Goal: Task Accomplishment & Management: Use online tool/utility

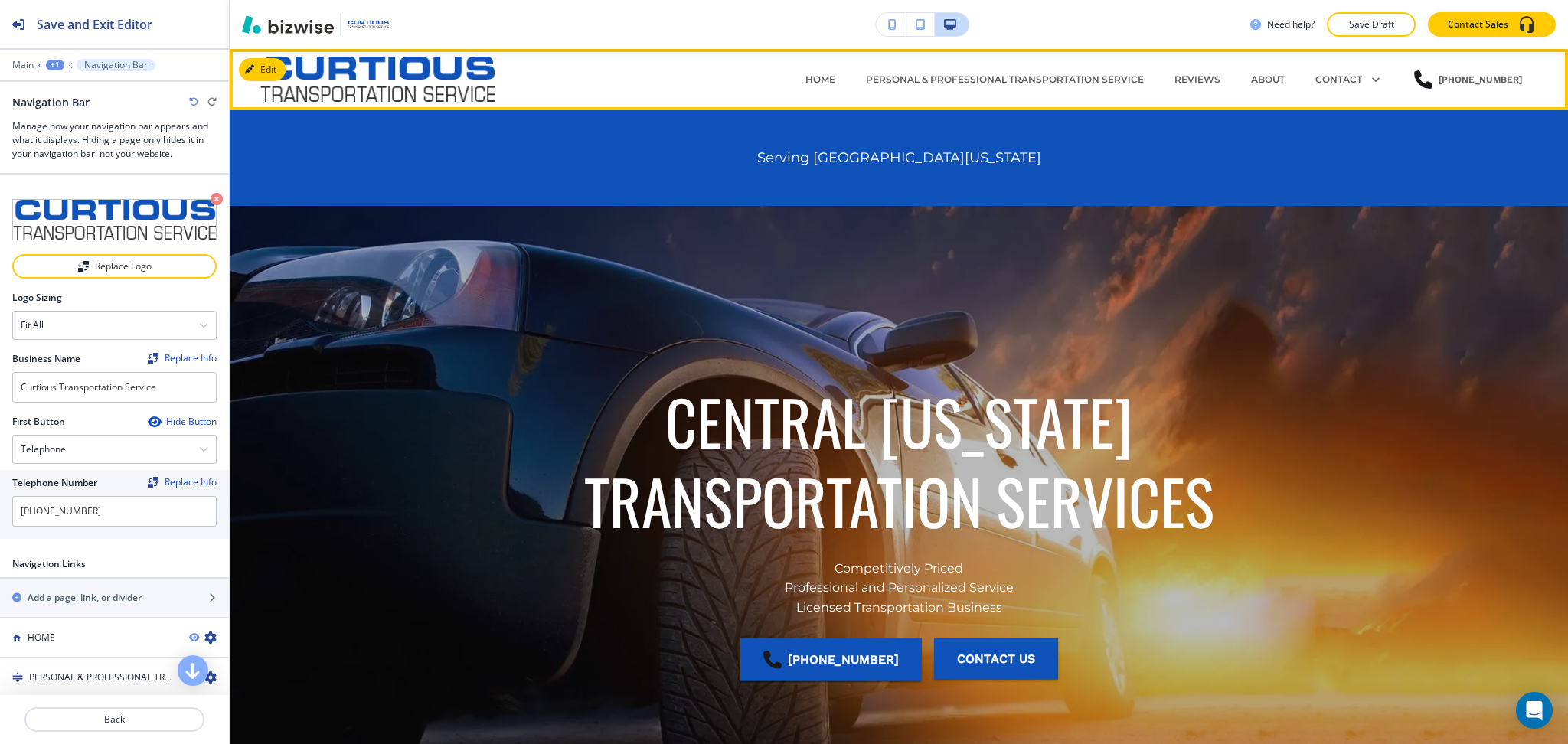
scroll to position [101, 0]
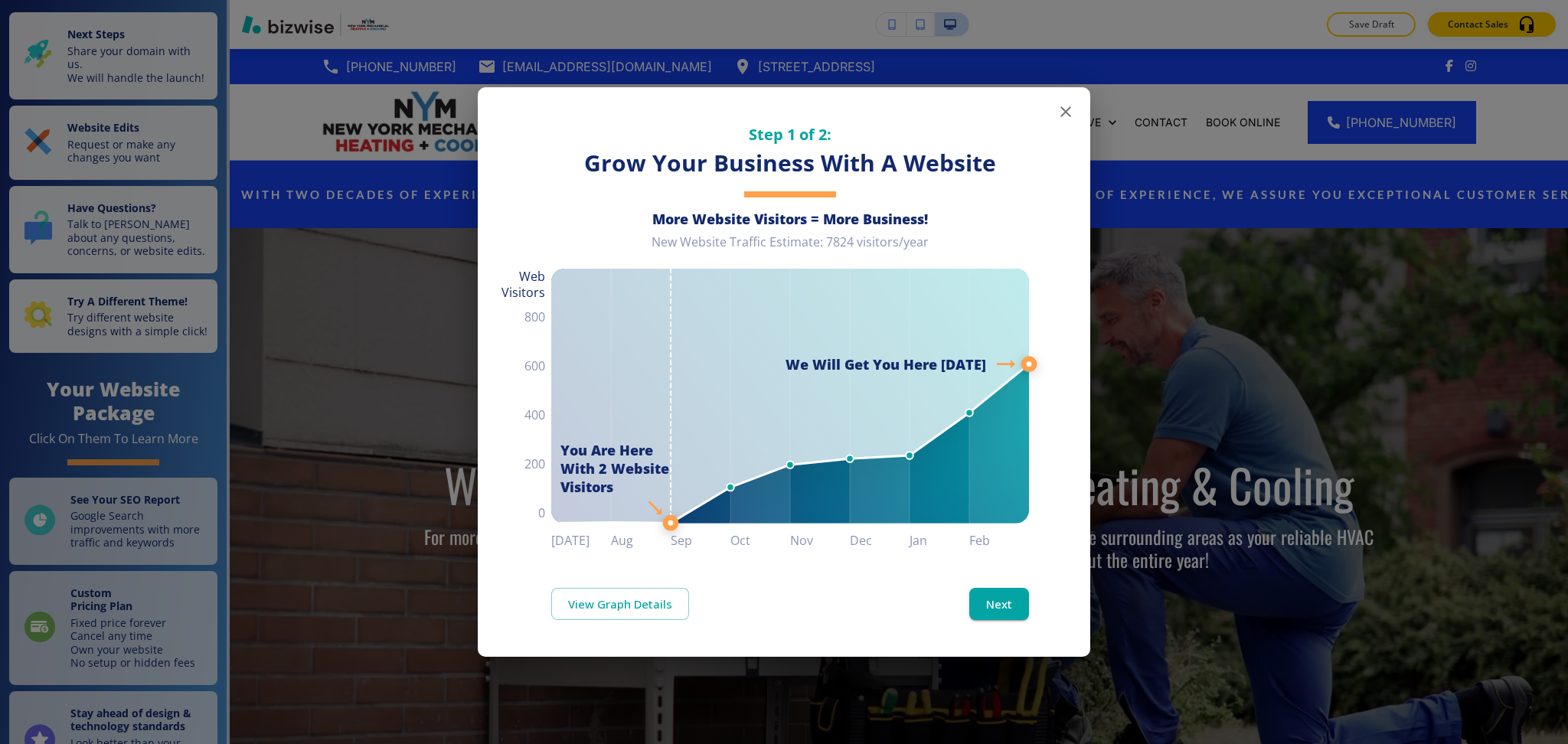
click at [1065, 113] on icon "button" at bounding box center [1065, 111] width 19 height 19
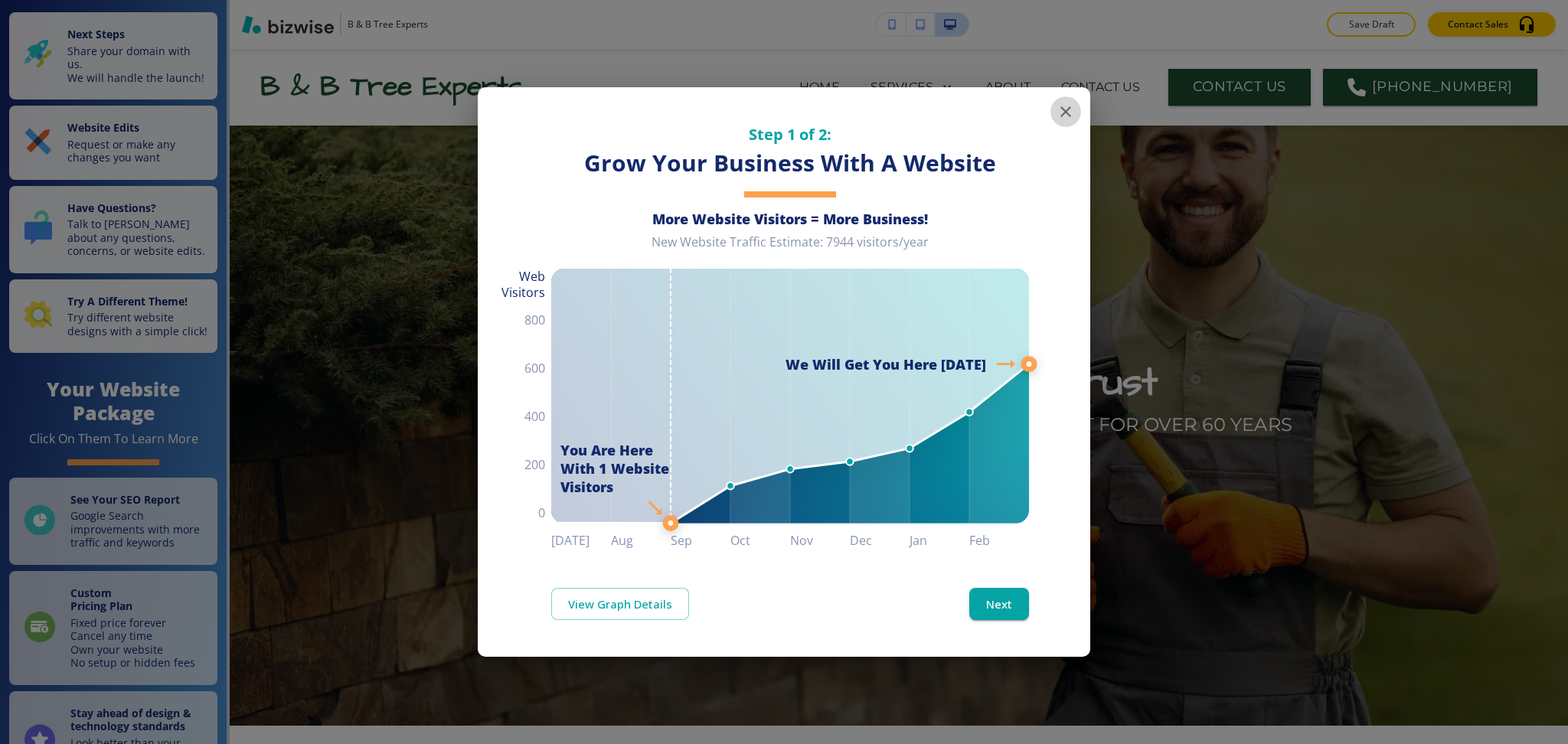
click at [1068, 112] on icon "button" at bounding box center [1065, 111] width 19 height 19
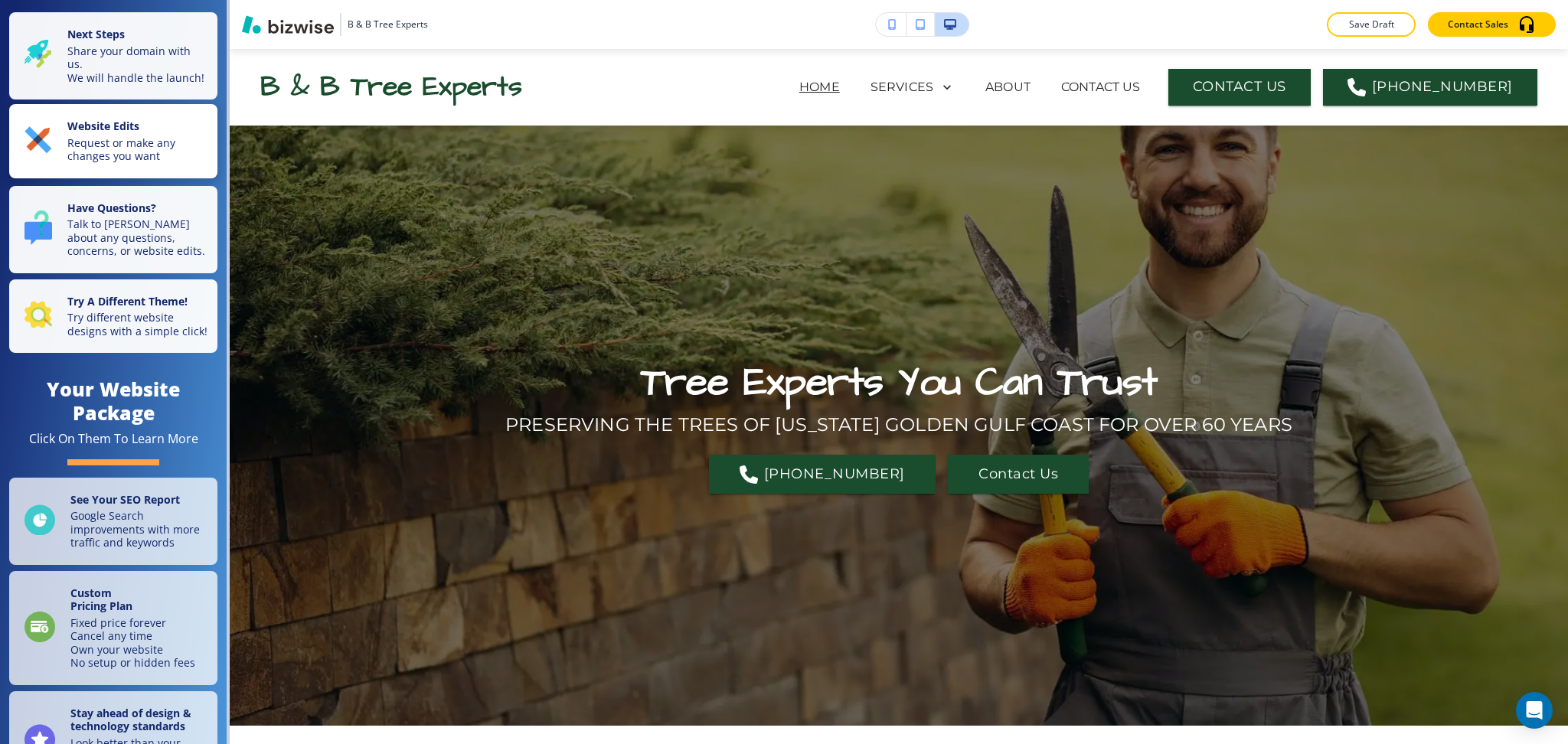
click at [111, 133] on strong "Website Edits" at bounding box center [102, 125] width 72 height 15
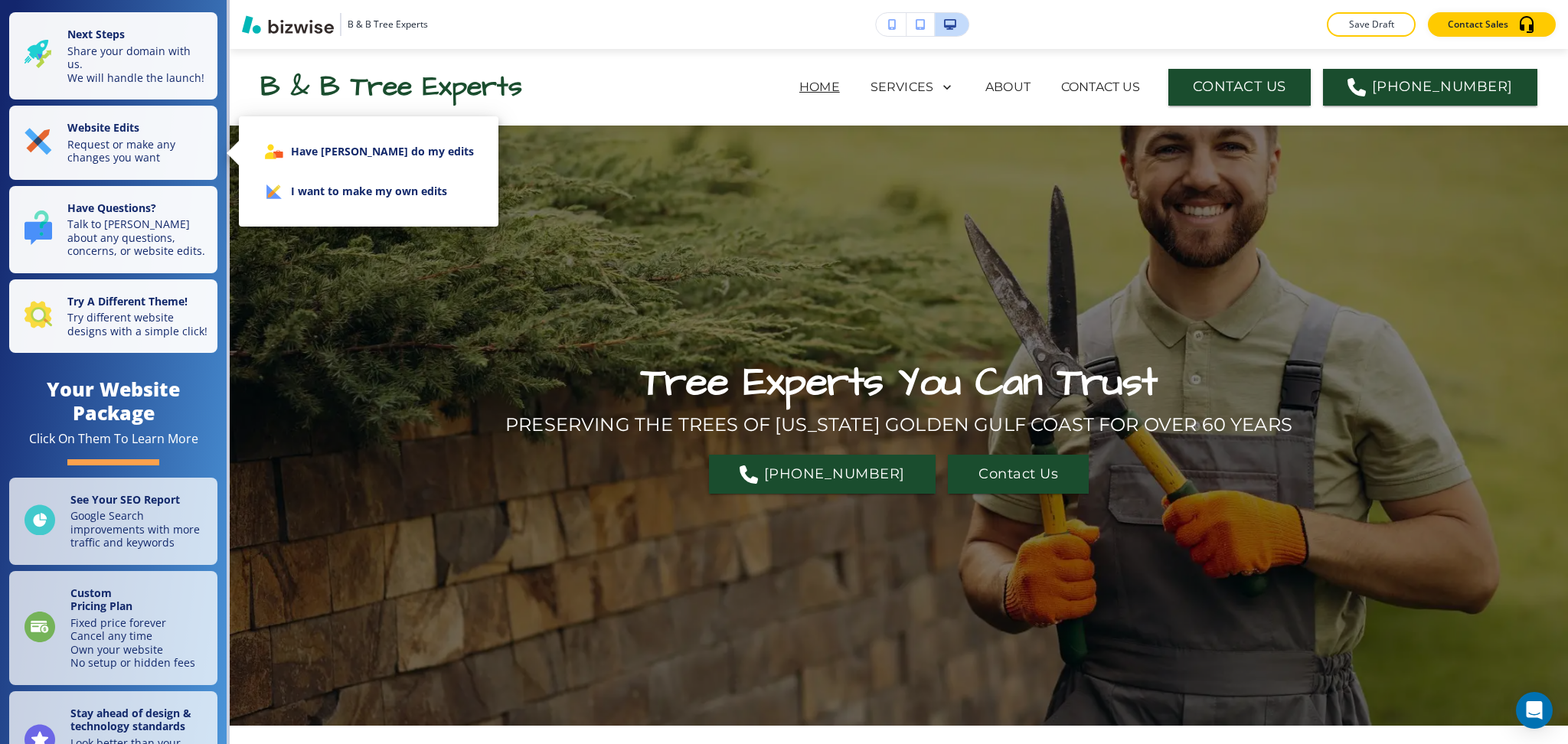
click at [331, 187] on li "I want to make my own edits" at bounding box center [369, 191] width 236 height 39
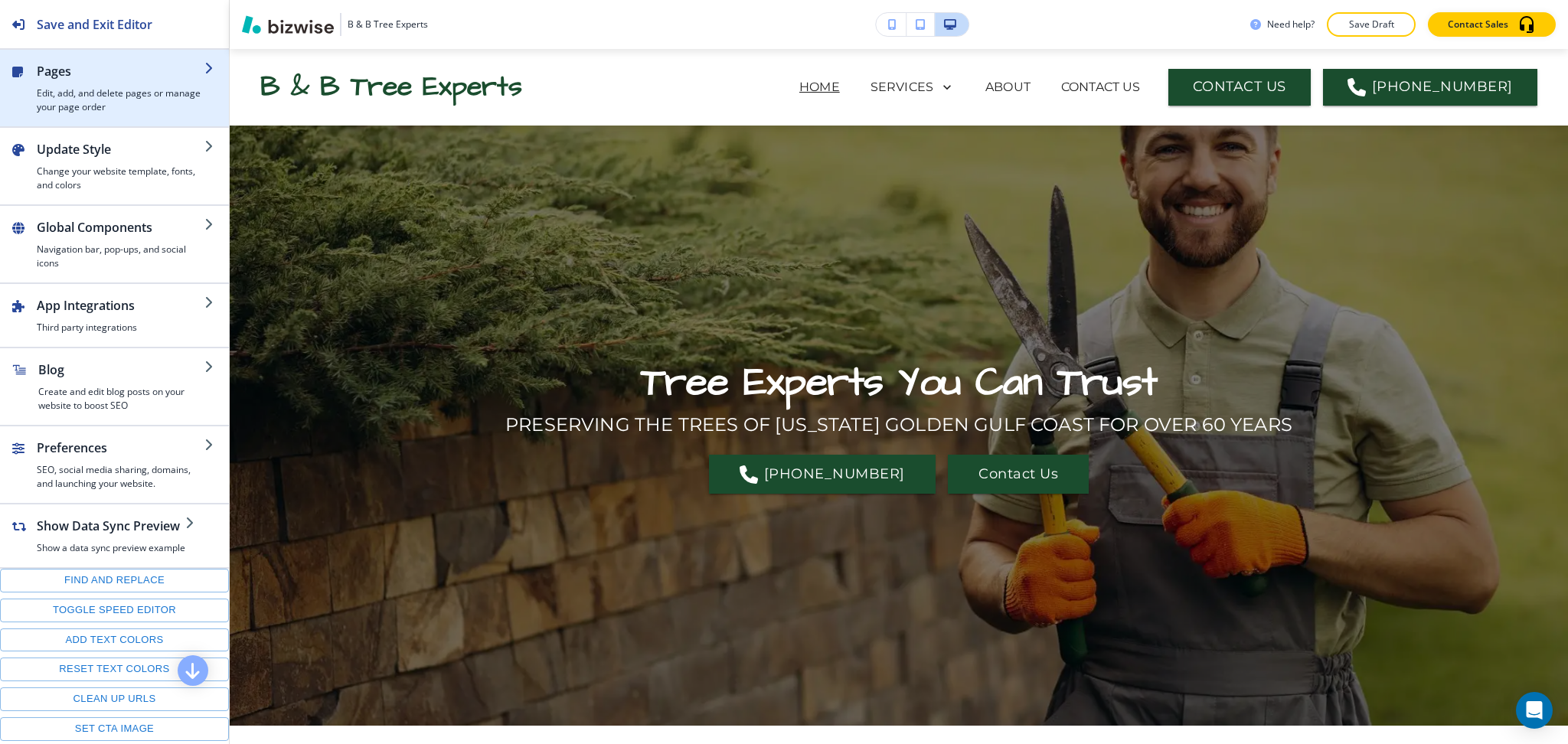
click at [67, 104] on h4 "Edit, add, and delete pages or manage your page order" at bounding box center [120, 101] width 168 height 28
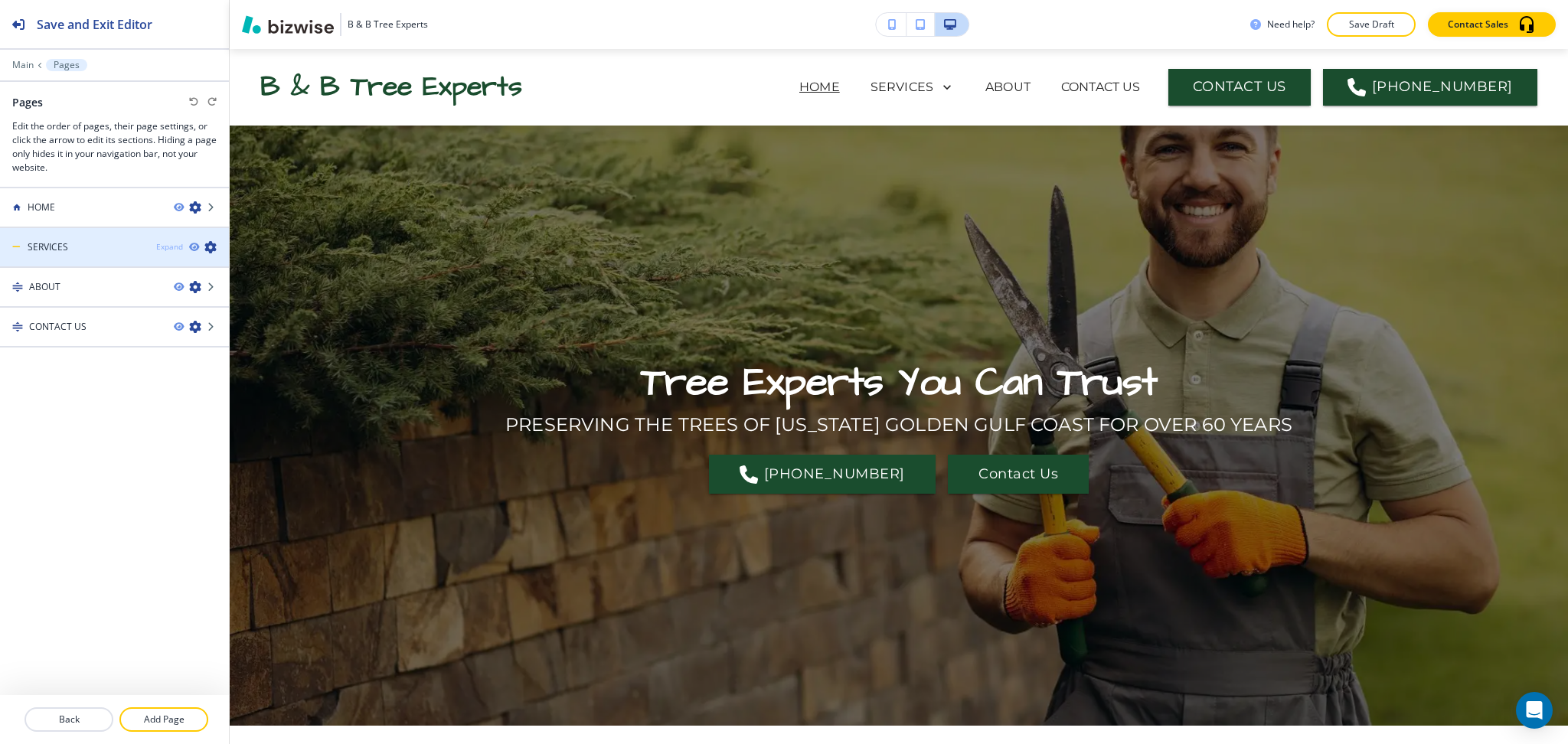
click at [165, 246] on div "Expand" at bounding box center [169, 247] width 27 height 12
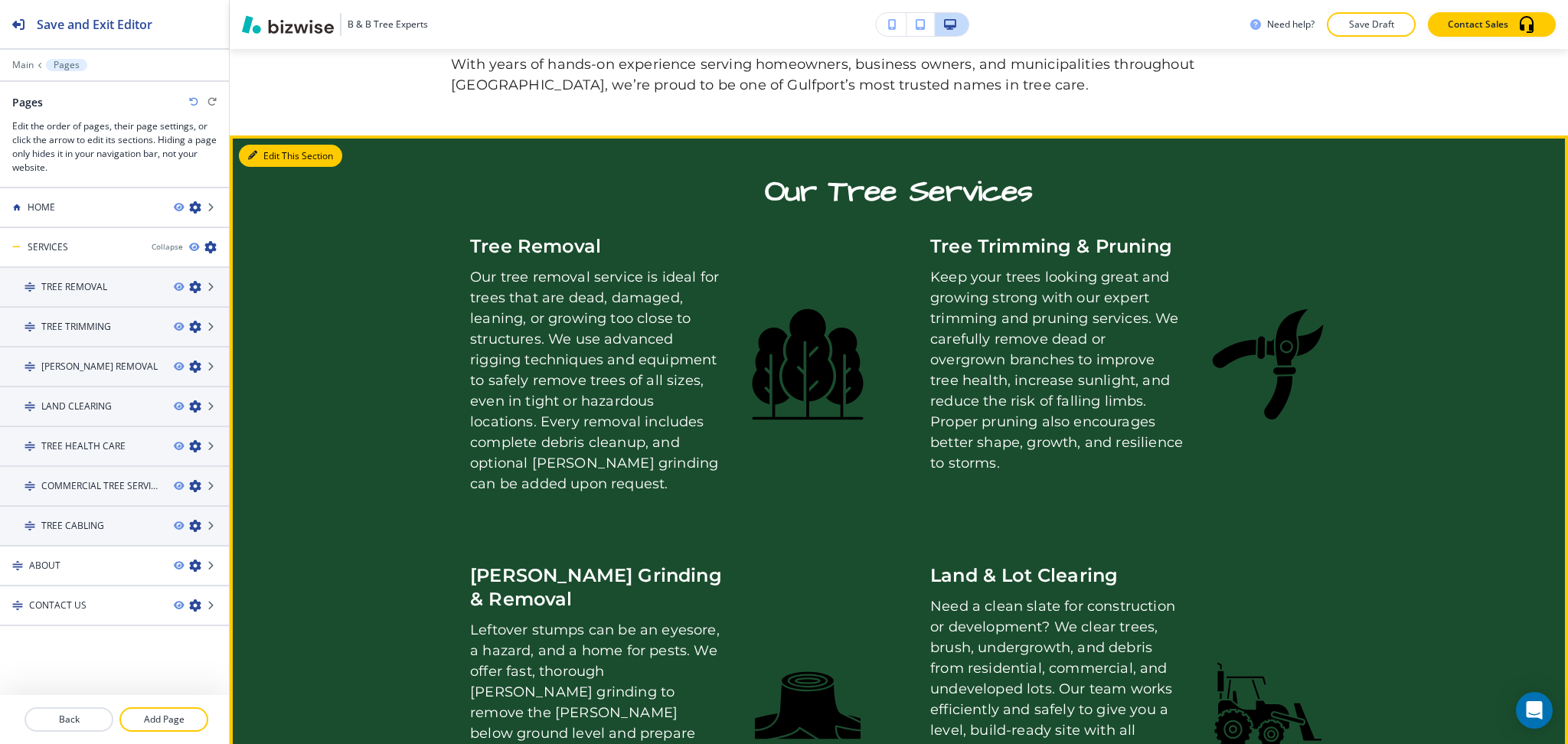
click at [279, 145] on button "Edit This Section" at bounding box center [290, 156] width 103 height 23
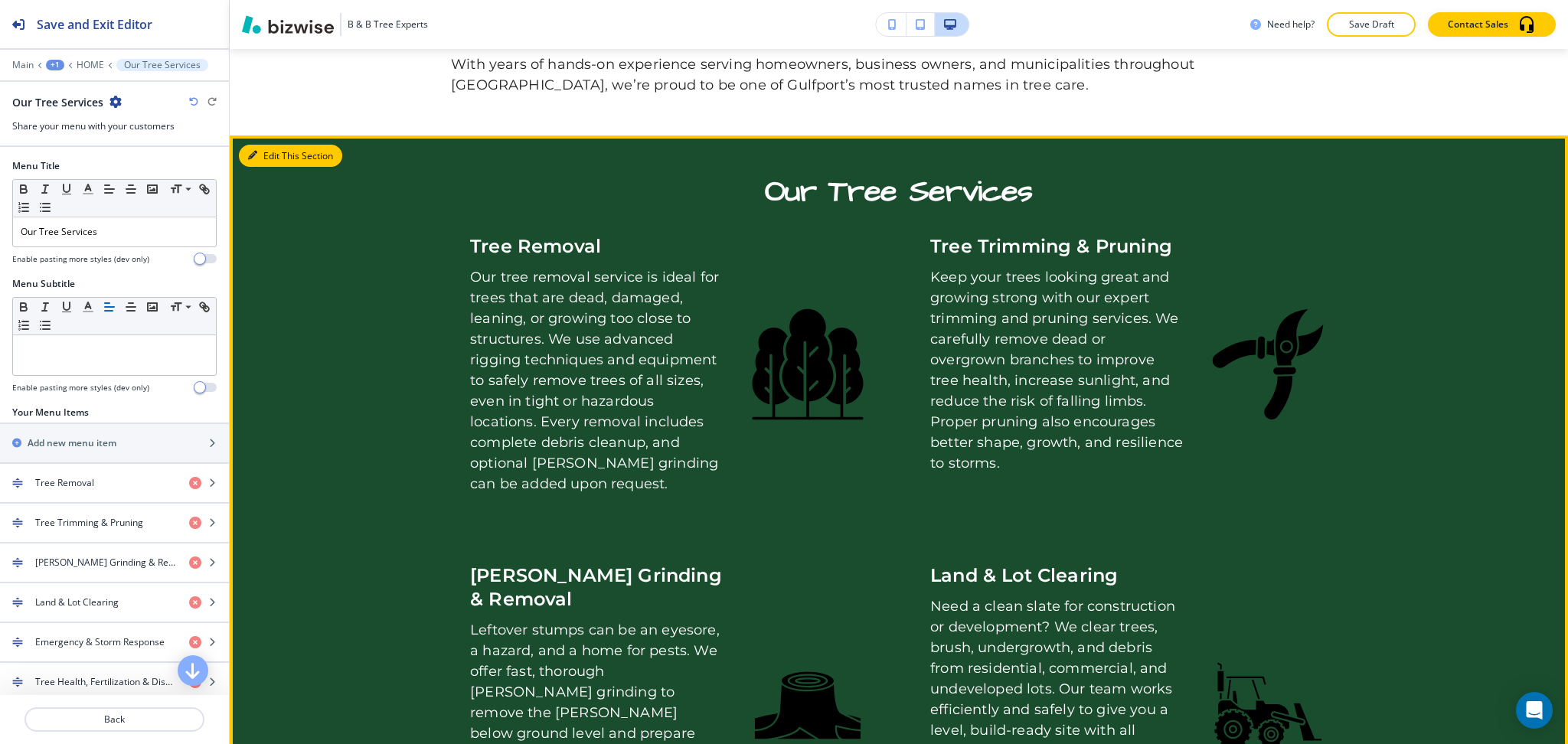
scroll to position [1072, 0]
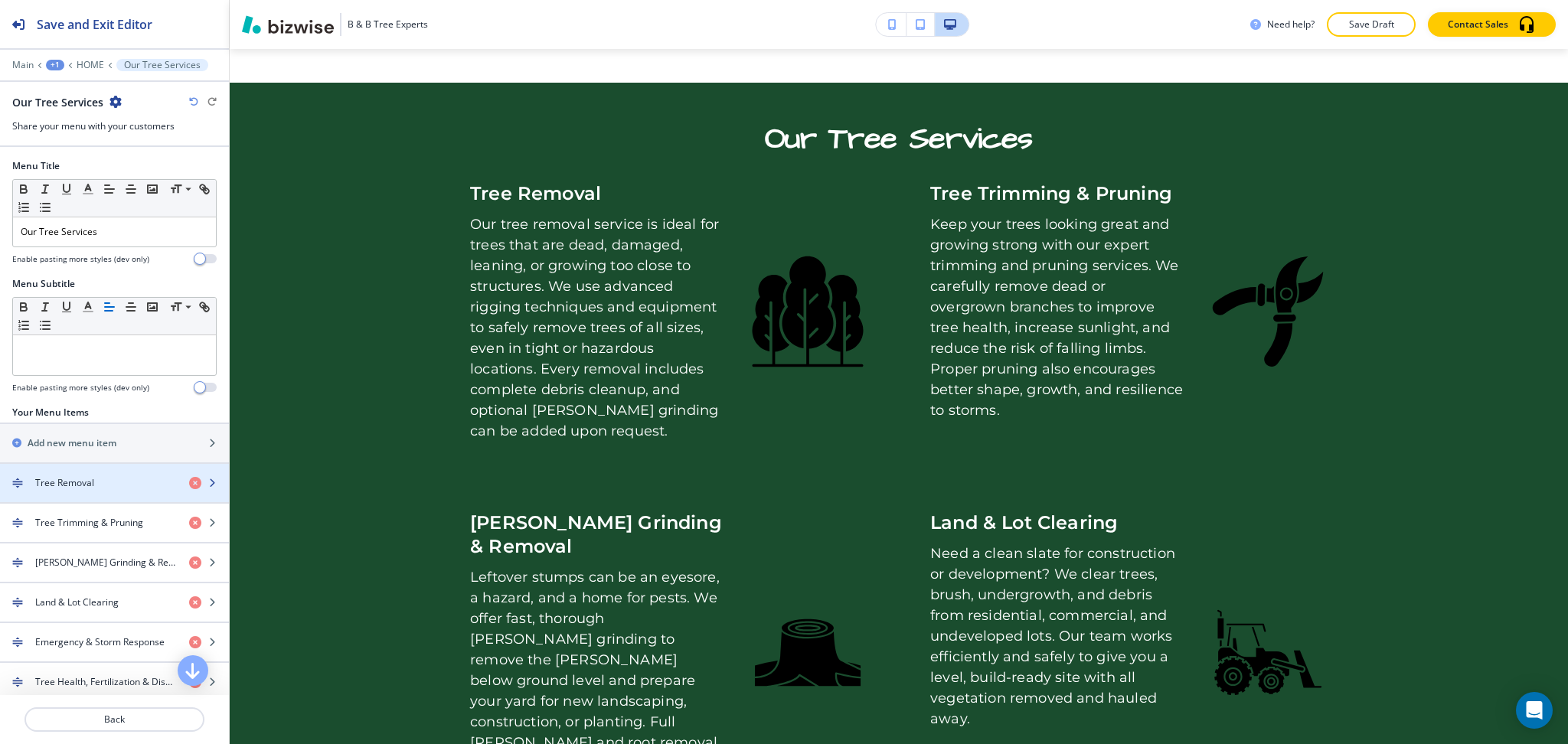
click at [115, 468] on div "button" at bounding box center [114, 470] width 229 height 12
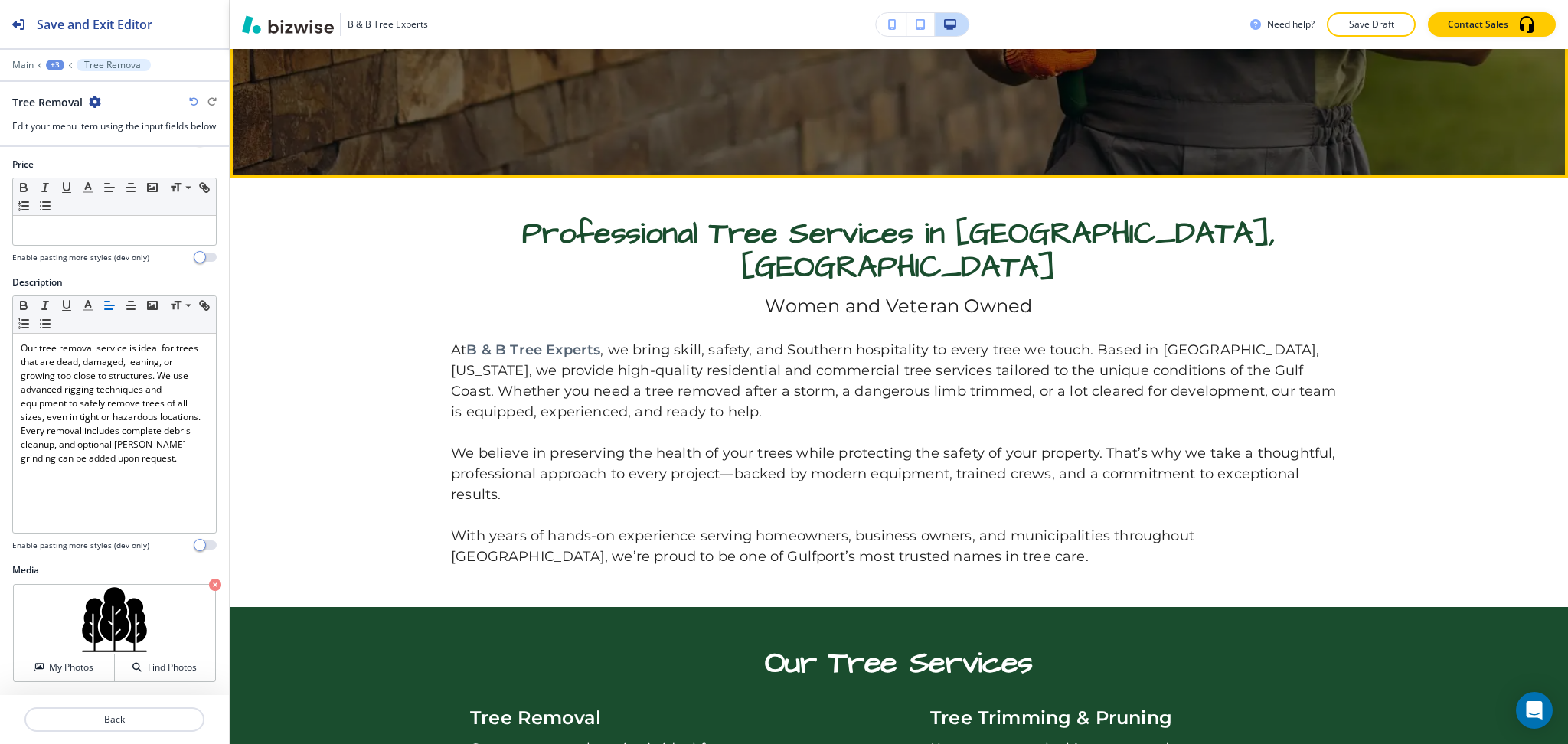
scroll to position [548, 0]
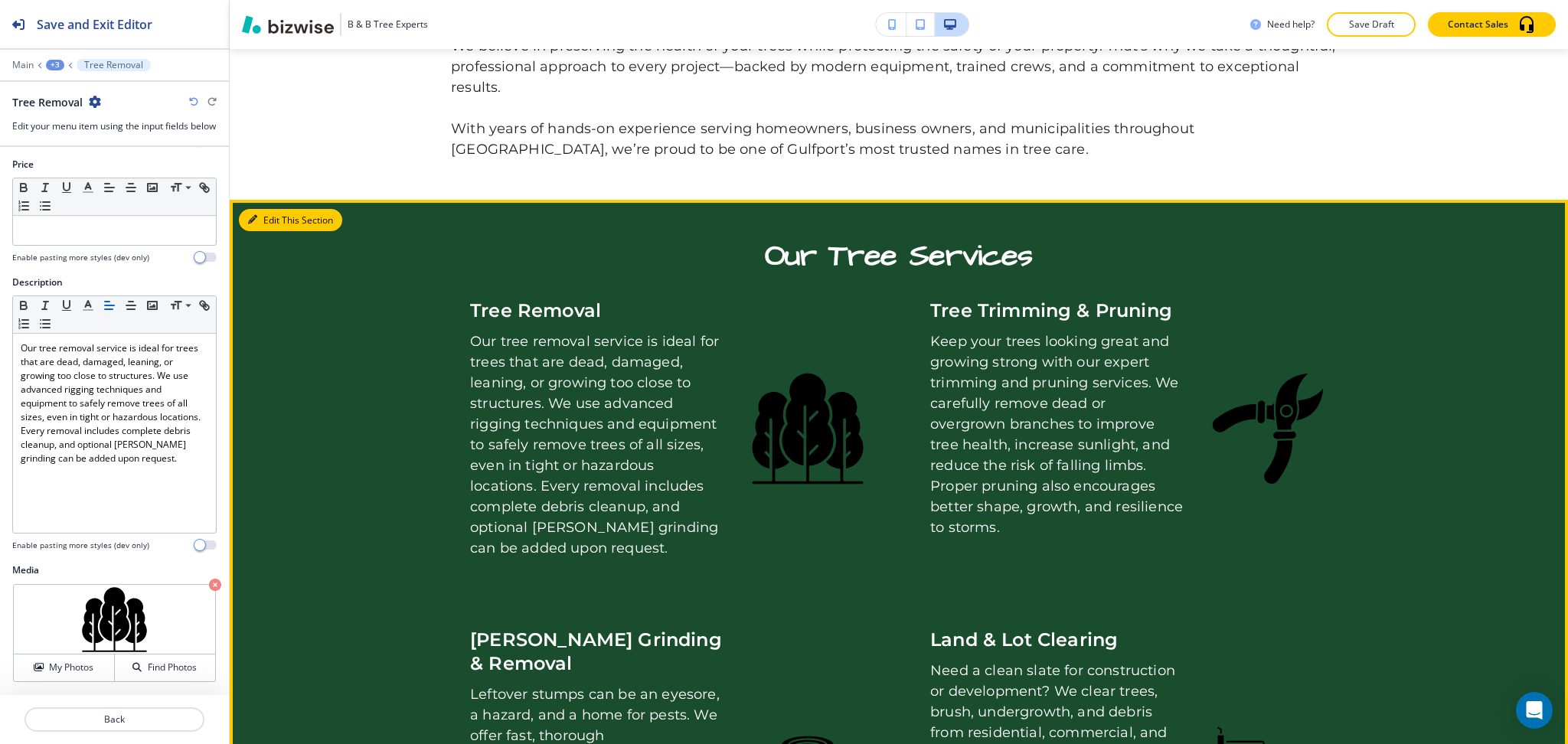
click at [263, 209] on button "Edit This Section" at bounding box center [290, 220] width 103 height 23
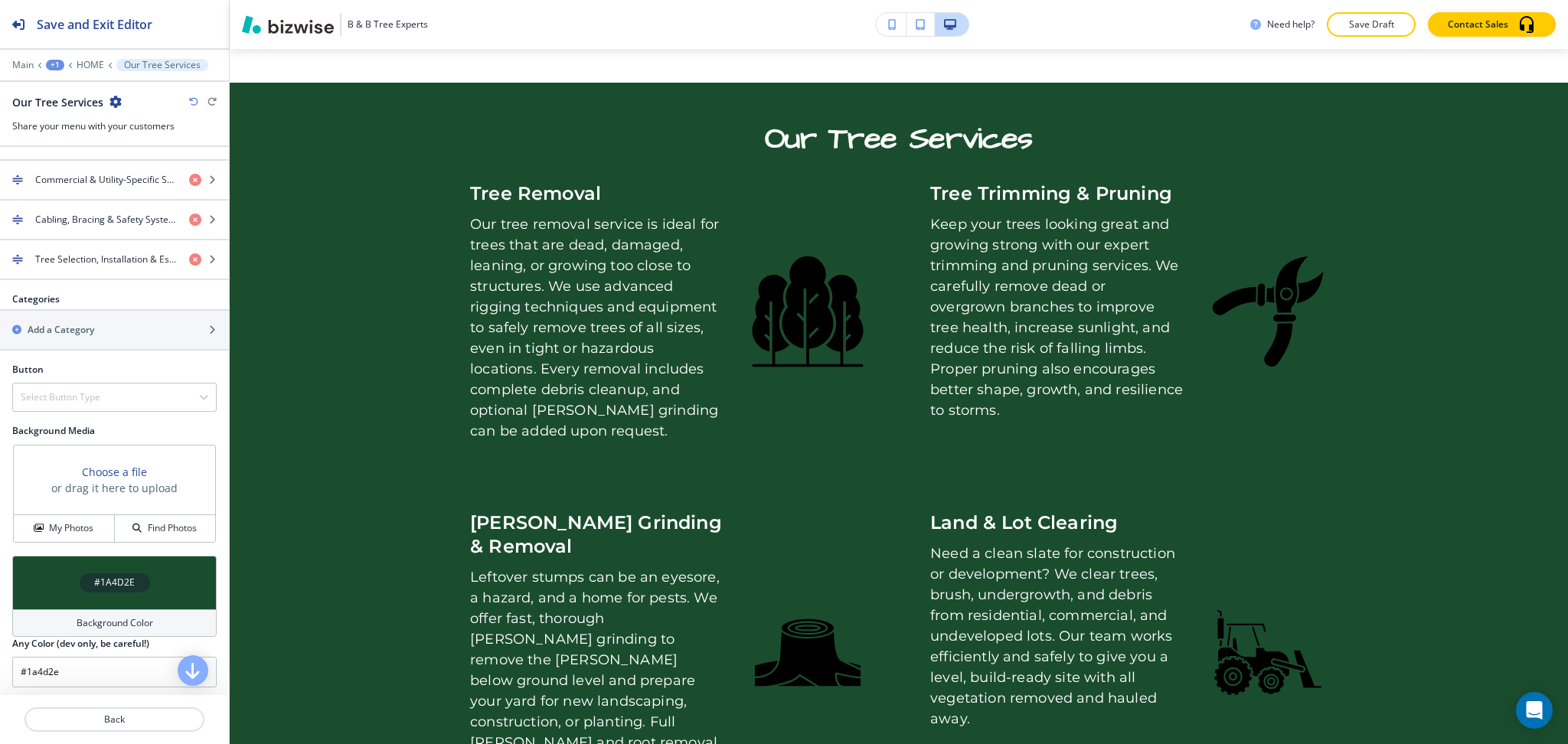
scroll to position [572, 0]
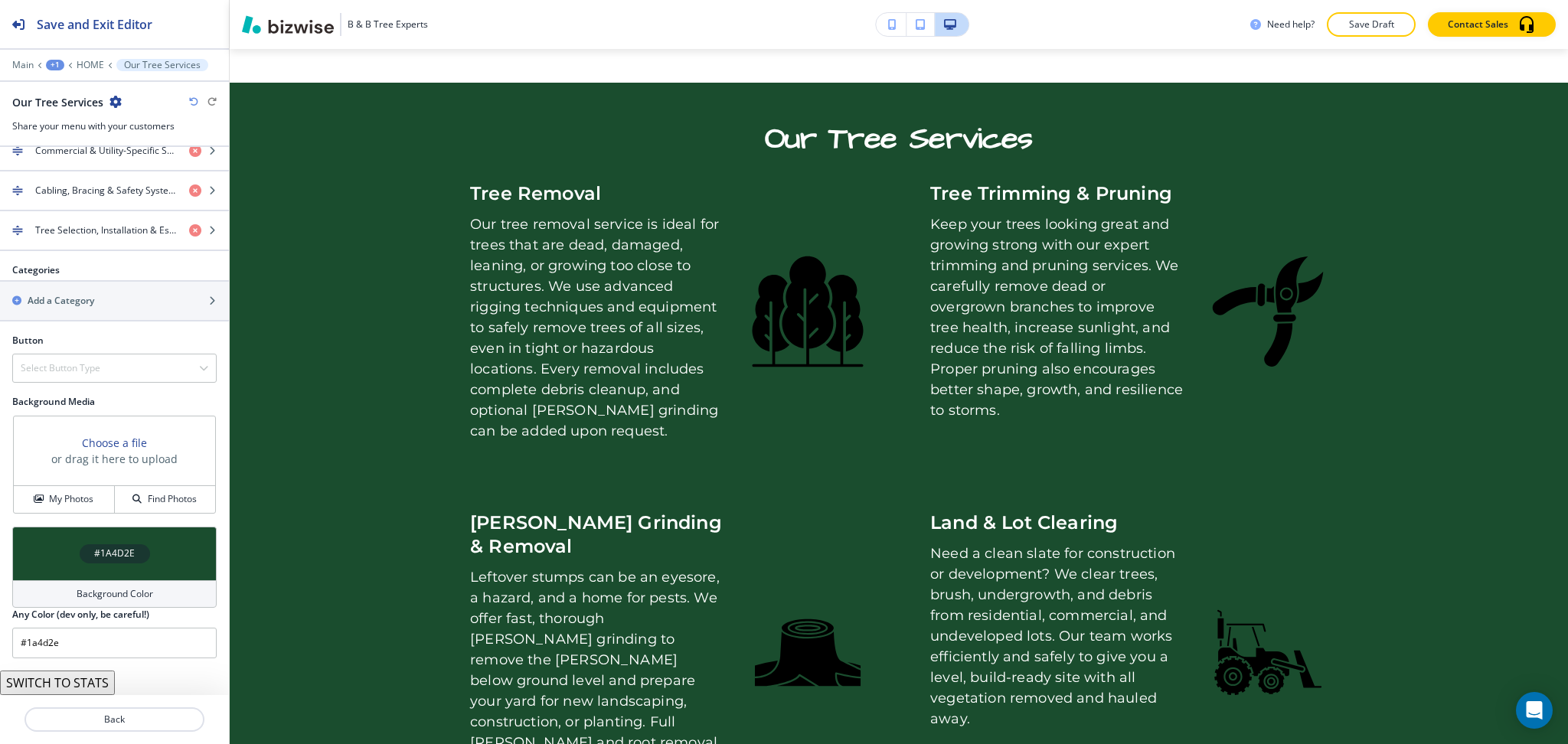
click at [93, 690] on button "SWITCH TO STATS" at bounding box center [57, 683] width 115 height 25
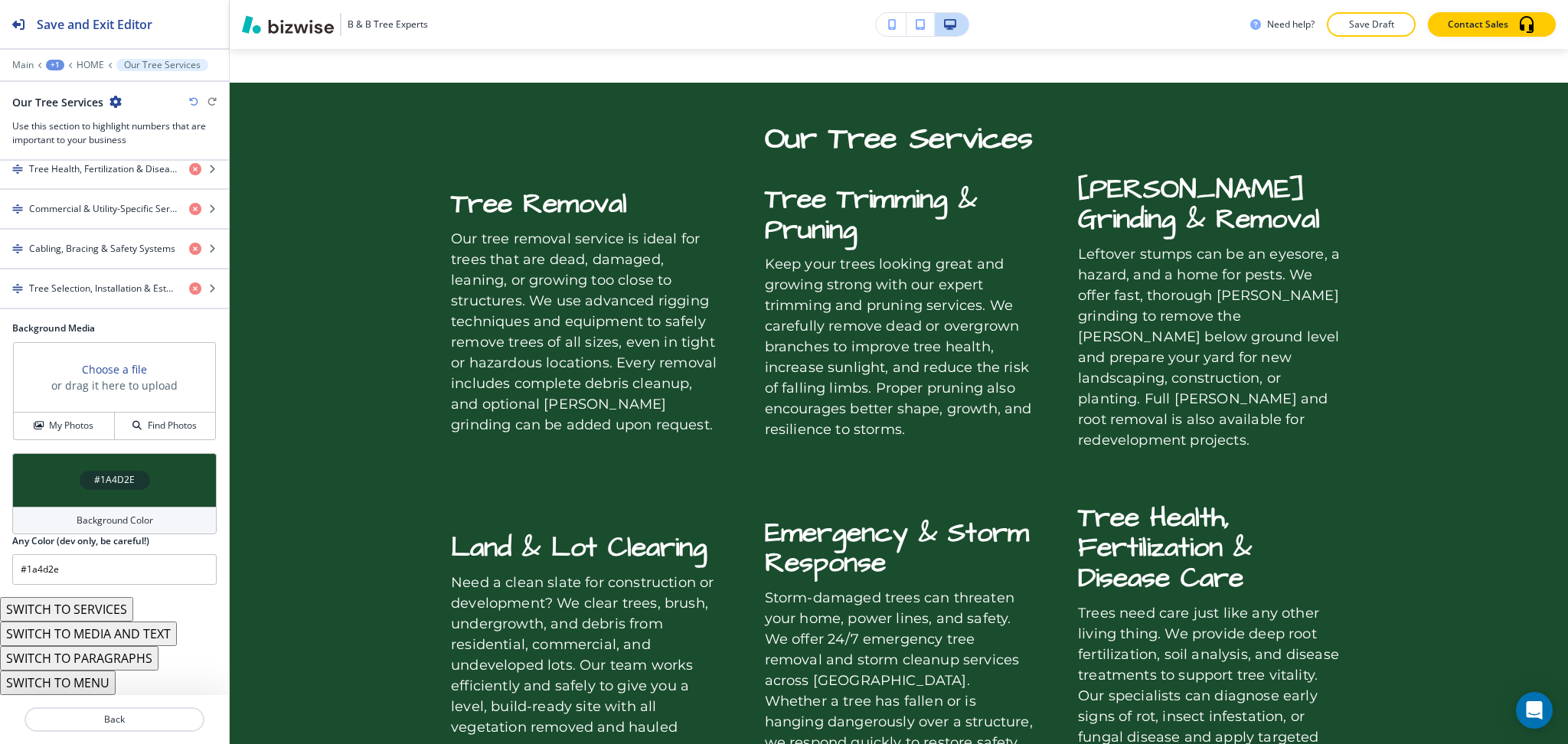
scroll to position [527, 0]
click at [191, 101] on icon "button" at bounding box center [193, 101] width 9 height 9
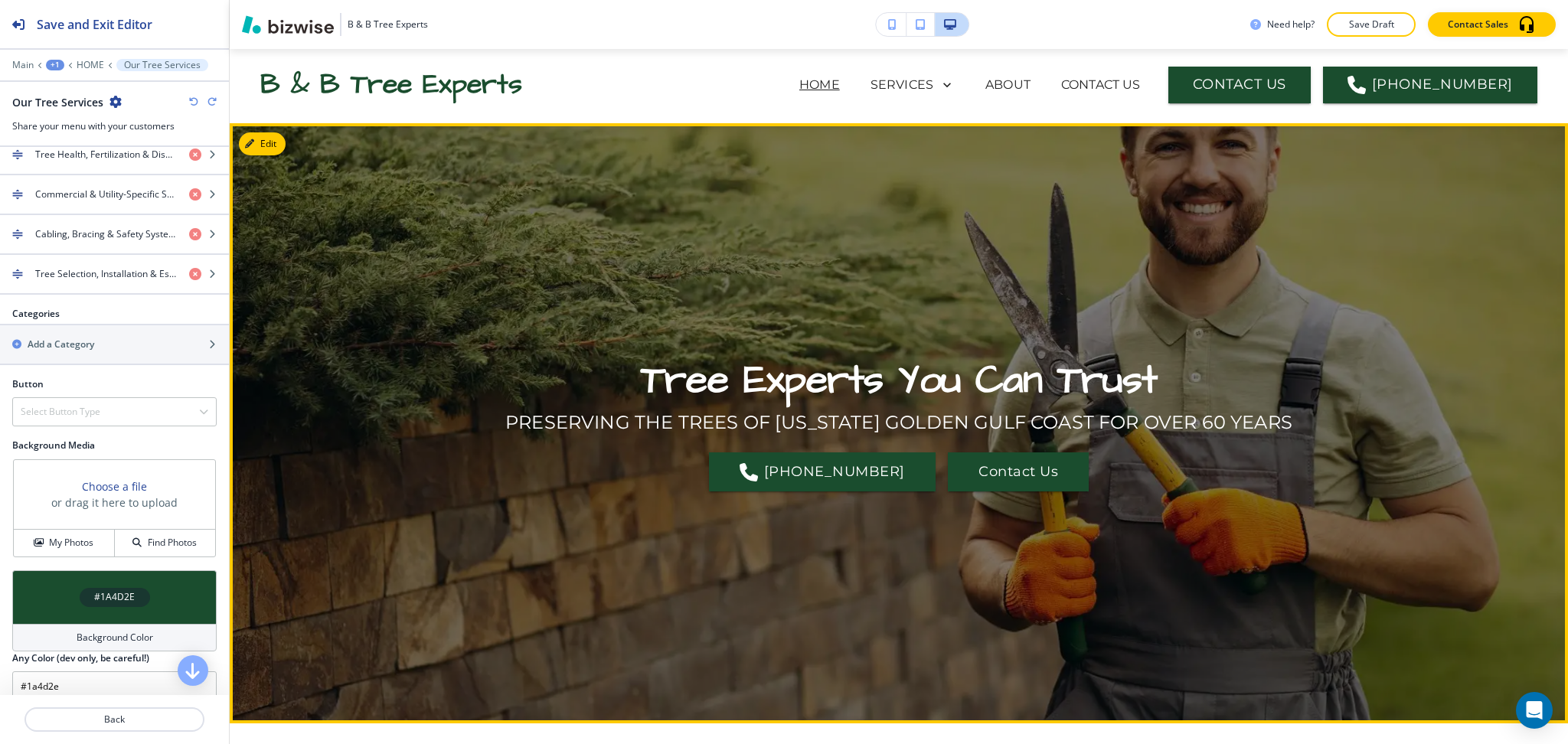
scroll to position [0, 0]
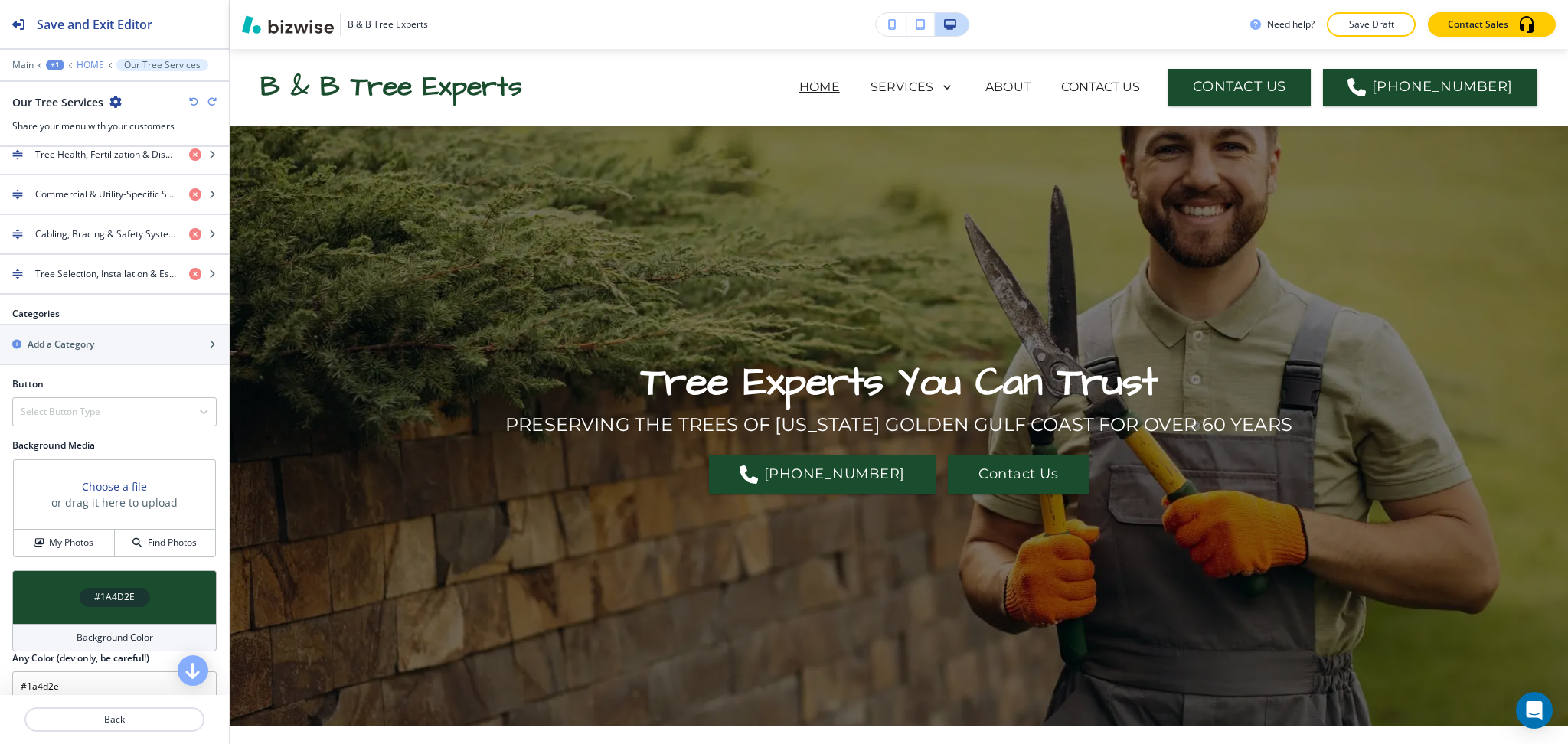
click at [87, 66] on p "HOME" at bounding box center [91, 65] width 28 height 11
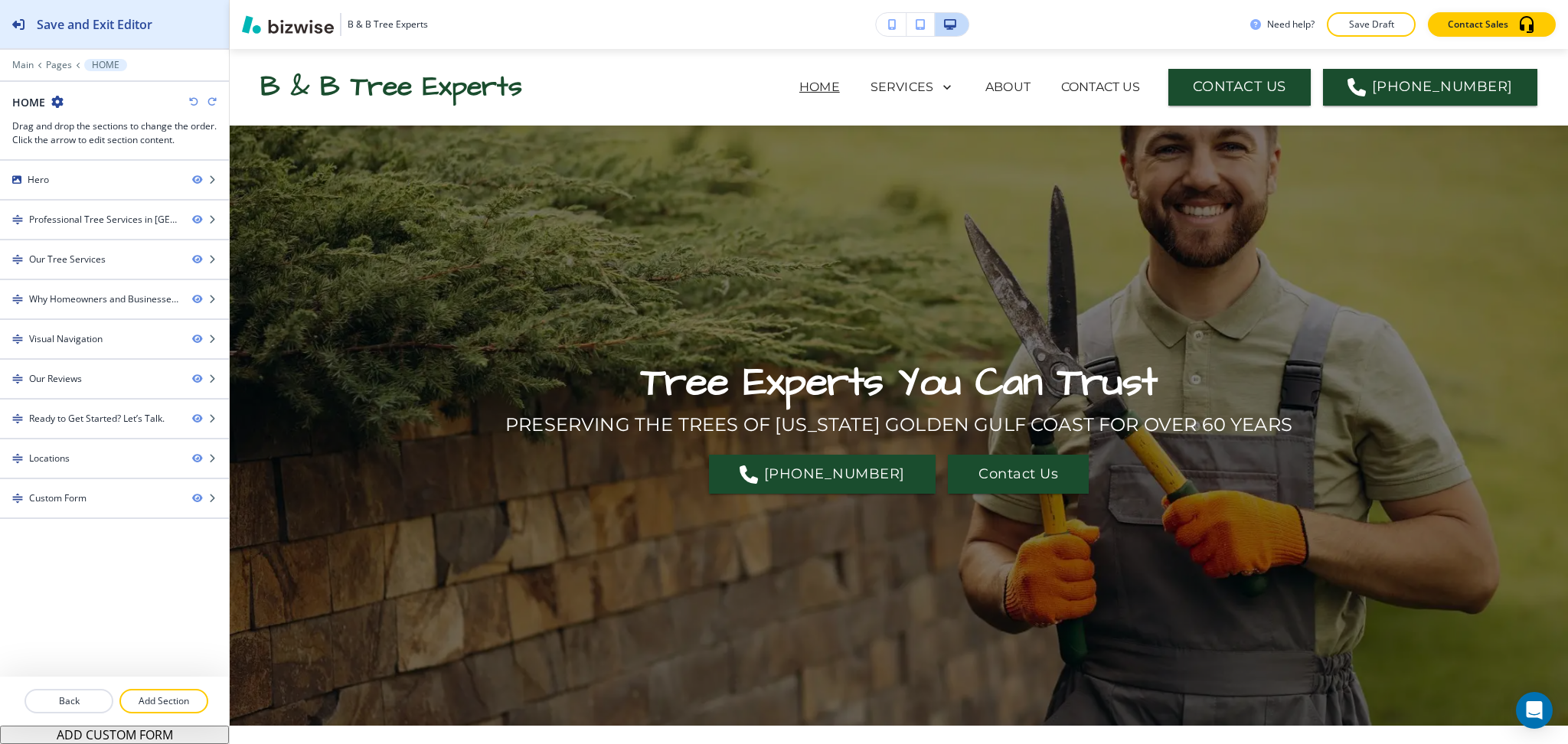
click at [46, 27] on h2 "Save and Exit Editor" at bounding box center [94, 25] width 115 height 19
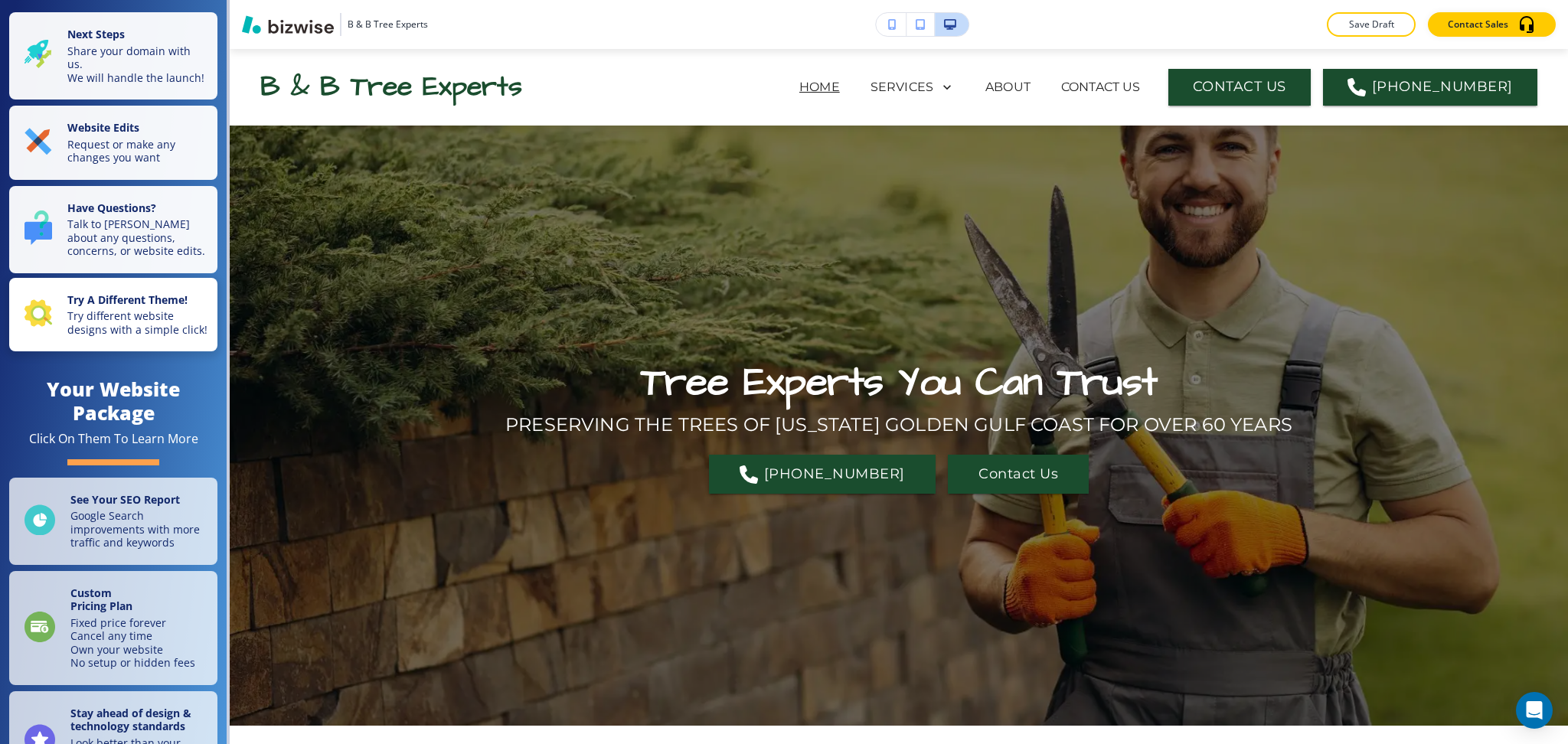
click at [115, 336] on p "Try different website designs with a simple click!" at bounding box center [137, 322] width 141 height 27
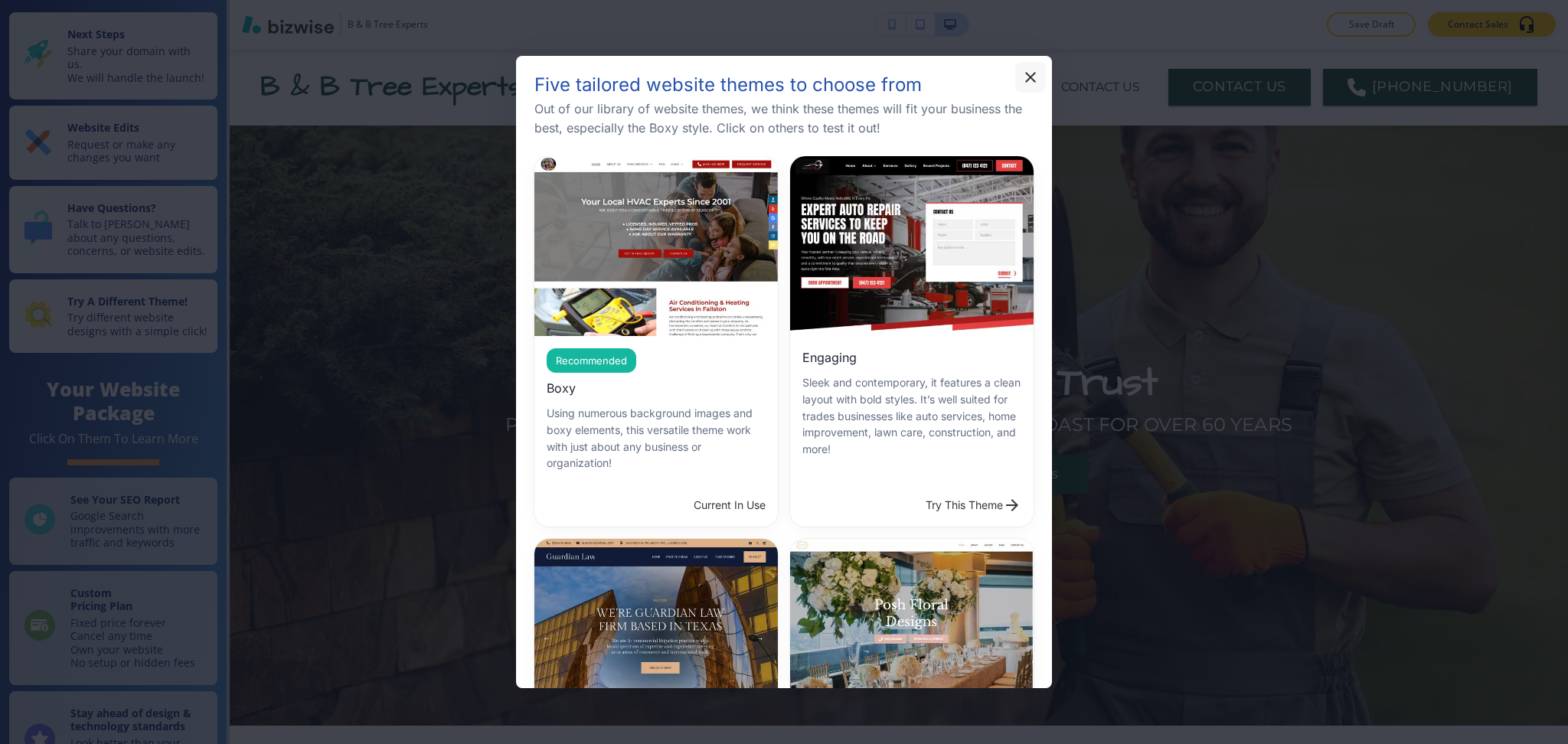
click at [1035, 74] on icon "button" at bounding box center [1030, 77] width 19 height 19
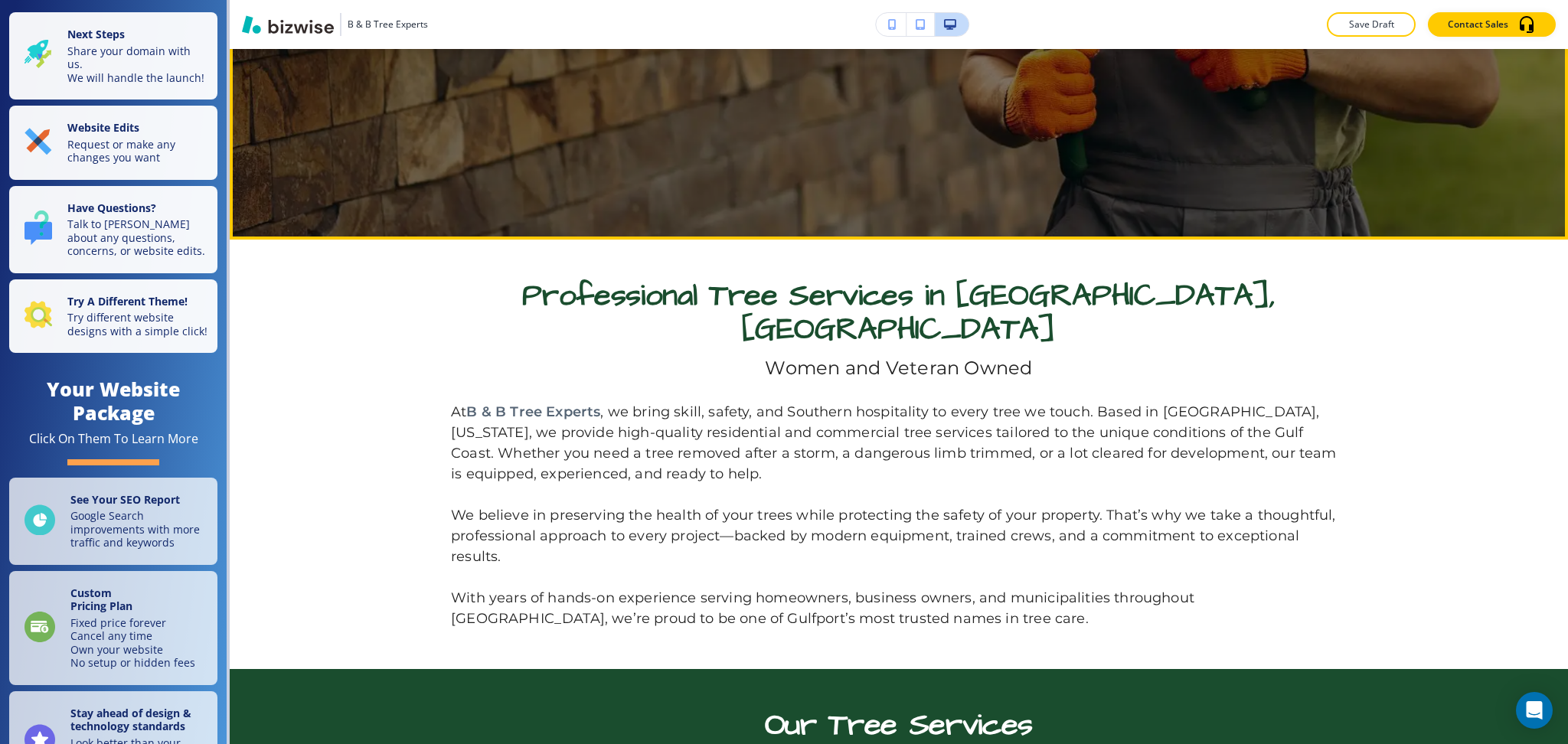
scroll to position [487, 0]
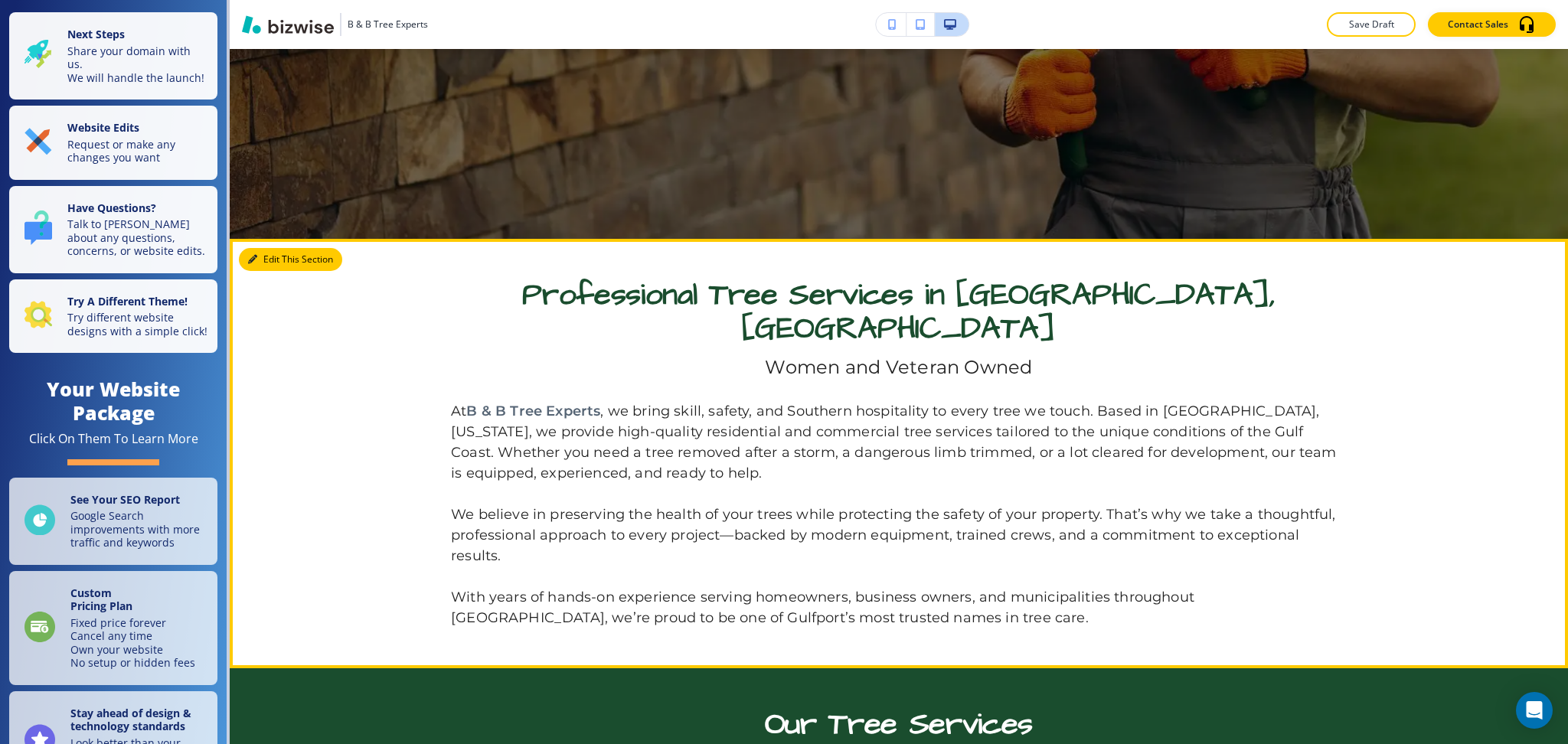
click at [277, 260] on button "Edit This Section" at bounding box center [290, 259] width 103 height 23
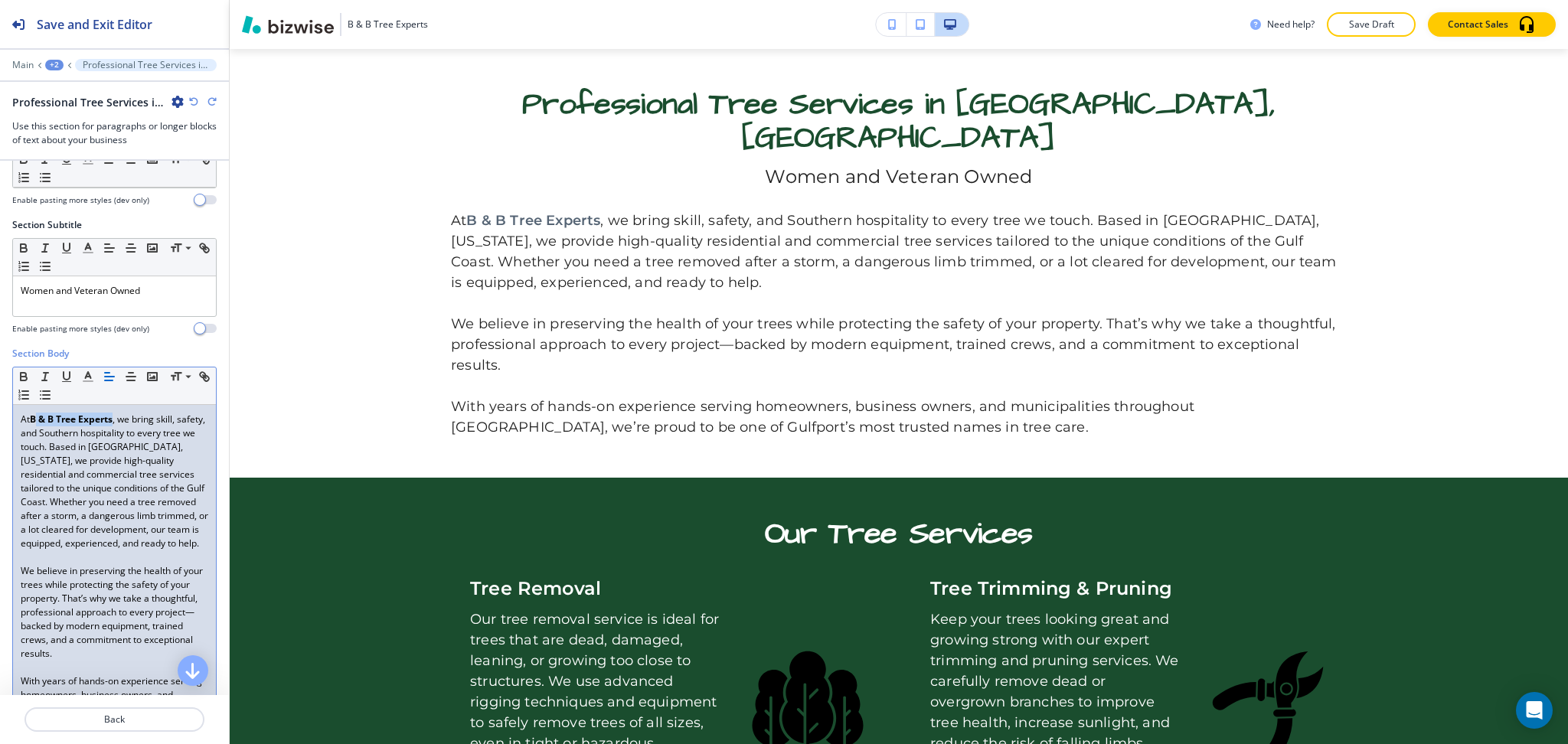
scroll to position [101, 0]
drag, startPoint x: 115, startPoint y: 415, endPoint x: 32, endPoint y: 404, distance: 83.7
click at [32, 412] on p "At B & B Tree Experts , we bring skill, safety, and Southern hospitality to eve…" at bounding box center [114, 481] width 187 height 138
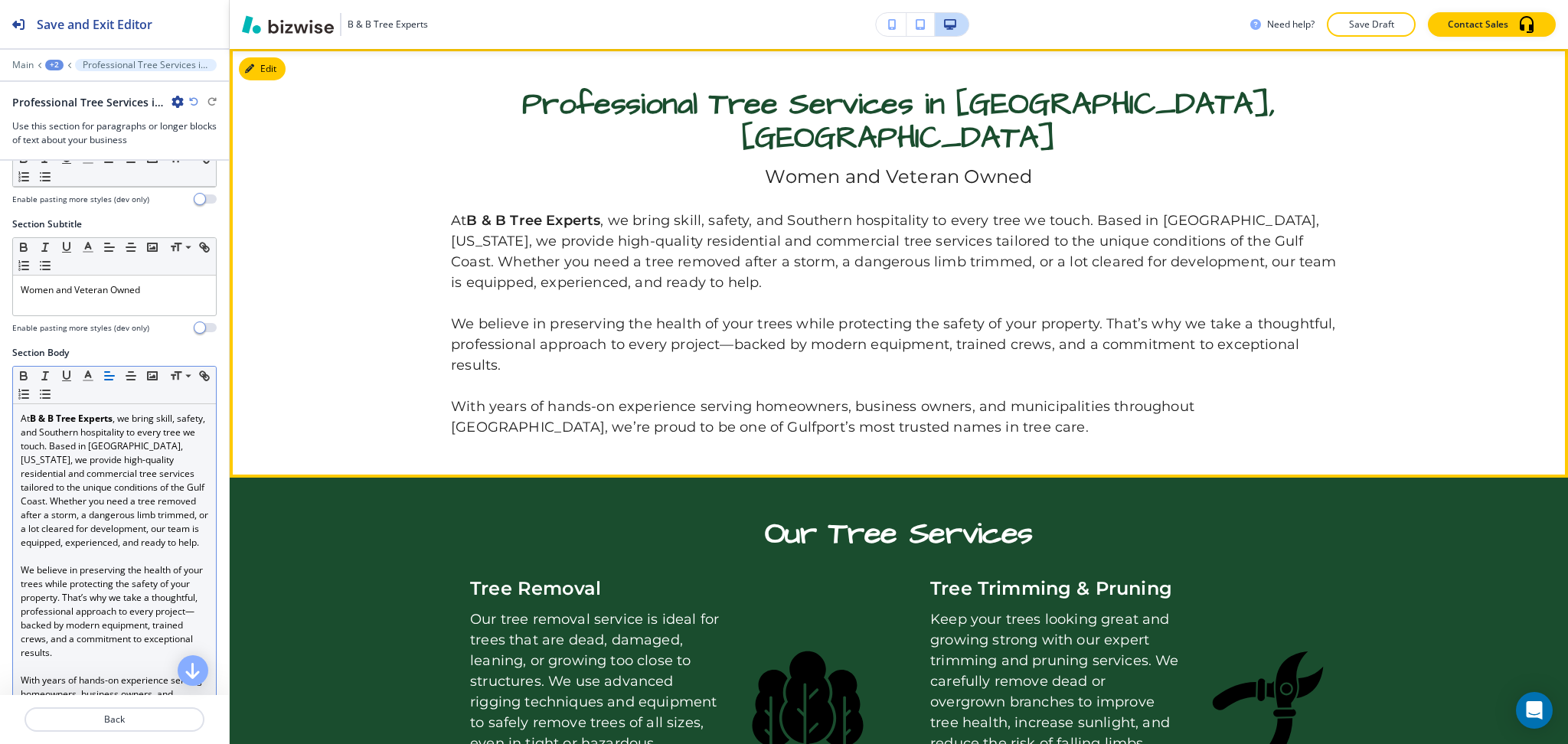
click at [653, 375] on p at bounding box center [899, 385] width 896 height 21
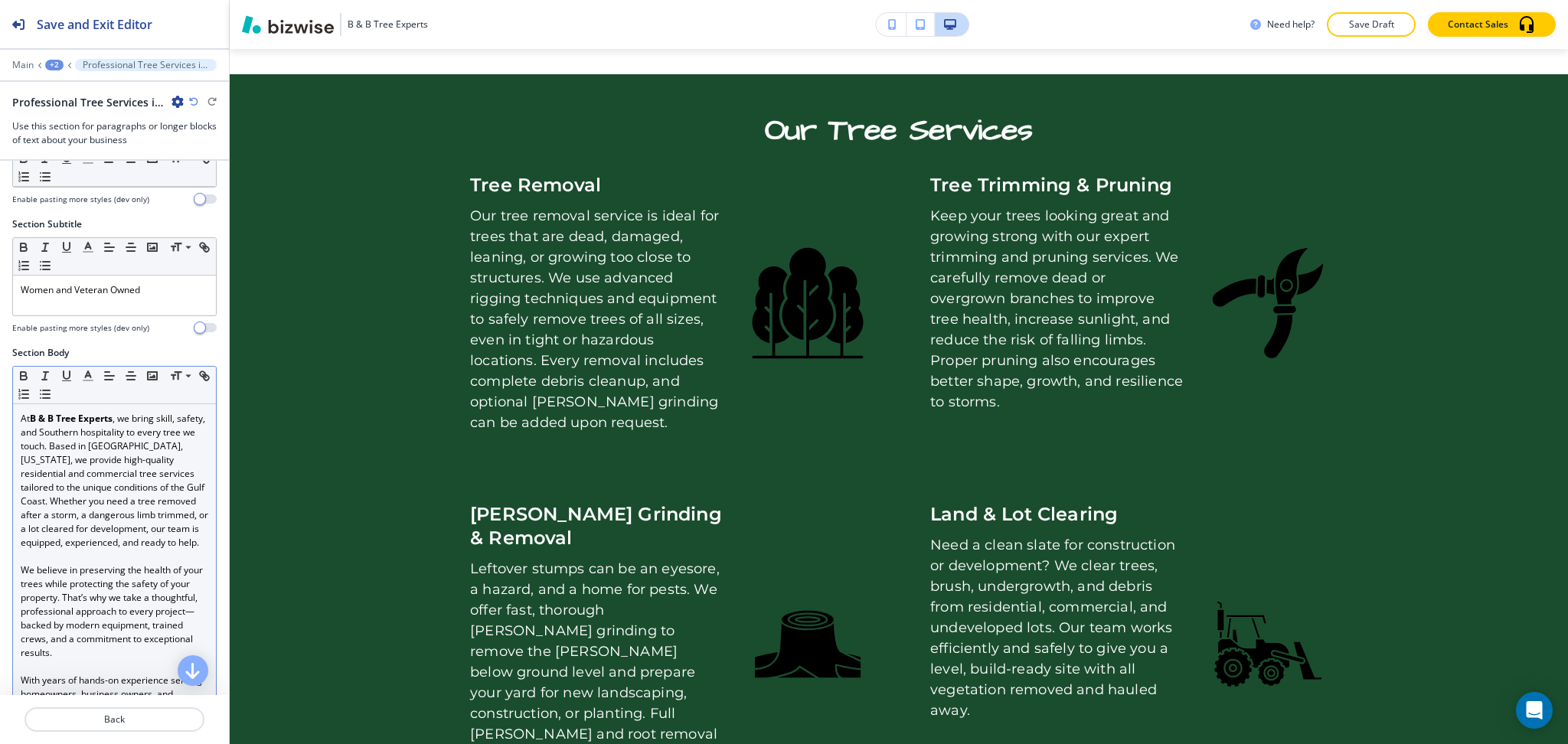
scroll to position [1082, 0]
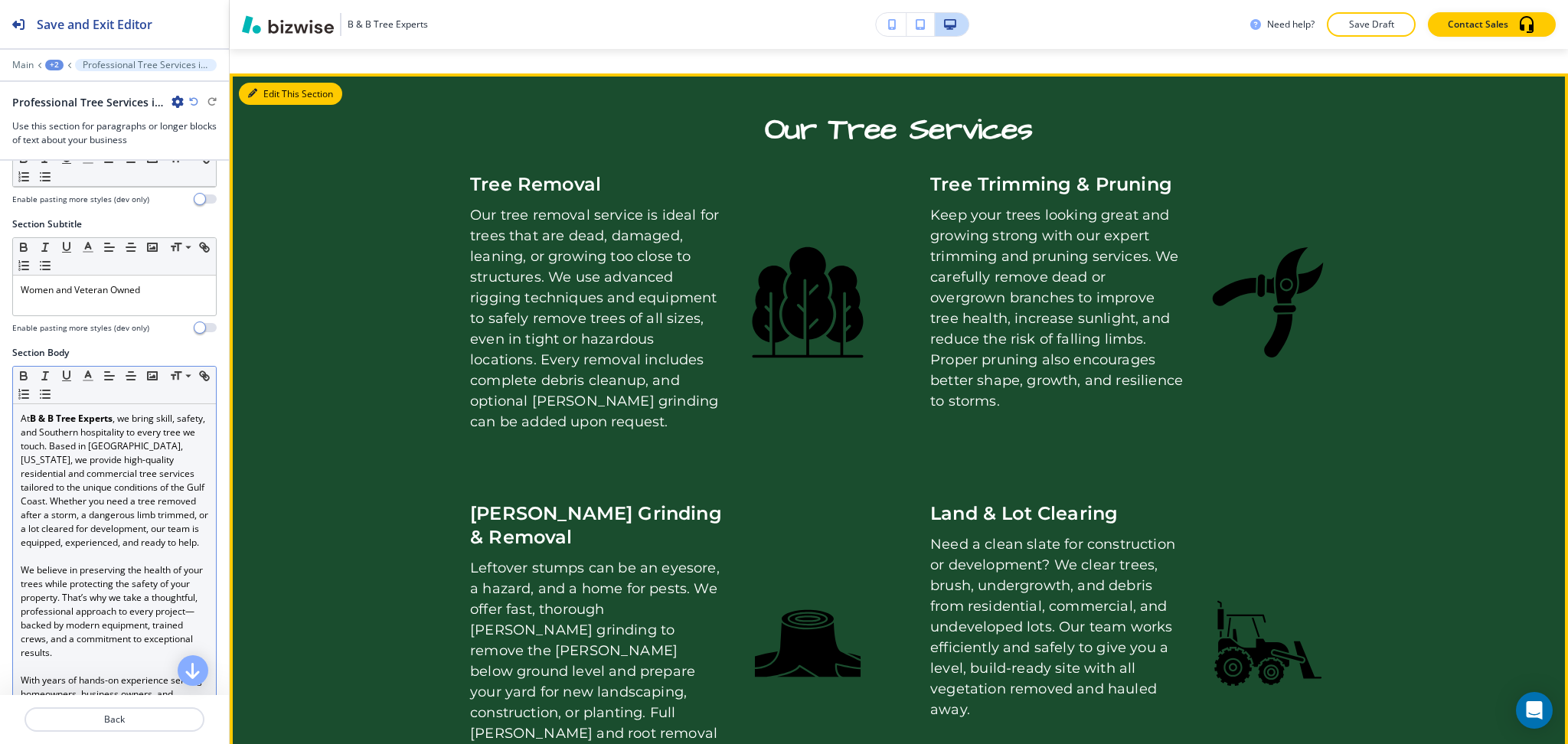
click at [260, 83] on button "Edit This Section" at bounding box center [290, 94] width 103 height 23
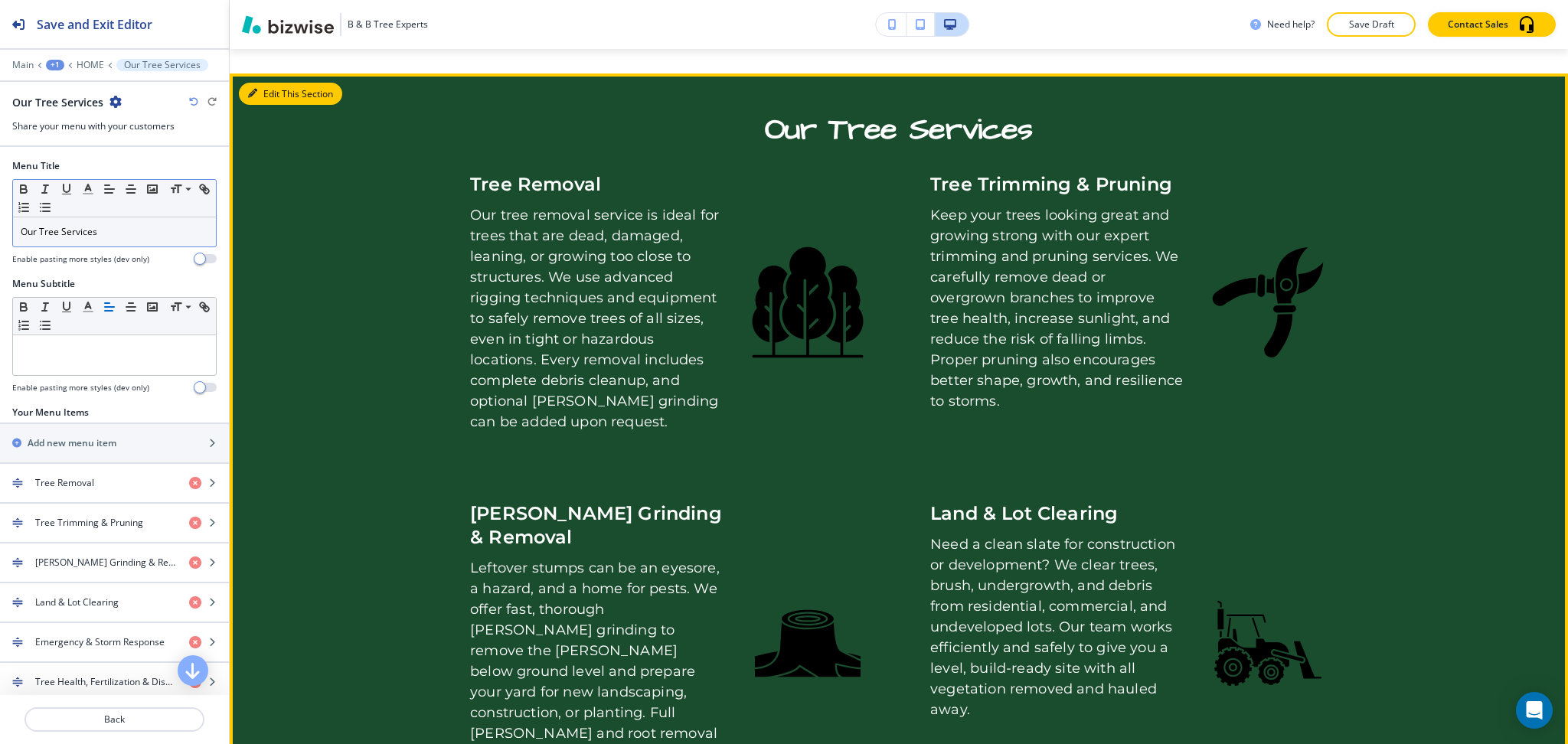
scroll to position [1072, 0]
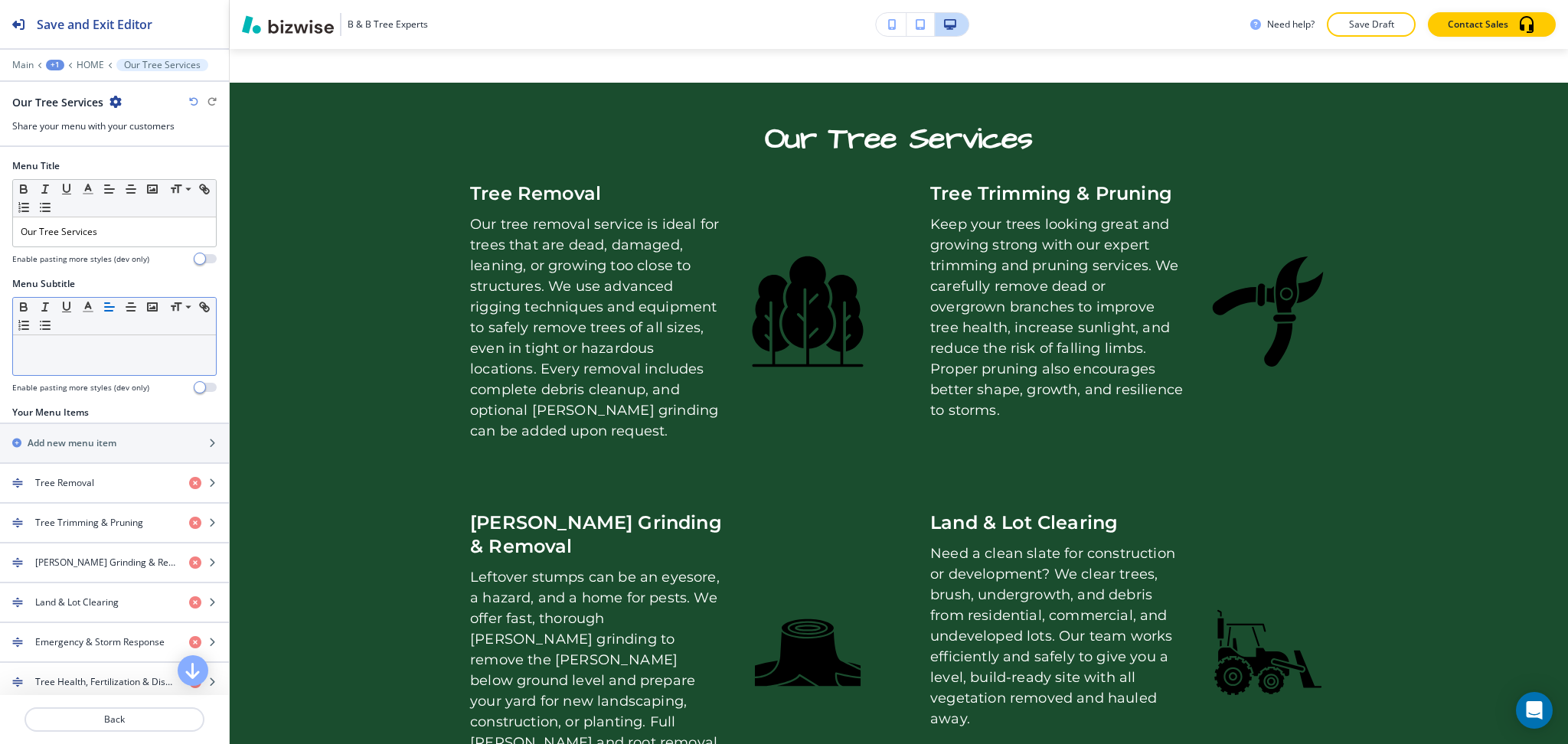
click at [135, 365] on div at bounding box center [114, 355] width 203 height 39
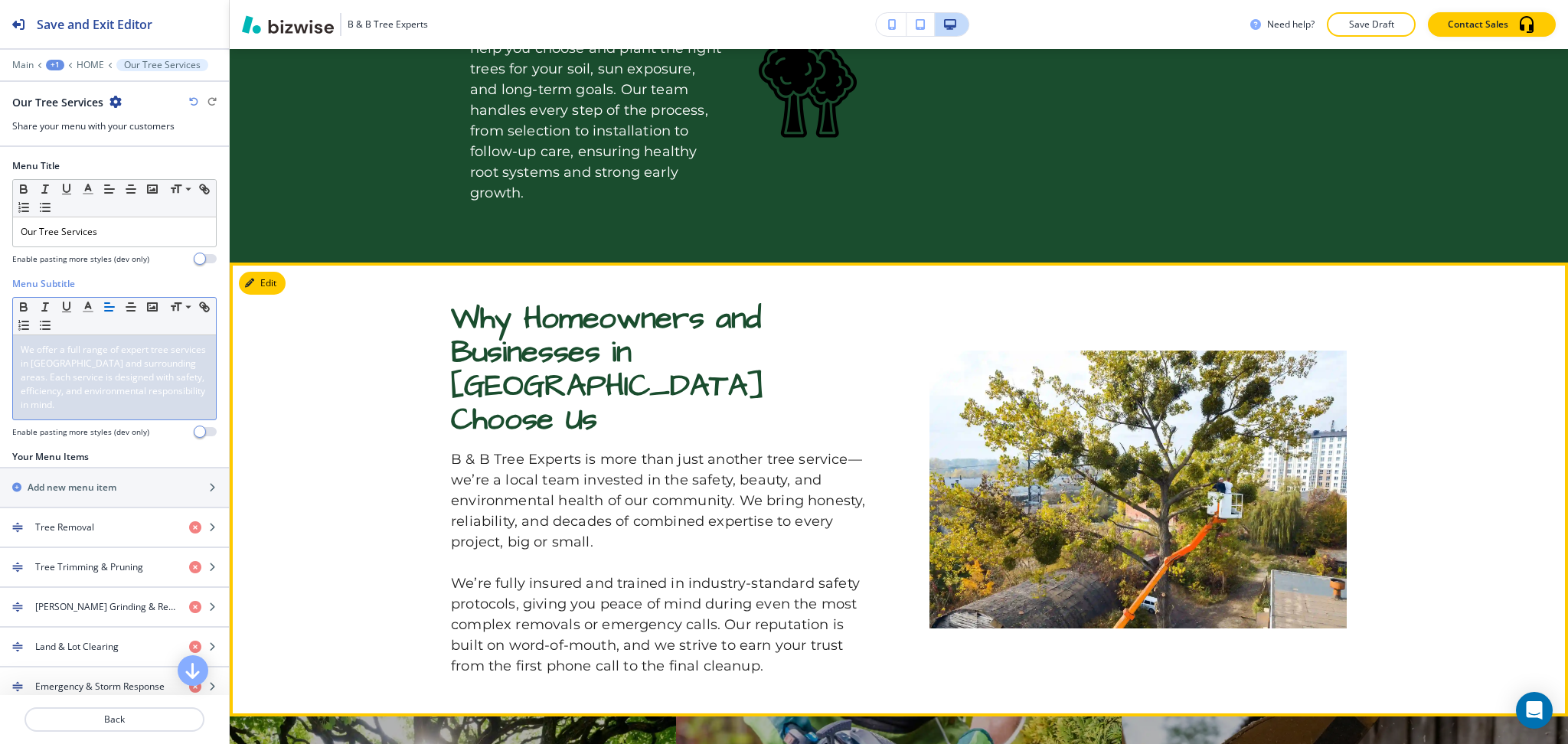
scroll to position [2699, 0]
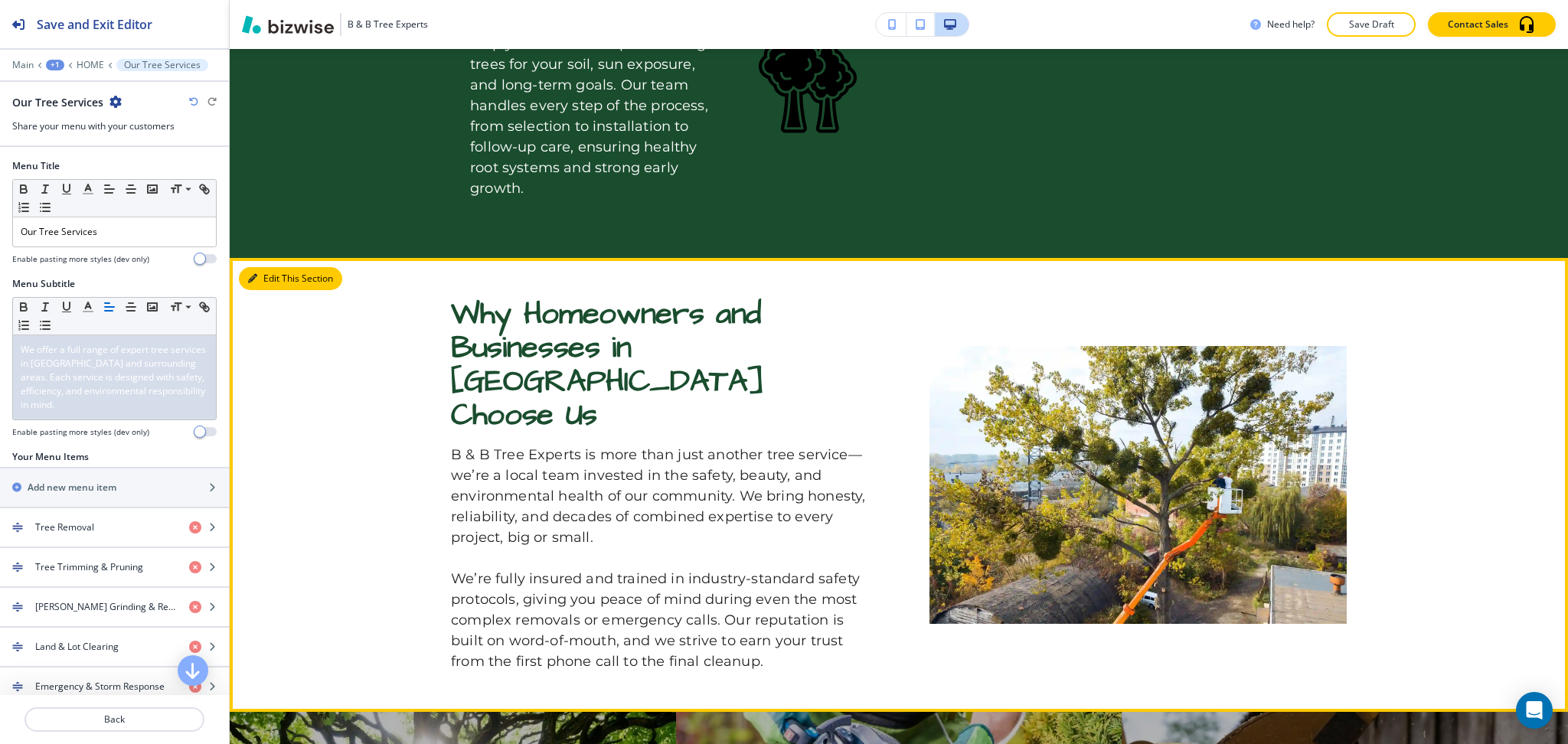
click at [259, 267] on button "Edit This Section" at bounding box center [290, 278] width 103 height 23
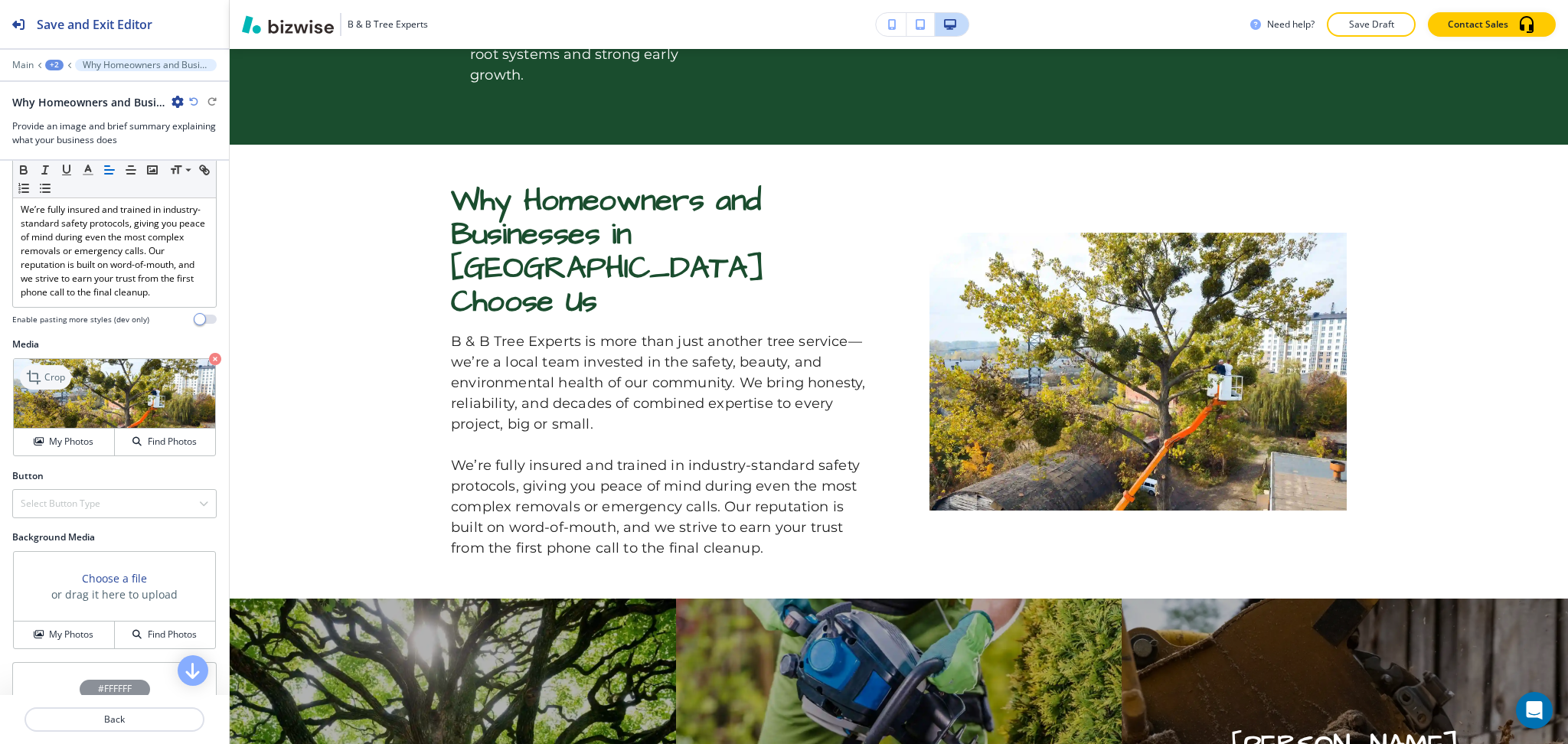
scroll to position [408, 0]
click at [43, 384] on icon at bounding box center [34, 375] width 19 height 19
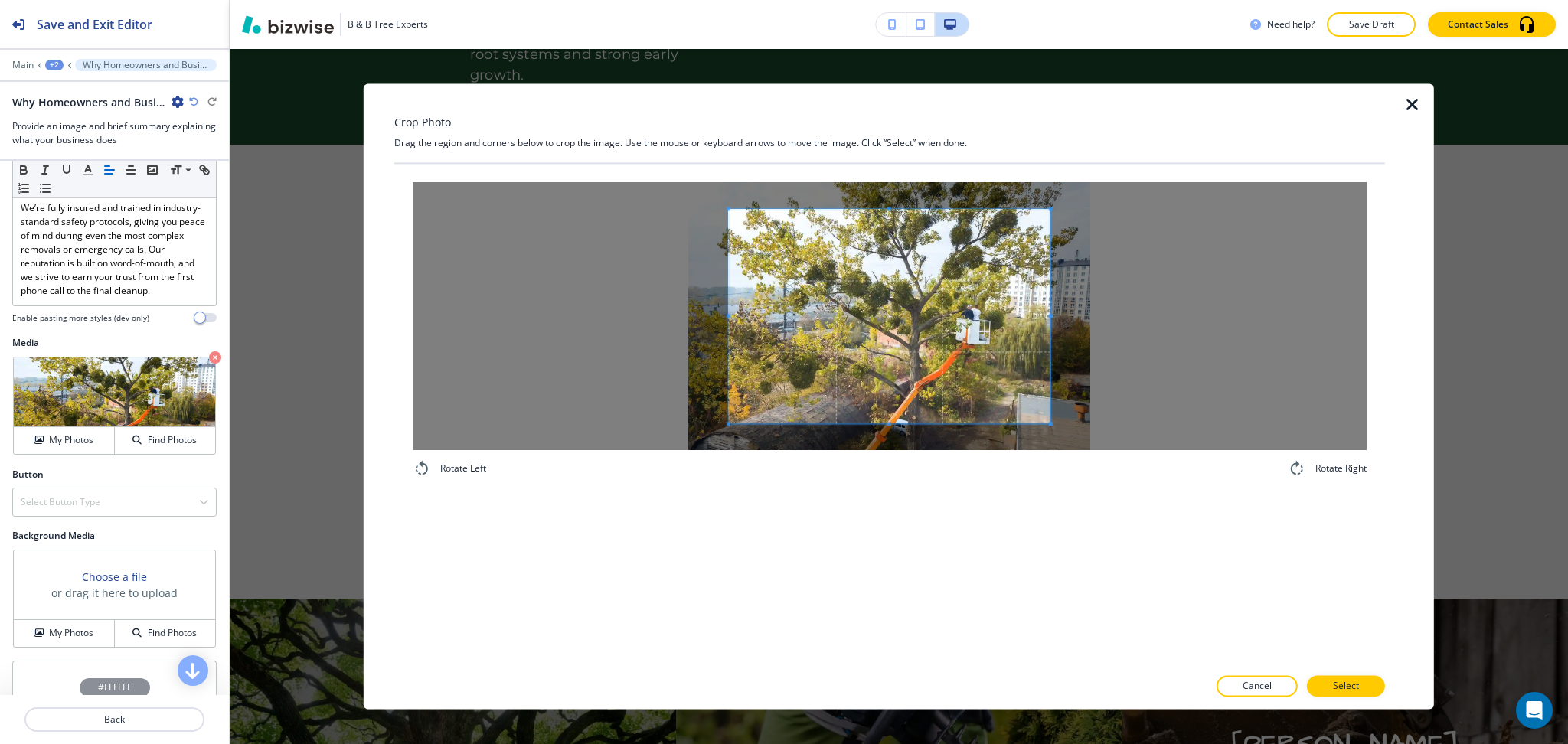
click at [900, 151] on div "Crop Photo Drag the region and corners below to crop the image. Use the mouse o…" at bounding box center [889, 396] width 990 height 626
click at [905, 537] on div "Rotate Left Rotate Right" at bounding box center [889, 415] width 990 height 503
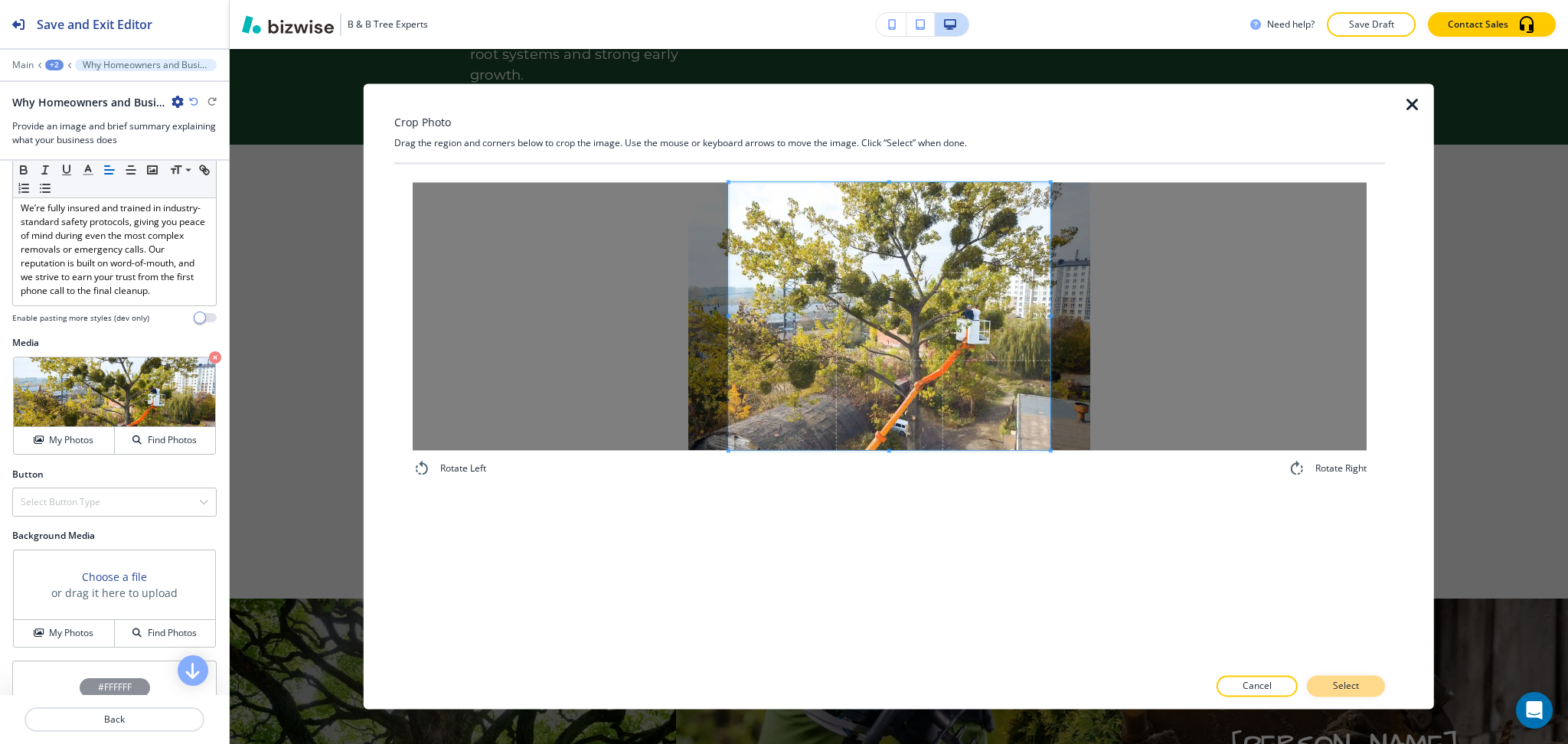
click at [1344, 684] on p "Select" at bounding box center [1346, 687] width 26 height 14
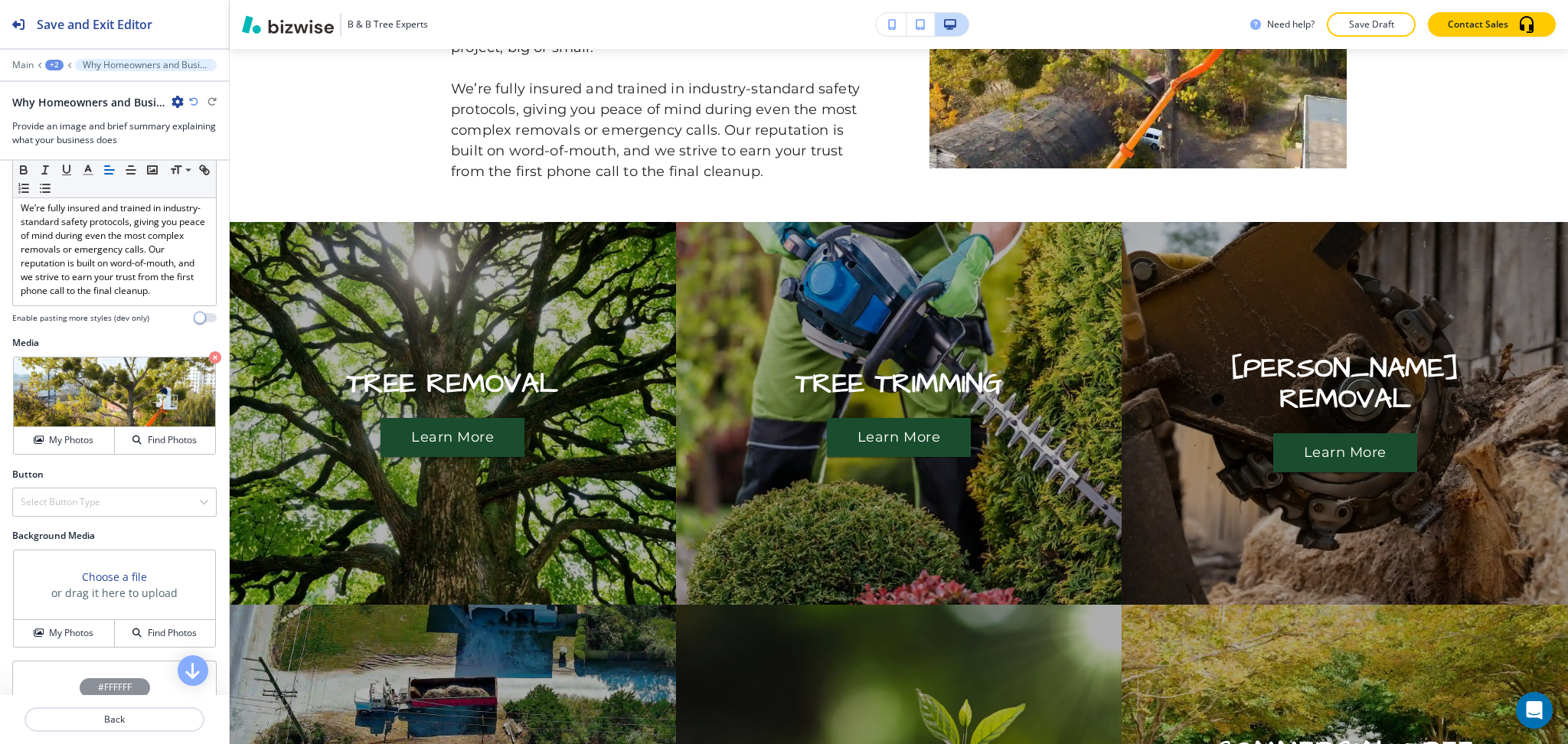
scroll to position [3108, 0]
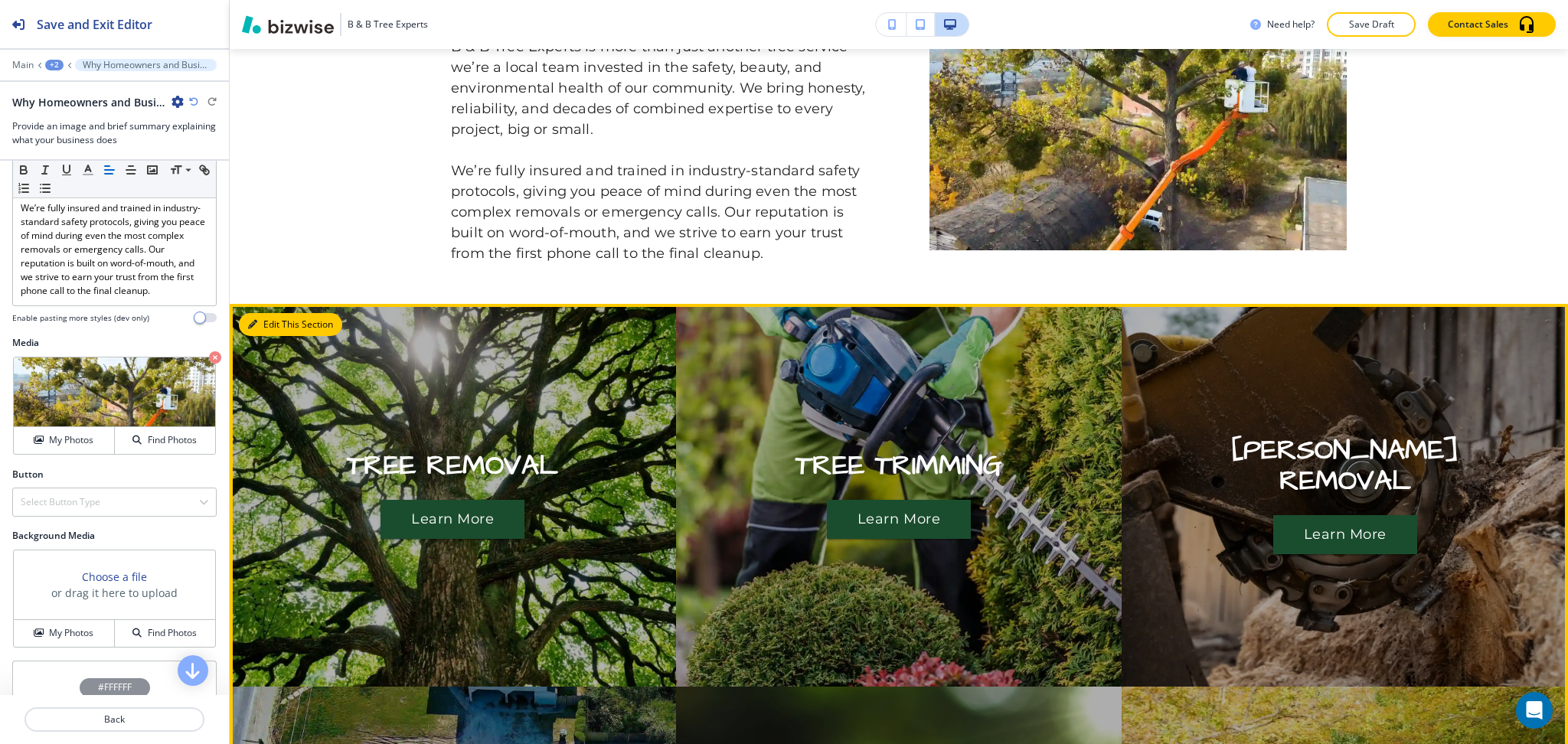
click at [262, 313] on button "Edit This Section" at bounding box center [290, 324] width 103 height 23
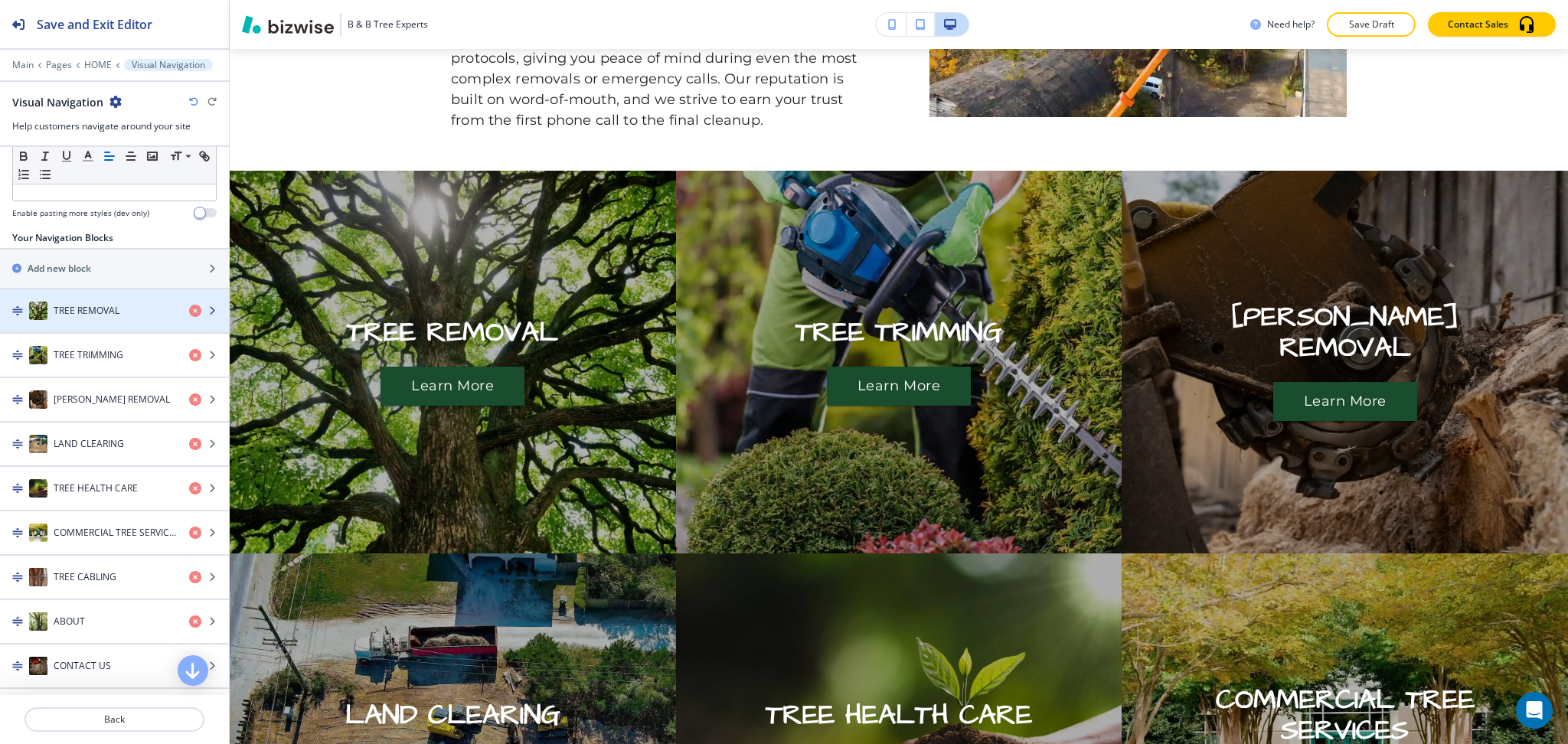
scroll to position [173, 0]
click at [105, 316] on h4 "TREE REMOVAL" at bounding box center [86, 312] width 66 height 14
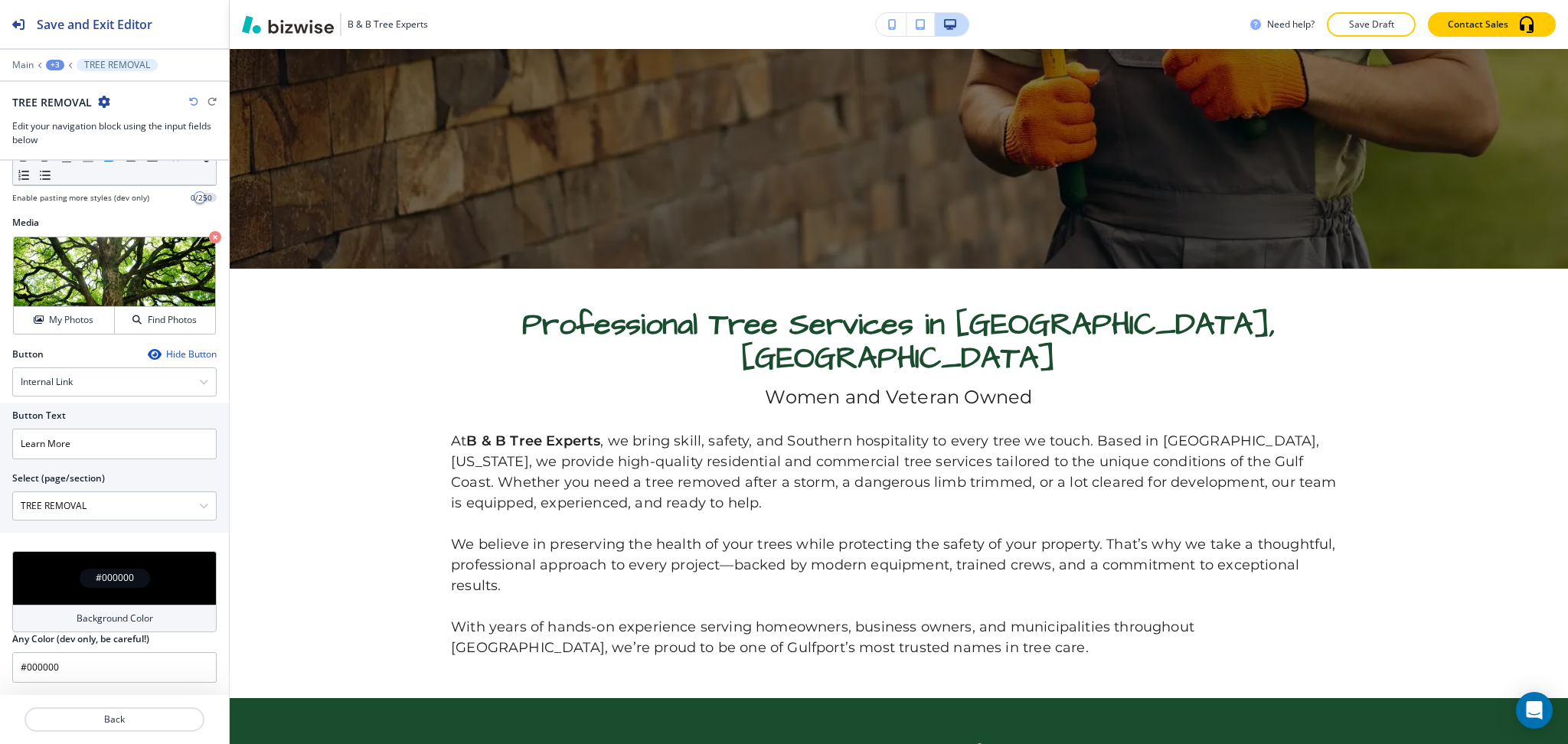
scroll to position [0, 0]
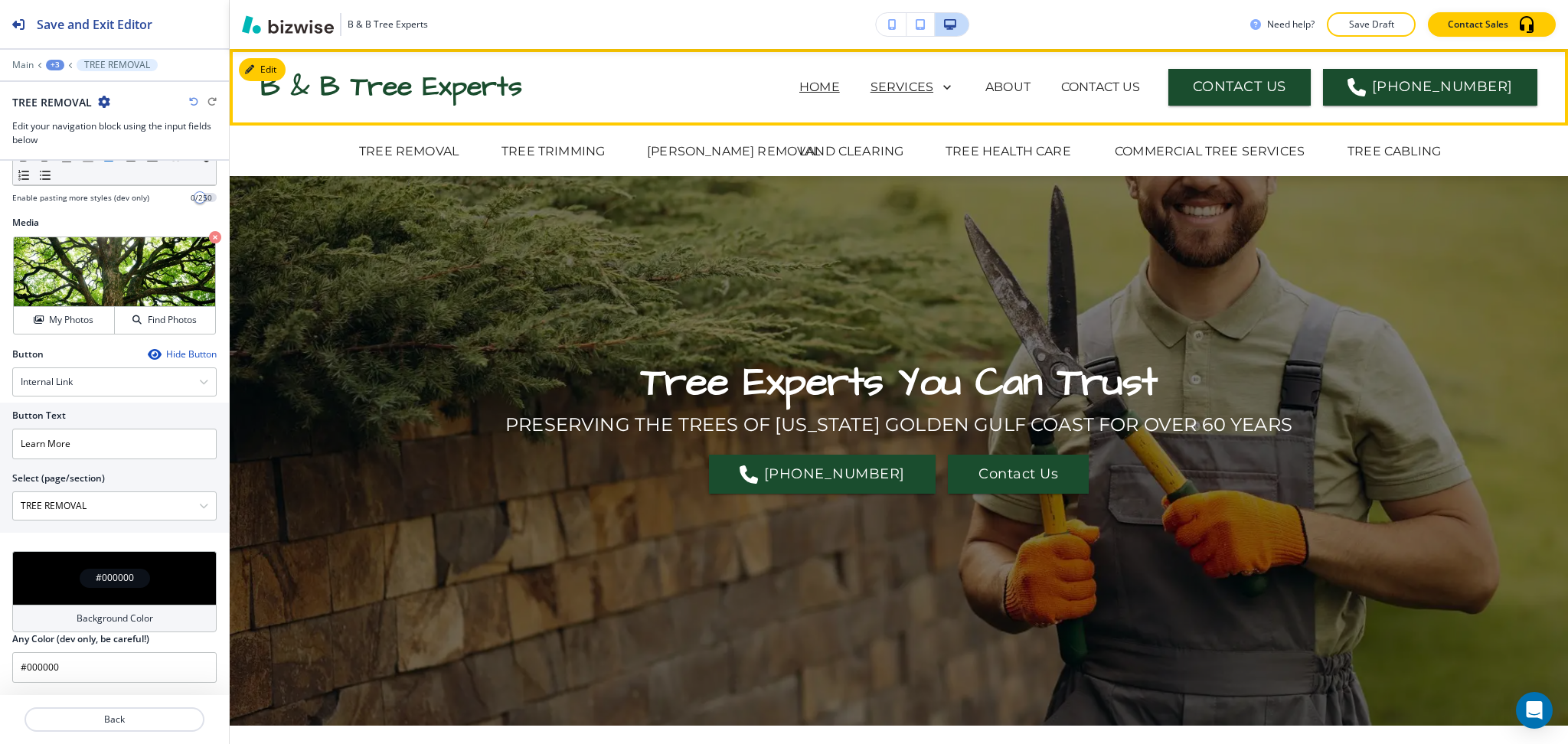
click at [909, 88] on p "SERVICES" at bounding box center [902, 87] width 63 height 19
click at [390, 151] on p "TREE REMOVAL" at bounding box center [408, 152] width 100 height 19
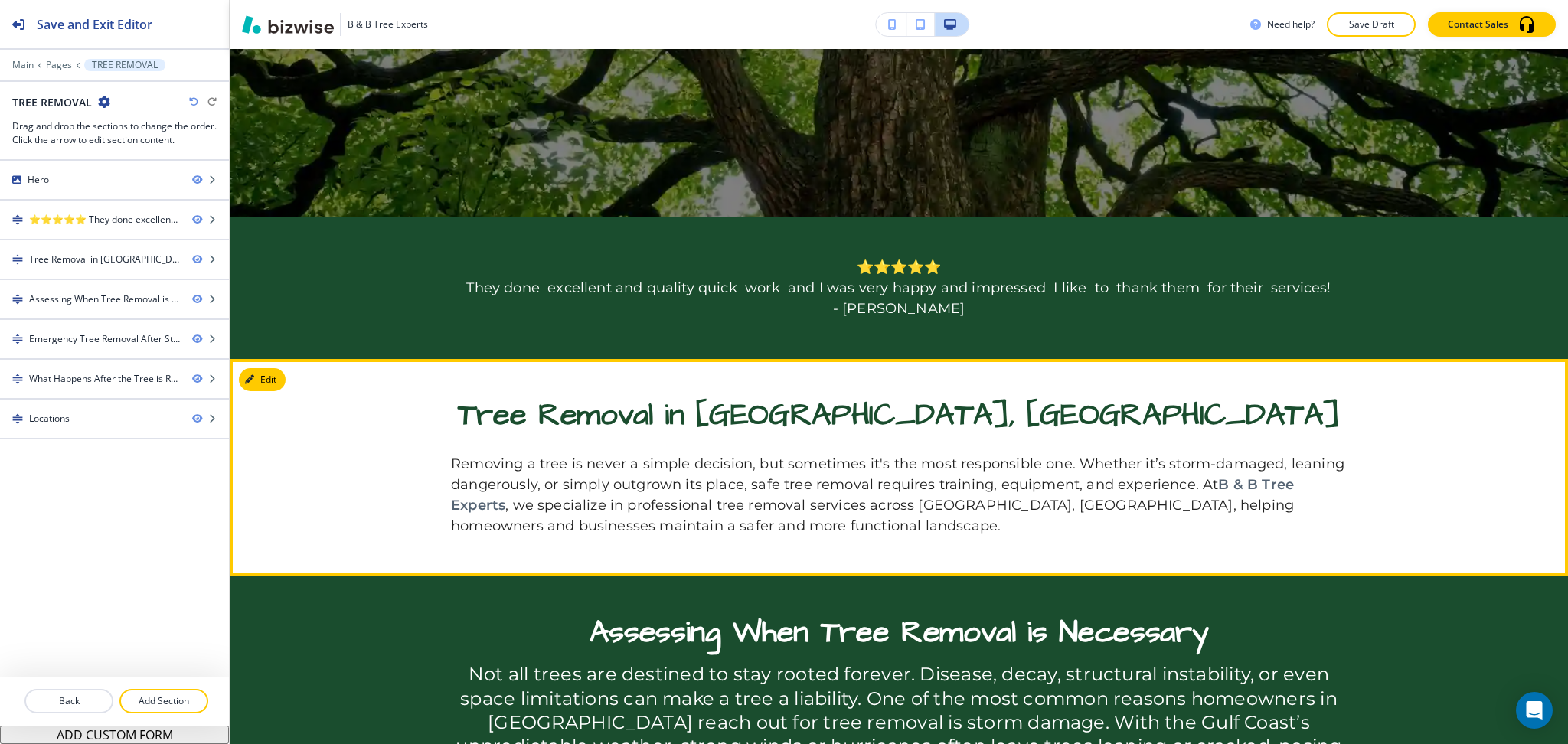
scroll to position [509, 0]
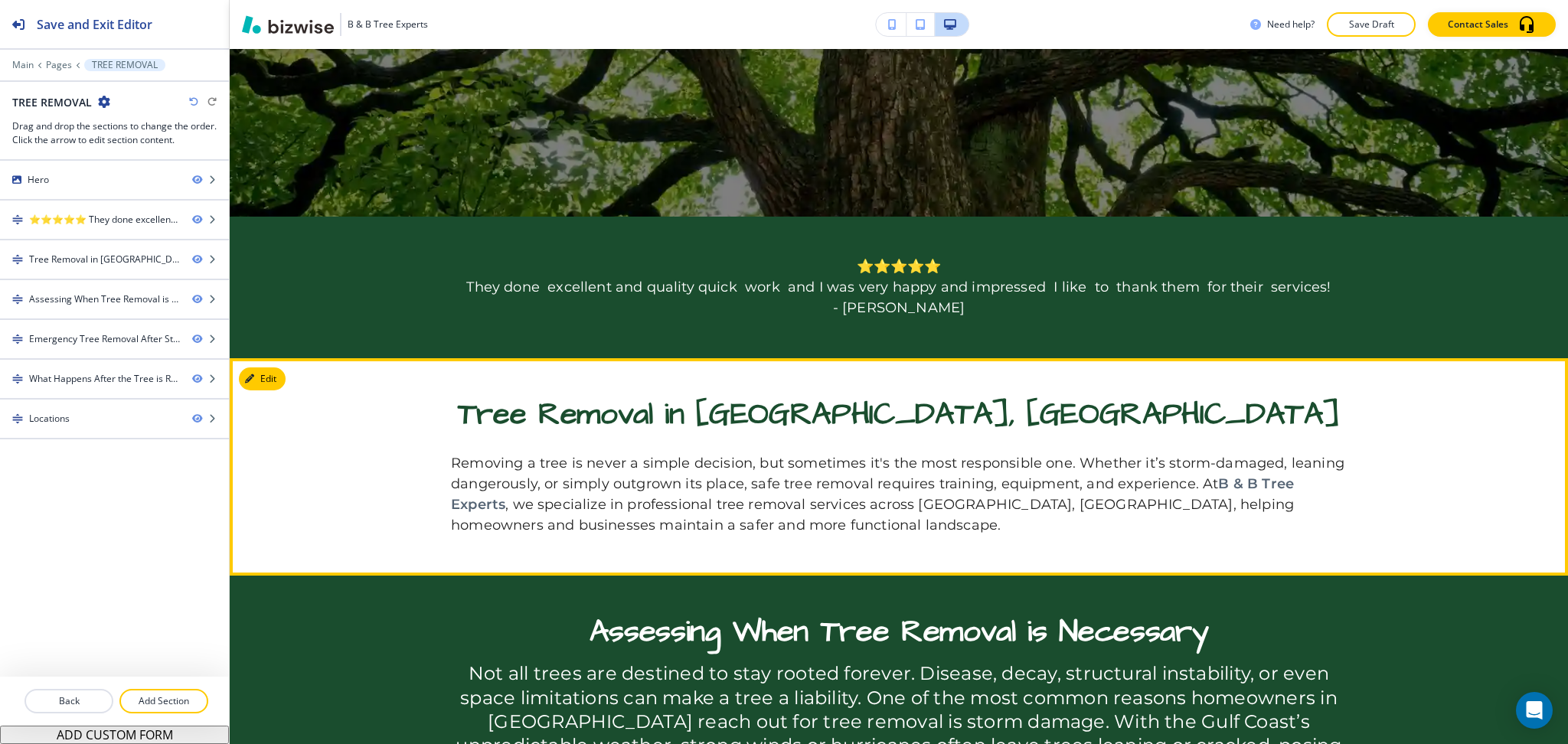
click at [262, 378] on button "Edit" at bounding box center [261, 378] width 46 height 23
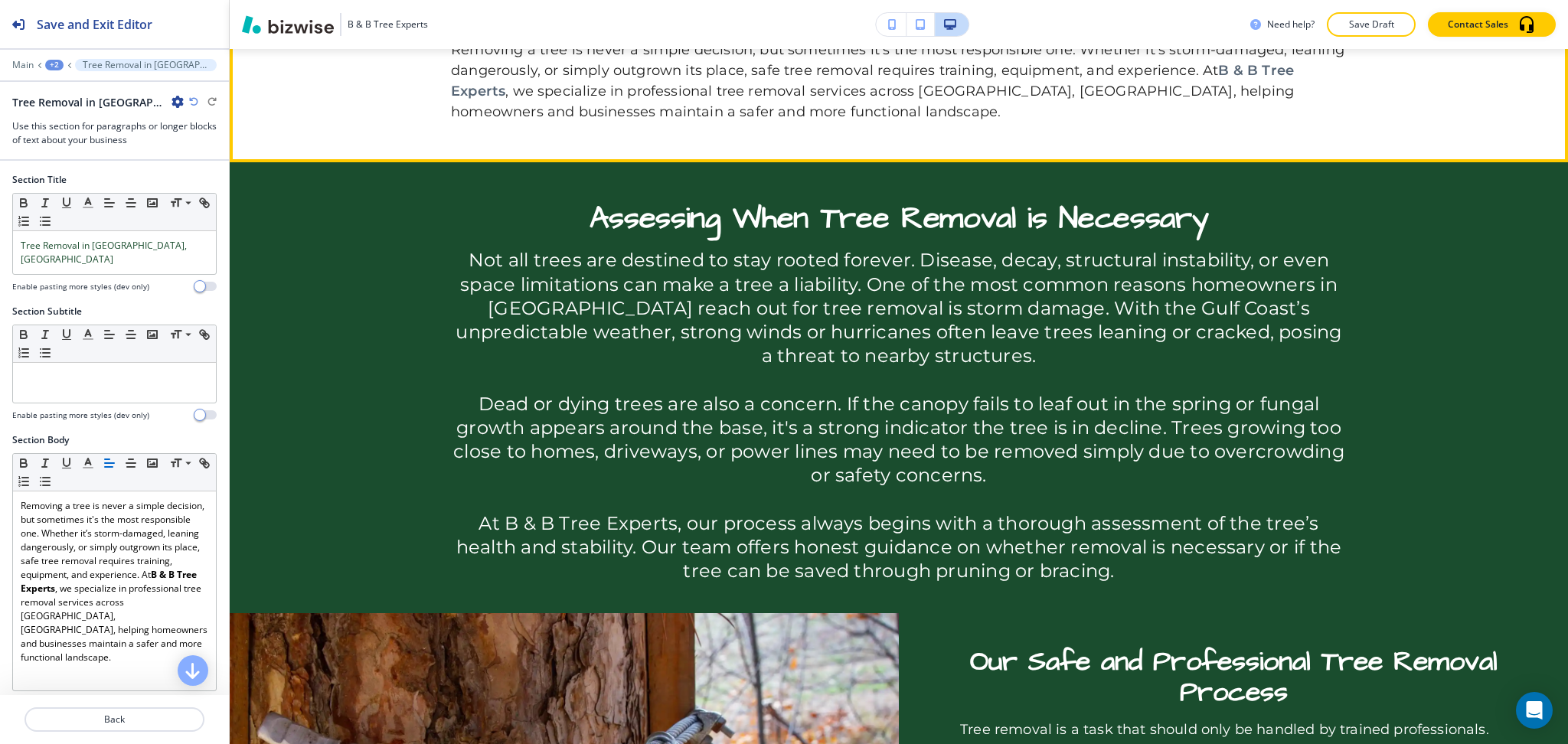
scroll to position [921, 0]
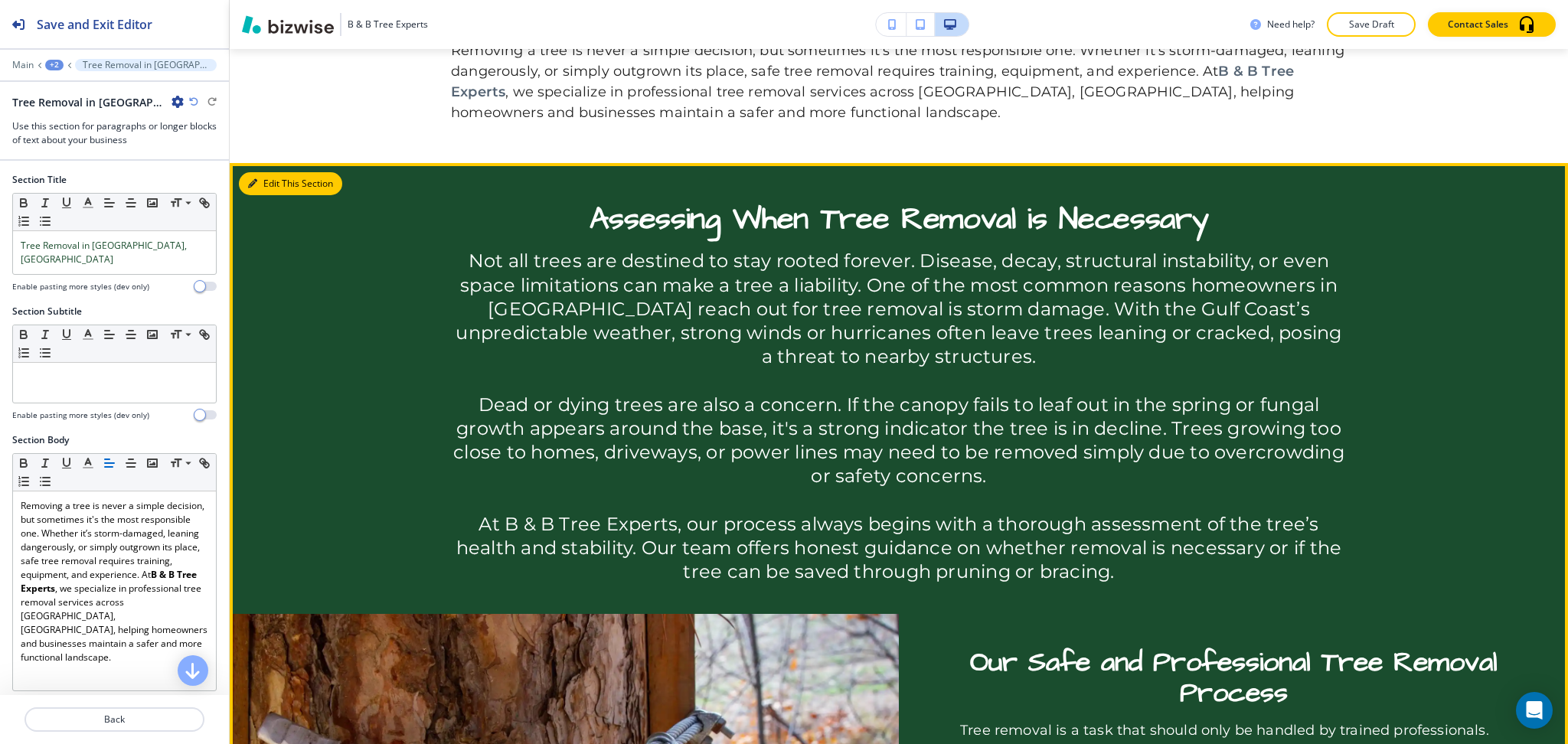
click at [273, 180] on button "Edit This Section" at bounding box center [290, 183] width 103 height 23
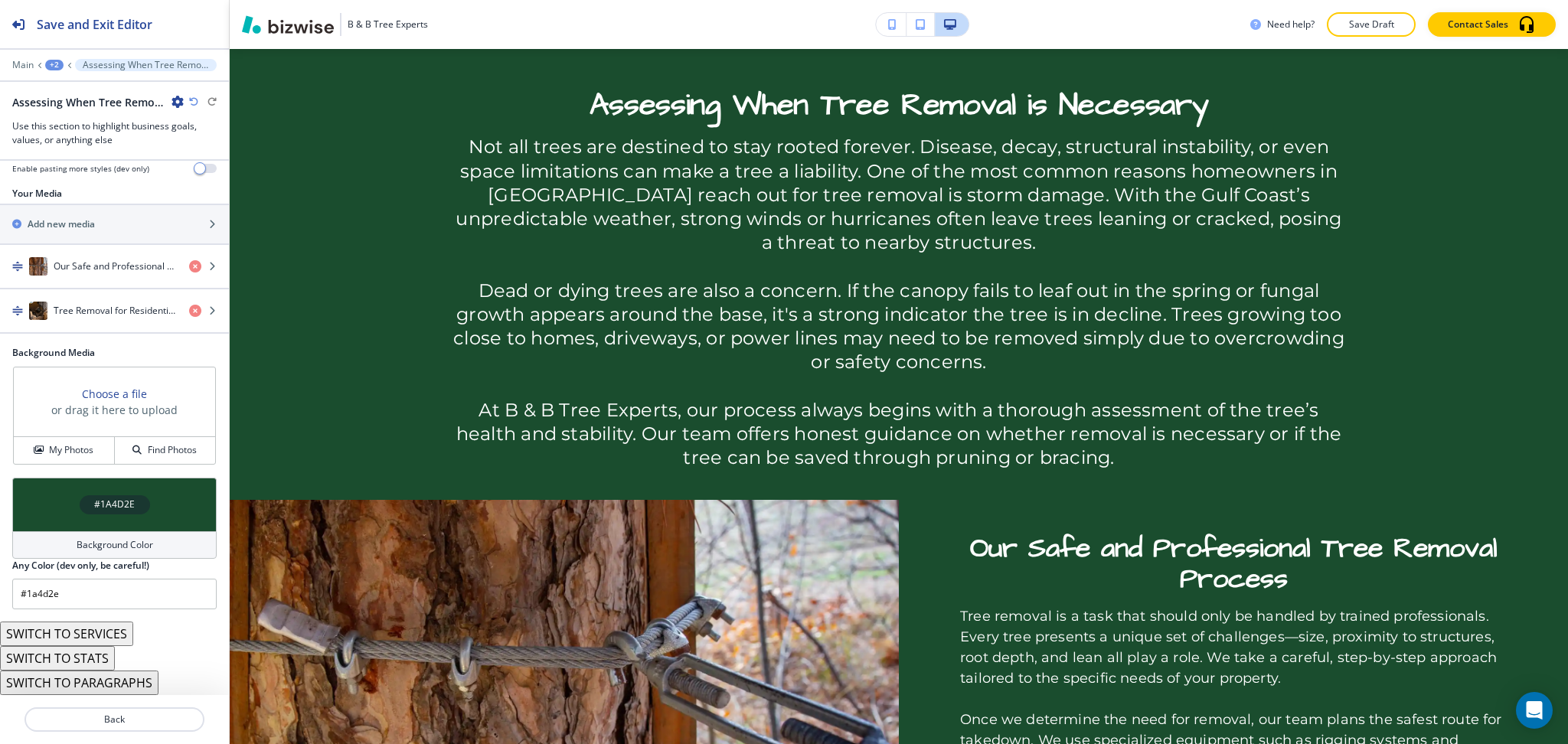
scroll to position [608, 0]
click at [102, 680] on button "SWITCH TO PARAGRAPHS" at bounding box center [79, 683] width 159 height 25
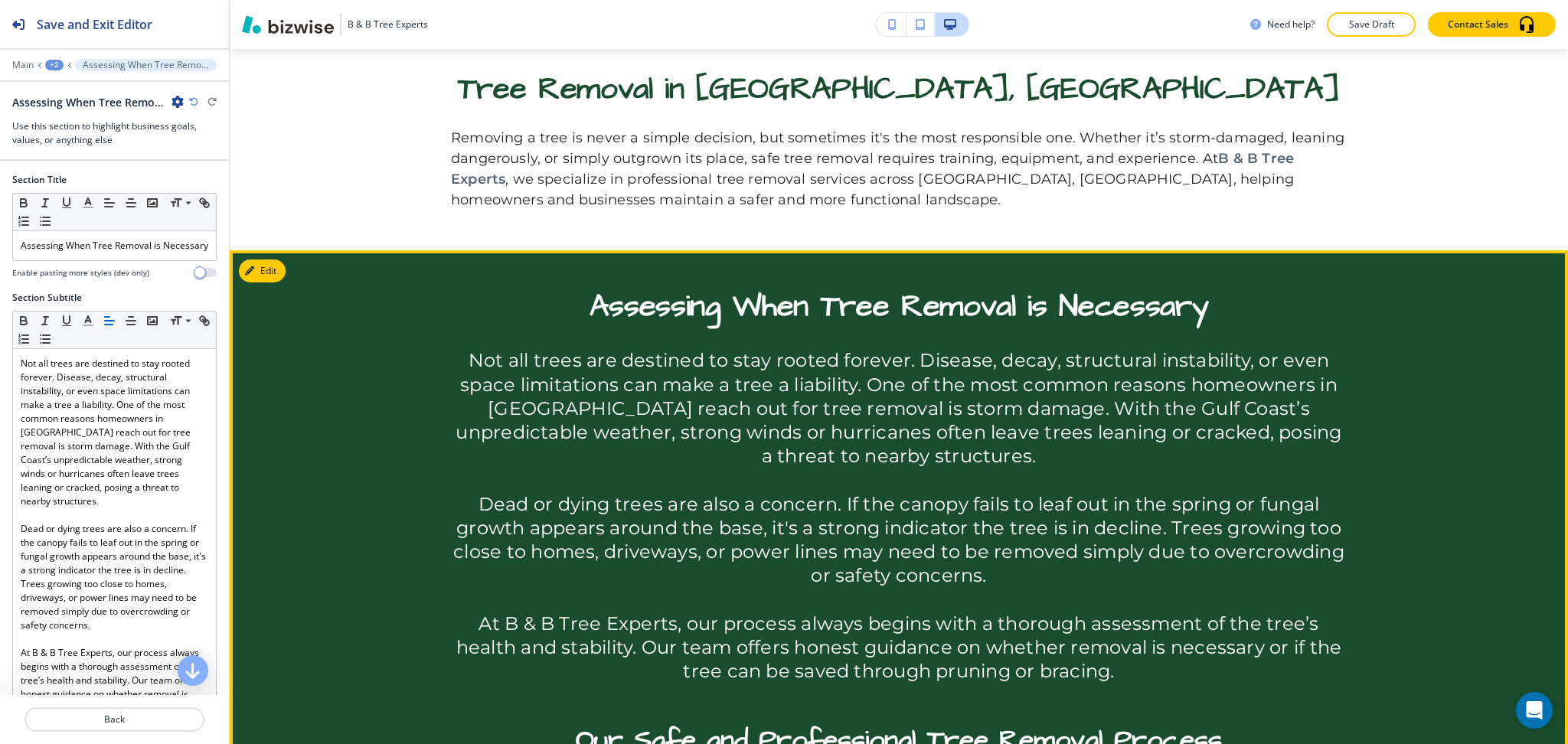
scroll to position [833, 0]
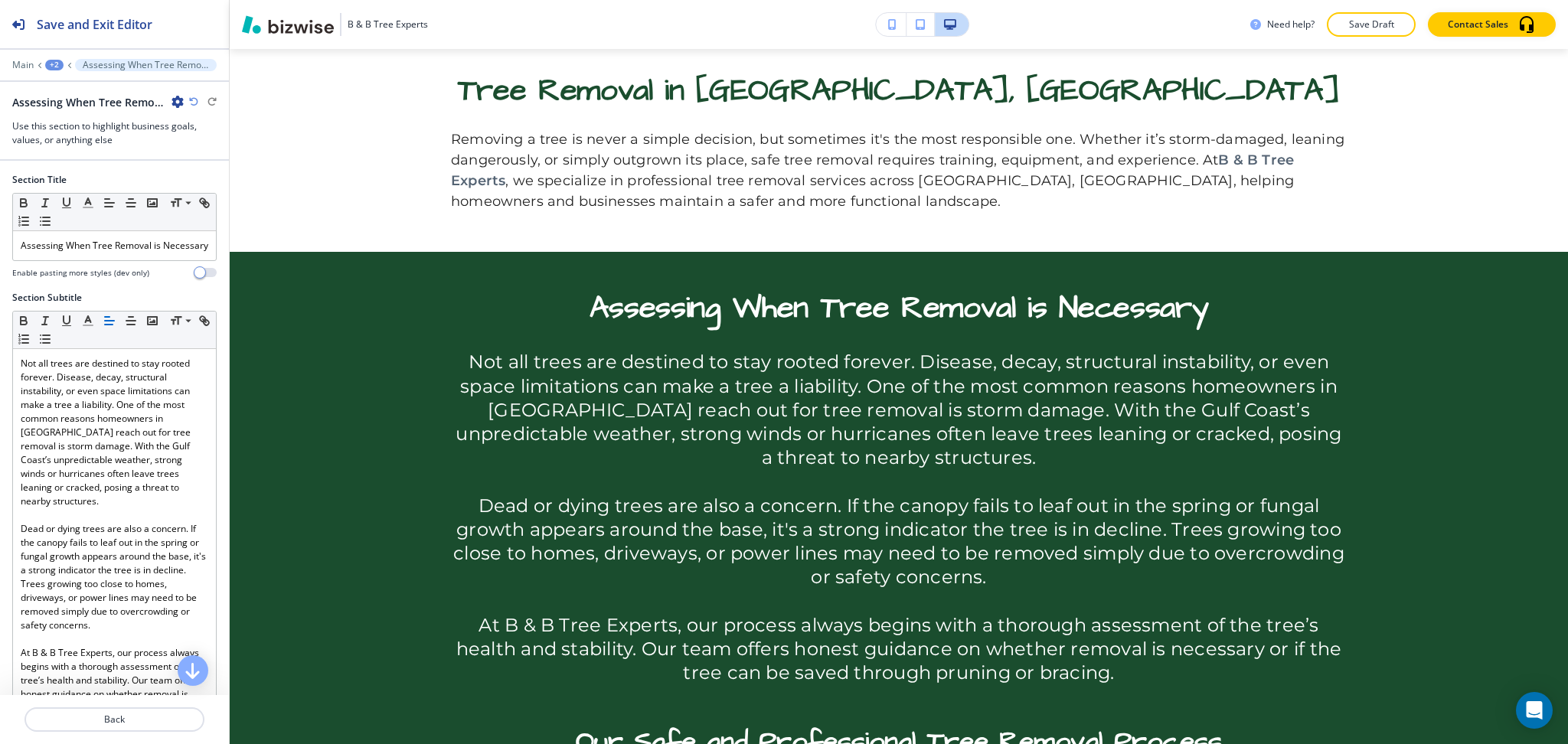
click at [194, 99] on icon "button" at bounding box center [193, 101] width 9 height 9
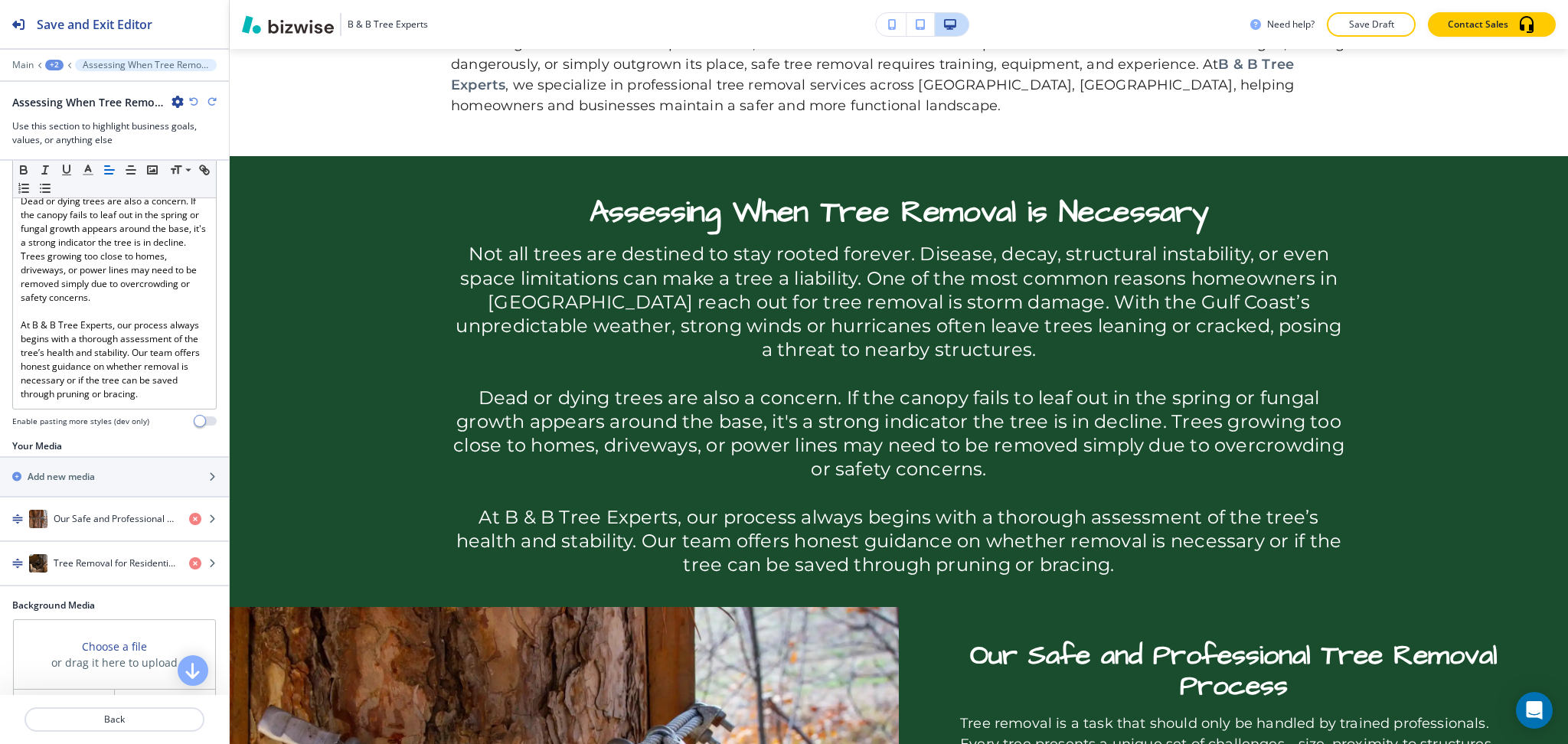
scroll to position [608, 0]
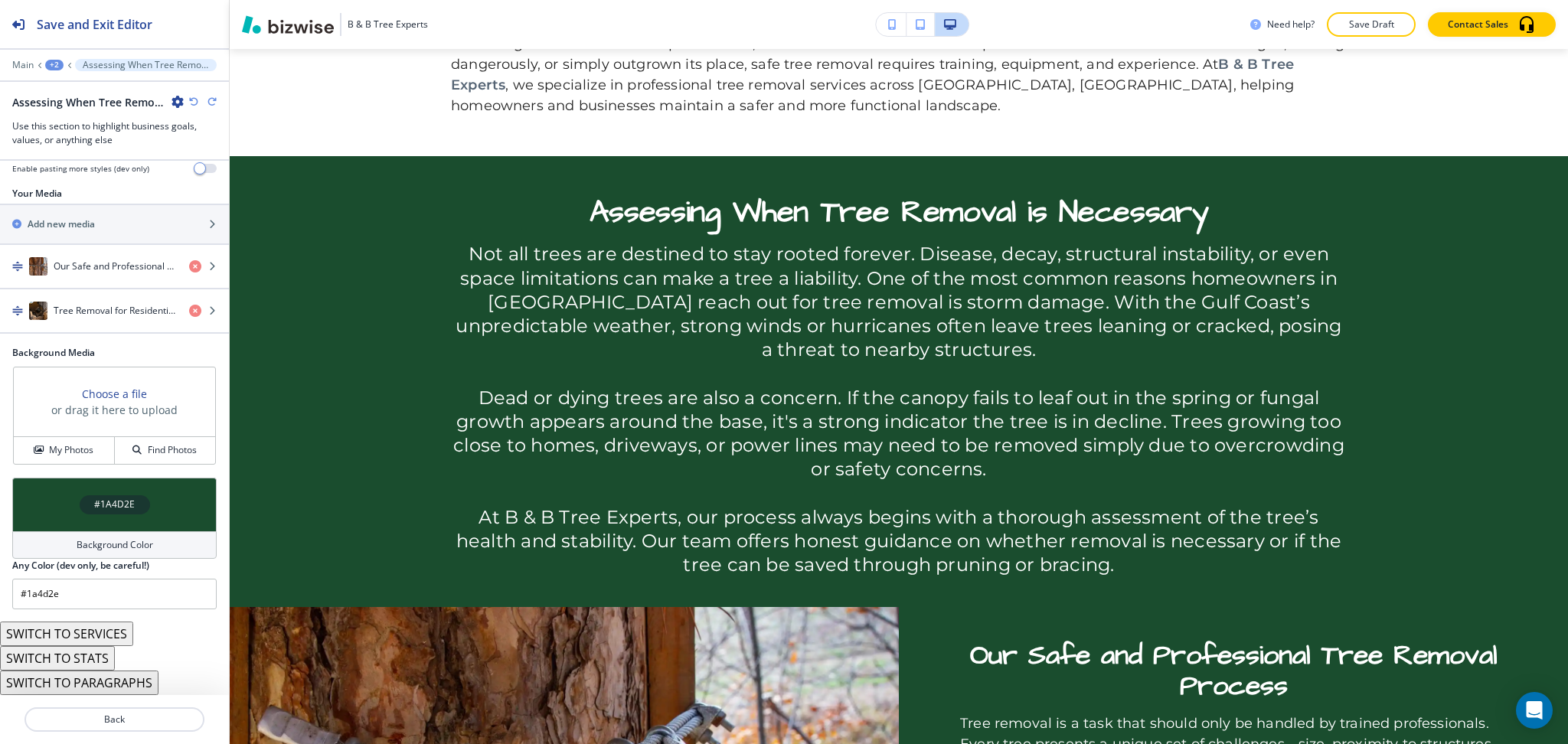
click at [50, 655] on button "SWITCH TO STATS" at bounding box center [57, 658] width 115 height 25
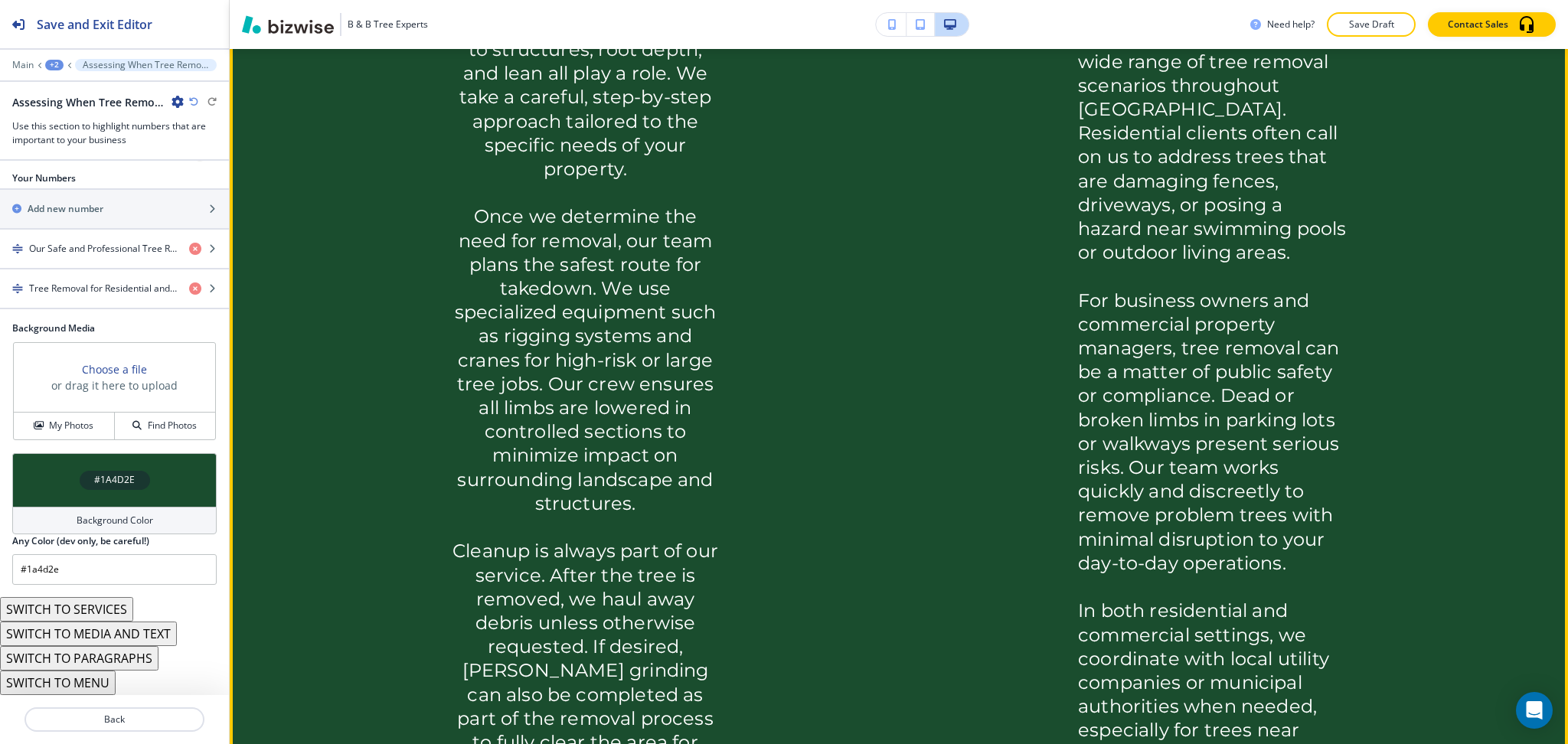
scroll to position [1725, 0]
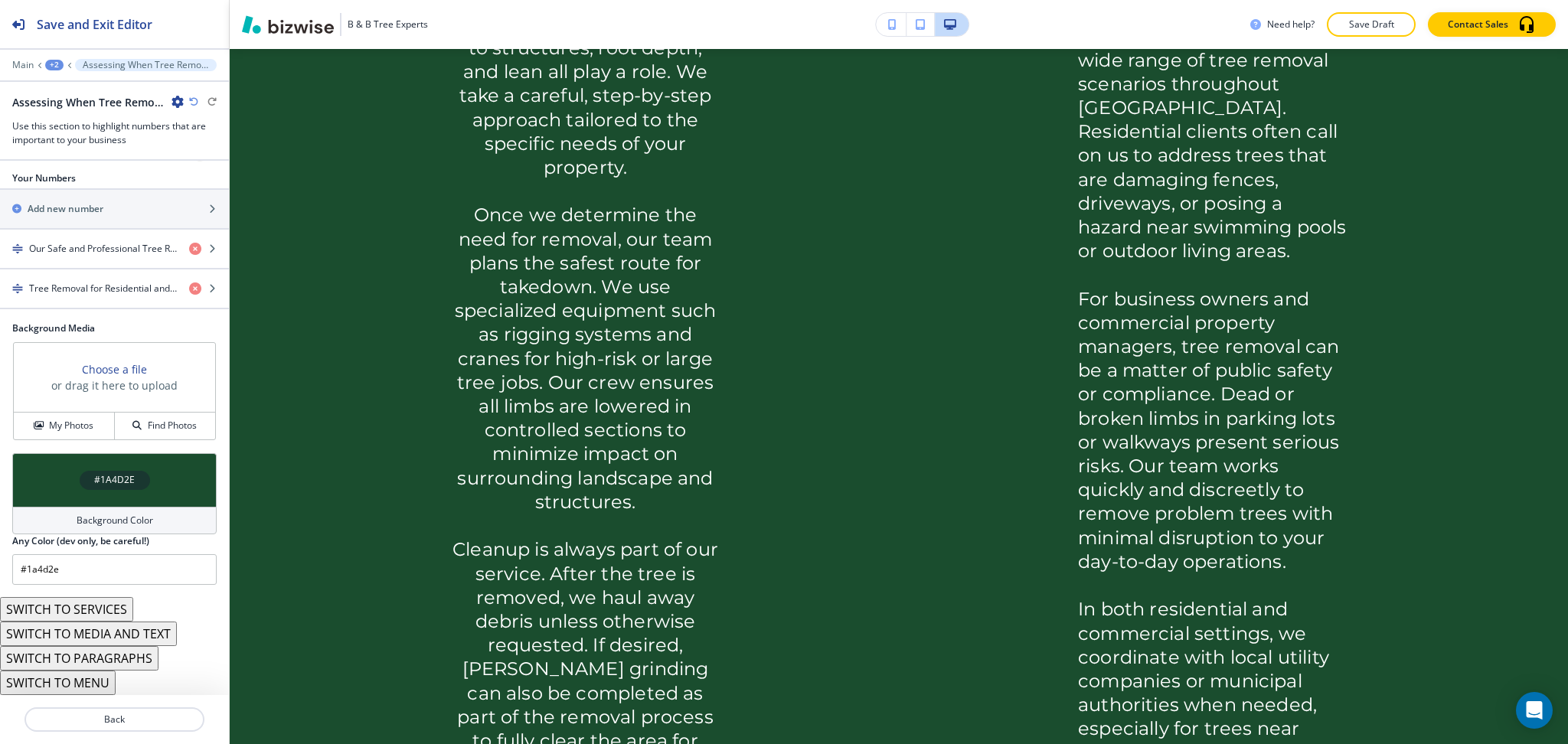
click at [116, 622] on button "SWITCH TO SERVICES" at bounding box center [66, 609] width 133 height 25
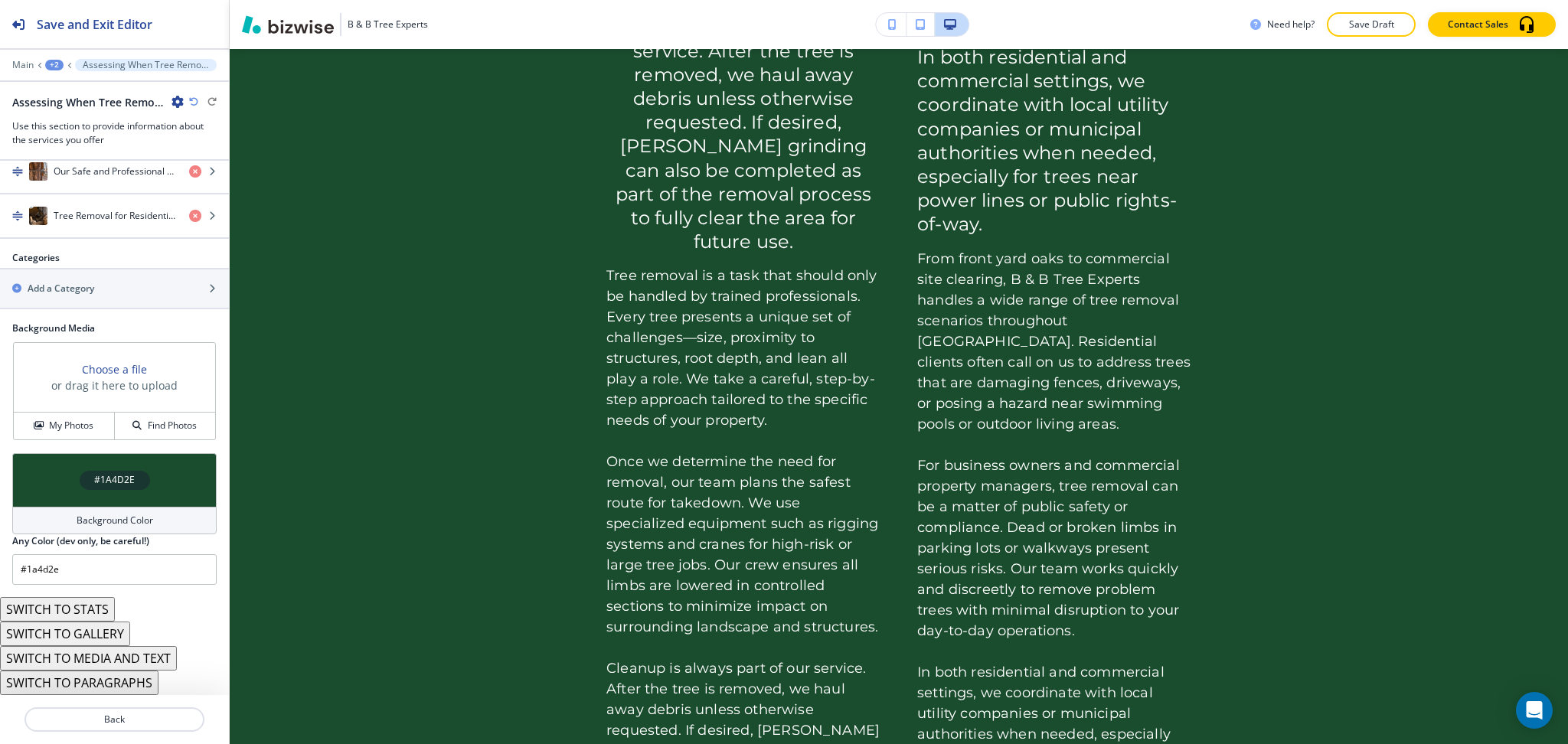
scroll to position [1248, 0]
click at [116, 688] on button "SWITCH TO PARAGRAPHS" at bounding box center [79, 683] width 159 height 25
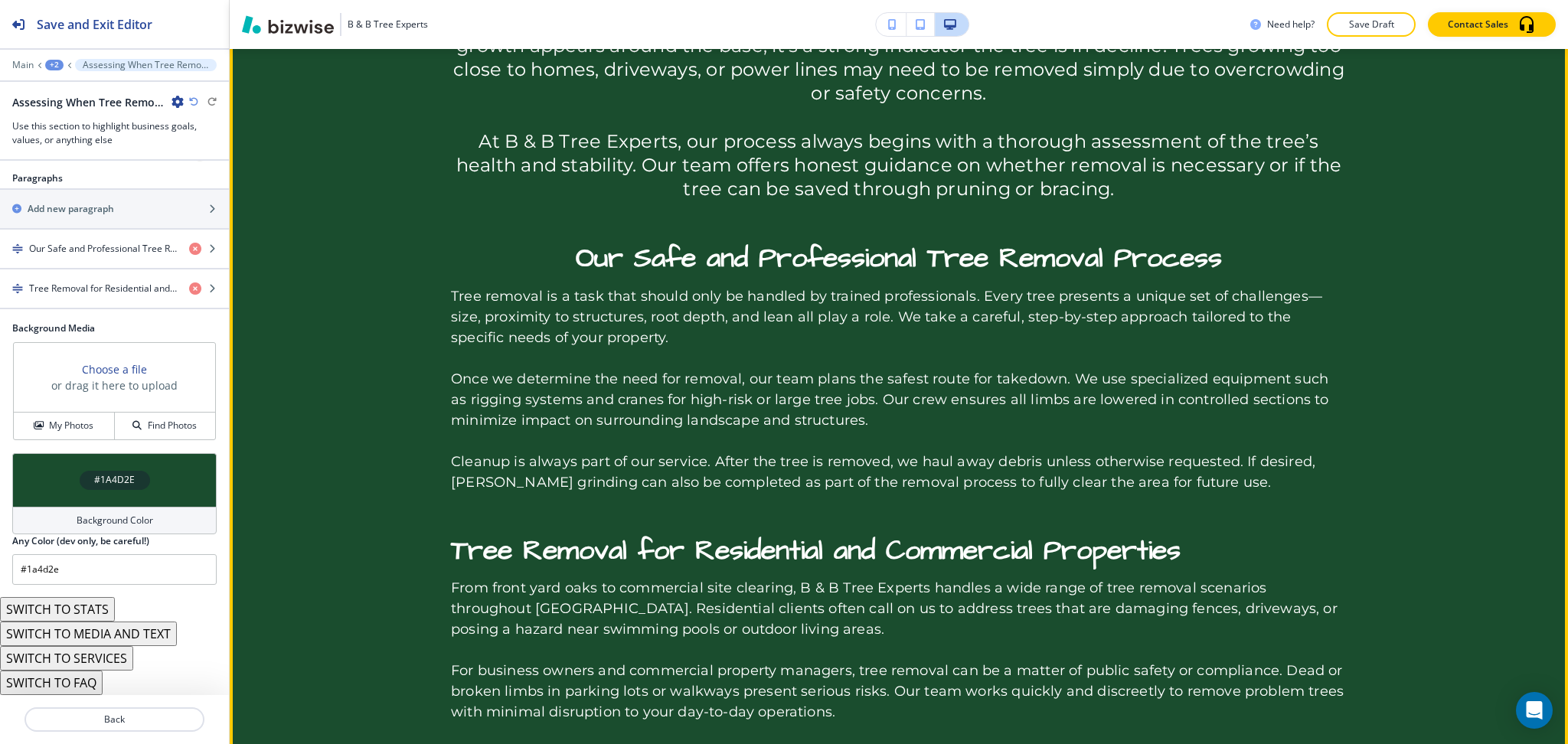
scroll to position [1318, 0]
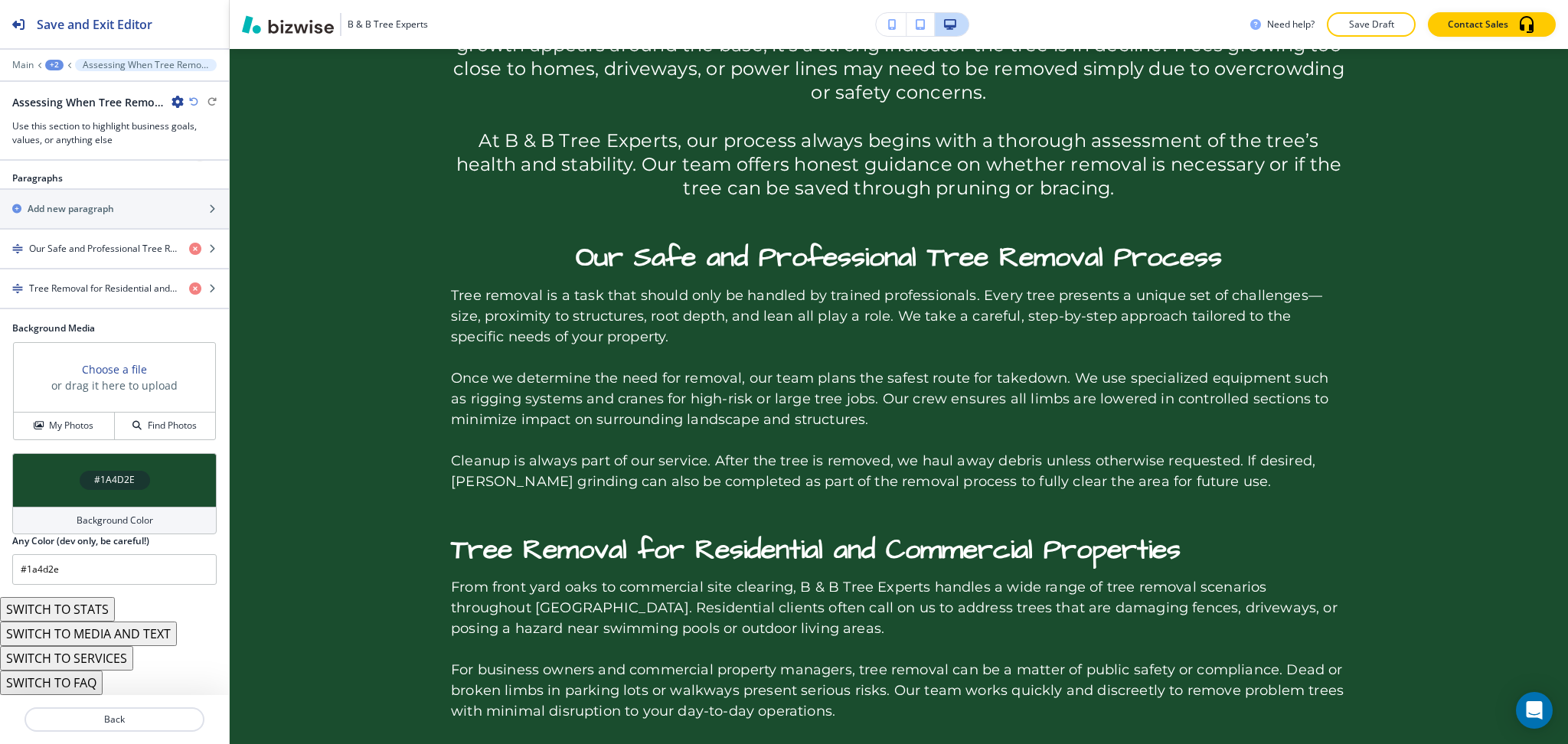
click at [108, 608] on button "SWITCH TO STATS" at bounding box center [57, 609] width 115 height 25
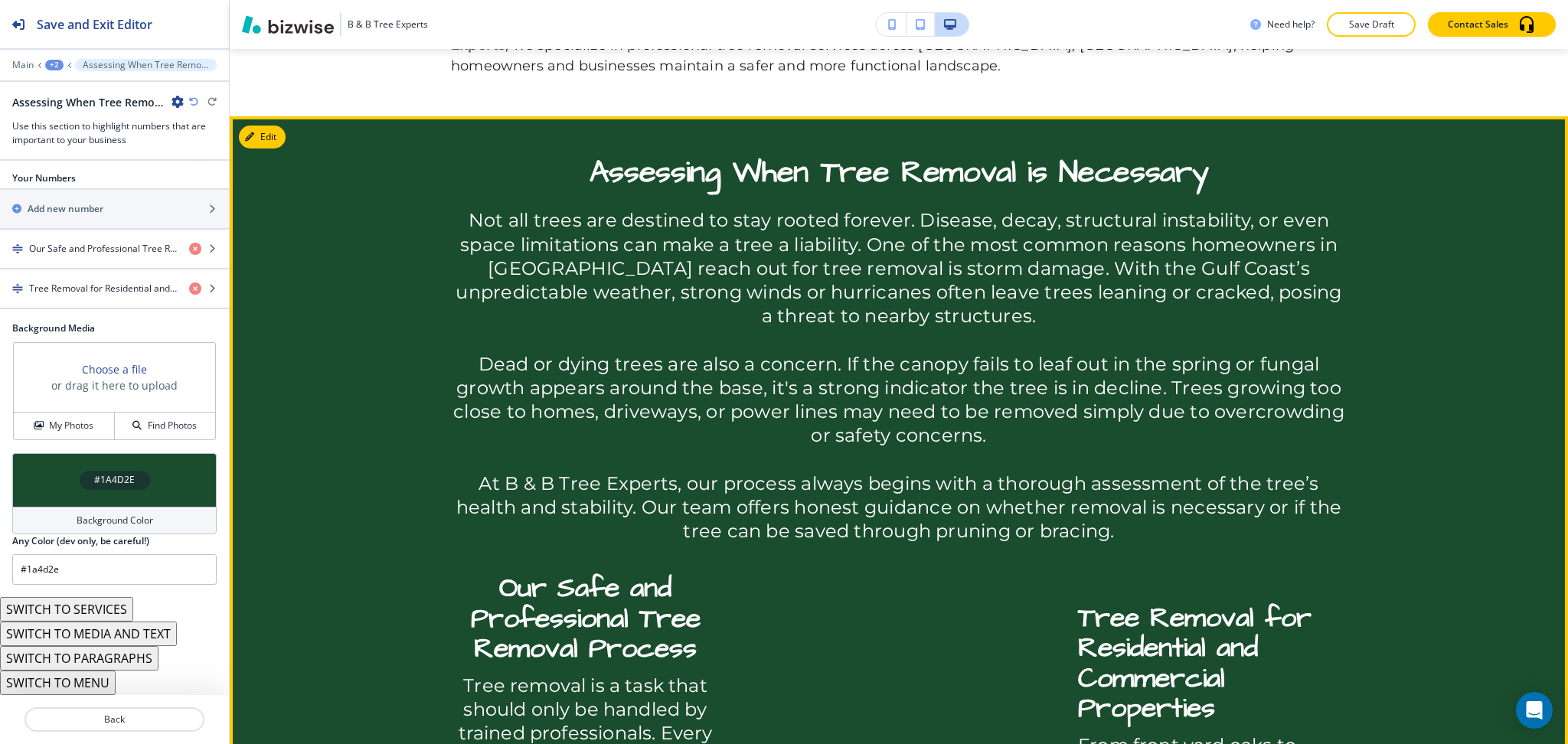
scroll to position [966, 0]
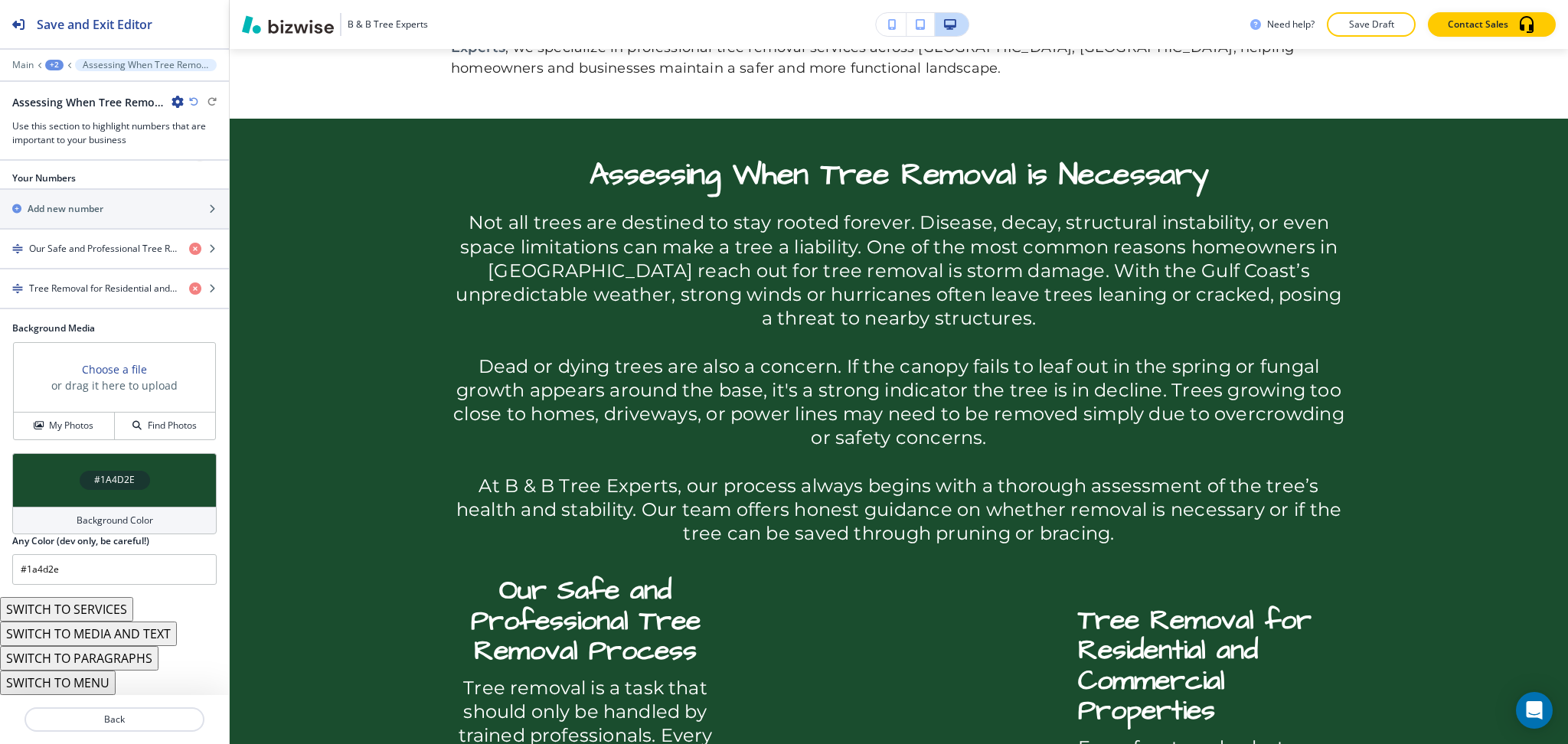
click at [86, 692] on button "SWITCH TO MENU" at bounding box center [57, 683] width 115 height 25
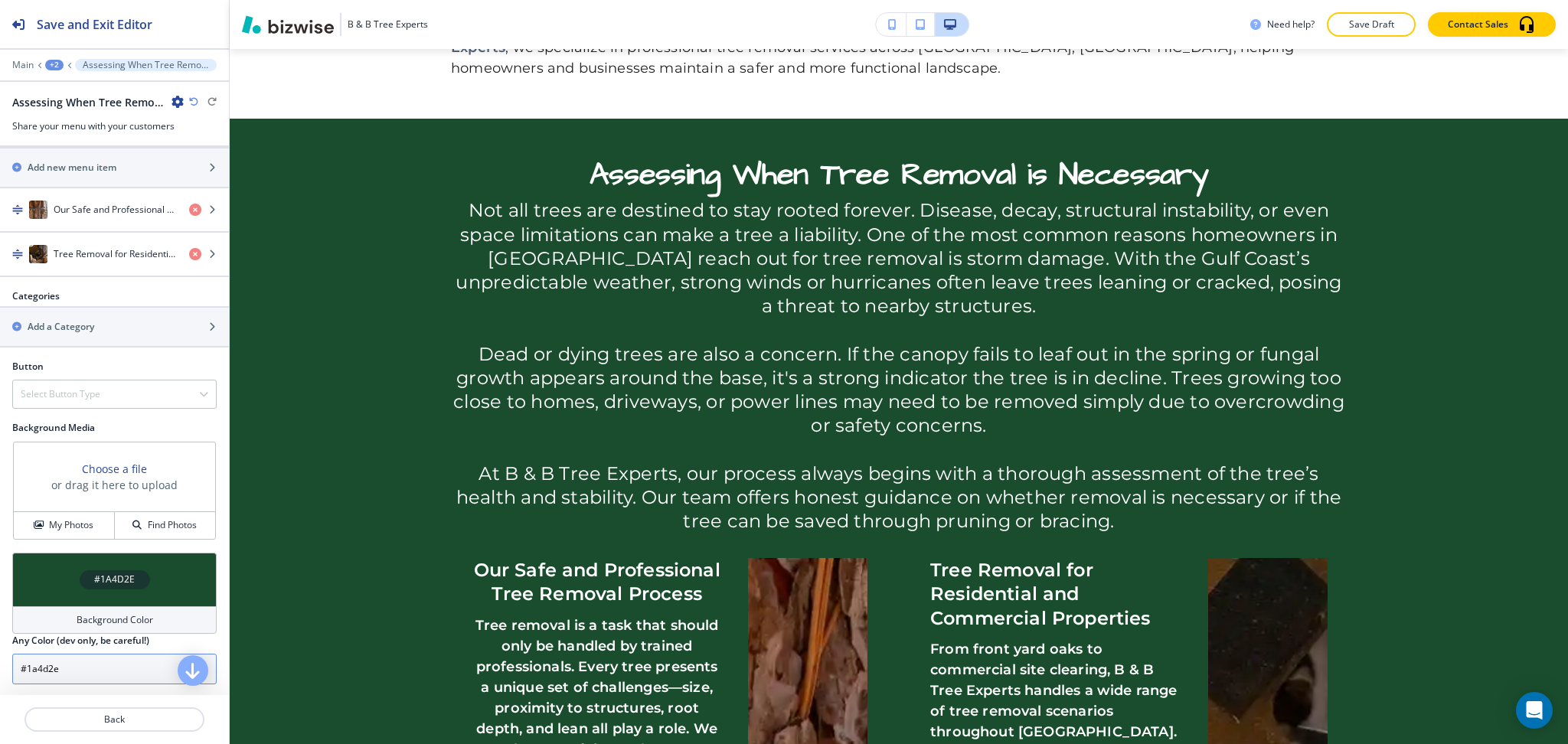
click at [81, 681] on input "#1a4d2e" at bounding box center [113, 669] width 204 height 31
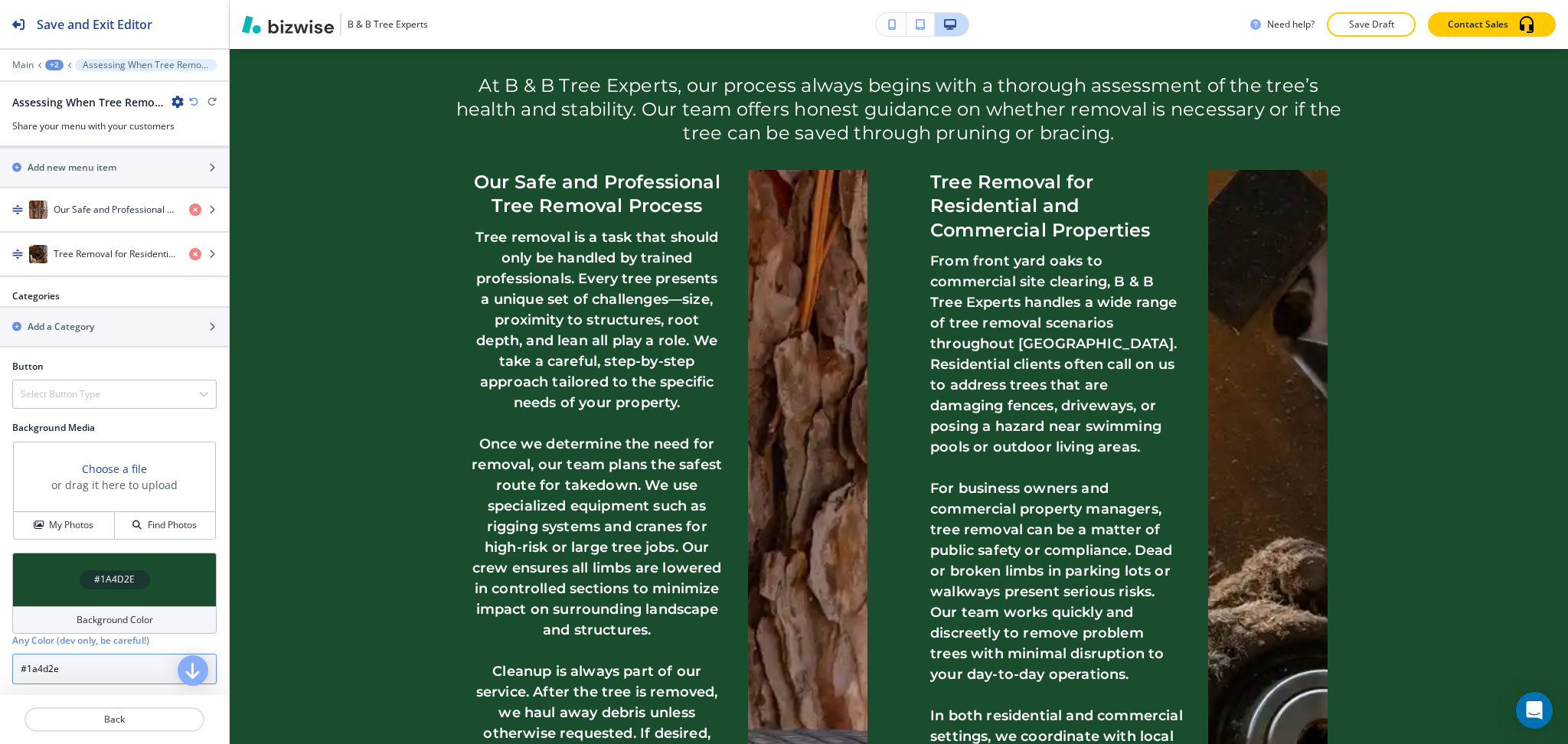
scroll to position [678, 0]
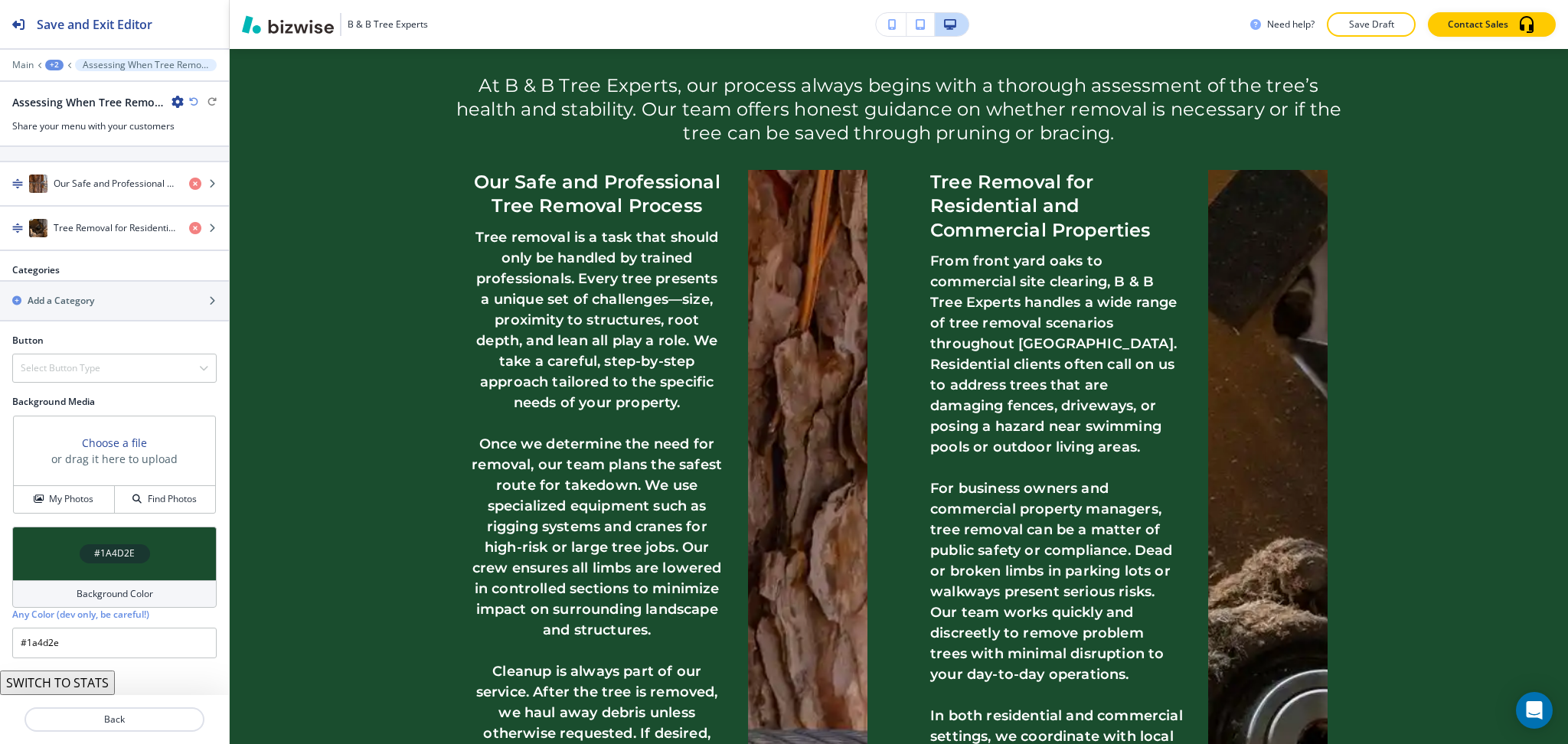
click at [81, 684] on button "SWITCH TO STATS" at bounding box center [57, 683] width 115 height 25
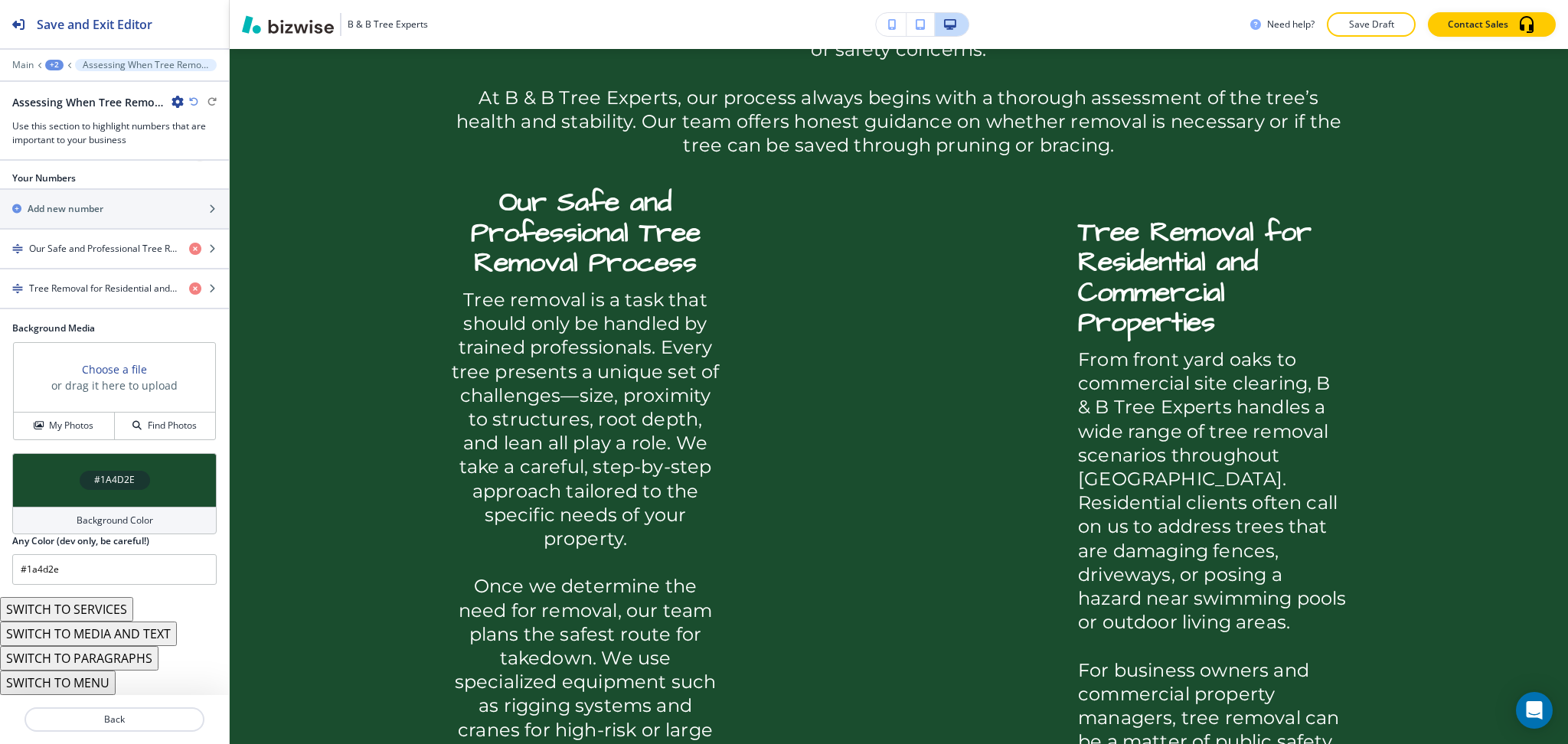
scroll to position [623, 0]
click at [102, 607] on button "SWITCH TO SERVICES" at bounding box center [66, 609] width 133 height 25
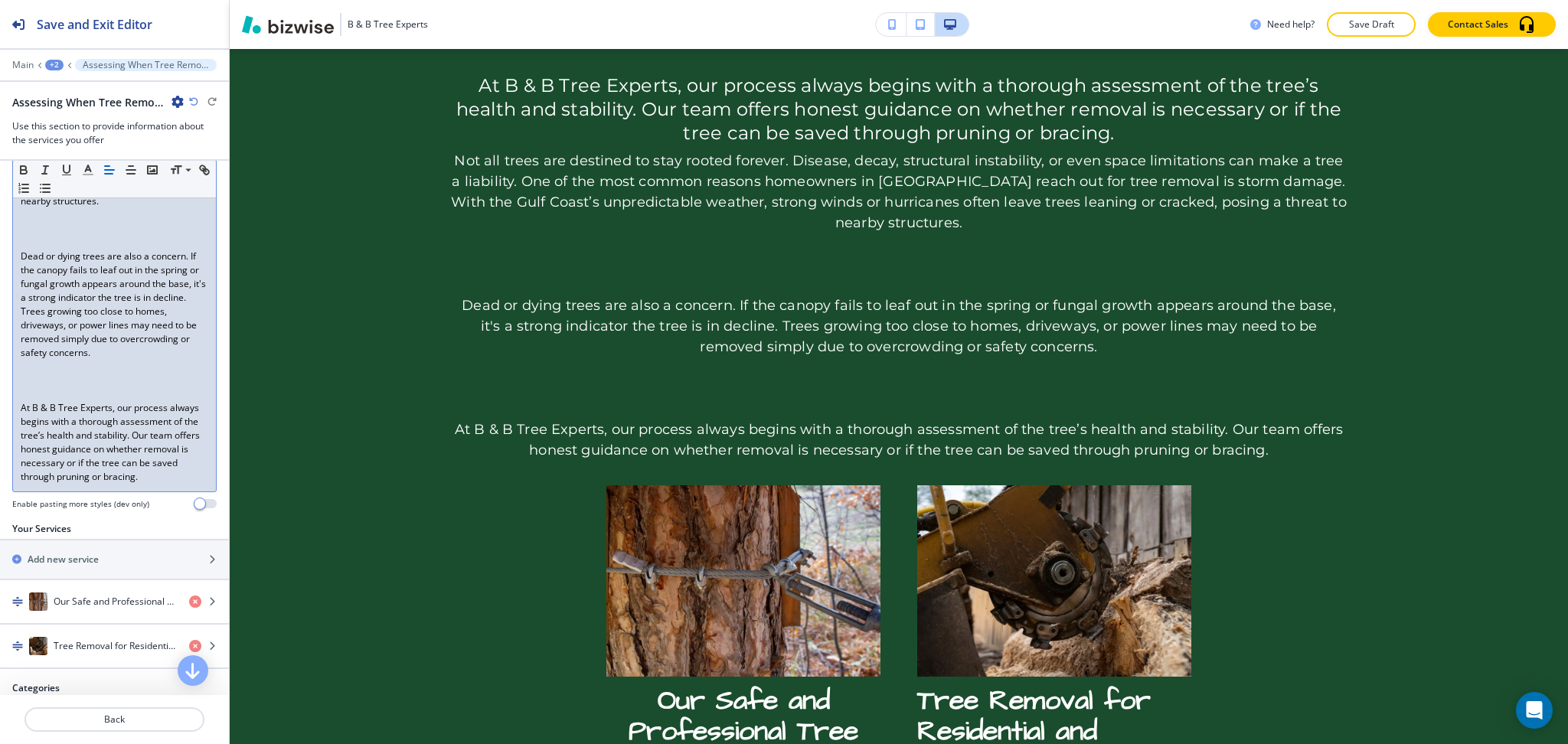
click at [70, 276] on div "Not all trees are destined to stay rooted forever. Disease, decay, structural i…" at bounding box center [114, 270] width 203 height 442
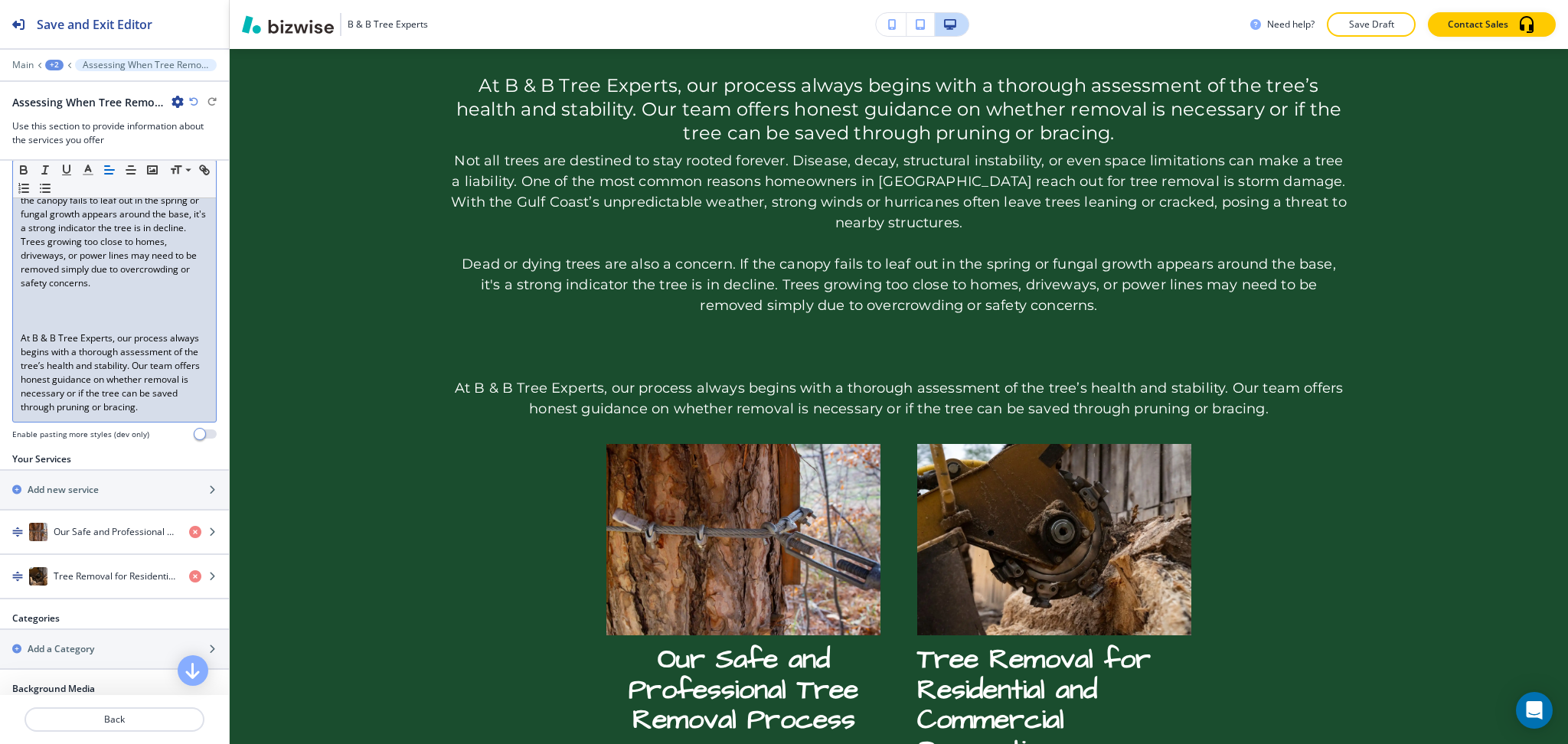
click at [121, 331] on p at bounding box center [114, 324] width 187 height 14
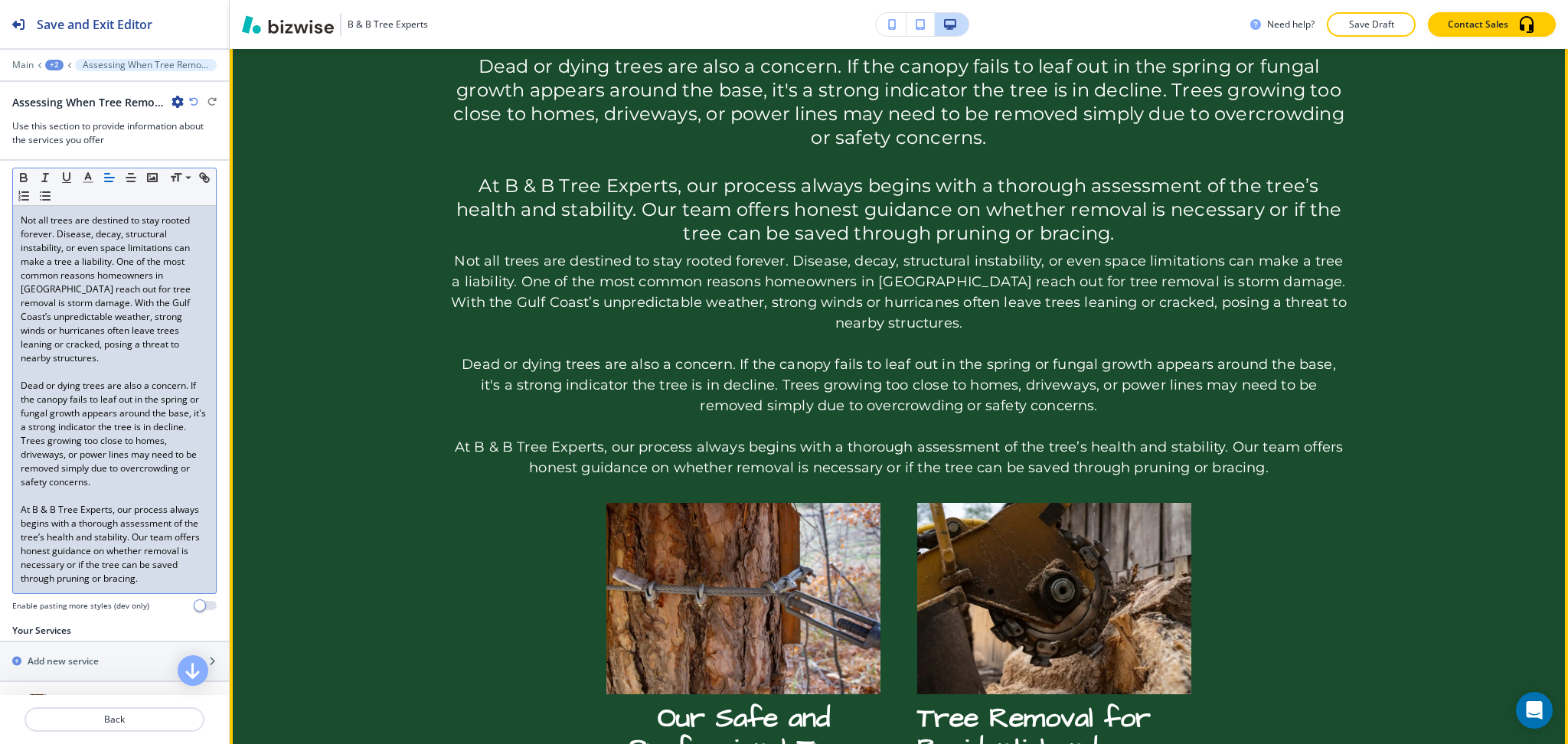
scroll to position [1252, 0]
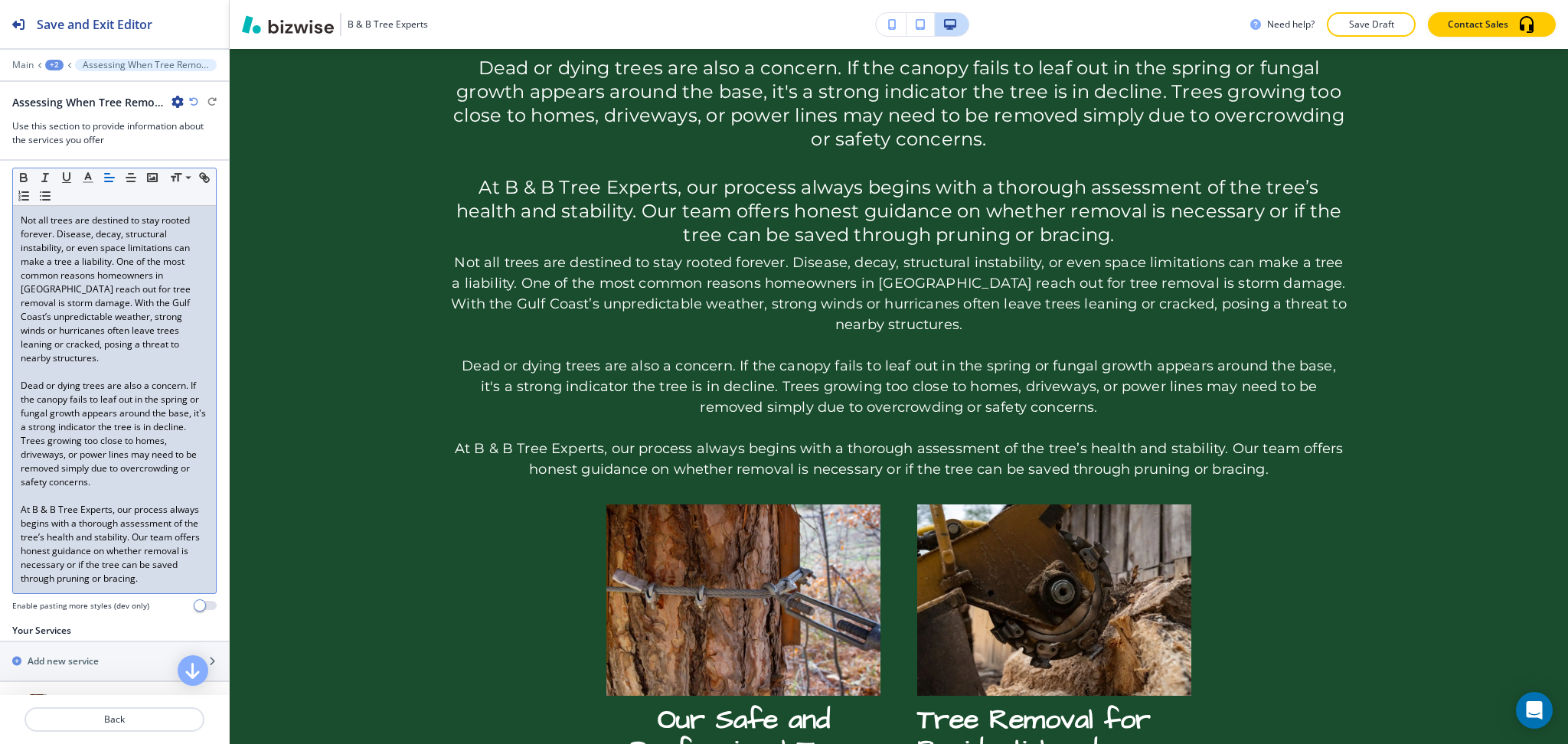
click at [193, 104] on icon "button" at bounding box center [193, 101] width 9 height 9
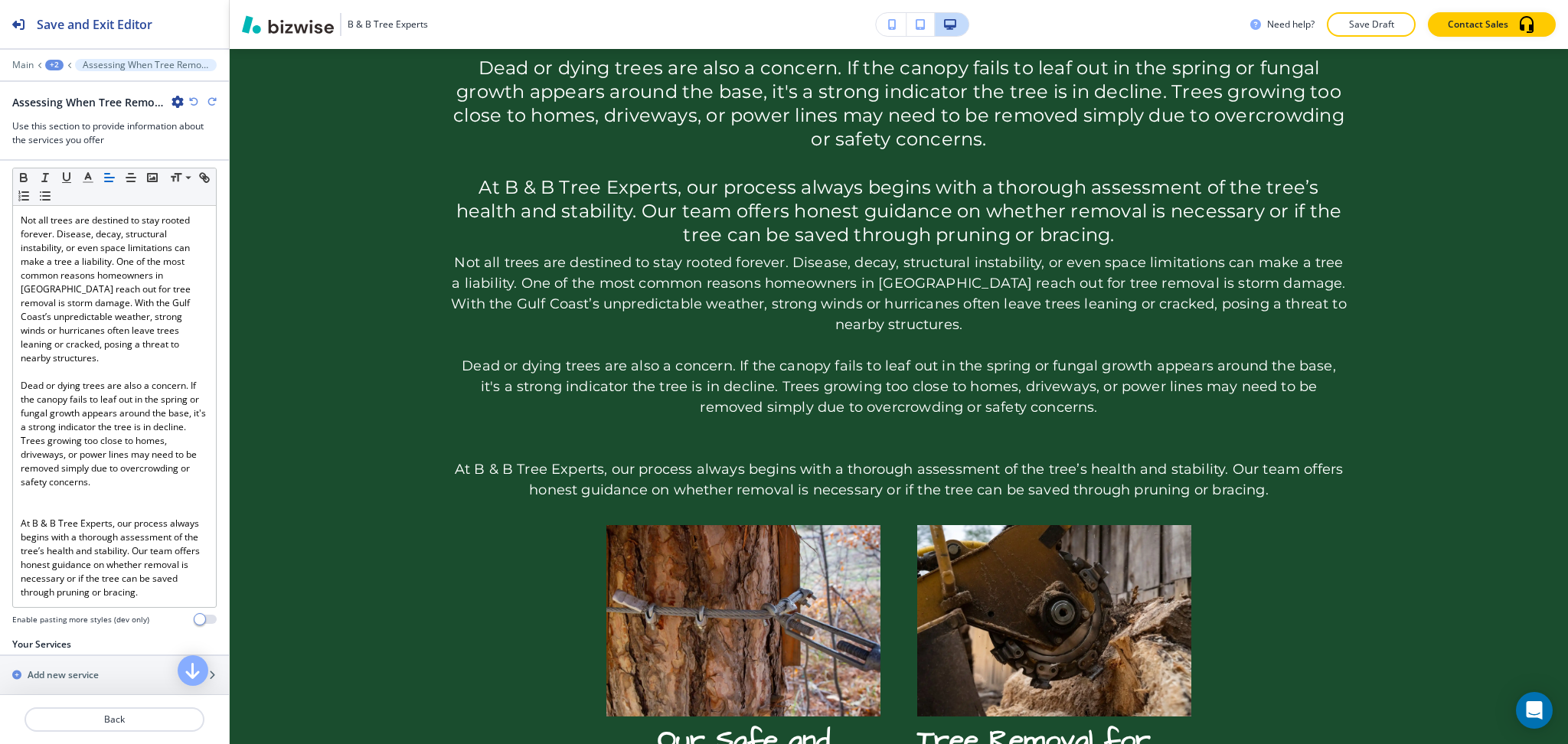
click at [193, 104] on icon "button" at bounding box center [193, 101] width 9 height 9
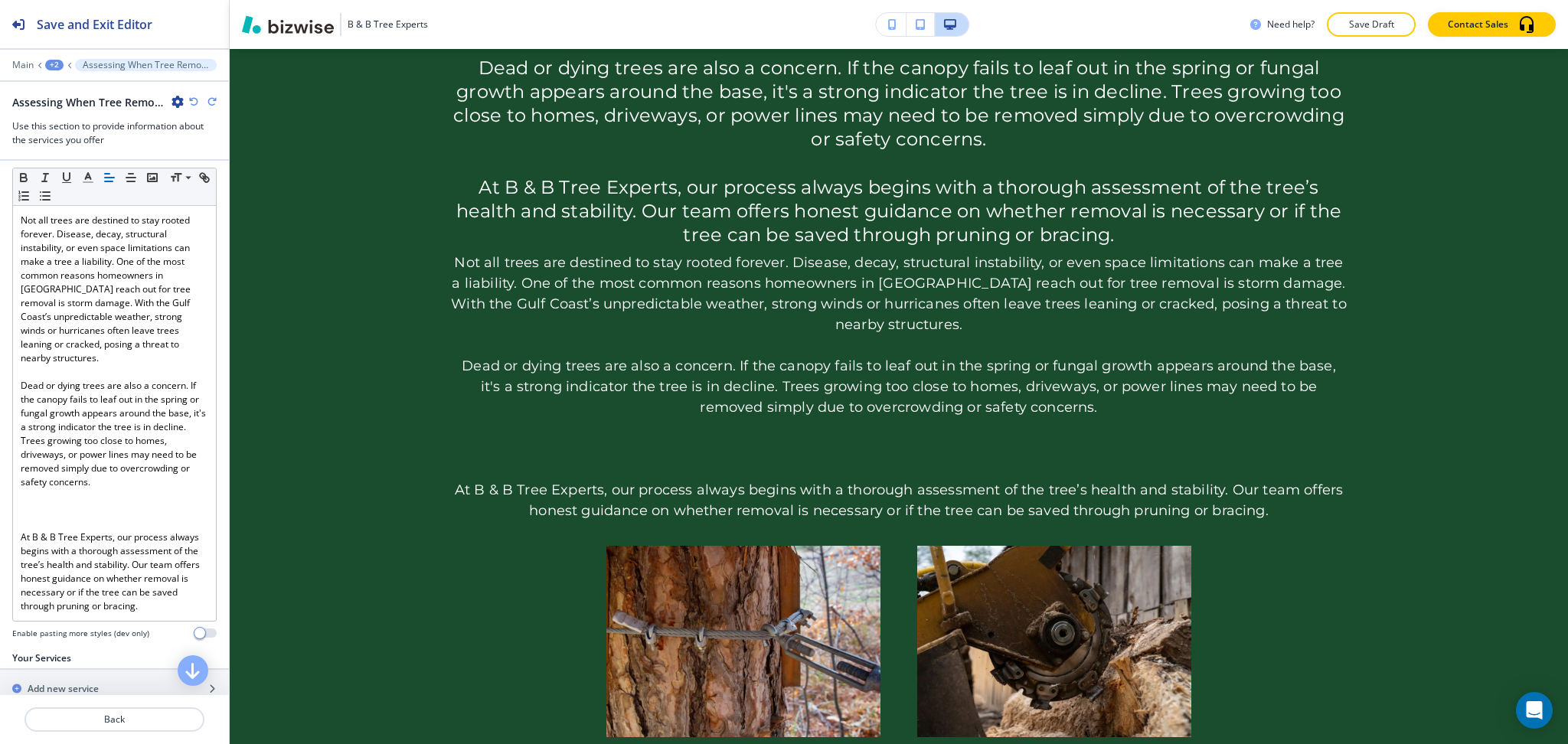
click at [193, 104] on icon "button" at bounding box center [193, 101] width 9 height 9
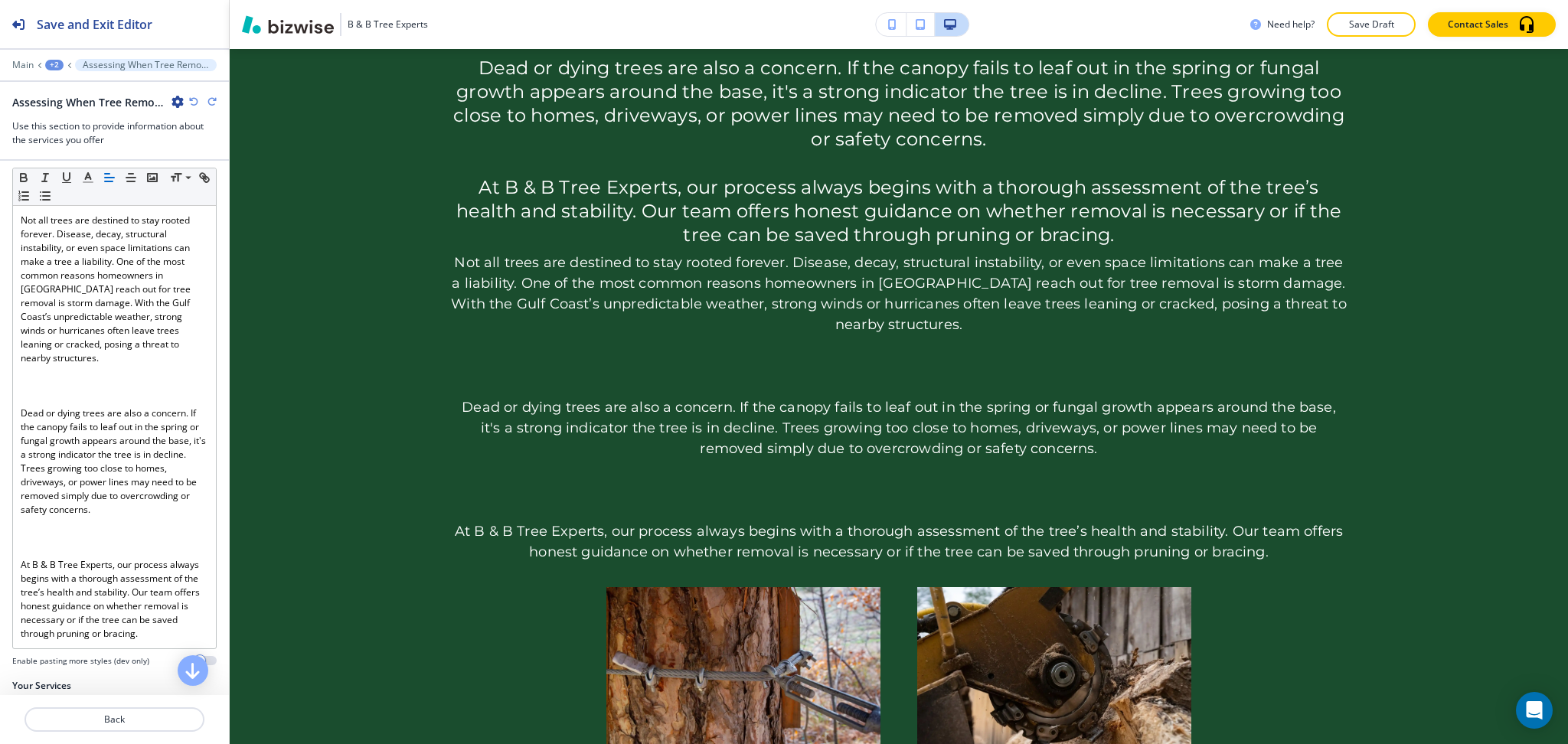
click at [193, 104] on icon "button" at bounding box center [193, 101] width 9 height 9
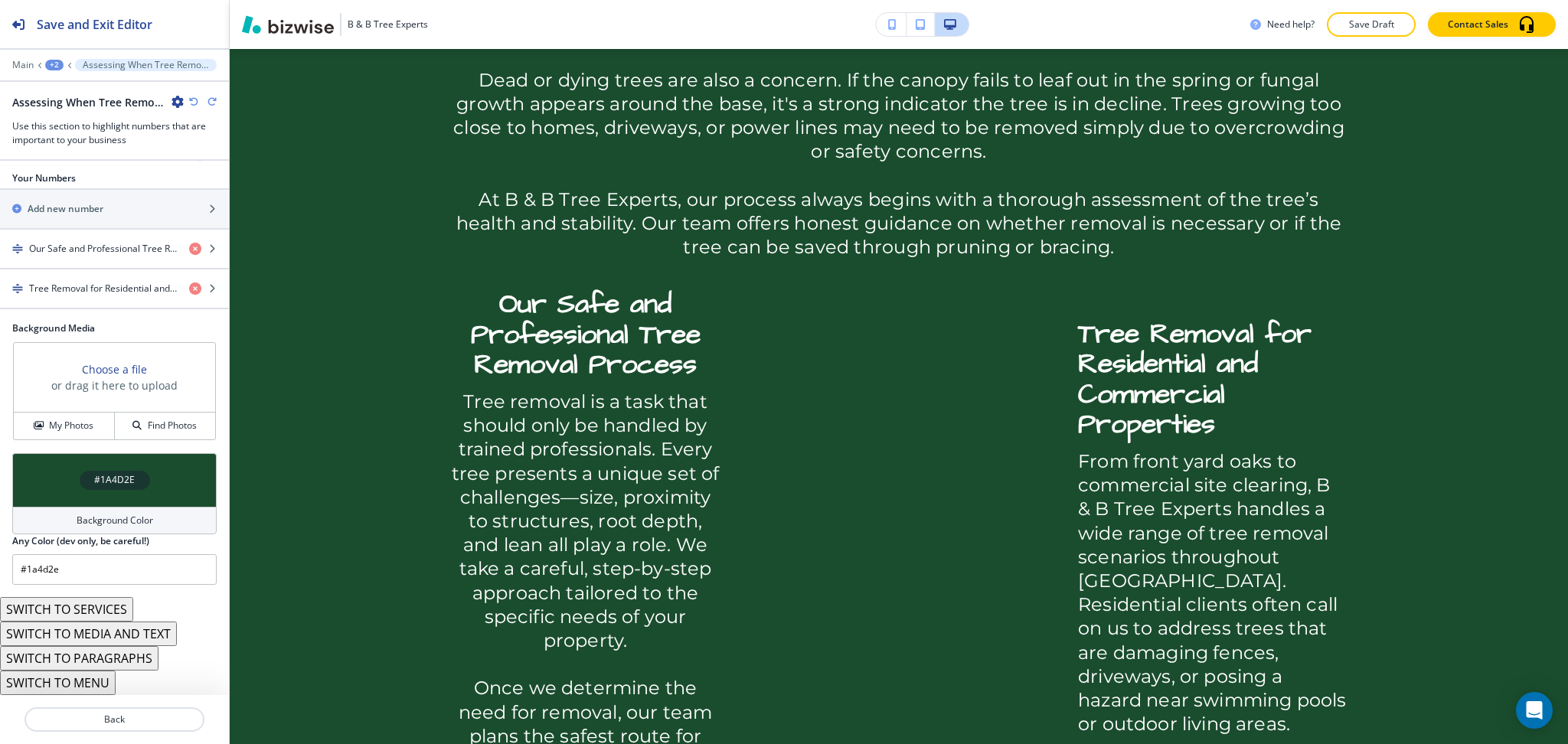
click at [193, 104] on icon "button" at bounding box center [193, 101] width 9 height 9
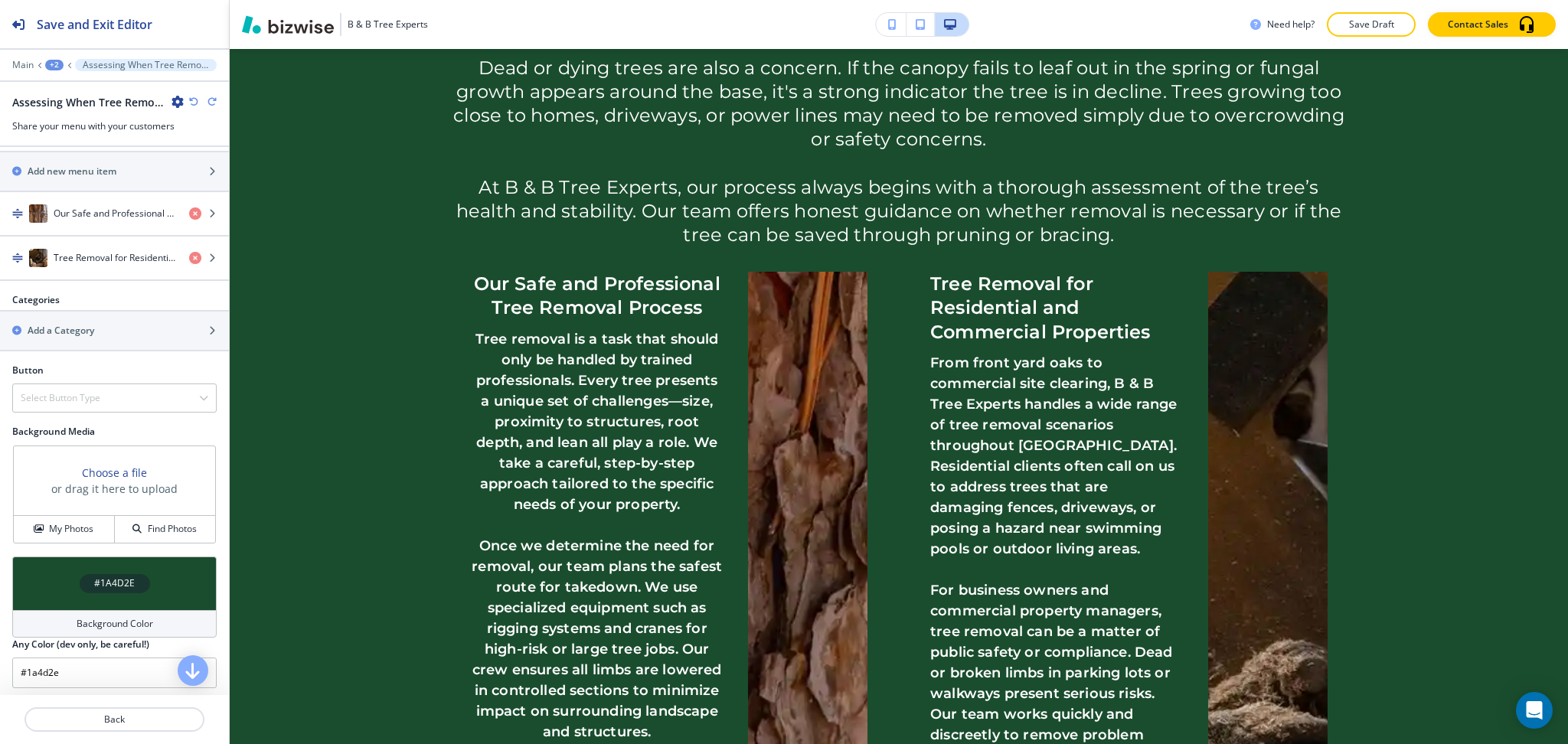
click at [193, 104] on icon "button" at bounding box center [193, 101] width 9 height 9
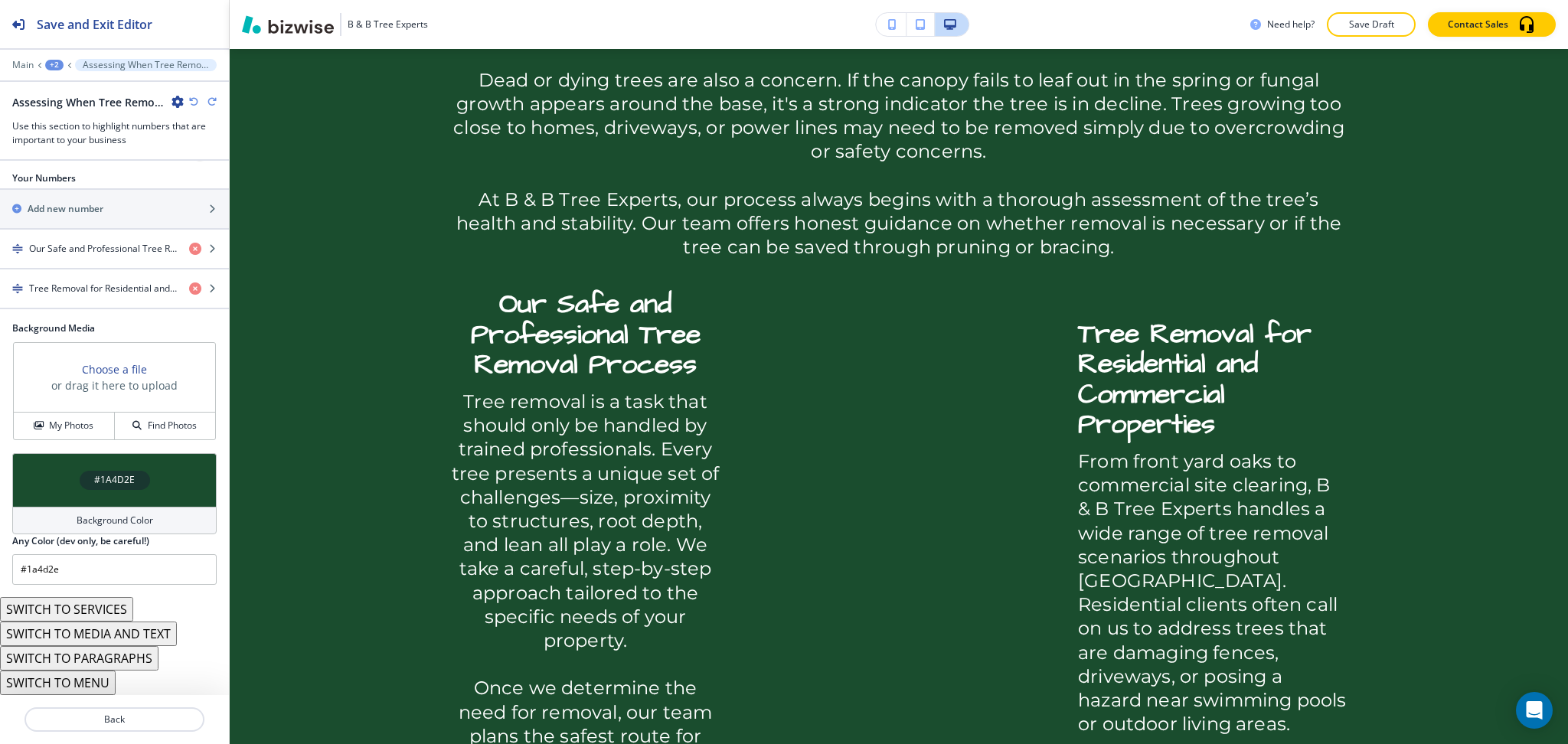
click at [193, 104] on icon "button" at bounding box center [193, 101] width 9 height 9
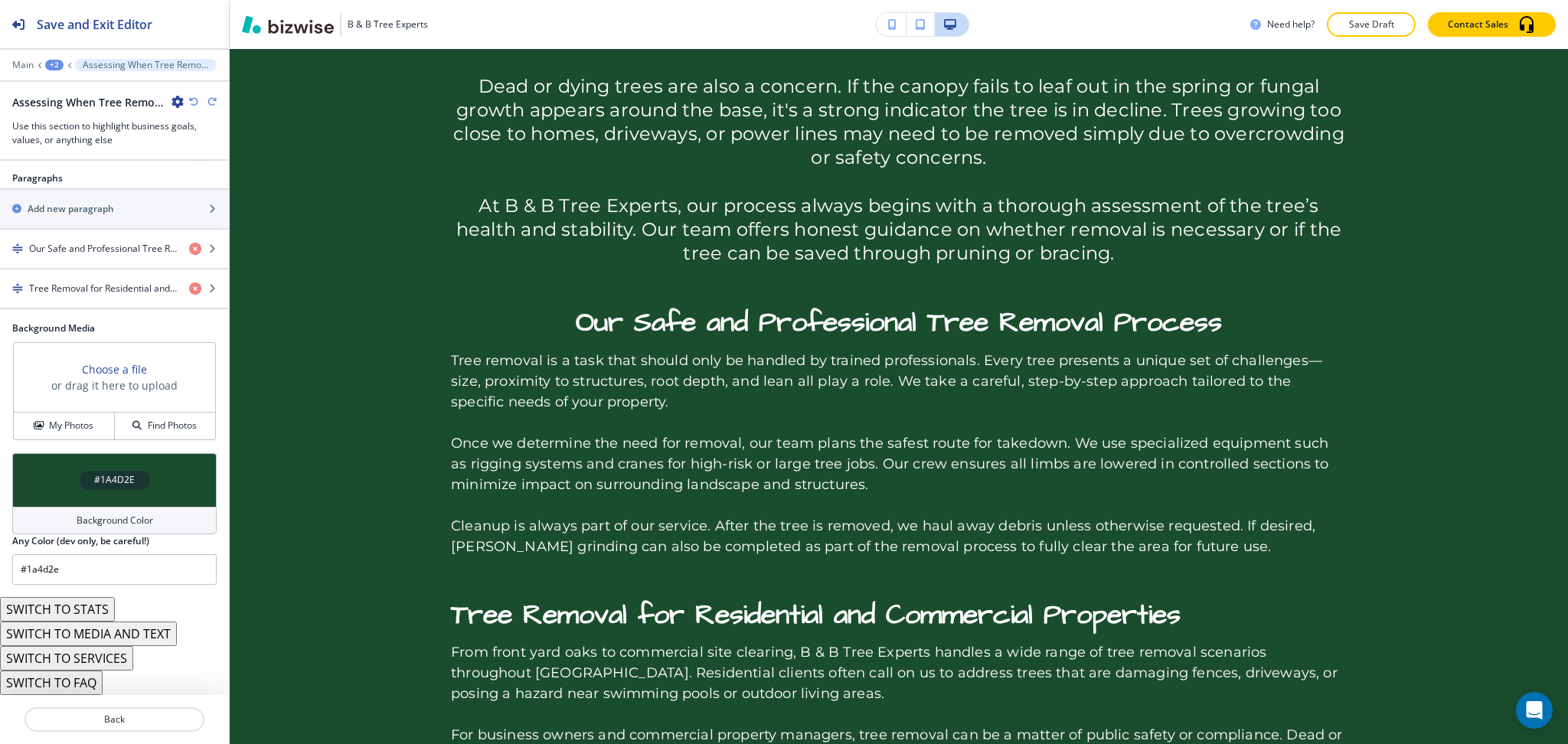
click at [193, 104] on icon "button" at bounding box center [193, 101] width 9 height 9
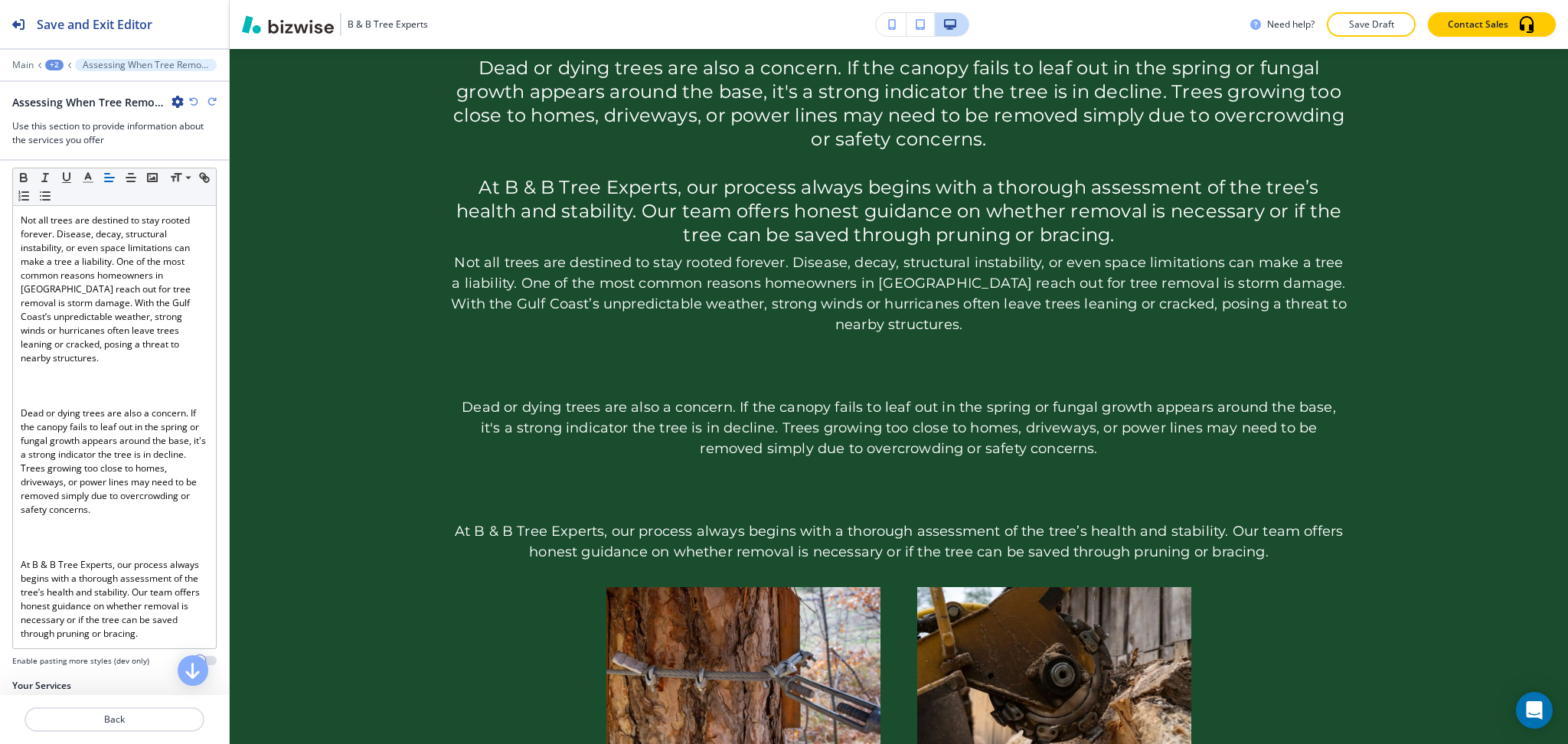
click at [193, 104] on icon "button" at bounding box center [193, 101] width 9 height 9
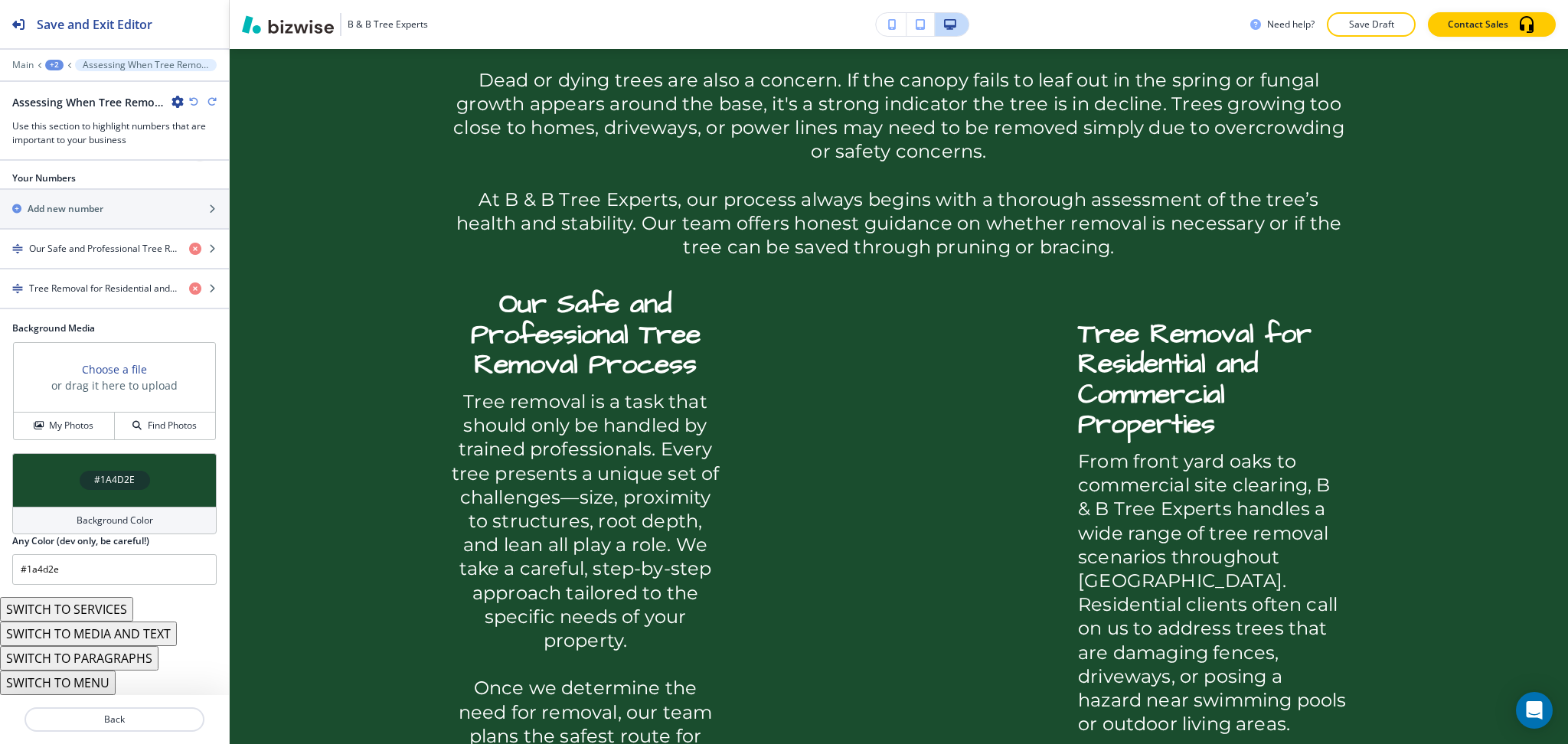
click at [193, 104] on icon "button" at bounding box center [193, 101] width 9 height 9
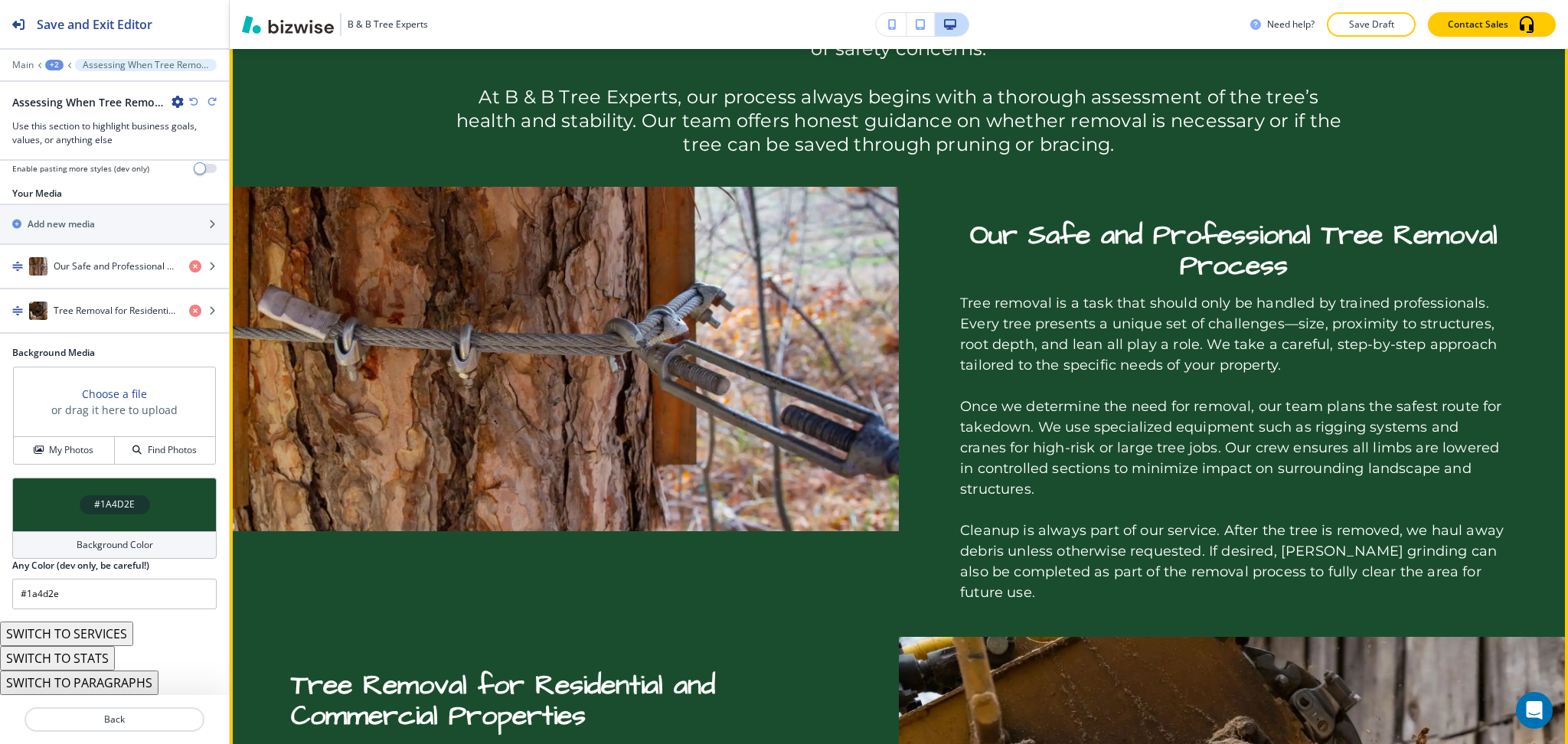
scroll to position [1350, 0]
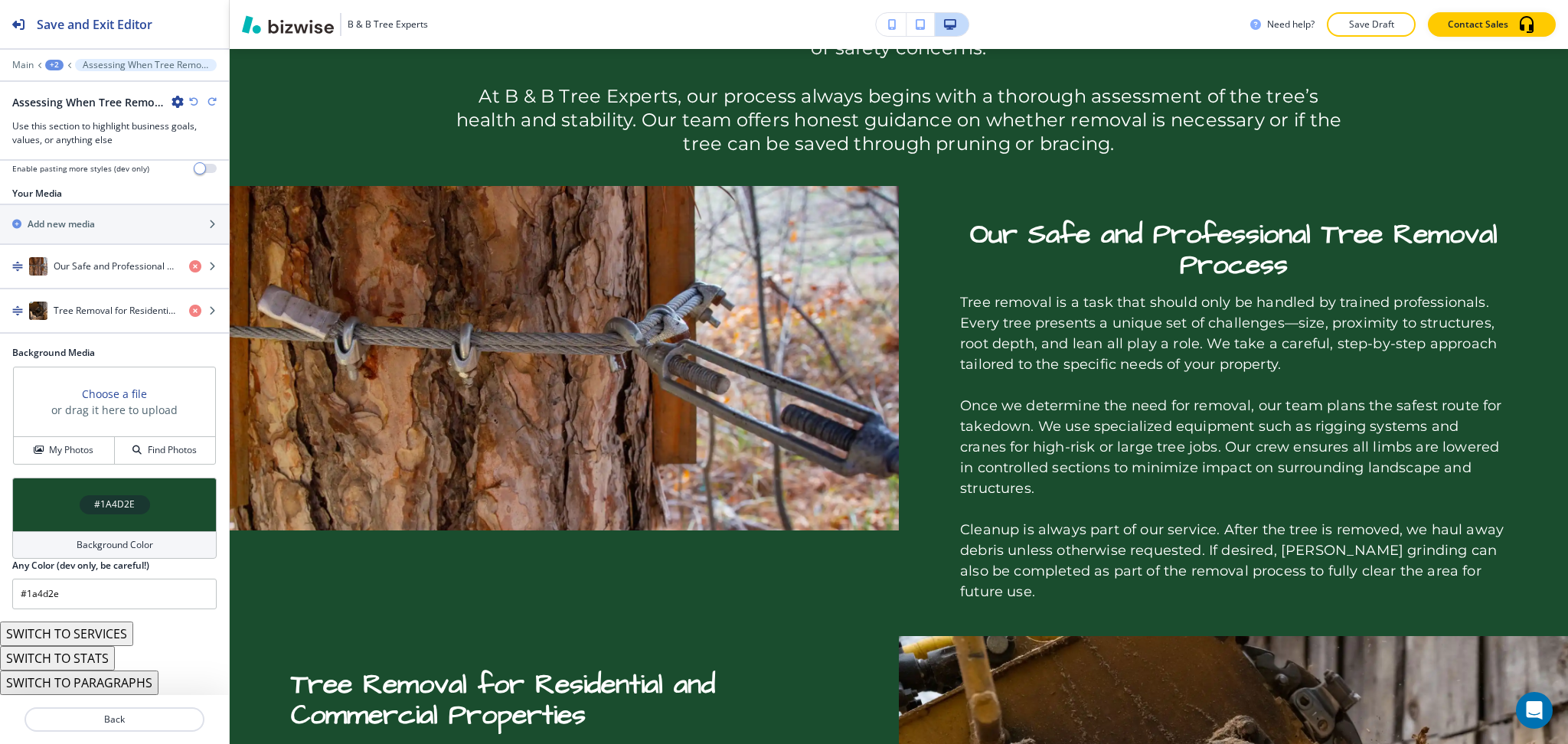
click at [178, 544] on div "Background Color" at bounding box center [113, 545] width 204 height 28
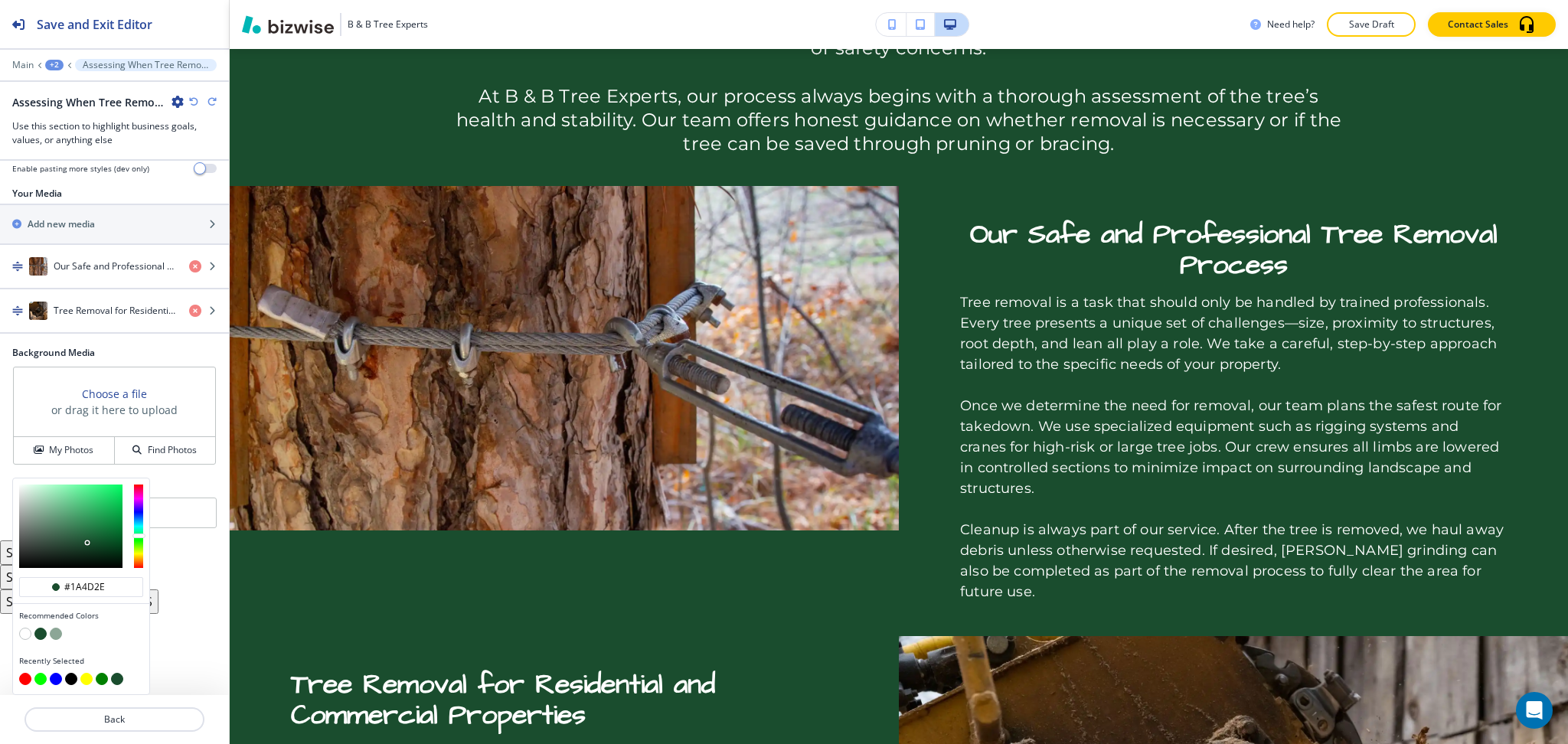
click at [53, 629] on button "button" at bounding box center [56, 634] width 12 height 12
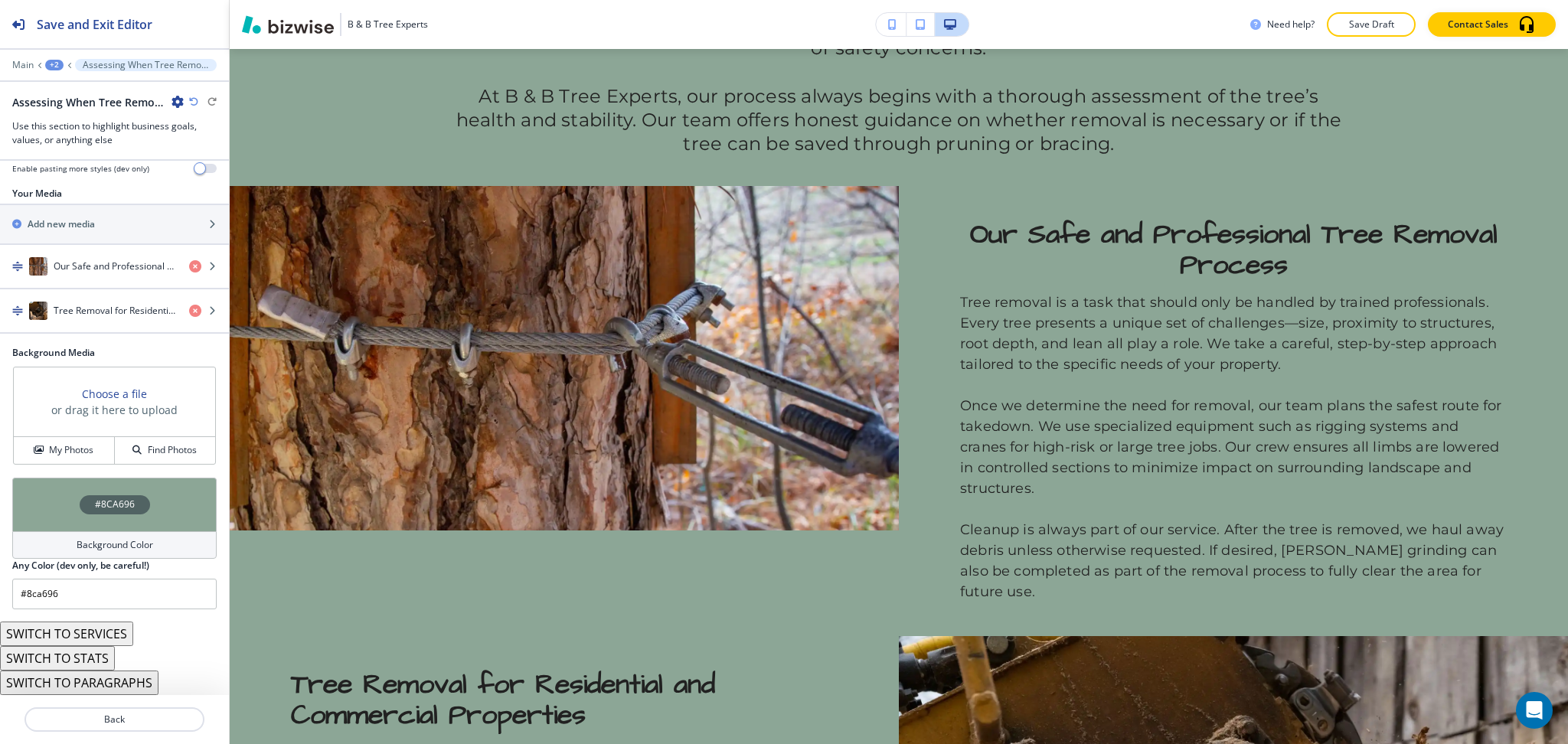
click at [94, 543] on h4 "Background Color" at bounding box center [115, 545] width 77 height 14
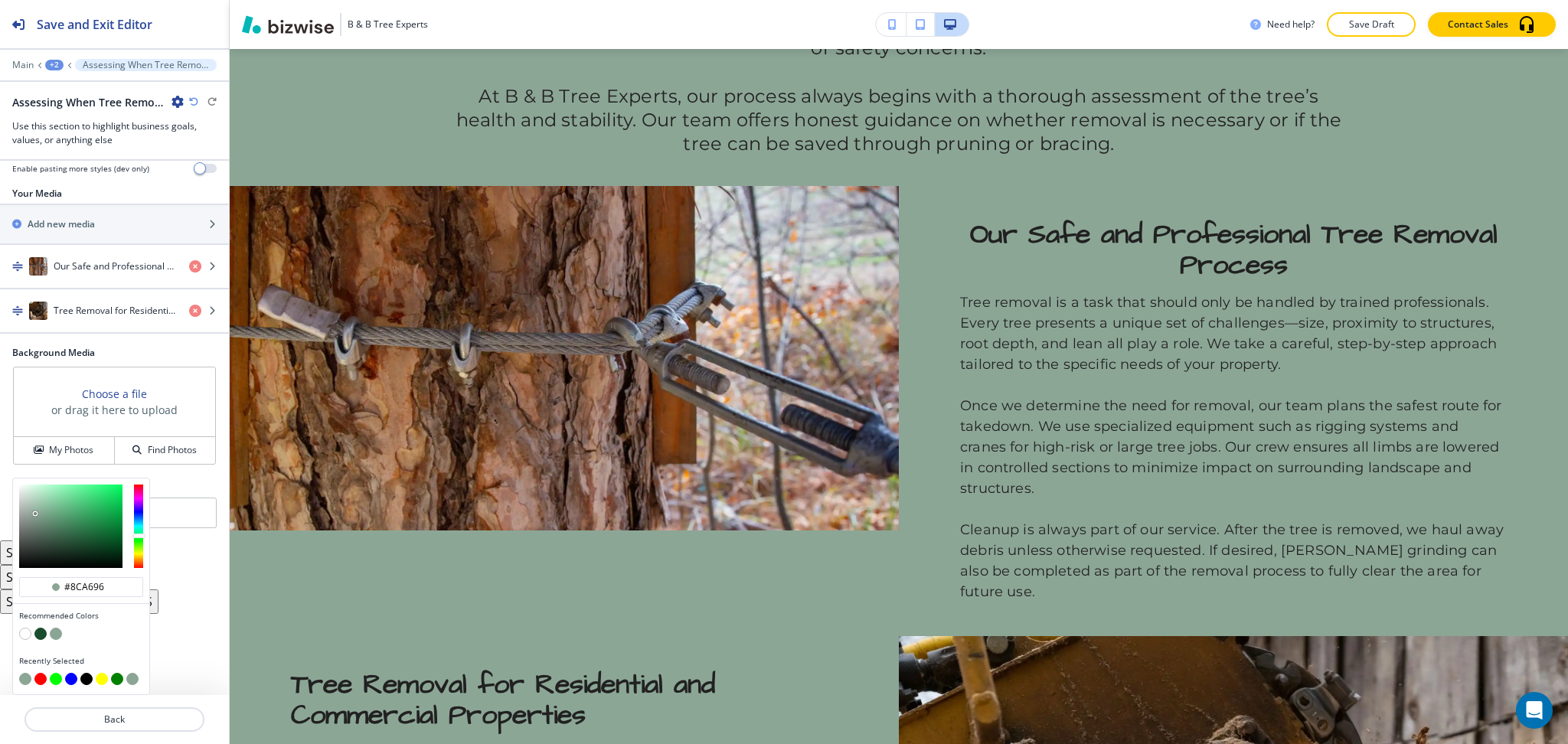
click at [39, 630] on button "button" at bounding box center [40, 634] width 12 height 12
type input "#1a4d2e"
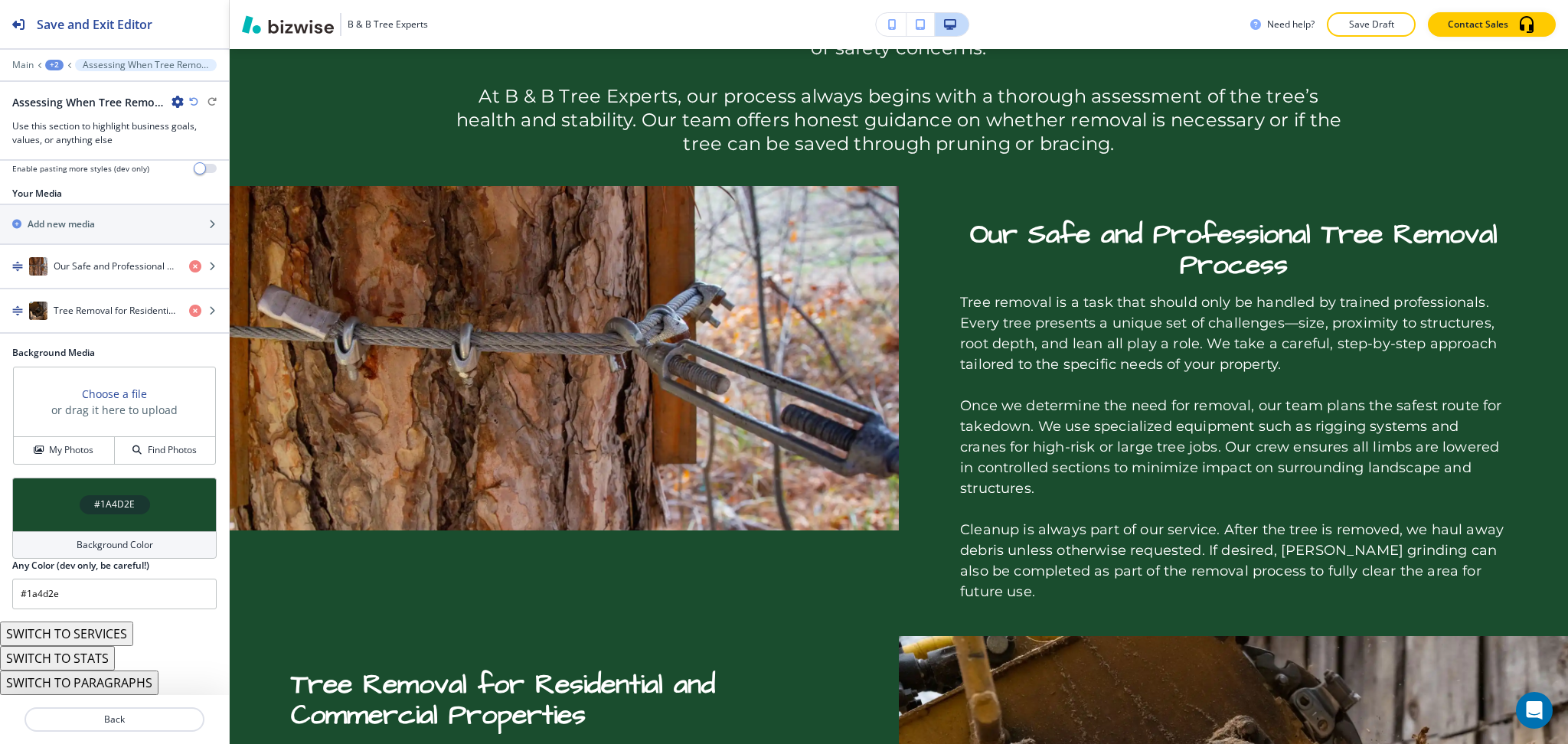
click at [98, 541] on h4 "Background Color" at bounding box center [115, 545] width 77 height 14
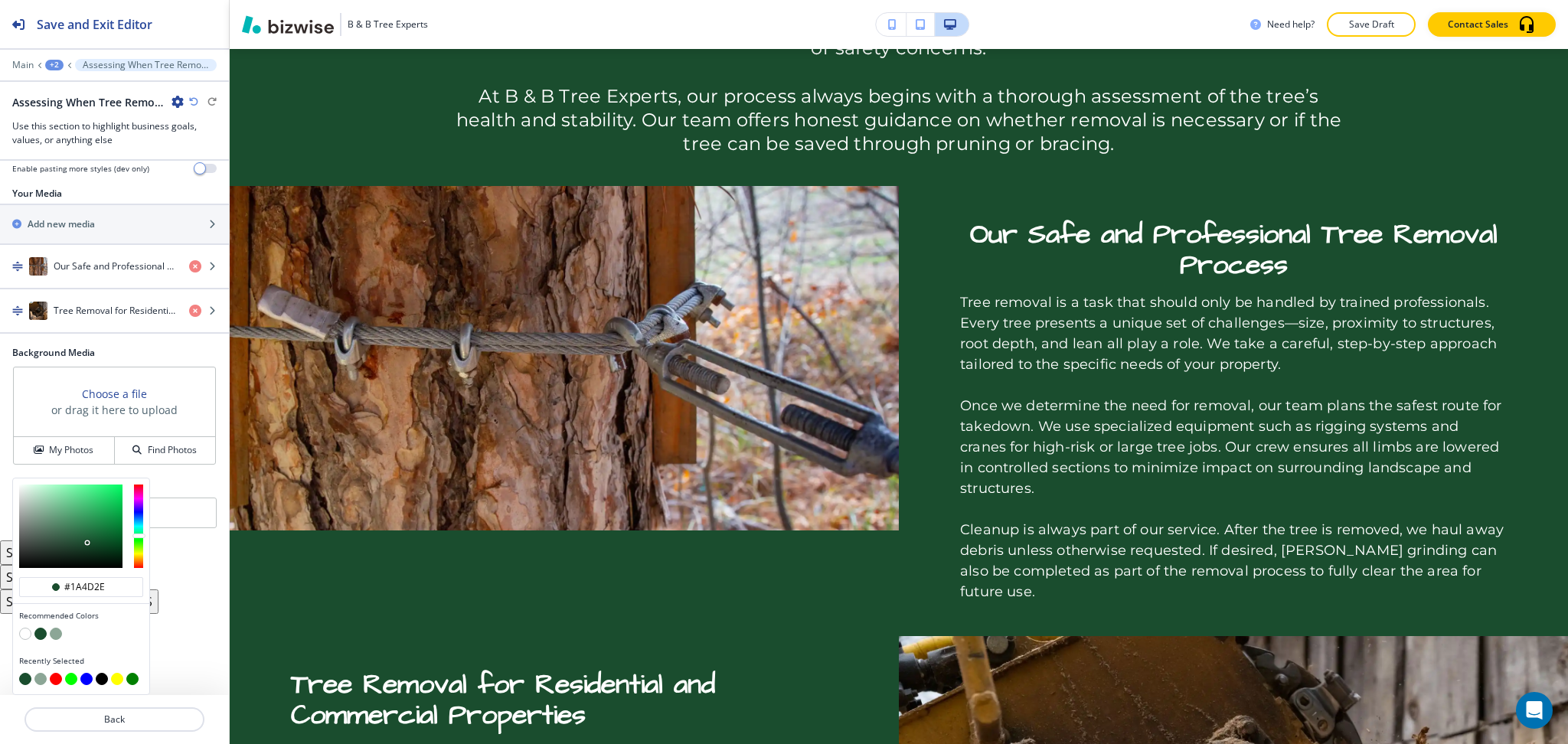
type input "#d0ffe2"
click at [38, 485] on div at bounding box center [70, 526] width 103 height 84
type input "#d0ffe2"
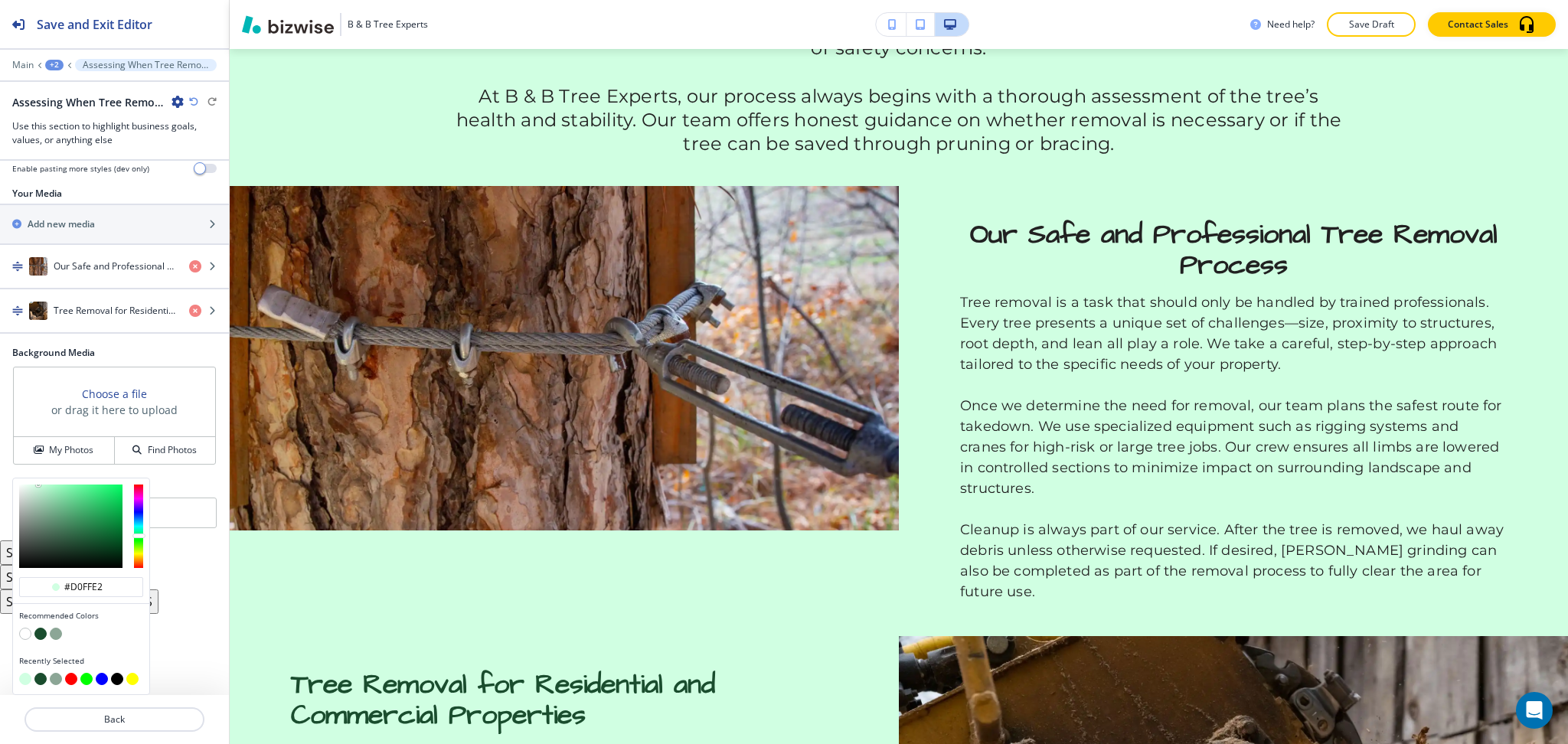
type input "#e1f3e8"
click at [27, 489] on div at bounding box center [70, 526] width 103 height 84
type input "#e1f3e8"
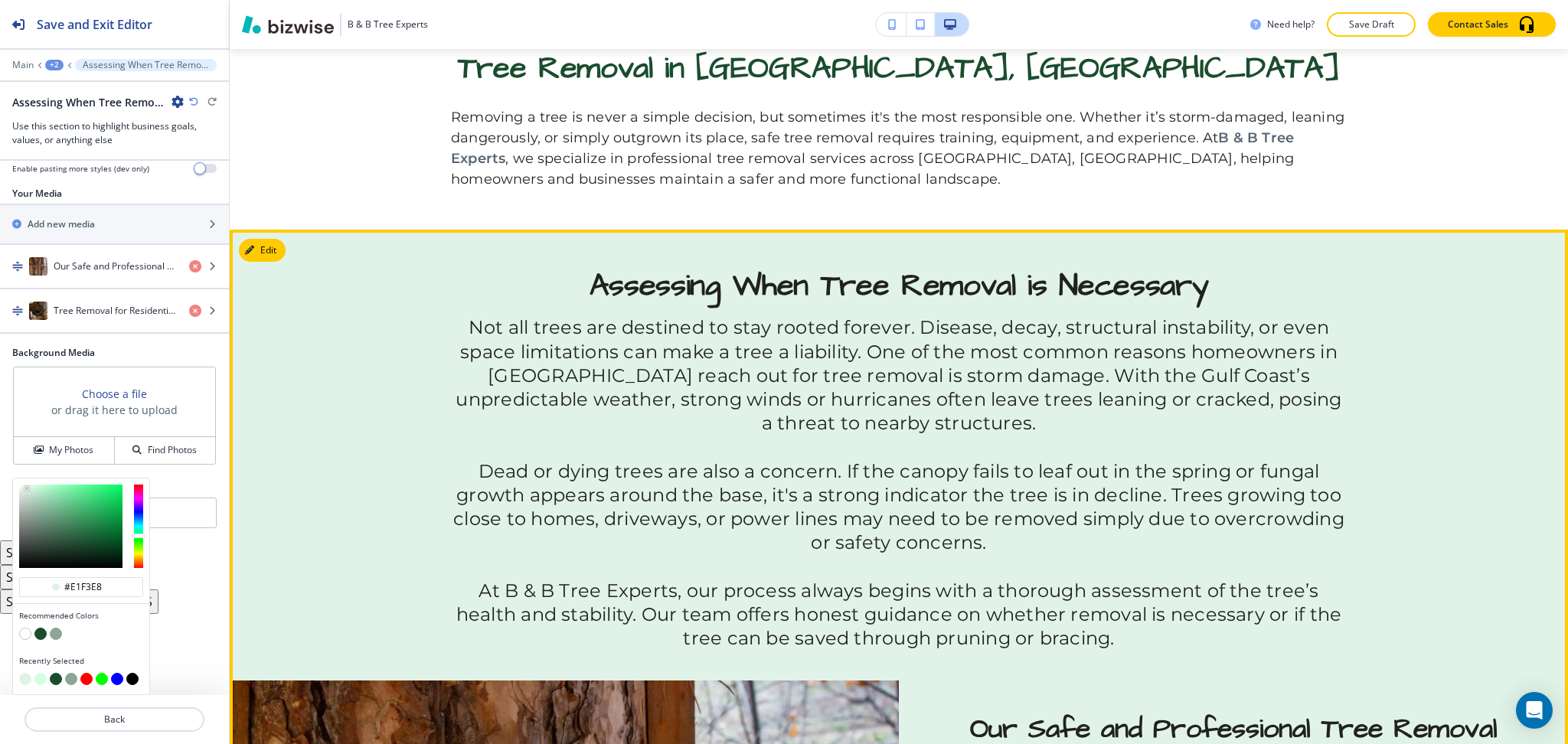
scroll to position [854, 0]
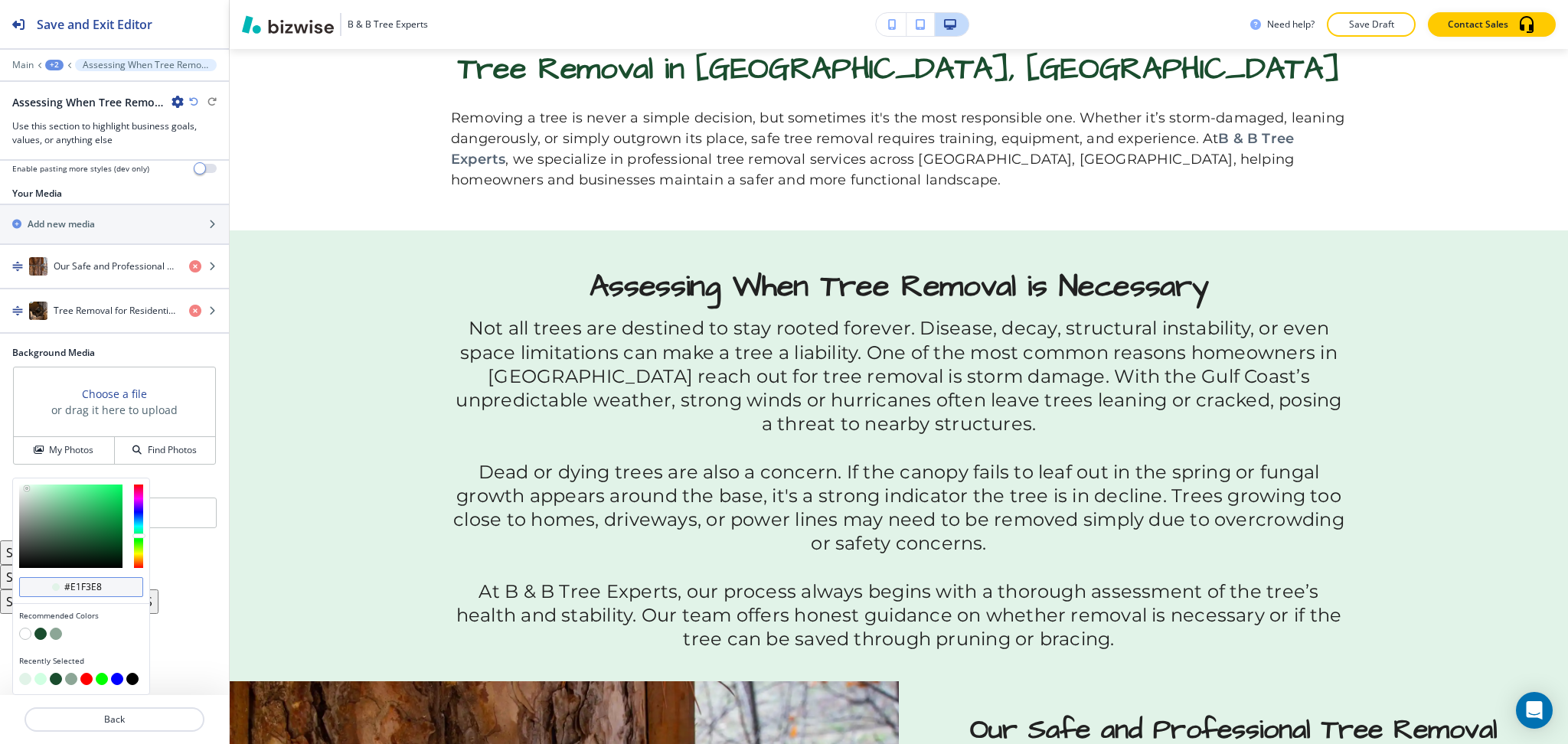
click at [116, 581] on div "#e1f3e8" at bounding box center [81, 587] width 124 height 20
click at [116, 585] on div "#e1f3e8" at bounding box center [81, 587] width 124 height 20
click at [104, 588] on input "#e1f3e8" at bounding box center [90, 587] width 53 height 12
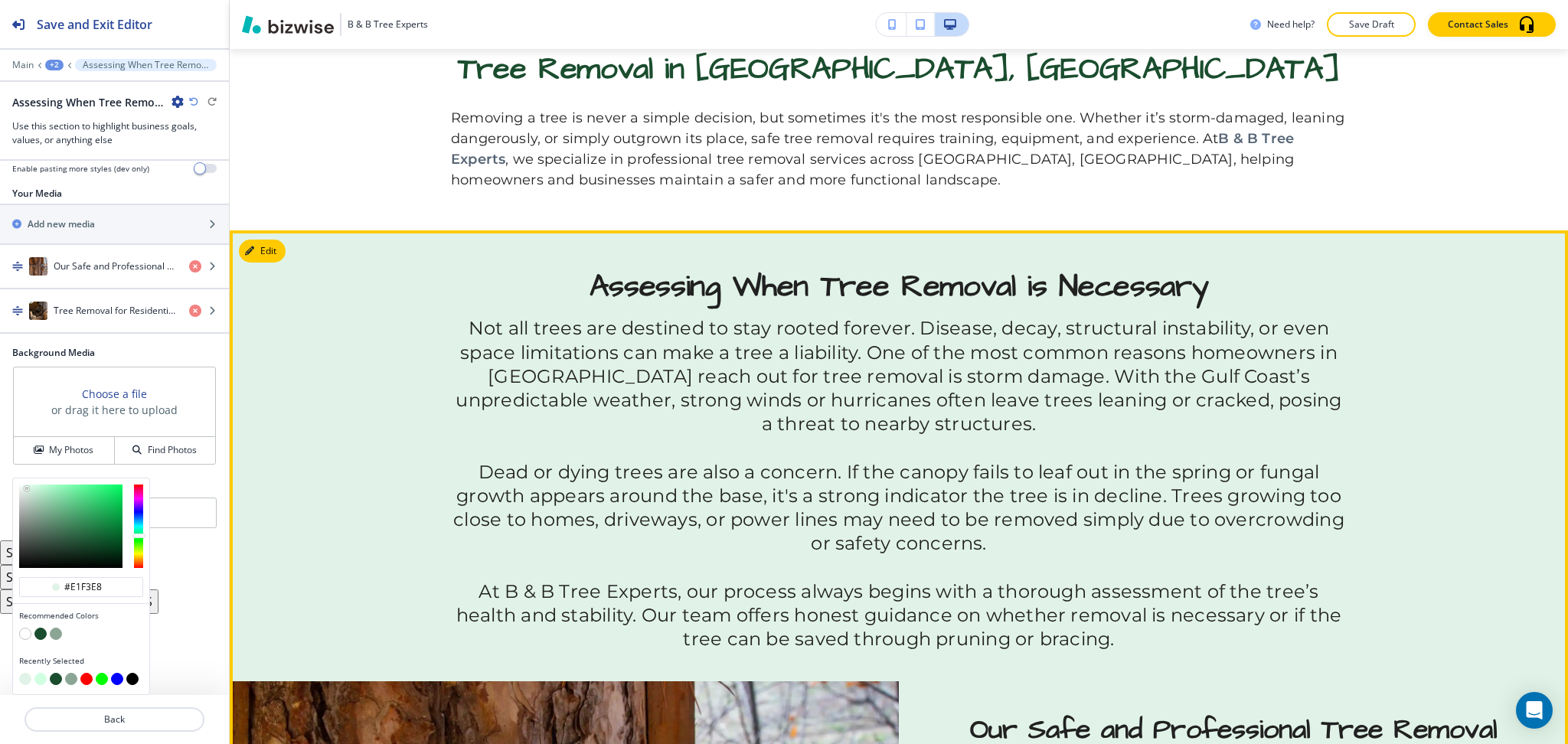
click at [855, 440] on p at bounding box center [899, 447] width 896 height 24
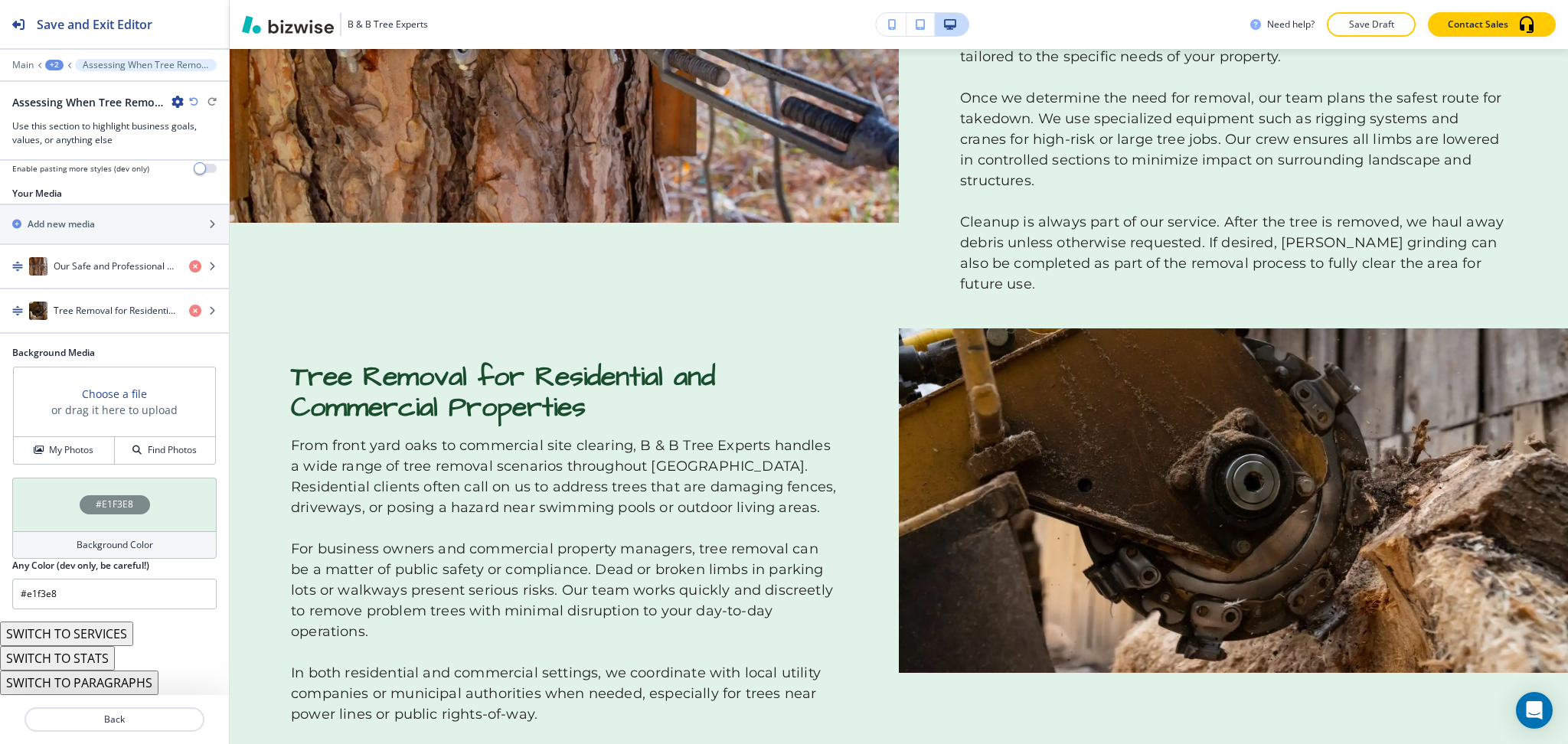
scroll to position [1253, 0]
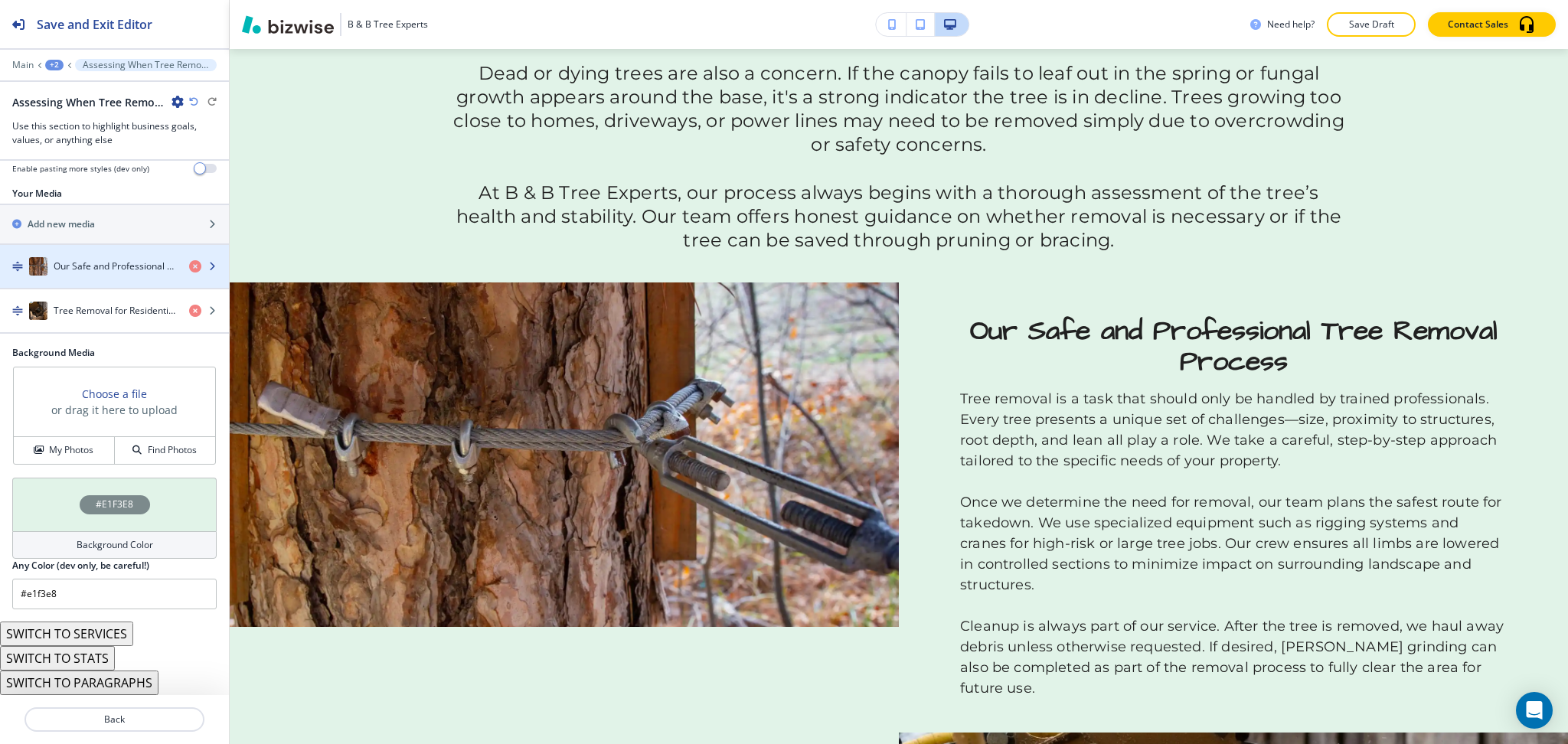
click at [94, 279] on div "button" at bounding box center [114, 282] width 229 height 12
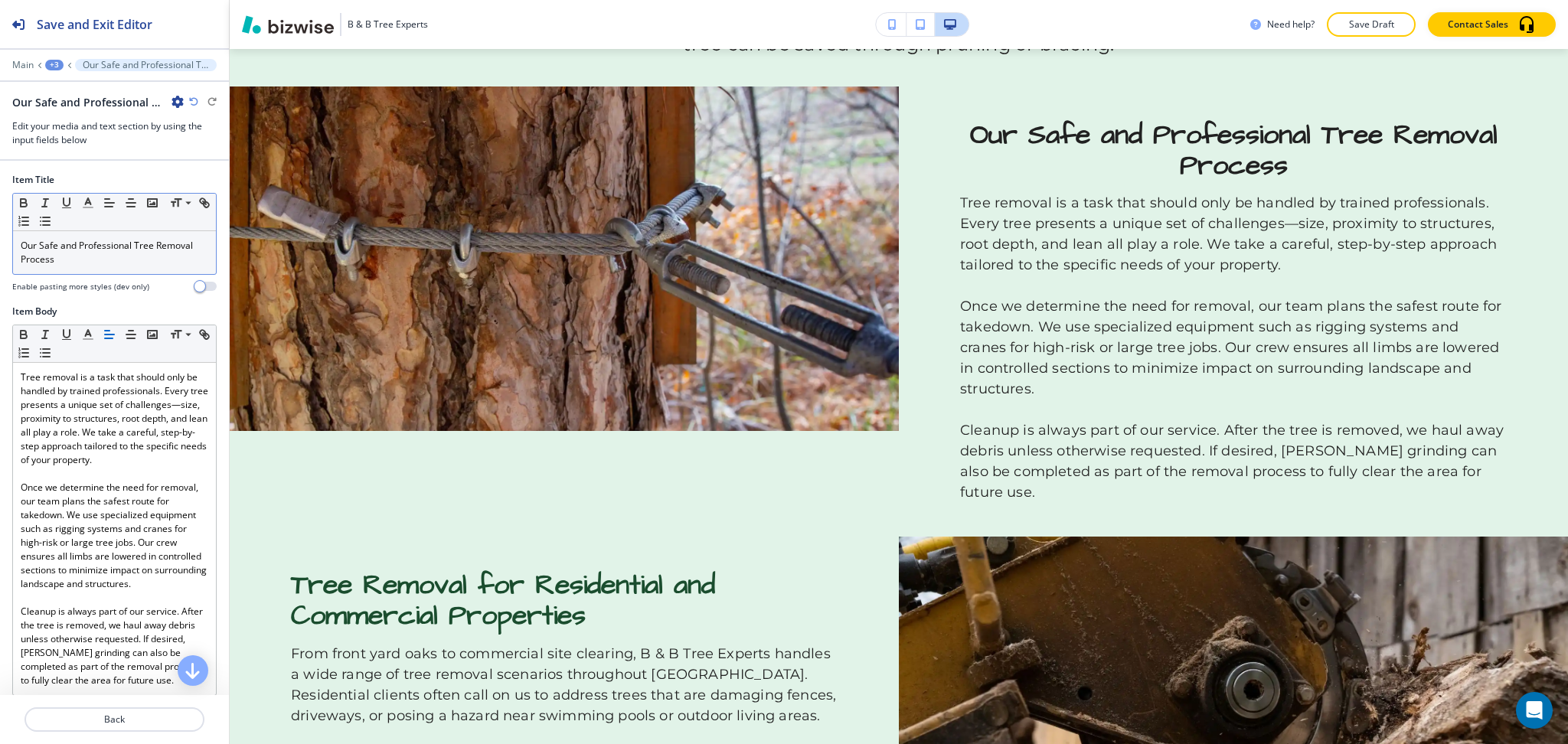
scroll to position [1487, 0]
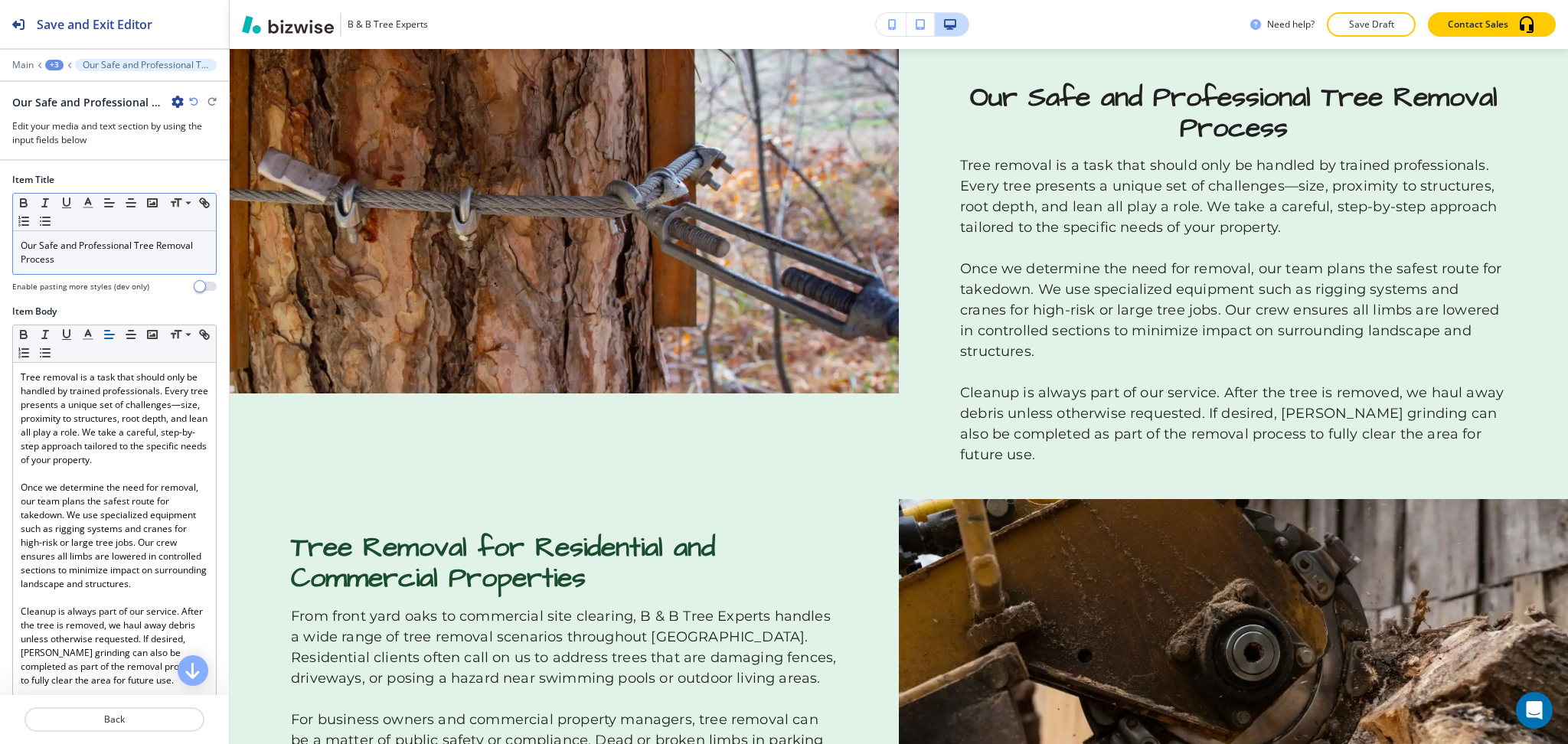
click at [105, 268] on div "Our Safe and Professional Tree Removal Process" at bounding box center [114, 253] width 203 height 43
click at [81, 204] on icon "button" at bounding box center [88, 203] width 14 height 14
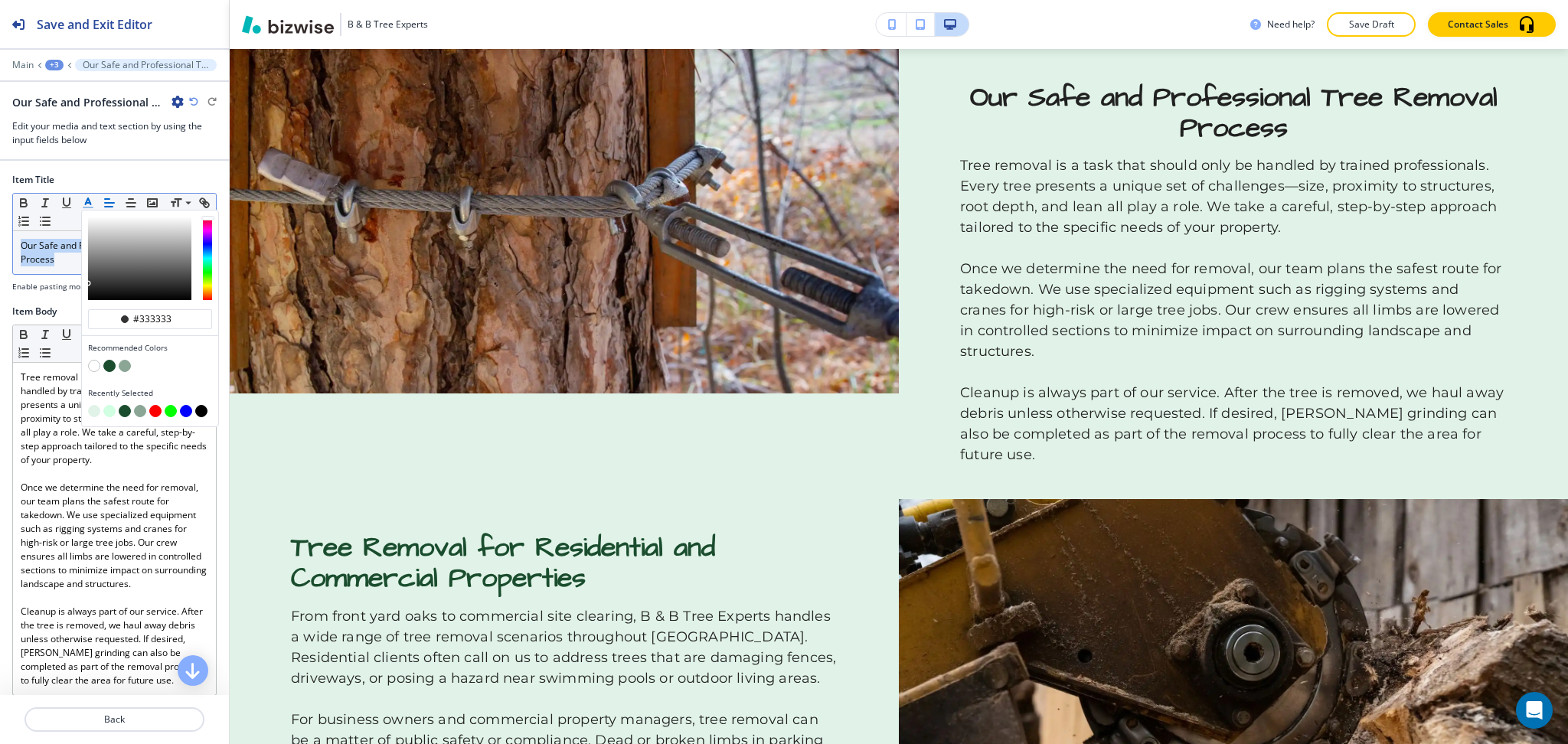
click at [106, 366] on button "button" at bounding box center [109, 366] width 12 height 12
type input "#1a4d2e"
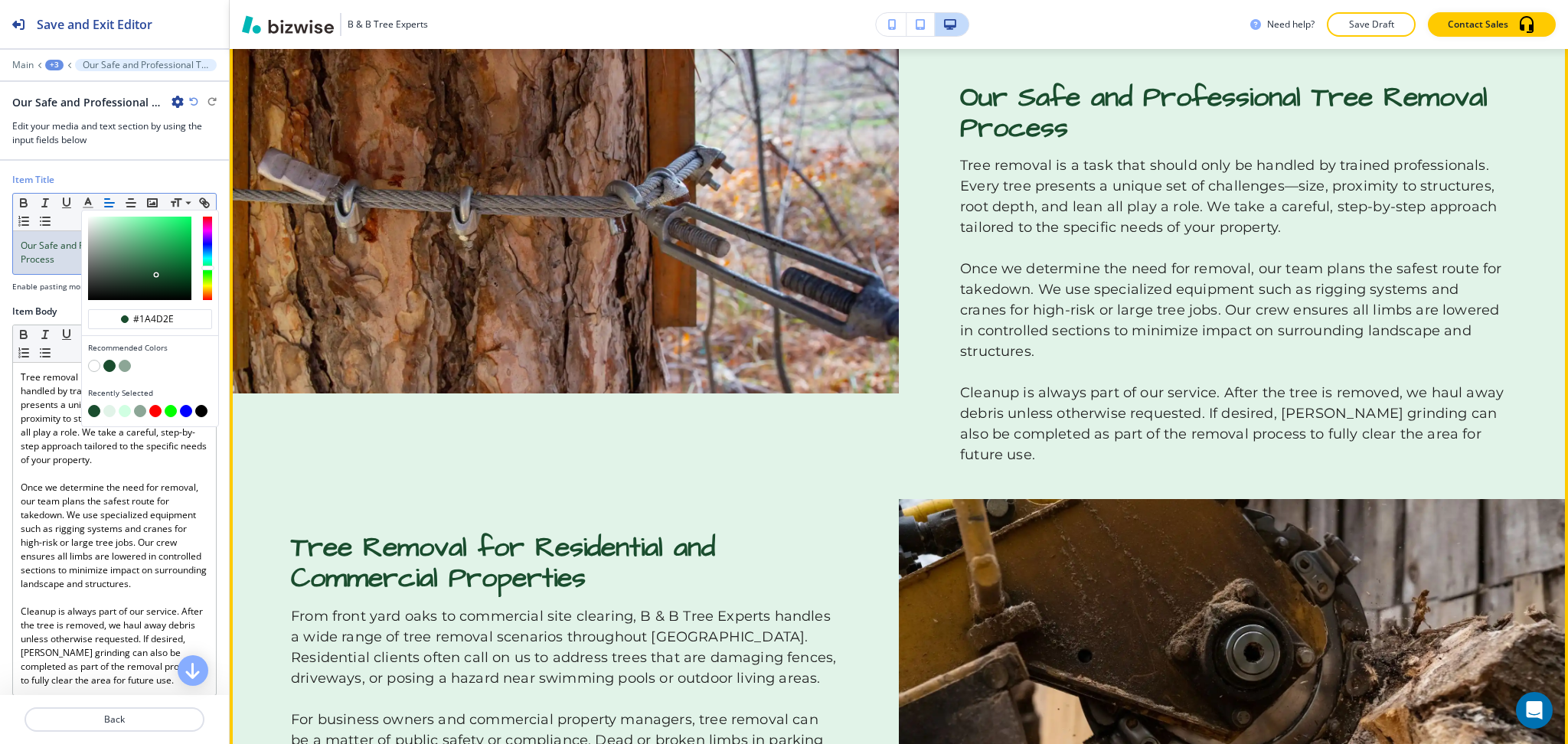
click at [1246, 269] on p "Once we determine the need for removal, our team plans the safest route for tak…" at bounding box center [1233, 310] width 547 height 103
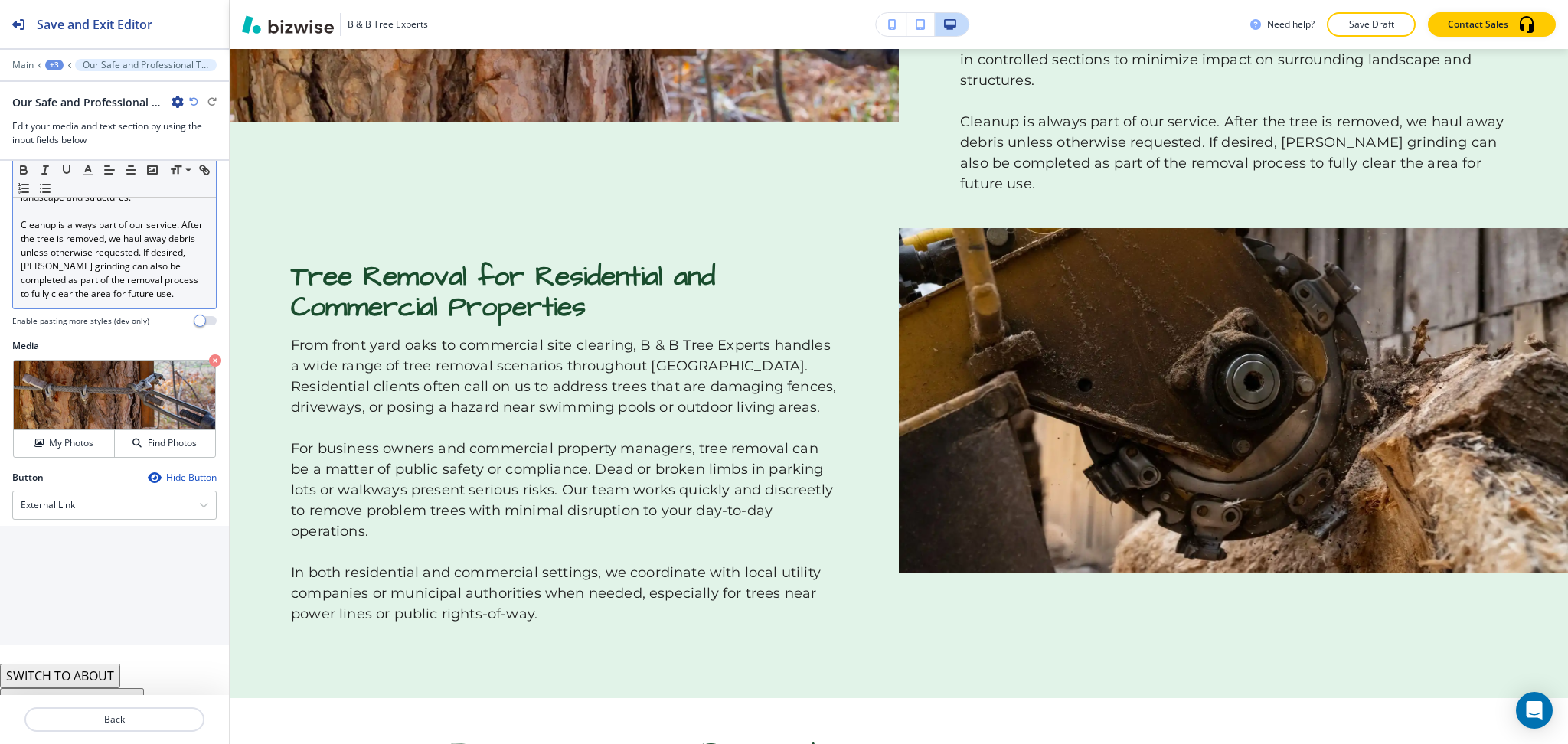
scroll to position [445, 0]
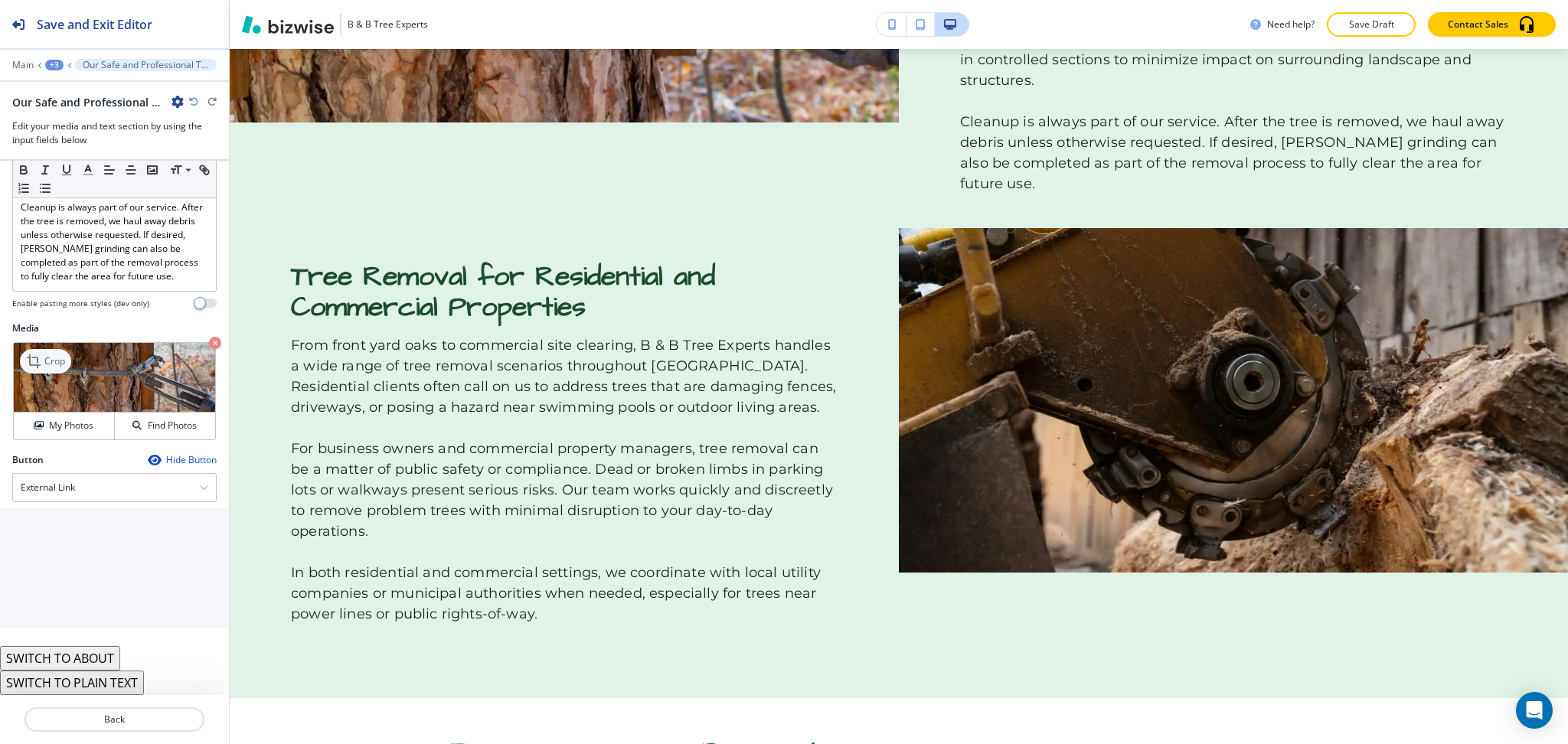
click at [42, 362] on icon at bounding box center [34, 361] width 19 height 19
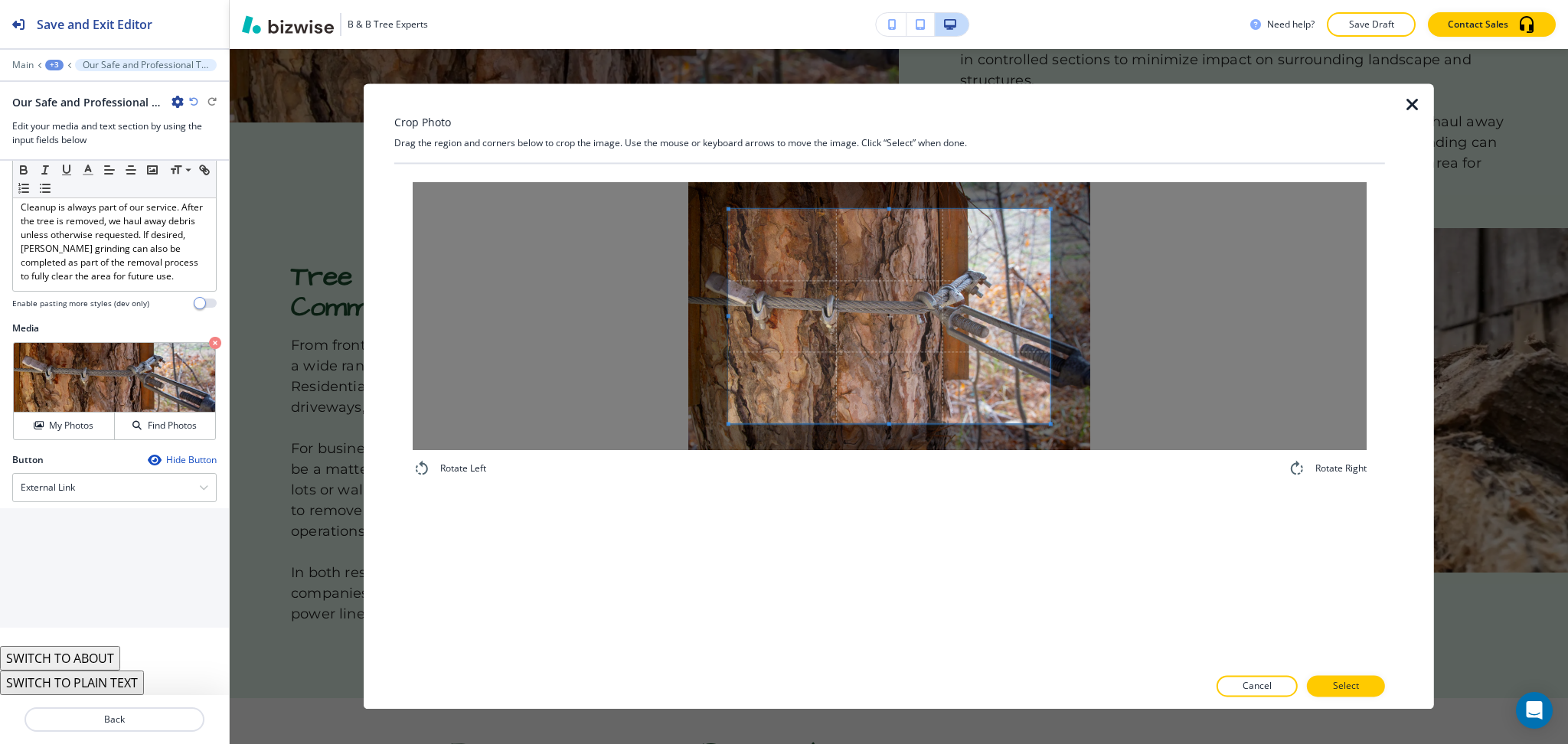
click at [882, 129] on div "Crop Photo Drag the region and corners below to crop the image. Use the mouse o…" at bounding box center [889, 396] width 990 height 626
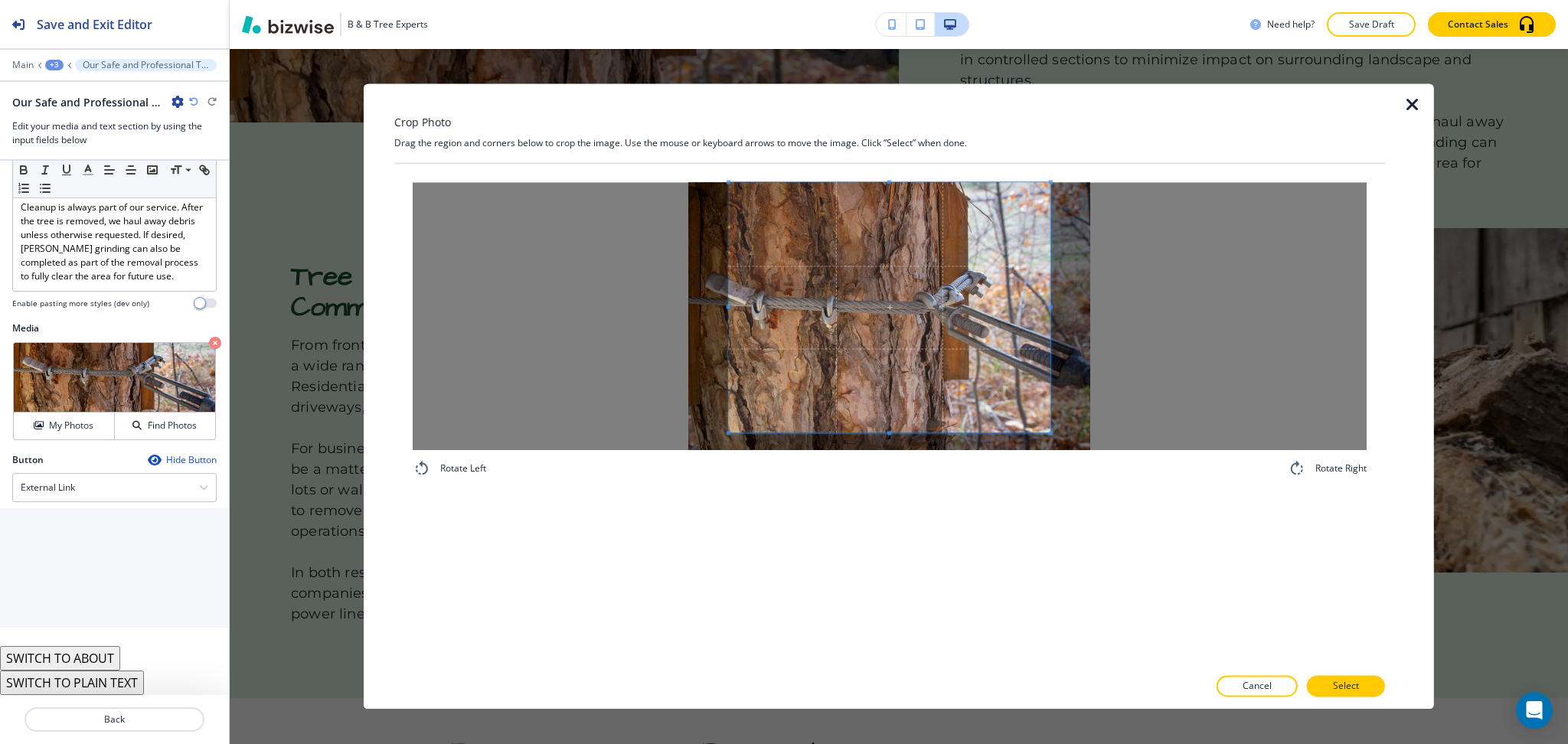
click at [920, 559] on div "Rotate Left Rotate Right" at bounding box center [889, 415] width 990 height 503
click at [1337, 683] on p "Select" at bounding box center [1346, 687] width 26 height 14
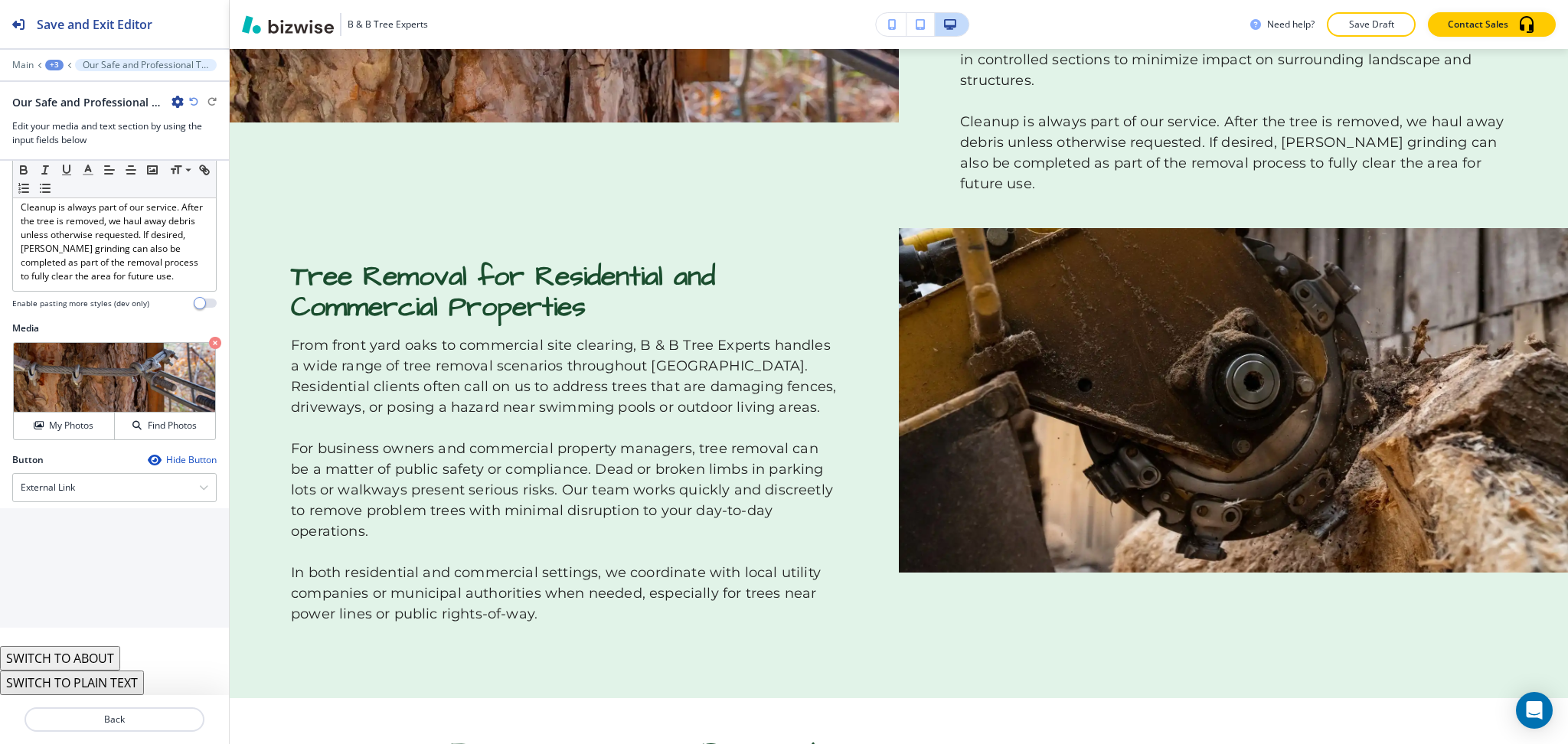
click at [194, 100] on icon "button" at bounding box center [193, 101] width 9 height 9
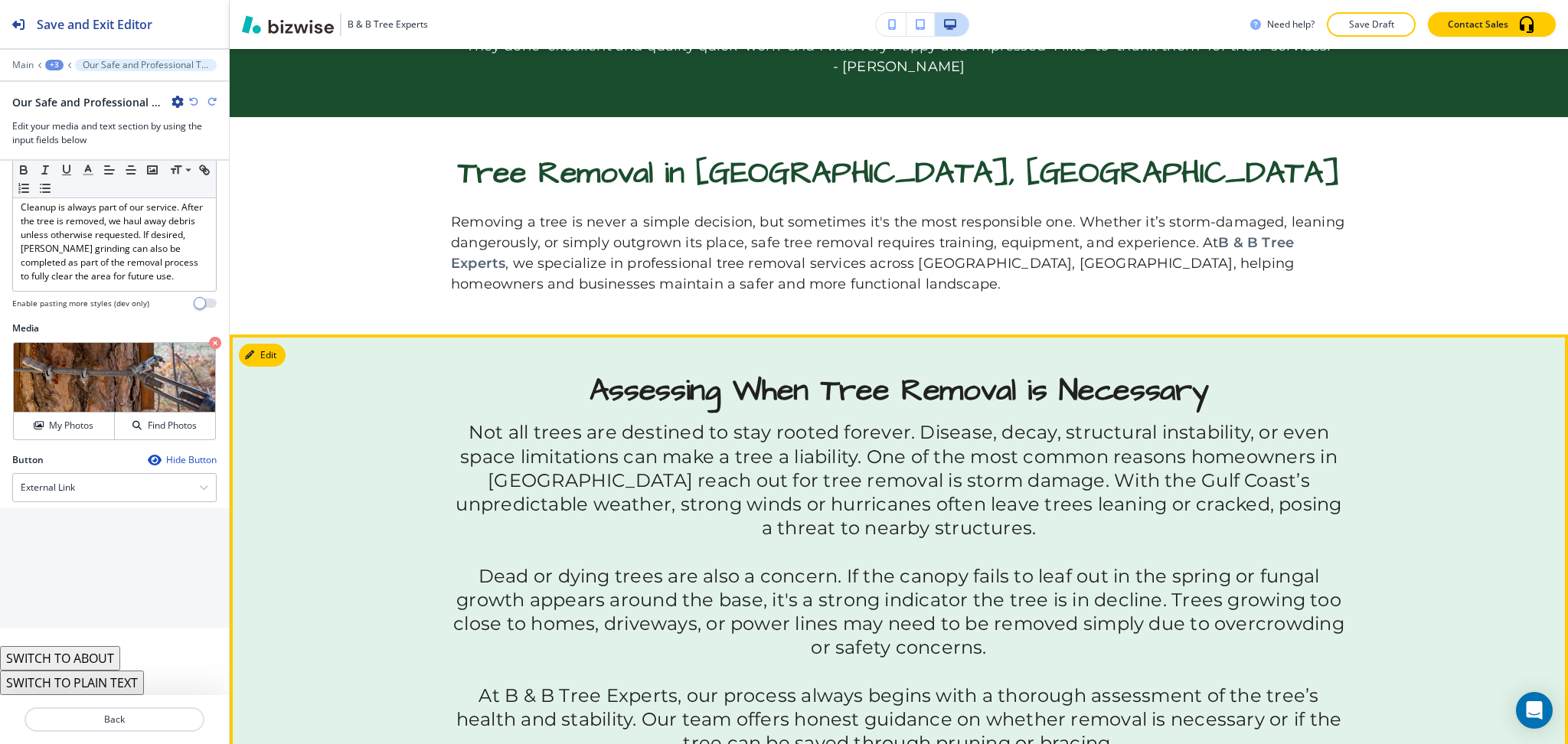
scroll to position [749, 0]
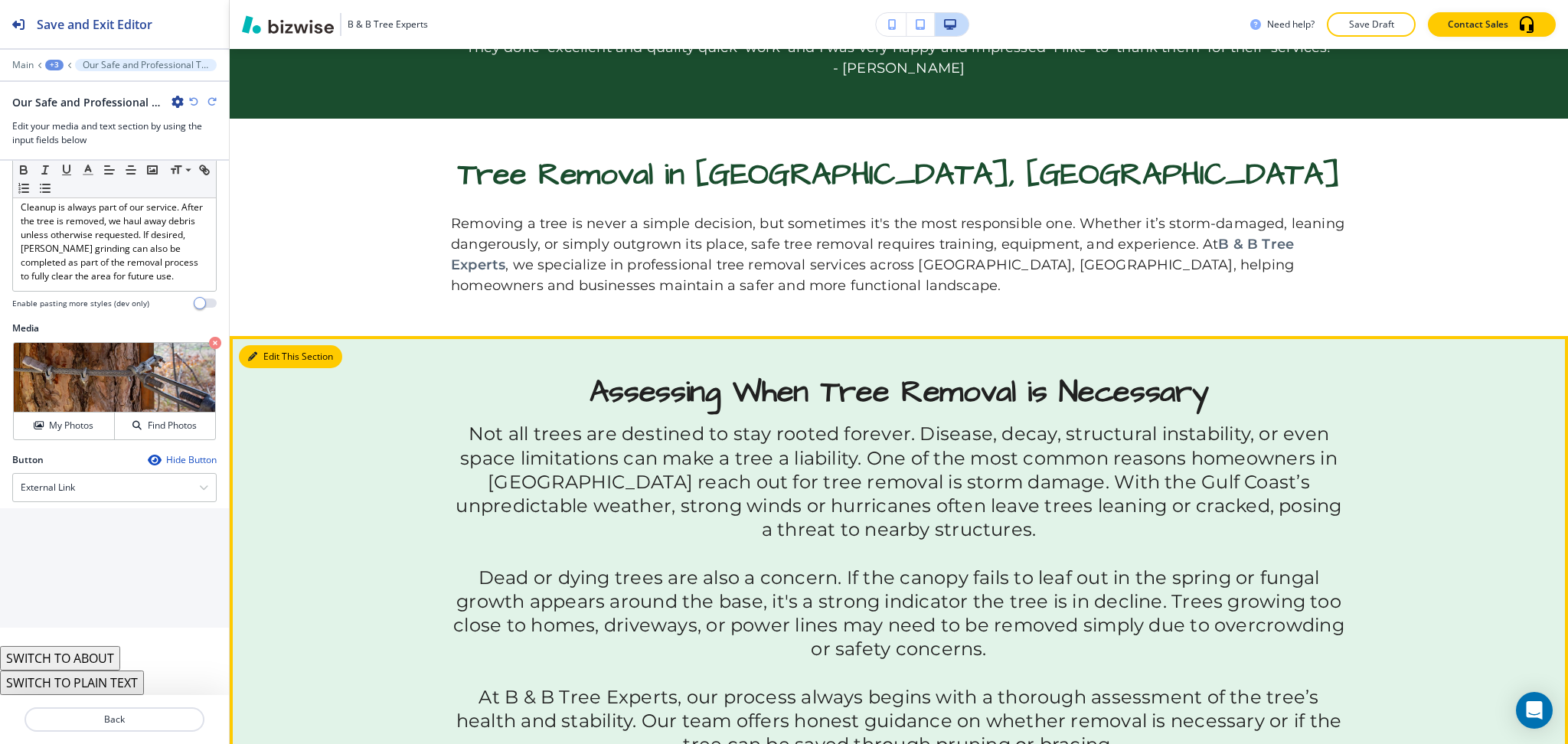
click at [277, 361] on button "Edit This Section" at bounding box center [290, 356] width 103 height 23
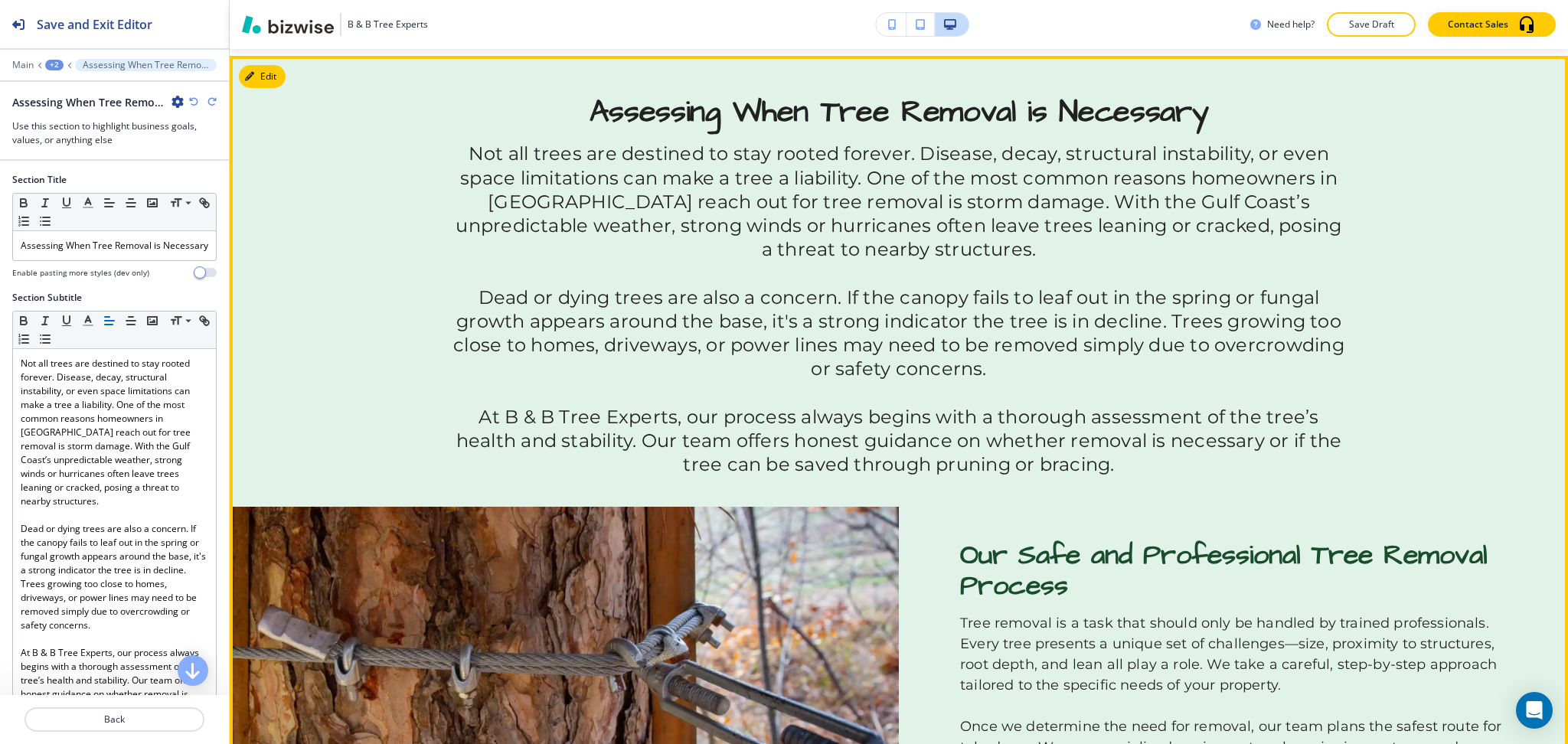
scroll to position [1036, 0]
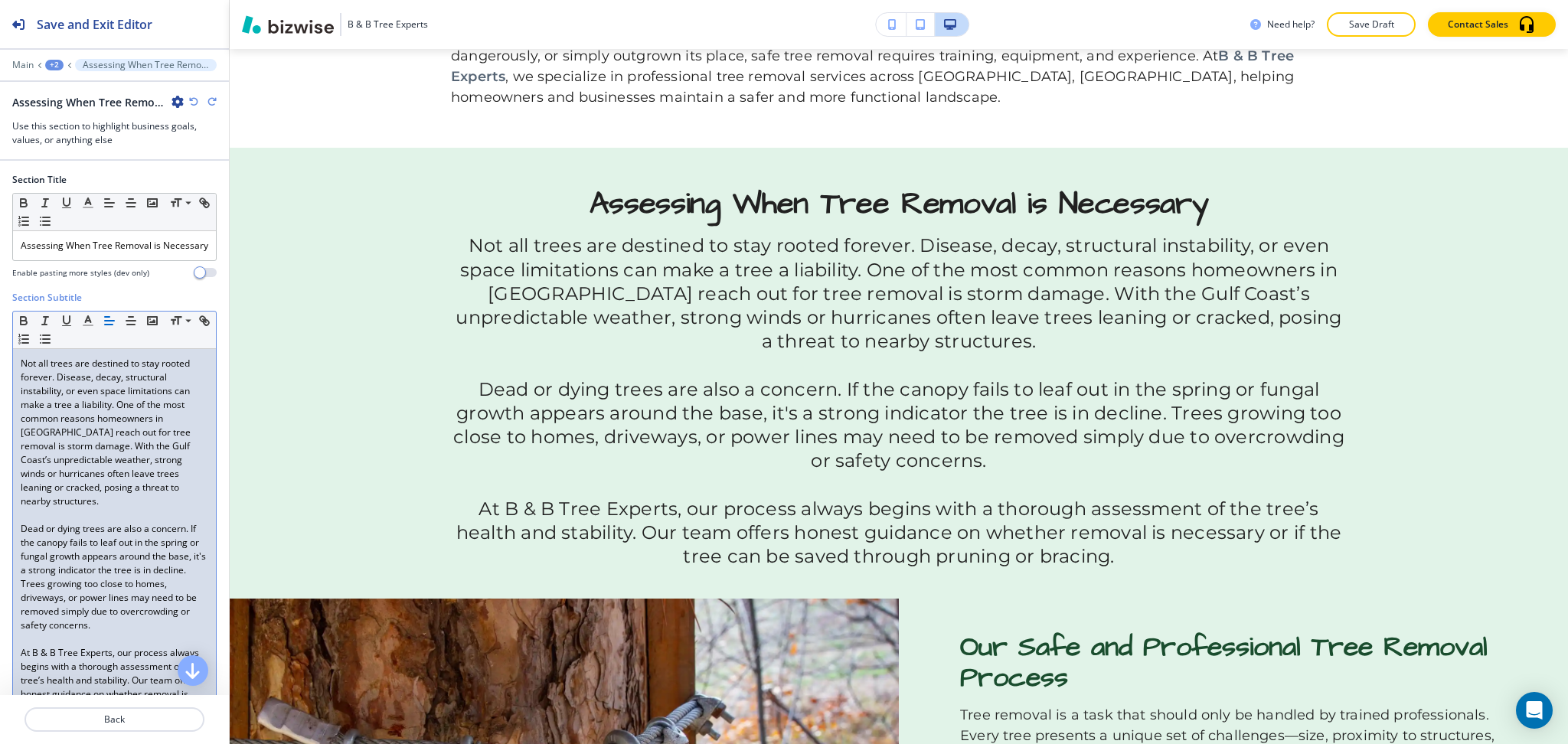
click at [158, 400] on p "Not all trees are destined to stay rooted forever. Disease, decay, structural i…" at bounding box center [114, 433] width 187 height 152
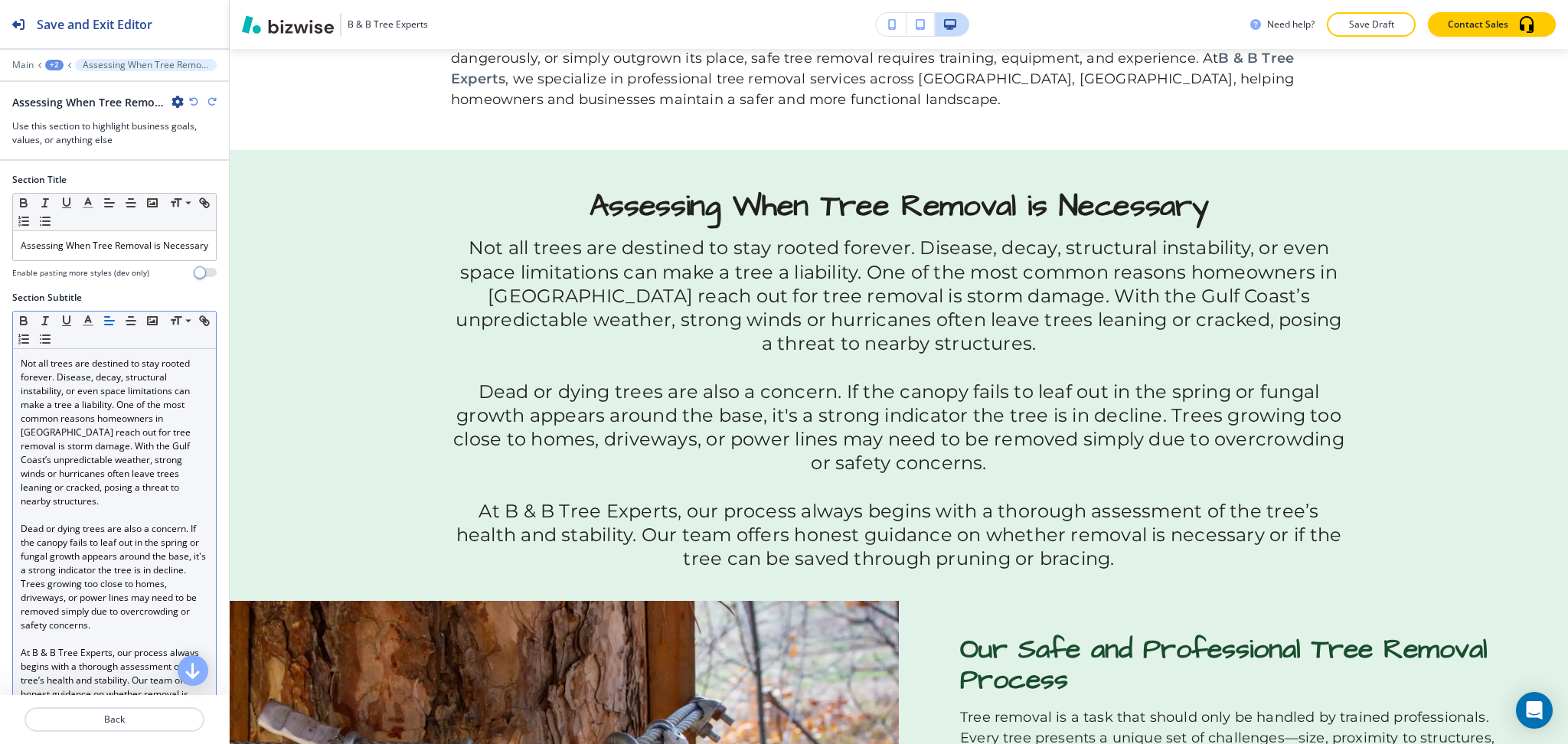
click at [108, 328] on icon "button" at bounding box center [109, 321] width 14 height 14
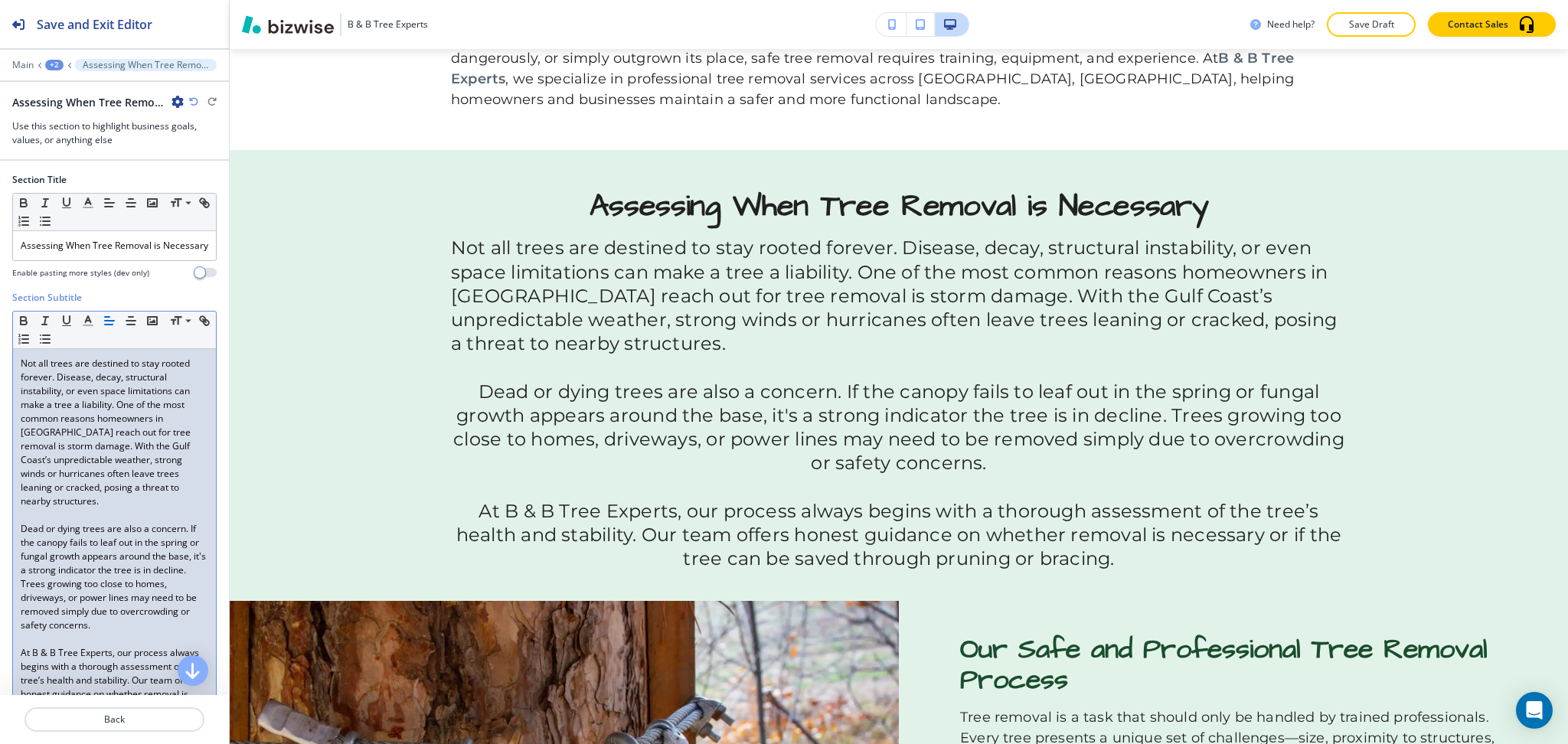
click at [102, 575] on p "Dead or dying trees are also a concern. If the canopy fails to leaf out in the …" at bounding box center [114, 577] width 187 height 110
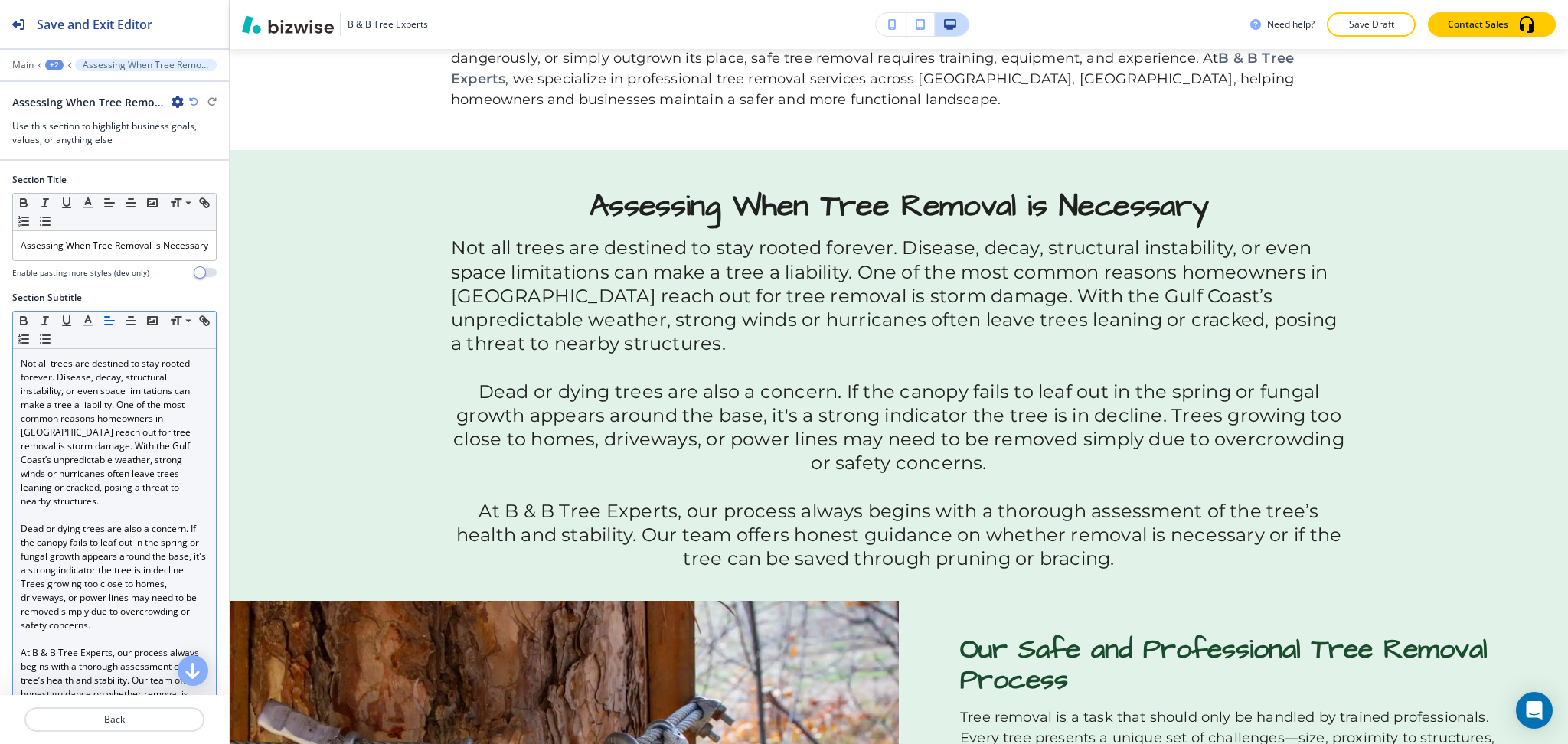
click at [111, 328] on icon "button" at bounding box center [109, 321] width 14 height 14
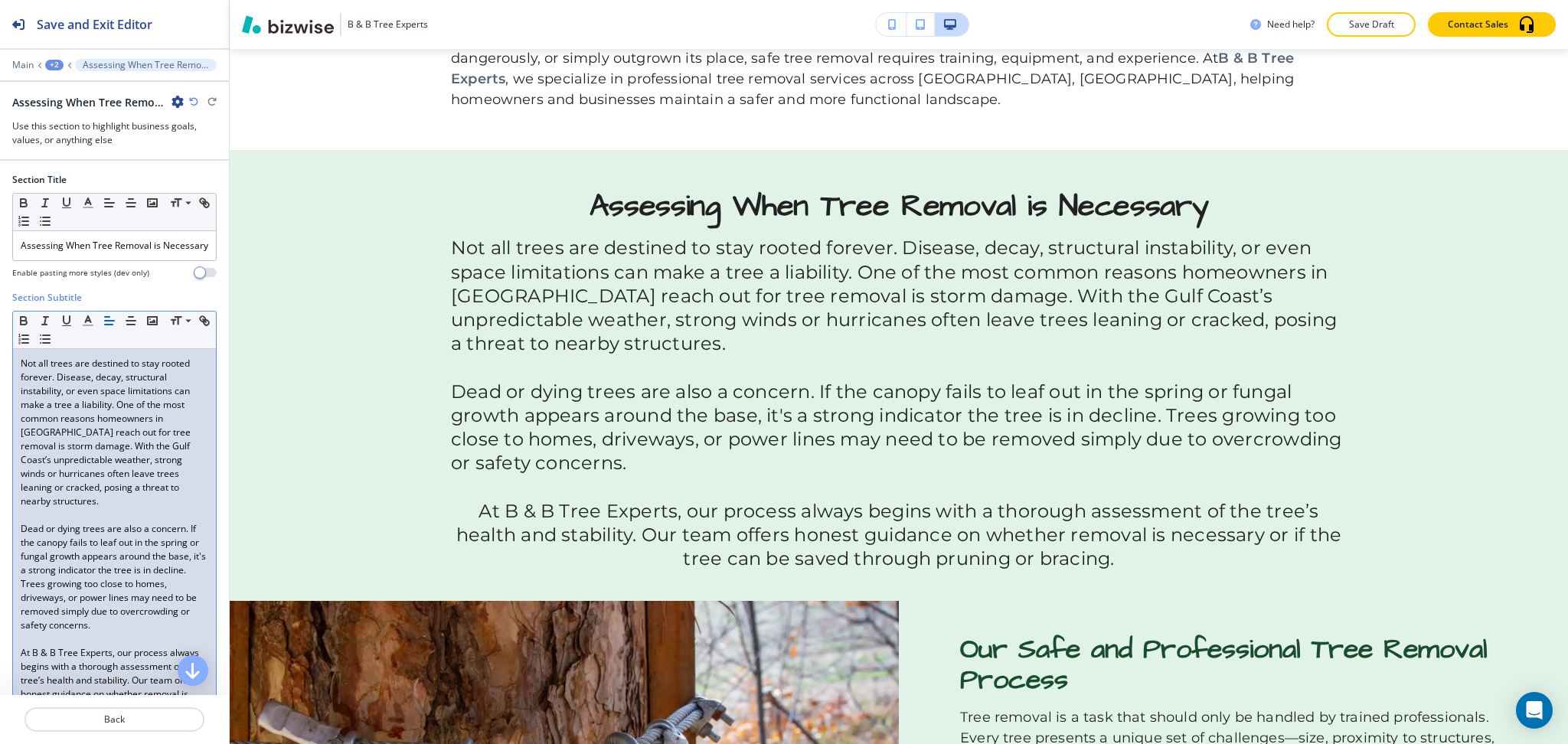
click at [125, 662] on p "At B & B Tree Experts, our process always begins with a thorough assessment of …" at bounding box center [114, 688] width 187 height 83
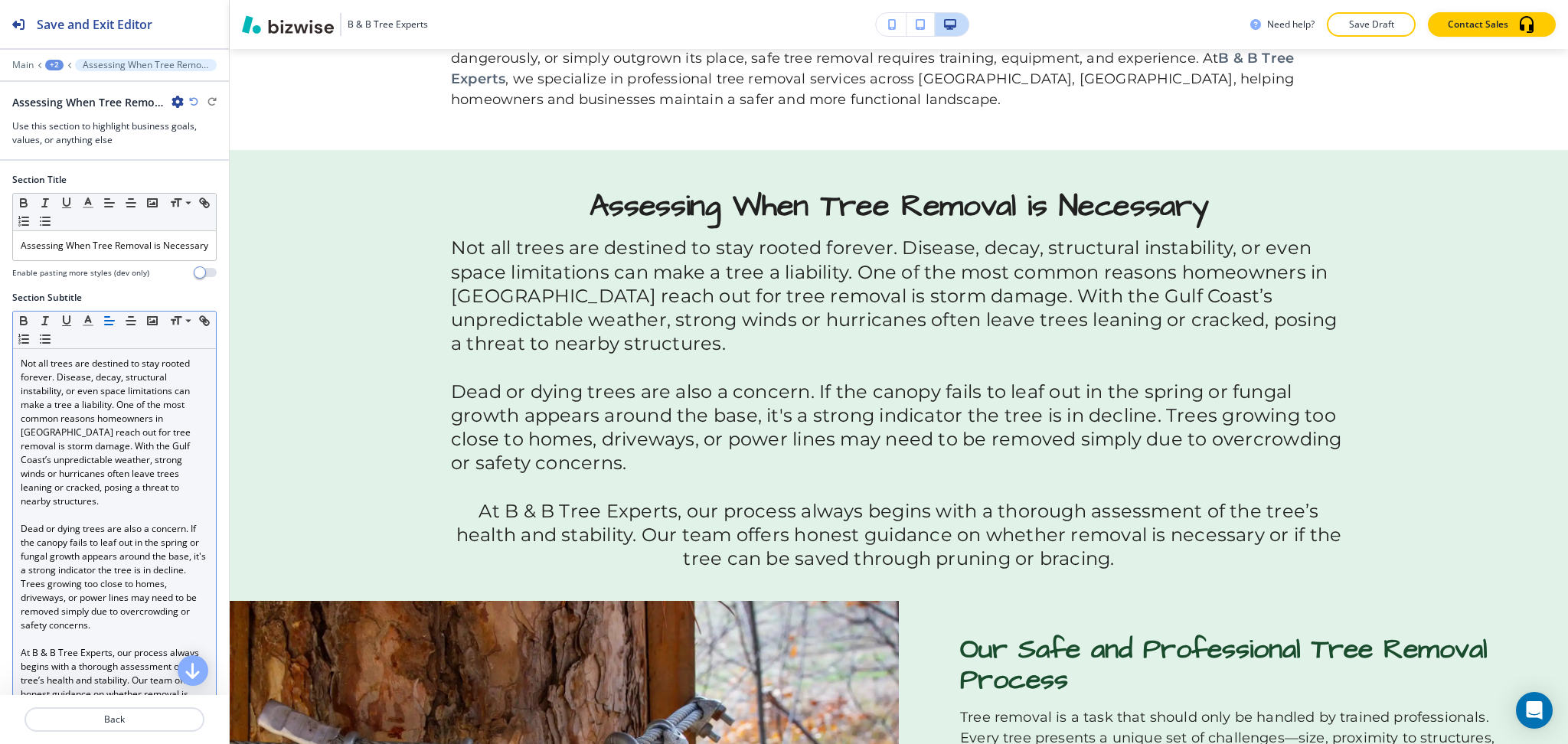
click at [108, 317] on line "button" at bounding box center [106, 317] width 5 height 0
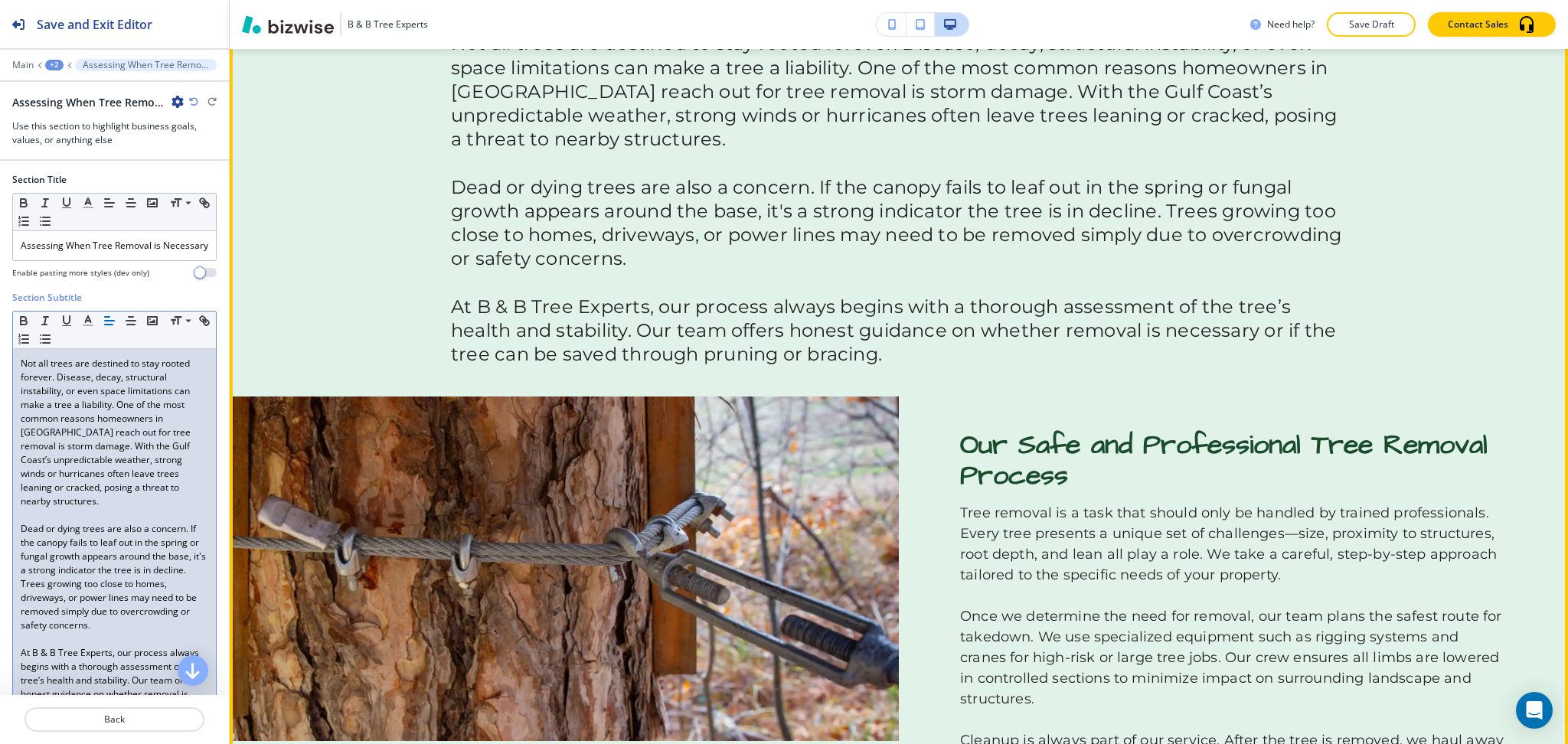
scroll to position [1141, 0]
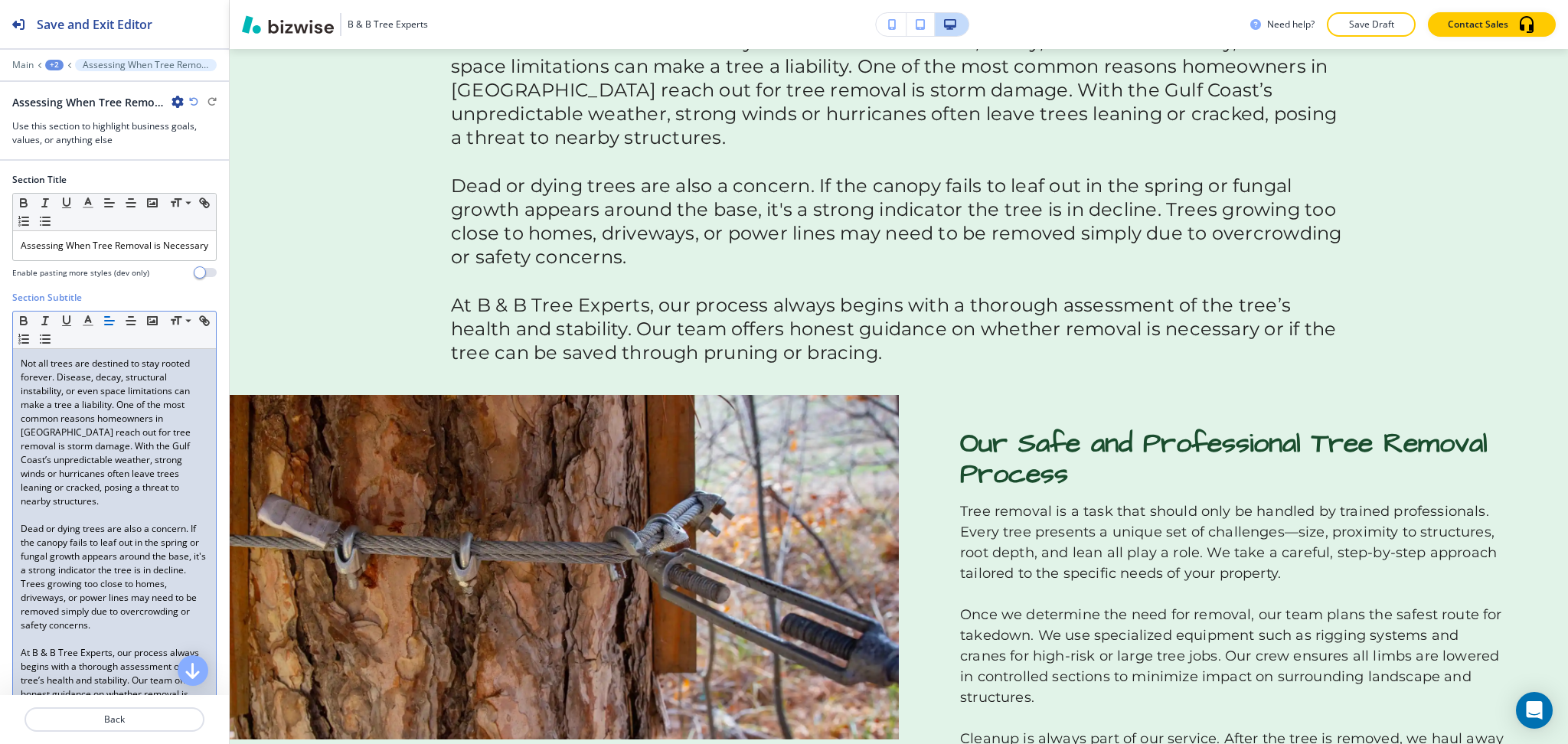
click at [191, 101] on icon "button" at bounding box center [193, 101] width 9 height 9
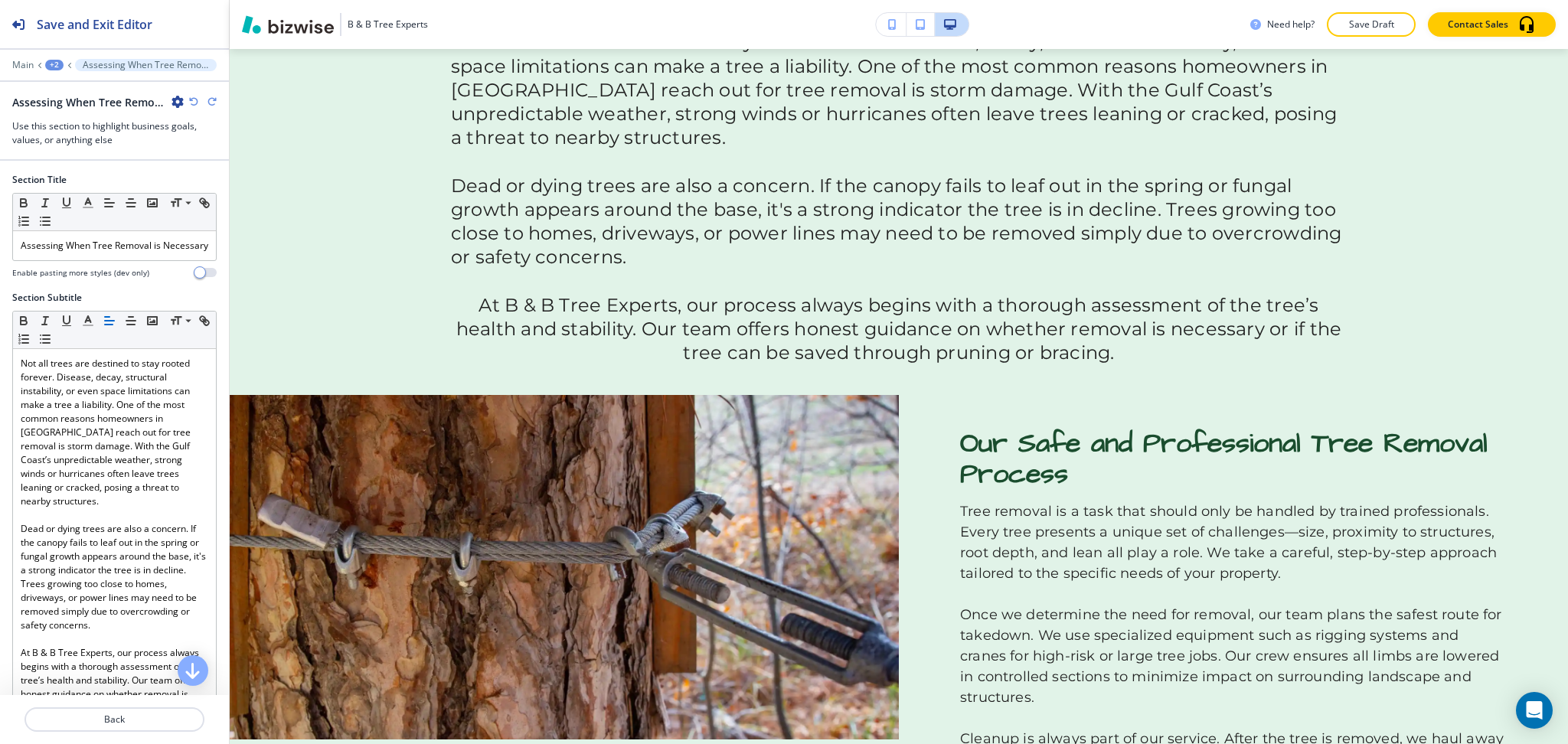
click at [191, 101] on icon "button" at bounding box center [193, 101] width 9 height 9
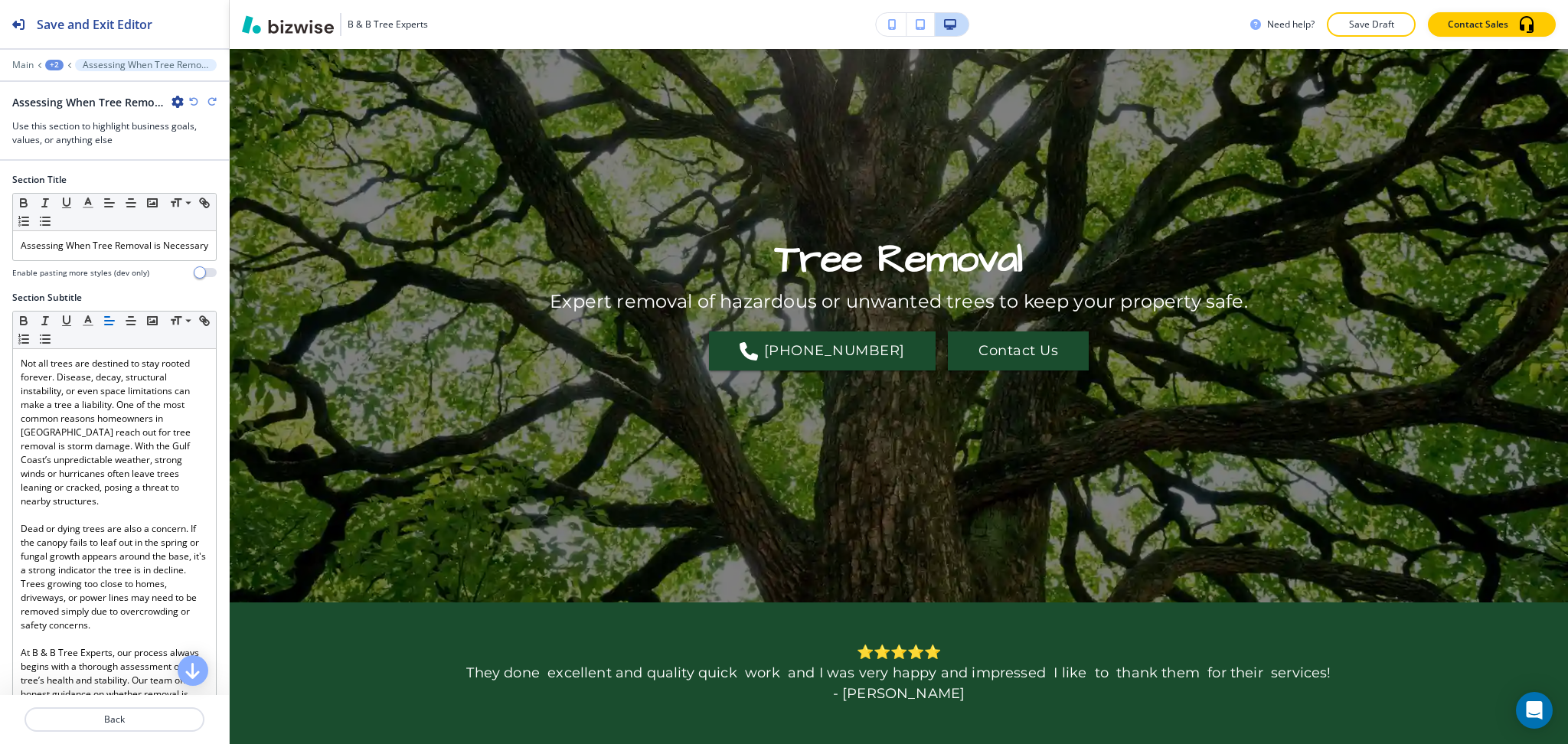
scroll to position [0, 0]
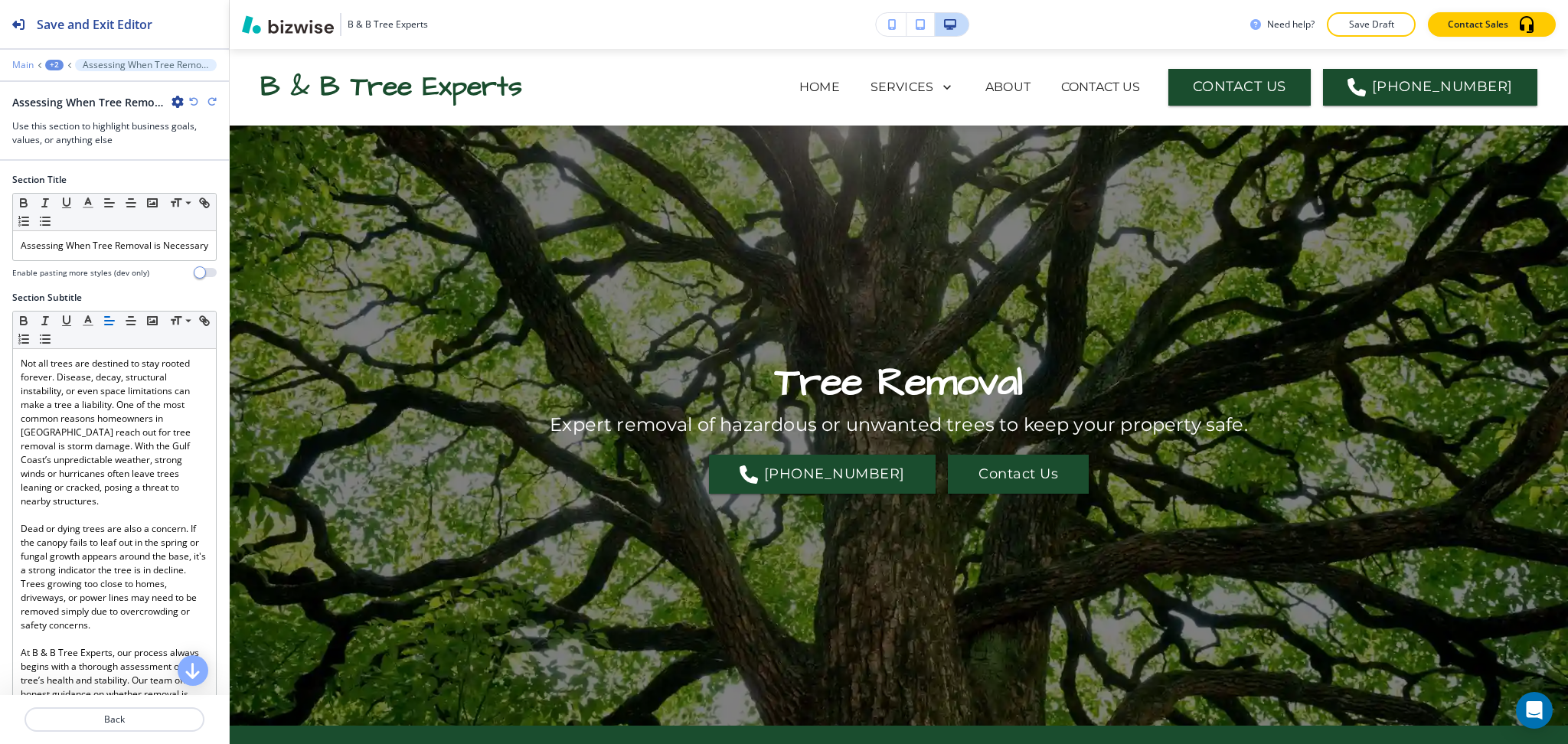
click at [20, 65] on p "Main" at bounding box center [23, 65] width 22 height 11
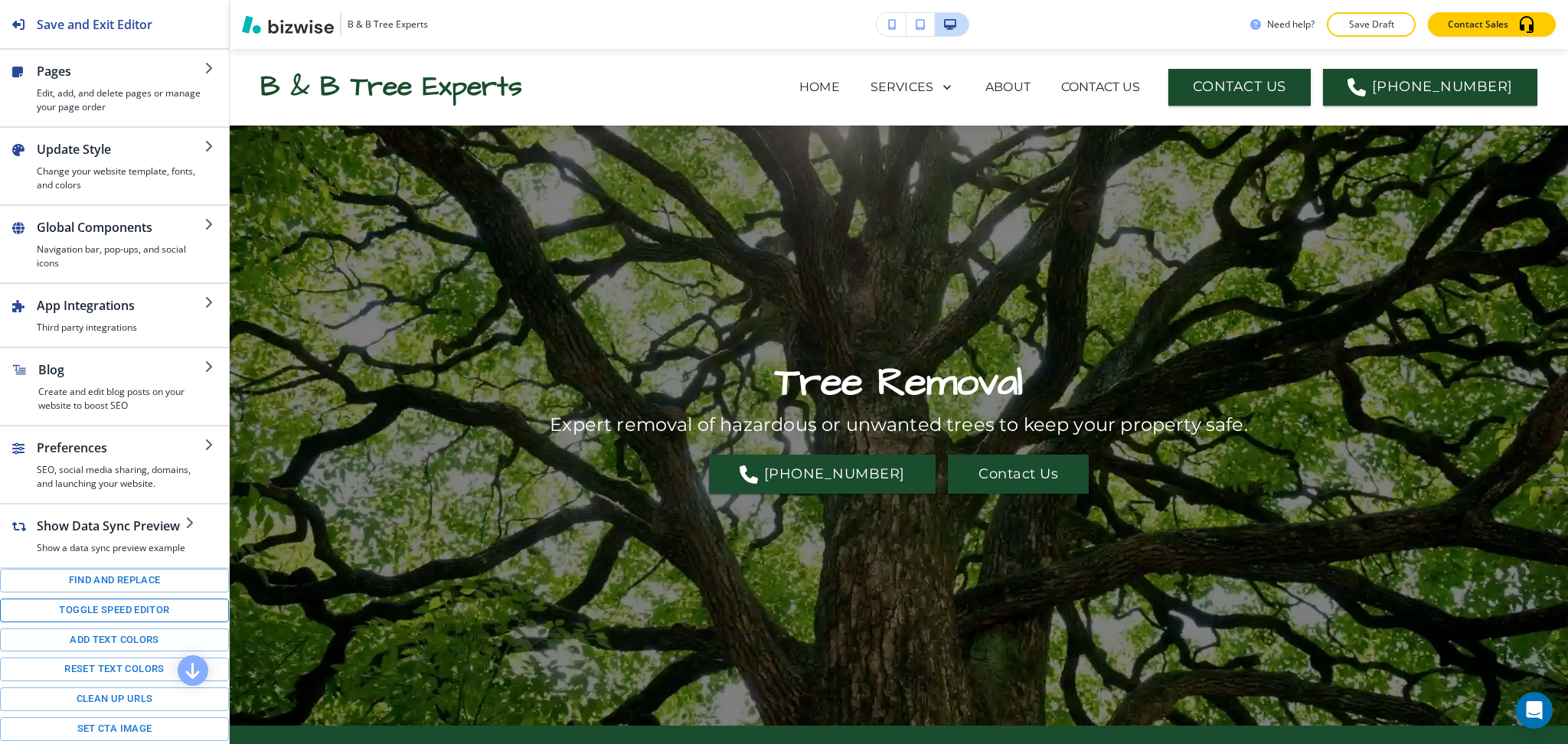
click at [117, 623] on button "Toggle speed editor" at bounding box center [114, 611] width 229 height 24
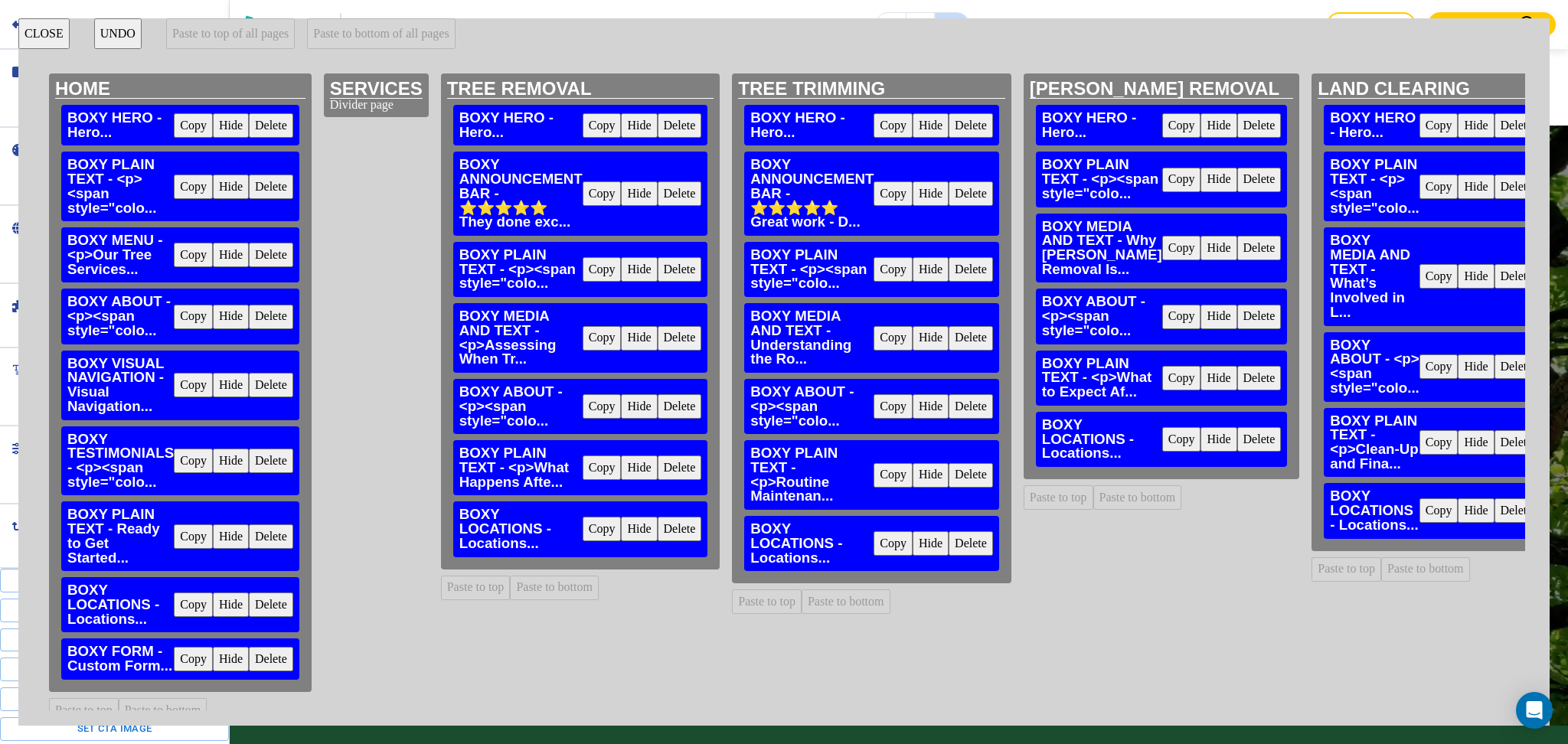
click at [191, 647] on button "Copy" at bounding box center [193, 659] width 39 height 25
click at [433, 31] on button "Paste to bottom of all pages" at bounding box center [381, 34] width 148 height 31
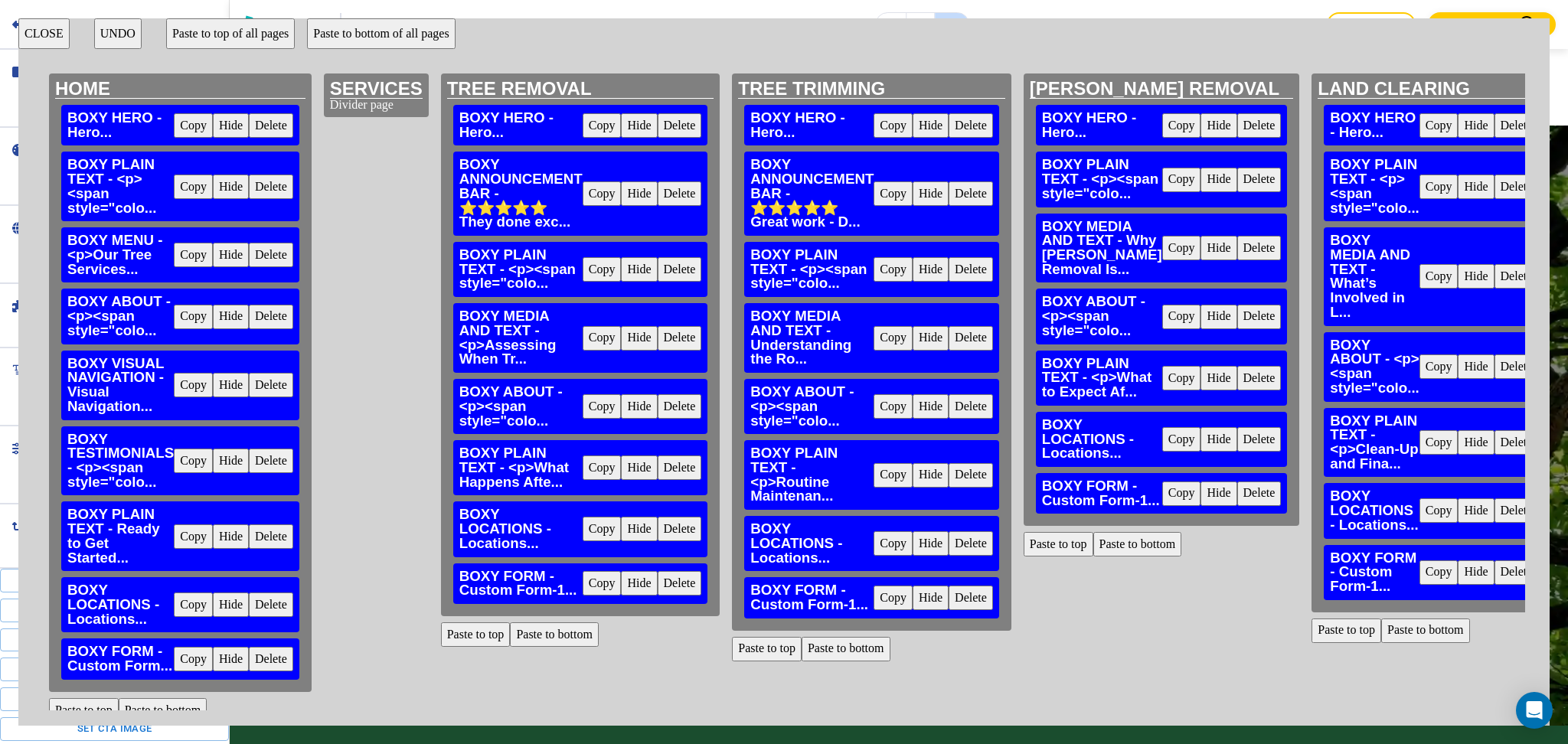
scroll to position [0, 1309]
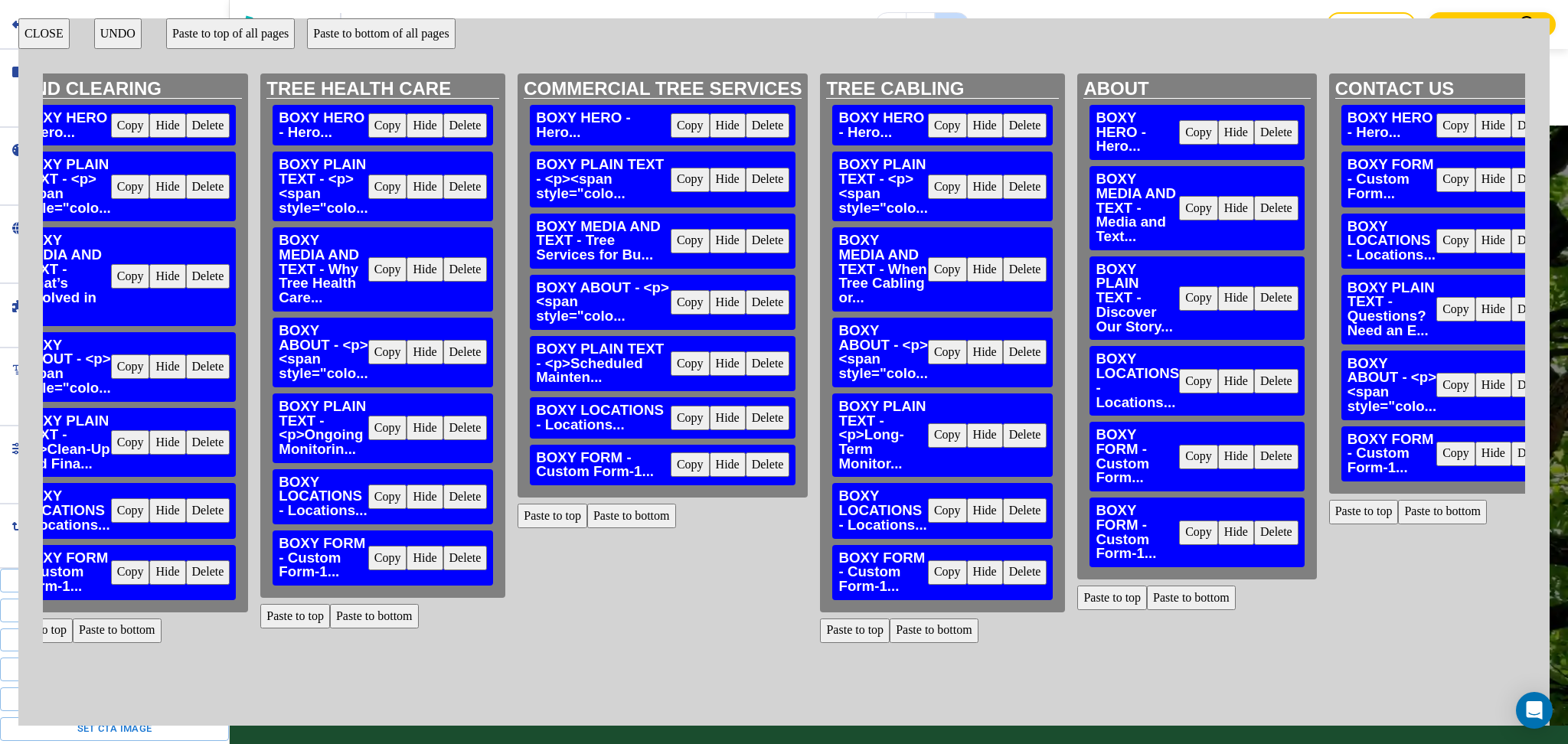
click at [1512, 444] on button "Delete" at bounding box center [1534, 453] width 44 height 25
click at [1255, 450] on button "Delete" at bounding box center [1276, 456] width 44 height 25
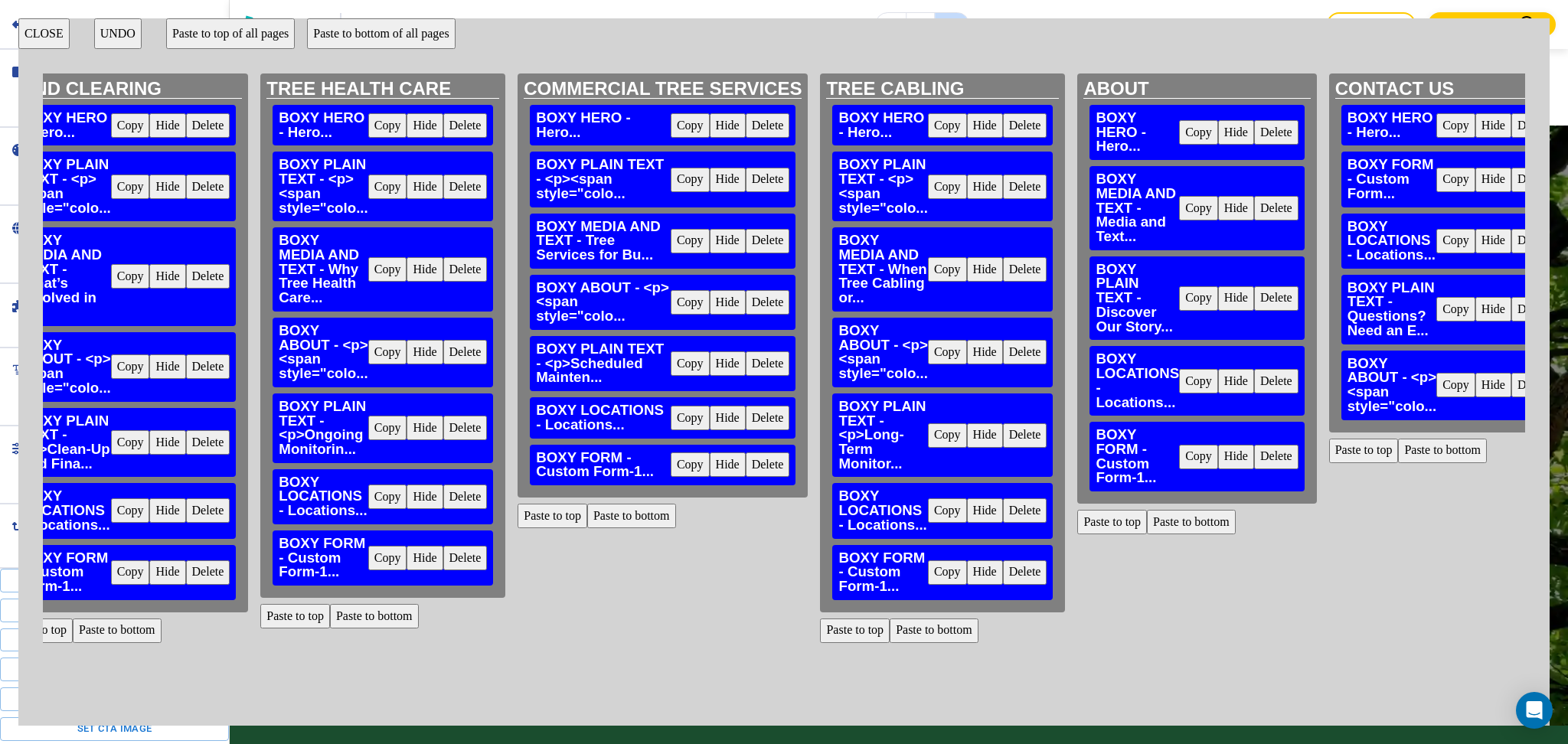
click at [35, 34] on button "CLOSE" at bounding box center [44, 34] width 51 height 31
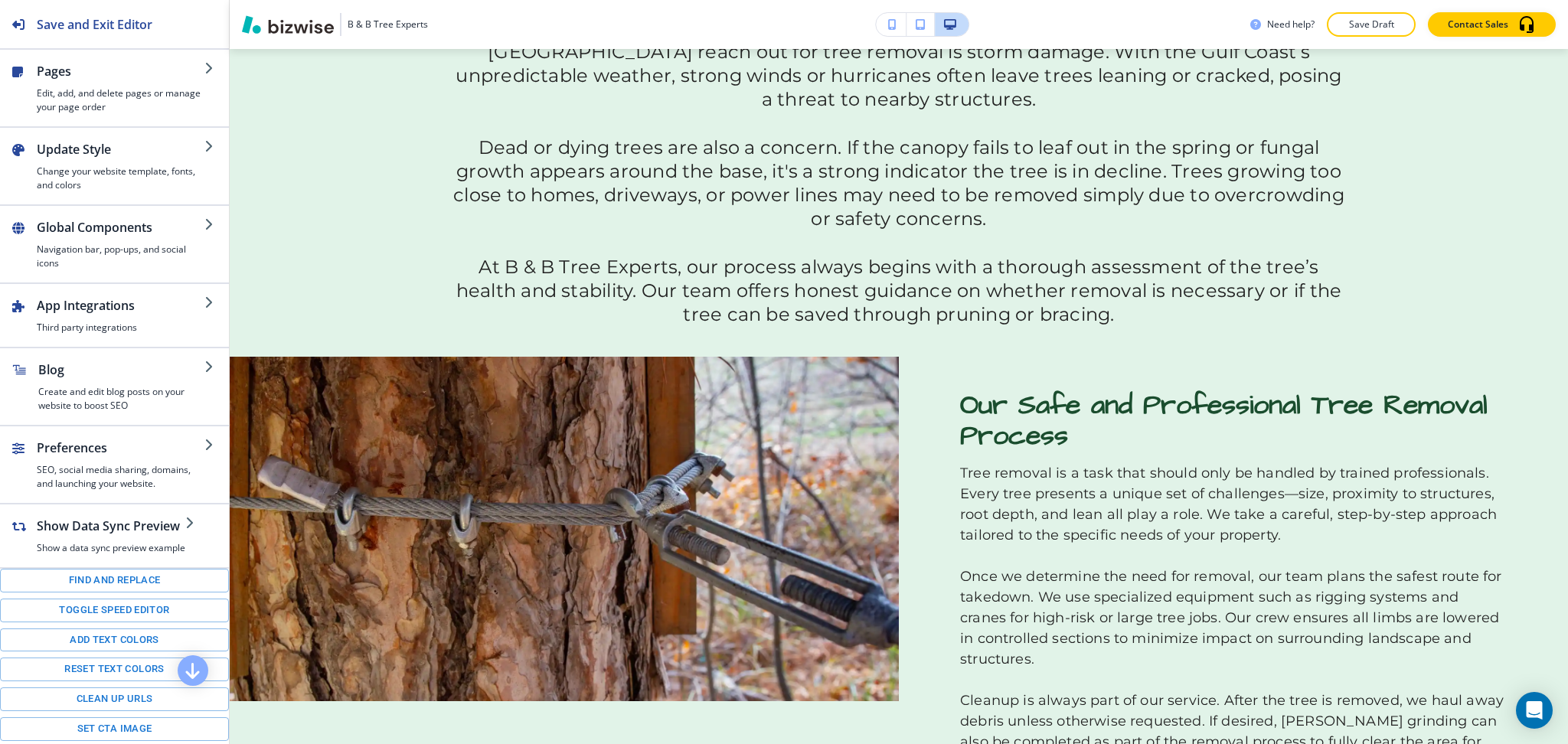
scroll to position [0, 0]
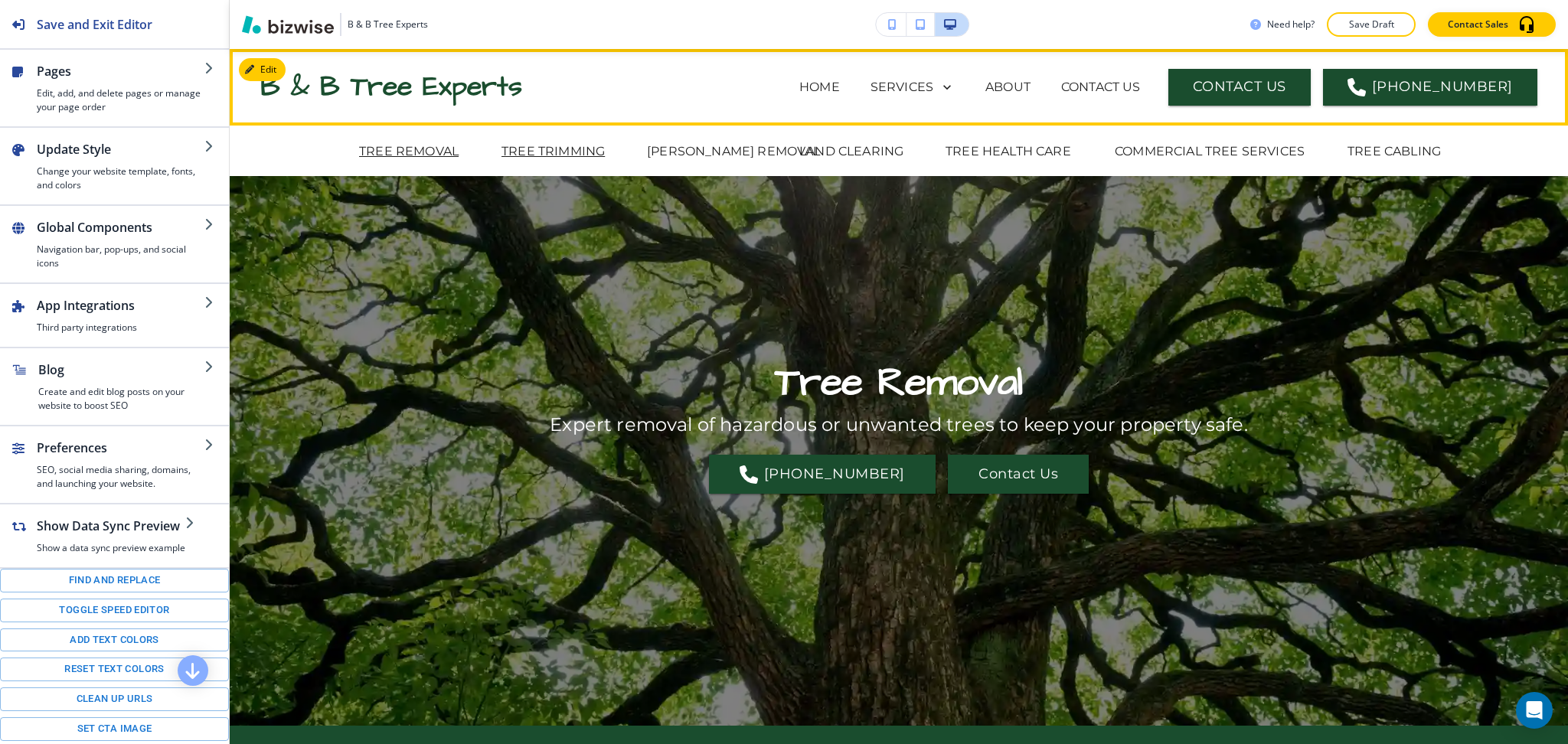
click at [540, 150] on p "TREE TRIMMING" at bounding box center [553, 152] width 103 height 19
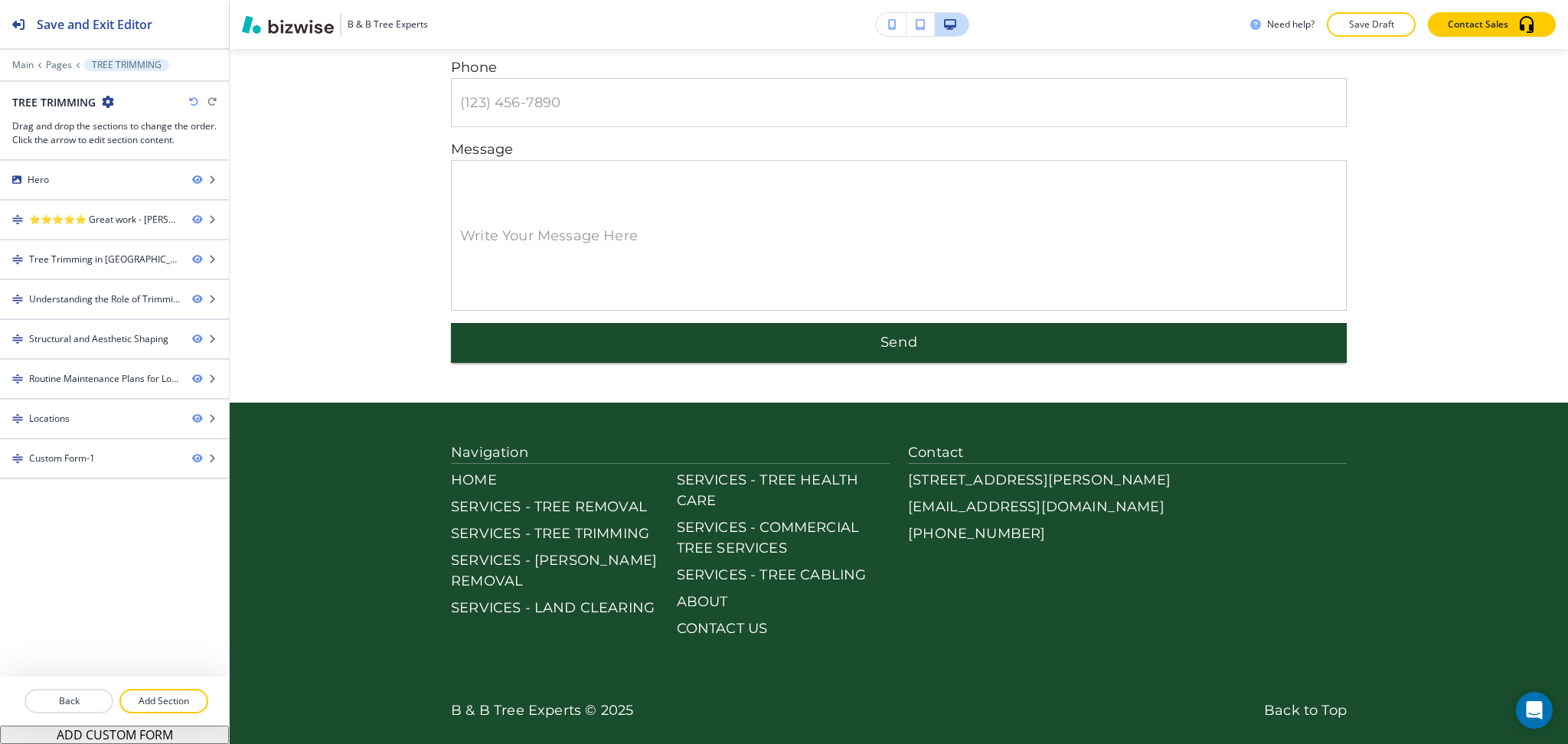
scroll to position [3842, 0]
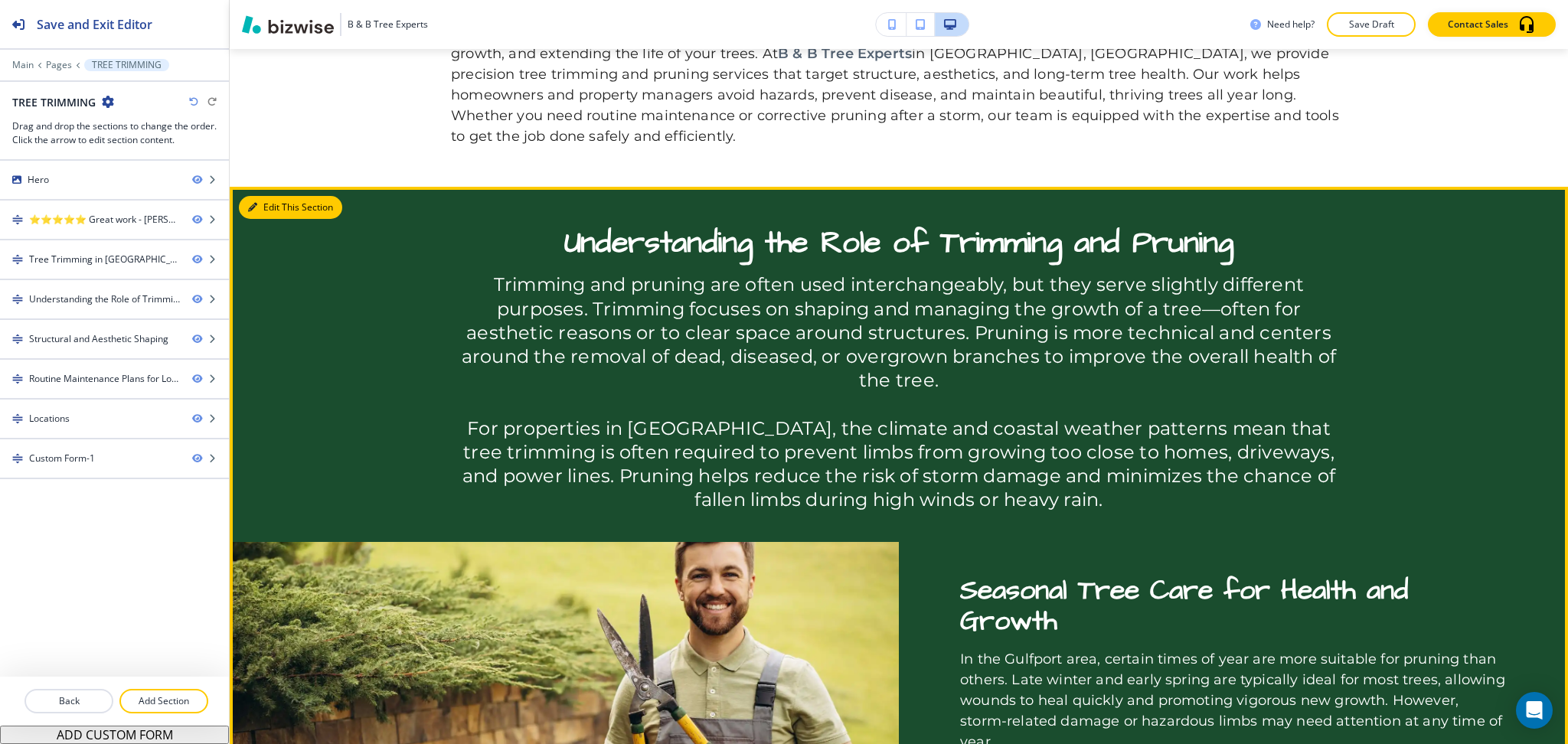
click at [274, 210] on button "Edit This Section" at bounding box center [290, 207] width 103 height 23
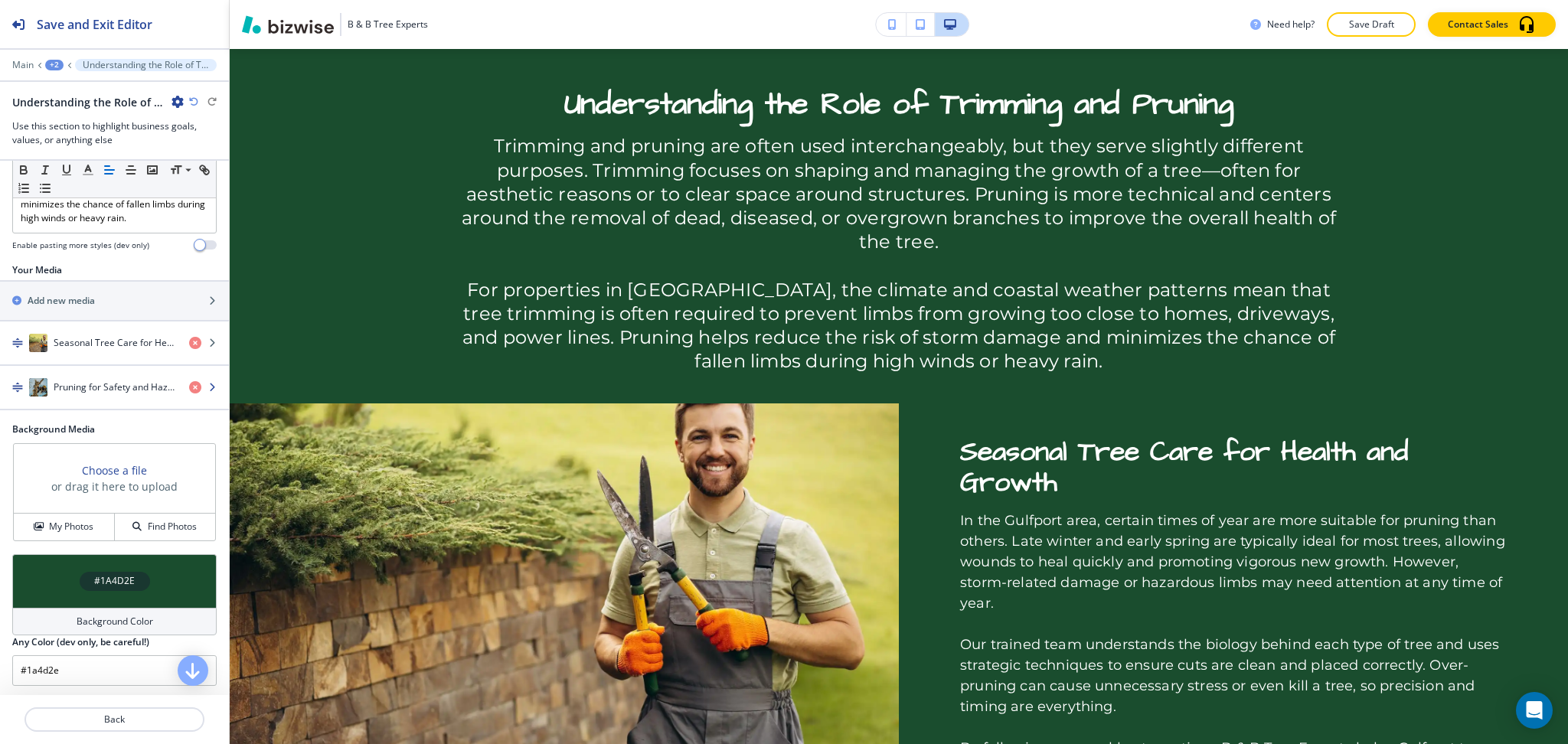
scroll to position [498, 0]
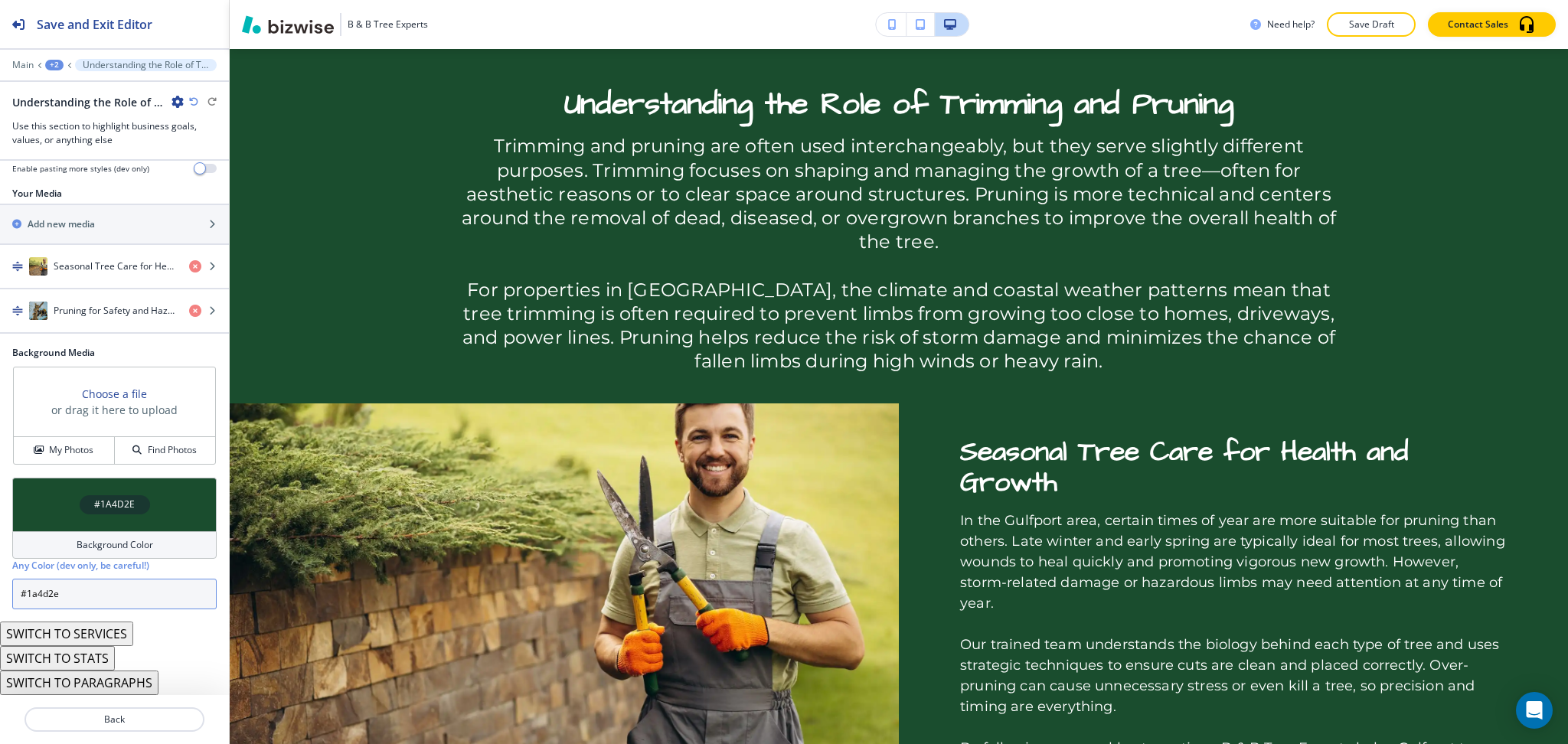
click at [123, 592] on input "#1a4d2e" at bounding box center [113, 593] width 204 height 31
click at [118, 544] on h4 "Background Color" at bounding box center [115, 545] width 77 height 14
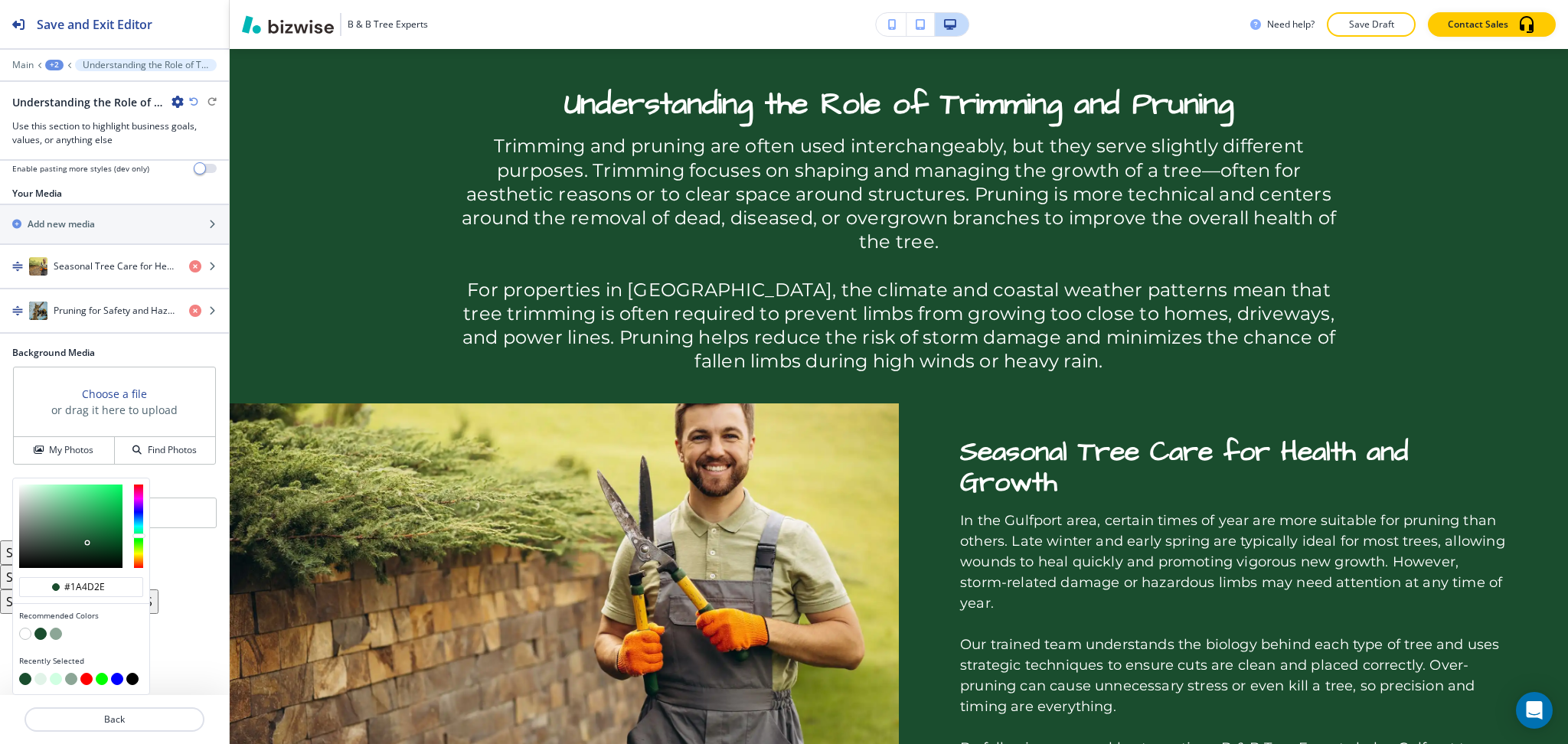
click at [39, 680] on button "button" at bounding box center [40, 679] width 12 height 12
type input "#e1f3e8"
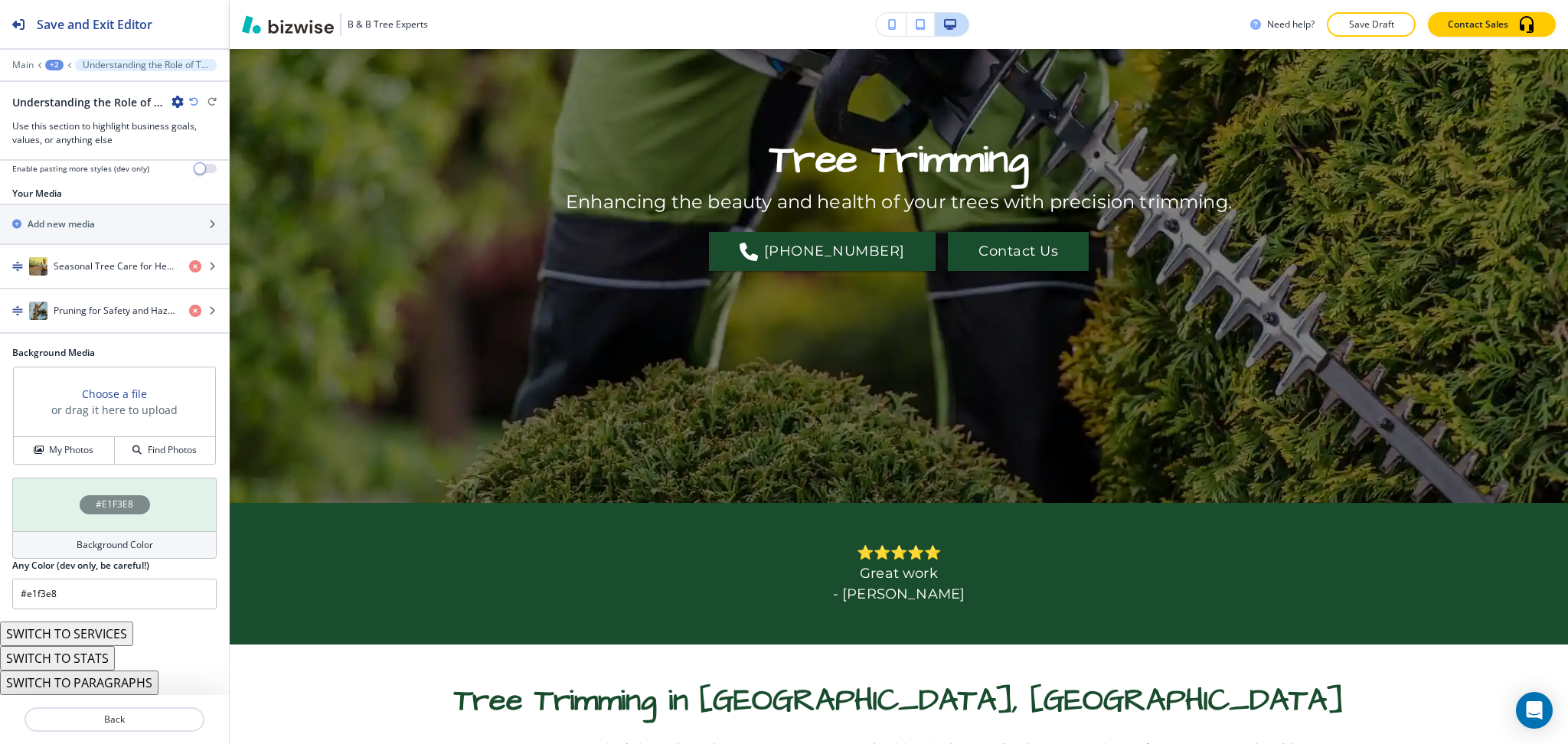
scroll to position [0, 0]
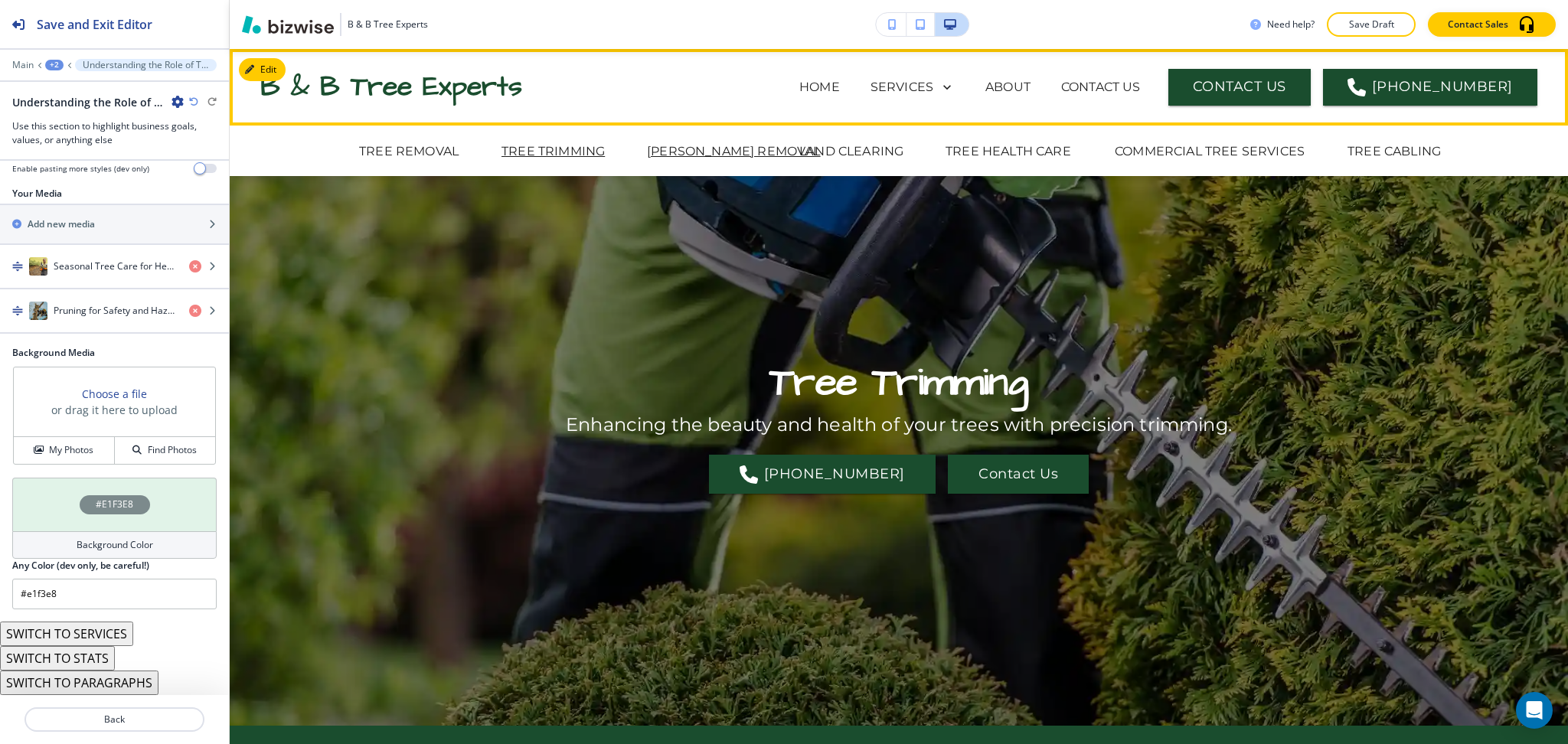
click at [648, 148] on p "STUMP REMOVAL" at bounding box center [734, 152] width 173 height 19
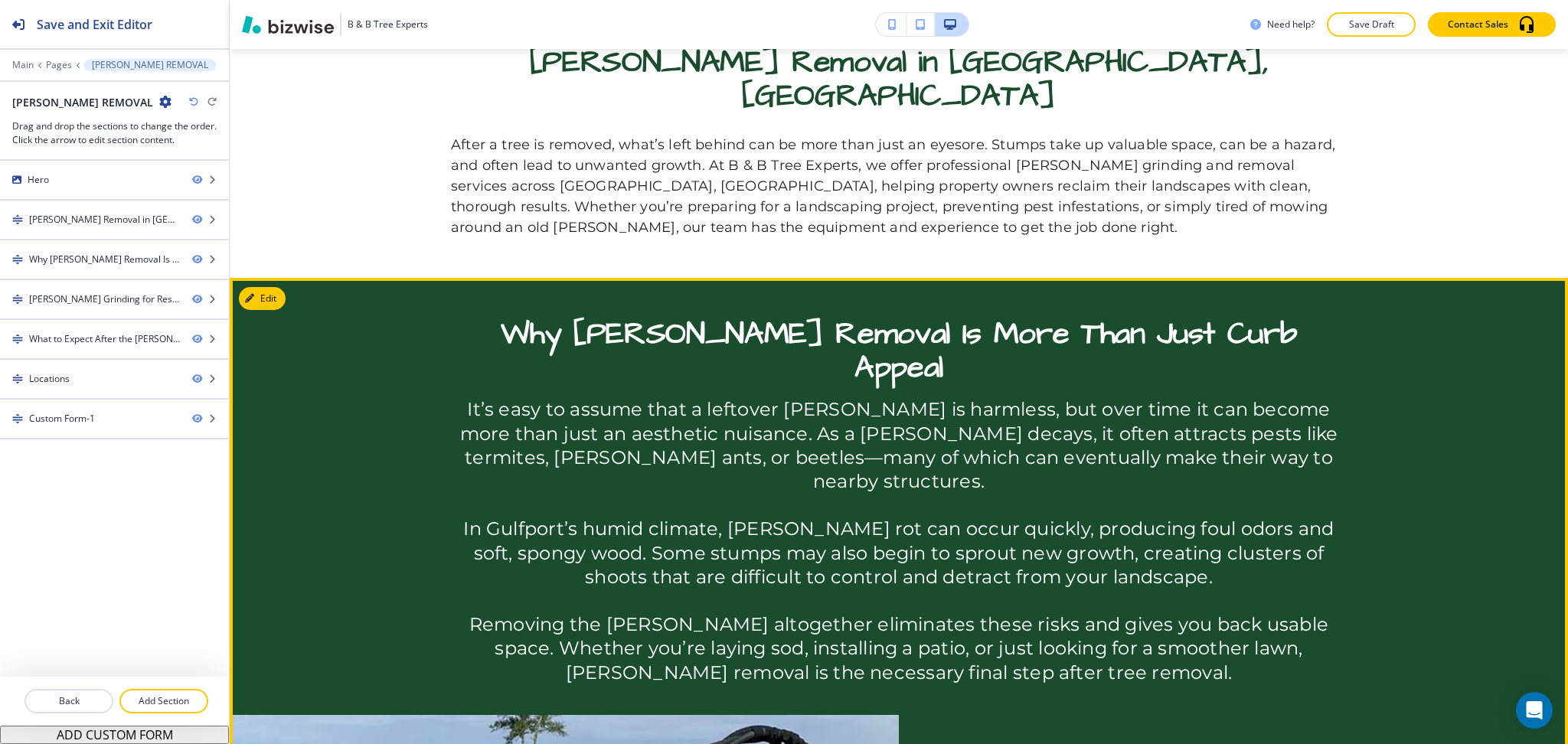
click at [270, 287] on button "Edit" at bounding box center [261, 298] width 46 height 23
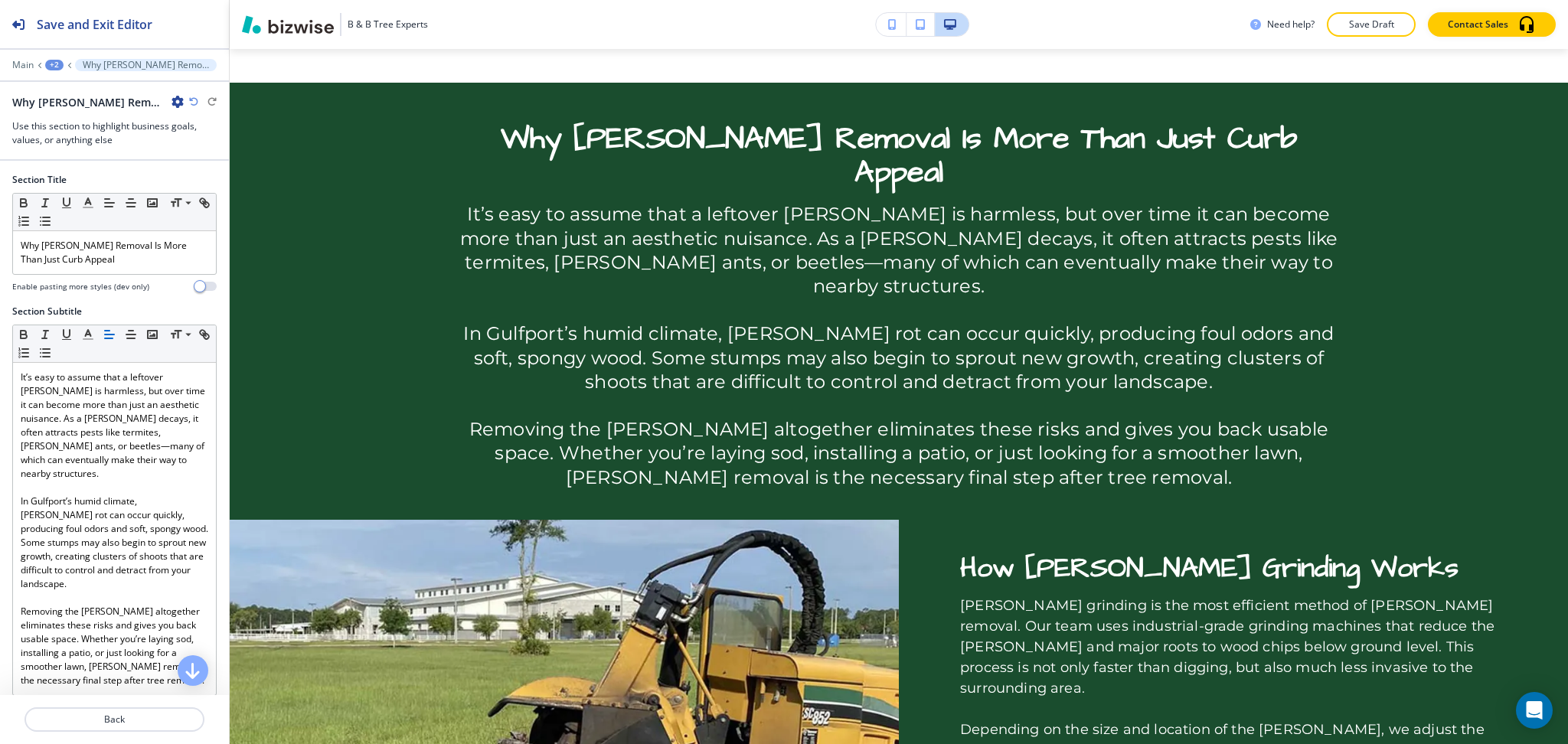
scroll to position [553, 0]
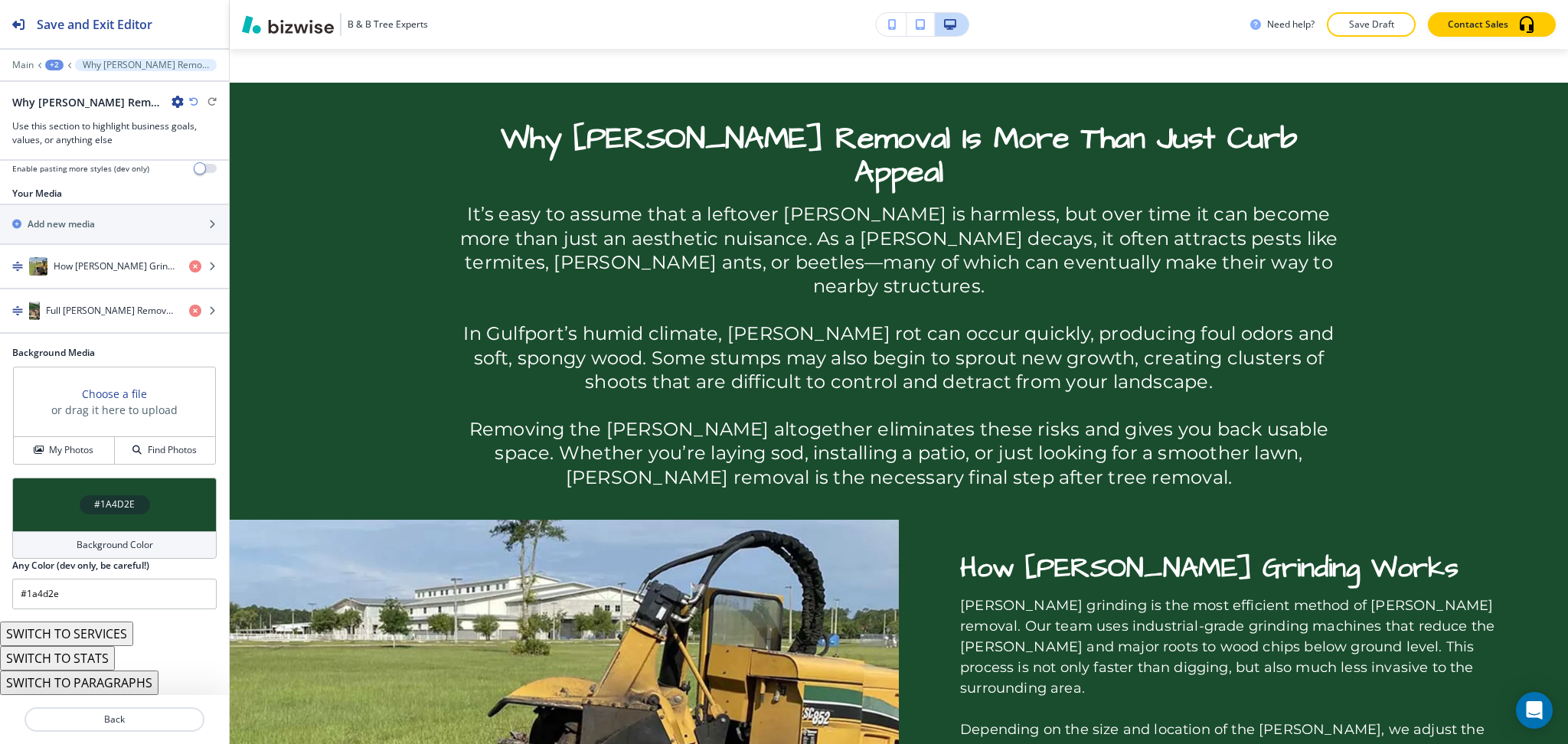
click at [108, 541] on h4 "Background Color" at bounding box center [115, 545] width 77 height 14
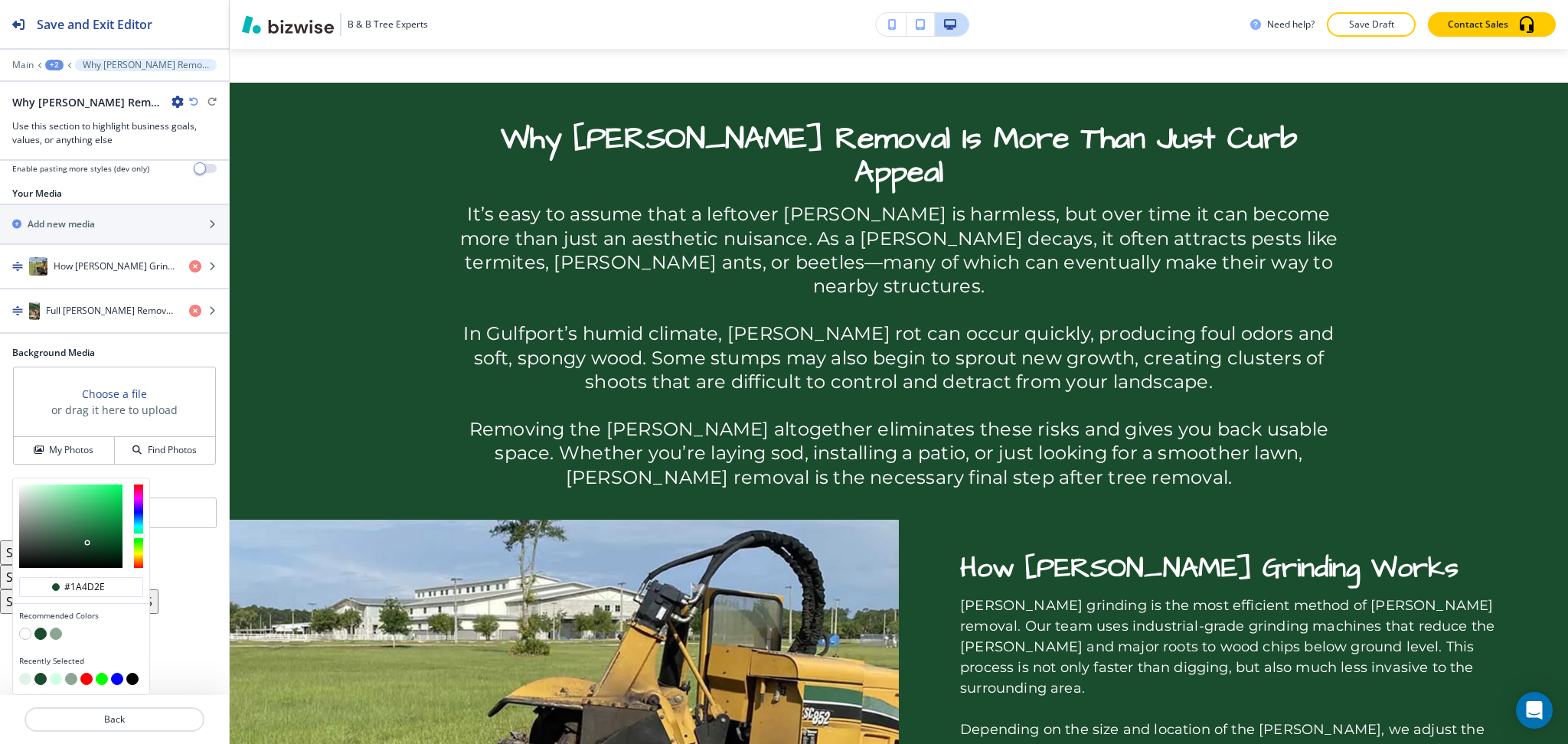
click at [25, 680] on button "button" at bounding box center [25, 679] width 12 height 12
type input "#e1f3e8"
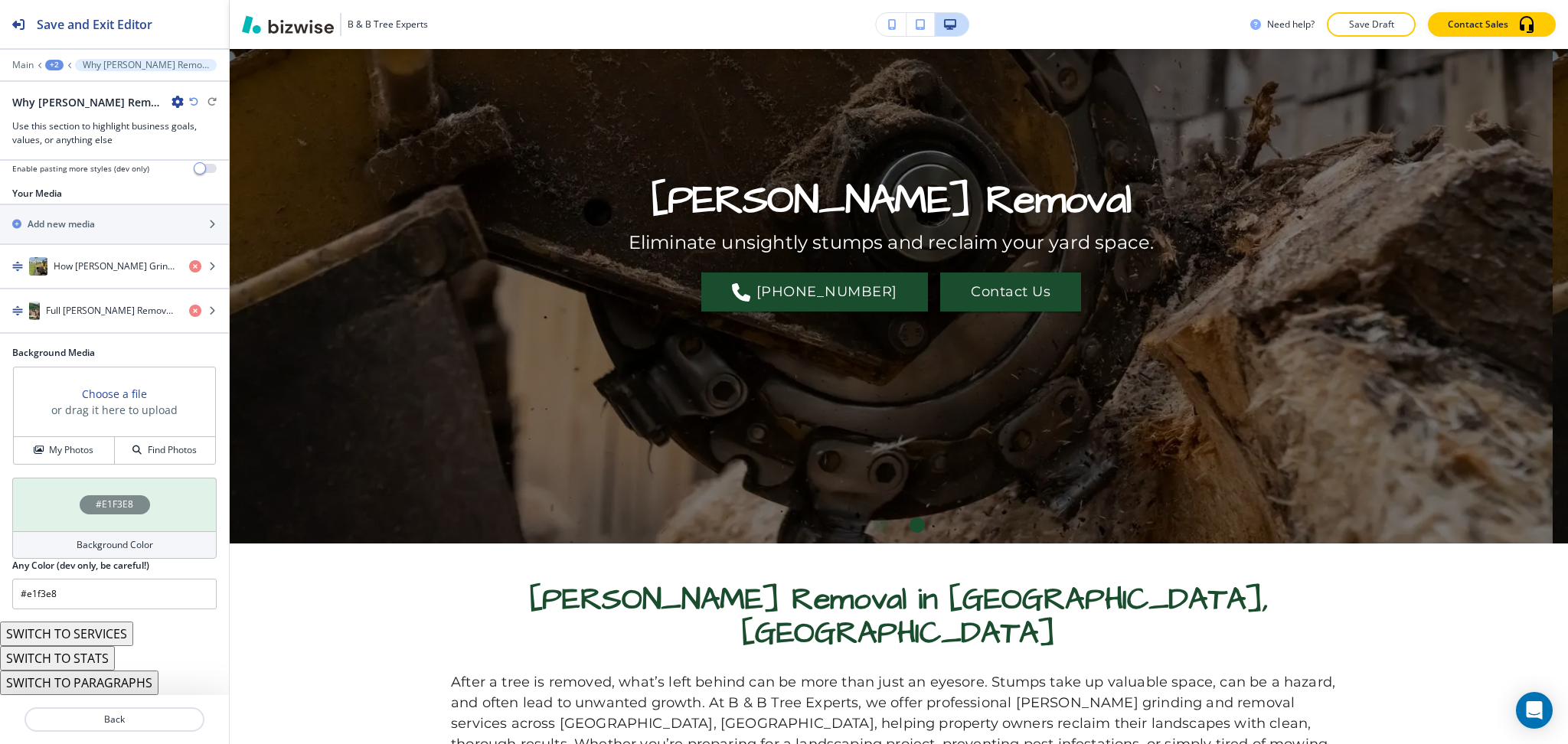
scroll to position [0, 0]
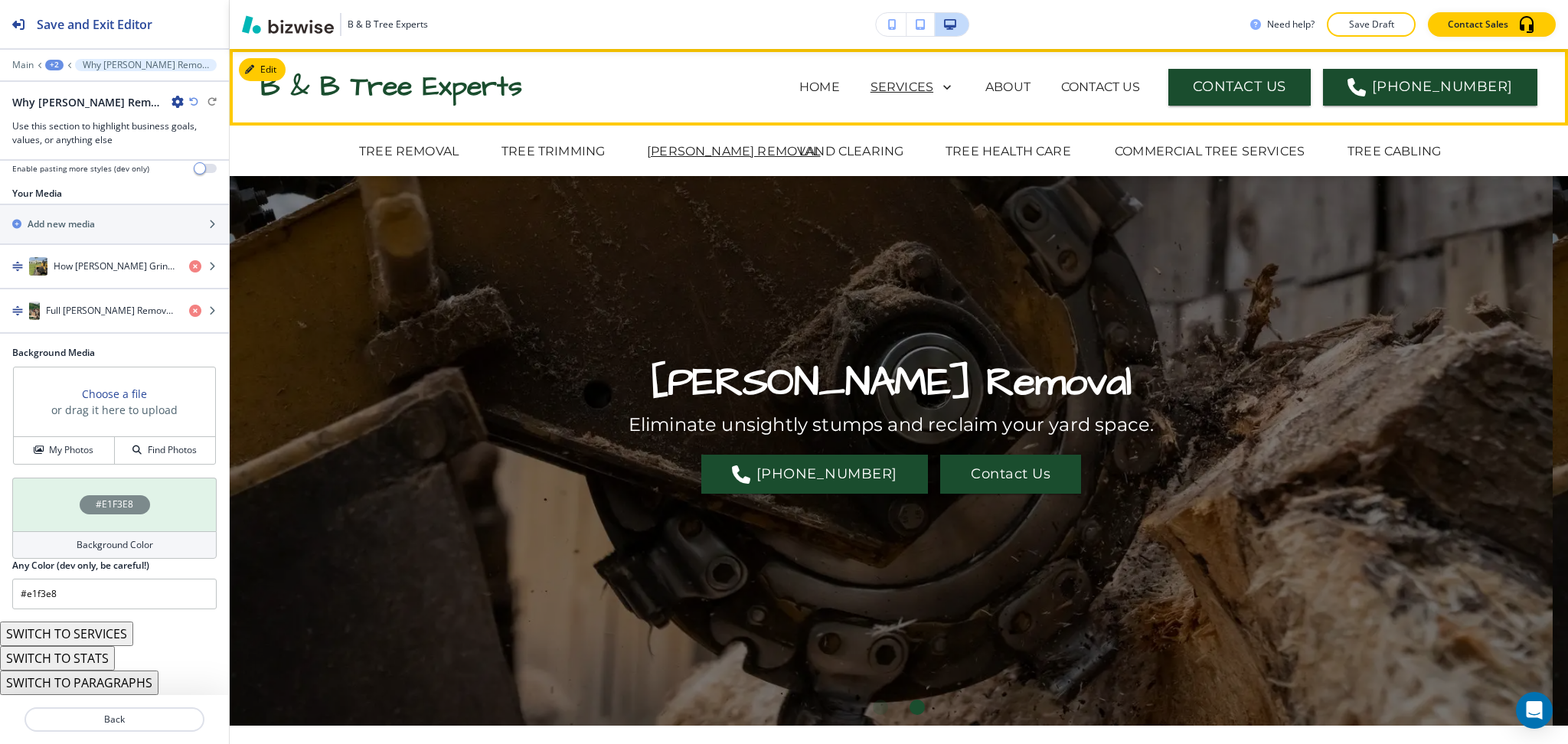
click at [933, 84] on p "SERVICES" at bounding box center [902, 87] width 63 height 19
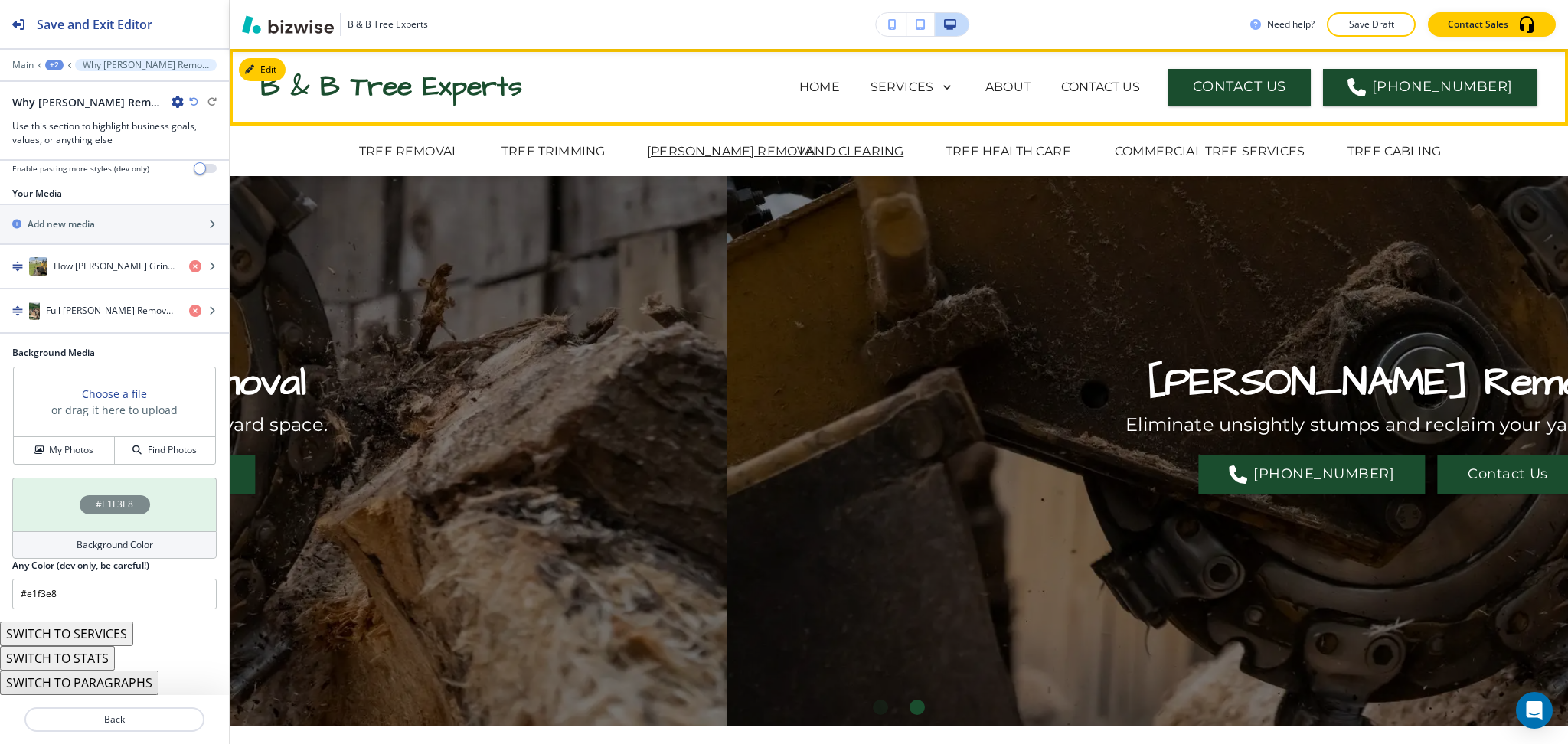
click at [839, 156] on p "LAND CLEARING" at bounding box center [852, 152] width 104 height 19
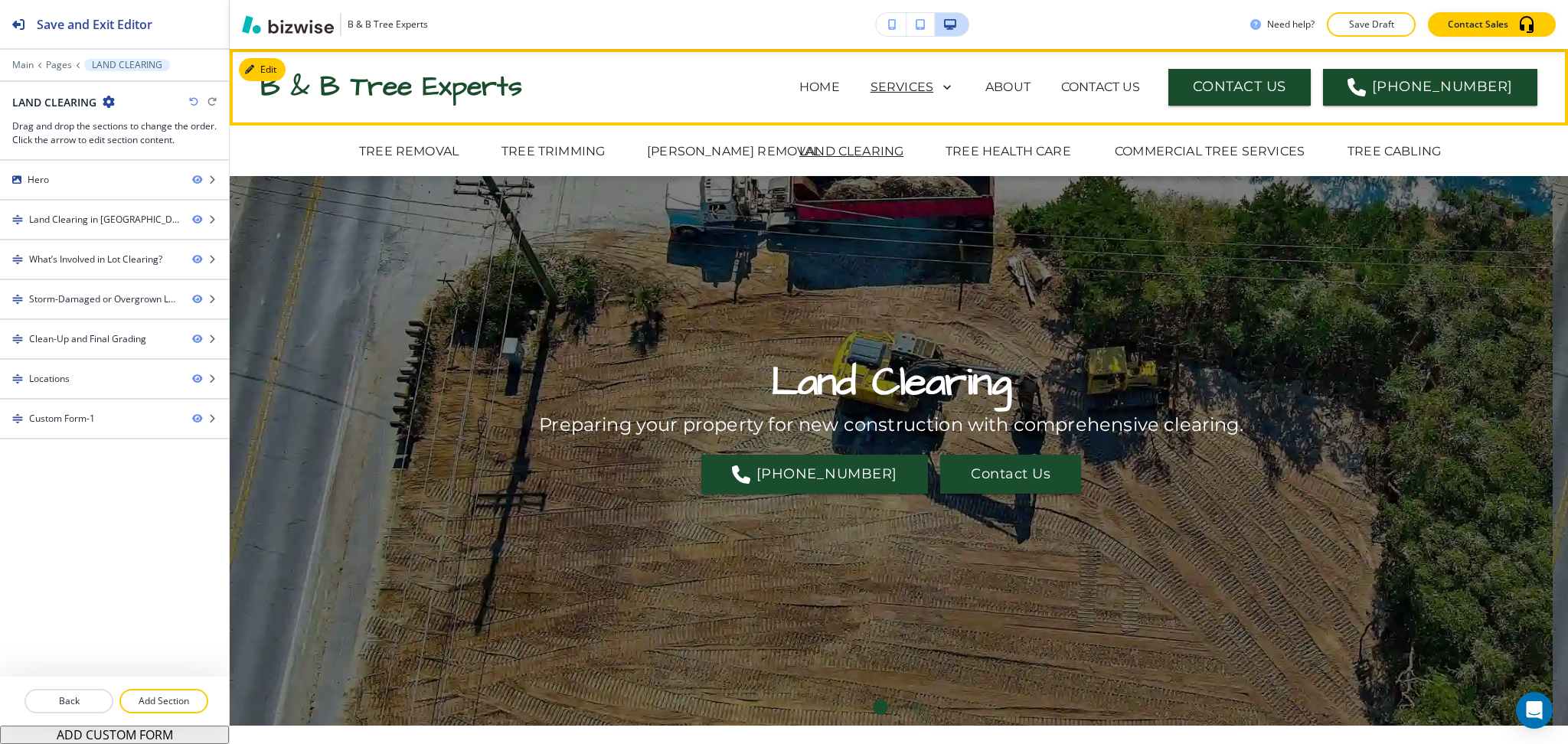
click at [919, 84] on p "SERVICES" at bounding box center [902, 87] width 63 height 19
click at [743, 147] on p "STUMP REMOVAL" at bounding box center [734, 152] width 173 height 19
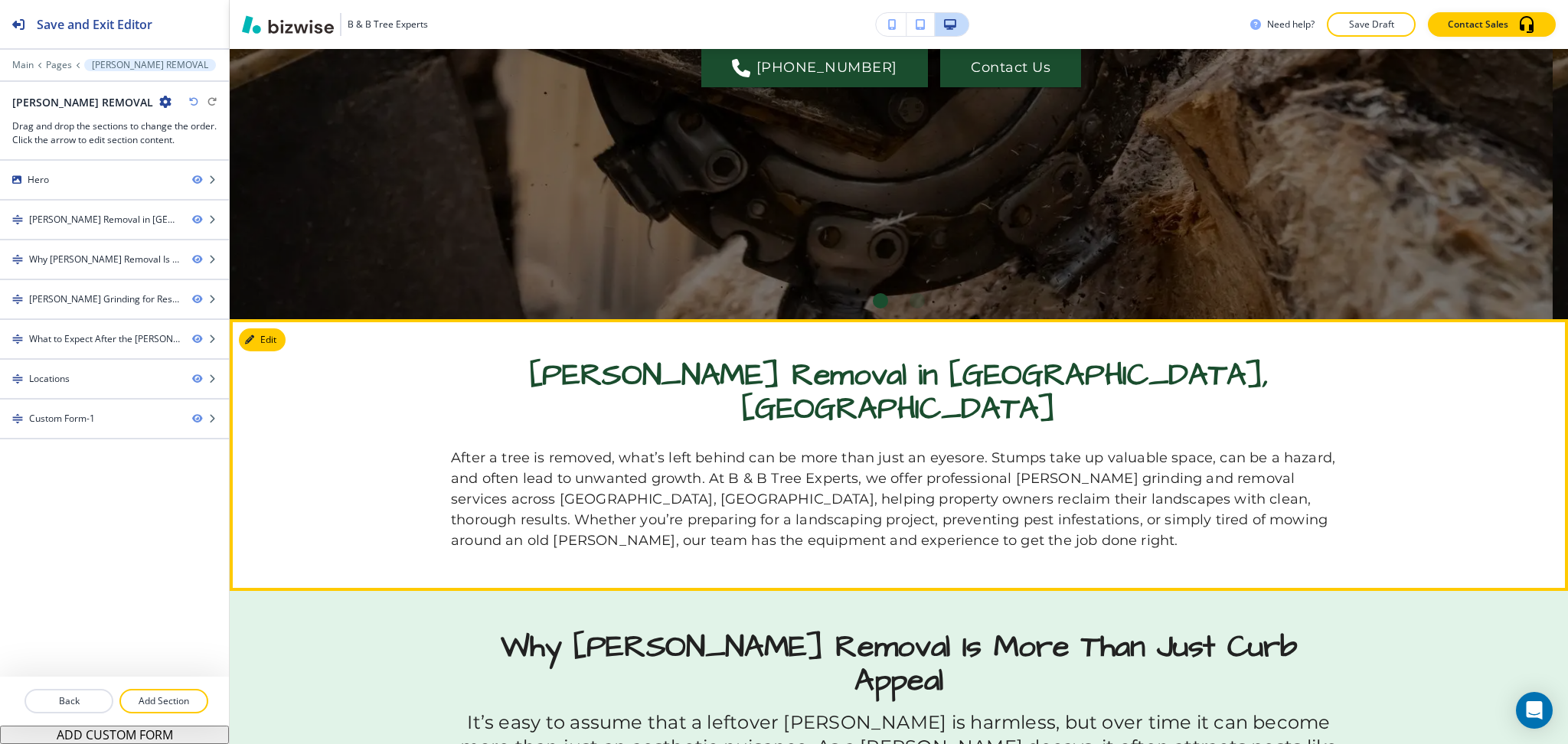
scroll to position [407, 0]
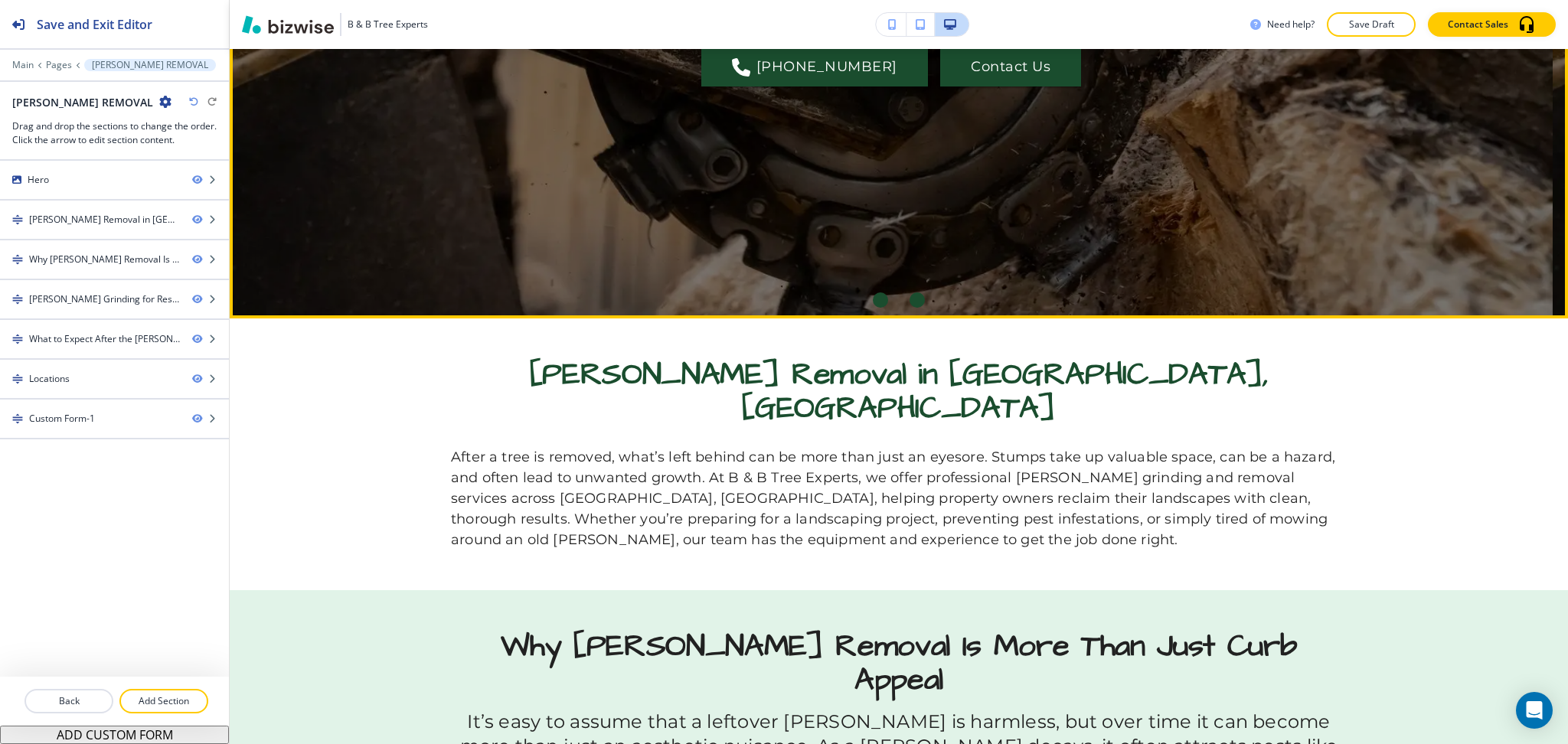
click at [910, 300] on div "Go to slide 2" at bounding box center [918, 301] width 16 height 16
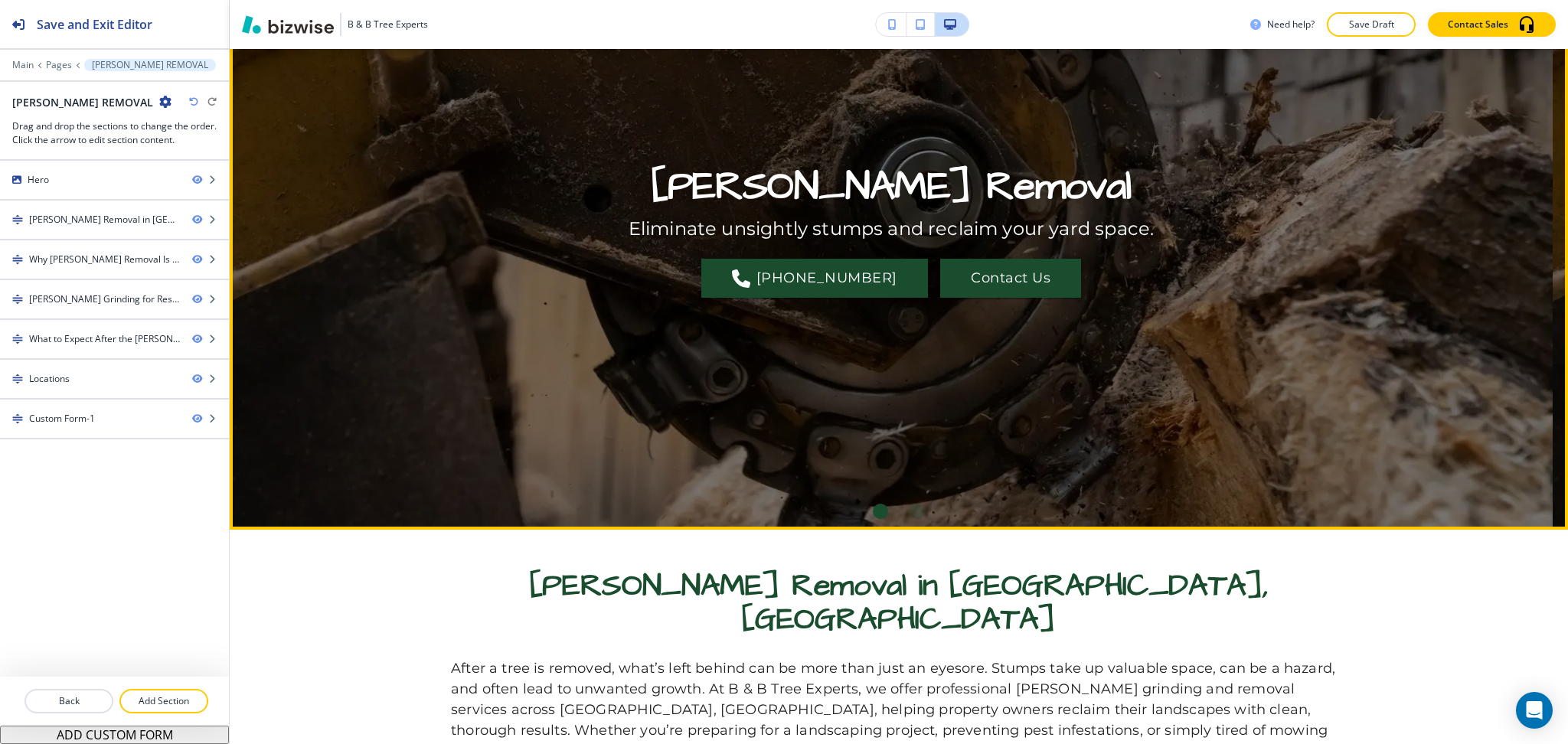
scroll to position [0, 0]
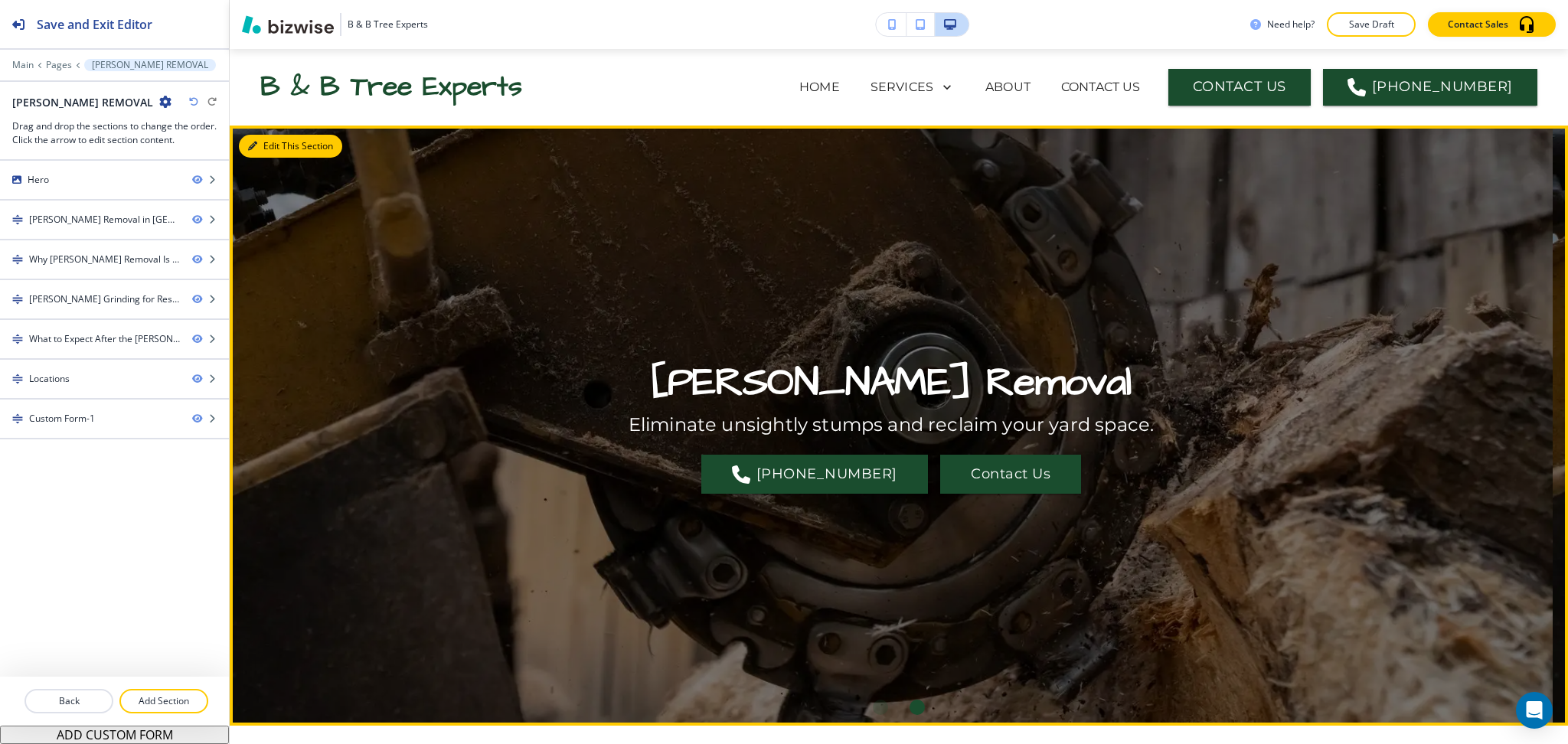
click at [265, 153] on button "Edit This Section" at bounding box center [290, 146] width 103 height 23
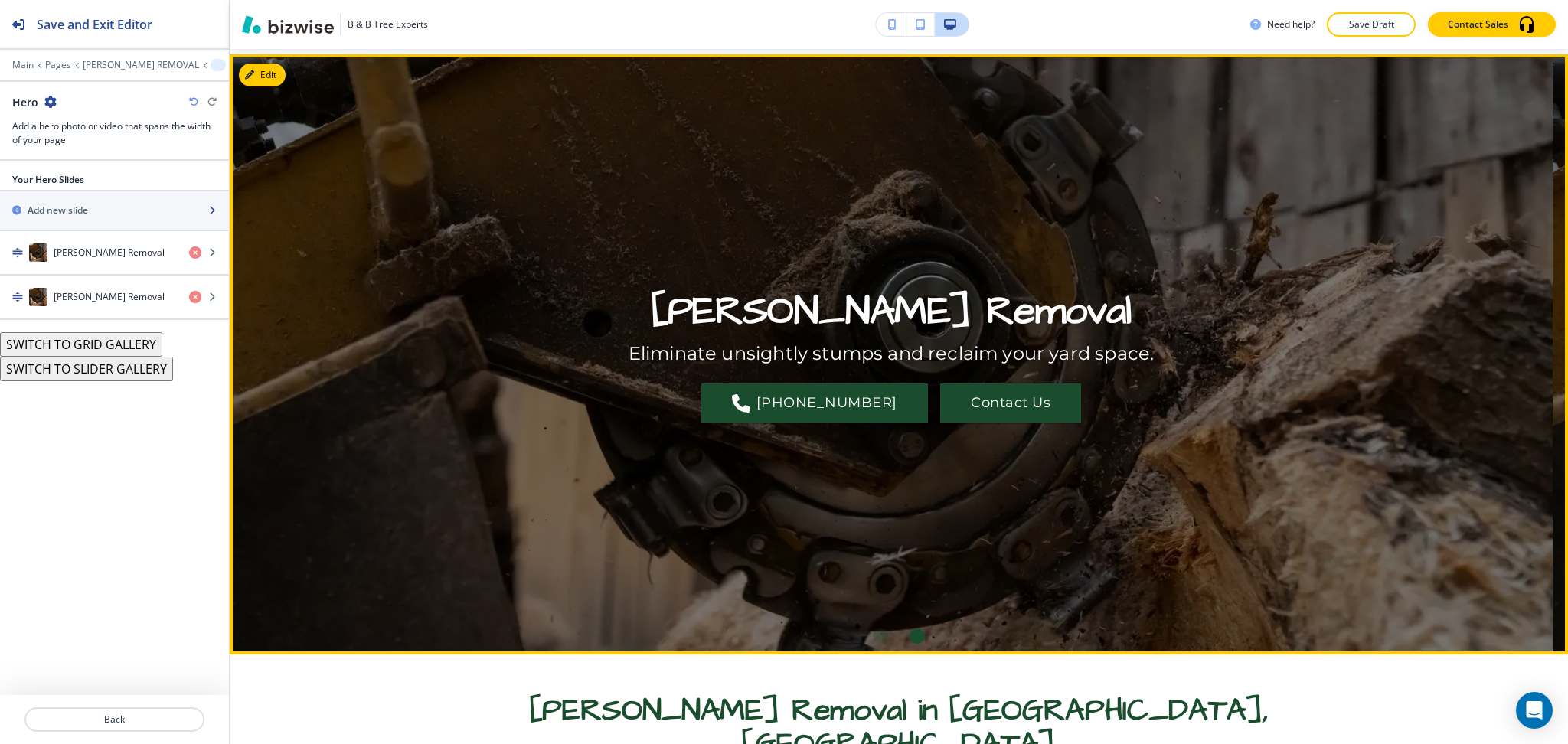
scroll to position [77, 0]
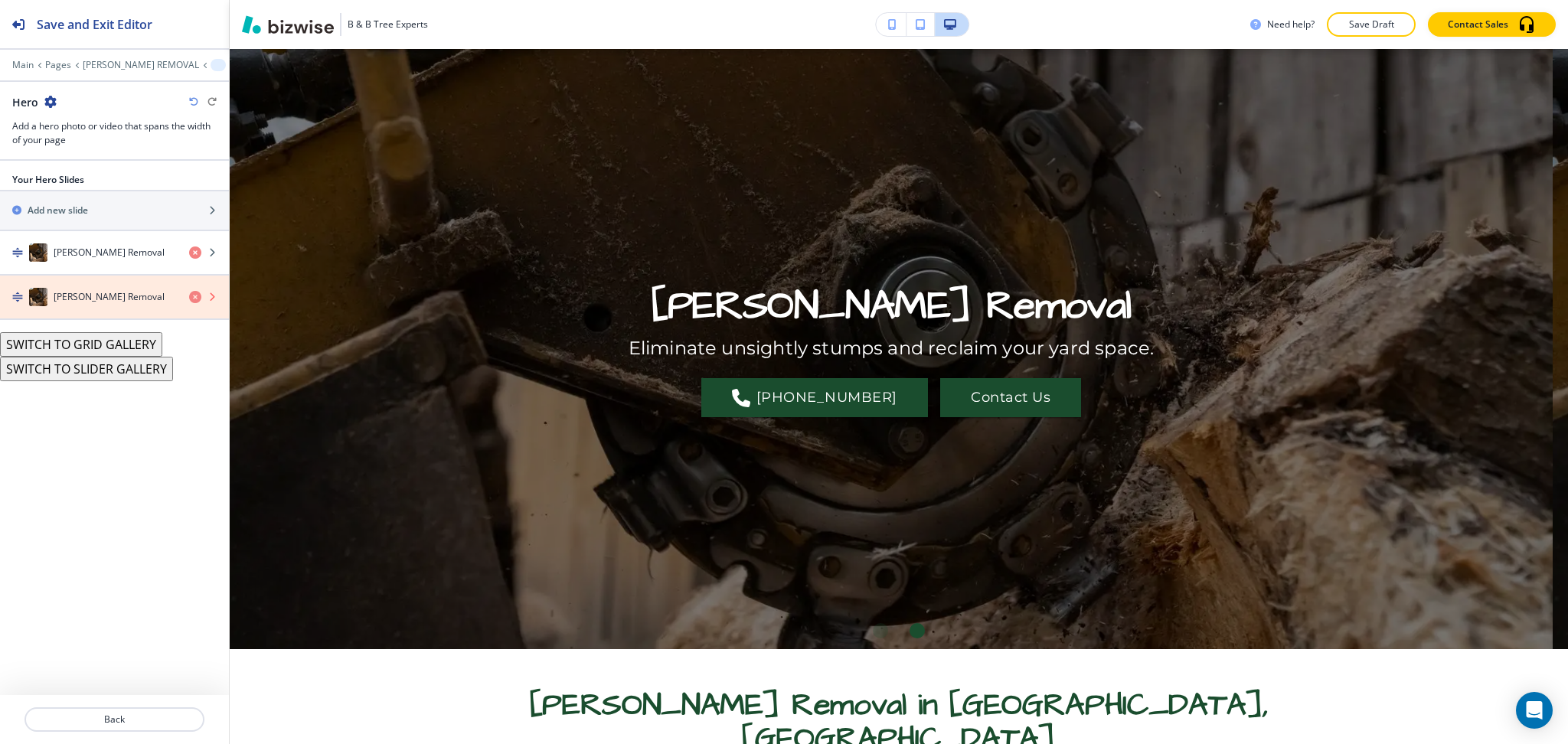
click at [194, 295] on icon "button" at bounding box center [195, 297] width 12 height 12
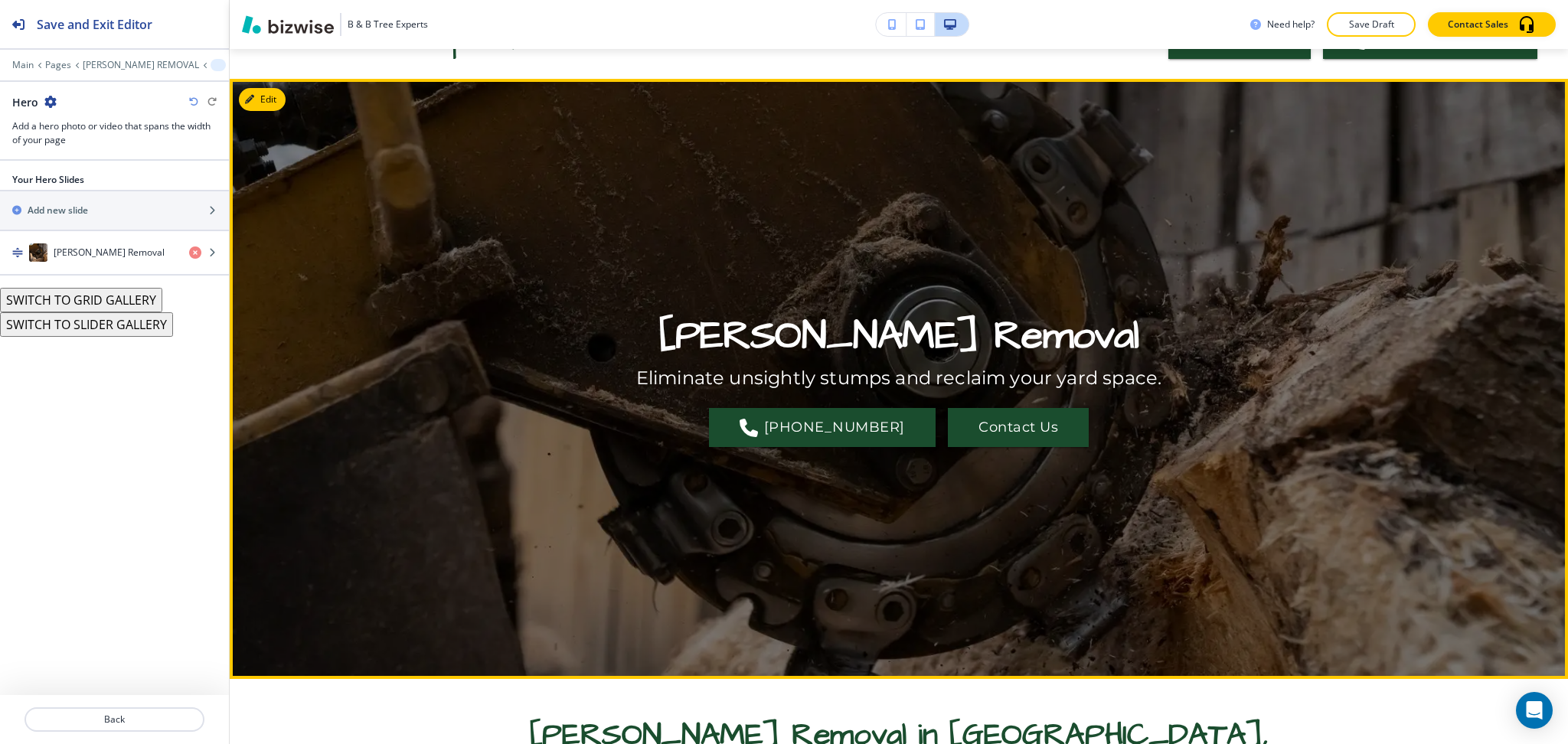
scroll to position [0, 0]
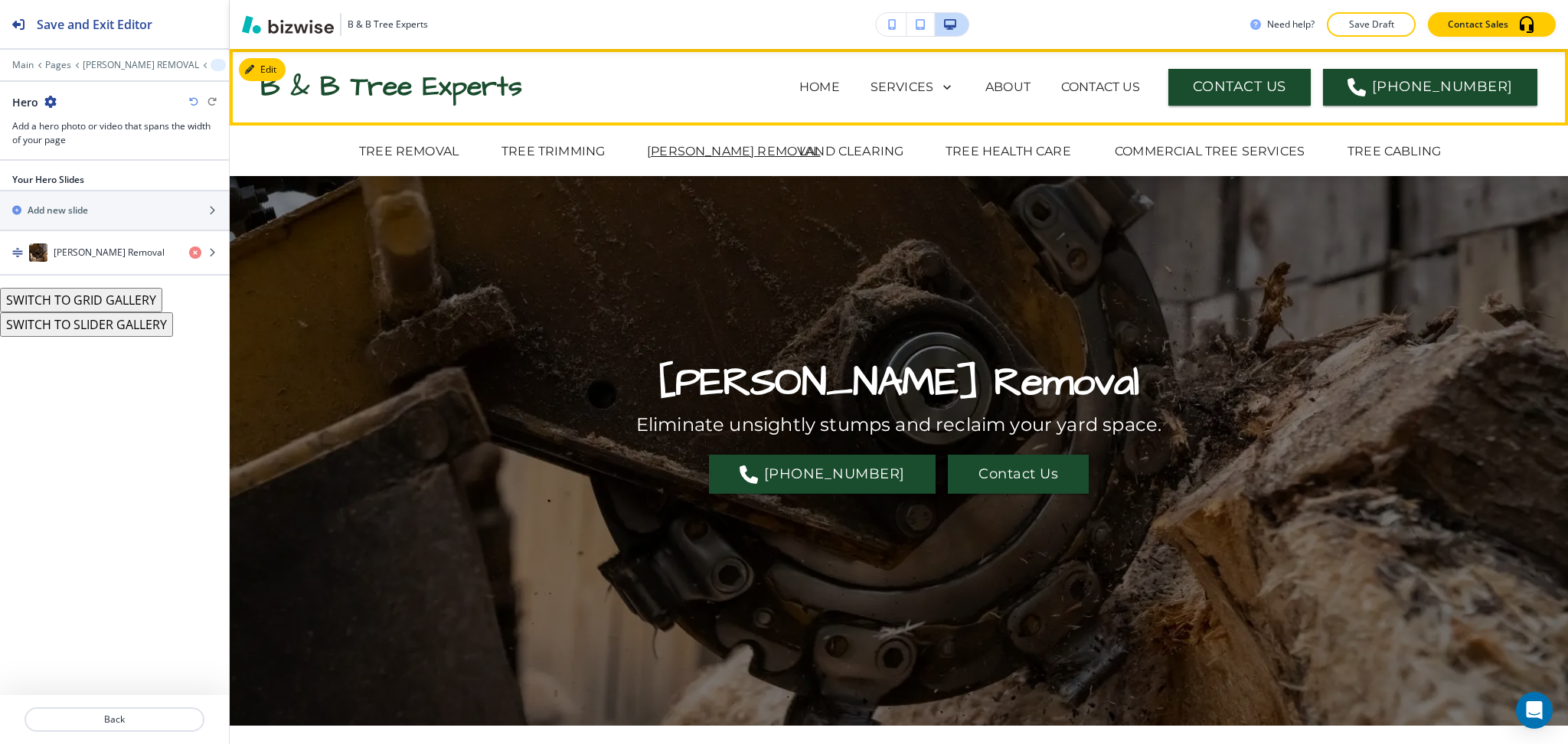
click at [535, 163] on div "TREE REMOVAL TREE TRIMMING STUMP REMOVAL LAND CLEARING TREE HEALTH CARE COMMERC…" at bounding box center [899, 150] width 1338 height 50
click at [540, 150] on p "TREE TRIMMING" at bounding box center [553, 152] width 103 height 19
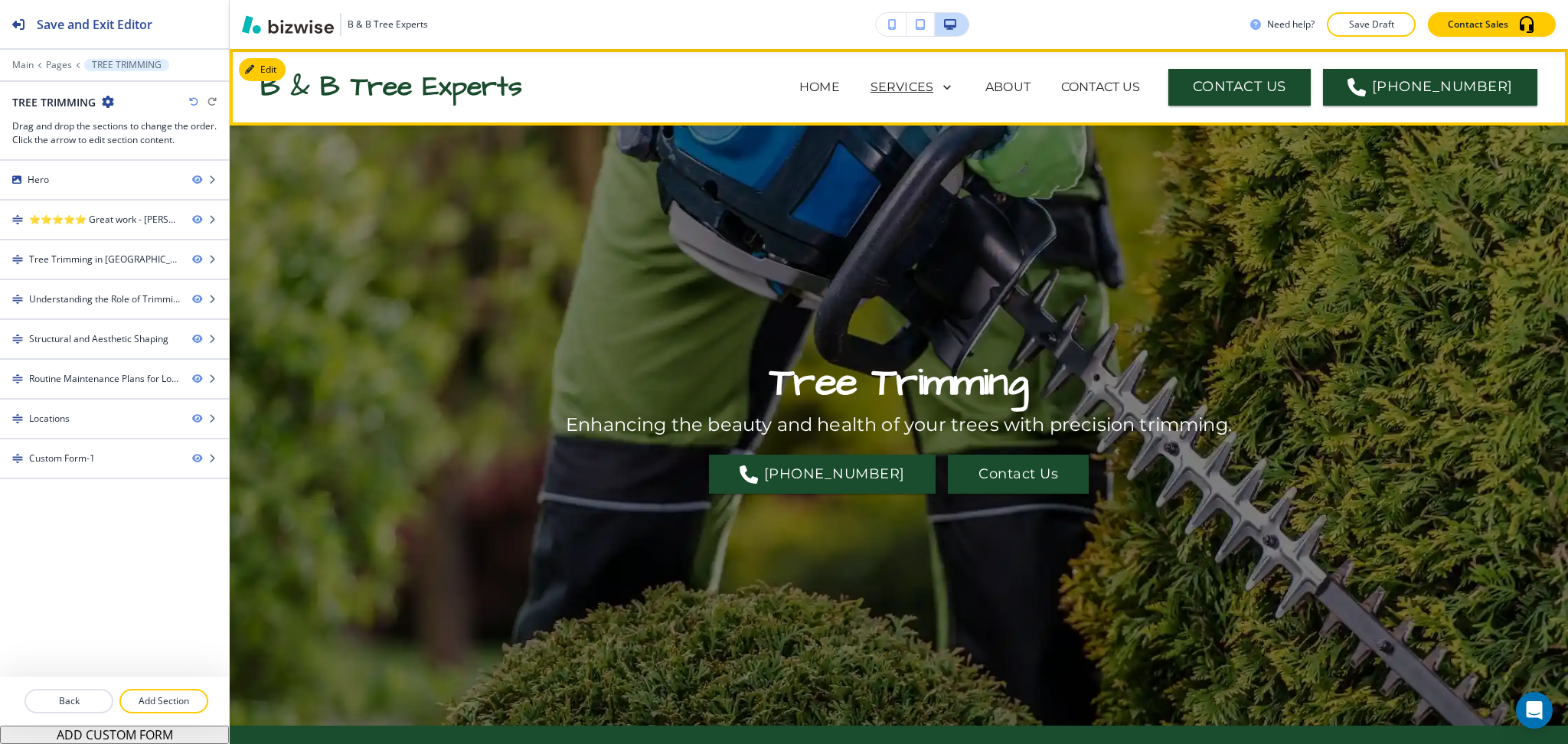
click at [935, 77] on div "SERVICES" at bounding box center [912, 88] width 84 height 22
click at [925, 90] on p "SERVICES" at bounding box center [902, 87] width 63 height 19
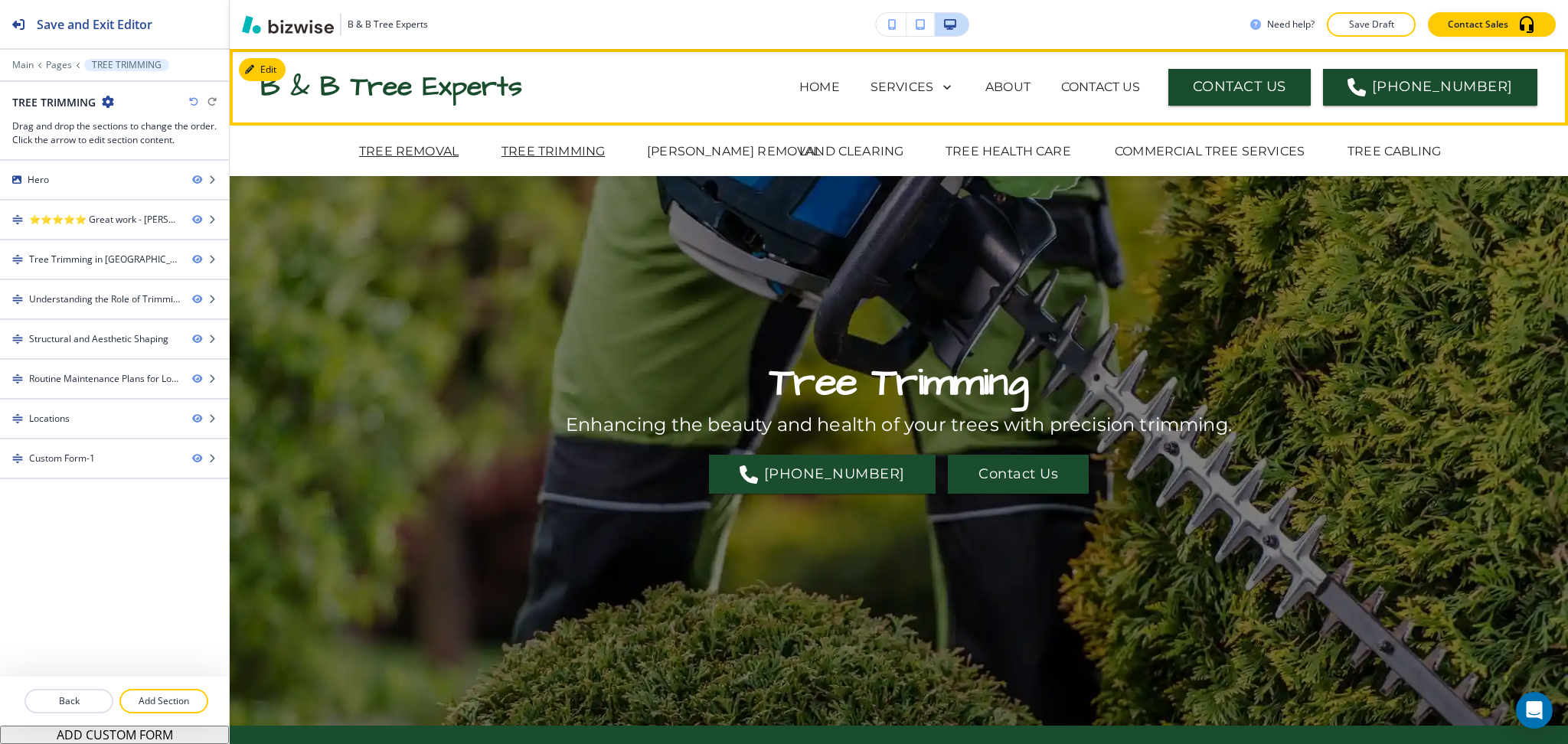
click at [420, 158] on p "TREE REMOVAL" at bounding box center [408, 152] width 100 height 19
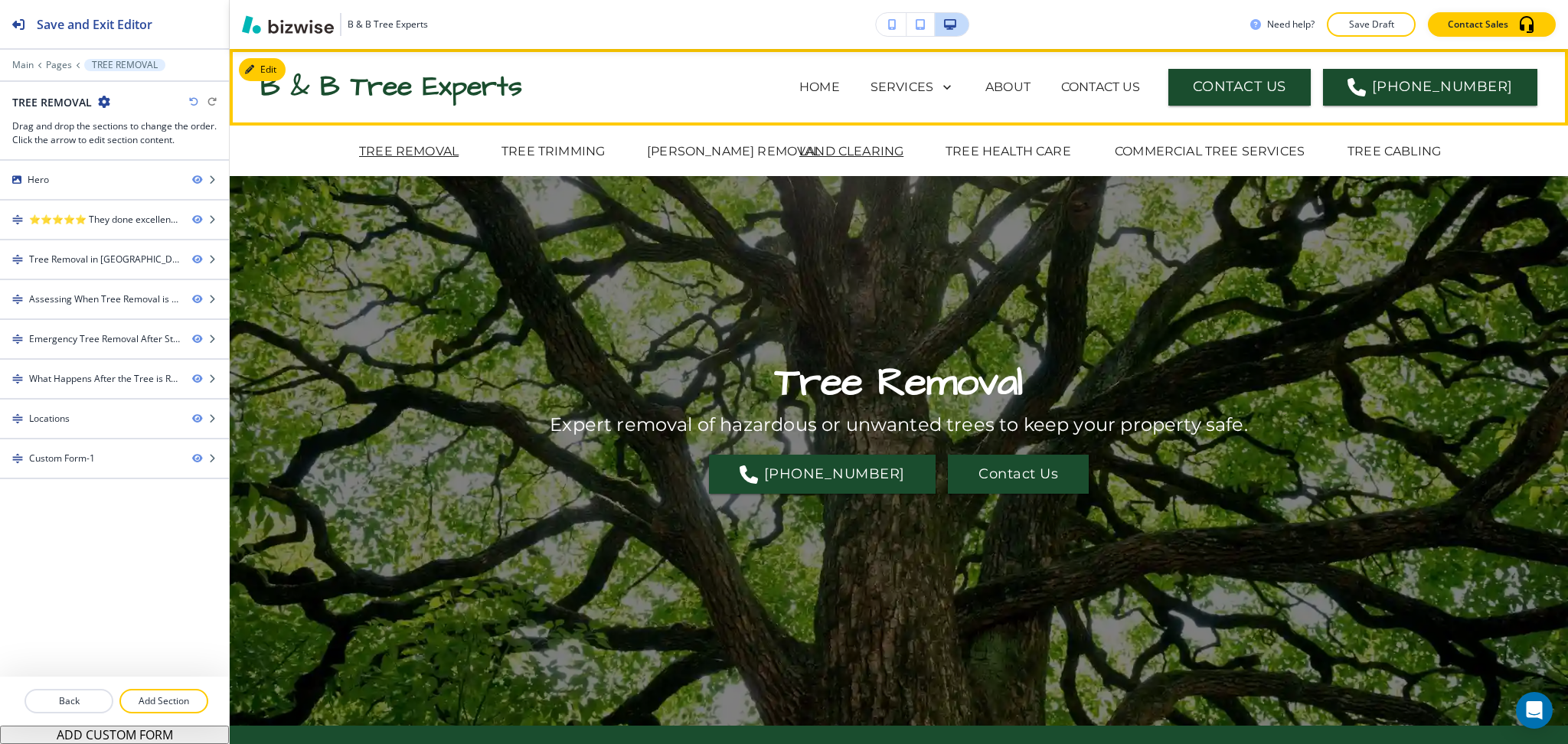
click at [884, 149] on p "LAND CLEARING" at bounding box center [852, 152] width 104 height 19
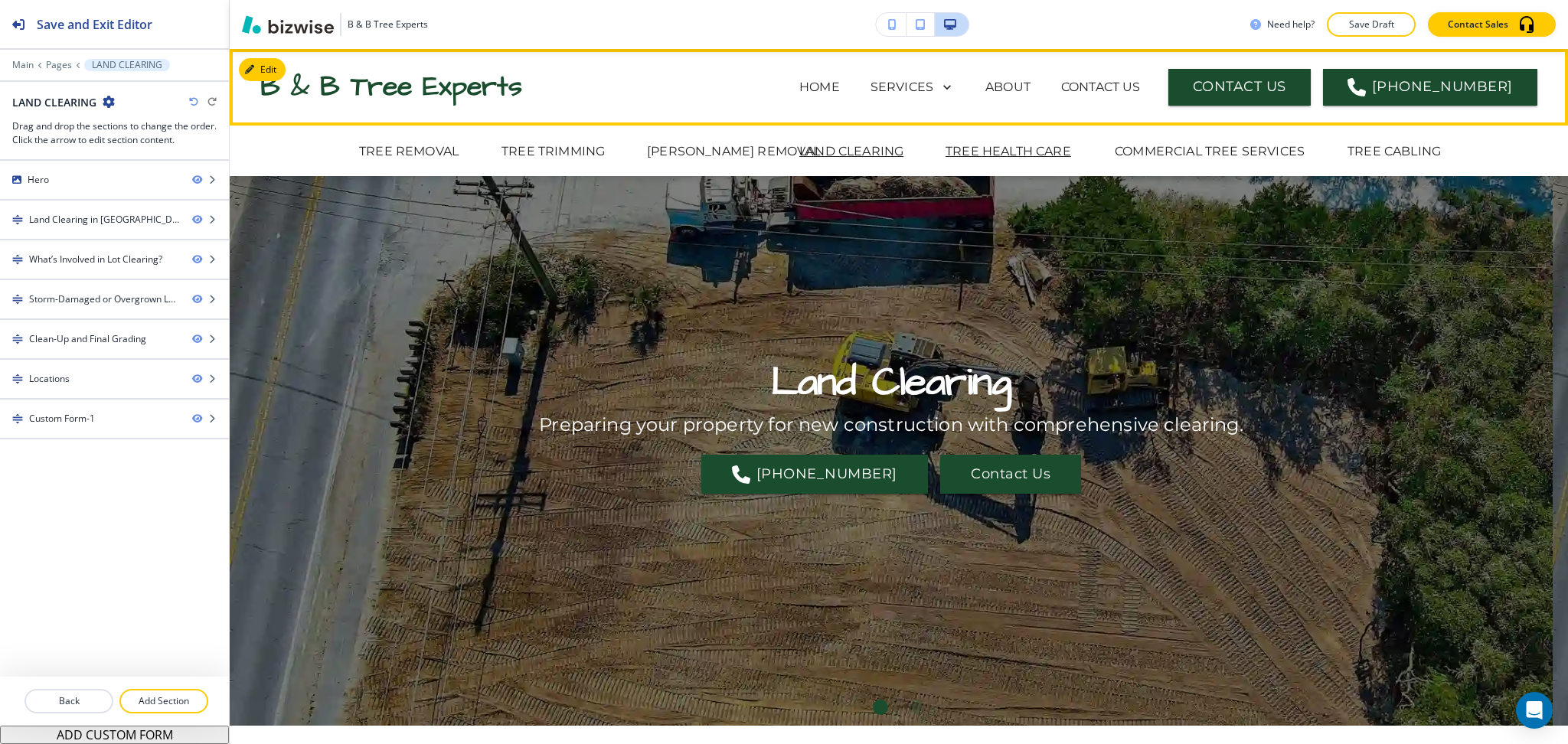
click at [1011, 150] on p "TREE HEALTH CARE" at bounding box center [1008, 152] width 125 height 19
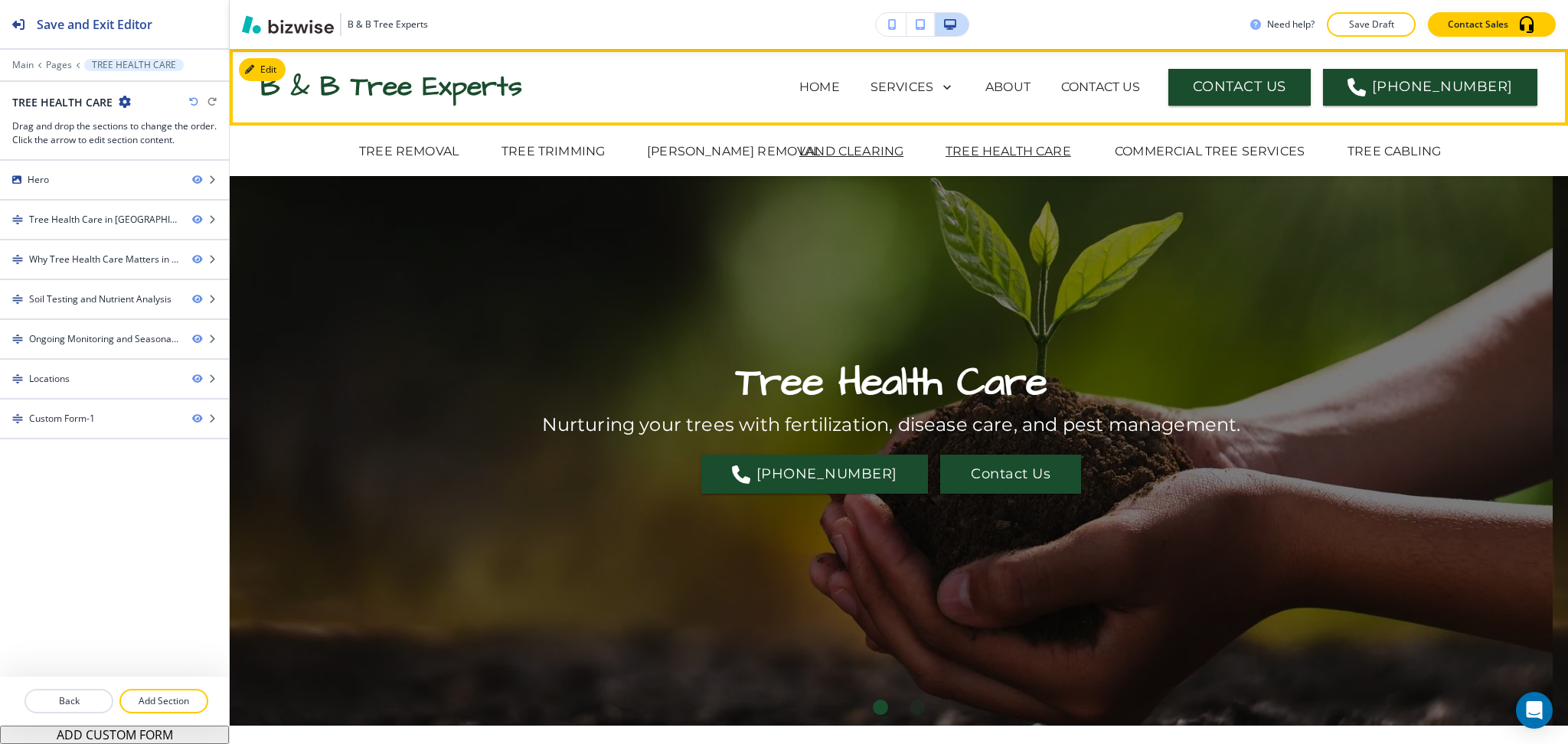
click at [860, 151] on p "LAND CLEARING" at bounding box center [852, 152] width 104 height 19
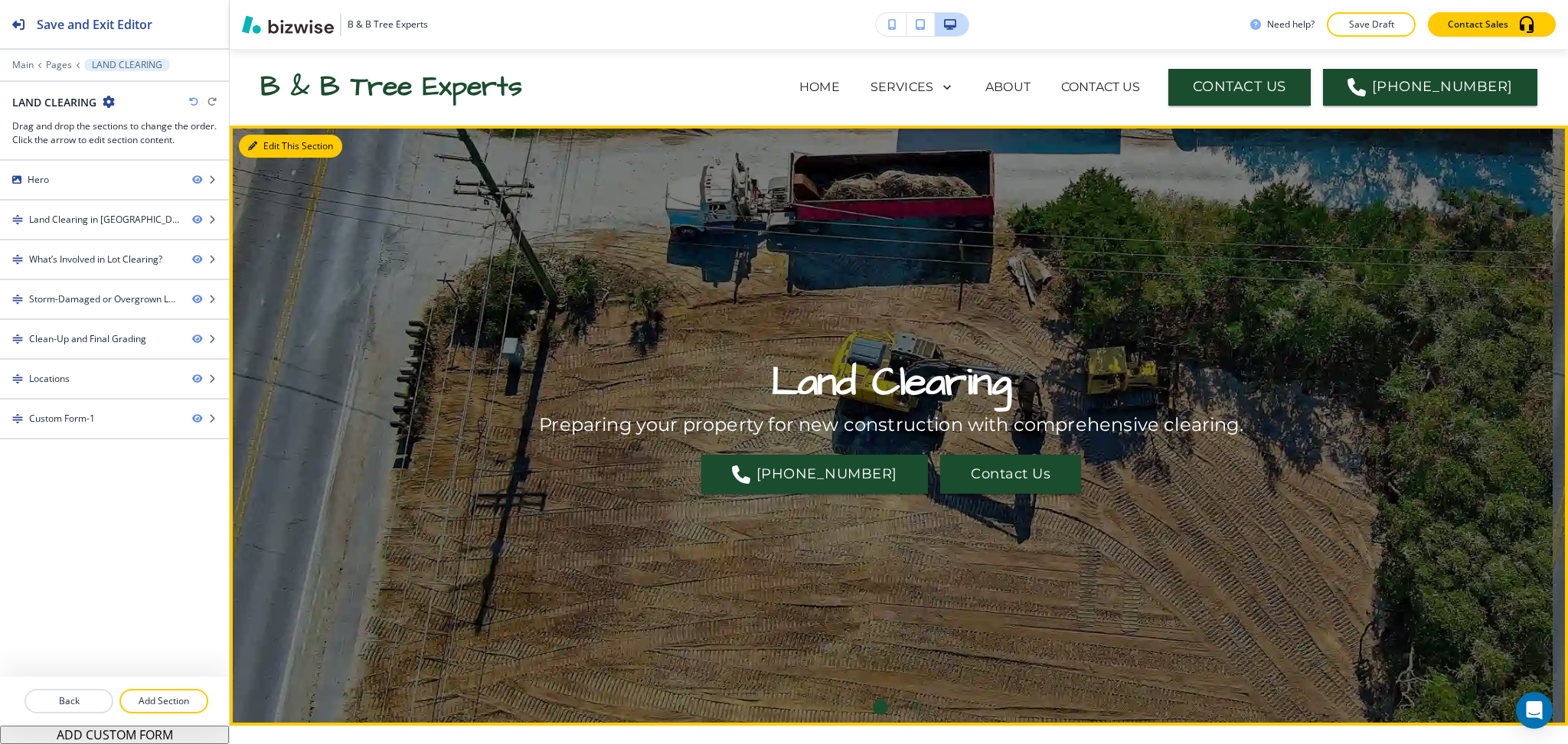
click at [257, 150] on button "Edit This Section" at bounding box center [290, 146] width 103 height 23
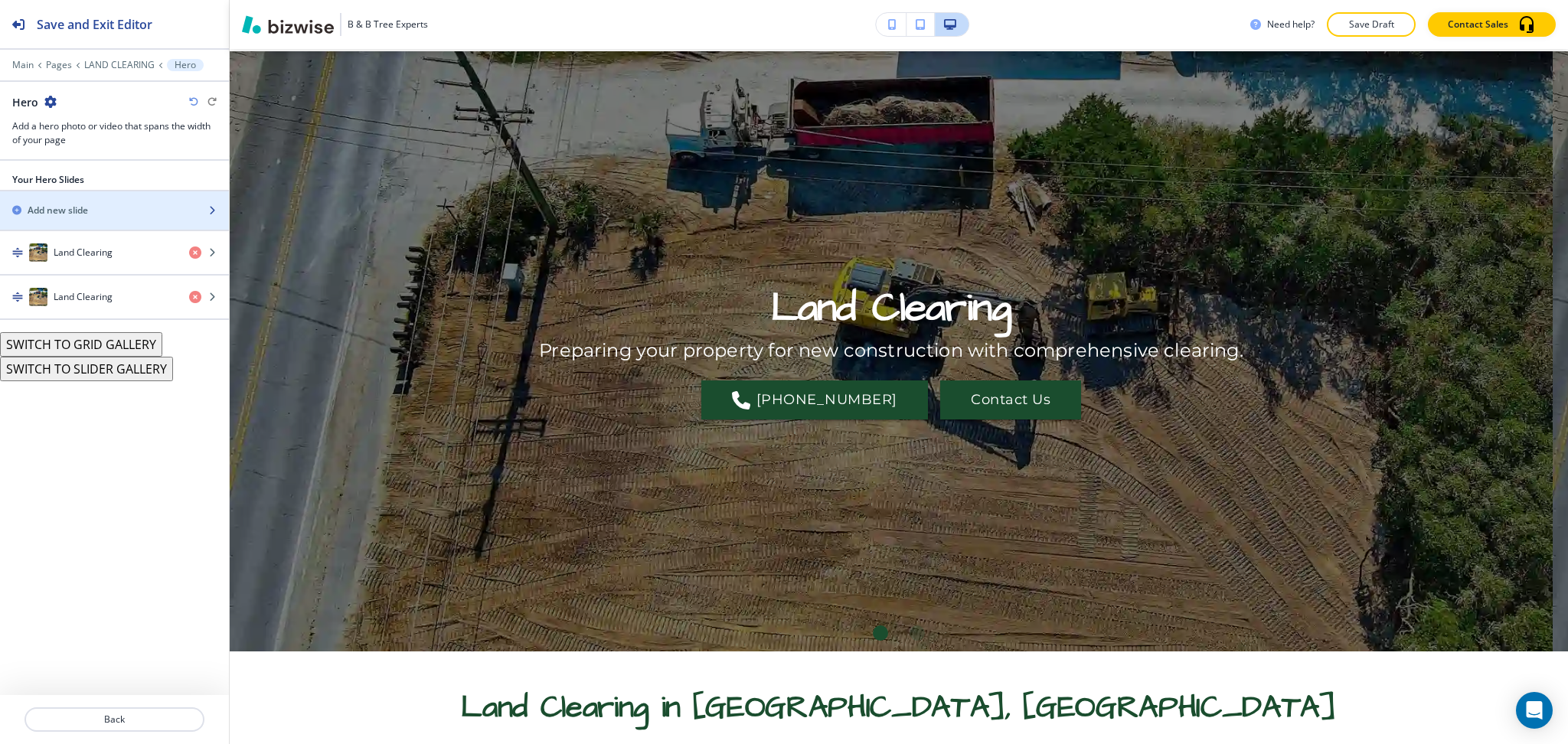
scroll to position [77, 0]
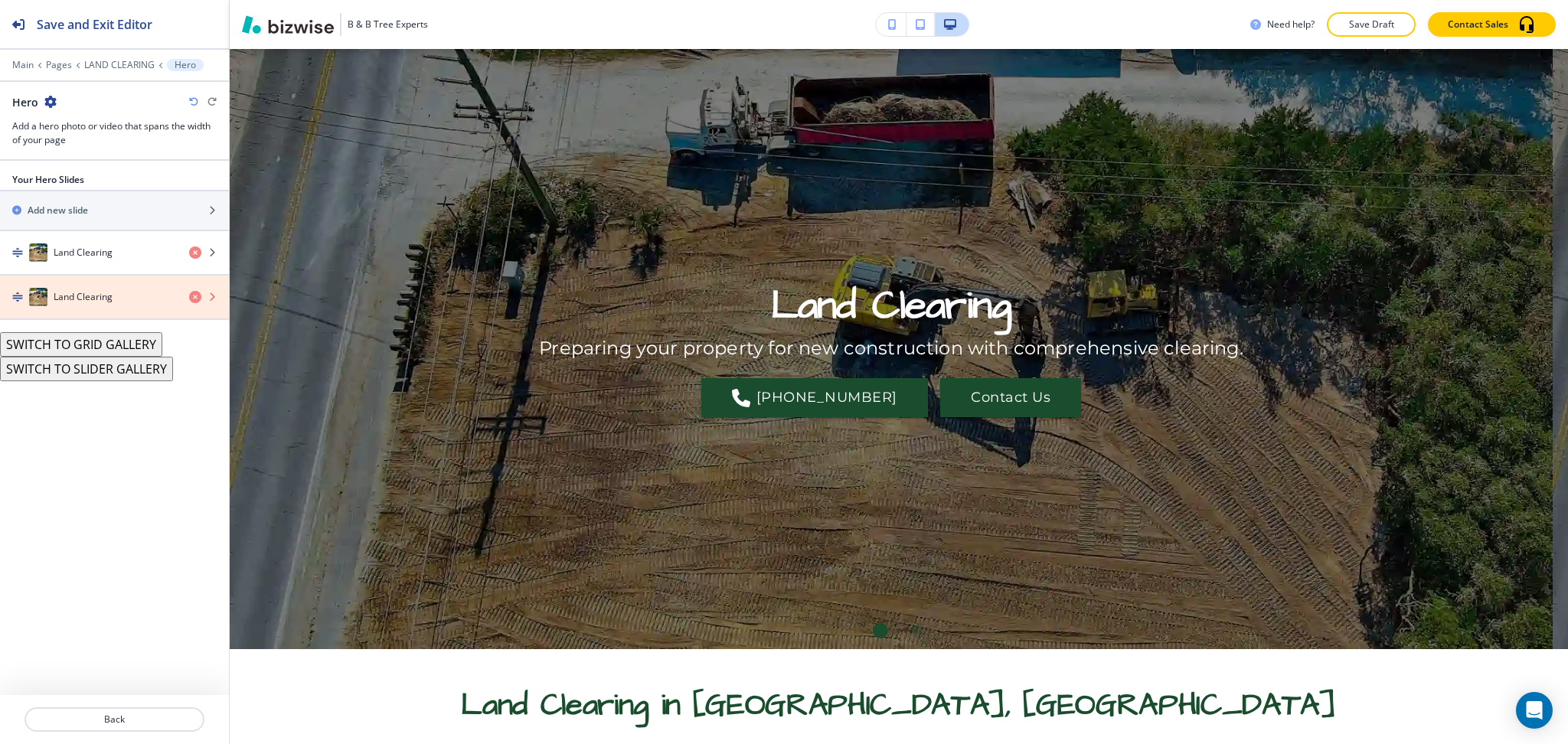
click at [194, 299] on icon "button" at bounding box center [195, 297] width 12 height 12
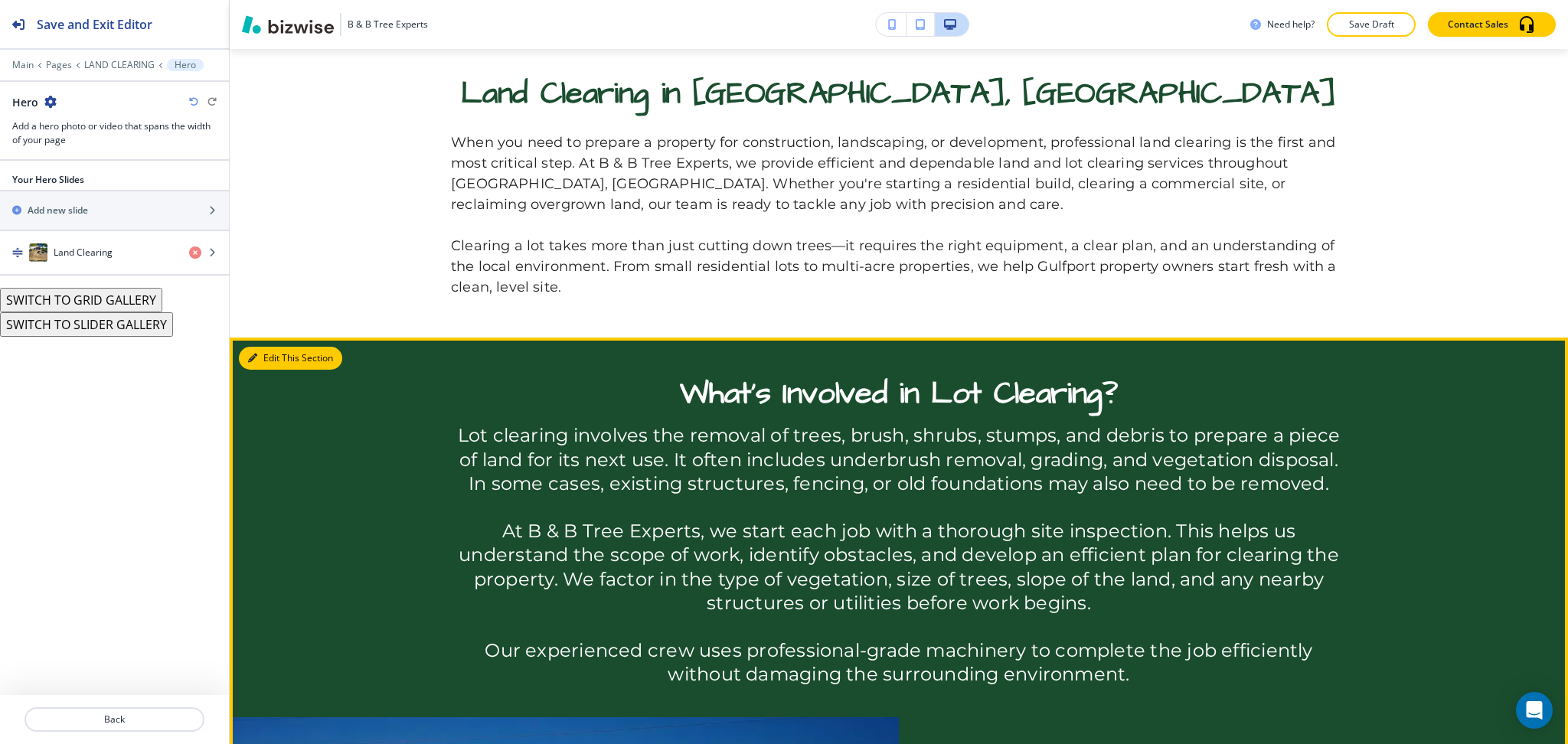
click at [248, 355] on icon "button" at bounding box center [252, 358] width 9 height 9
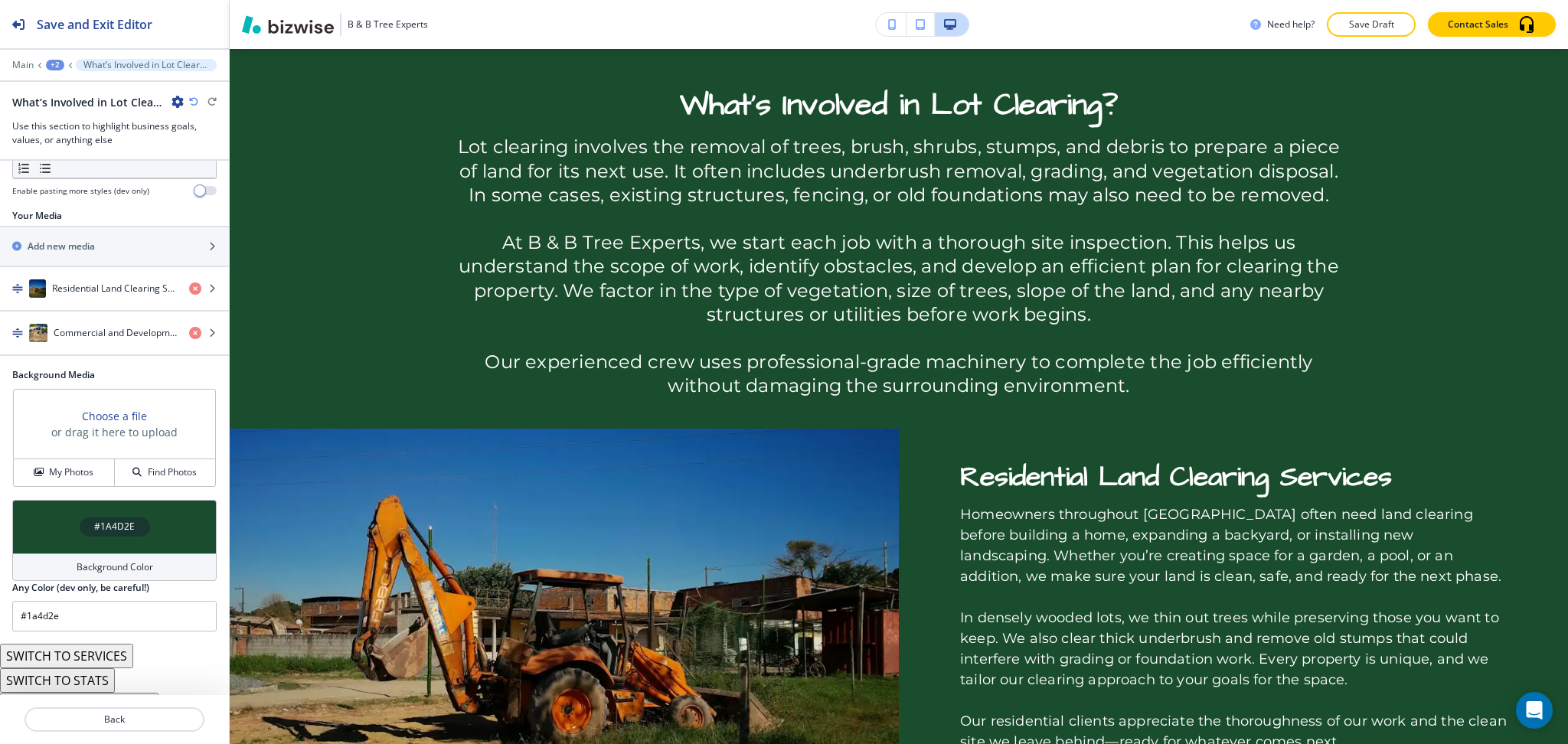
scroll to position [540, 0]
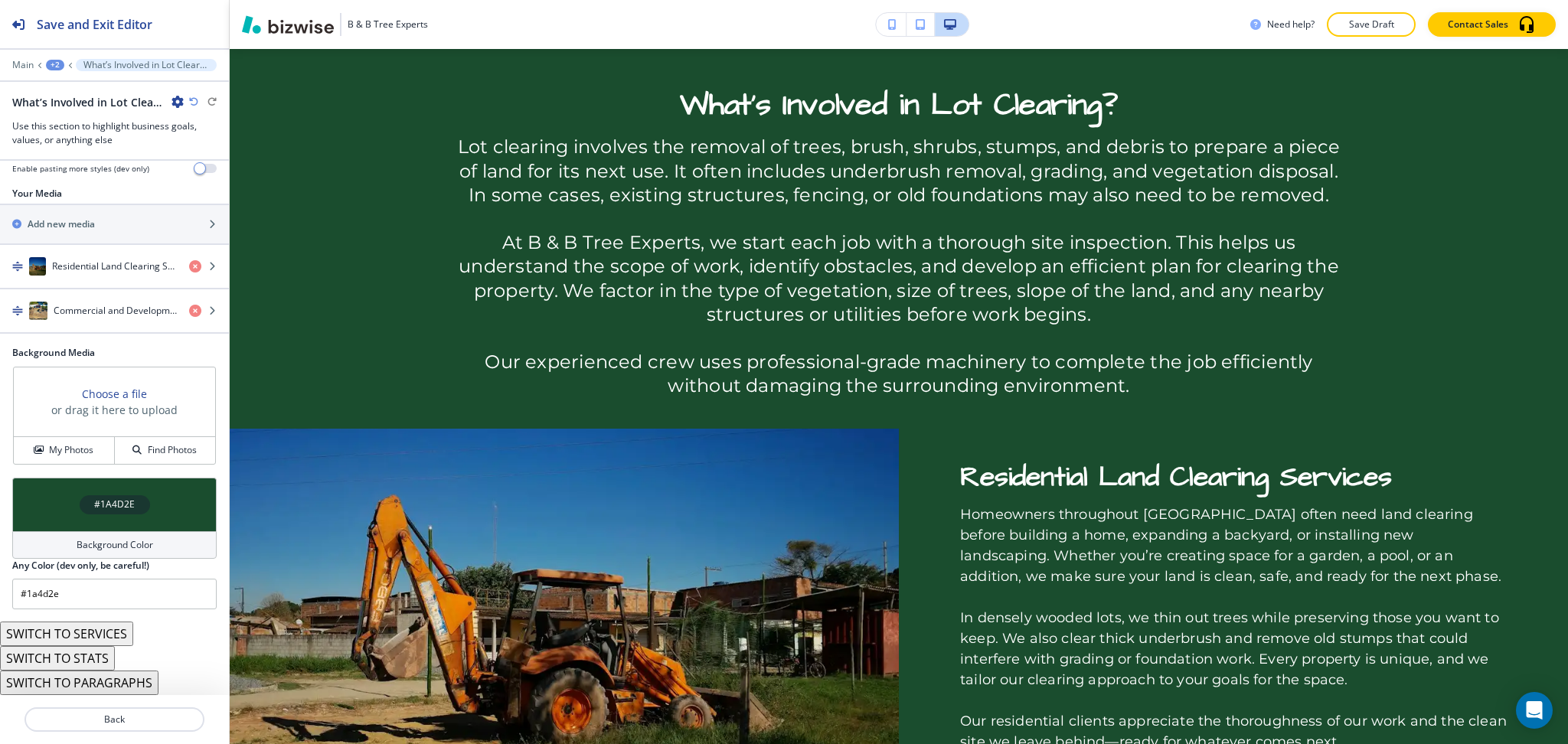
click at [58, 536] on div "Background Color" at bounding box center [113, 545] width 204 height 28
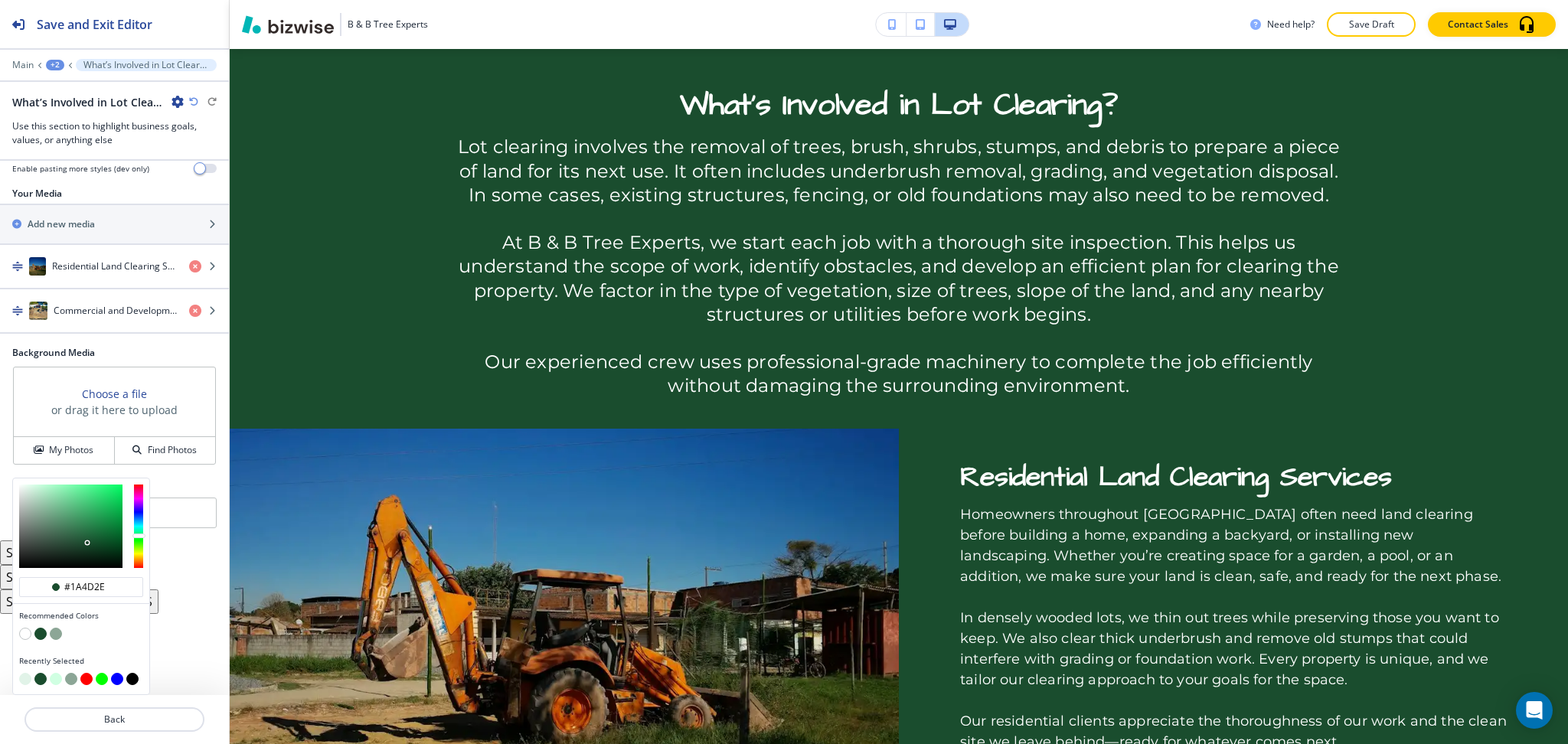
drag, startPoint x: 21, startPoint y: 681, endPoint x: 26, endPoint y: 673, distance: 9.4
click at [22, 681] on button "button" at bounding box center [25, 679] width 12 height 12
type input "#e1f3e8"
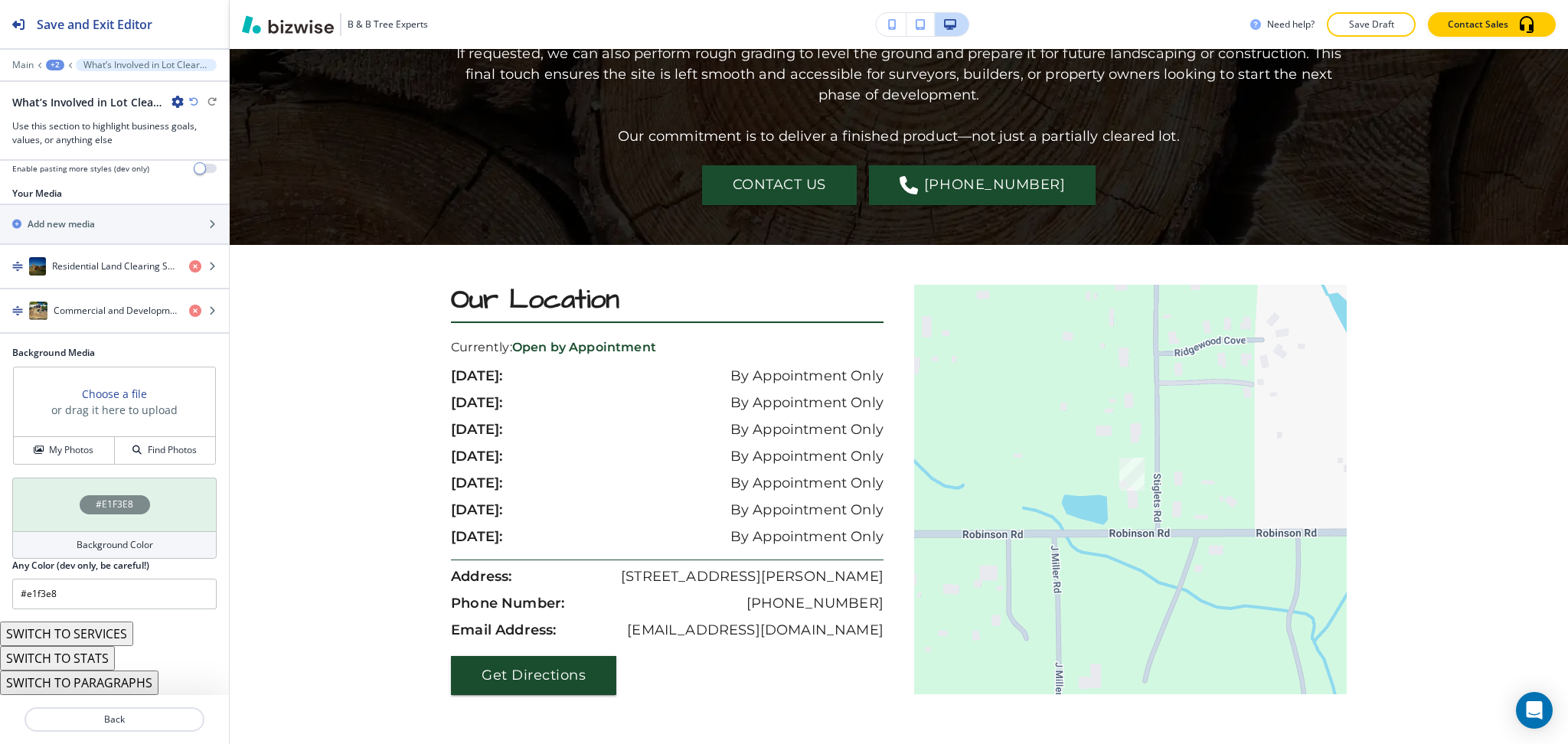
scroll to position [2747, 0]
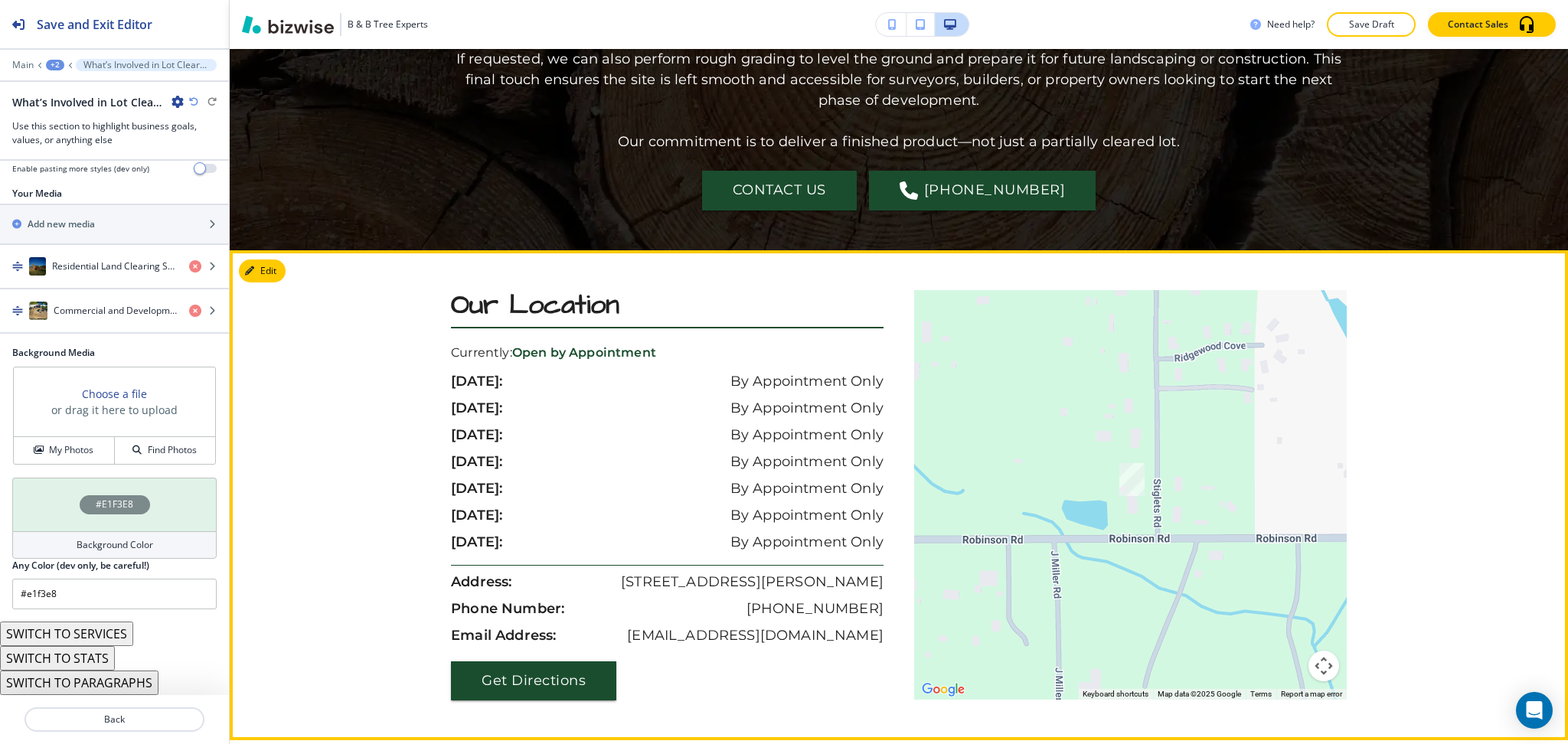
drag, startPoint x: 1547, startPoint y: 517, endPoint x: 1556, endPoint y: 509, distance: 12.0
click at [1556, 509] on div "Edit B & B Tree Experts HOME SERVICES TREE REMOVAL TREE TRIMMING STUMP REMOVAL …" at bounding box center [899, 396] width 1338 height 695
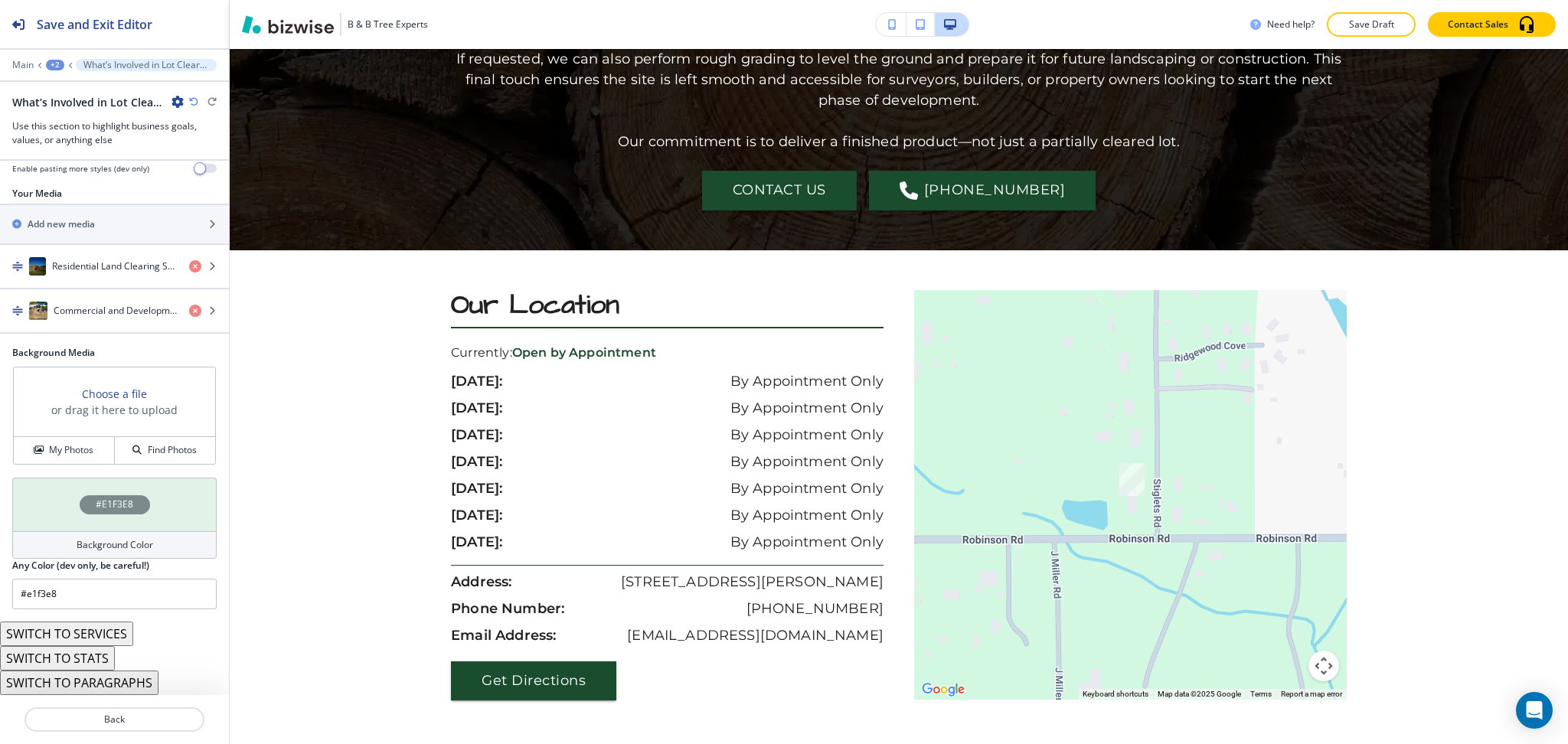
scroll to position [0, 0]
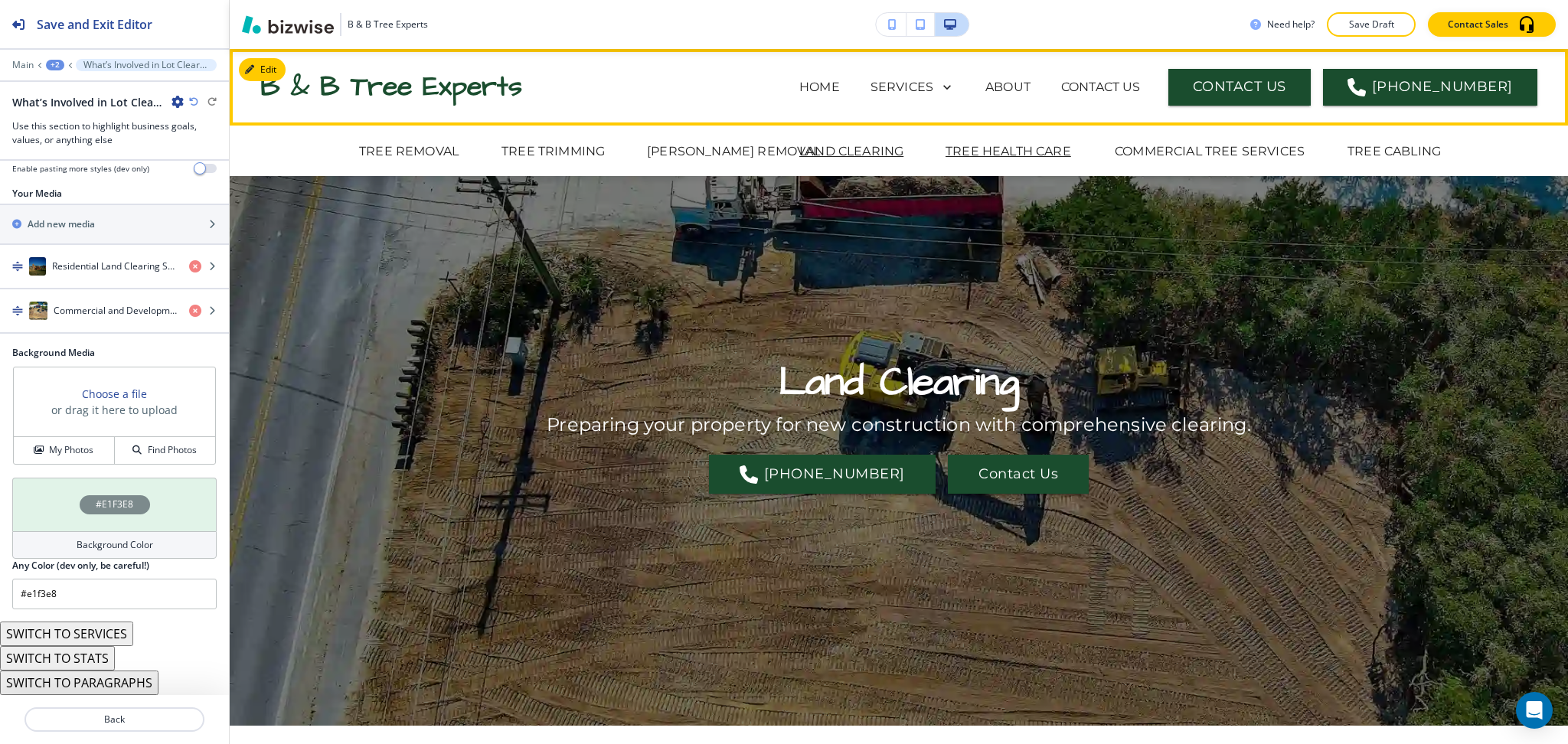
click at [984, 150] on p "TREE HEALTH CARE" at bounding box center [1008, 152] width 125 height 19
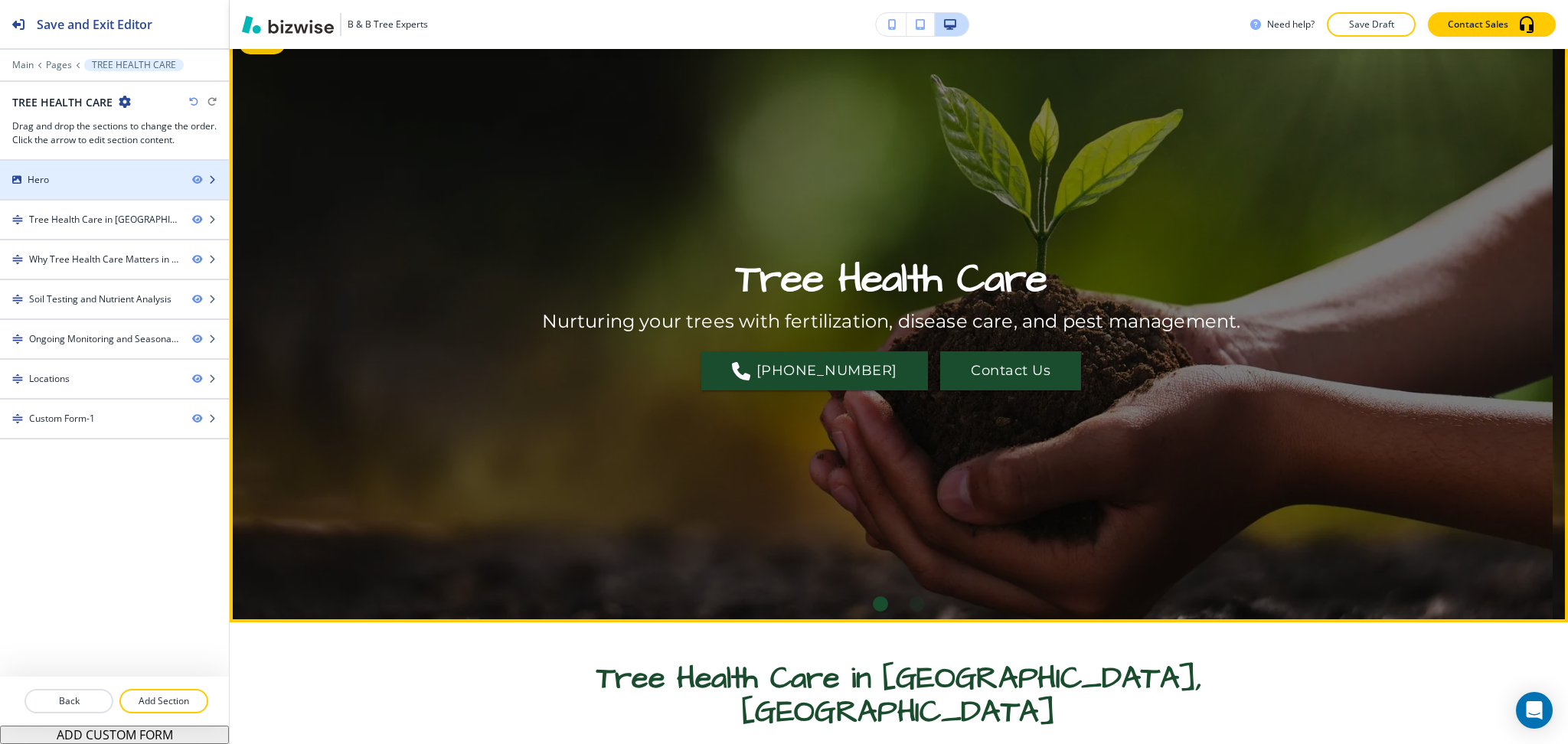
click at [97, 184] on div "Hero" at bounding box center [90, 180] width 180 height 14
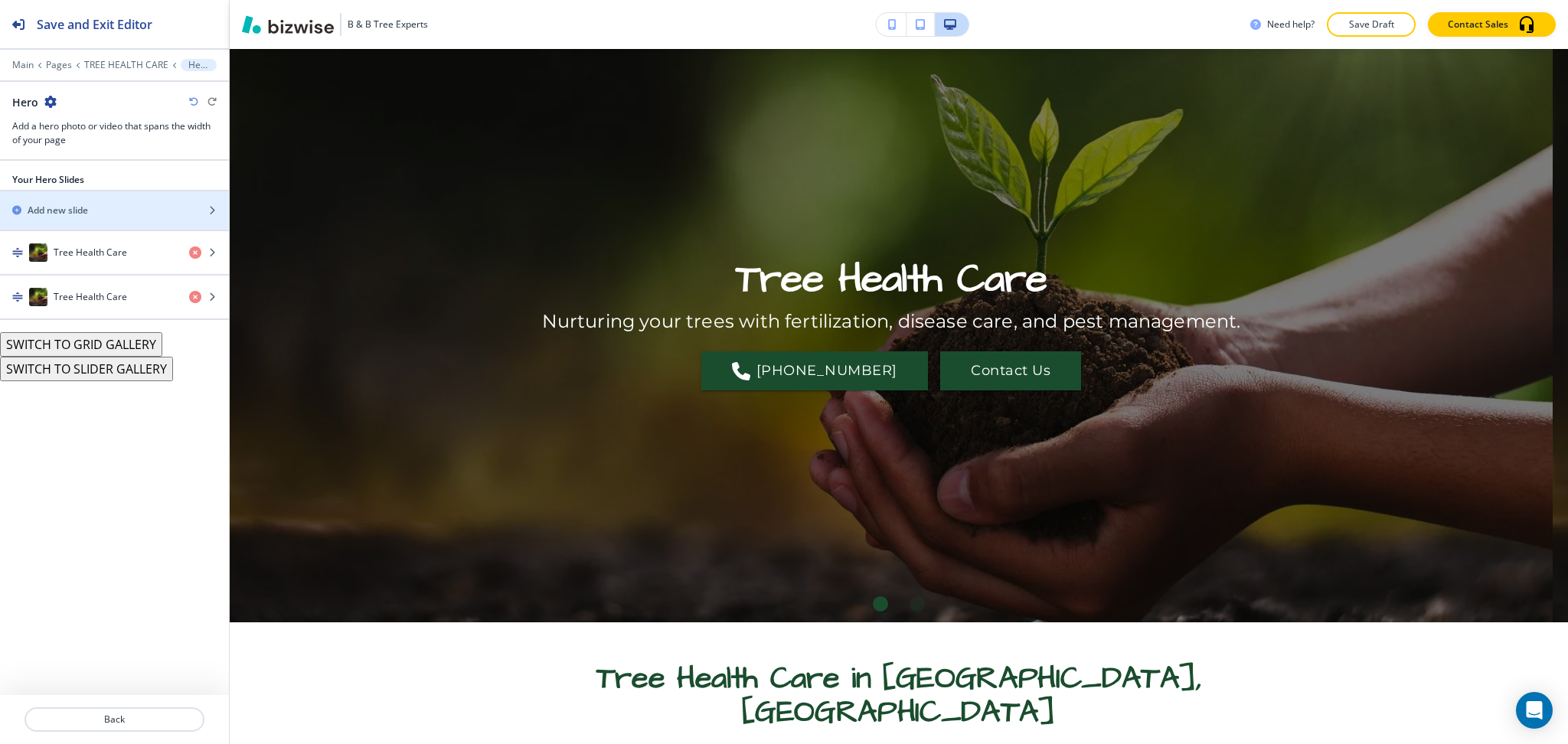
scroll to position [77, 0]
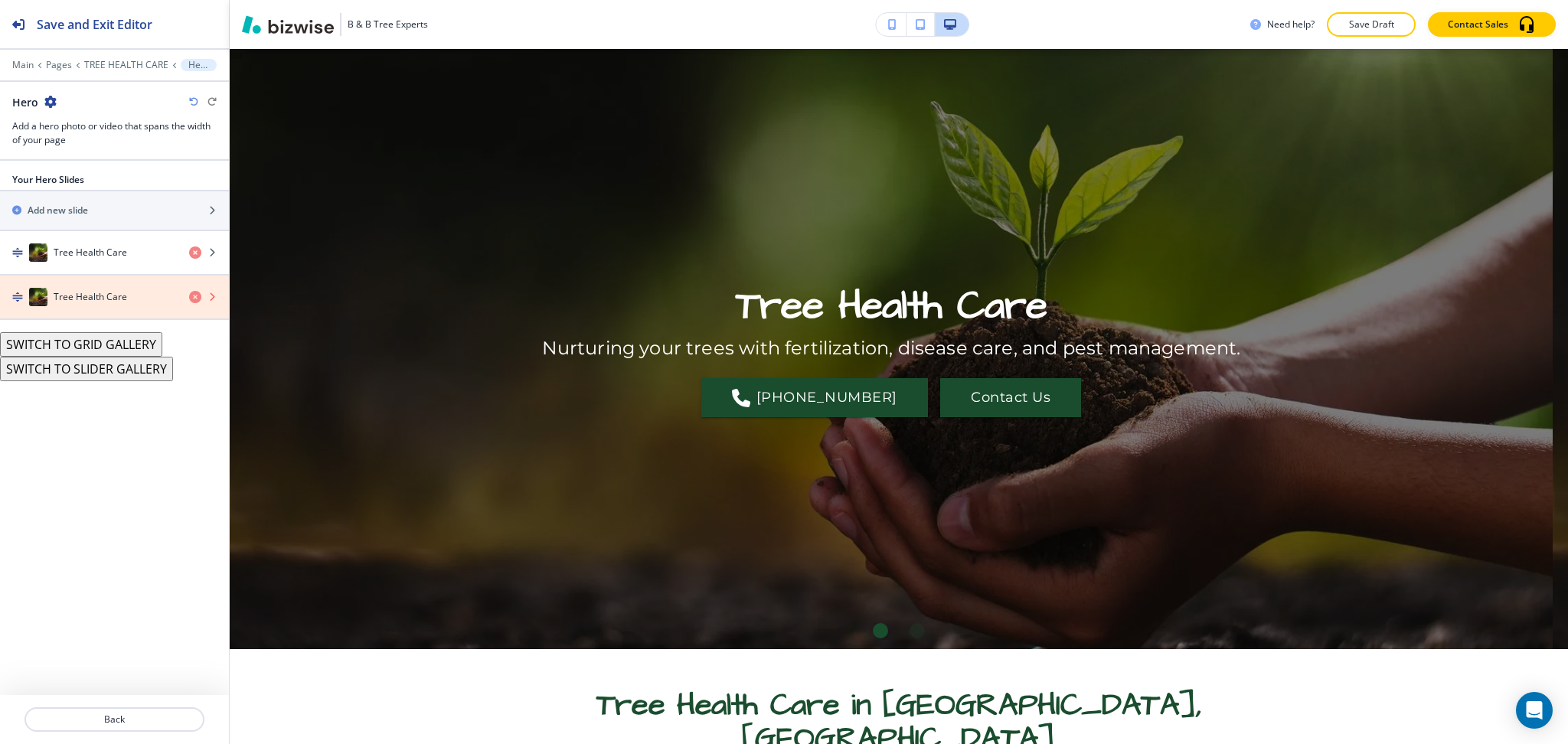
click at [192, 300] on icon "button" at bounding box center [195, 297] width 12 height 12
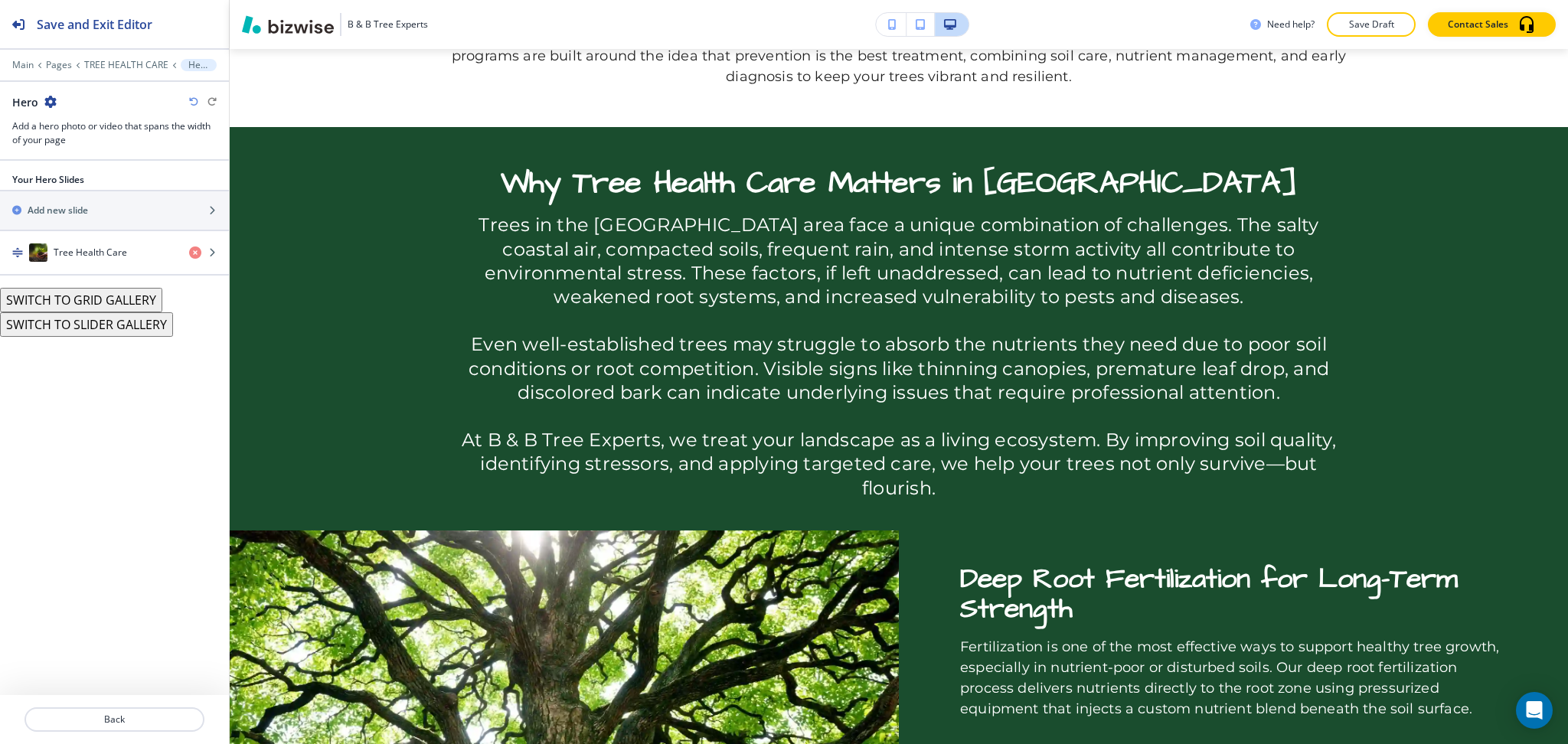
scroll to position [572, 0]
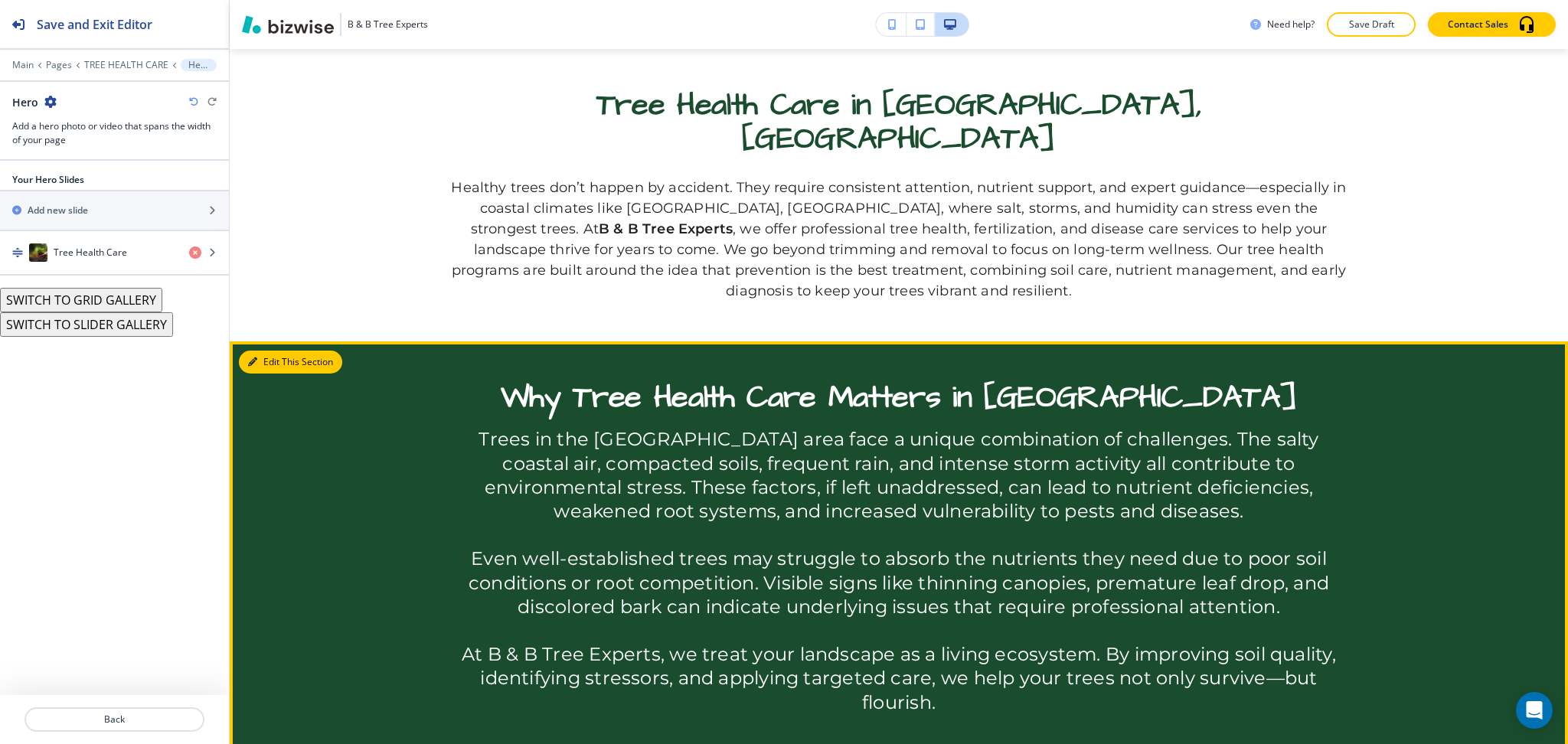
click at [277, 351] on button "Edit This Section" at bounding box center [290, 362] width 103 height 23
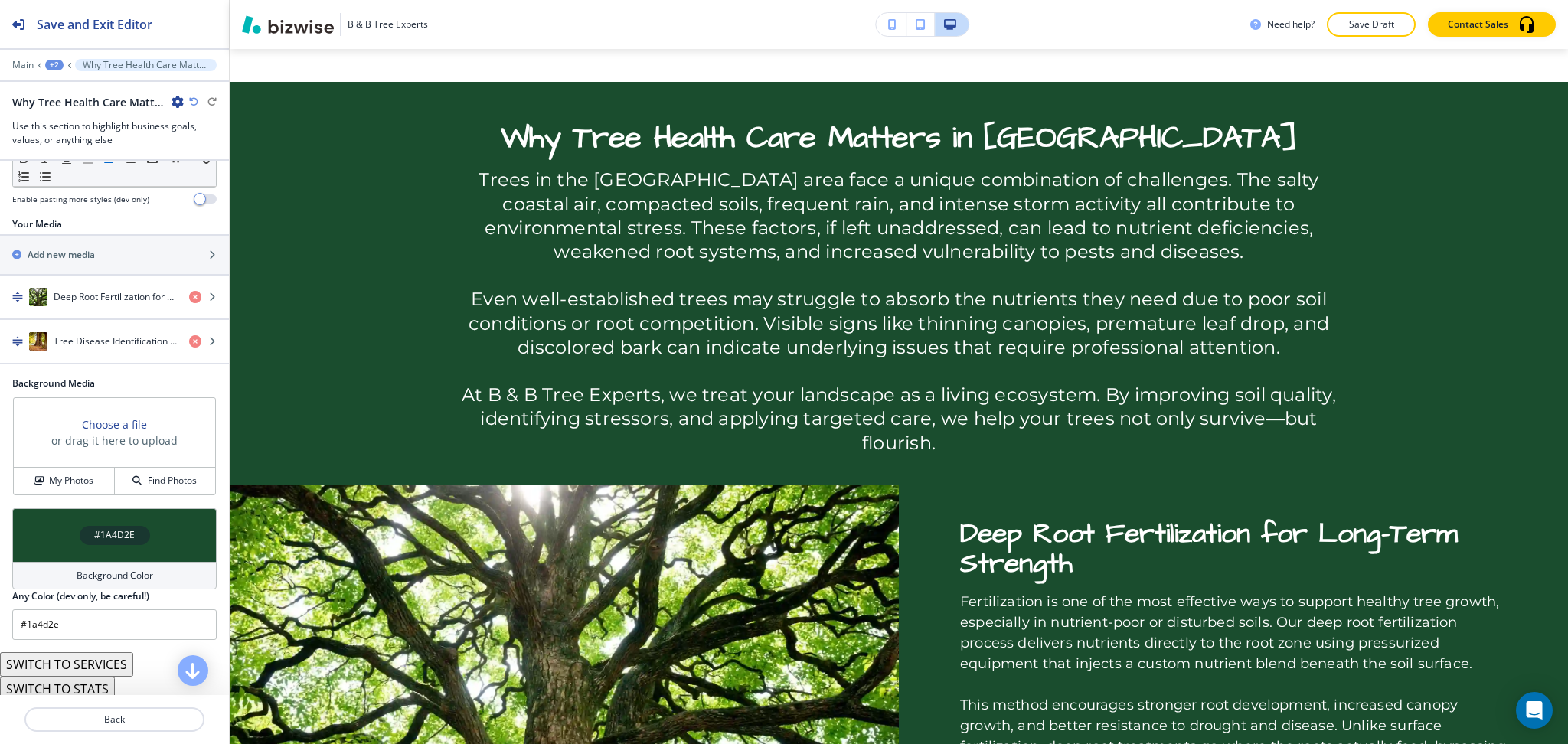
scroll to position [509, 0]
click at [113, 581] on h4 "Background Color" at bounding box center [115, 575] width 77 height 14
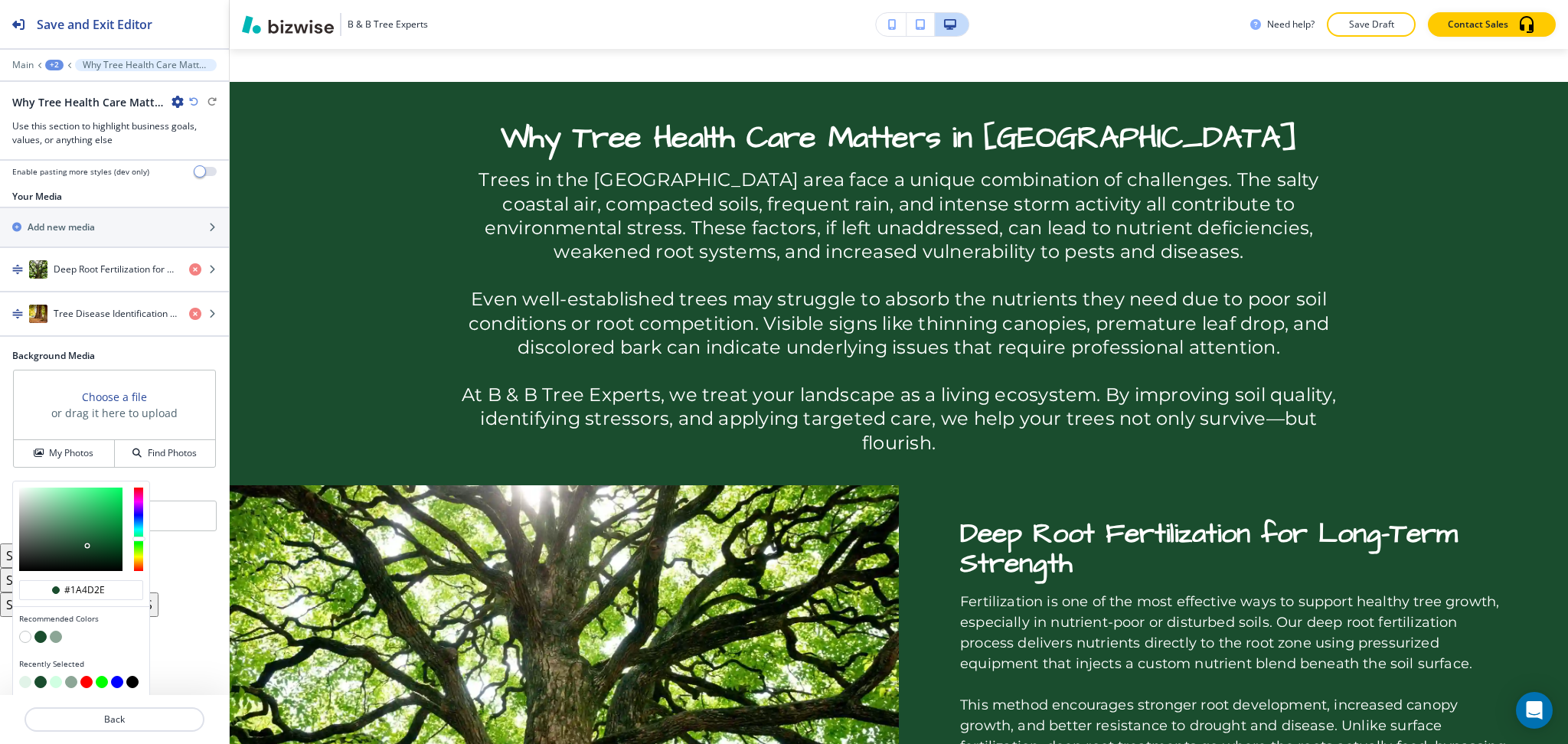
scroll to position [567, 0]
click at [26, 681] on button "button" at bounding box center [25, 679] width 12 height 12
type input "#e1f3e8"
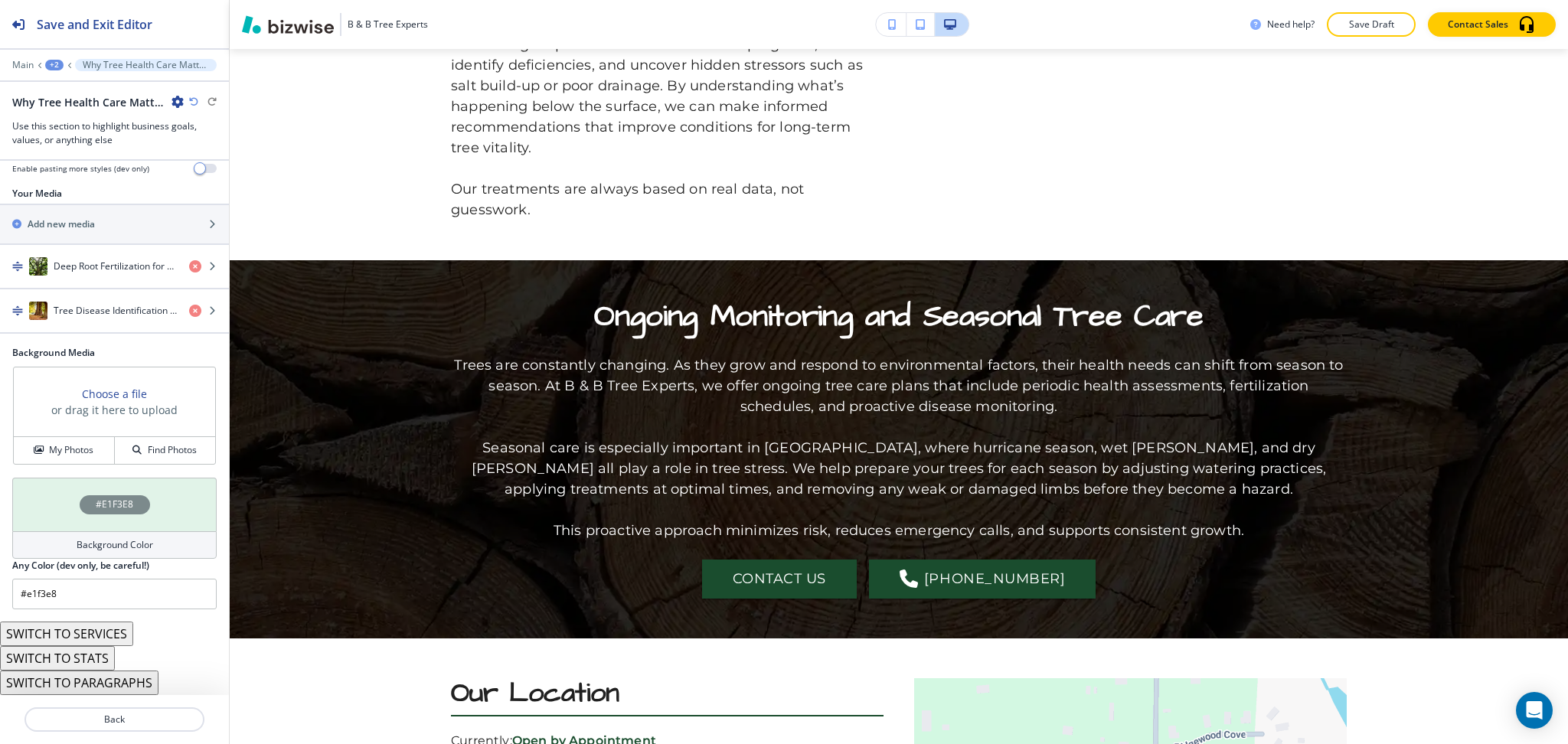
scroll to position [0, 0]
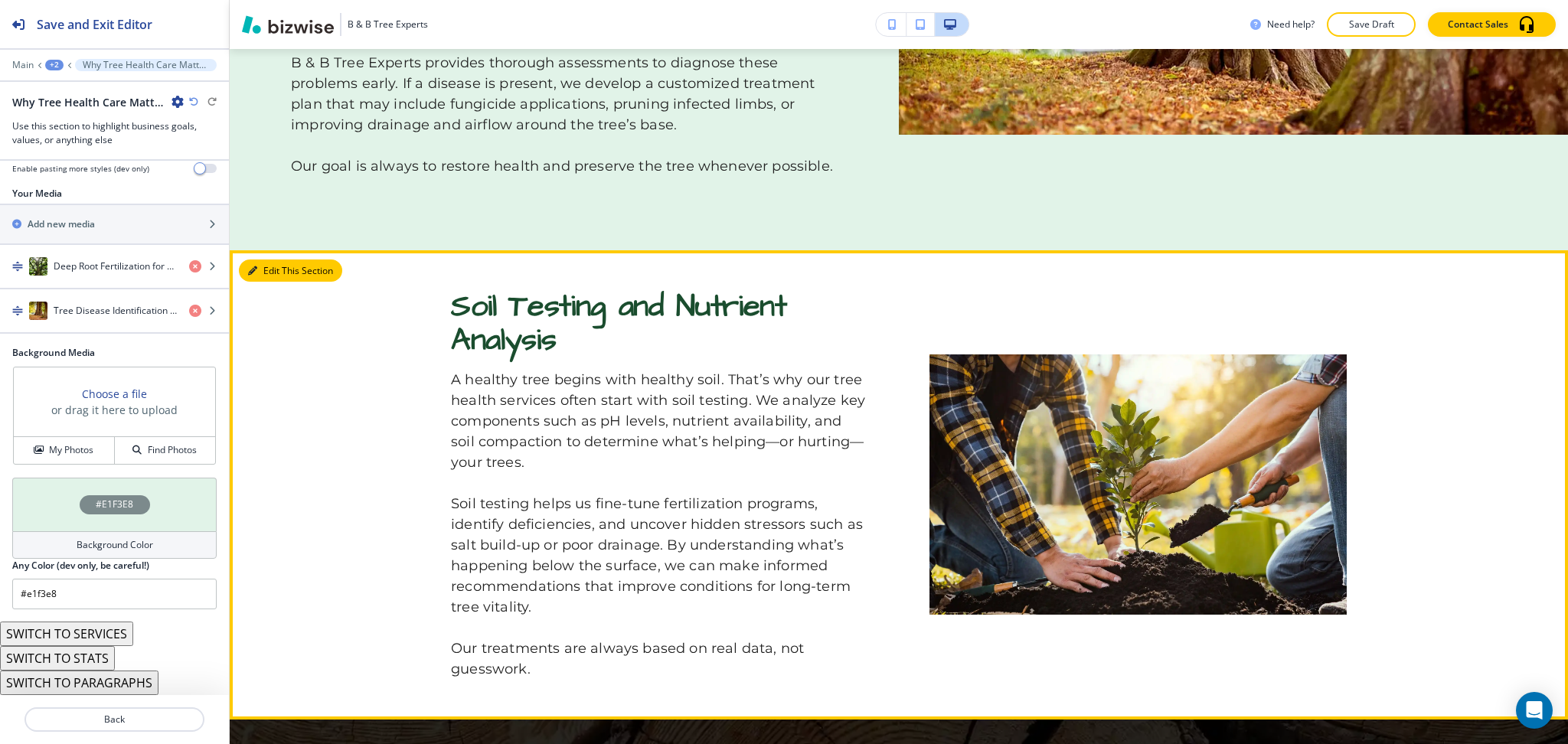
click at [257, 259] on button "Edit This Section" at bounding box center [290, 270] width 103 height 23
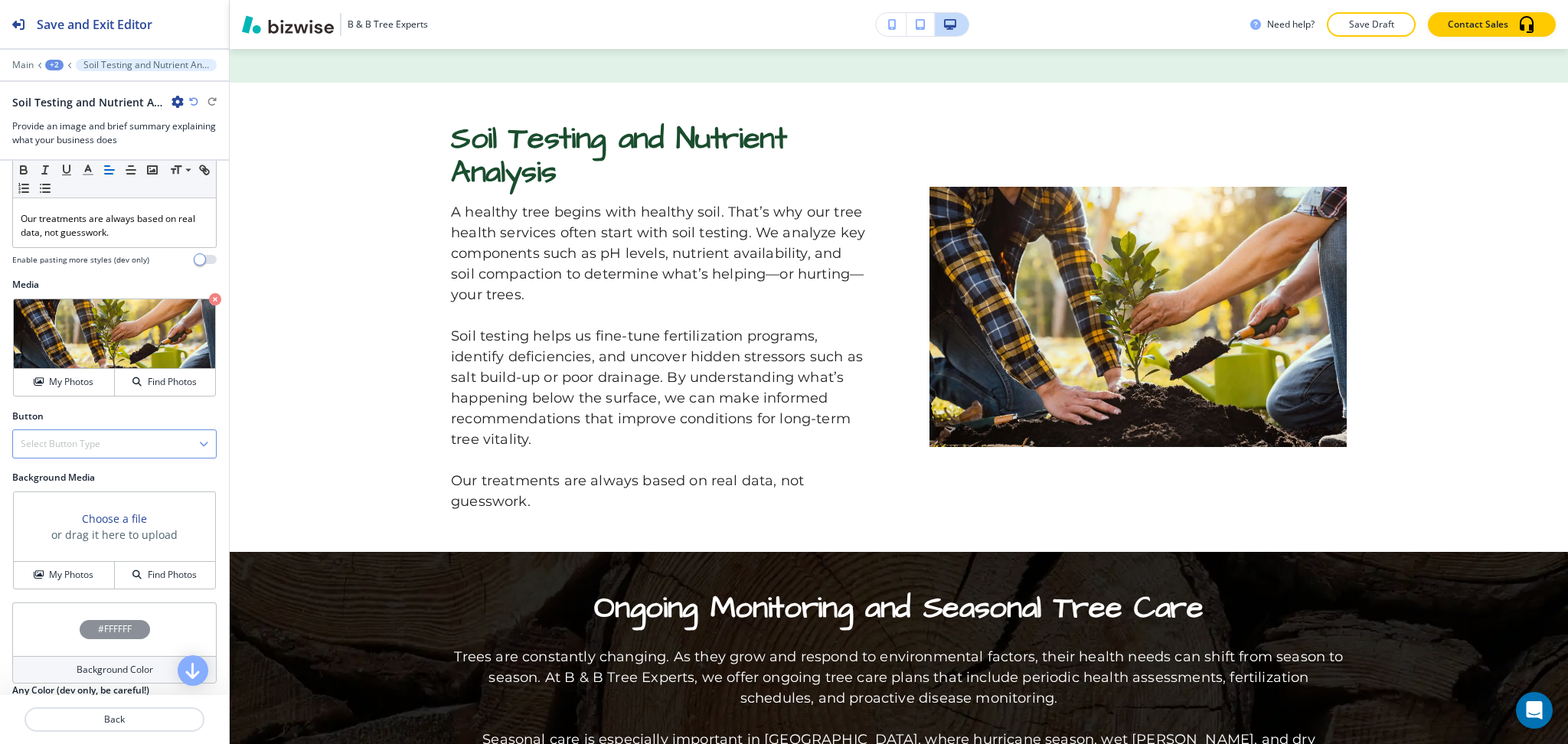
scroll to position [509, 0]
click at [34, 324] on icon at bounding box center [34, 315] width 19 height 19
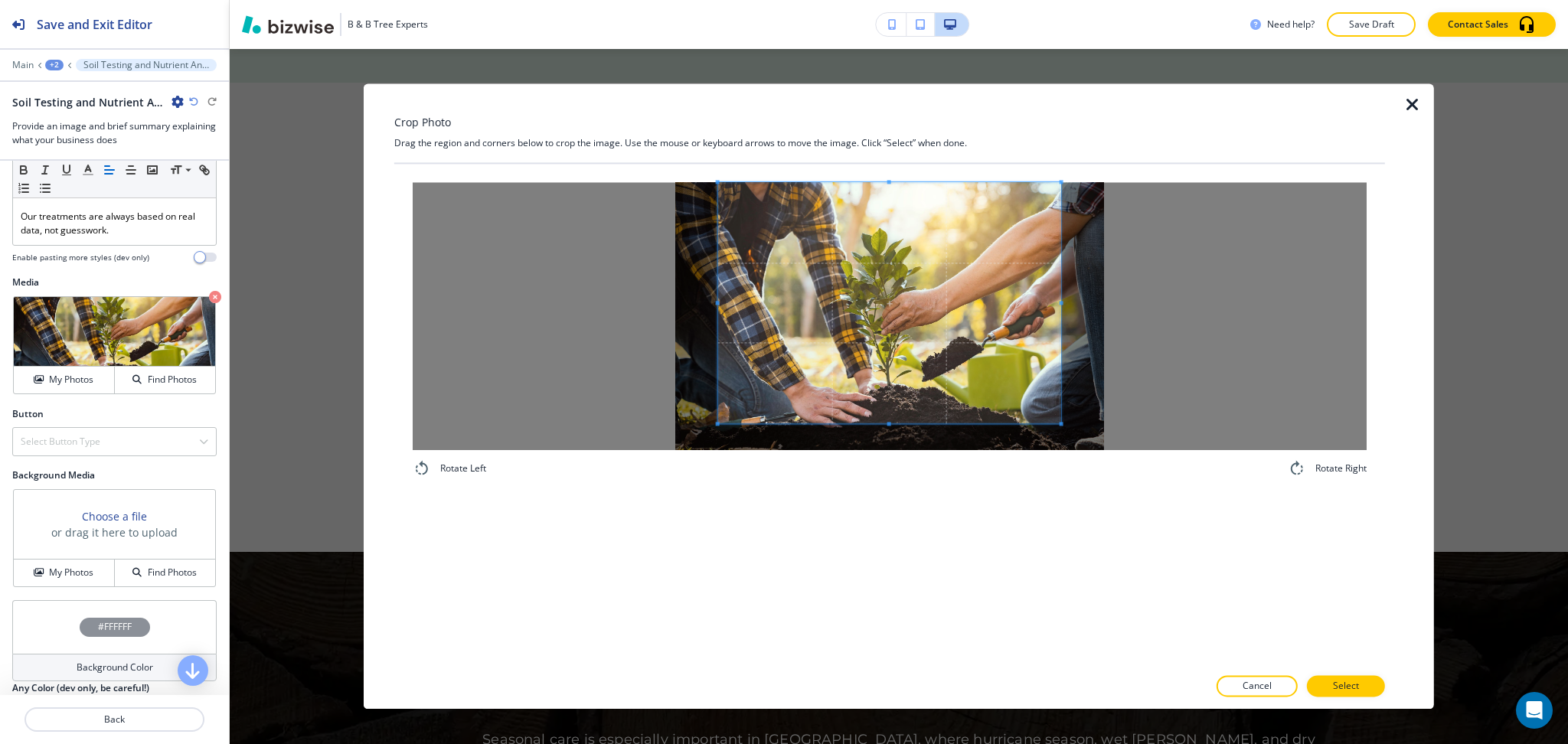
click at [895, 119] on div "Crop Photo Drag the region and corners below to crop the image. Use the mouse o…" at bounding box center [889, 396] width 990 height 626
click at [949, 657] on div "Rotate Left Rotate Right" at bounding box center [889, 415] width 990 height 503
click at [1355, 680] on p "Select" at bounding box center [1346, 687] width 26 height 14
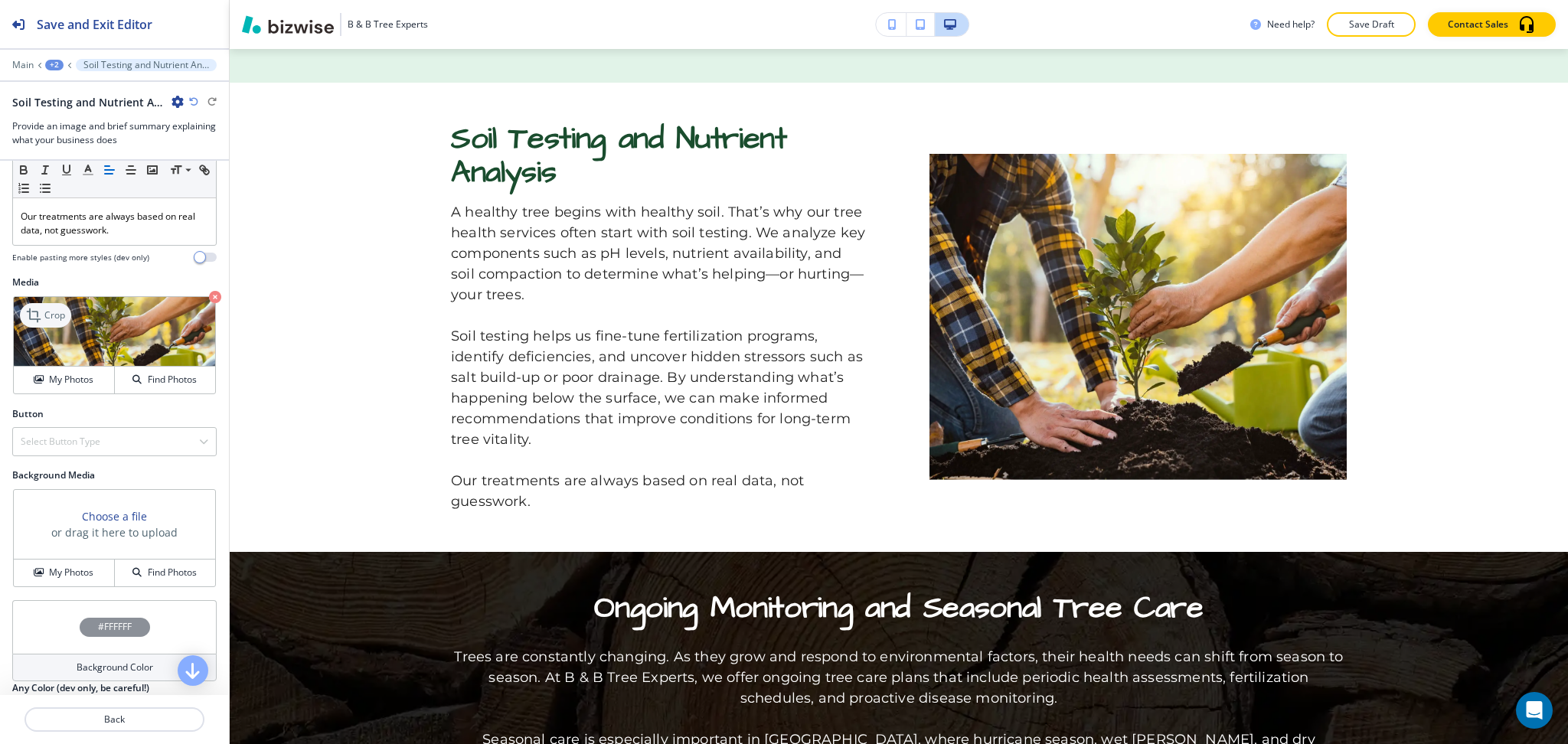
click at [32, 323] on icon at bounding box center [34, 315] width 19 height 19
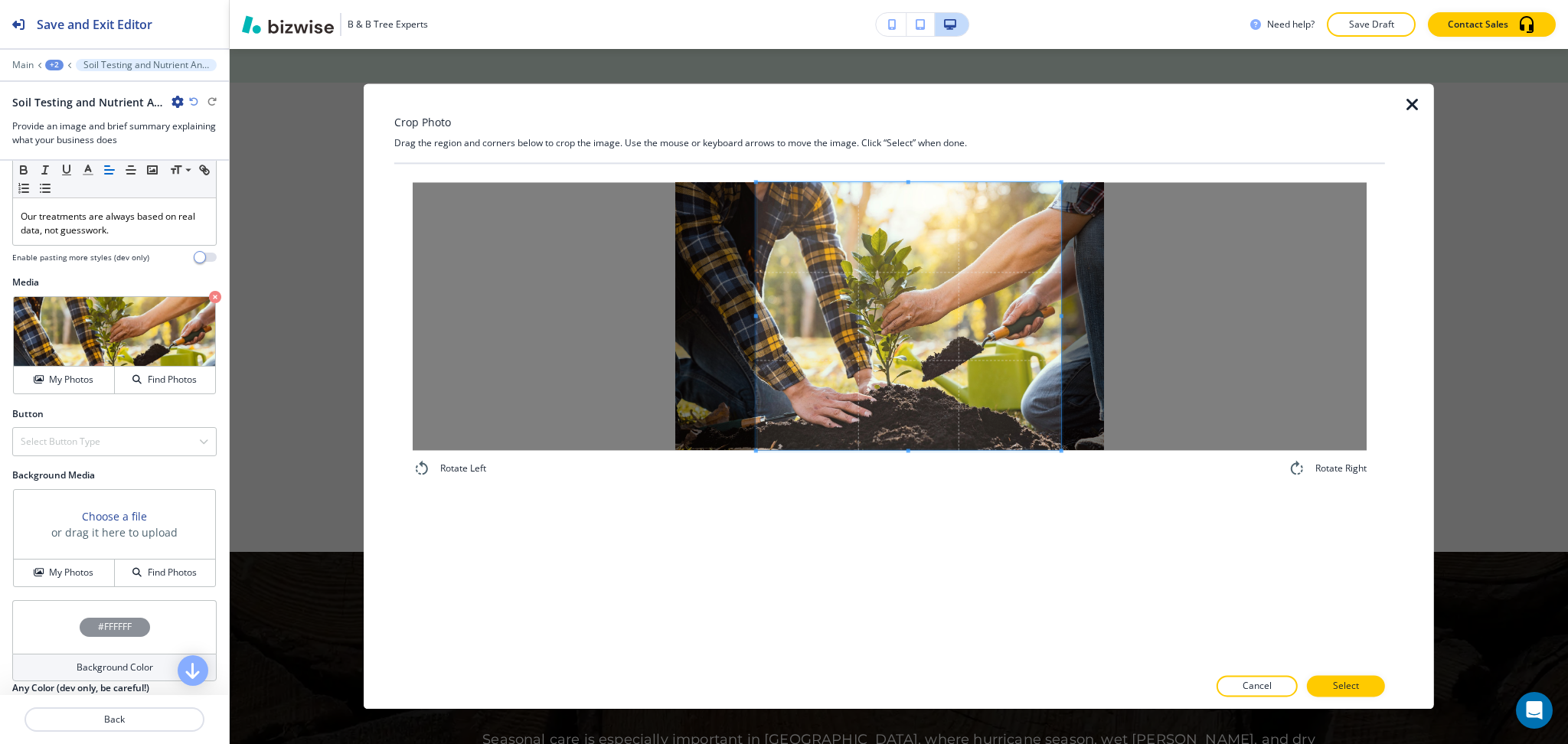
click at [757, 318] on div at bounding box center [909, 316] width 305 height 268
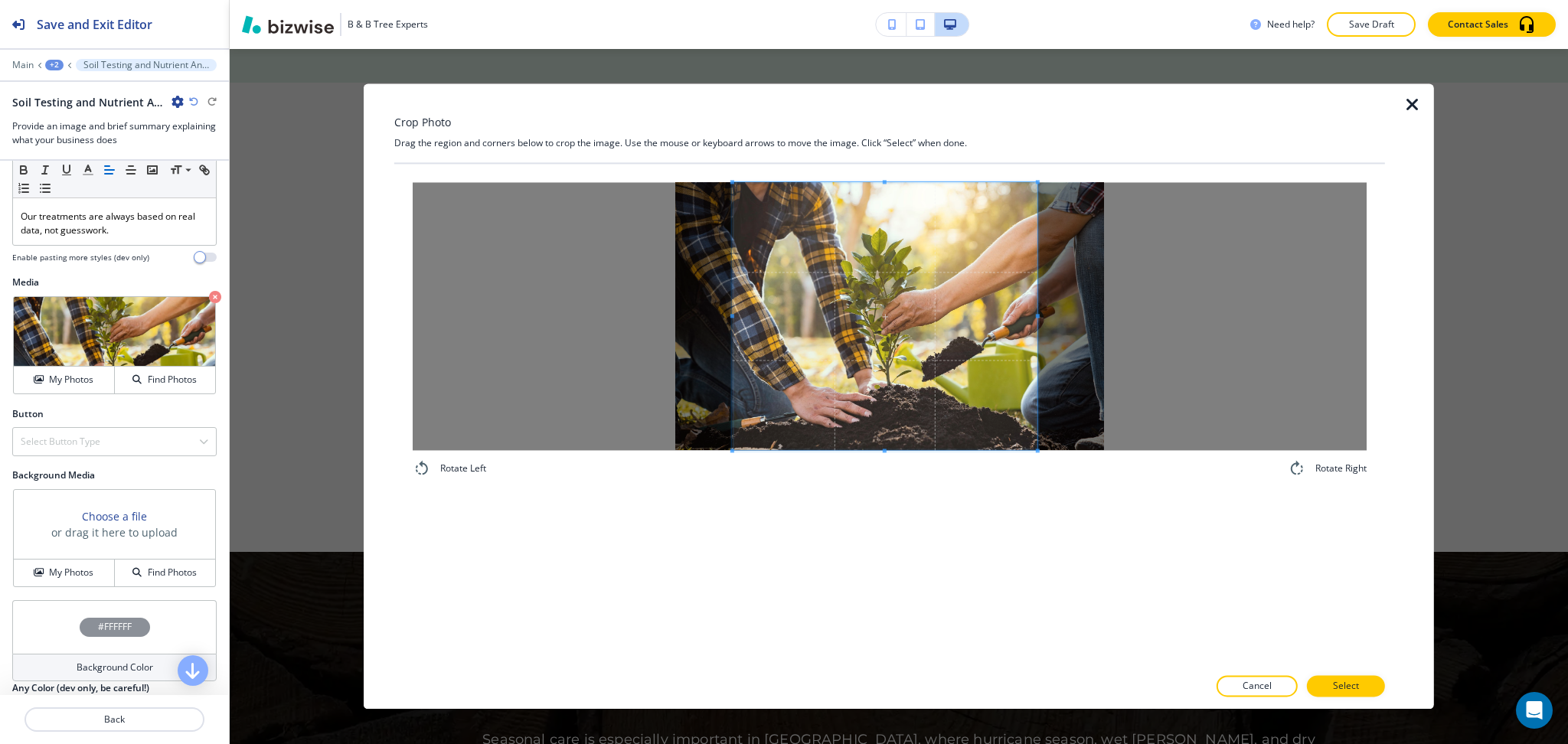
click at [925, 321] on span at bounding box center [885, 316] width 305 height 268
click at [1374, 684] on button "Select" at bounding box center [1345, 687] width 78 height 22
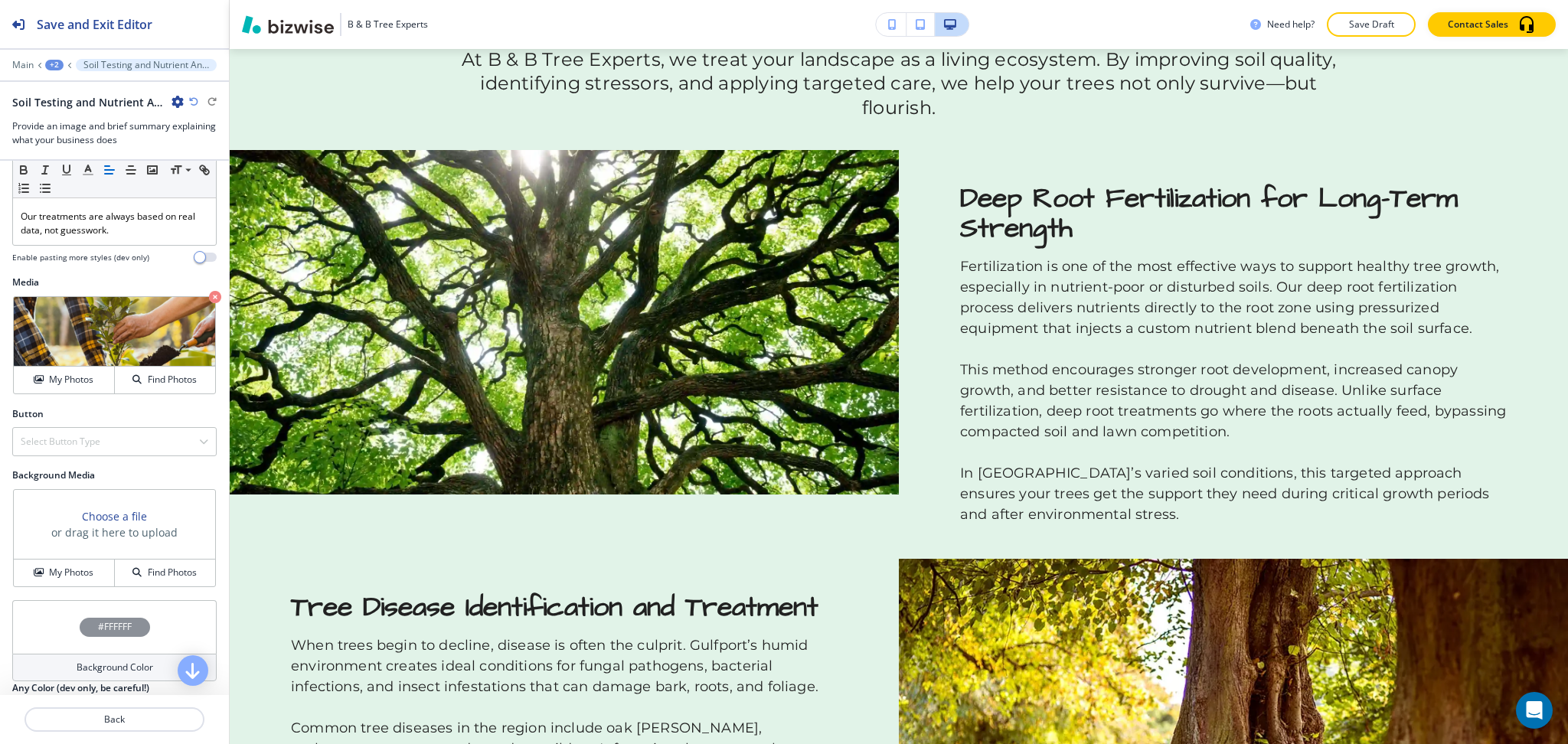
scroll to position [1239, 0]
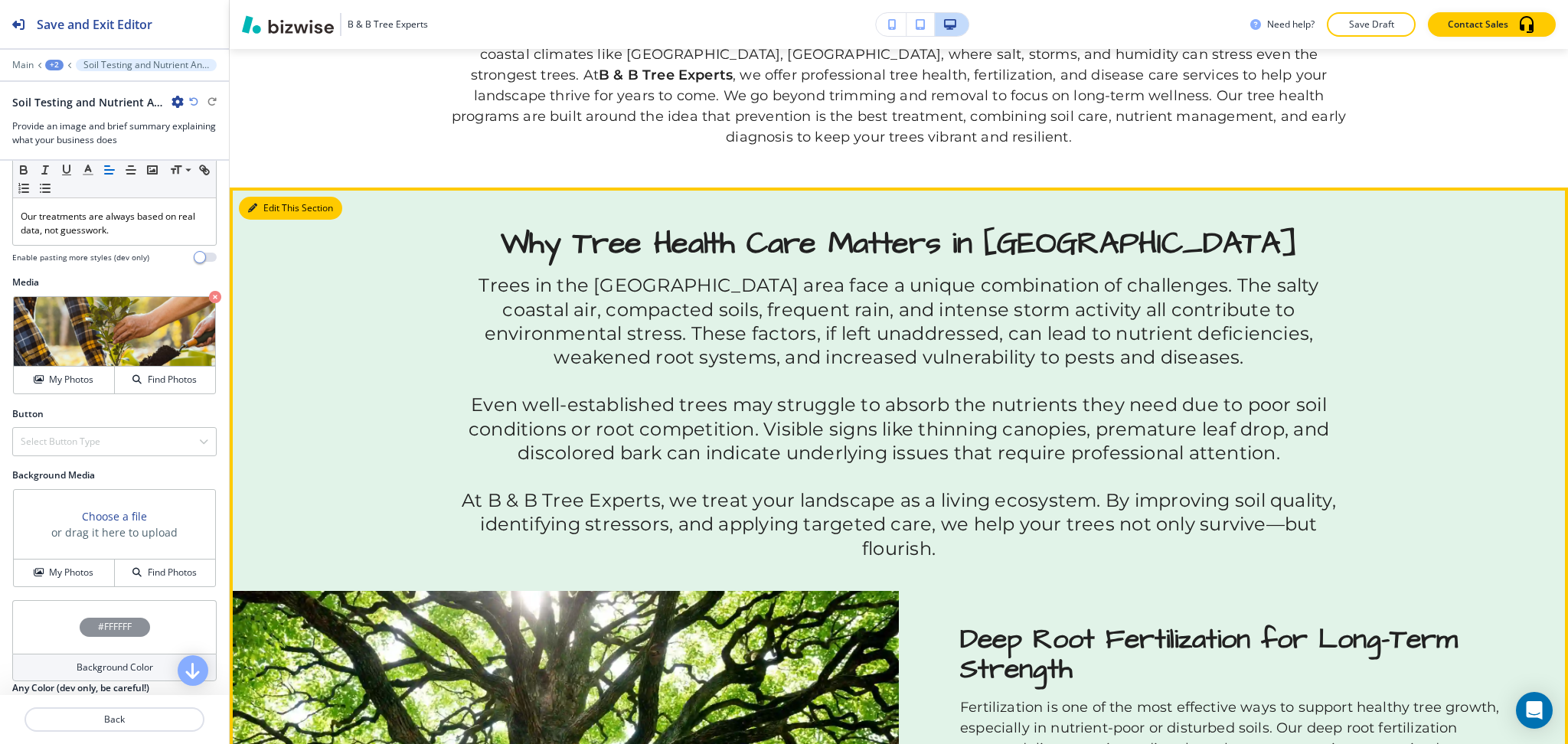
click at [272, 197] on button "Edit This Section" at bounding box center [290, 208] width 103 height 23
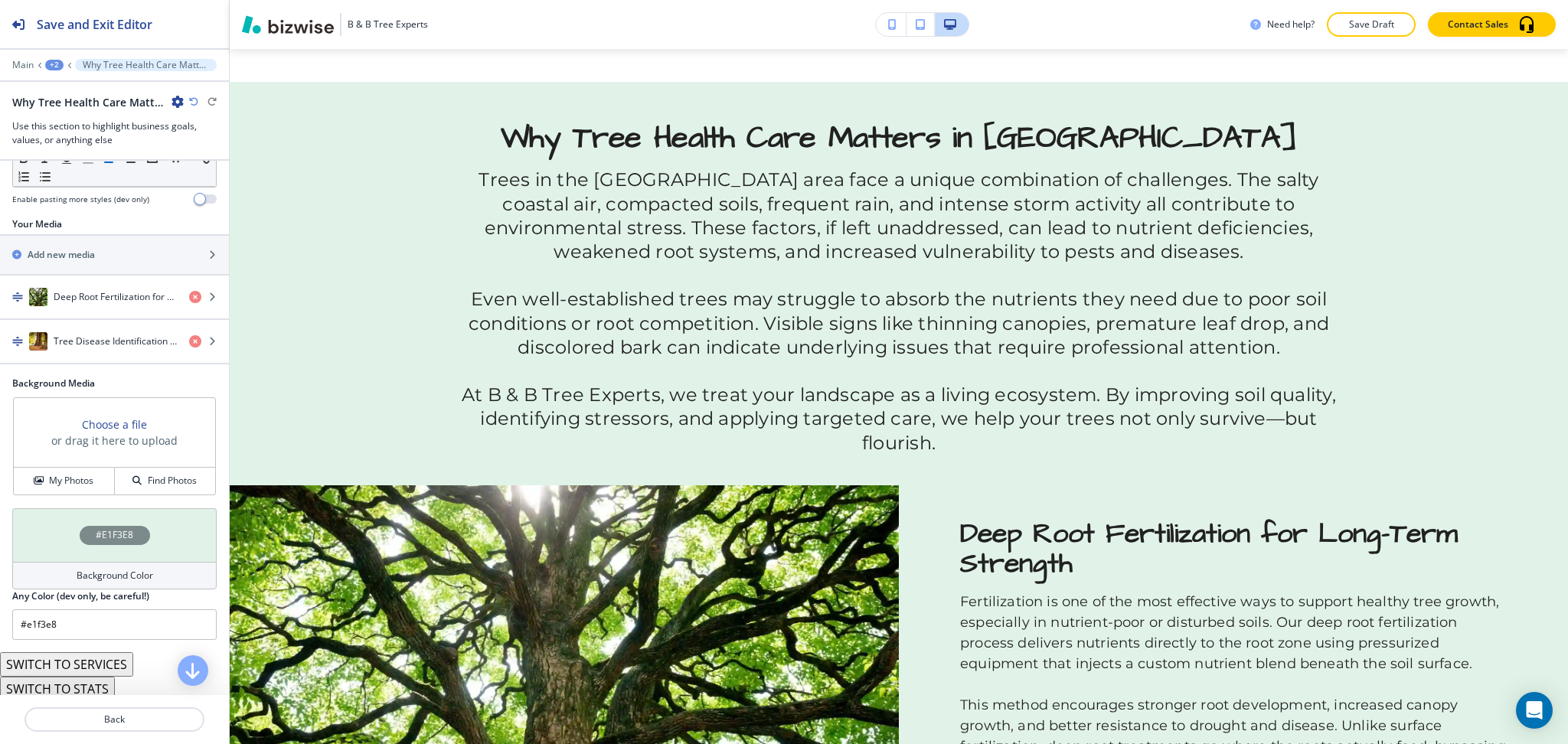
scroll to position [509, 0]
click at [102, 304] on h4 "Deep Root Fertilization for Long-Term Strength" at bounding box center [114, 297] width 123 height 14
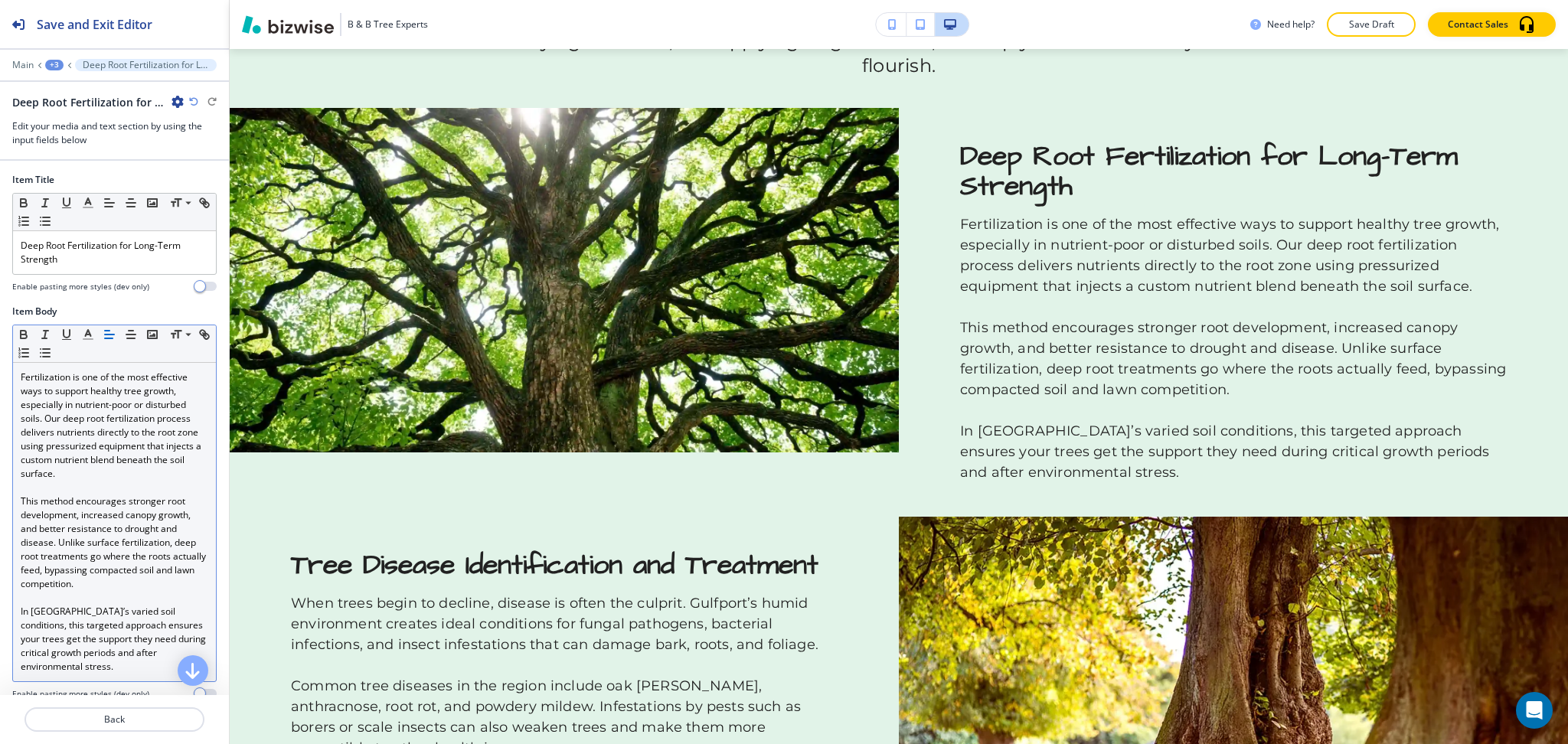
scroll to position [1339, 0]
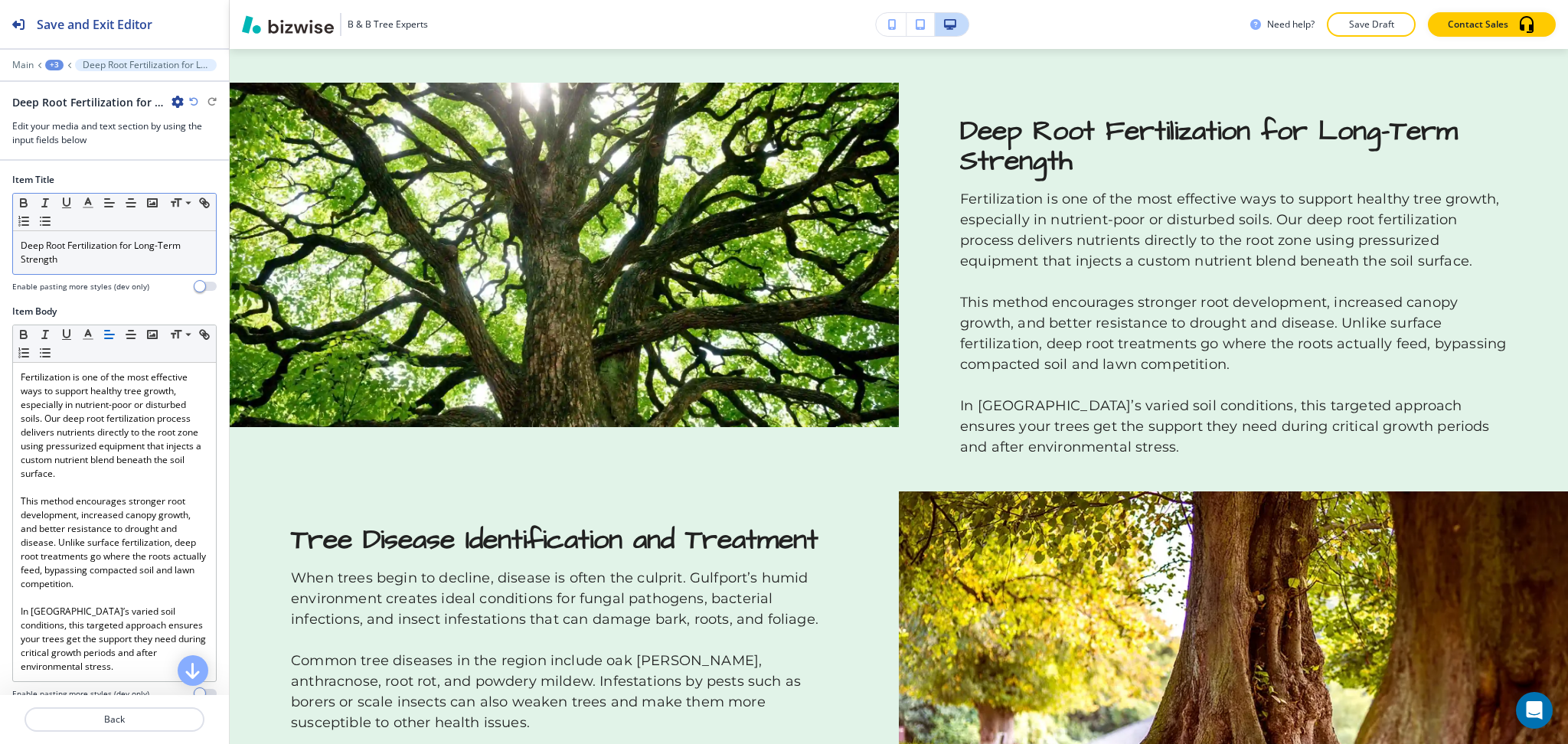
click at [17, 250] on div "Deep Root Fertilization for Long-Term Strength" at bounding box center [114, 253] width 203 height 43
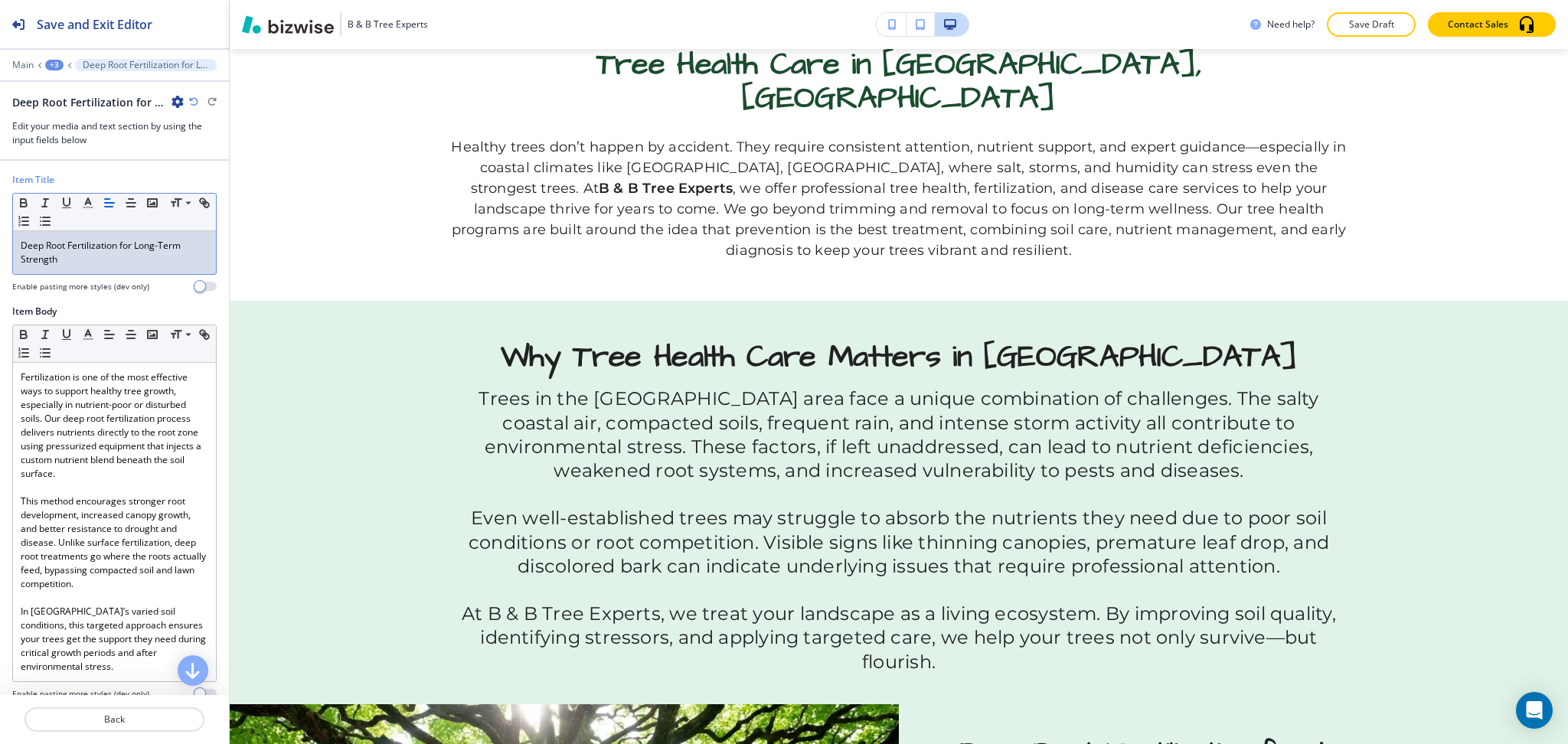
scroll to position [0, 0]
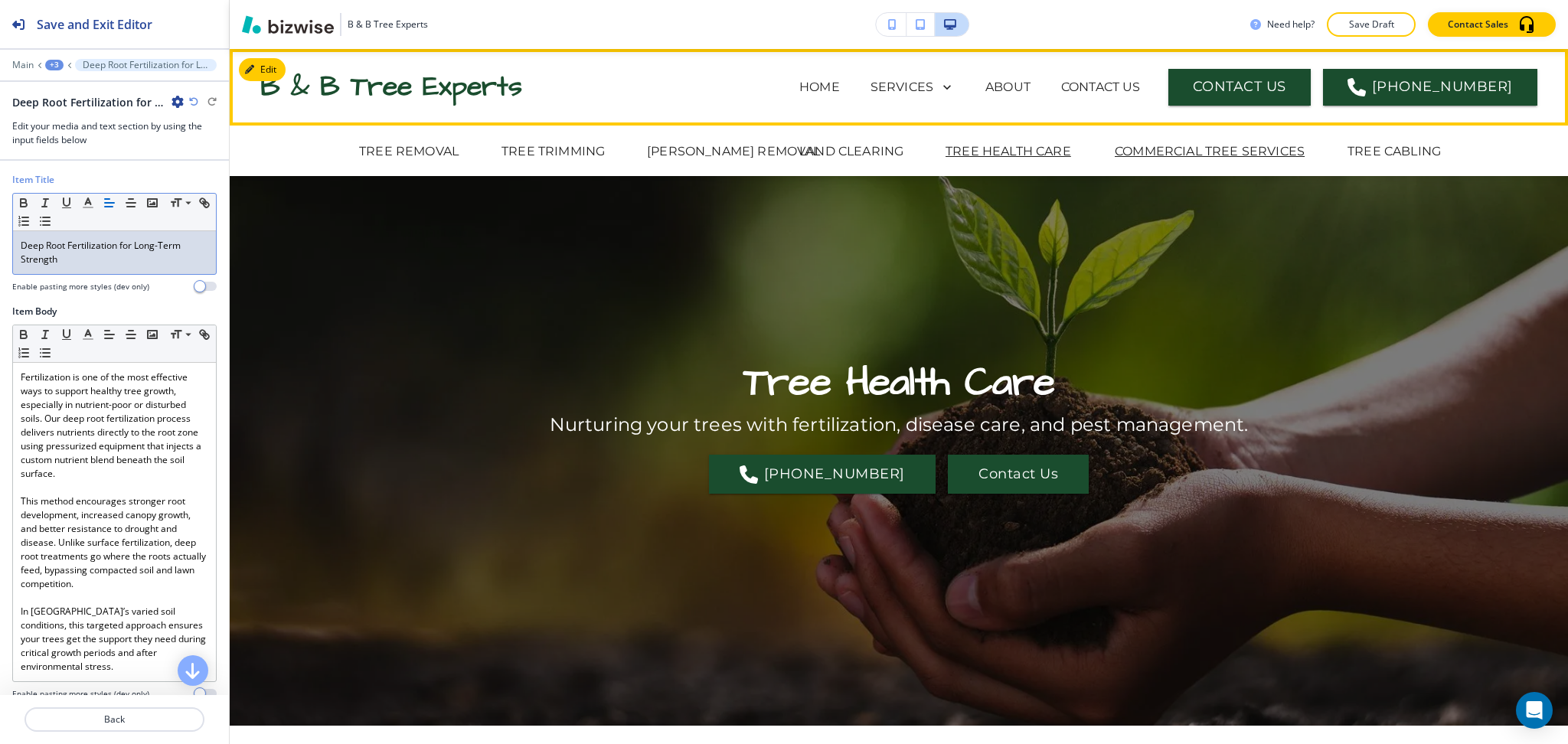
click at [1172, 144] on p "COMMERCIAL TREE SERVICES" at bounding box center [1209, 152] width 190 height 19
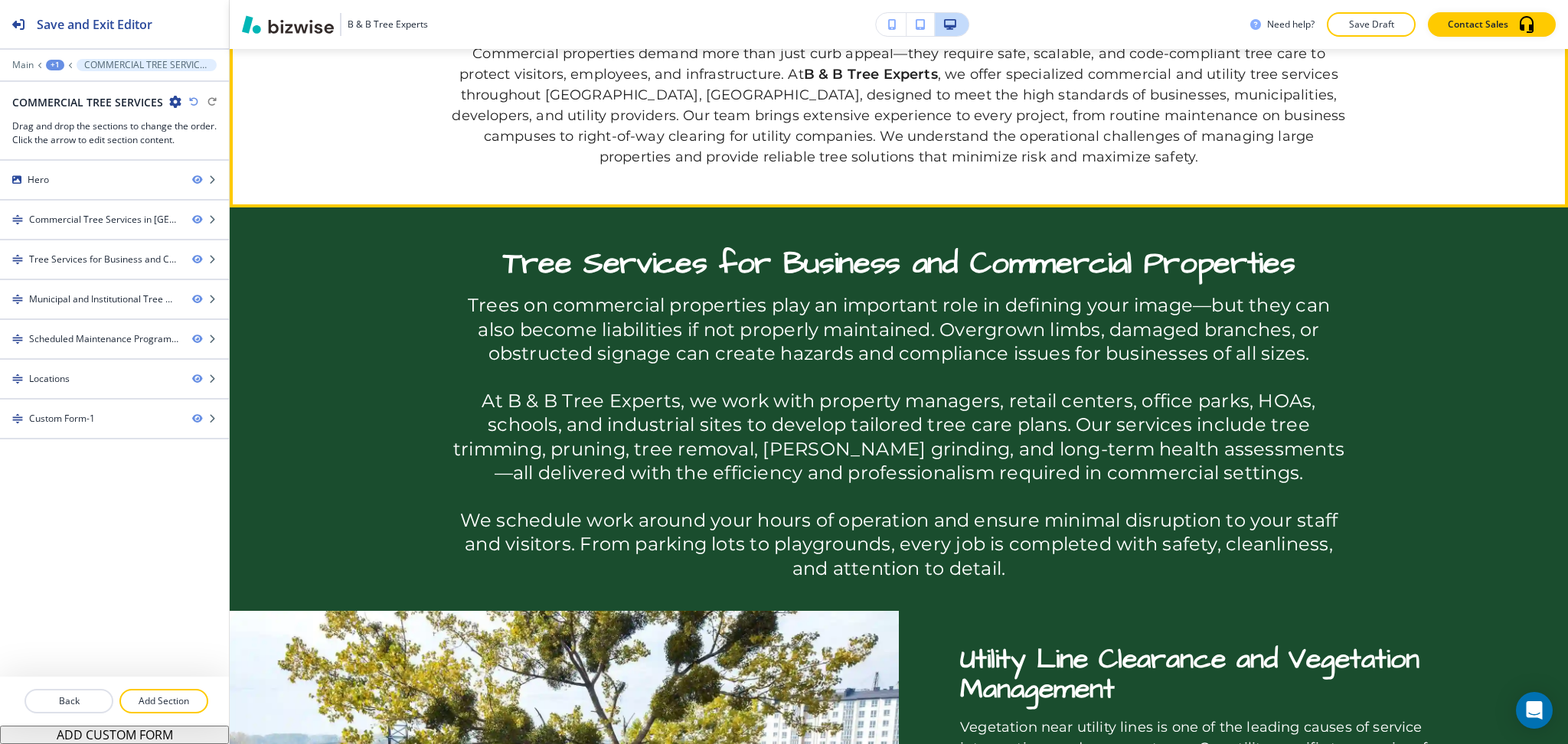
scroll to position [815, 0]
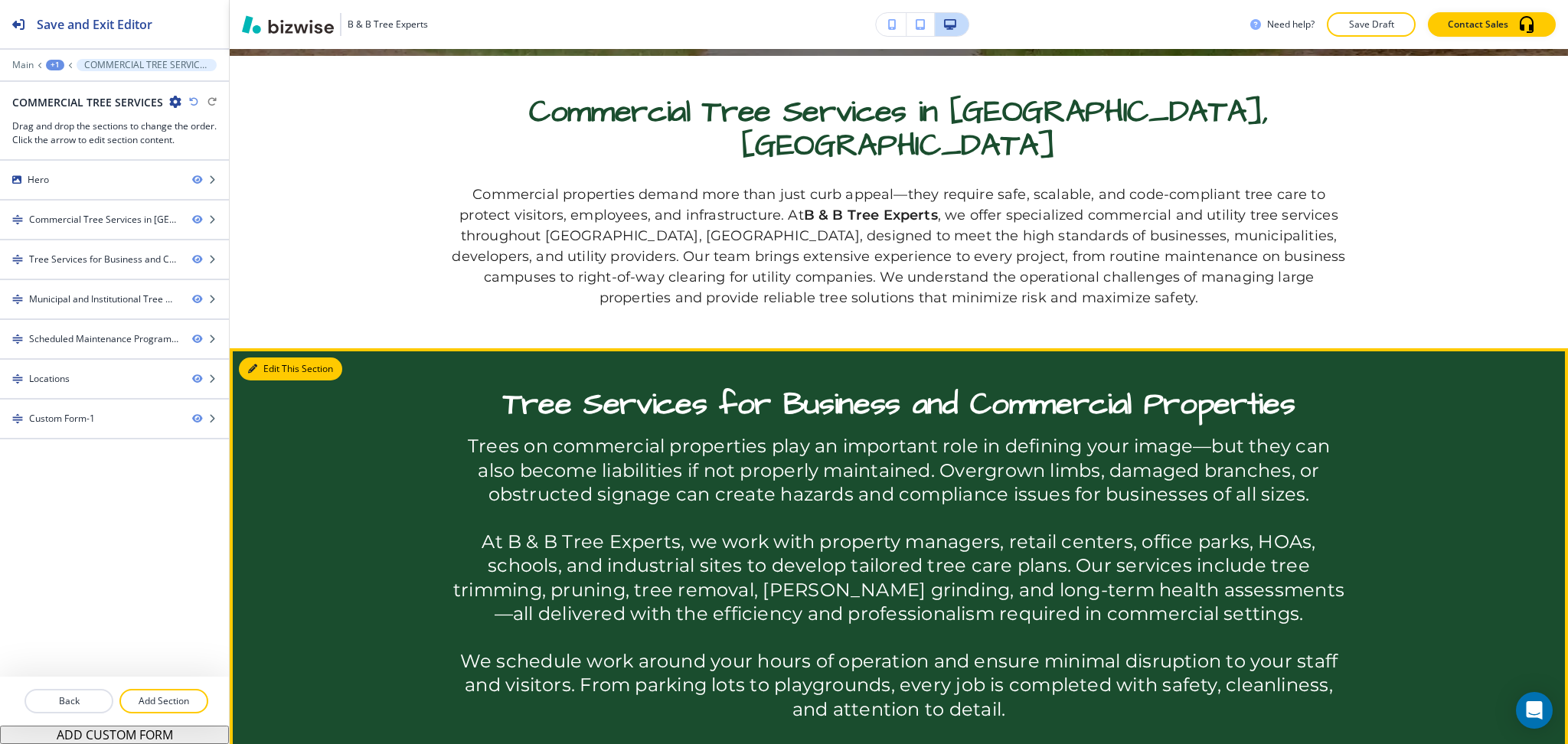
click at [272, 358] on button "Edit This Section" at bounding box center [290, 369] width 103 height 23
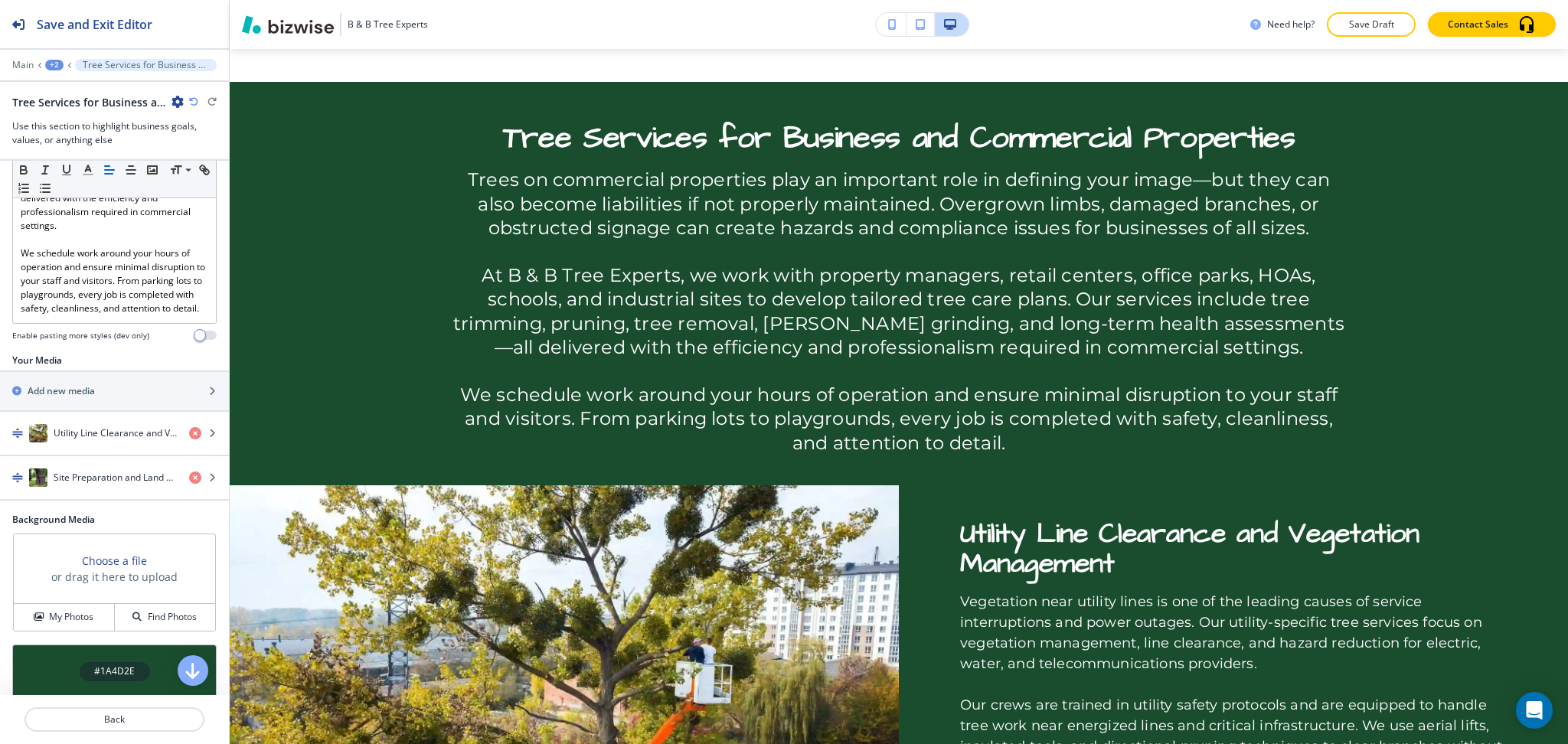
scroll to position [580, 0]
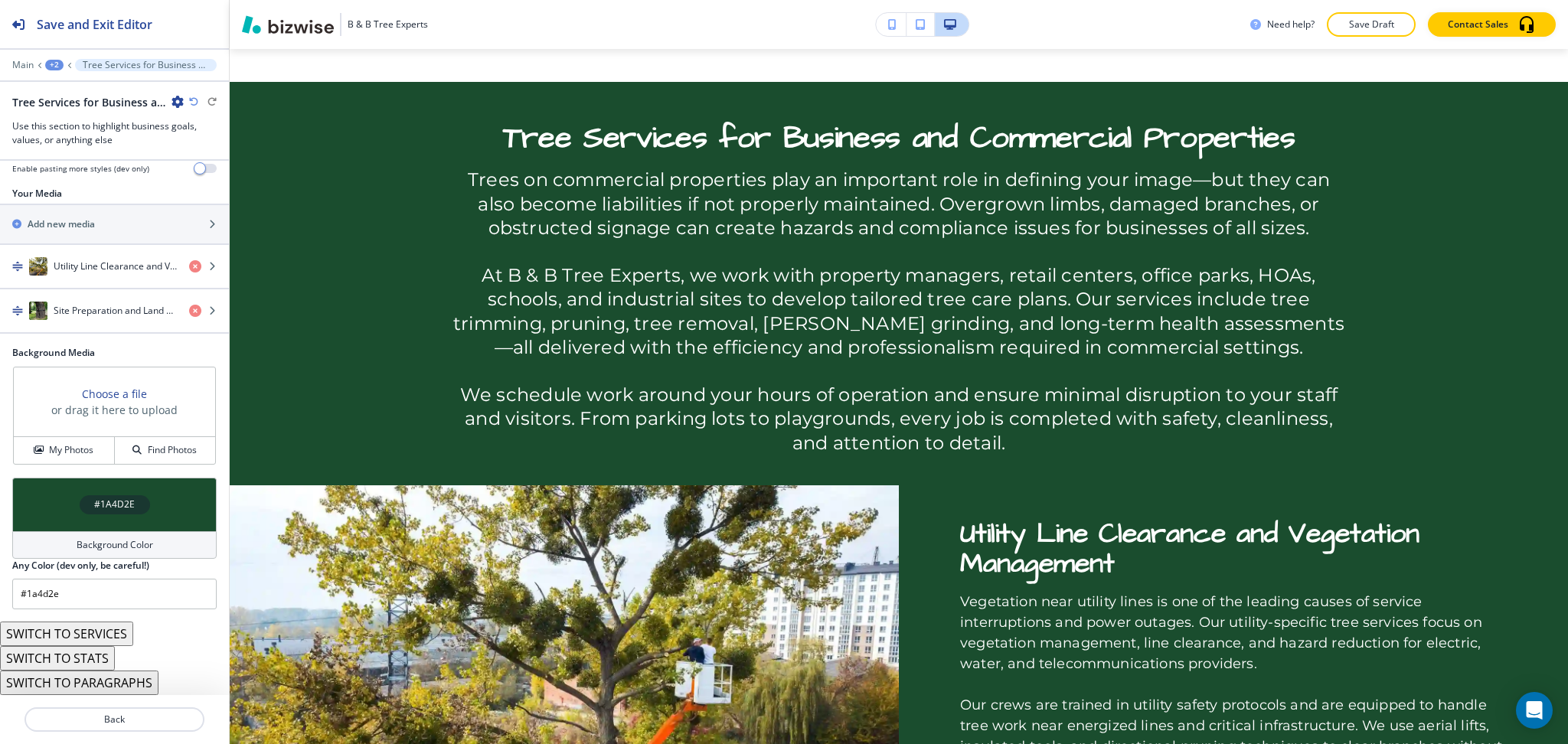
click at [119, 541] on h4 "Background Color" at bounding box center [115, 545] width 77 height 14
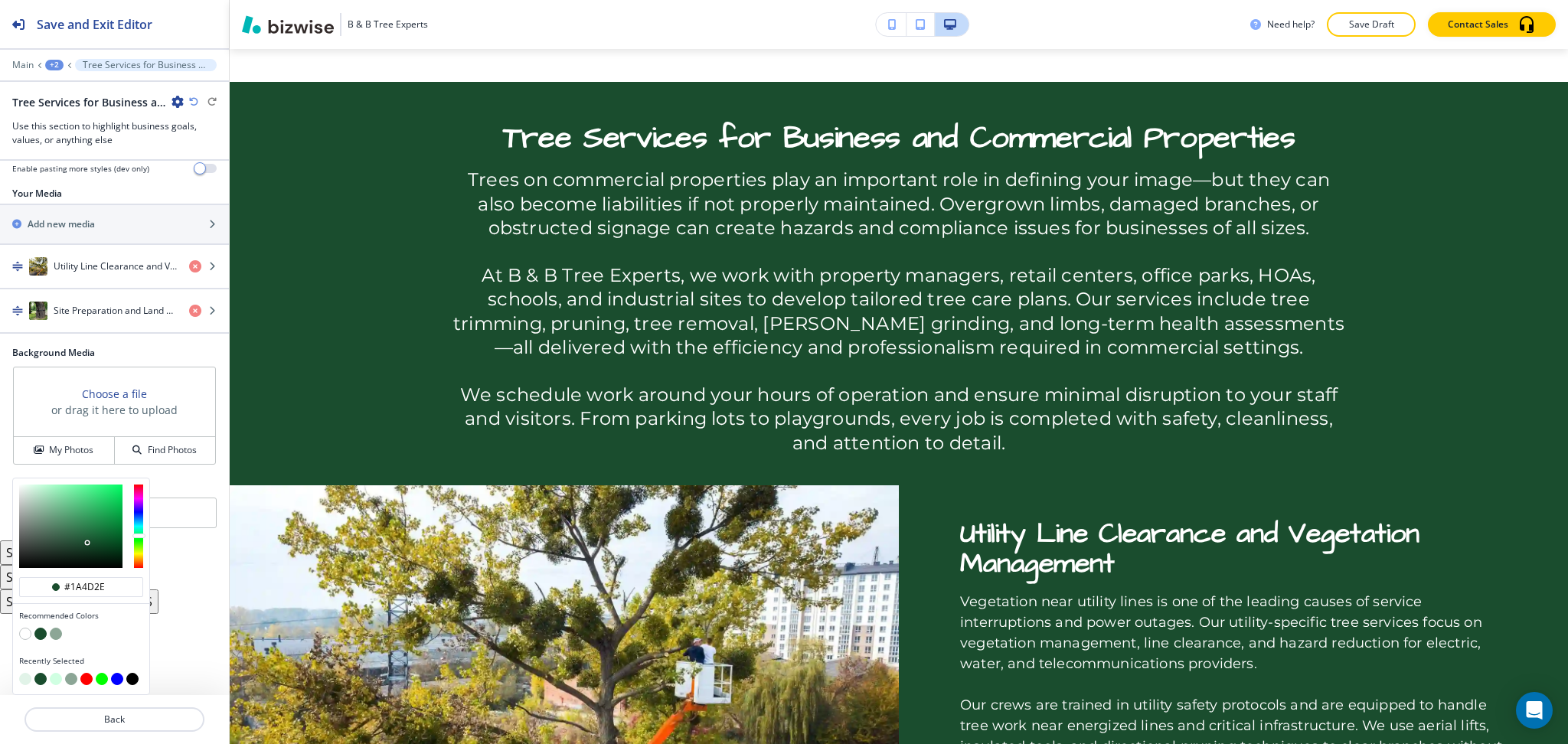
click at [25, 680] on button "button" at bounding box center [25, 679] width 12 height 12
type input "#e1f3e8"
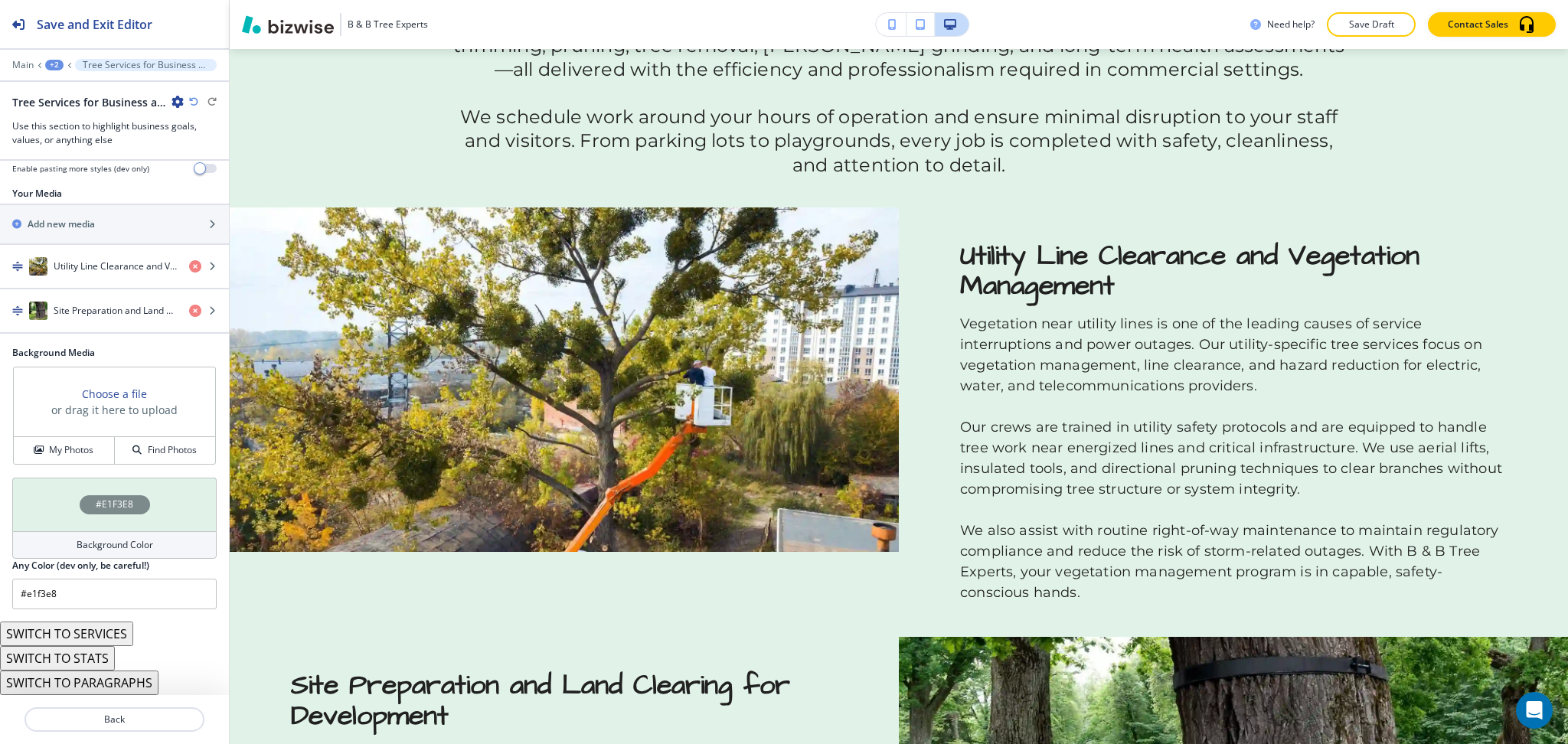
scroll to position [0, 0]
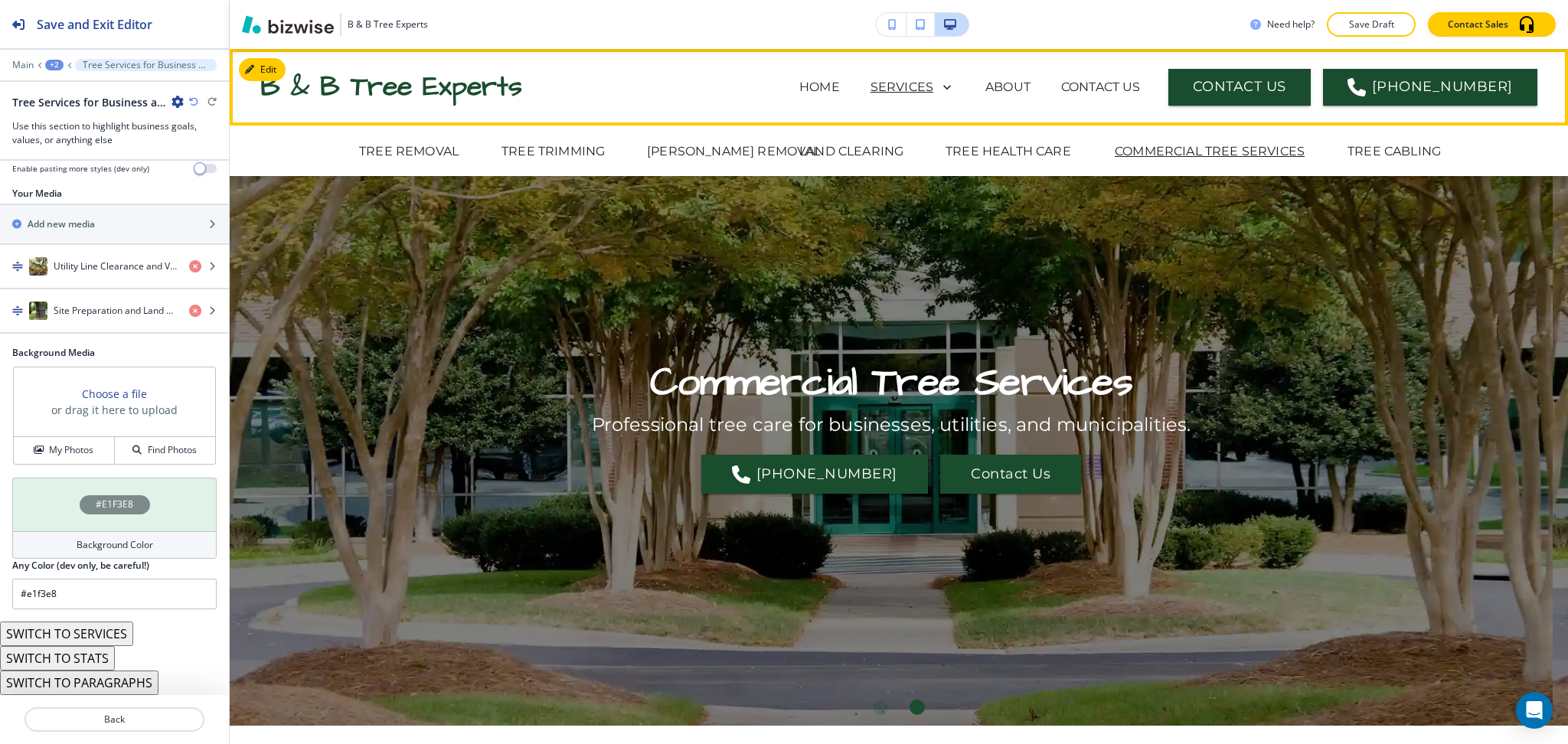
click at [955, 83] on icon at bounding box center [944, 88] width 22 height 22
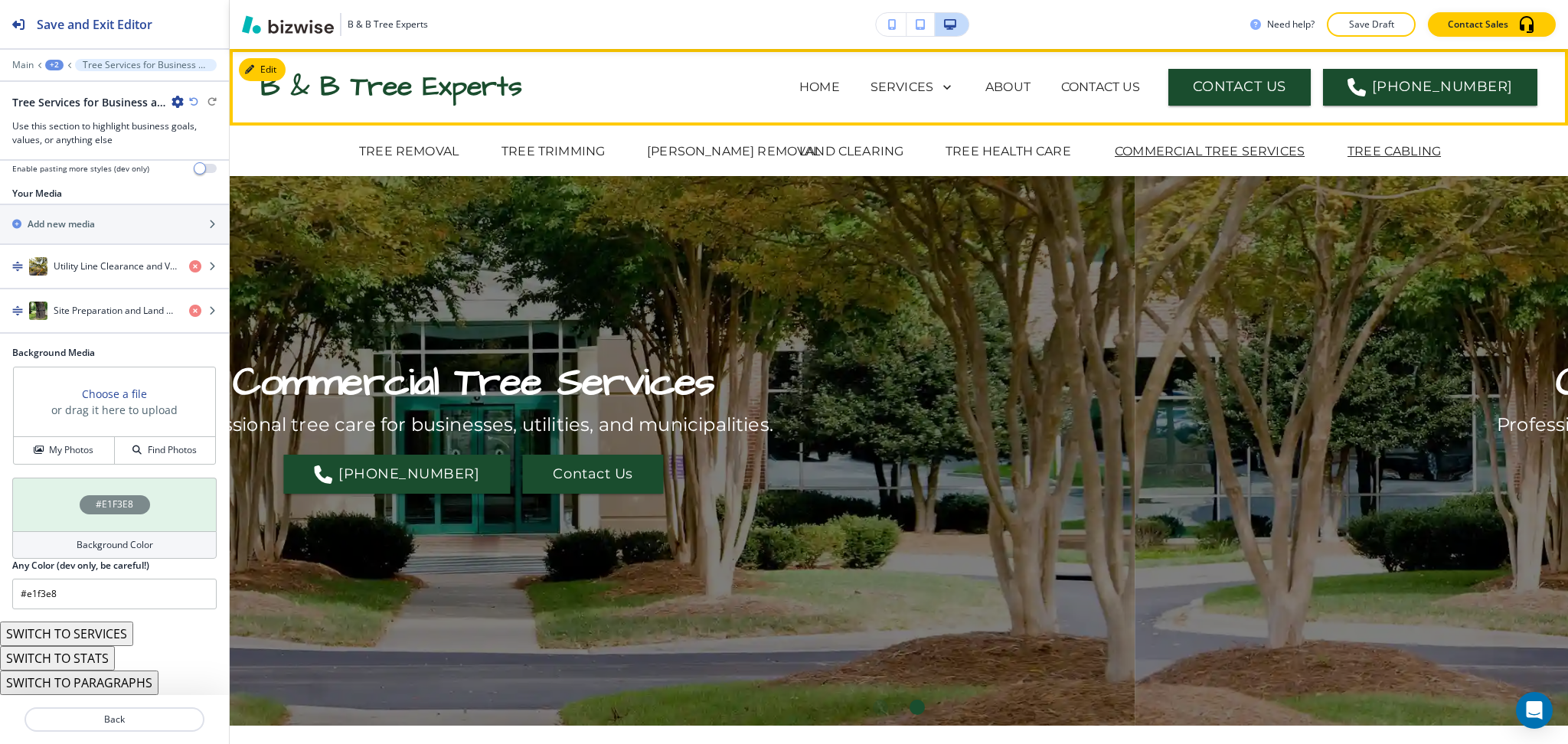
click at [1364, 150] on p "TREE CABLING" at bounding box center [1394, 152] width 94 height 19
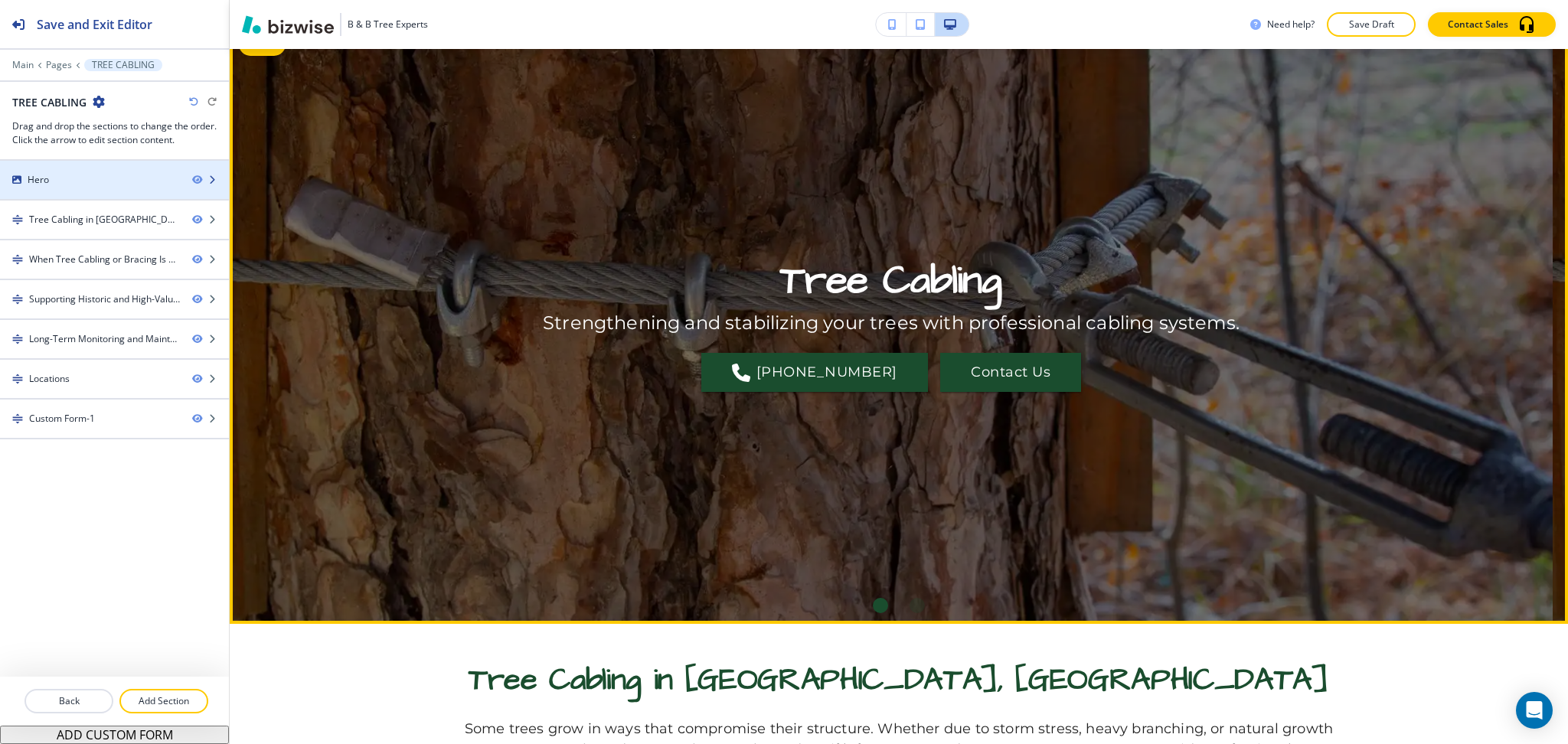
click at [128, 180] on div "Hero" at bounding box center [90, 180] width 180 height 14
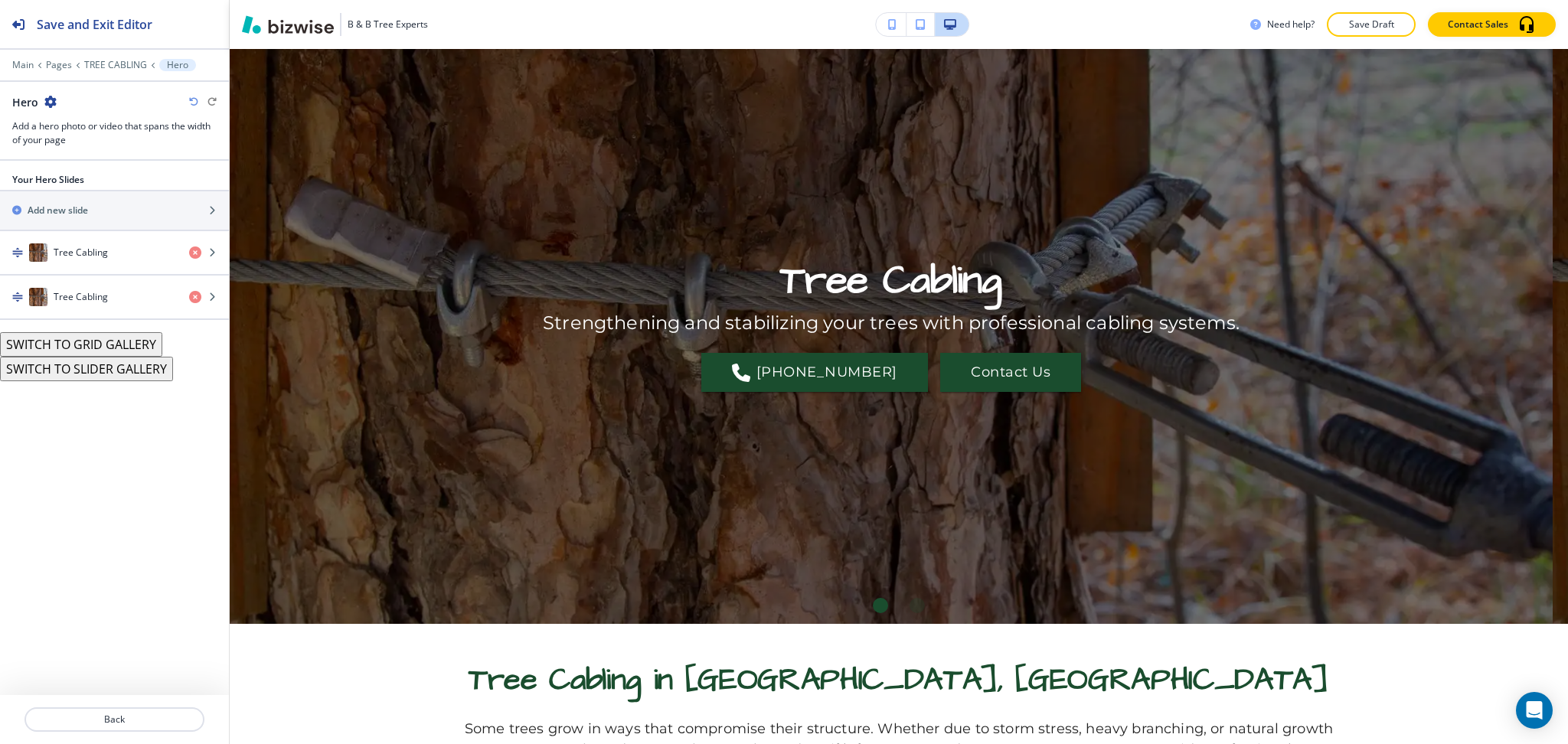
scroll to position [77, 0]
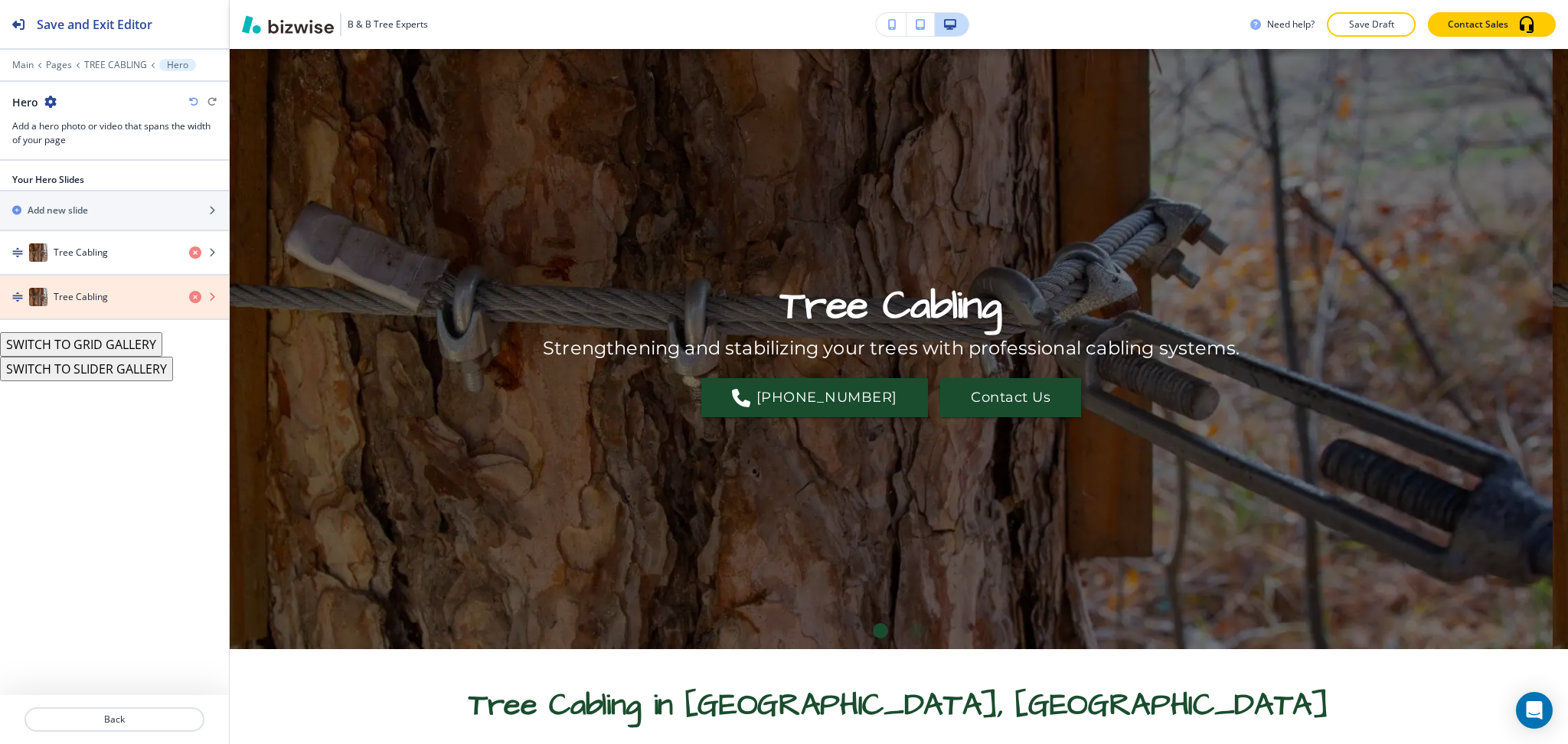
click at [193, 294] on icon "button" at bounding box center [195, 297] width 12 height 12
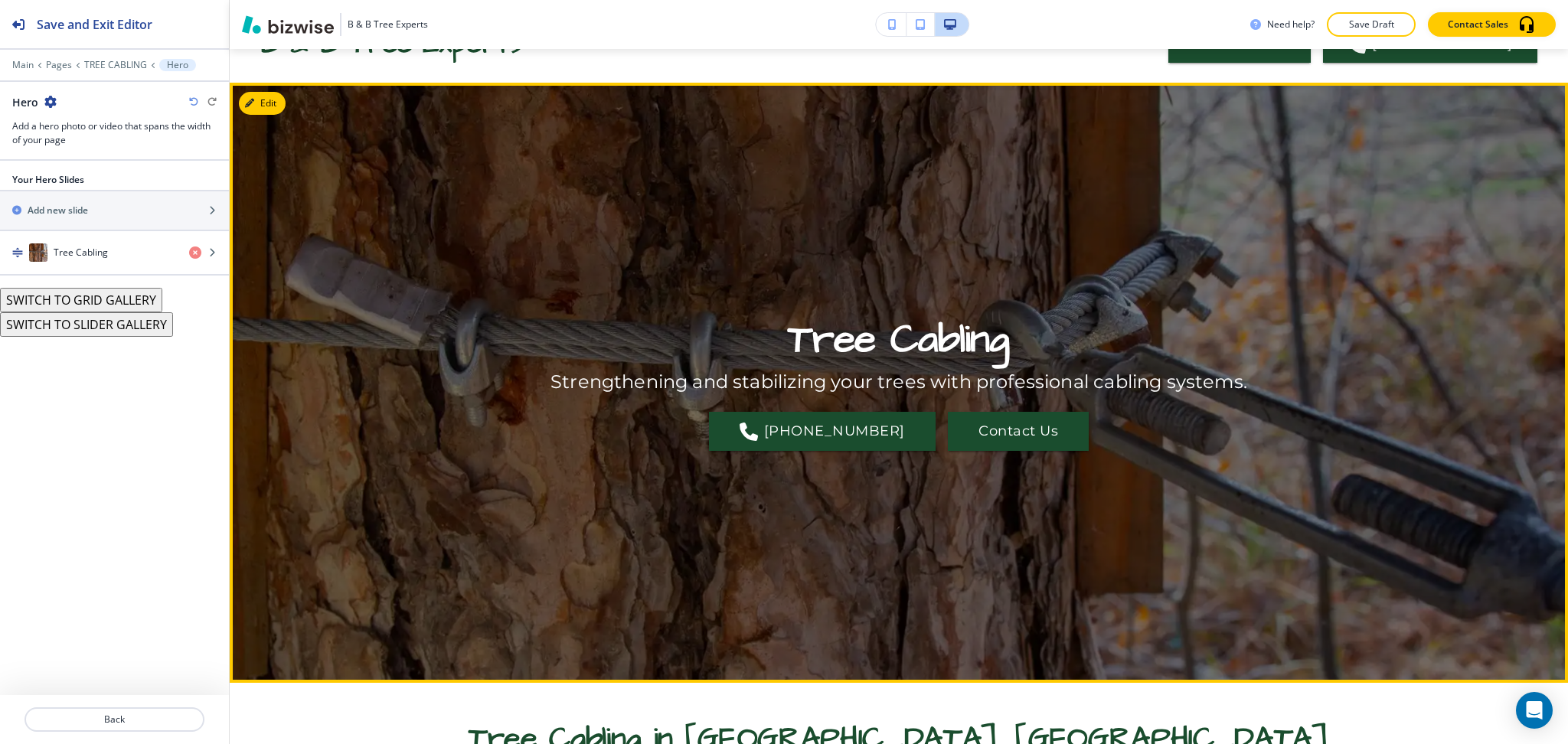
scroll to position [0, 0]
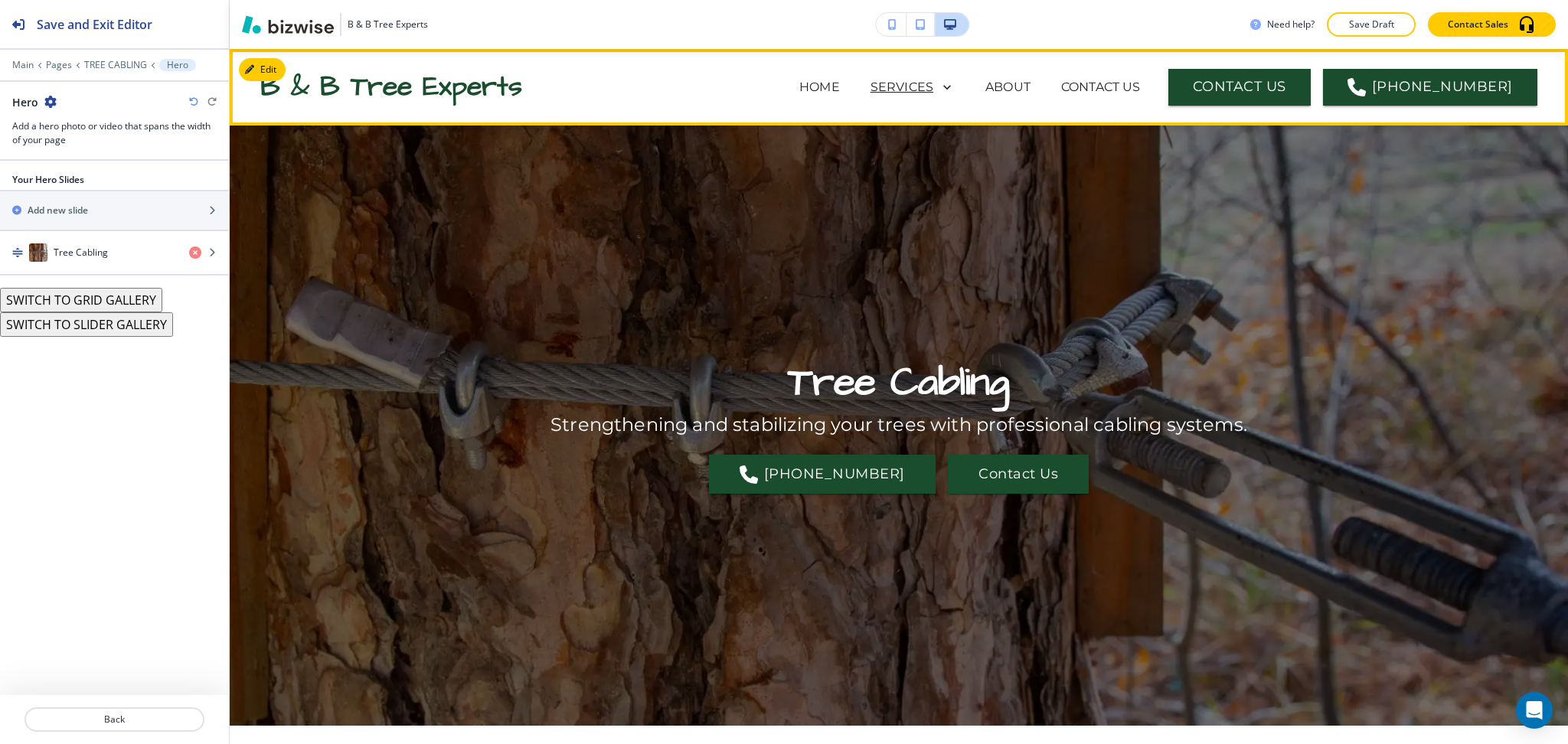
click at [933, 91] on p "SERVICES" at bounding box center [902, 87] width 63 height 19
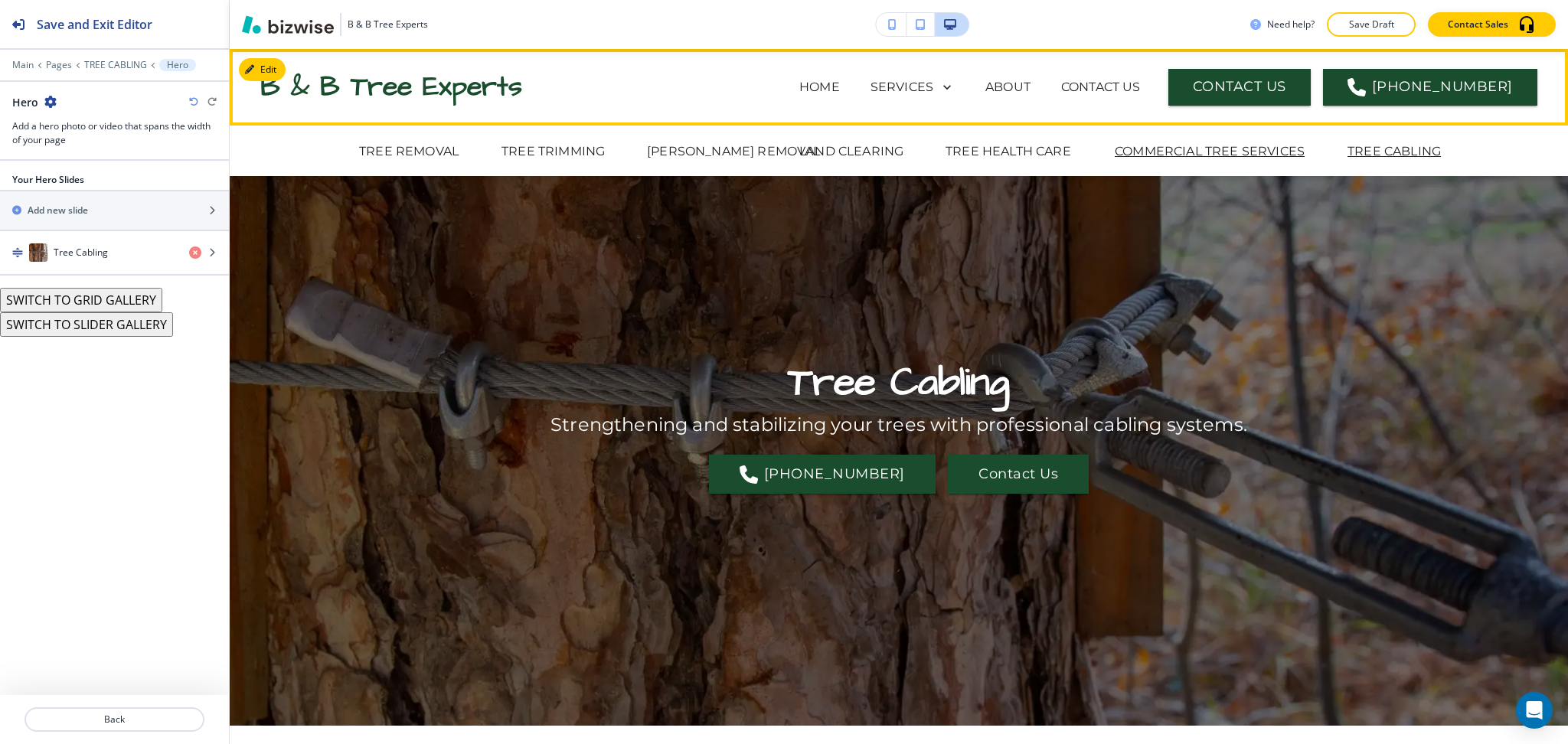
click at [1124, 146] on p "COMMERCIAL TREE SERVICES" at bounding box center [1209, 152] width 190 height 19
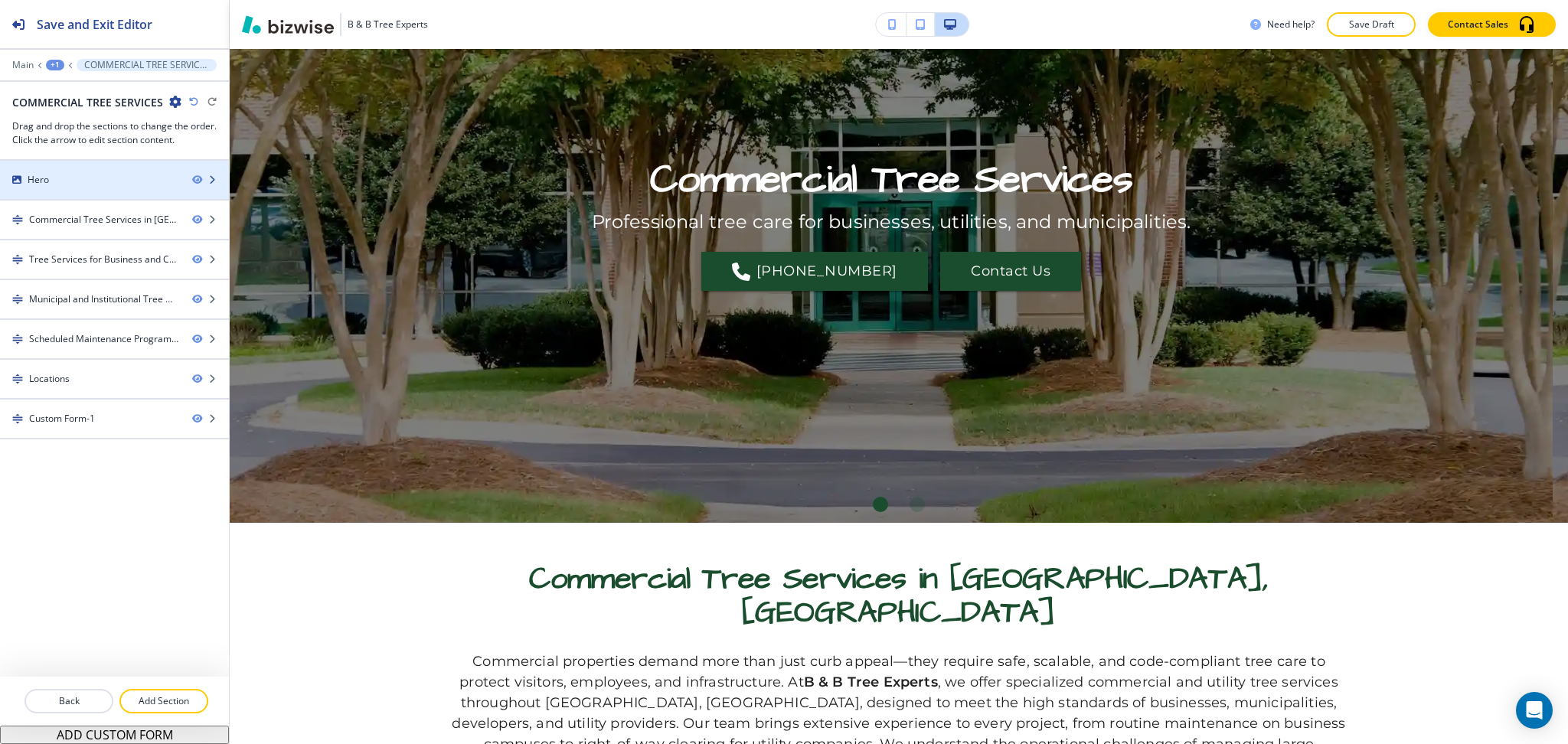
click at [126, 169] on div at bounding box center [114, 167] width 229 height 12
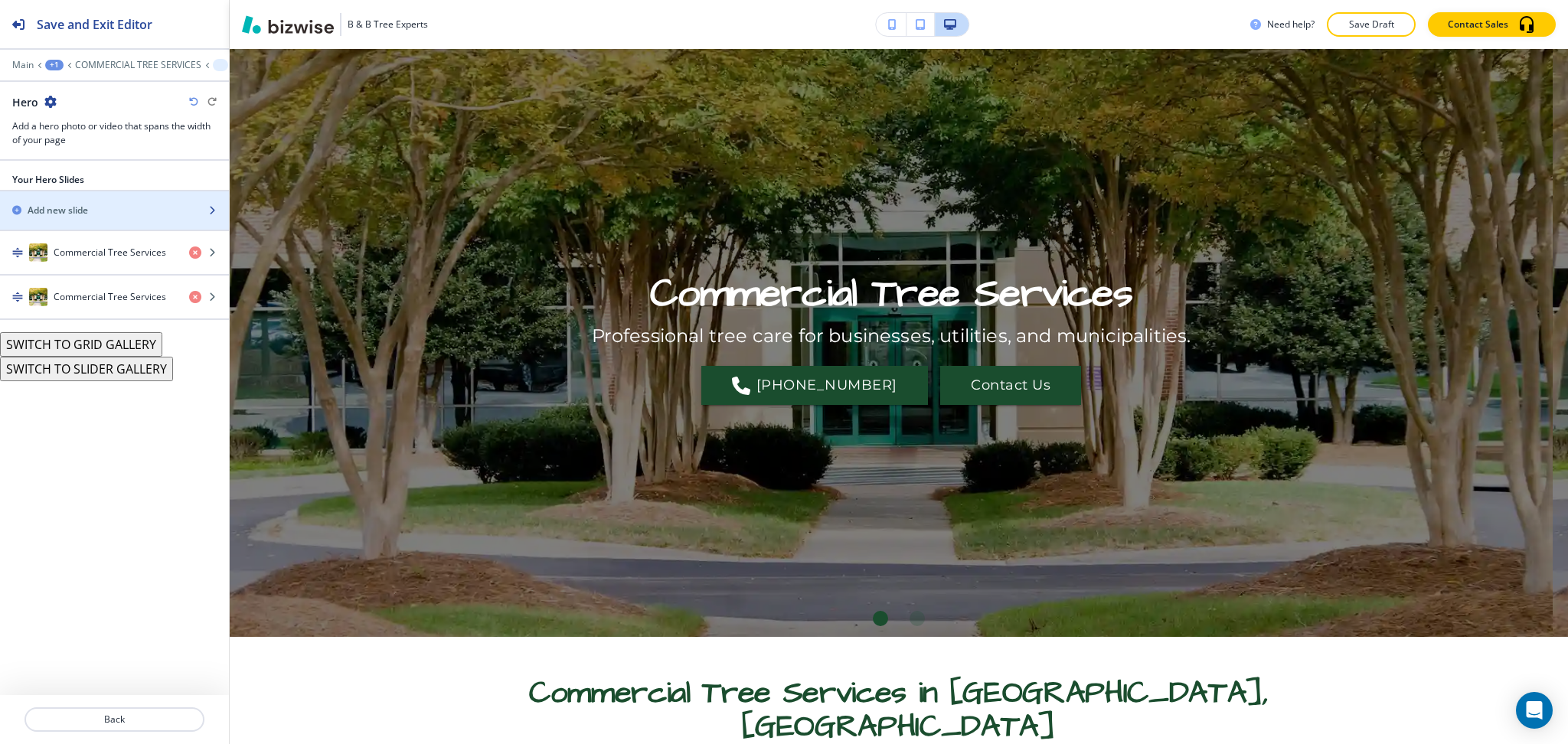
scroll to position [77, 0]
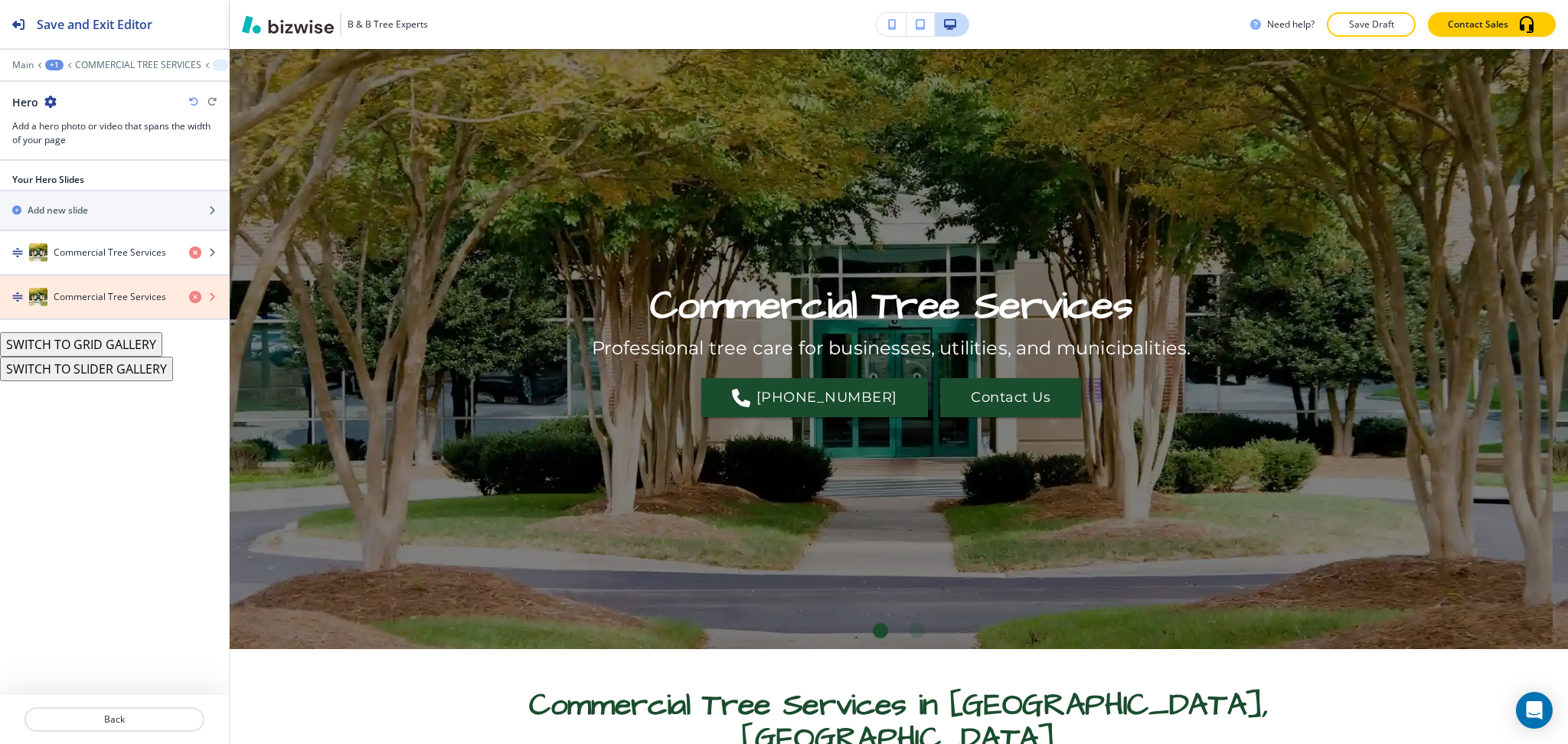
click at [194, 296] on icon "button" at bounding box center [195, 297] width 12 height 12
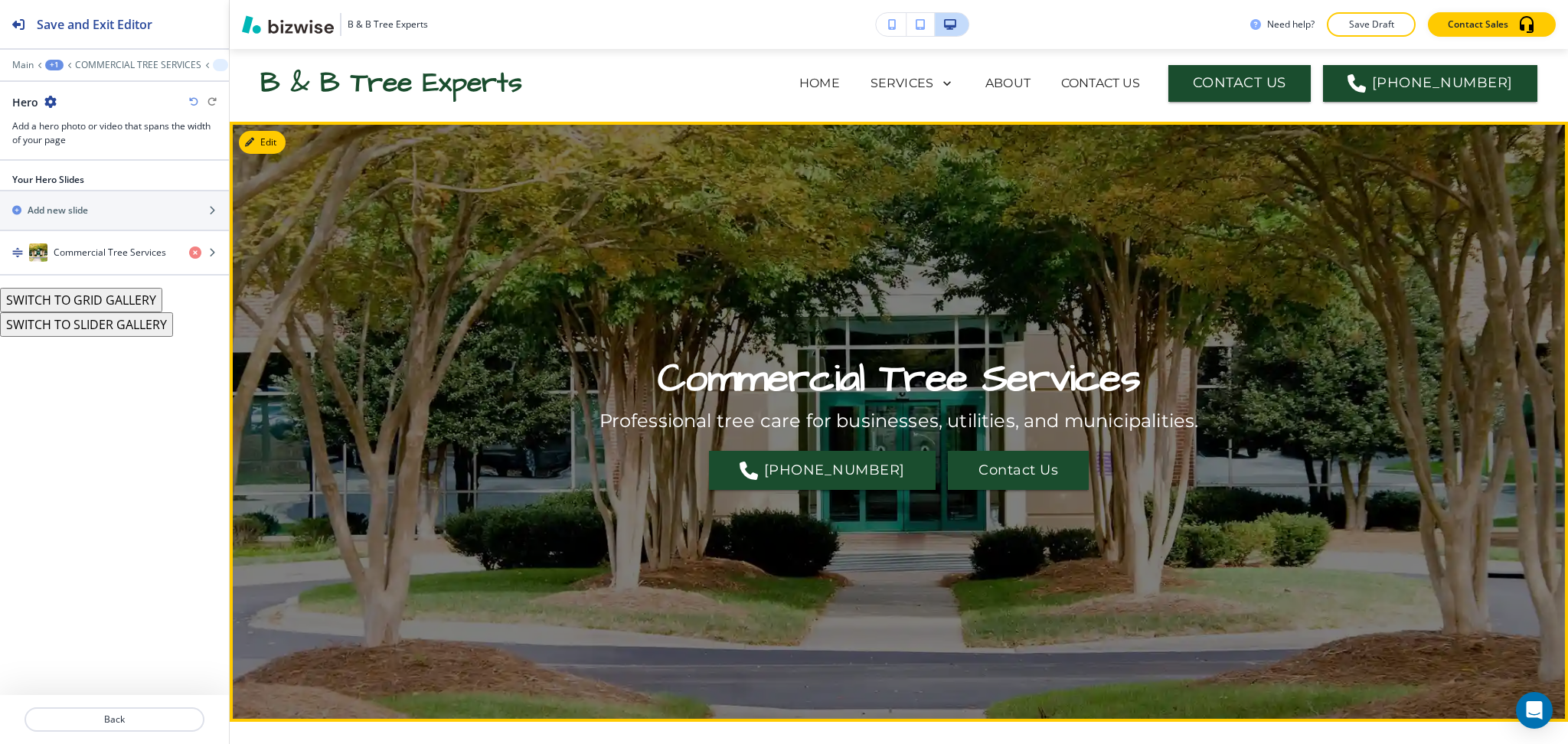
scroll to position [0, 0]
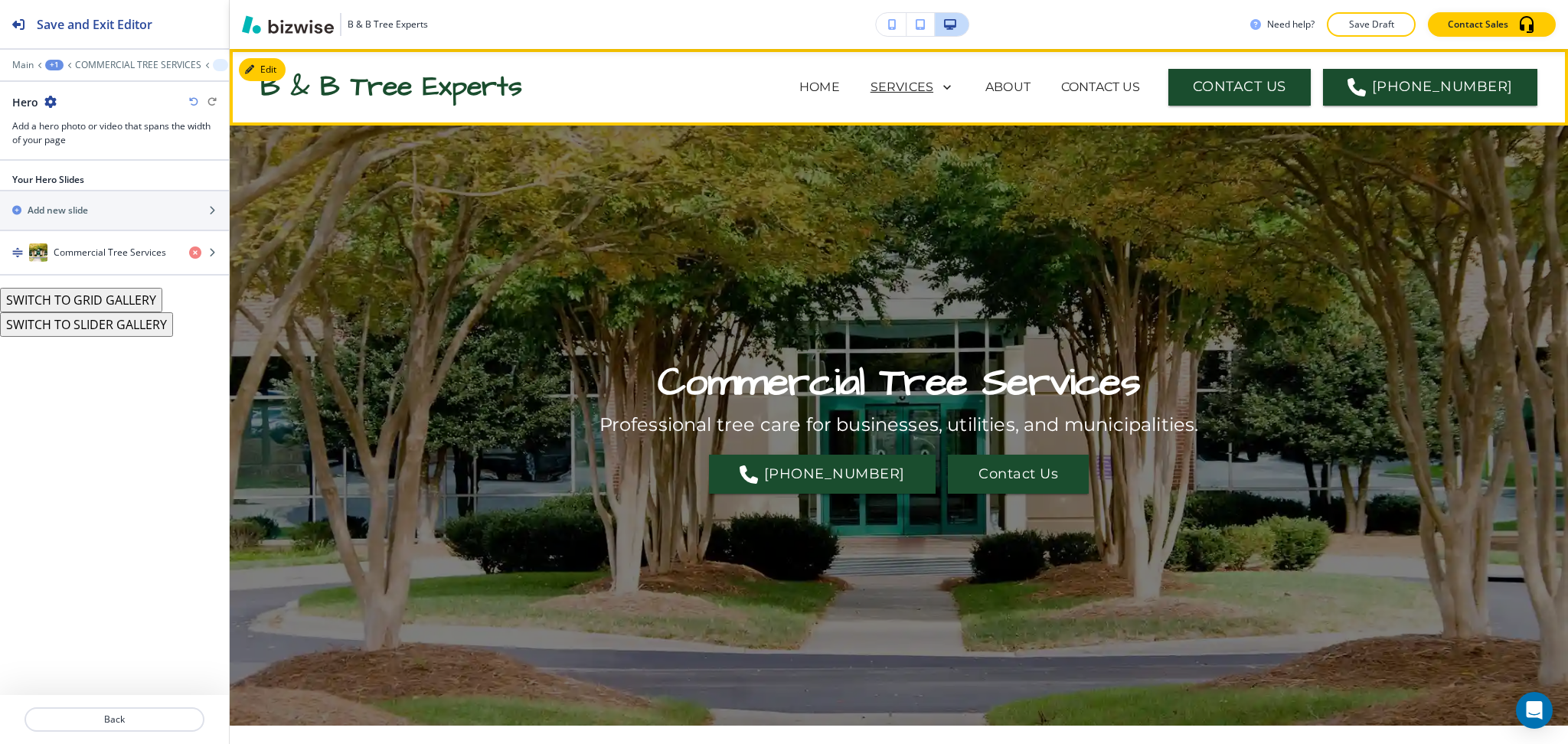
click at [922, 84] on p "SERVICES" at bounding box center [902, 87] width 63 height 19
click at [925, 91] on p "SERVICES" at bounding box center [902, 87] width 63 height 19
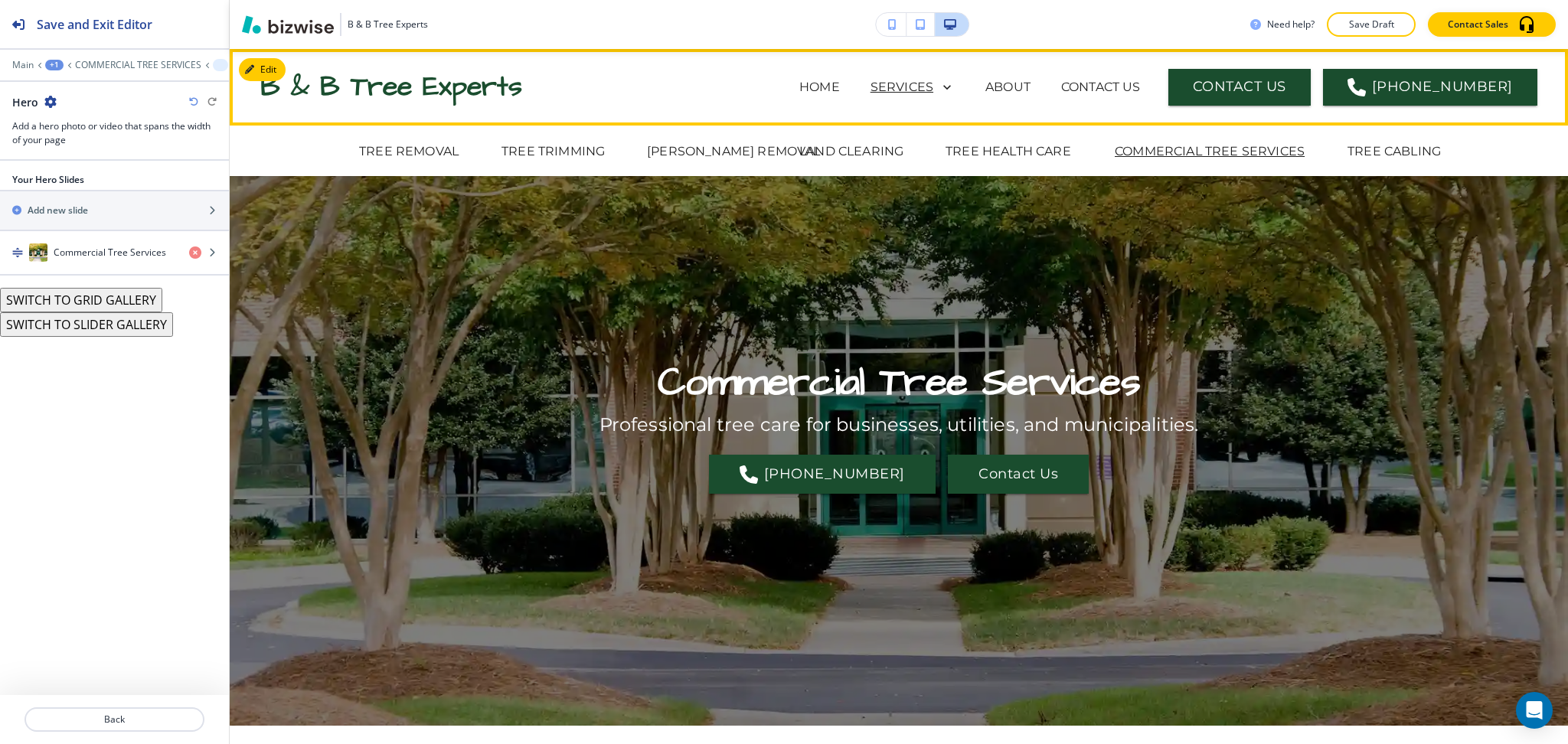
click at [955, 93] on icon at bounding box center [944, 88] width 22 height 22
click at [1034, 153] on p "TREE HEALTH CARE" at bounding box center [1008, 152] width 125 height 19
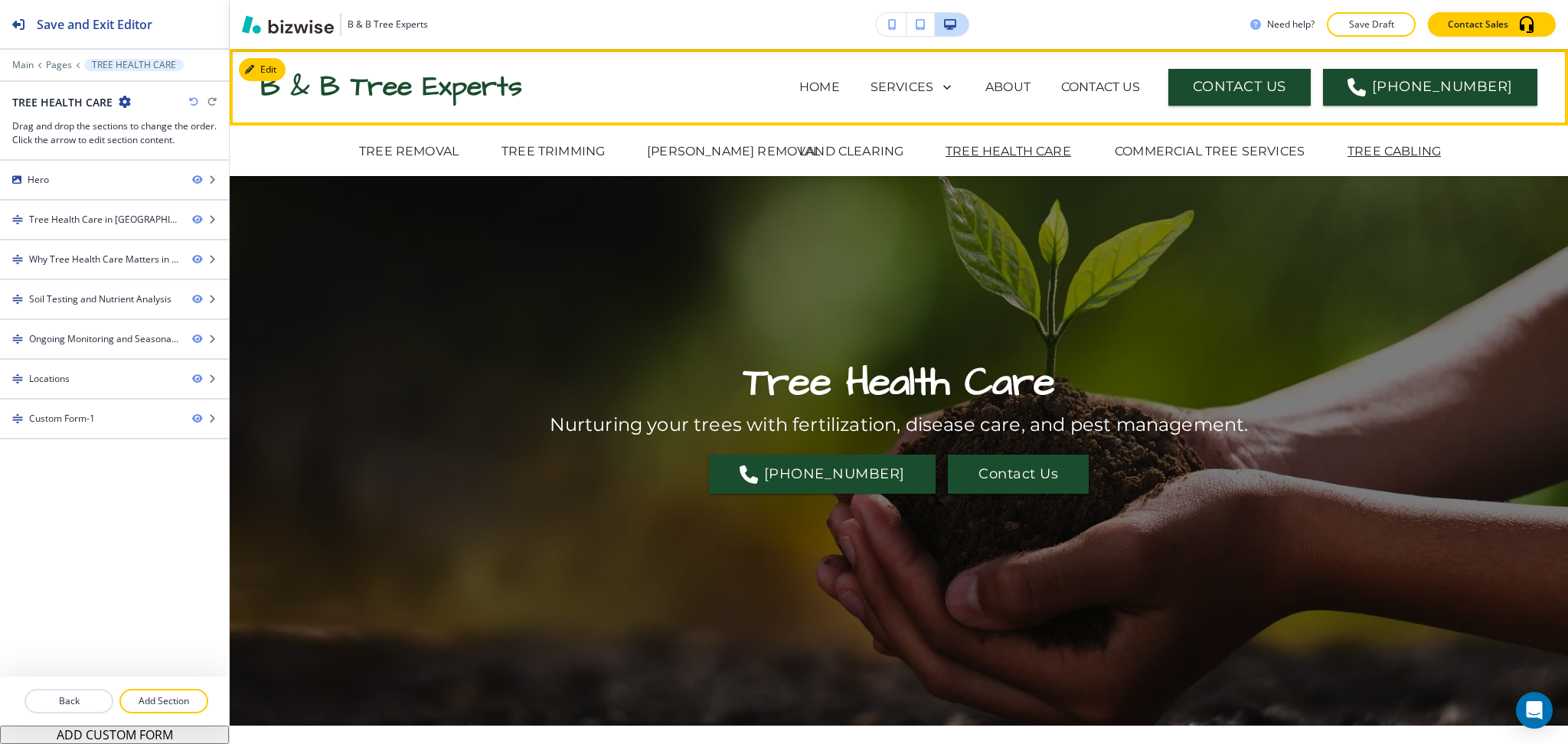
click at [1367, 145] on p "TREE CABLING" at bounding box center [1394, 152] width 94 height 19
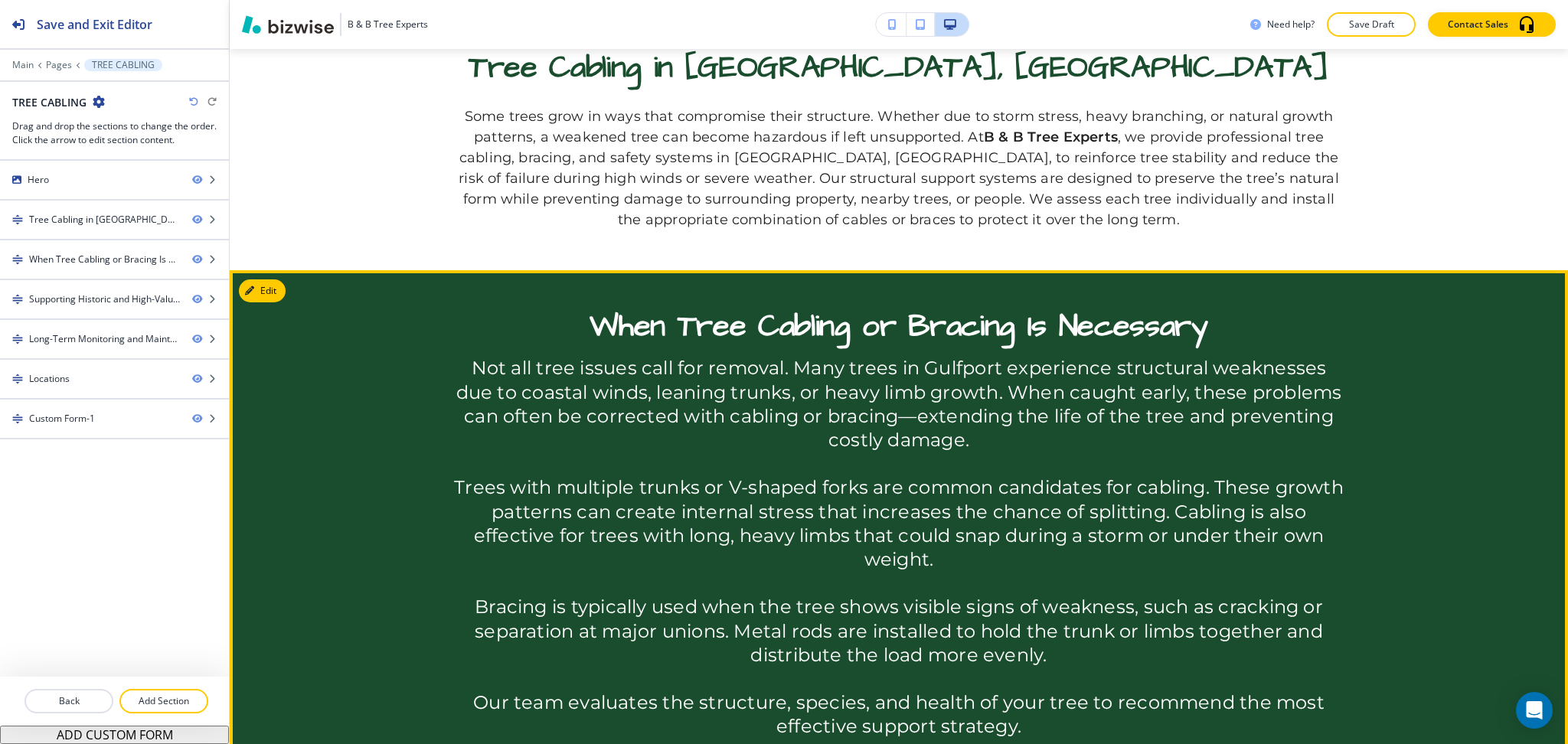
click at [271, 294] on button "Edit This Section" at bounding box center [290, 291] width 103 height 23
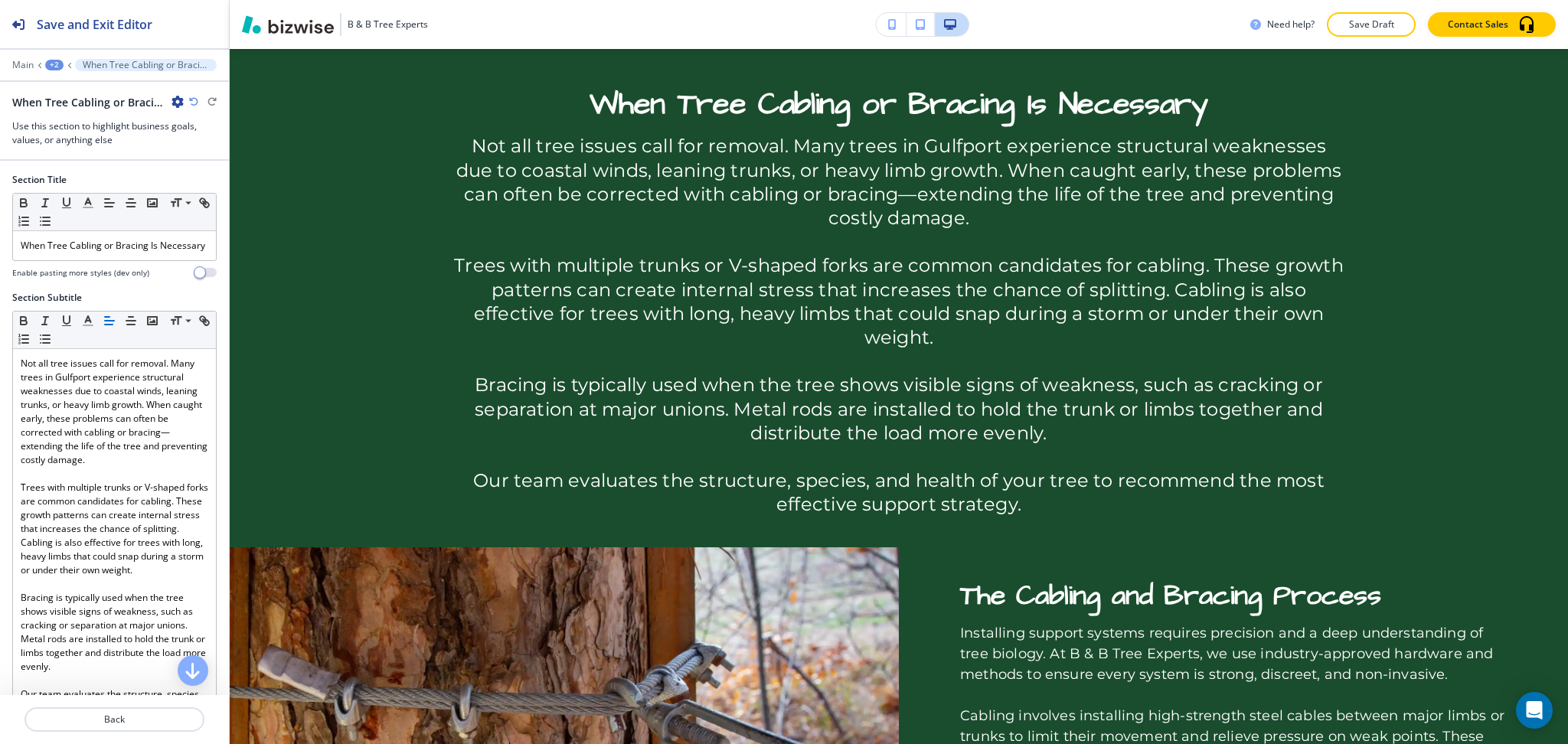
scroll to position [622, 0]
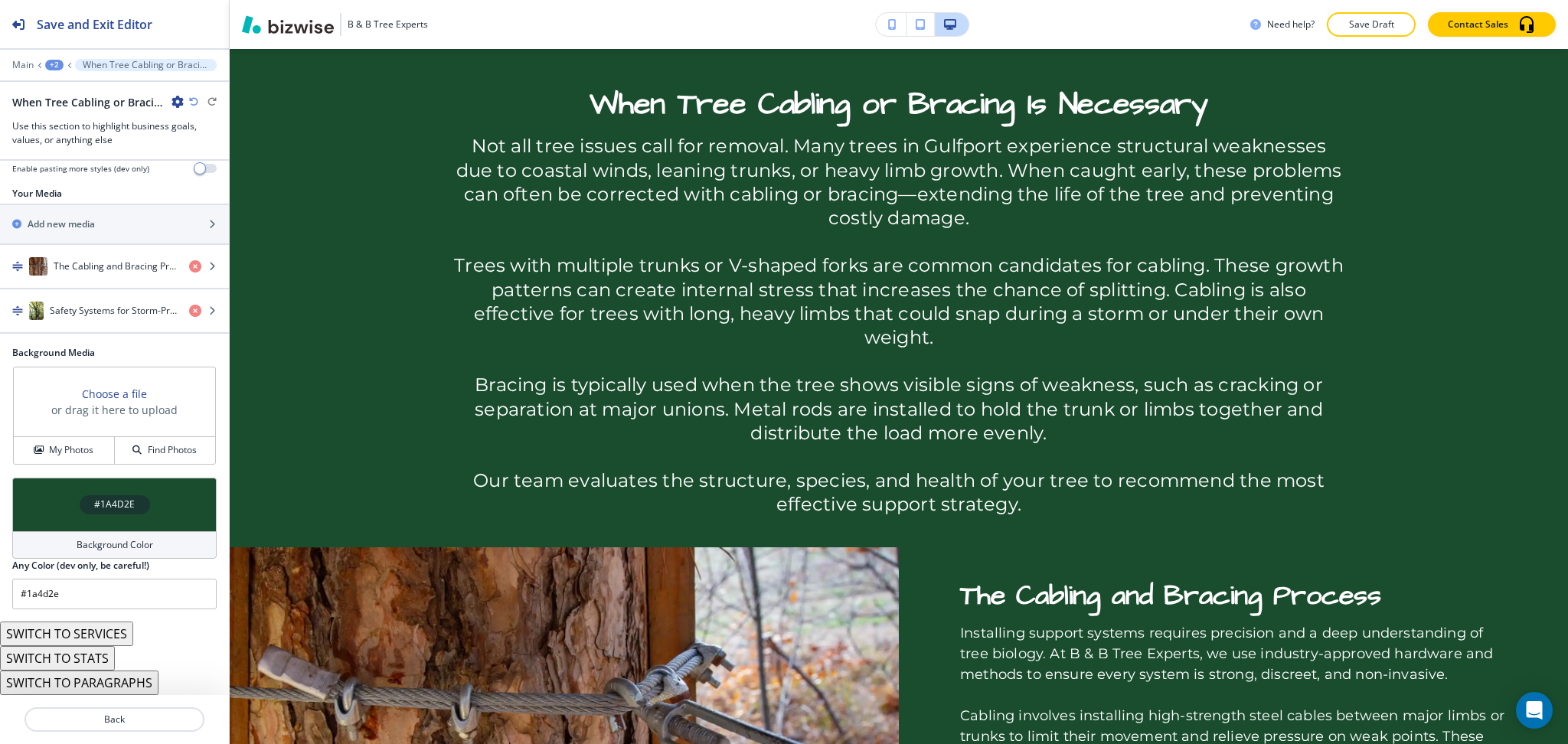
click at [115, 537] on div "Background Color" at bounding box center [113, 545] width 204 height 28
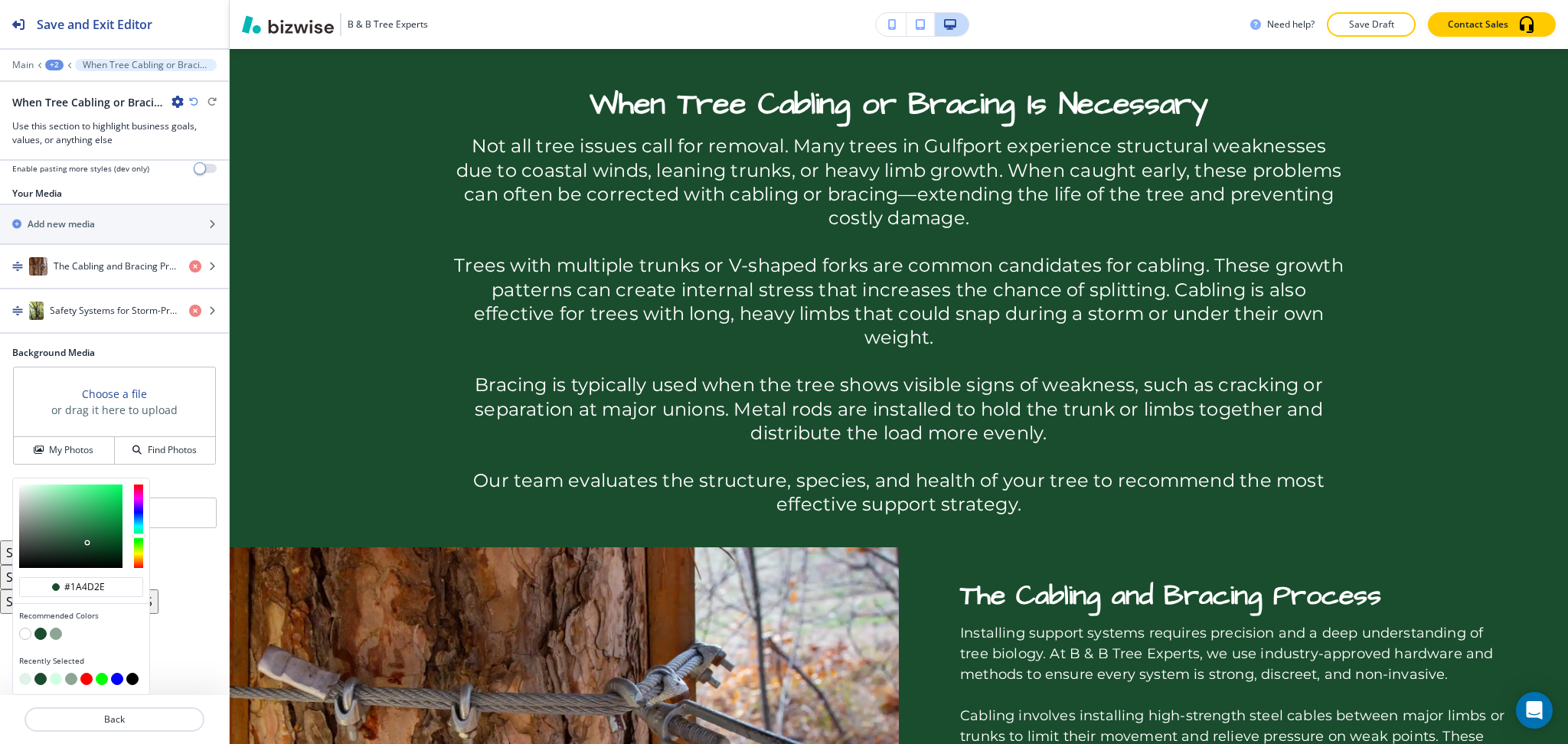
click at [26, 680] on button "button" at bounding box center [25, 679] width 12 height 12
type input "#e1f3e8"
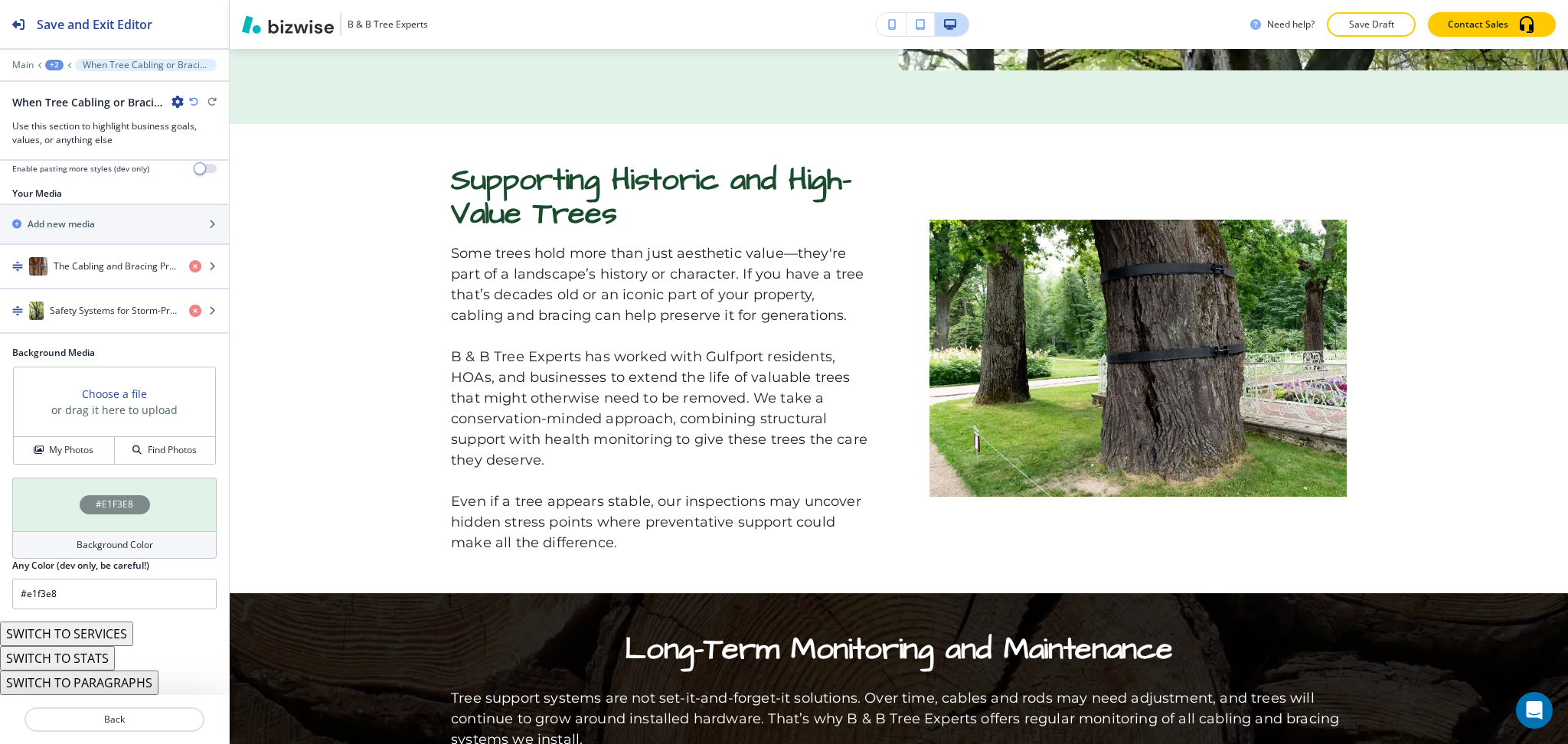
scroll to position [2067, 0]
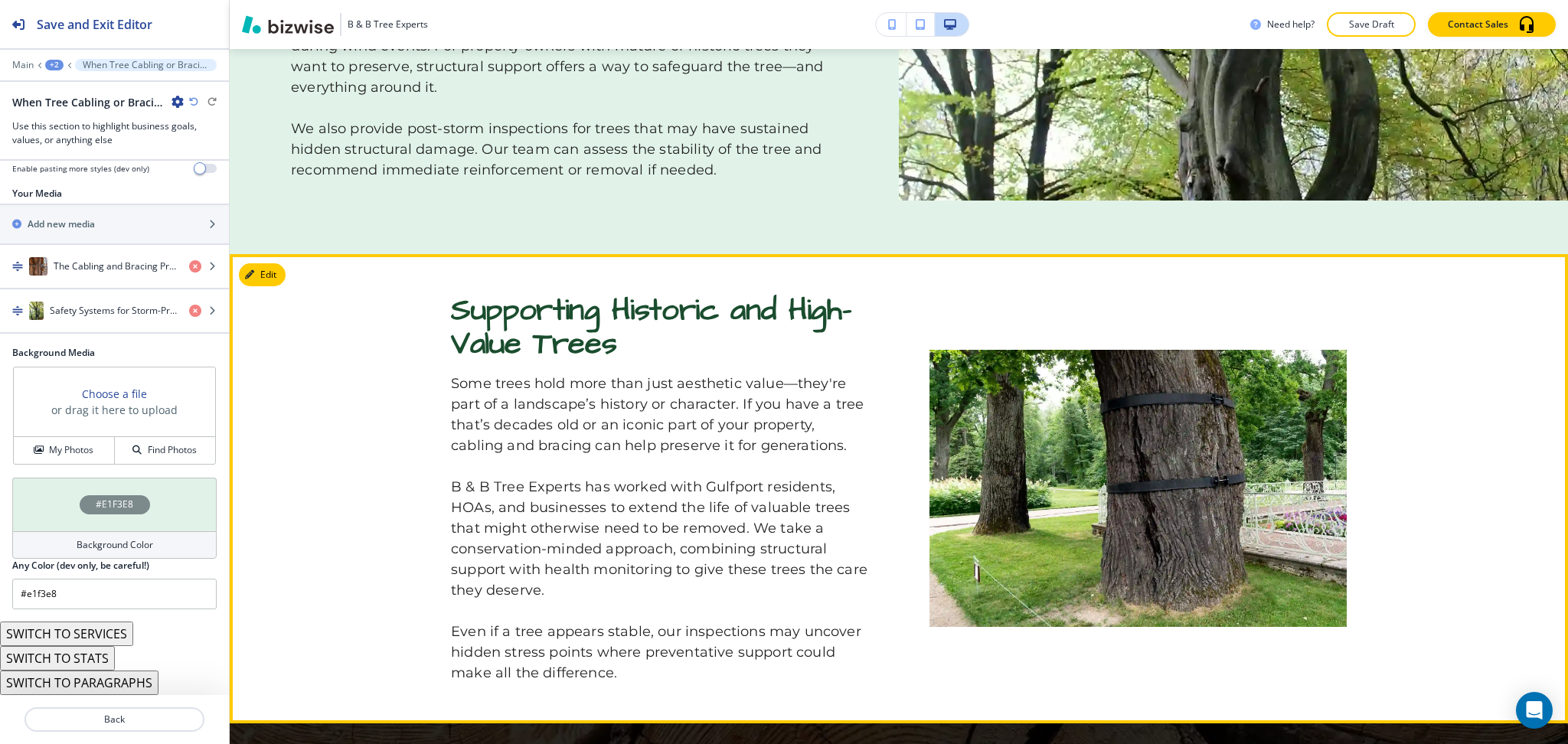
click at [276, 263] on button "Edit" at bounding box center [261, 274] width 46 height 23
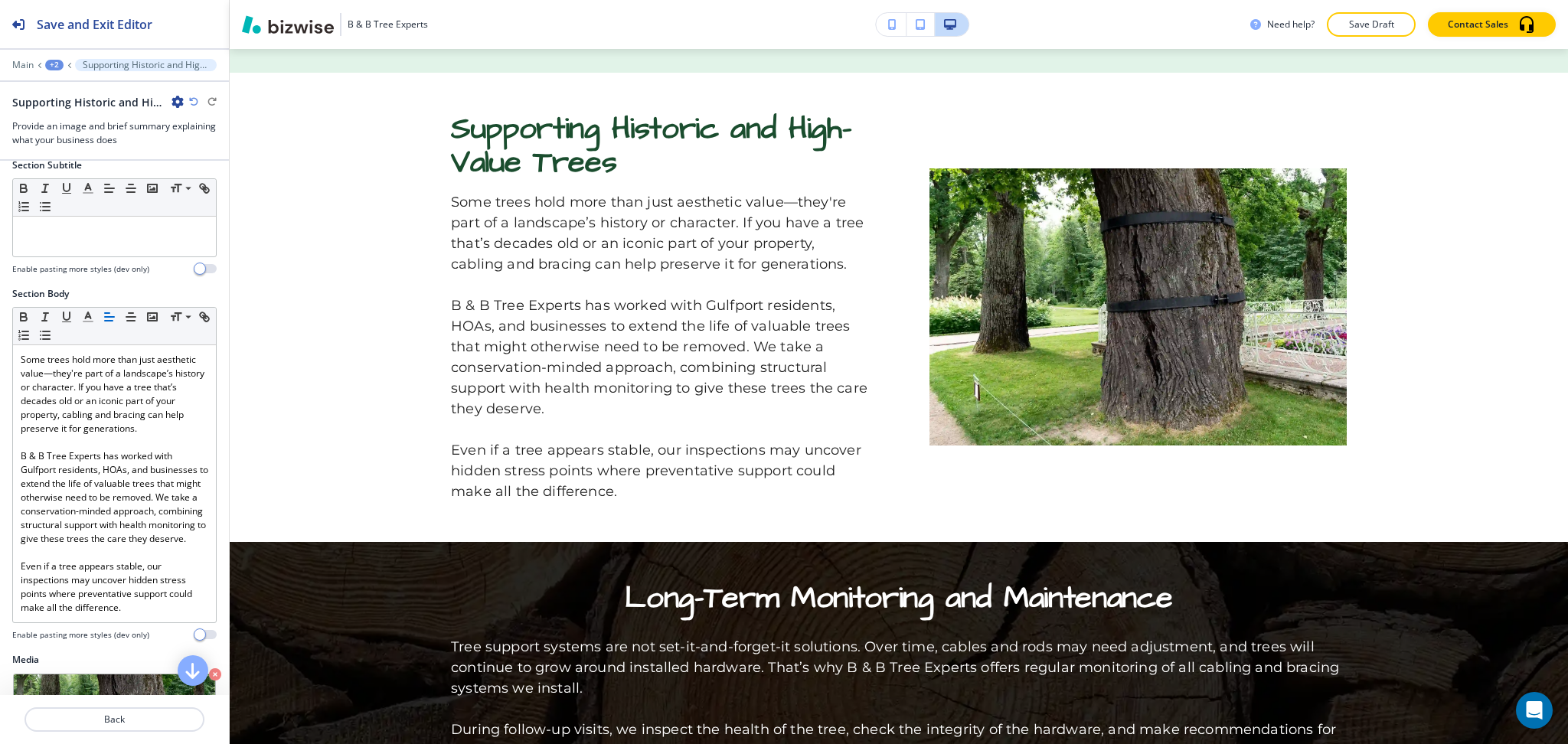
scroll to position [649, 0]
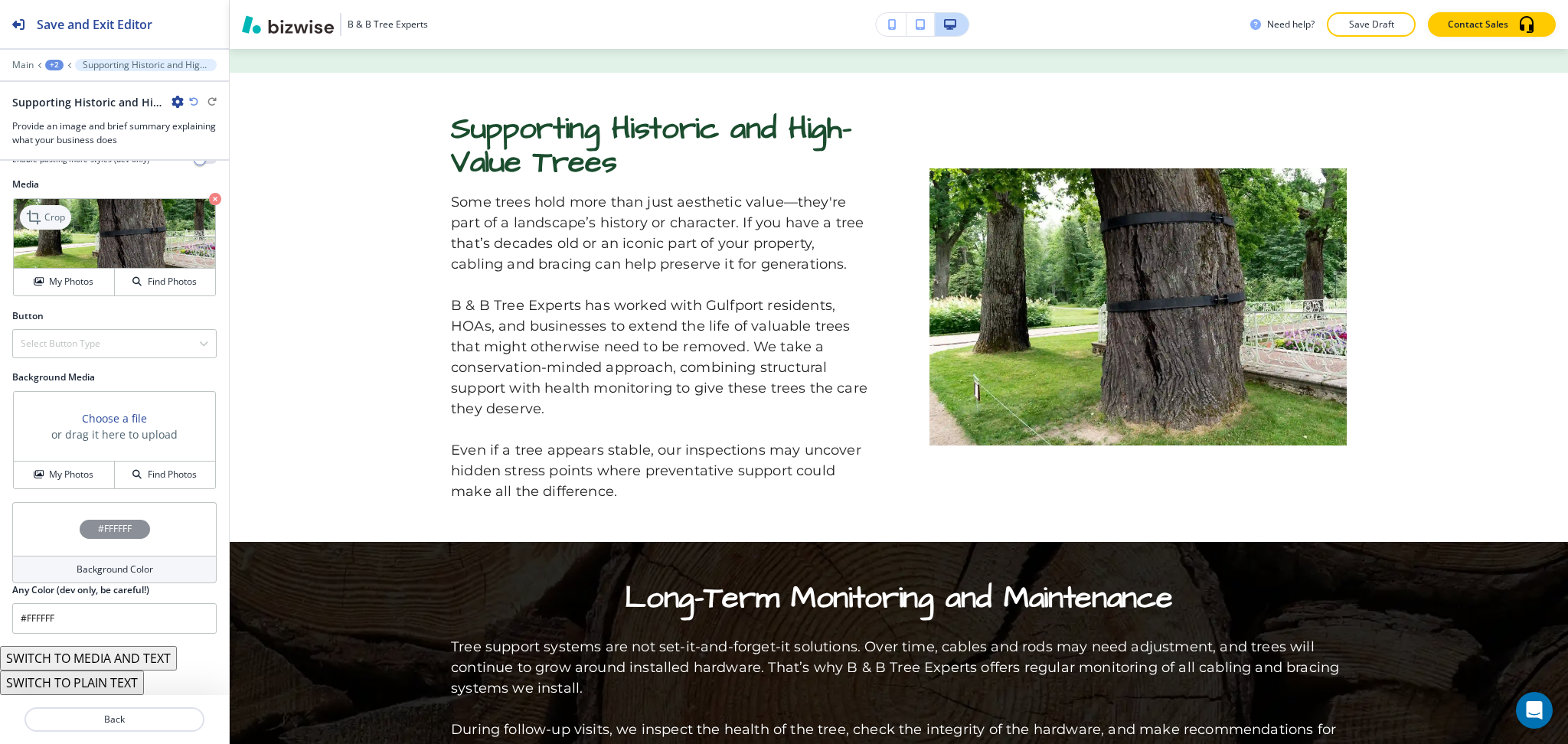
click at [36, 214] on icon at bounding box center [34, 218] width 14 height 14
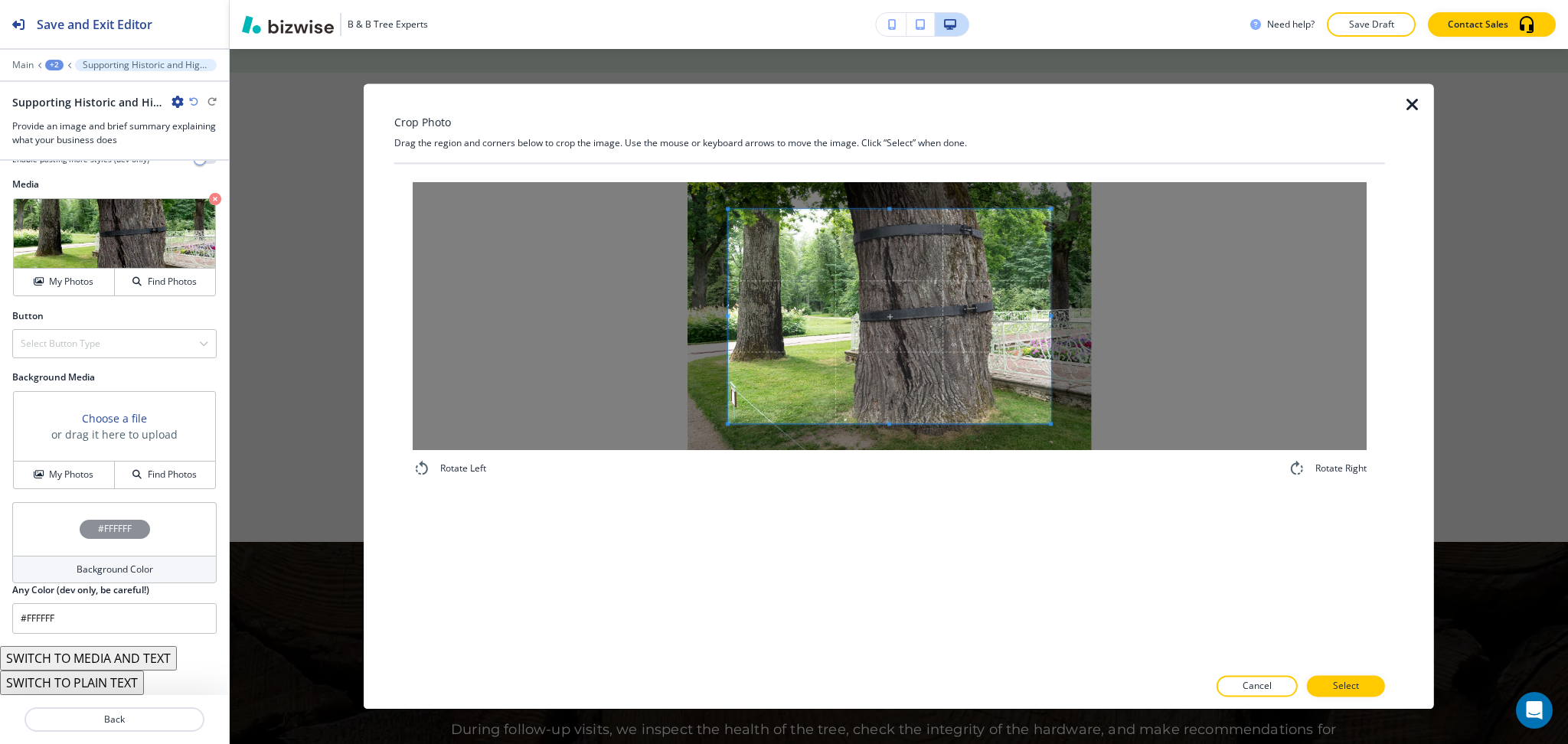
click at [917, 122] on div "Crop Photo Drag the region and corners below to crop the image. Use the mouse o…" at bounding box center [889, 396] width 990 height 626
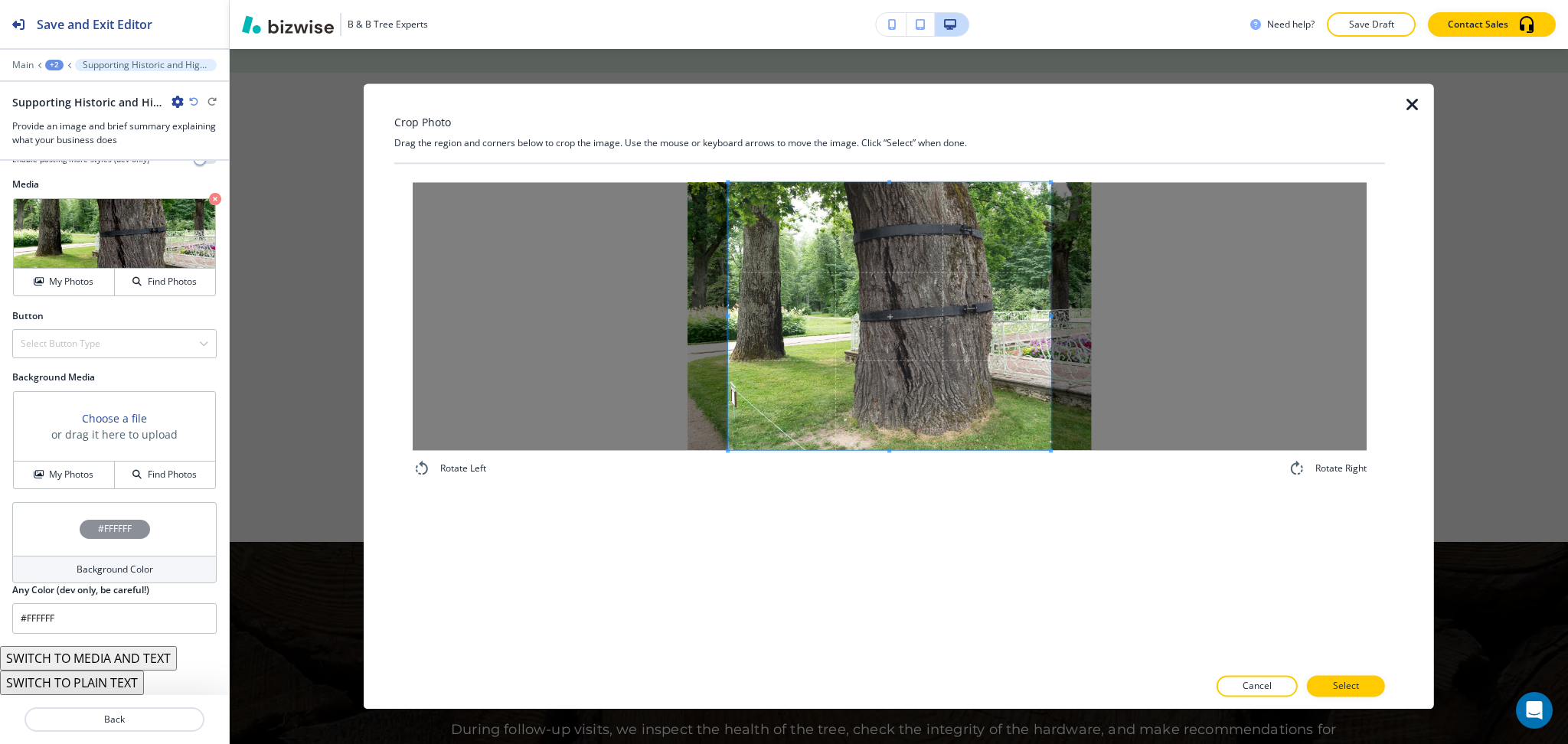
click at [929, 527] on div "Rotate Left Rotate Right" at bounding box center [889, 415] width 990 height 503
click at [1019, 307] on div at bounding box center [876, 316] width 297 height 268
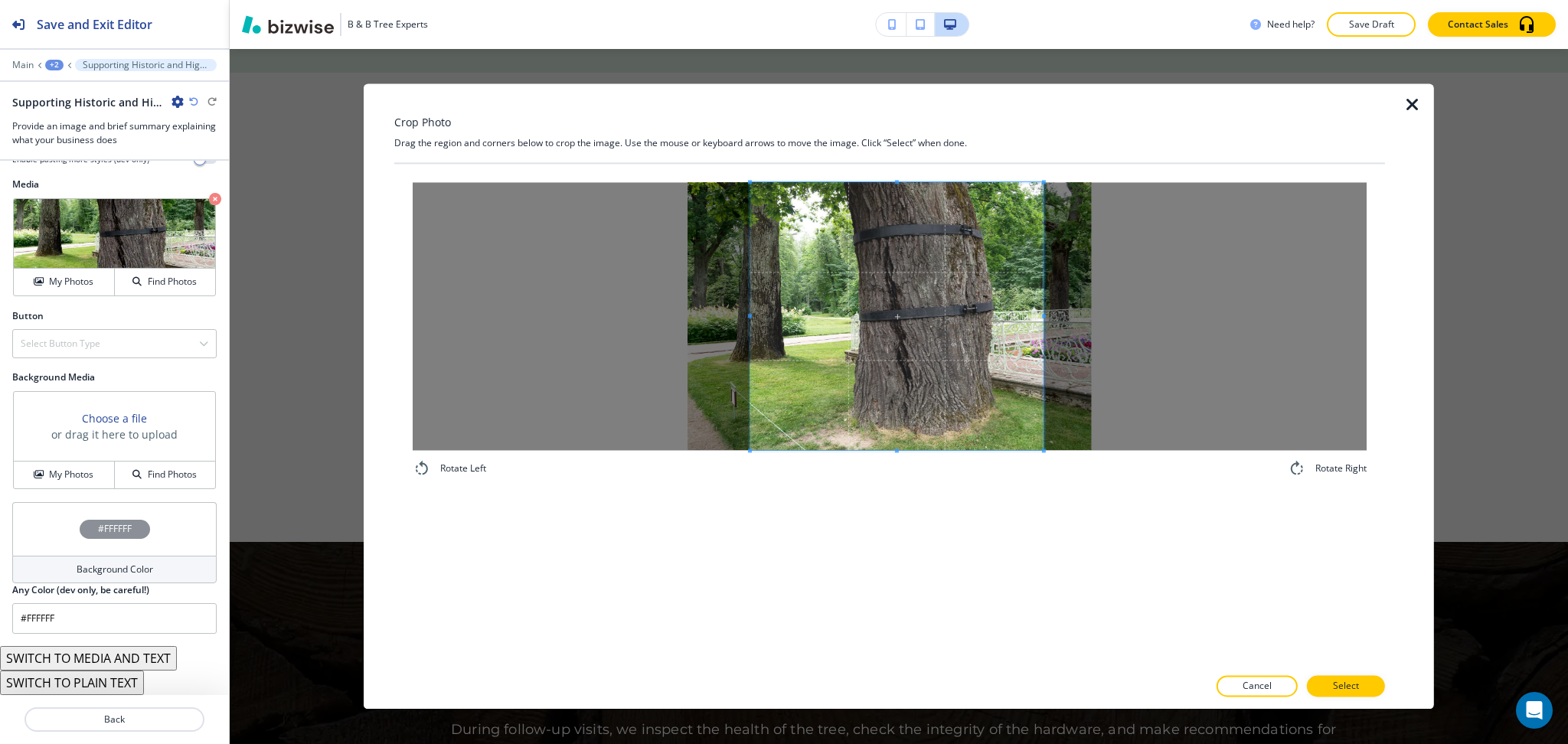
click at [952, 333] on span at bounding box center [897, 316] width 294 height 268
click at [1344, 689] on p "Select" at bounding box center [1346, 687] width 26 height 14
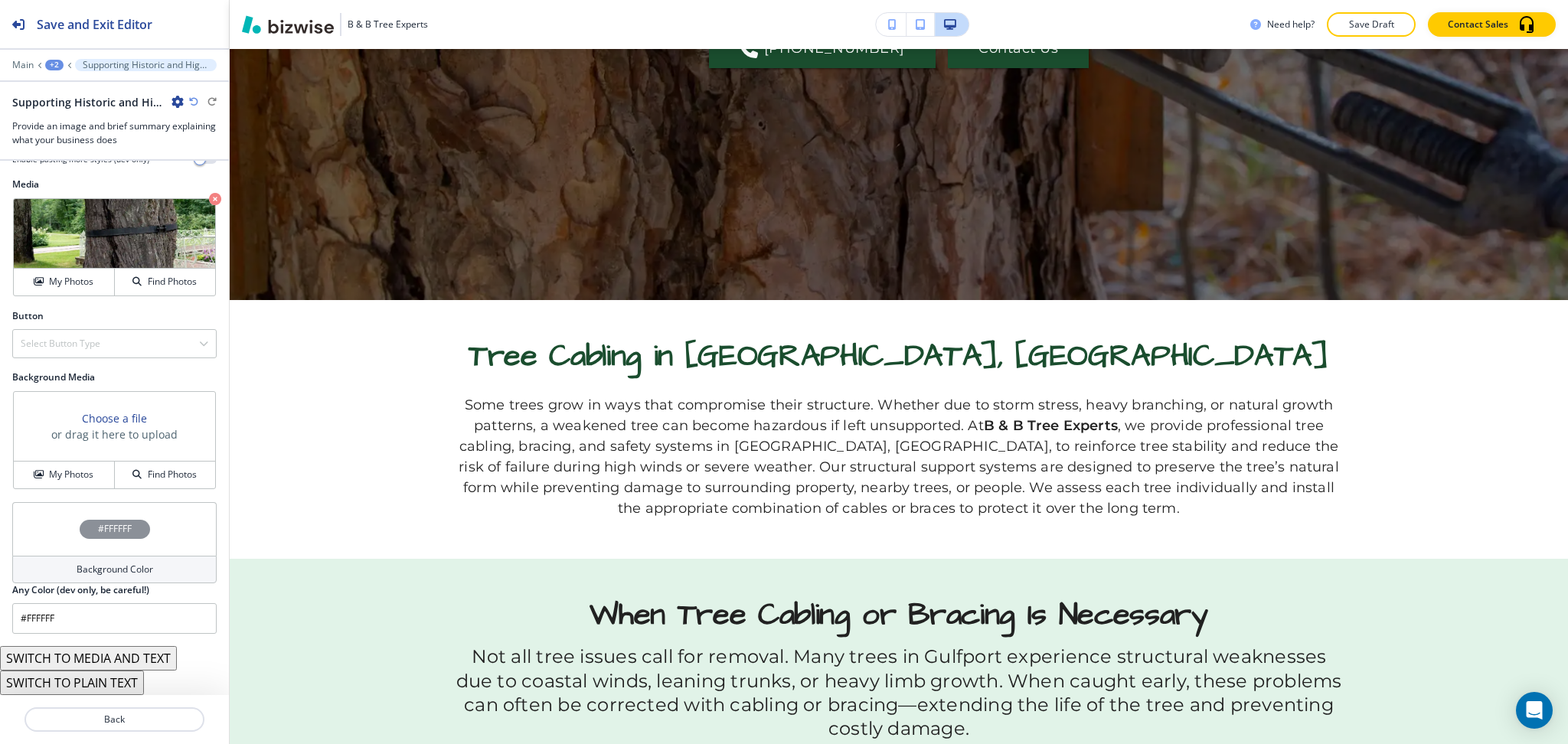
scroll to position [0, 0]
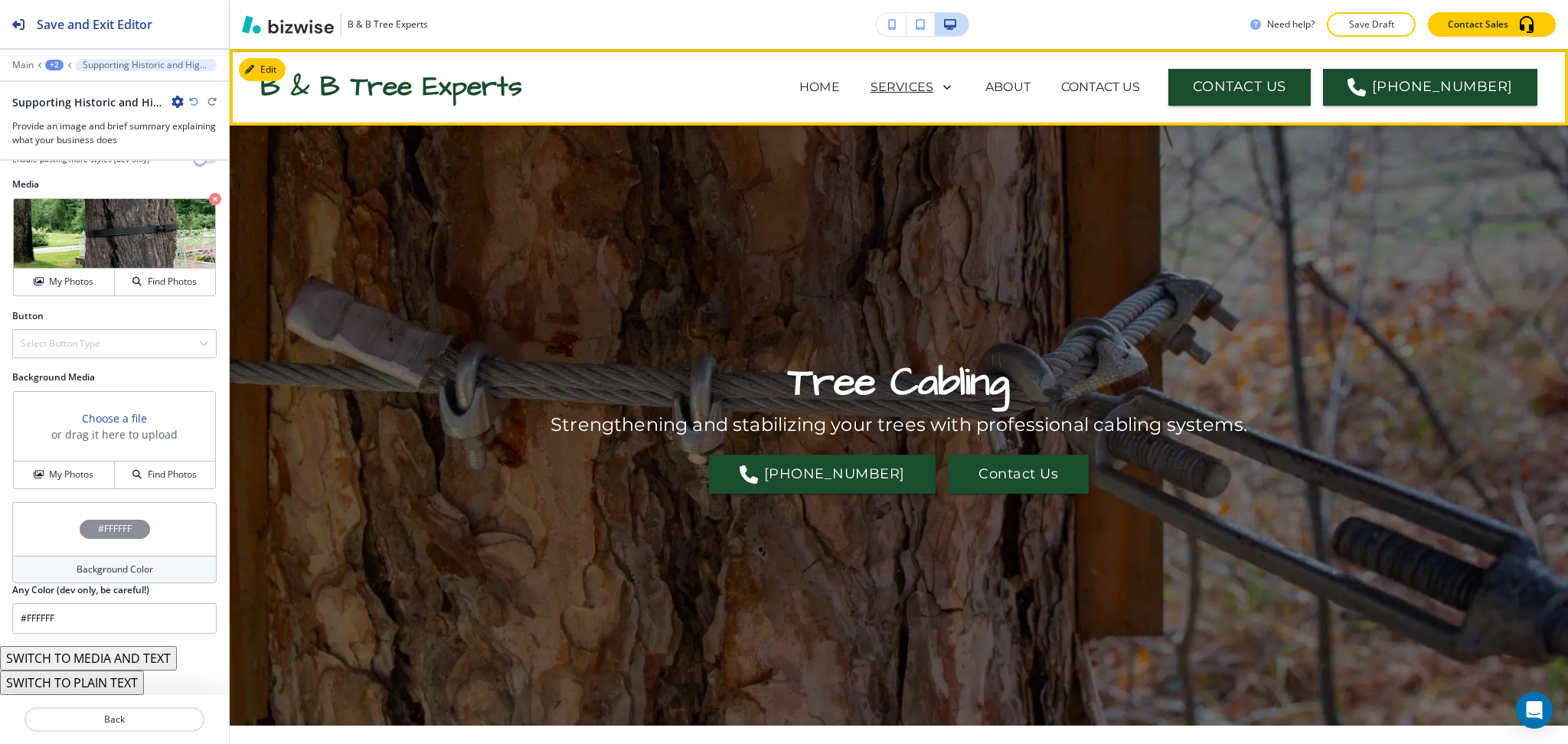
click at [926, 84] on p "SERVICES" at bounding box center [902, 87] width 63 height 19
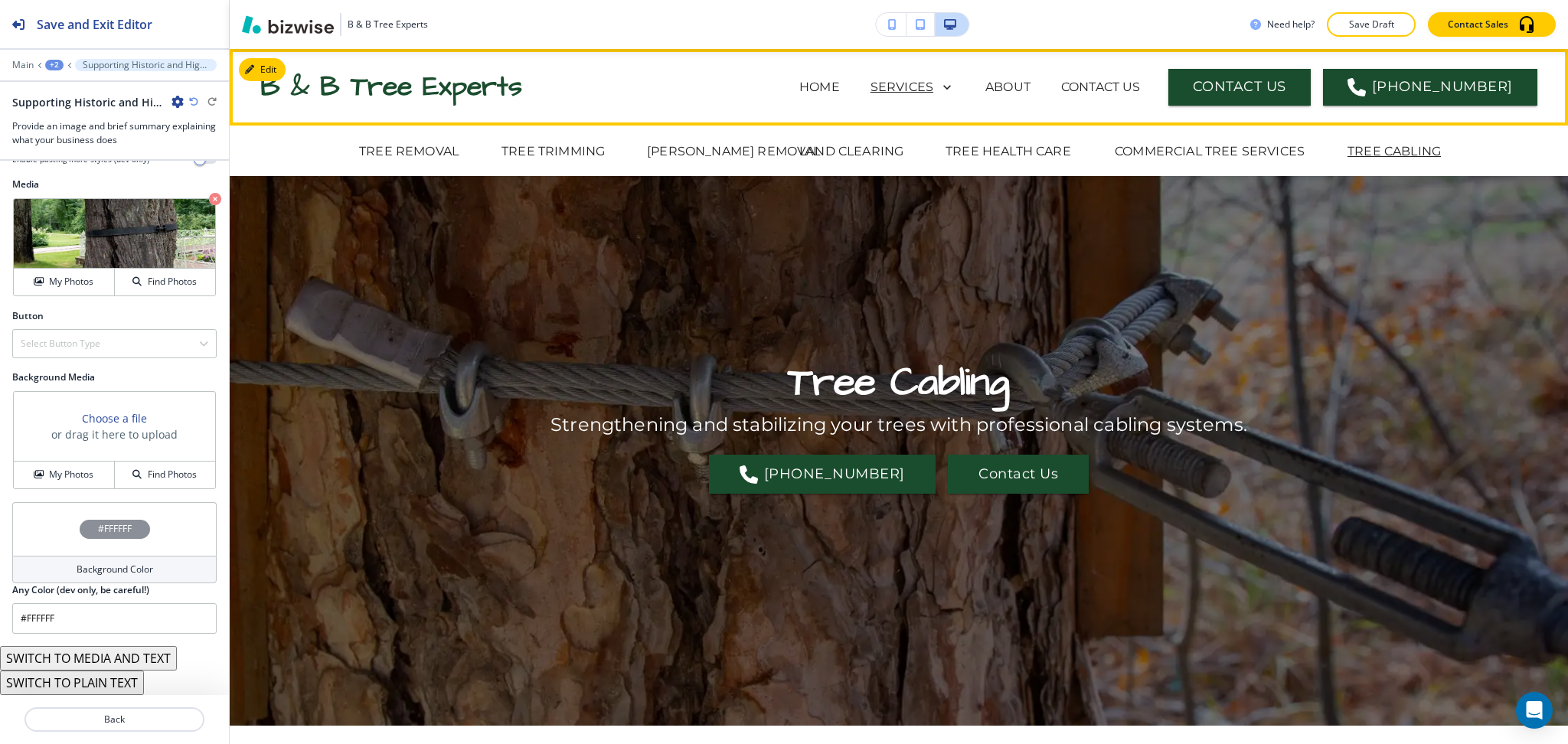
click at [933, 91] on p "SERVICES" at bounding box center [902, 87] width 63 height 19
click at [1155, 144] on p "COMMERCIAL TREE SERVICES" at bounding box center [1209, 152] width 190 height 19
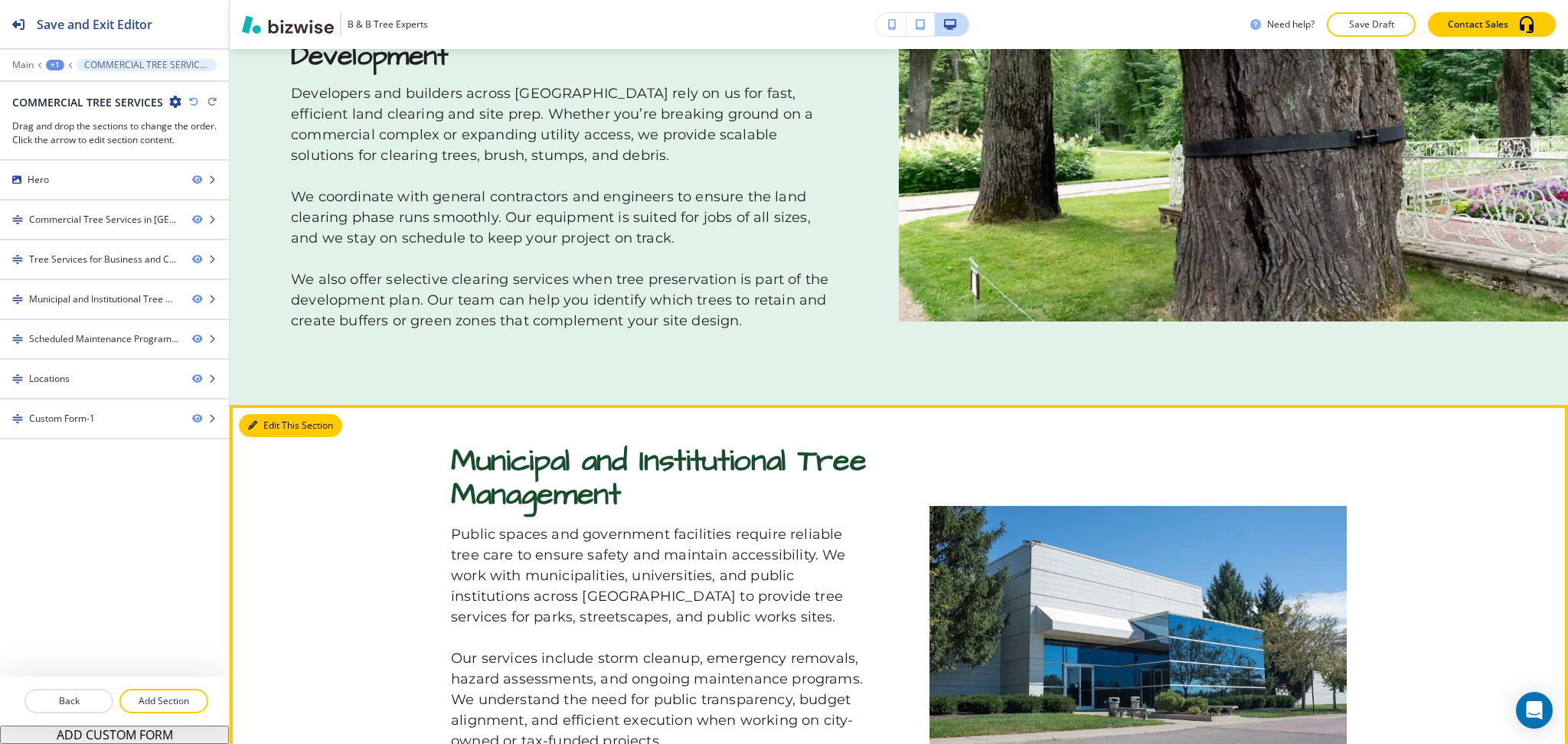
click at [271, 414] on button "Edit This Section" at bounding box center [290, 425] width 103 height 23
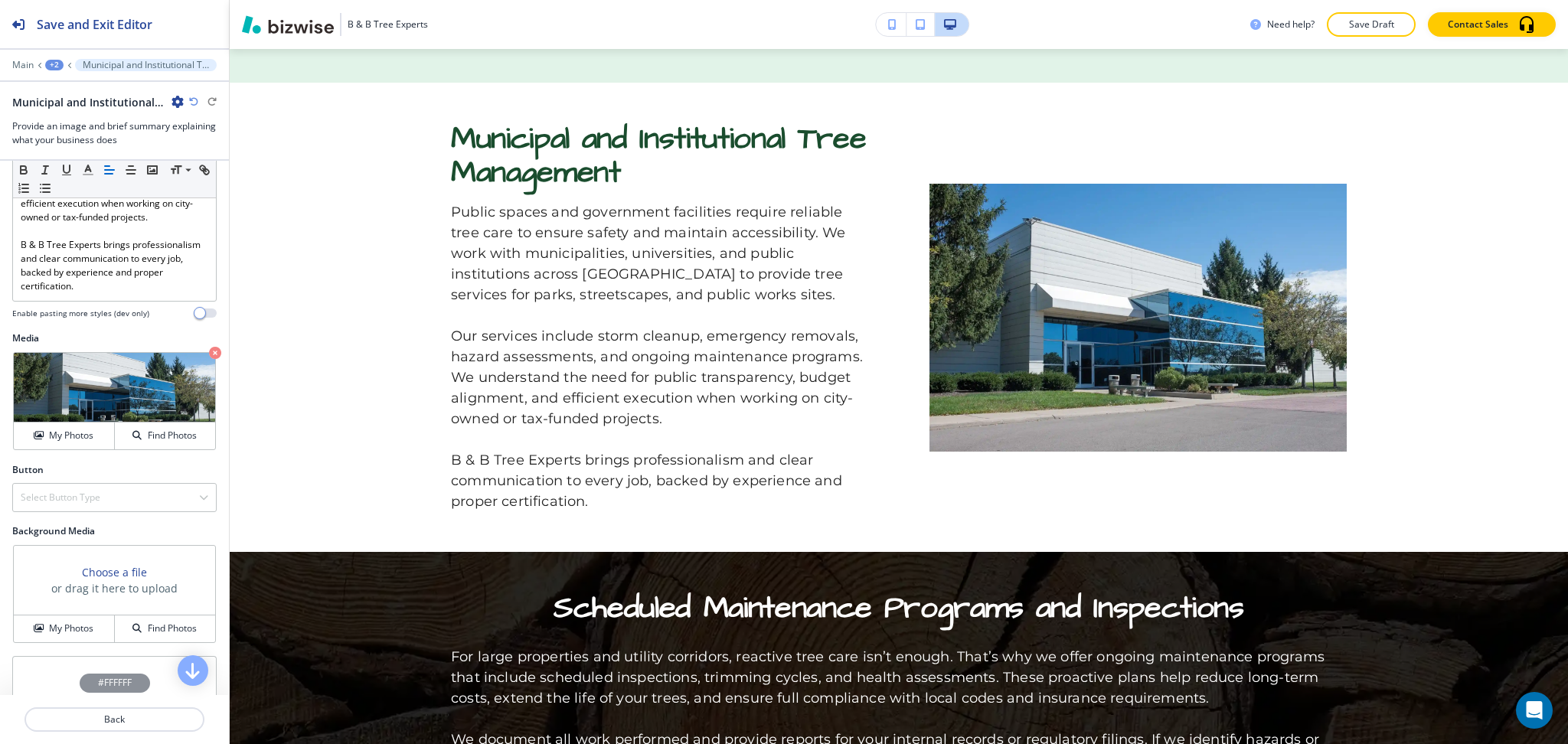
scroll to position [636, 0]
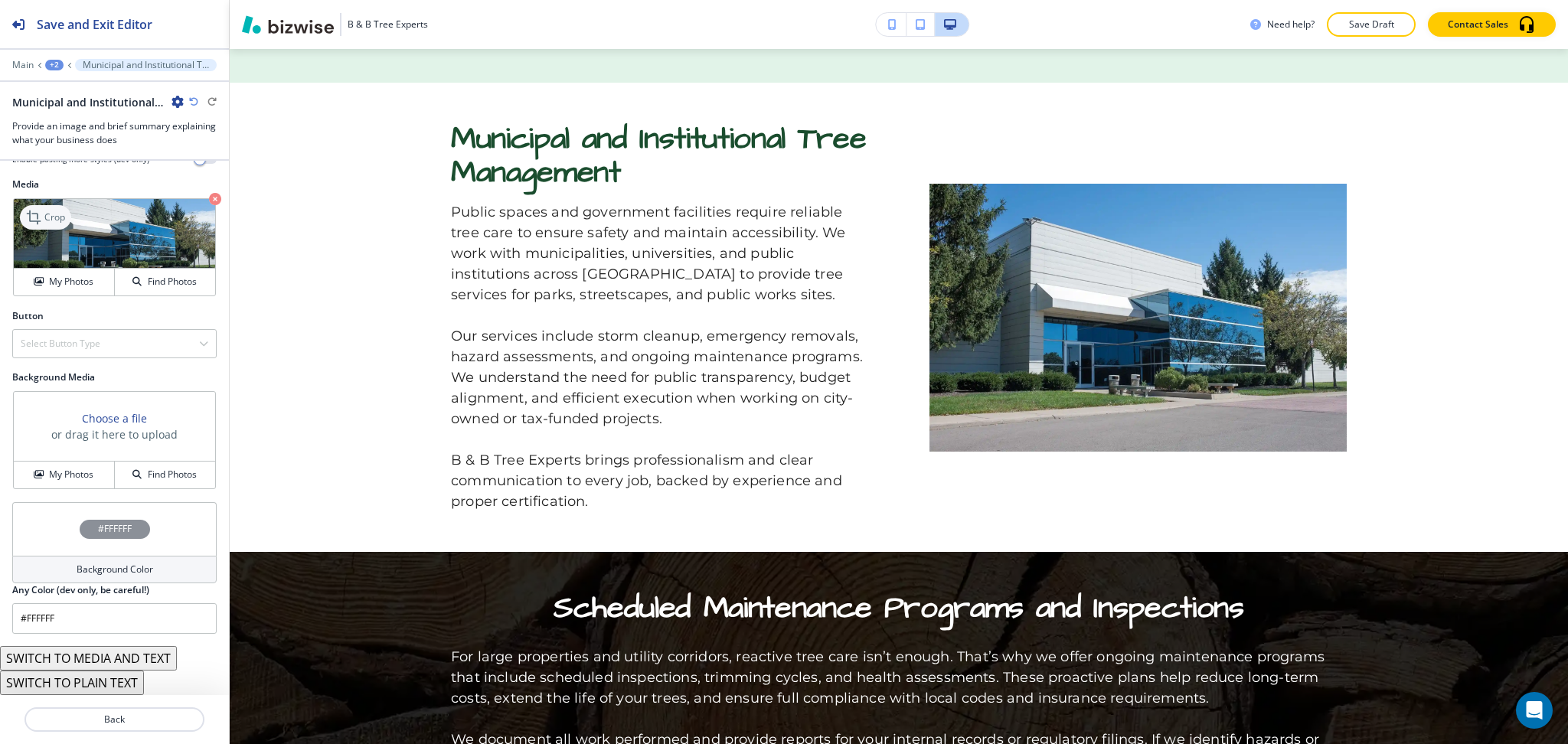
click at [29, 209] on icon at bounding box center [34, 217] width 19 height 19
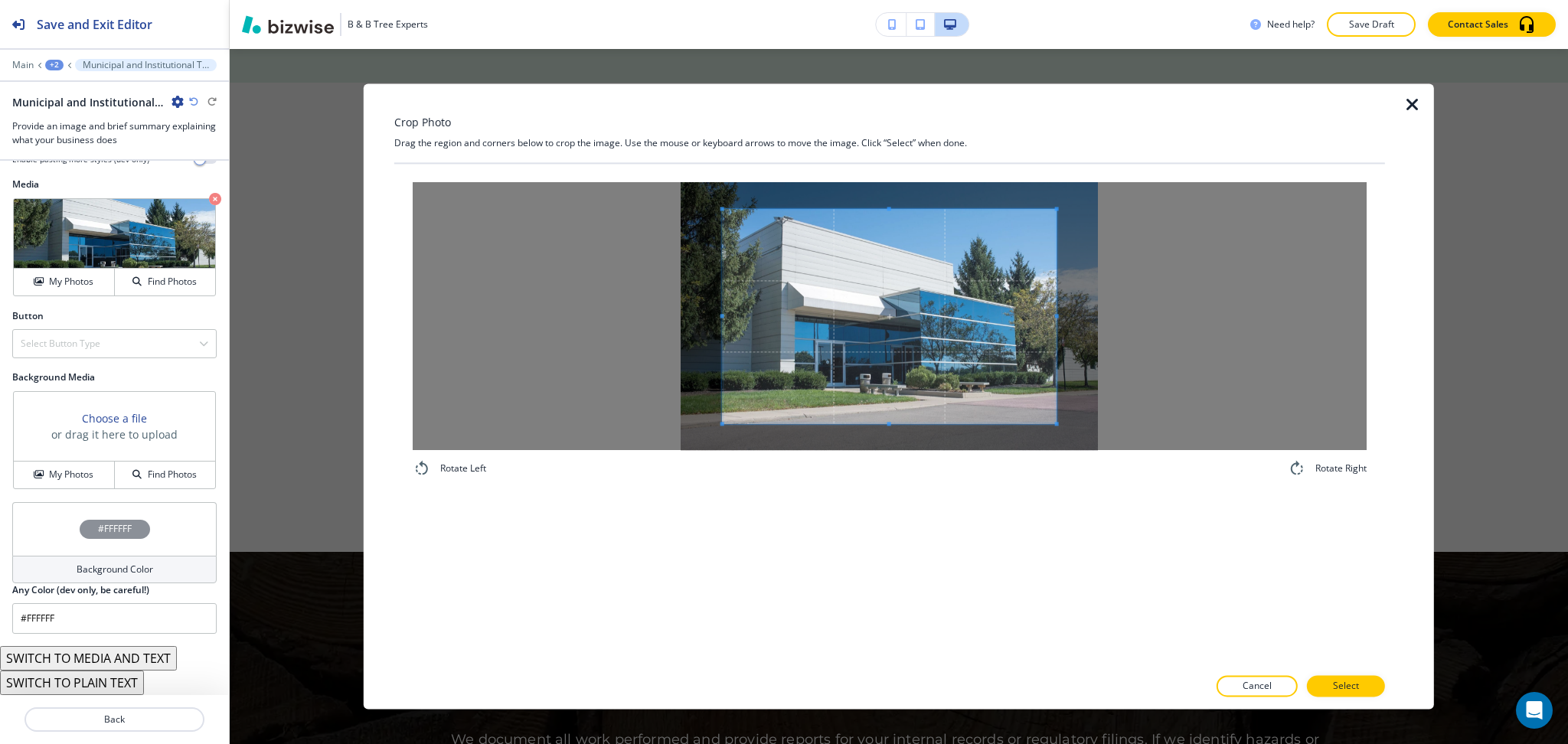
click at [912, 177] on div "Rotate Left Rotate Right" at bounding box center [889, 329] width 990 height 332
click at [935, 539] on div "Rotate Left Rotate Right" at bounding box center [889, 415] width 990 height 503
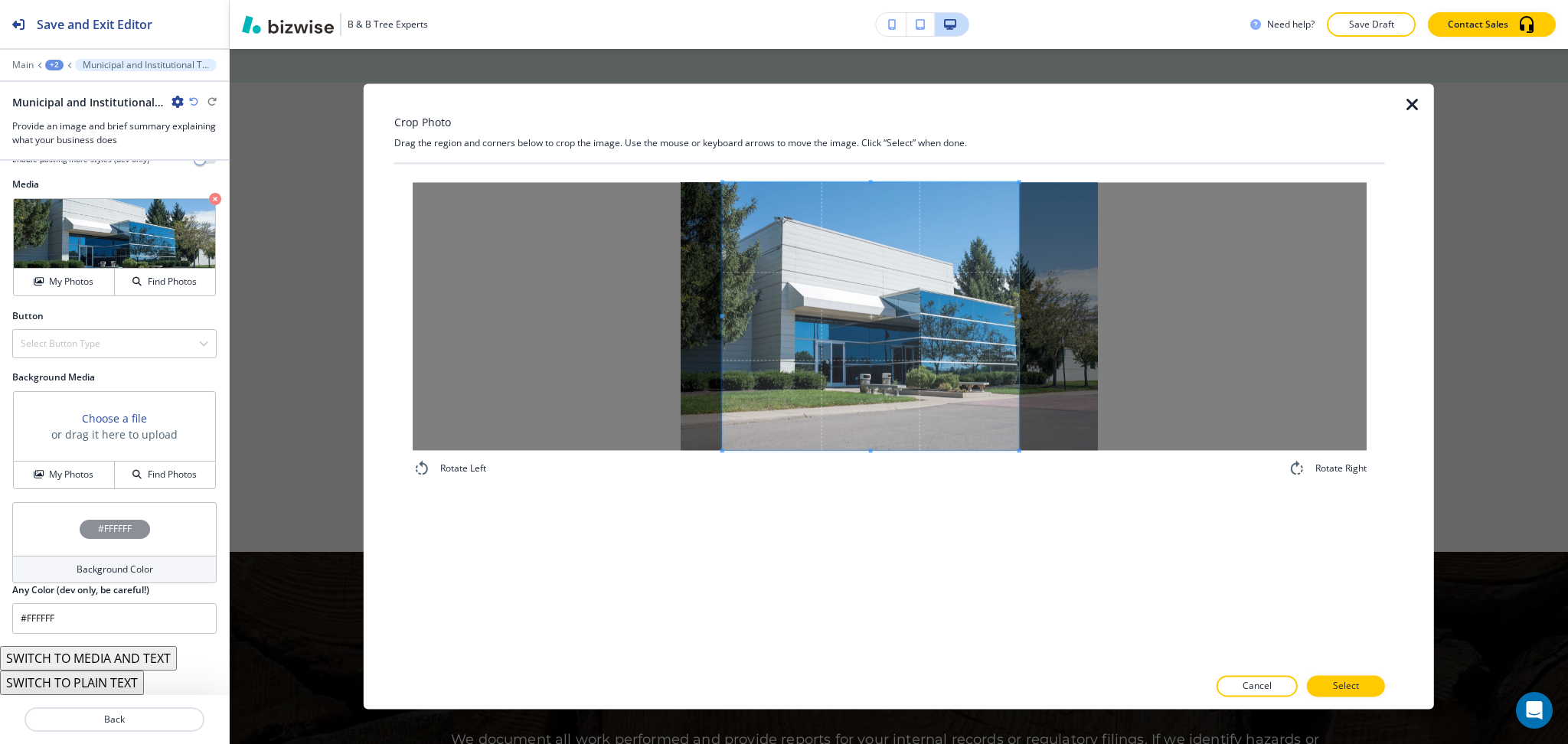
click at [1017, 310] on div at bounding box center [870, 316] width 297 height 268
click at [979, 326] on span at bounding box center [884, 316] width 297 height 268
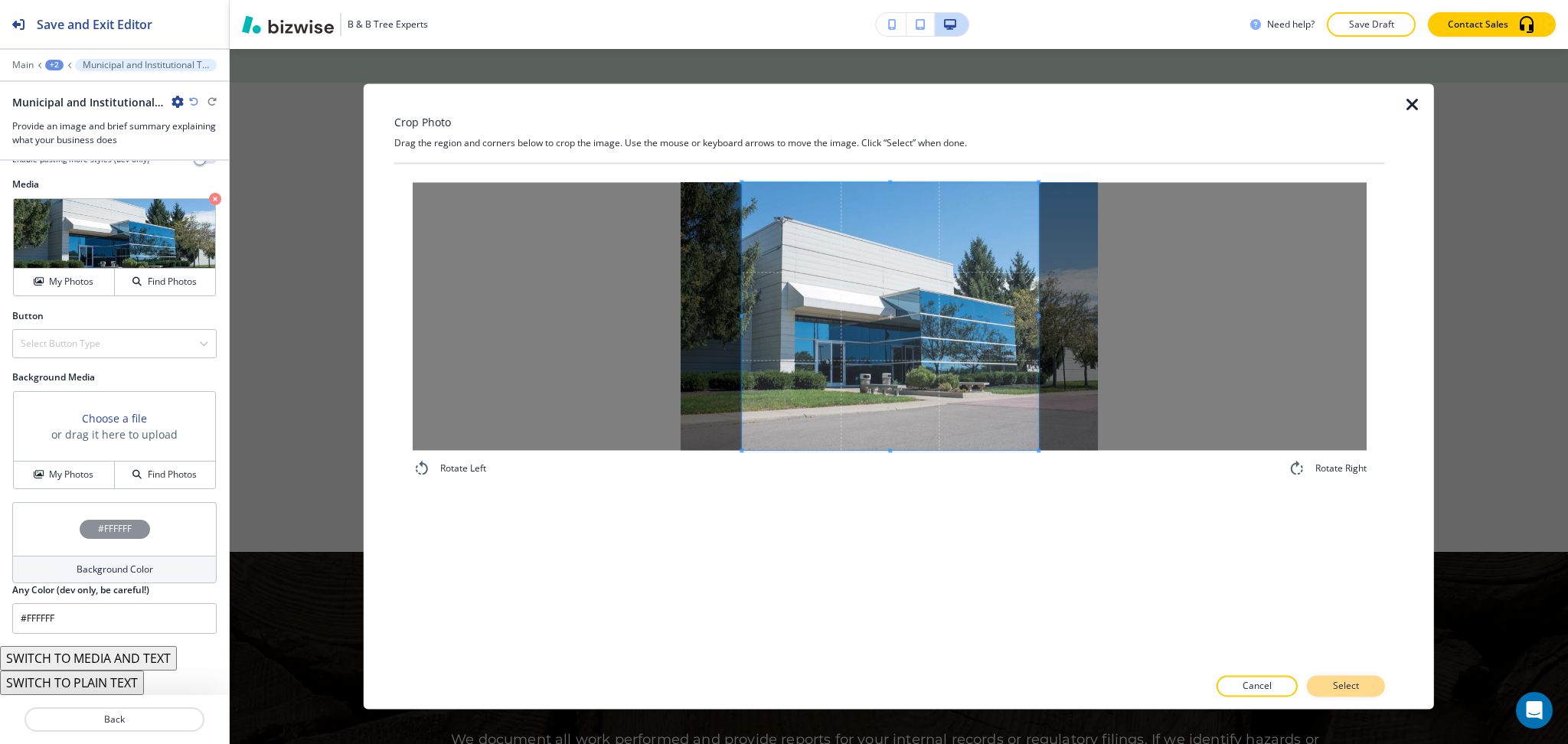
click at [1337, 685] on p "Select" at bounding box center [1346, 687] width 26 height 14
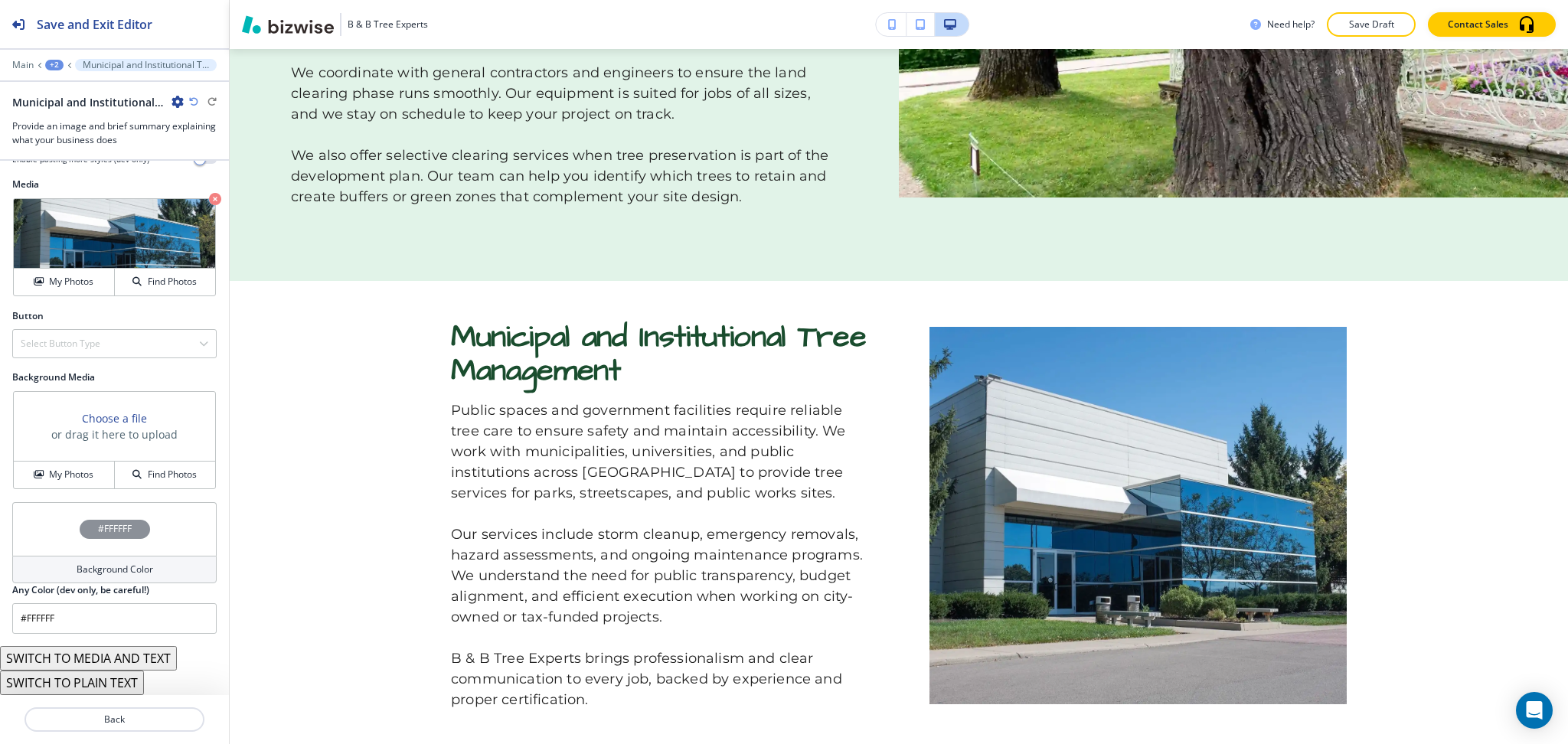
scroll to position [1997, 0]
click at [53, 211] on p "Crop" at bounding box center [54, 218] width 21 height 14
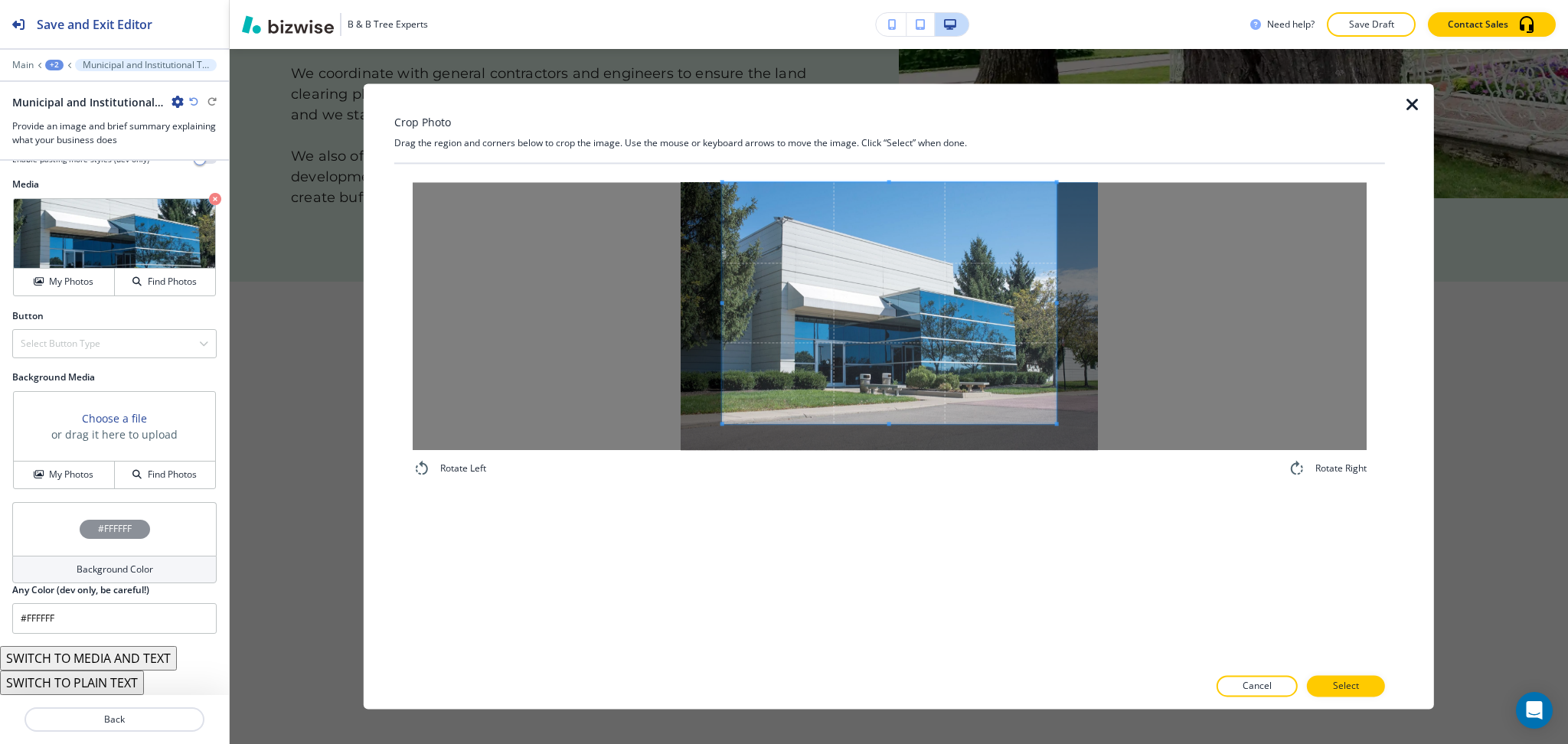
click at [884, 104] on div "Crop Photo Drag the region and corners below to crop the image. Use the mouse o…" at bounding box center [889, 396] width 990 height 626
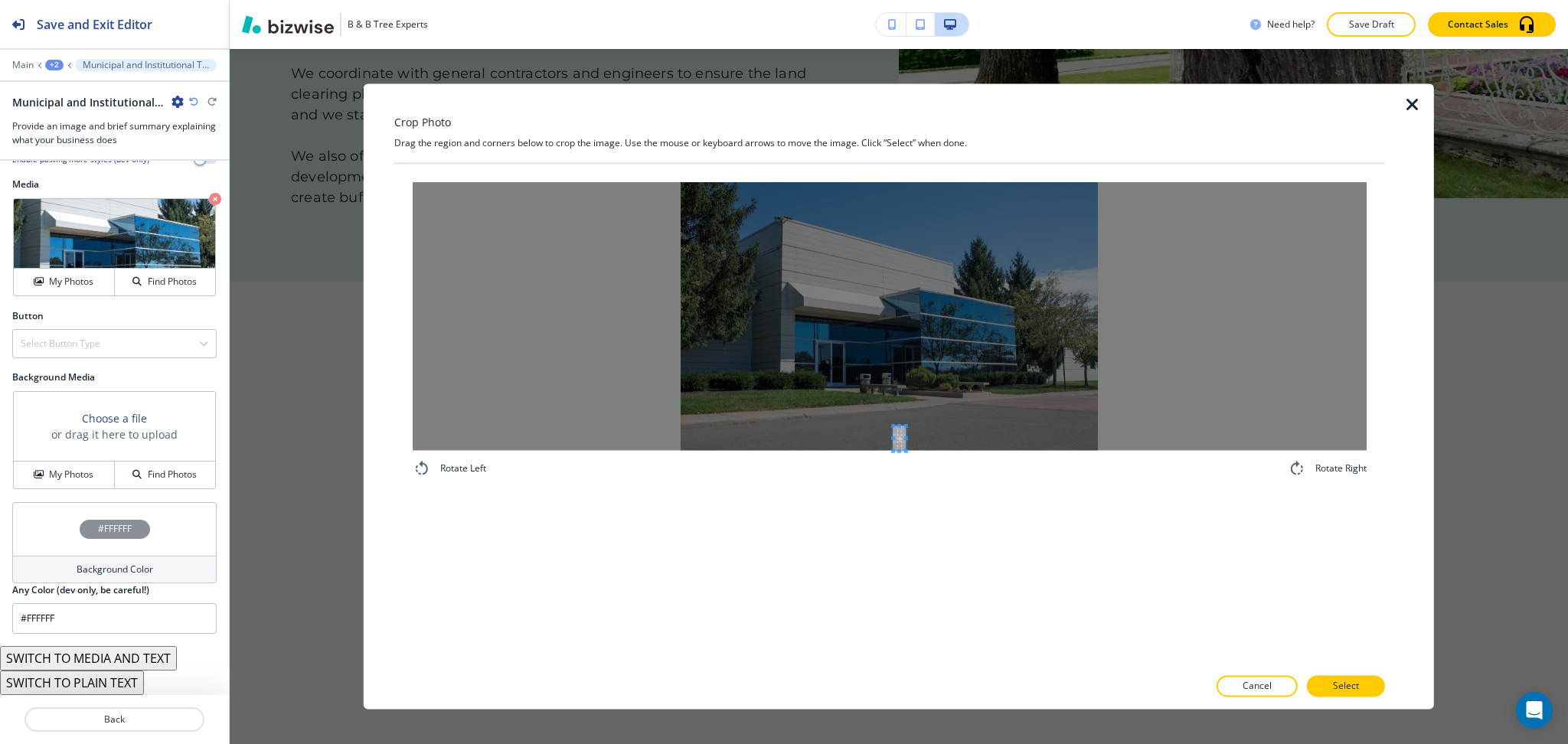
click at [904, 553] on div "Rotate Left Rotate Right" at bounding box center [889, 415] width 990 height 503
click at [768, 179] on div at bounding box center [889, 172] width 990 height 19
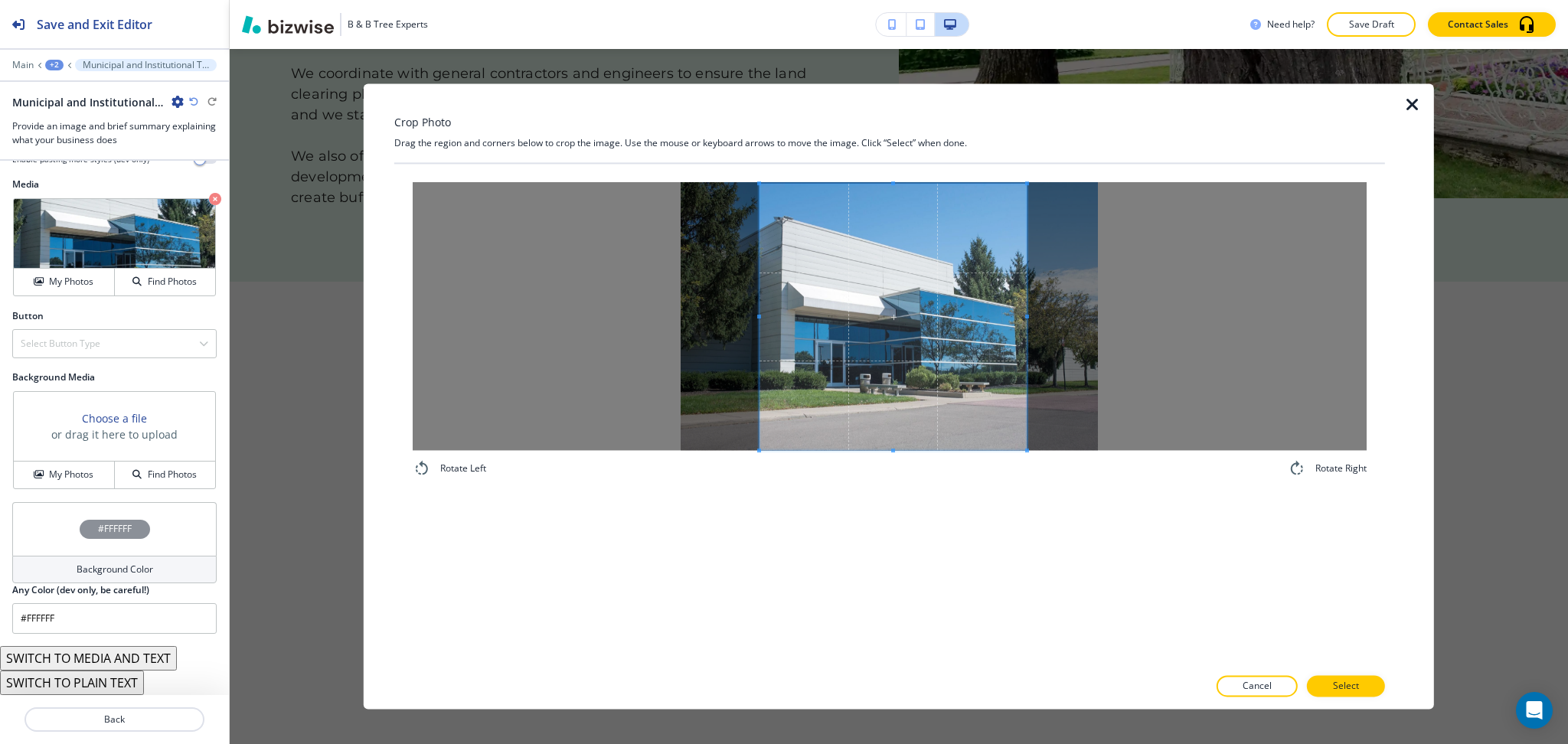
click at [1025, 482] on div "Rotate Left Rotate Right" at bounding box center [889, 329] width 990 height 332
drag, startPoint x: 887, startPoint y: 179, endPoint x: 891, endPoint y: 136, distance: 43.2
click at [887, 162] on div "Crop Photo Drag the region and corners below to crop the image. Use the mouse o…" at bounding box center [889, 396] width 990 height 626
click at [1024, 472] on div "Rotate Left Rotate Right" at bounding box center [890, 330] width 954 height 296
click at [1345, 697] on button "Select" at bounding box center [1345, 687] width 78 height 22
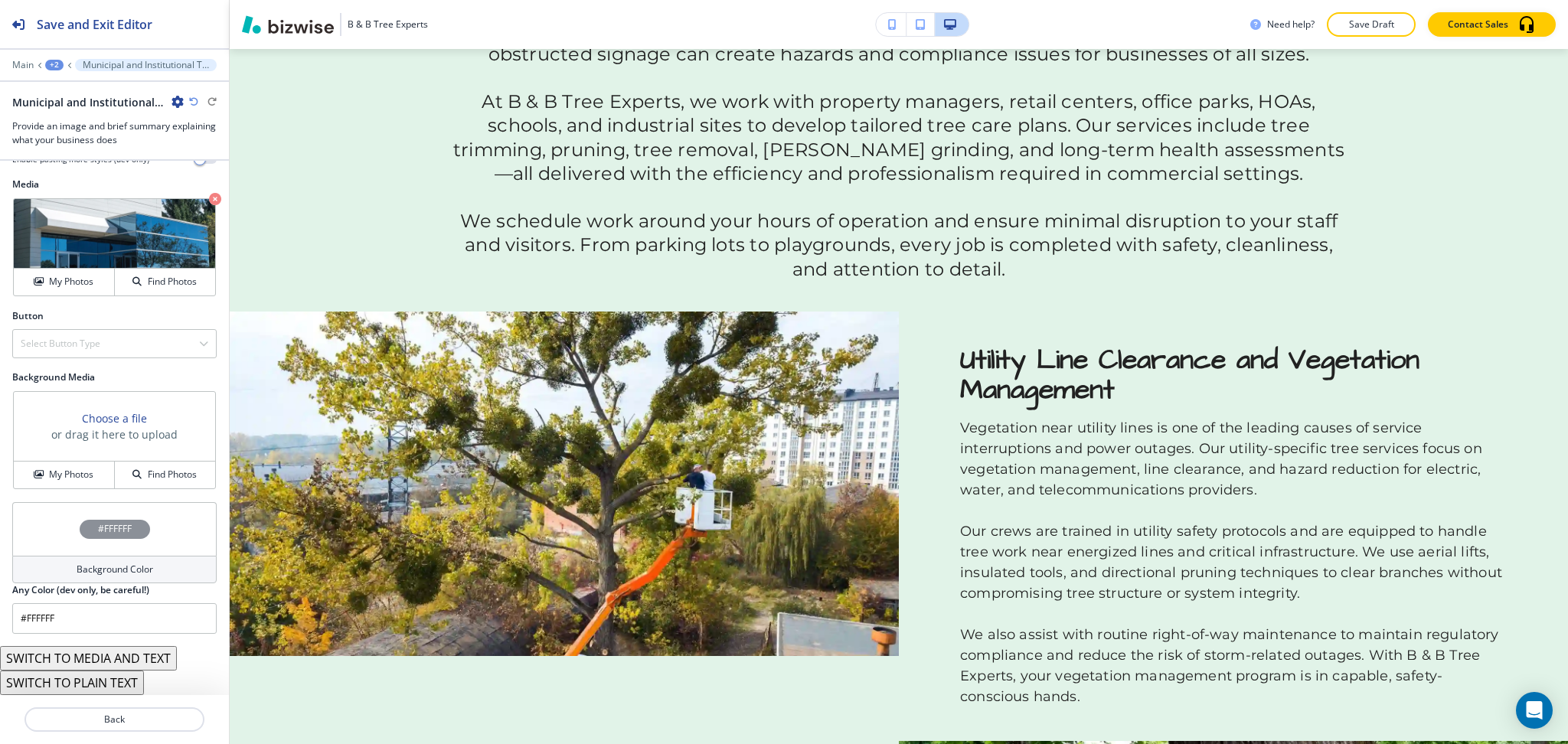
scroll to position [0, 0]
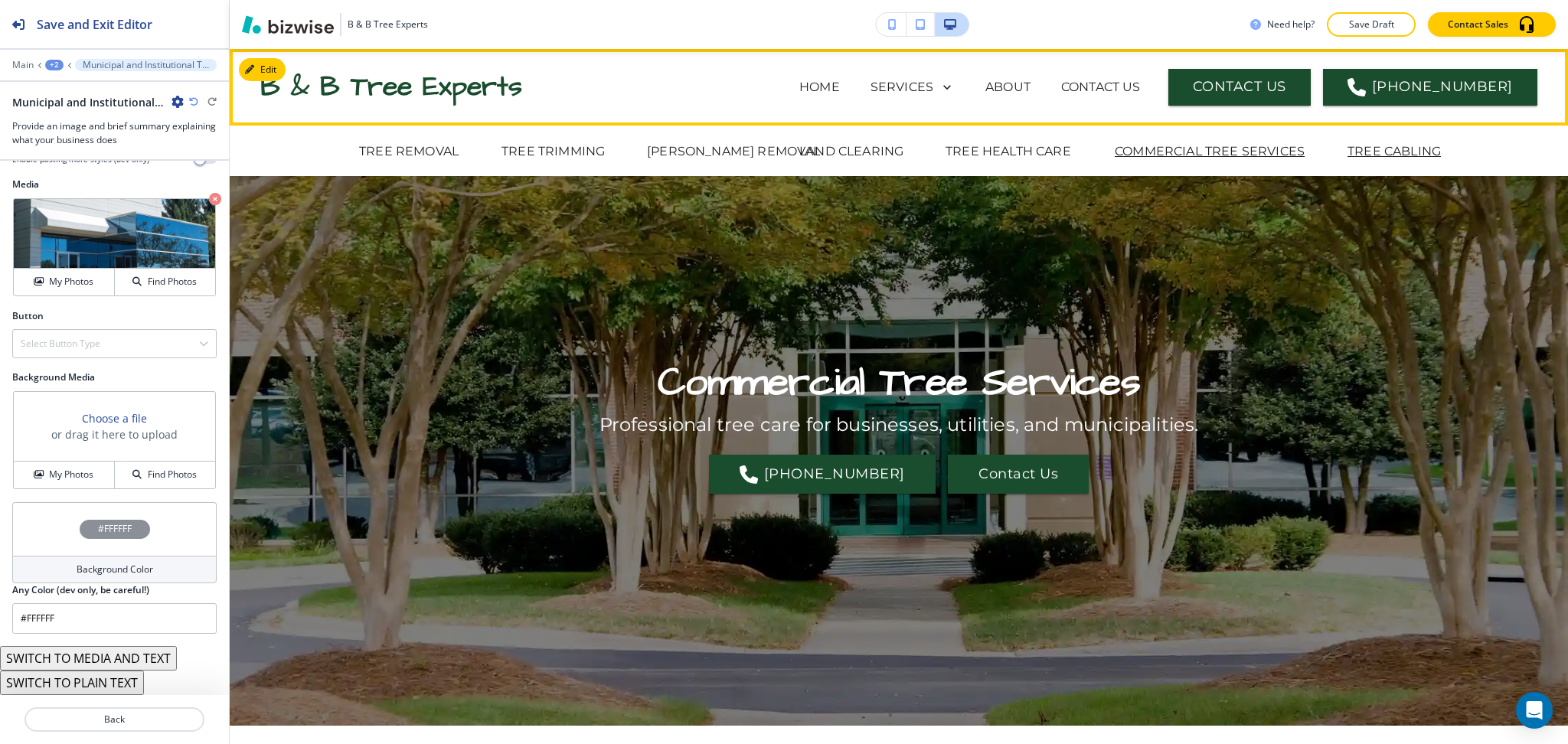
click at [1374, 155] on p "TREE CABLING" at bounding box center [1394, 152] width 94 height 19
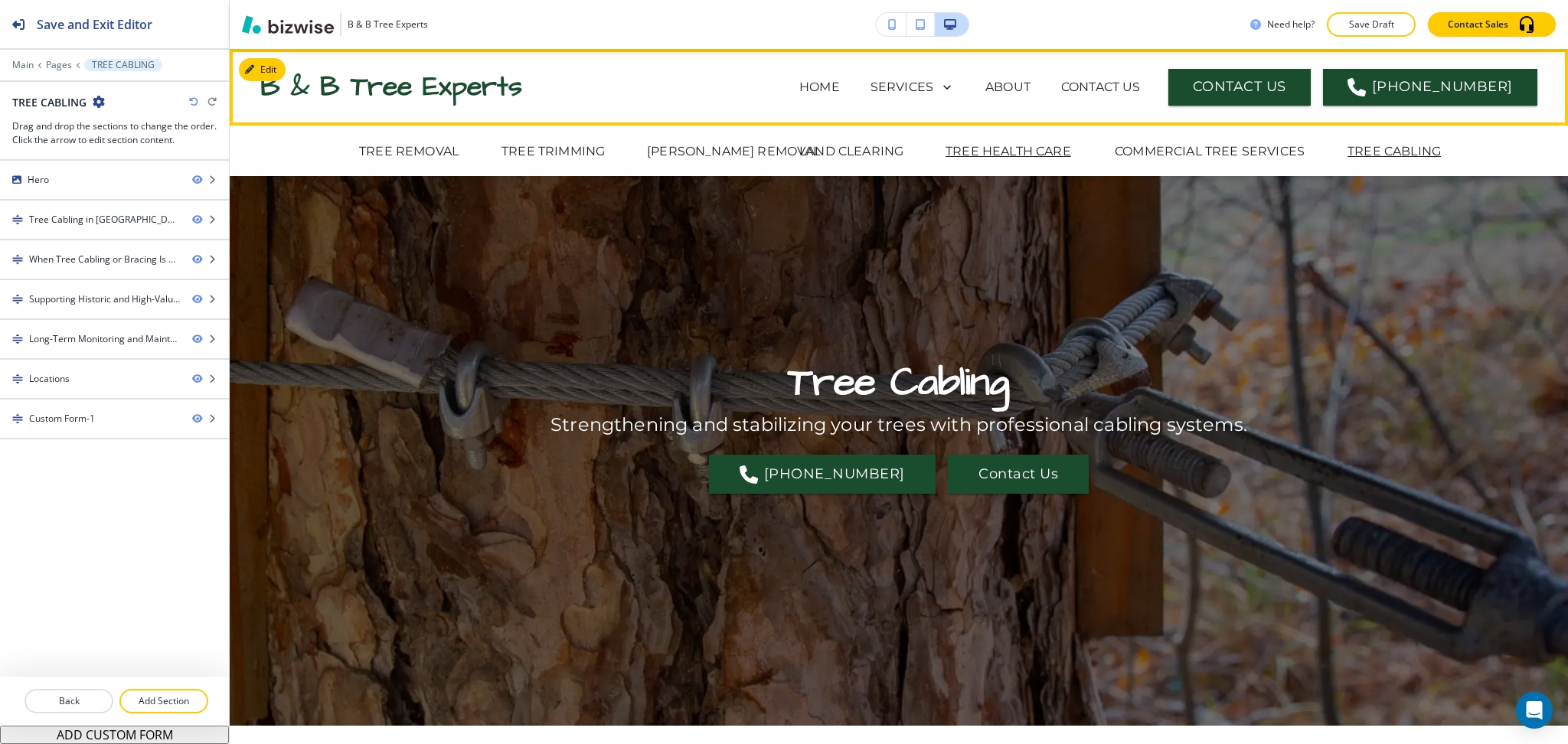
click at [1022, 154] on p "TREE HEALTH CARE" at bounding box center [1008, 152] width 125 height 19
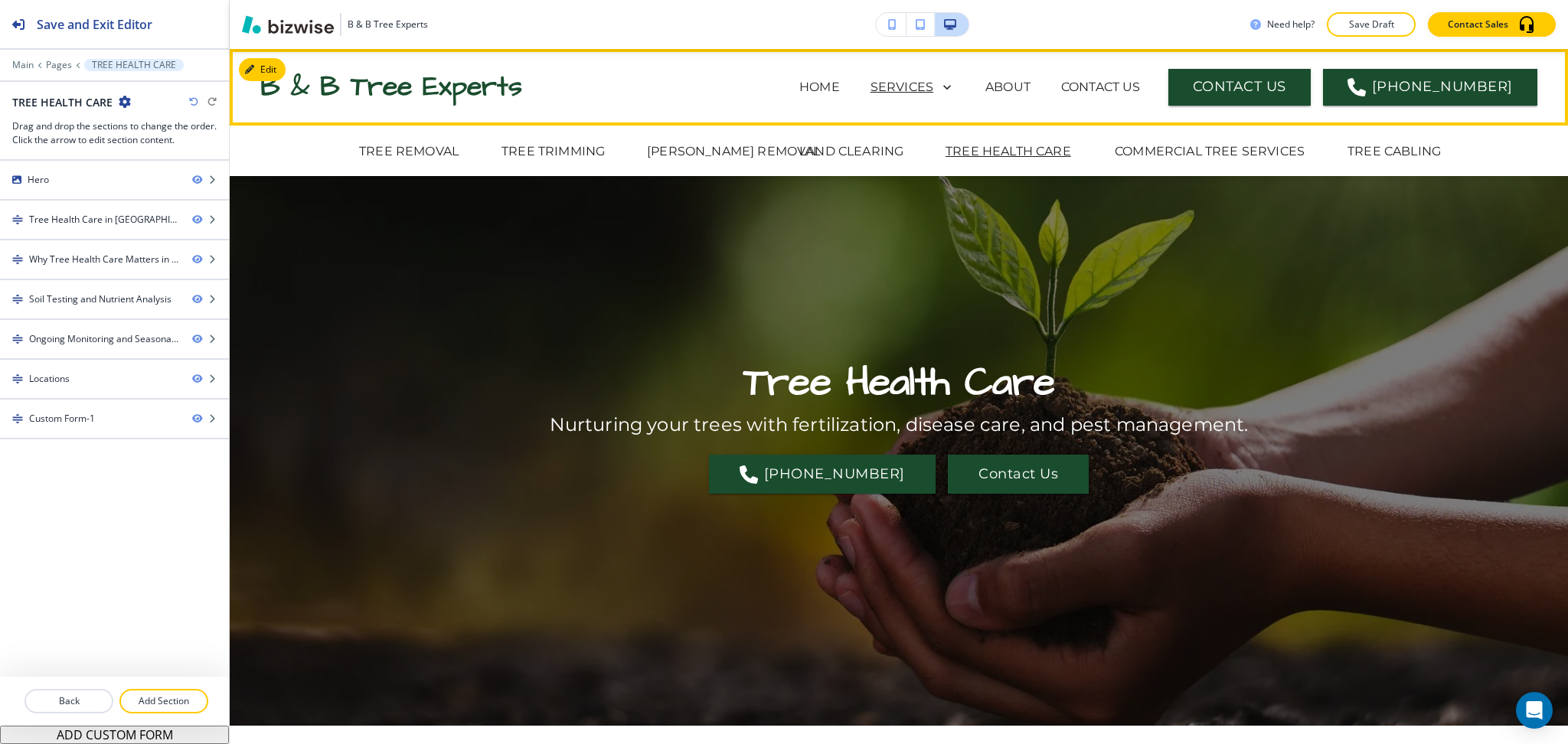
click at [923, 91] on p "SERVICES" at bounding box center [902, 87] width 63 height 19
click at [868, 148] on p "LAND CLEARING" at bounding box center [852, 152] width 104 height 19
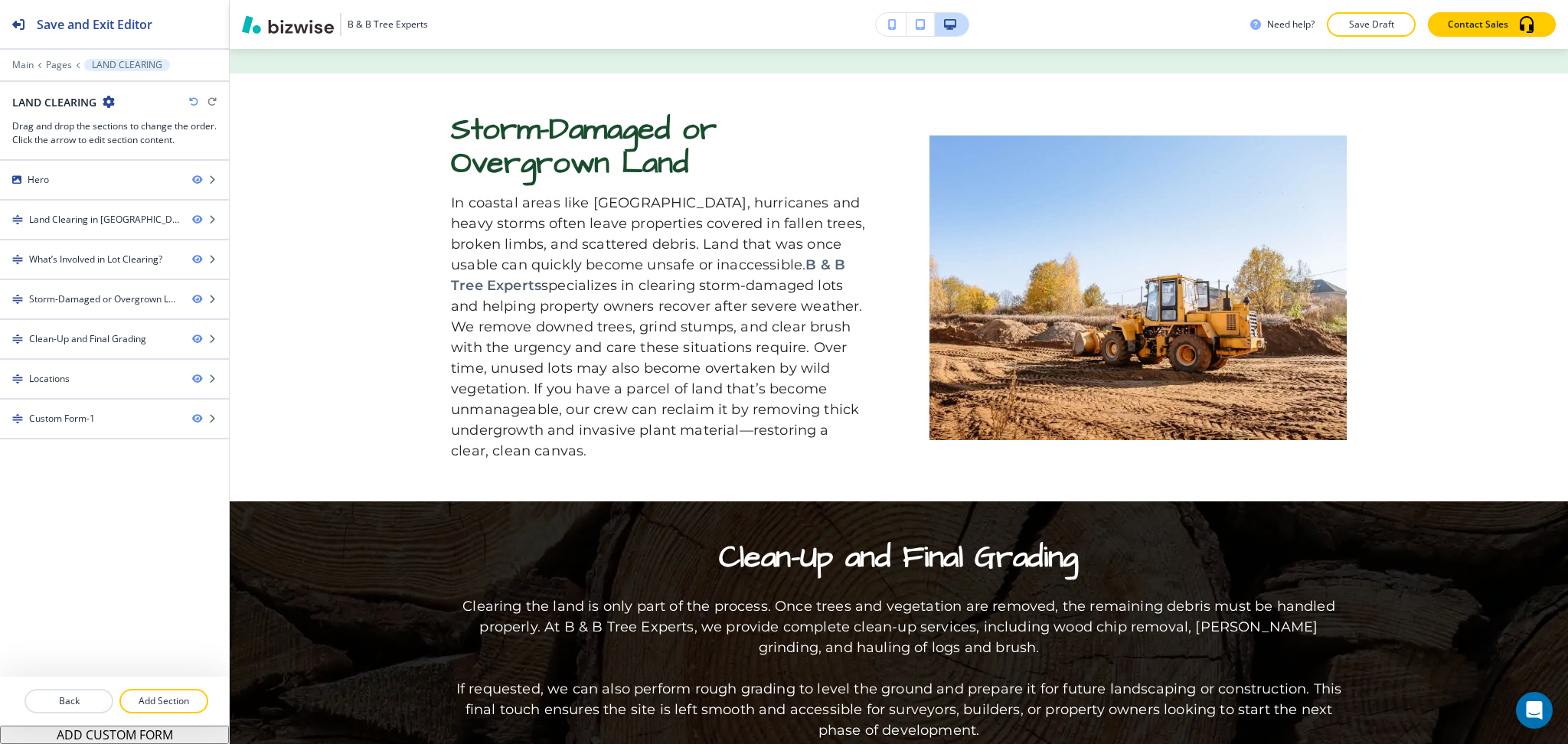
scroll to position [2074, 0]
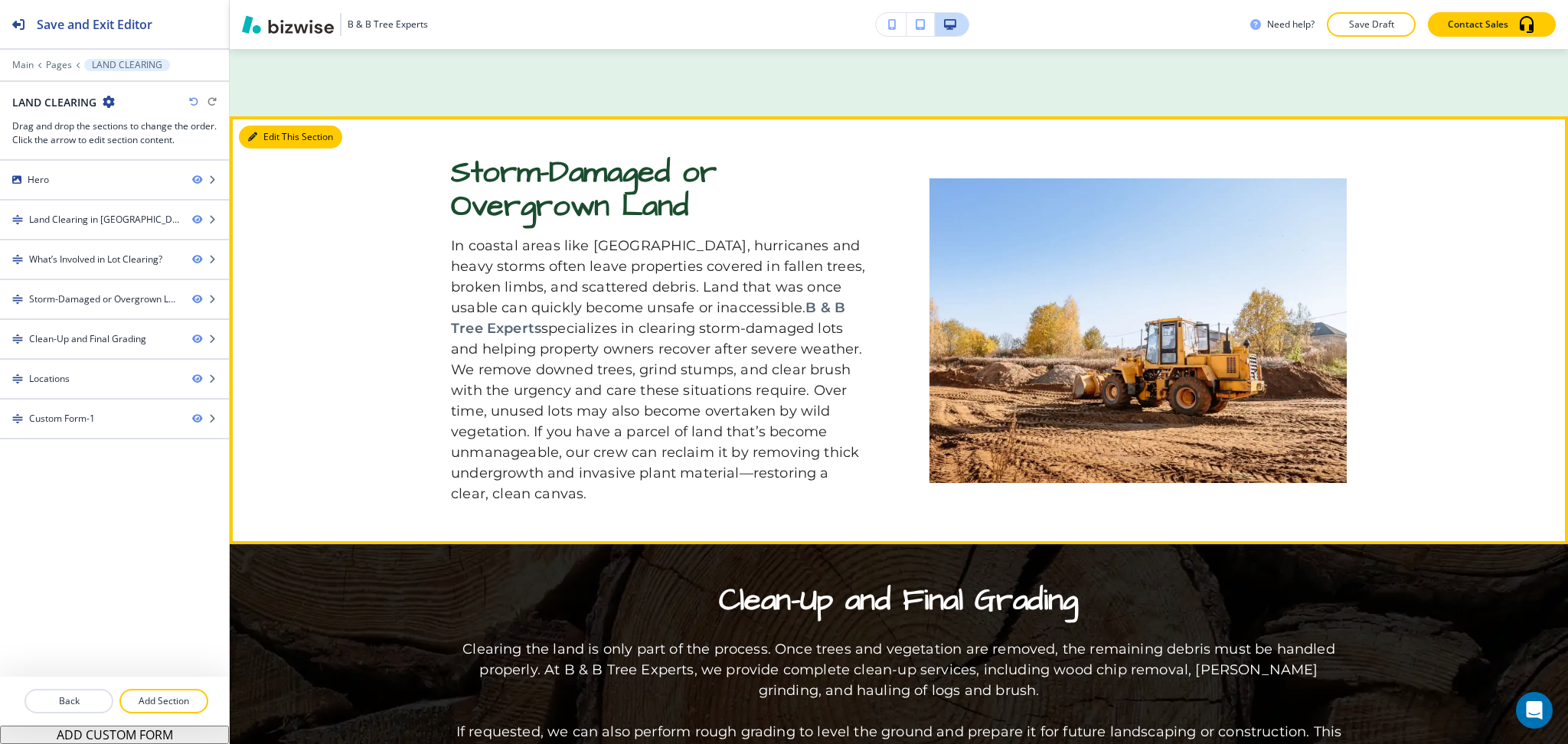
click at [276, 134] on button "Edit This Section" at bounding box center [290, 136] width 103 height 23
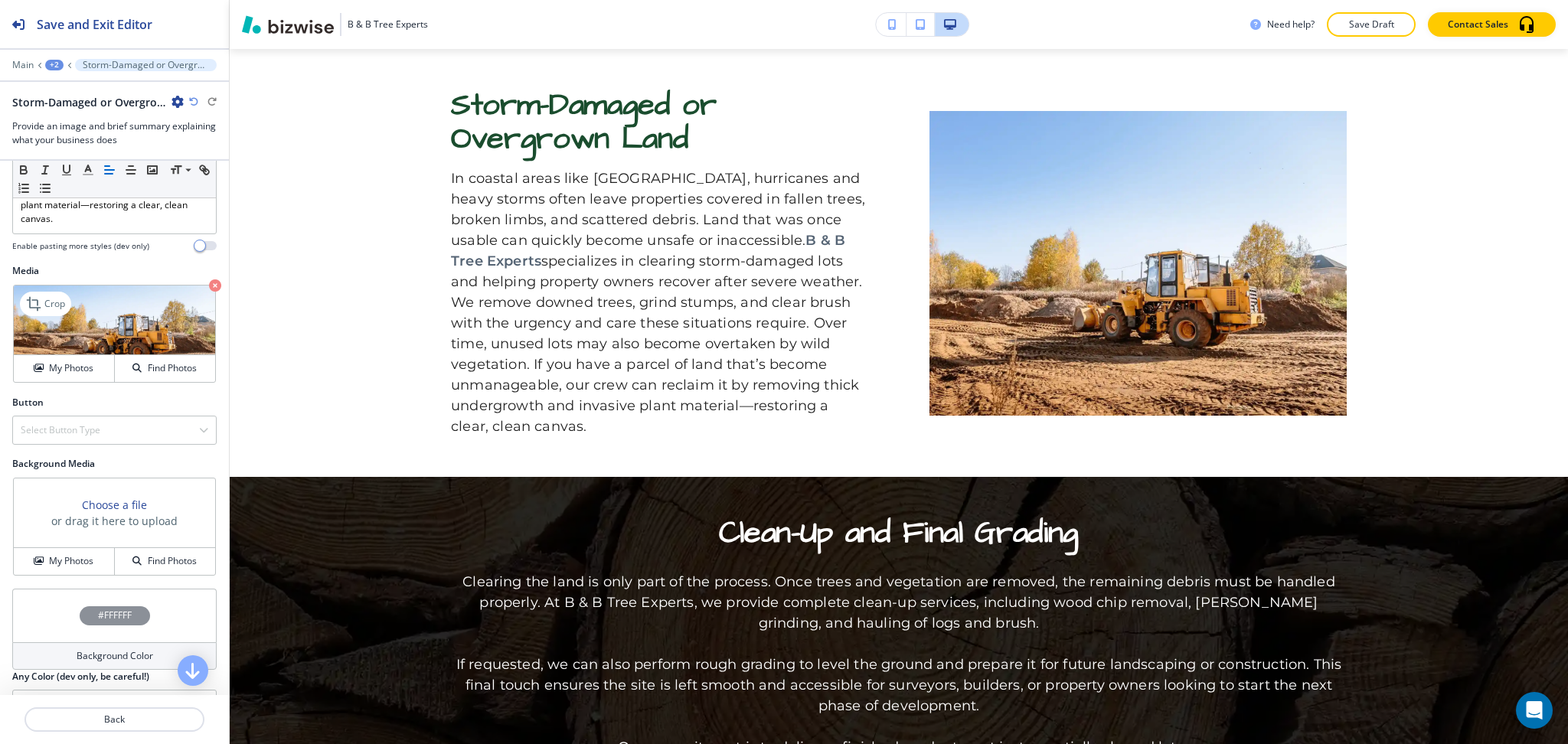
scroll to position [508, 0]
click at [44, 310] on p "Crop" at bounding box center [54, 304] width 21 height 14
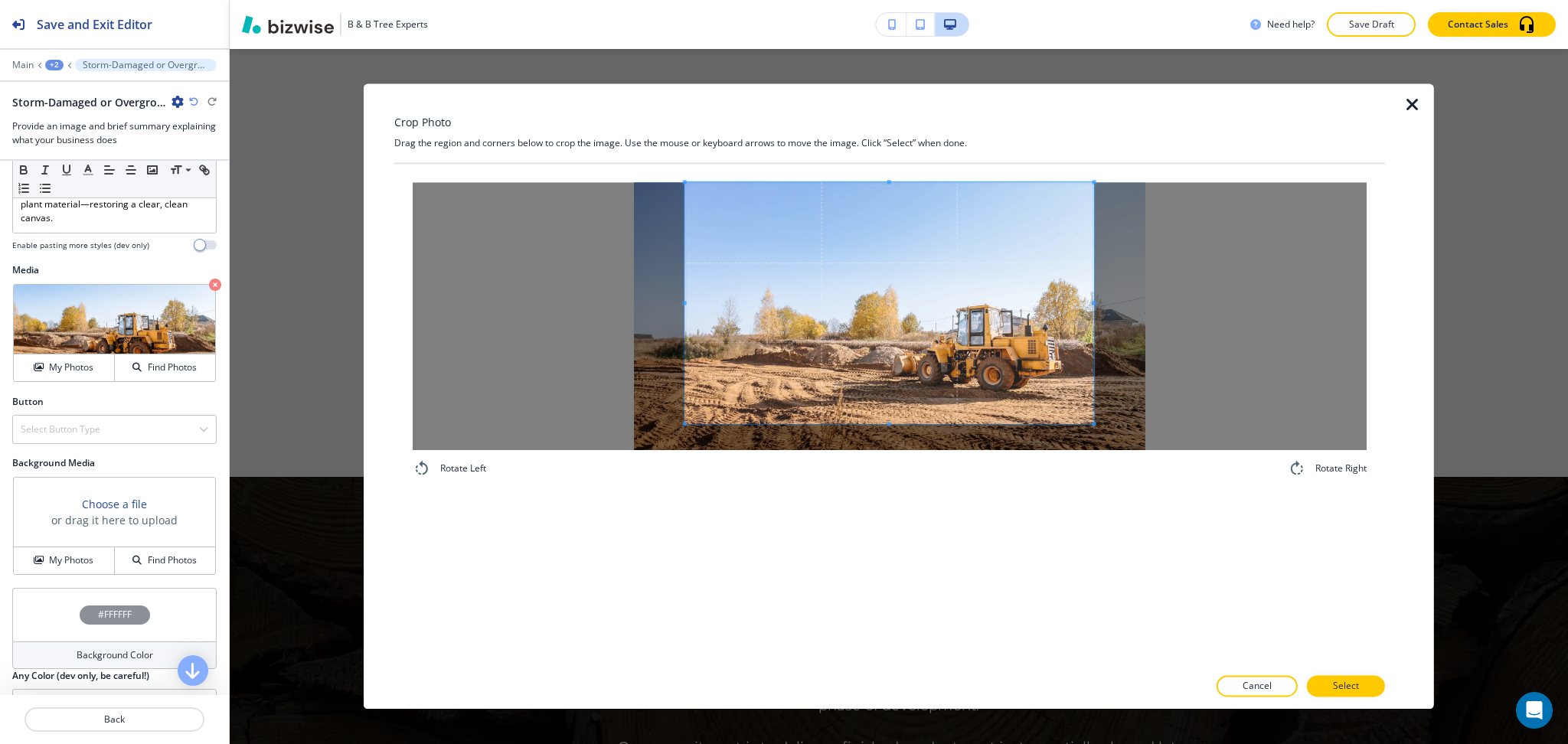
click at [882, 115] on div "Crop Photo Drag the region and corners below to crop the image. Use the mouse o…" at bounding box center [889, 396] width 990 height 626
click at [911, 634] on div "Rotate Left Rotate Right" at bounding box center [889, 415] width 990 height 503
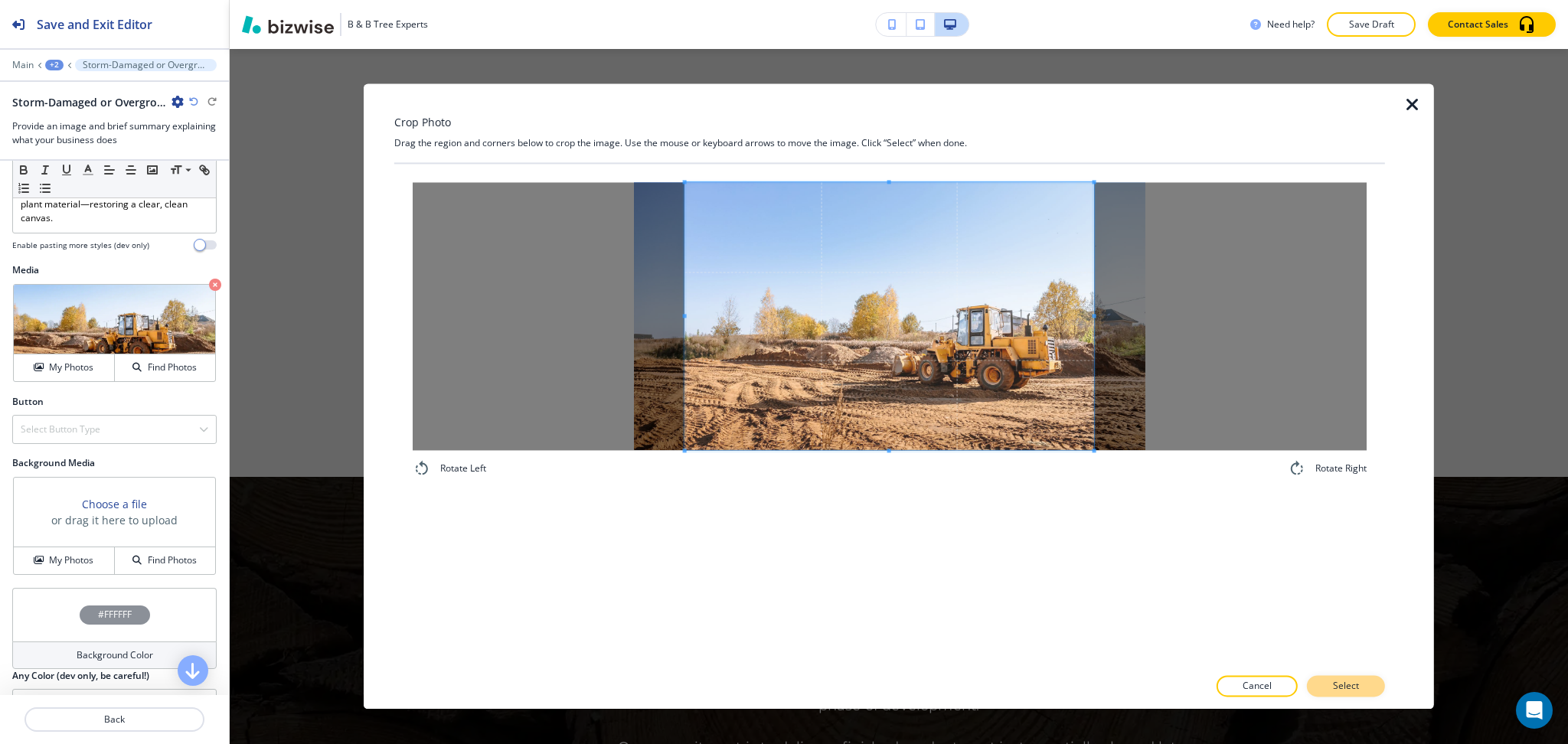
click at [1361, 686] on button "Select" at bounding box center [1345, 687] width 78 height 22
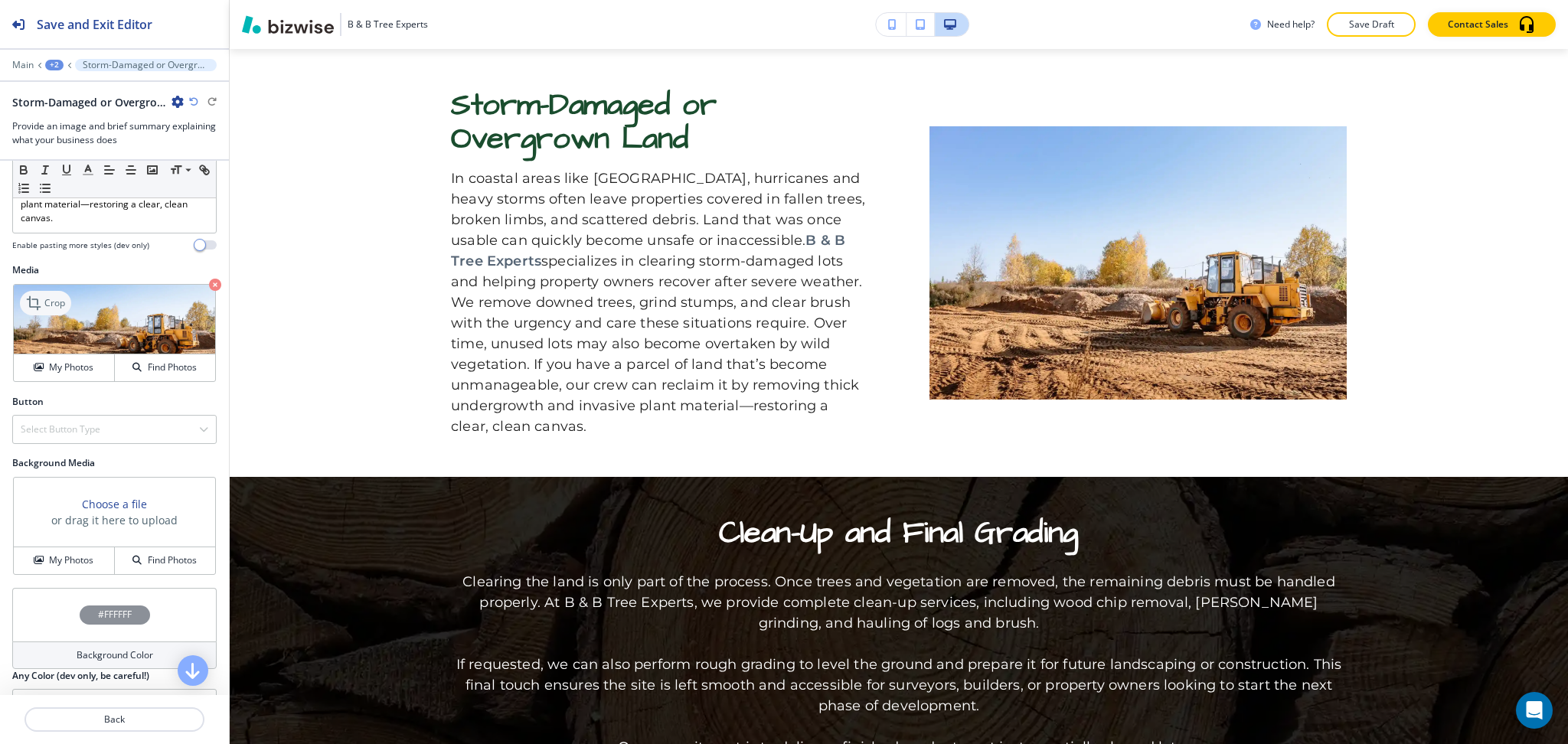
click at [53, 310] on p "Crop" at bounding box center [54, 304] width 21 height 14
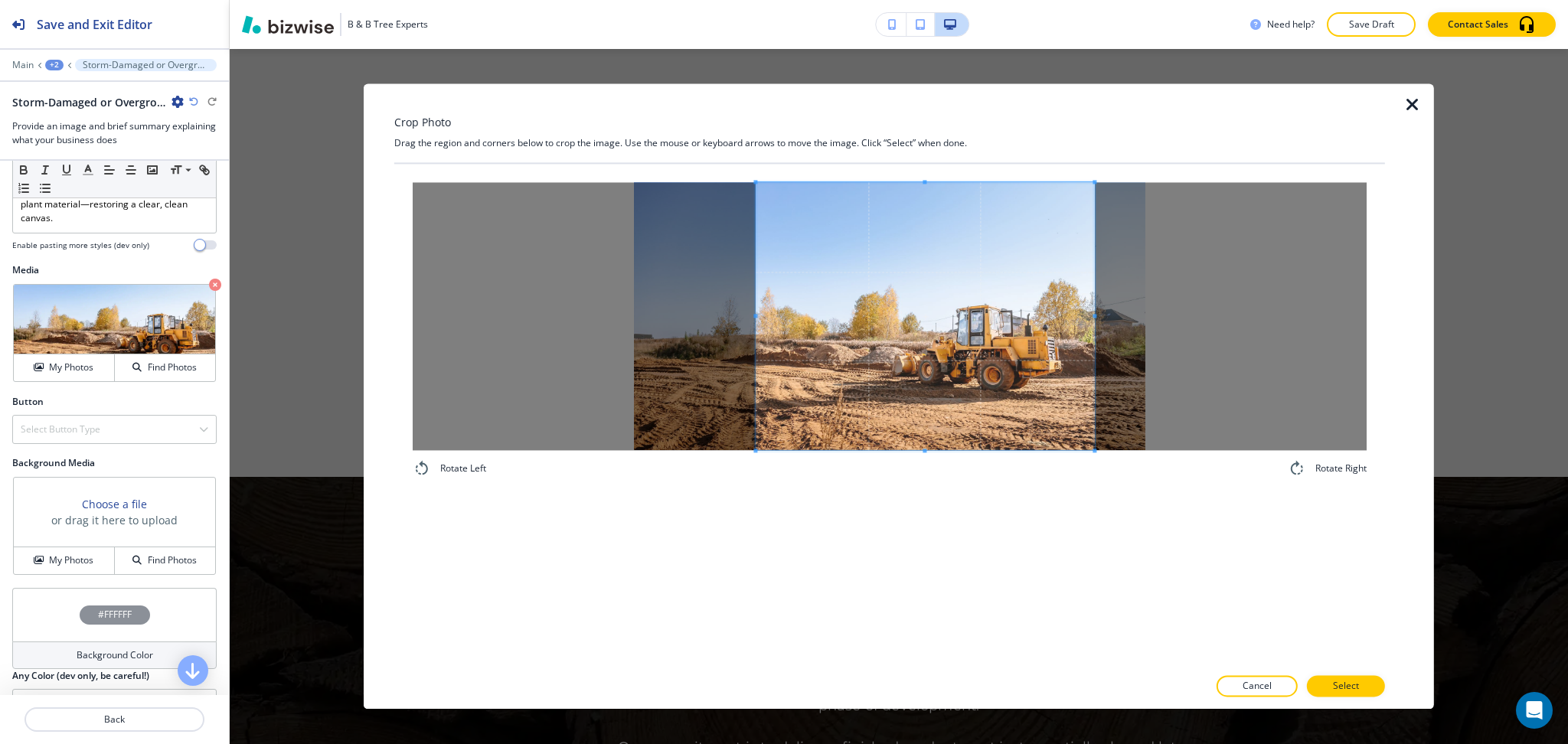
click at [756, 317] on div at bounding box center [924, 316] width 338 height 268
click at [1347, 688] on p "Select" at bounding box center [1346, 687] width 26 height 14
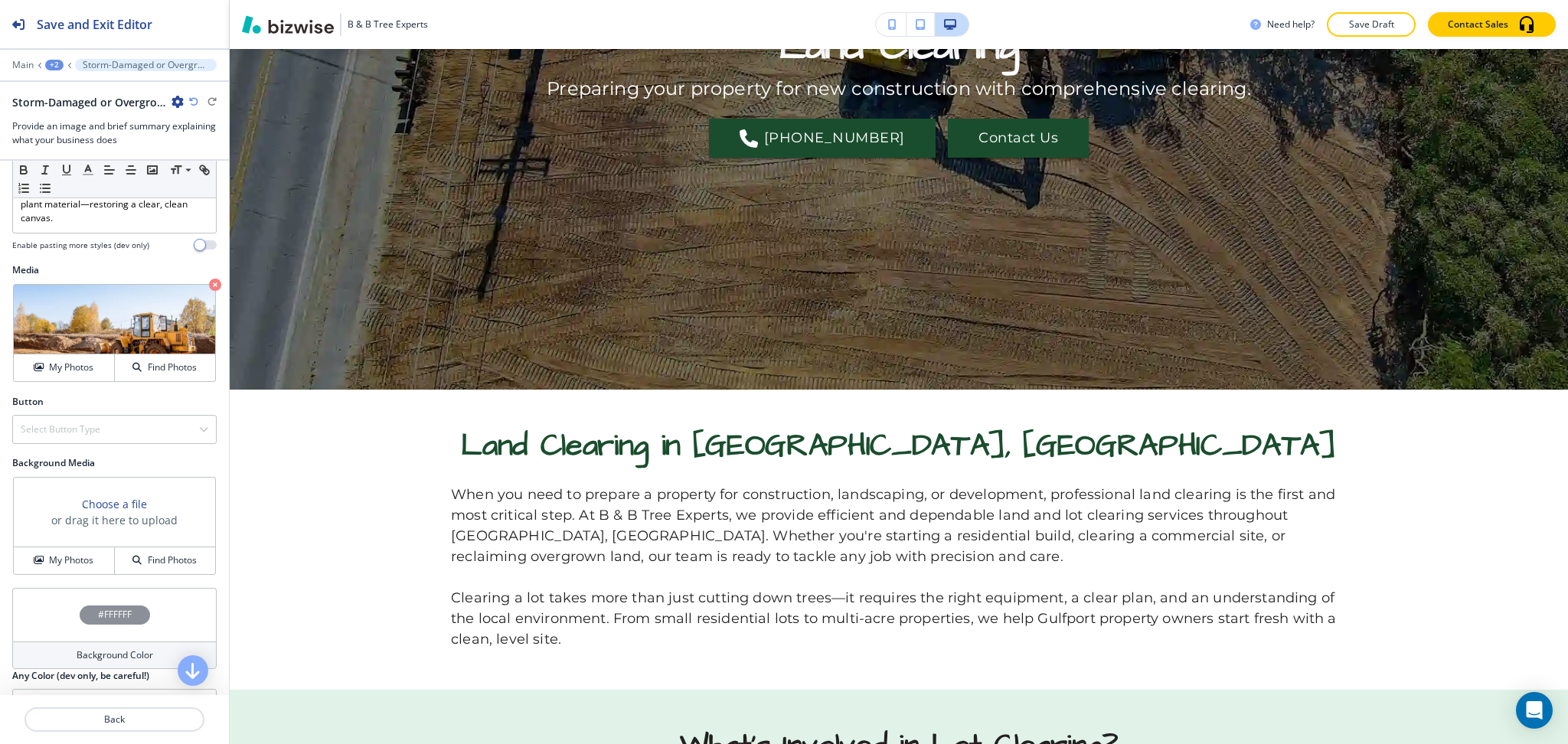
scroll to position [0, 0]
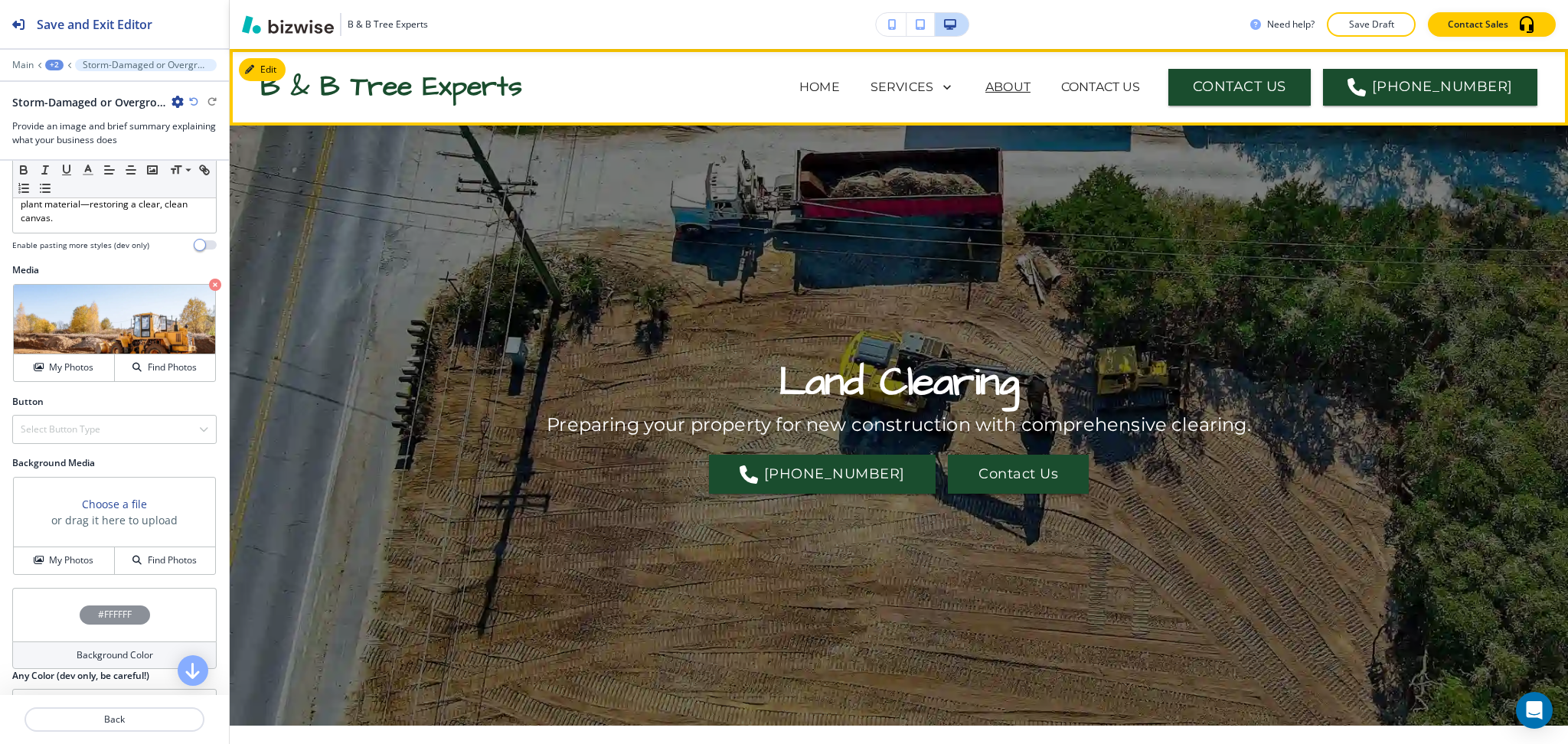
click at [1031, 85] on p "ABOUT" at bounding box center [1008, 87] width 45 height 19
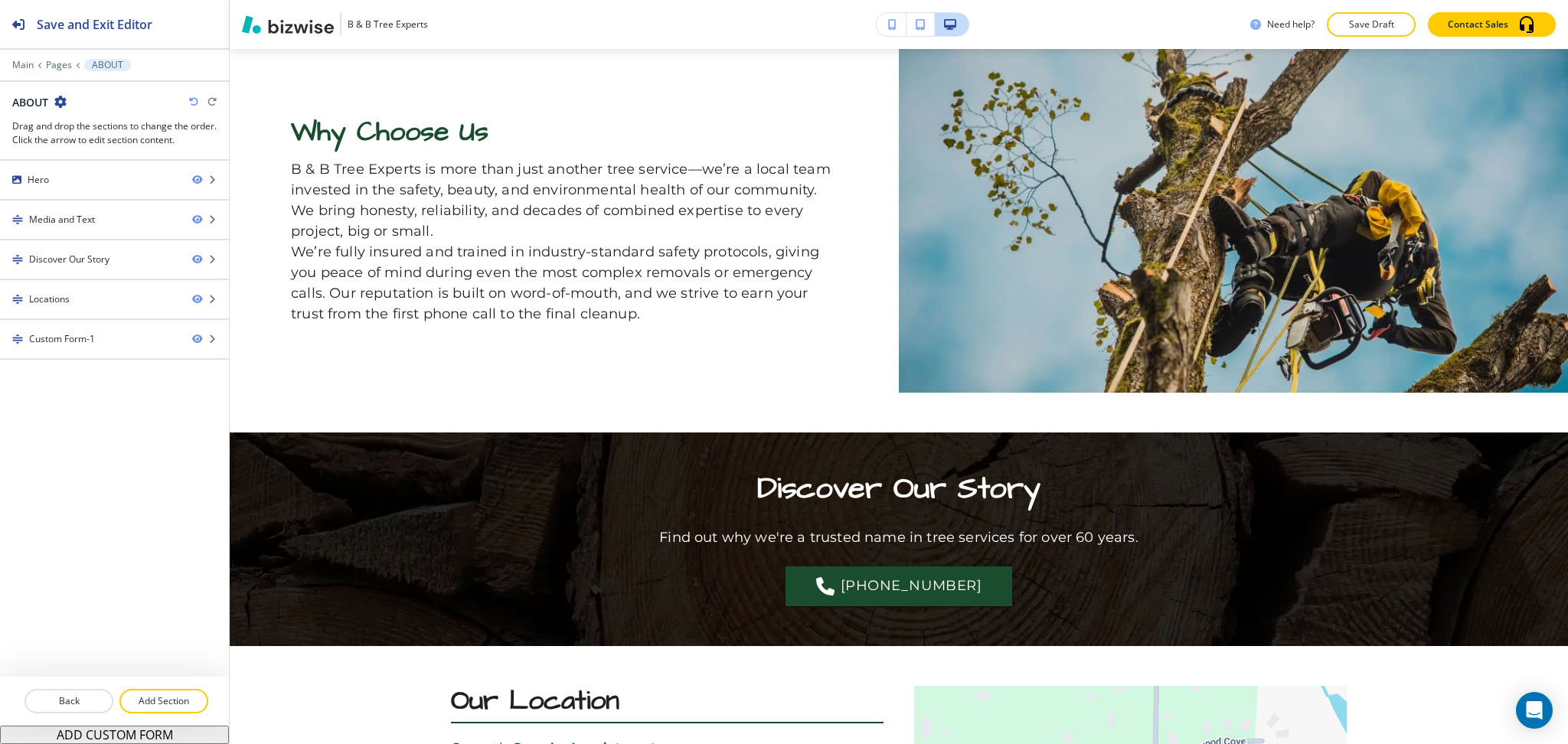
scroll to position [1193, 0]
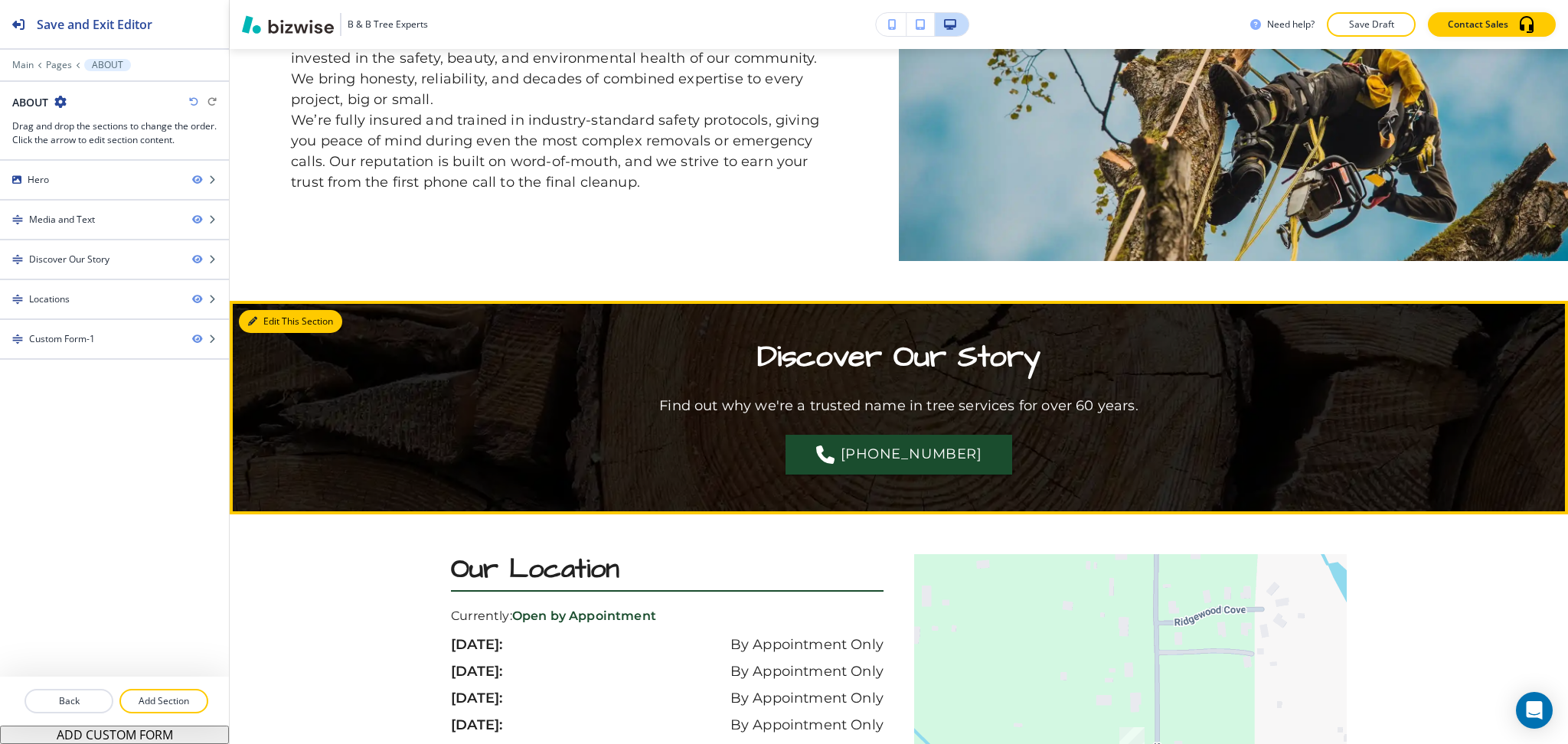
click at [282, 321] on button "Edit This Section" at bounding box center [290, 321] width 103 height 23
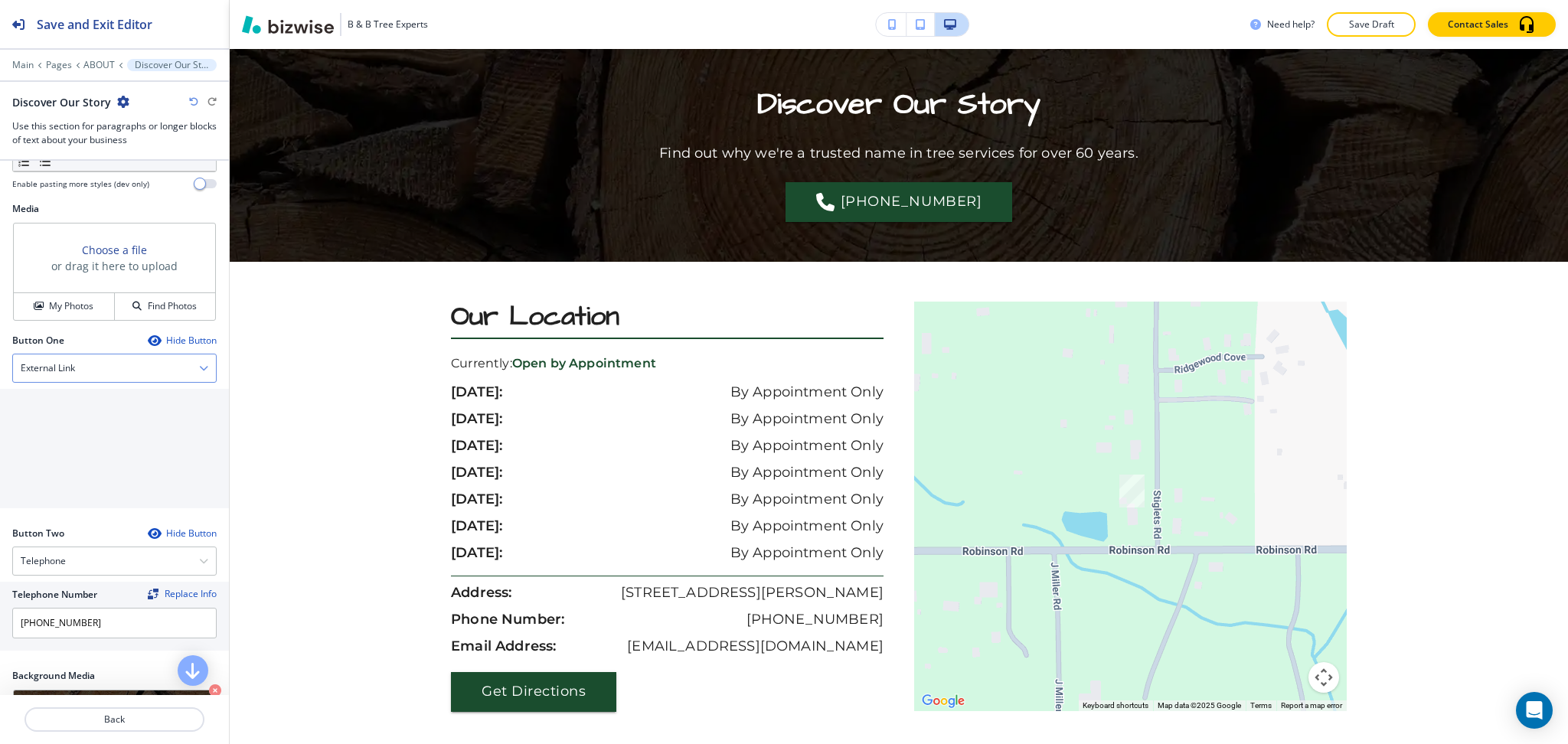
scroll to position [509, 0]
click at [81, 368] on div "External Link" at bounding box center [114, 364] width 203 height 28
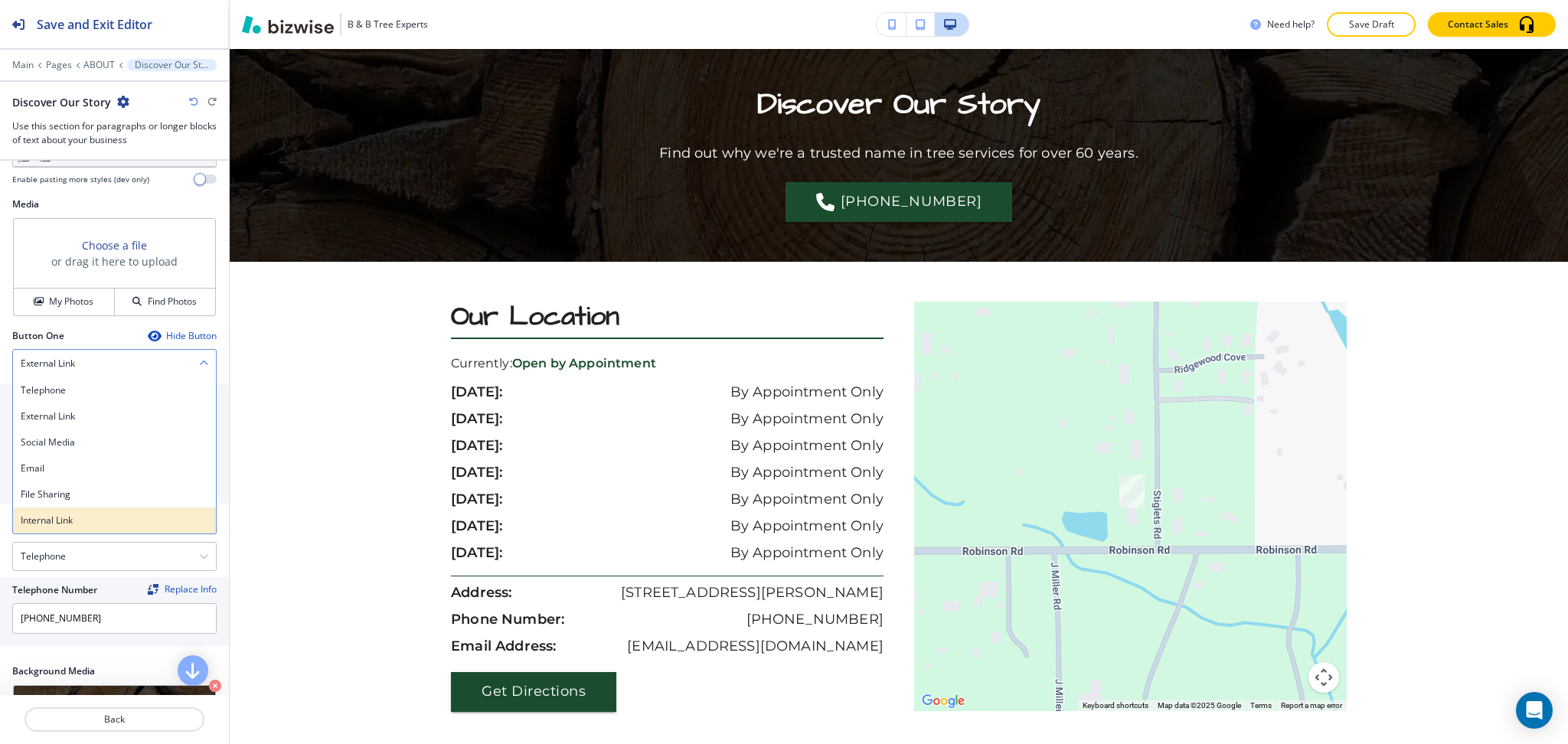
click at [101, 514] on h4 "Internal Link" at bounding box center [114, 520] width 187 height 14
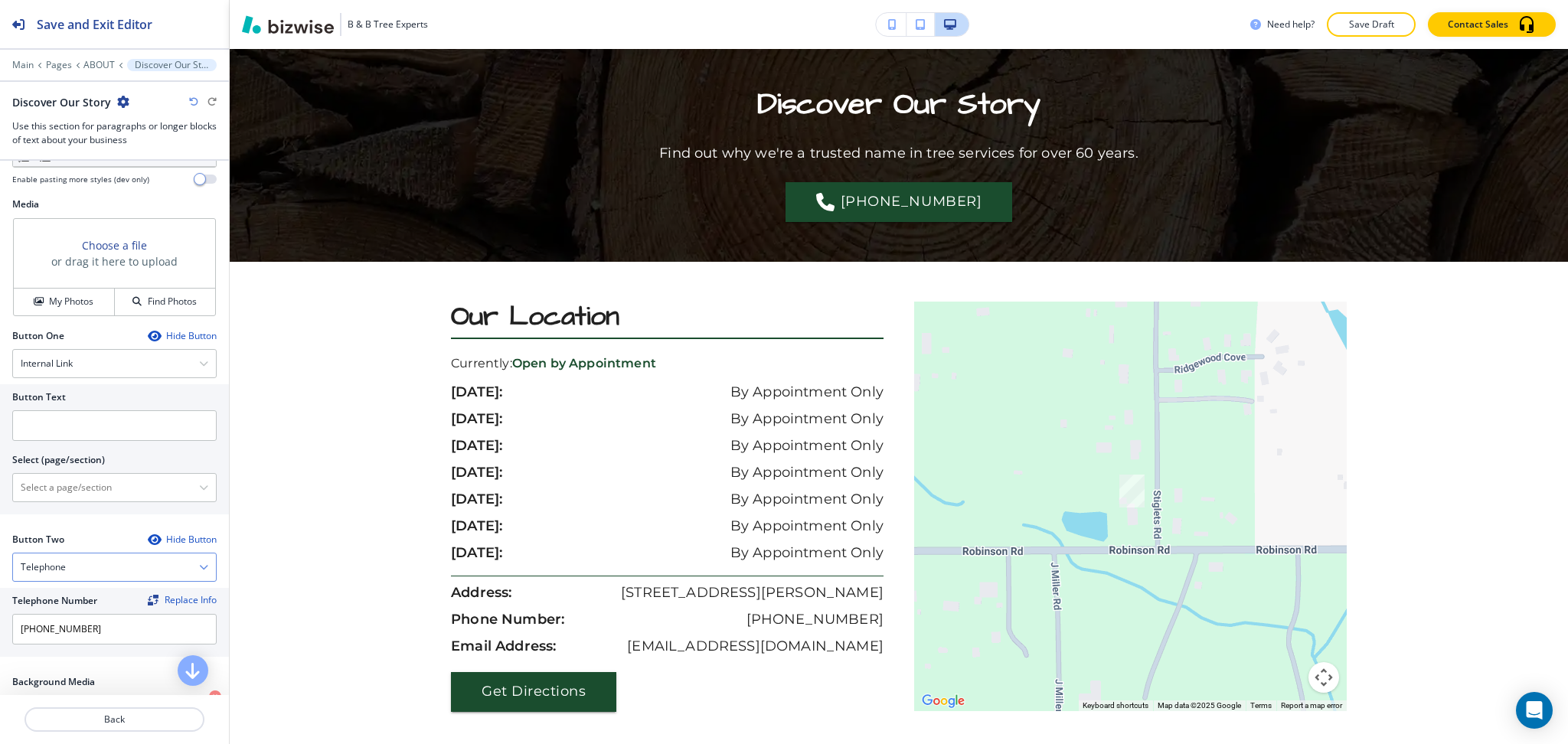
click at [110, 556] on div "Button Two Hide Button Telephone Telephone External Link Social Media Email Fil…" at bounding box center [113, 558] width 204 height 49
drag, startPoint x: 90, startPoint y: 479, endPoint x: 90, endPoint y: 465, distance: 14.0
click at [90, 479] on \(page\/section\) "Manual Input" at bounding box center [105, 488] width 186 height 26
type \(page\/section\) "CONTACT US"
drag, startPoint x: 91, startPoint y: 482, endPoint x: 0, endPoint y: 476, distance: 91.2
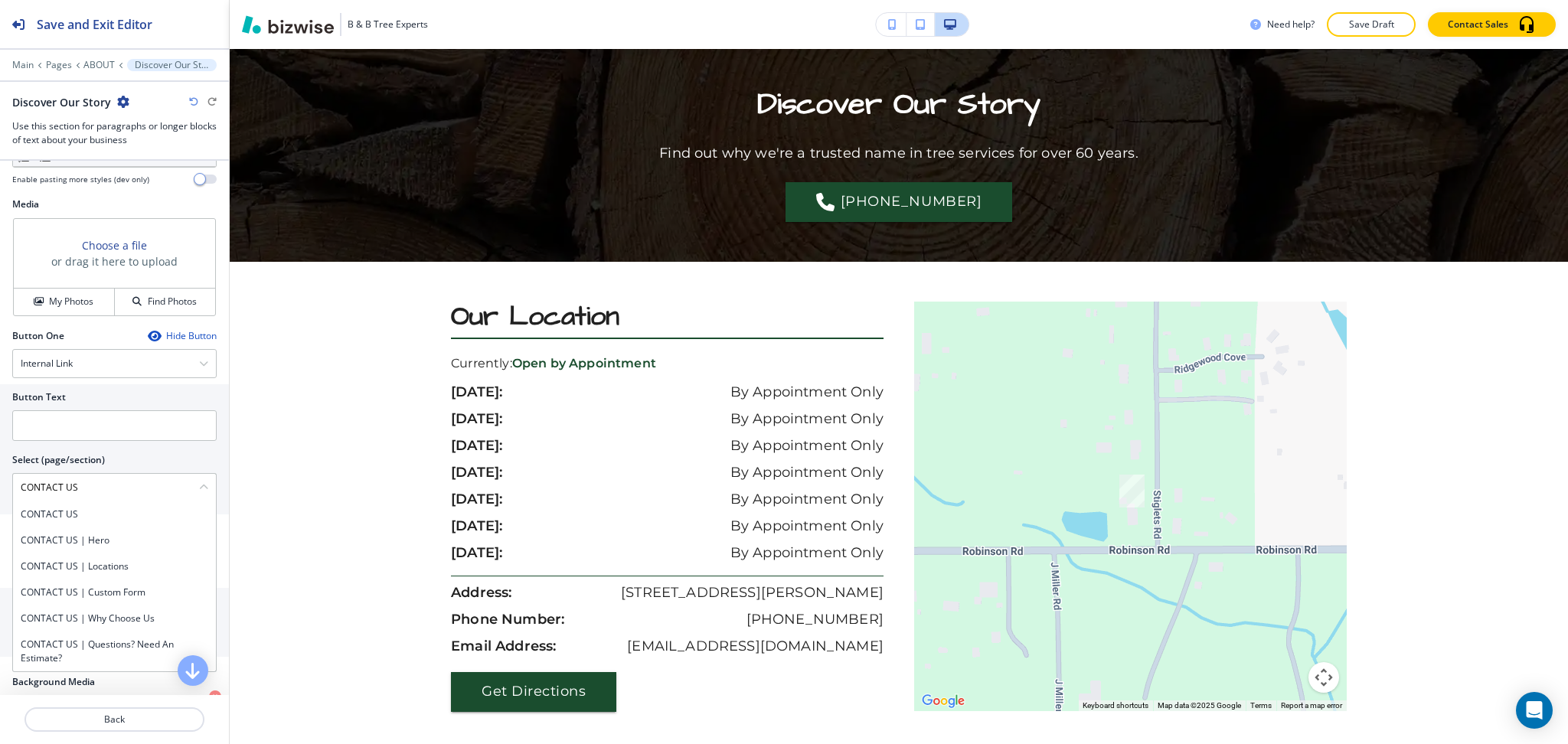
click at [0, 476] on div "Button Text Select (page/section) CONTACT US CONTACT US CONTACT US | Hero CONTA…" at bounding box center [114, 449] width 229 height 130
click at [30, 505] on div "CONTACT US" at bounding box center [114, 514] width 203 height 26
click at [54, 433] on input "text" at bounding box center [113, 425] width 204 height 31
paste input "CONTACT US"
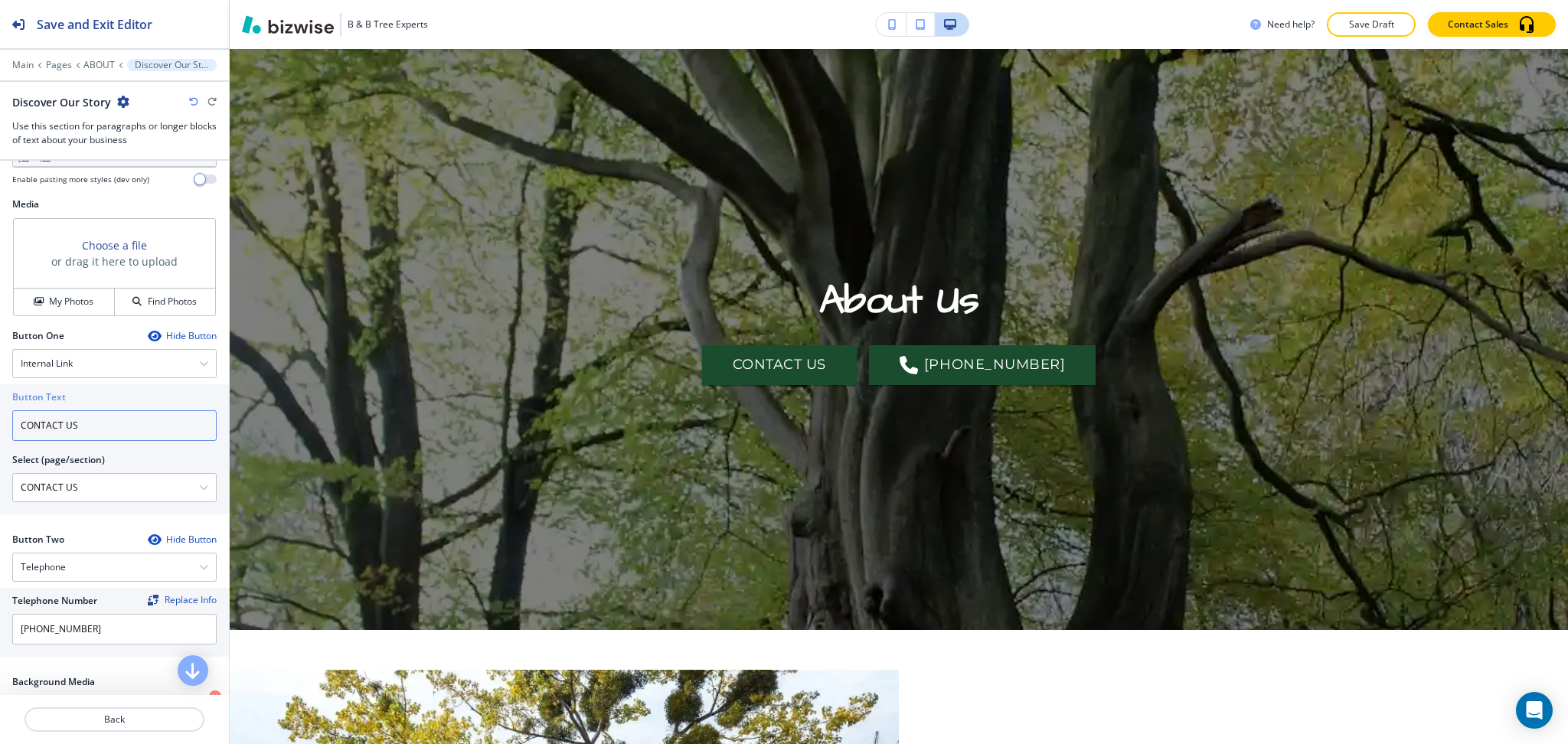
scroll to position [0, 0]
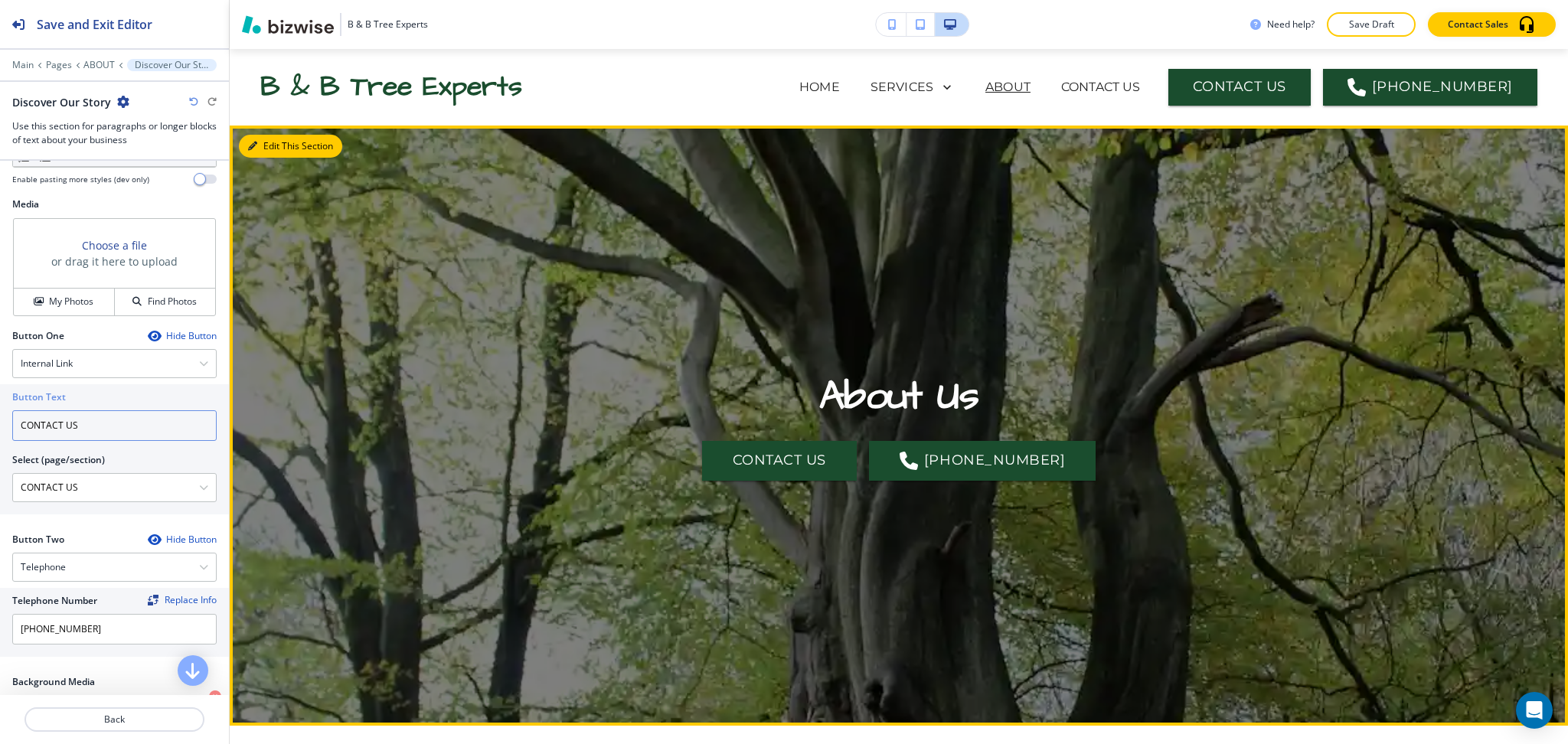
type input "CONTACT US"
click at [283, 142] on button "Edit This Section" at bounding box center [290, 146] width 103 height 23
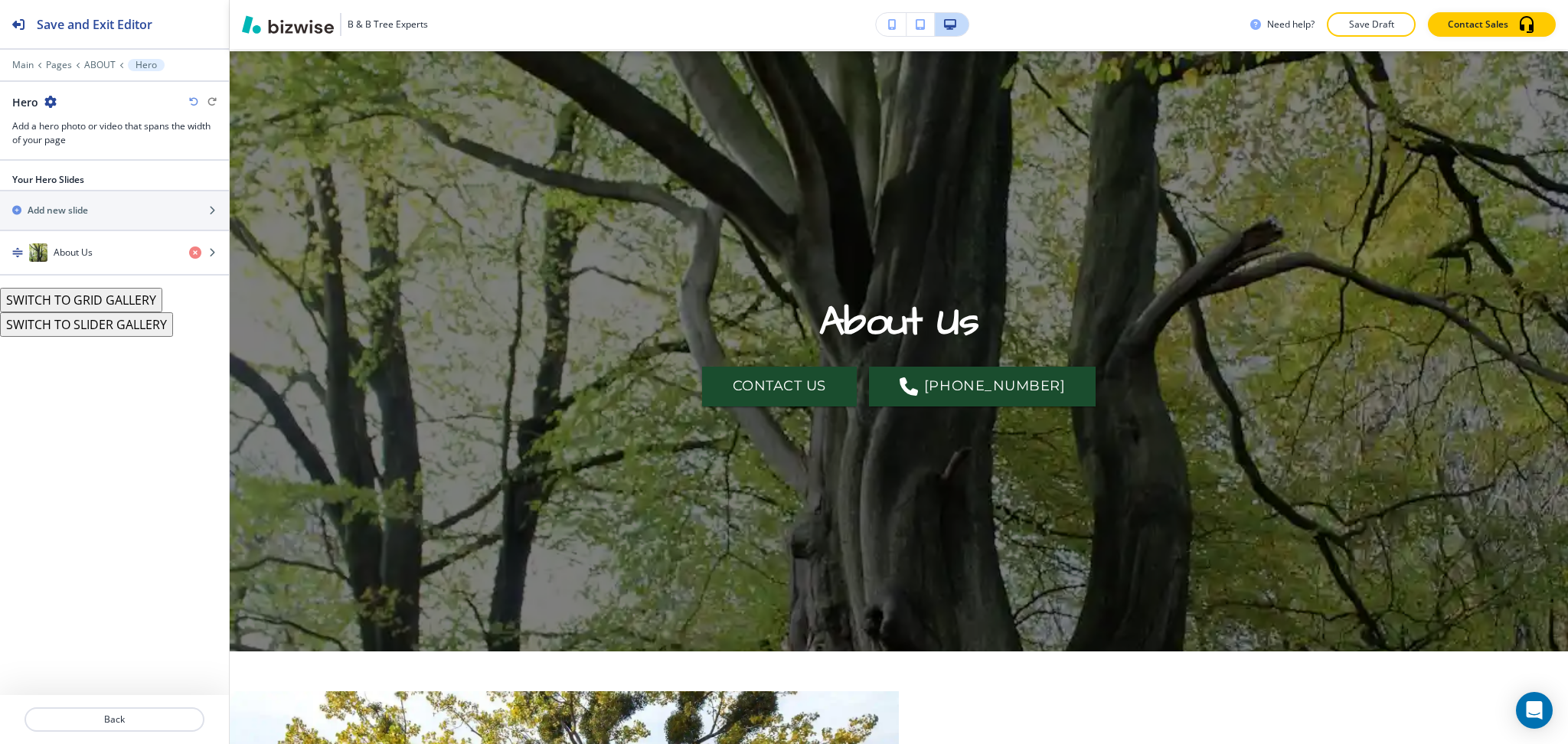
scroll to position [77, 0]
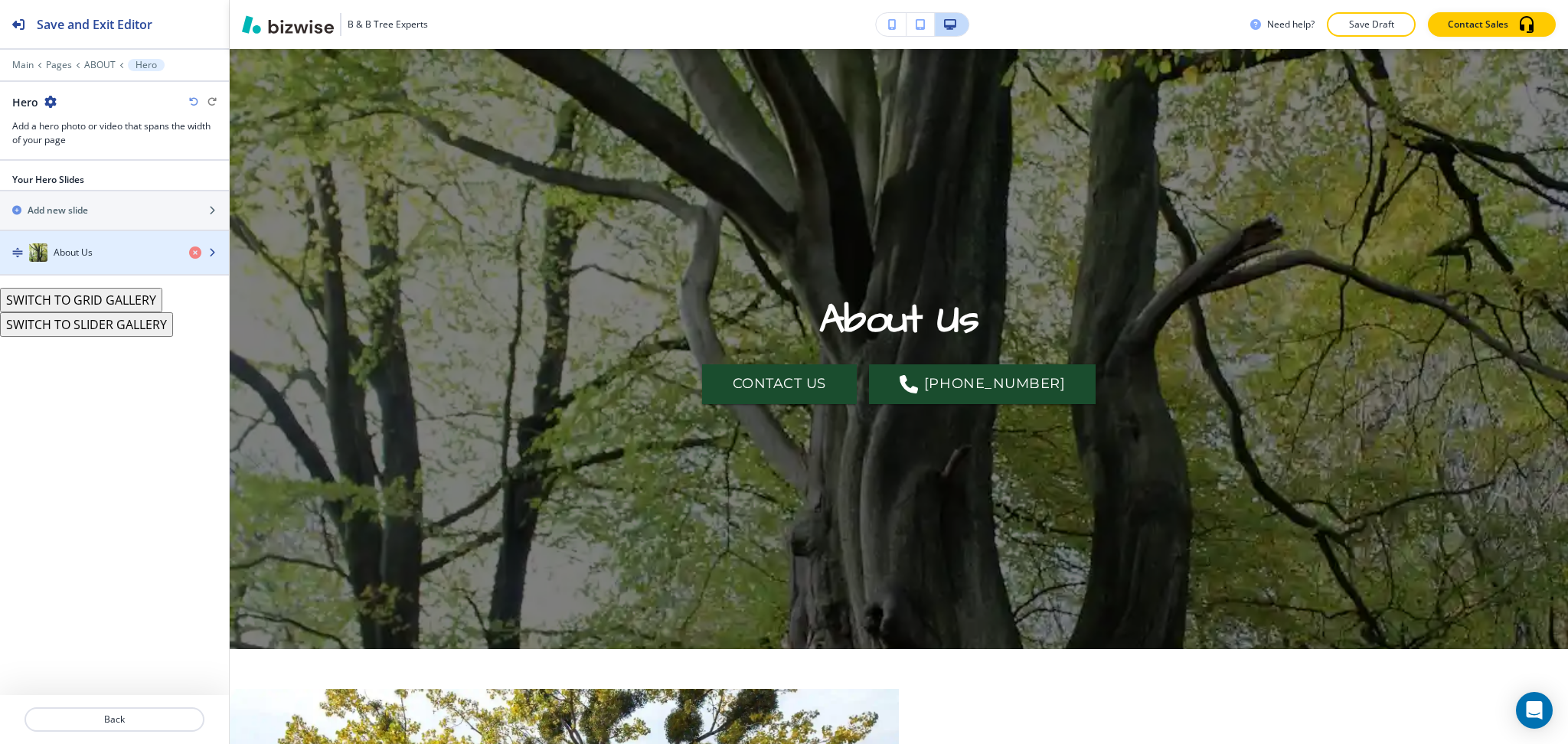
click at [83, 262] on div "button" at bounding box center [114, 268] width 229 height 12
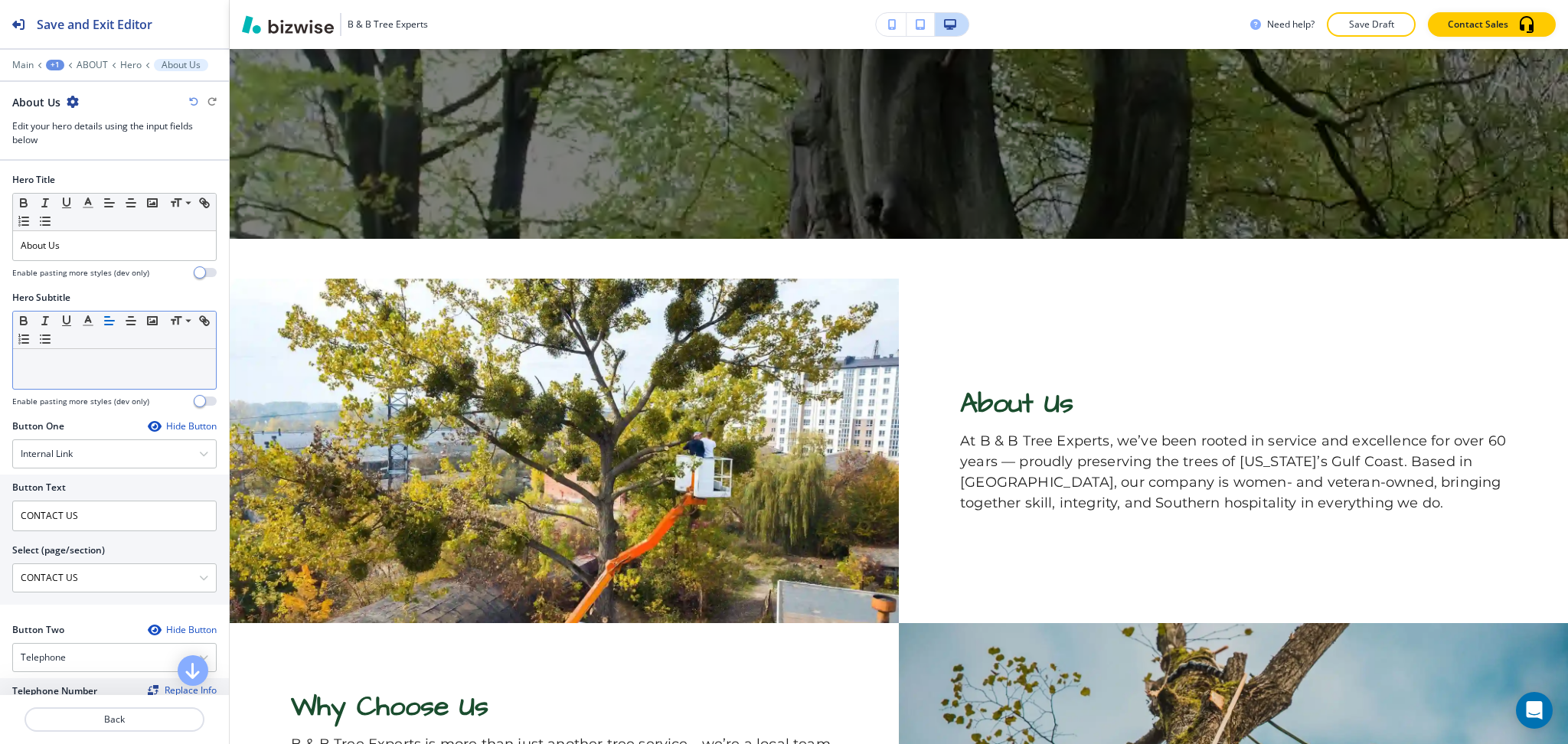
scroll to position [486, 0]
click at [99, 359] on p at bounding box center [114, 364] width 187 height 14
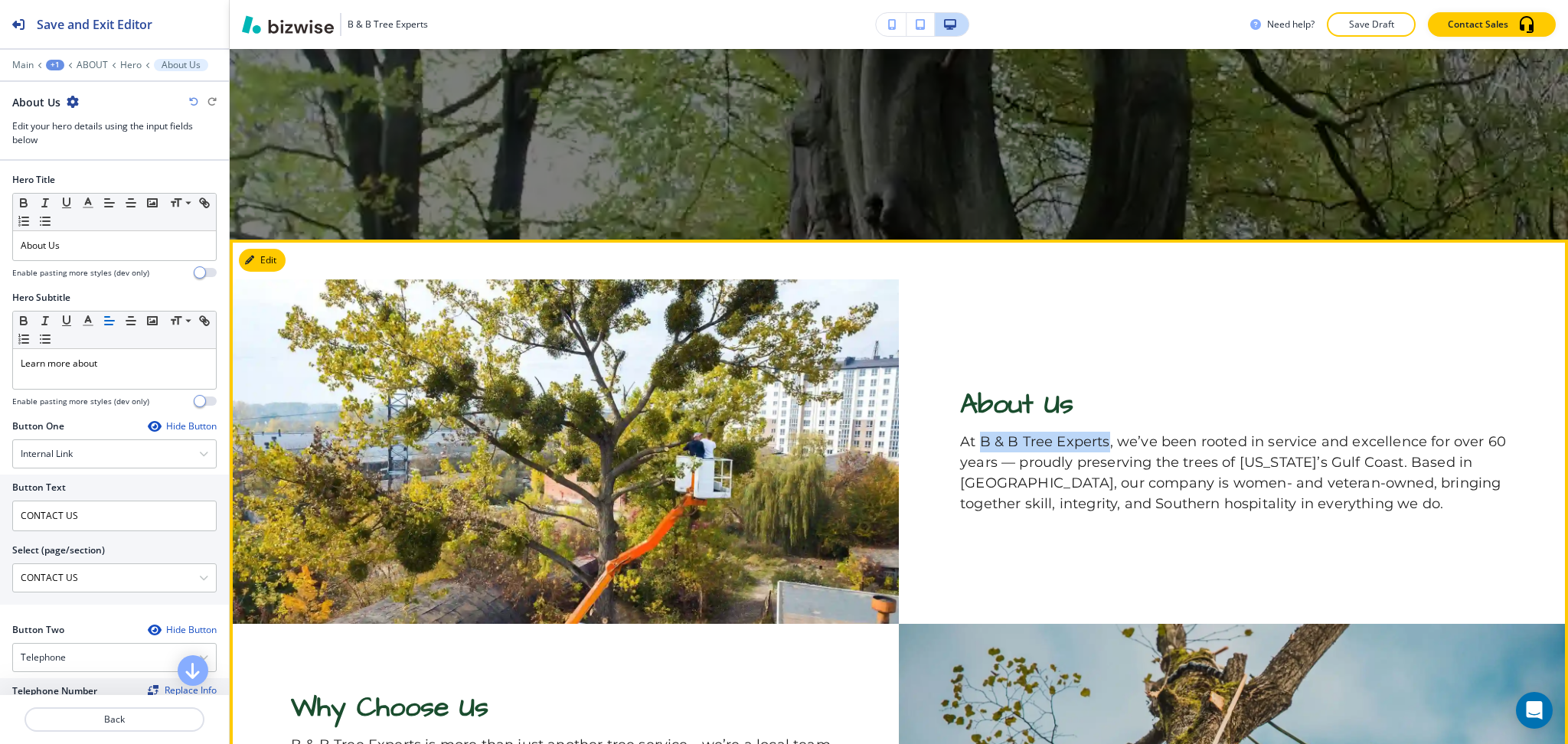
drag, startPoint x: 1100, startPoint y: 444, endPoint x: 975, endPoint y: 440, distance: 125.1
click at [975, 440] on p "At B & B Tree Experts, we’ve been rooted in service and excellence for over 60 …" at bounding box center [1233, 473] width 547 height 83
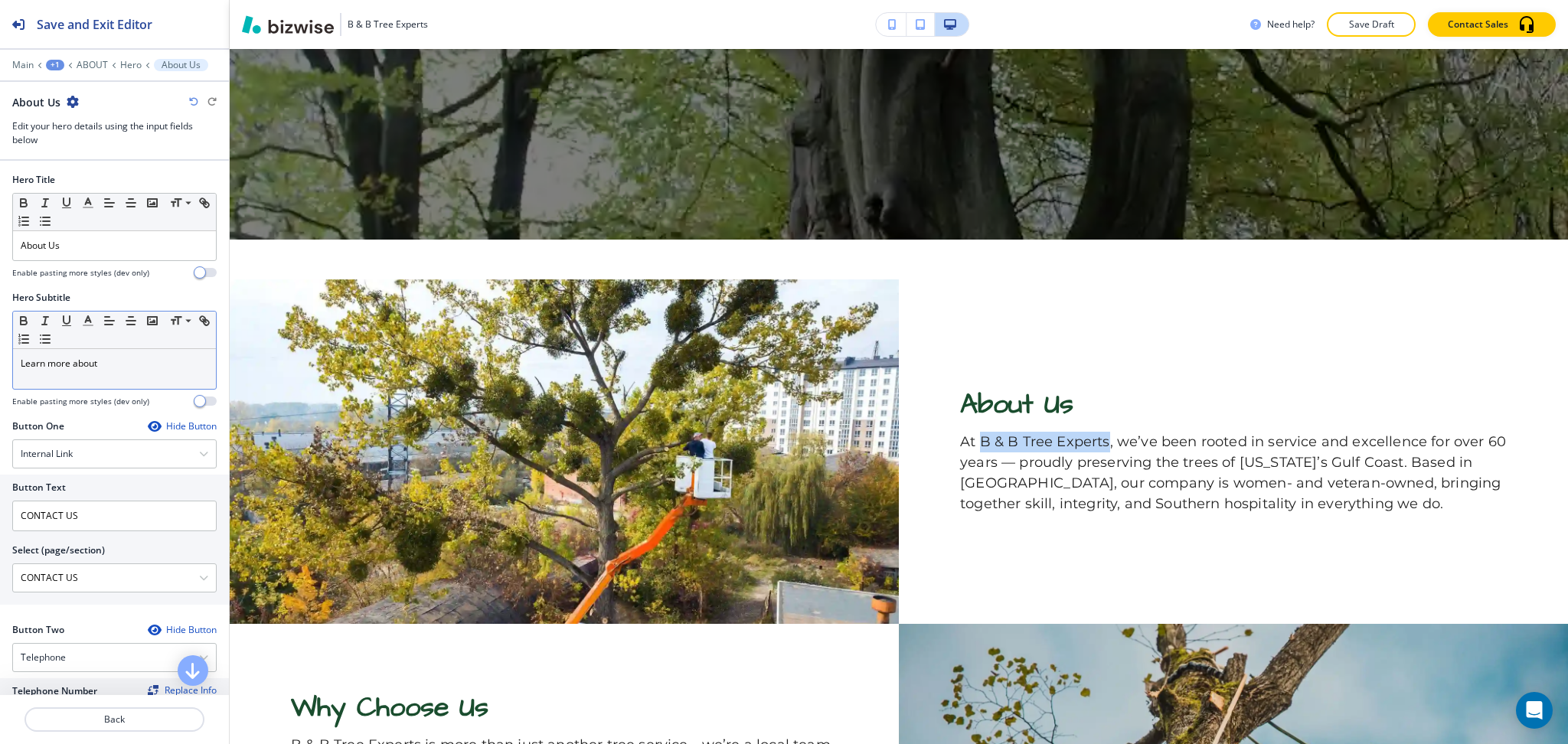
copy p "B & B Tree Experts"
click at [150, 366] on p "Learn more about" at bounding box center [114, 364] width 187 height 14
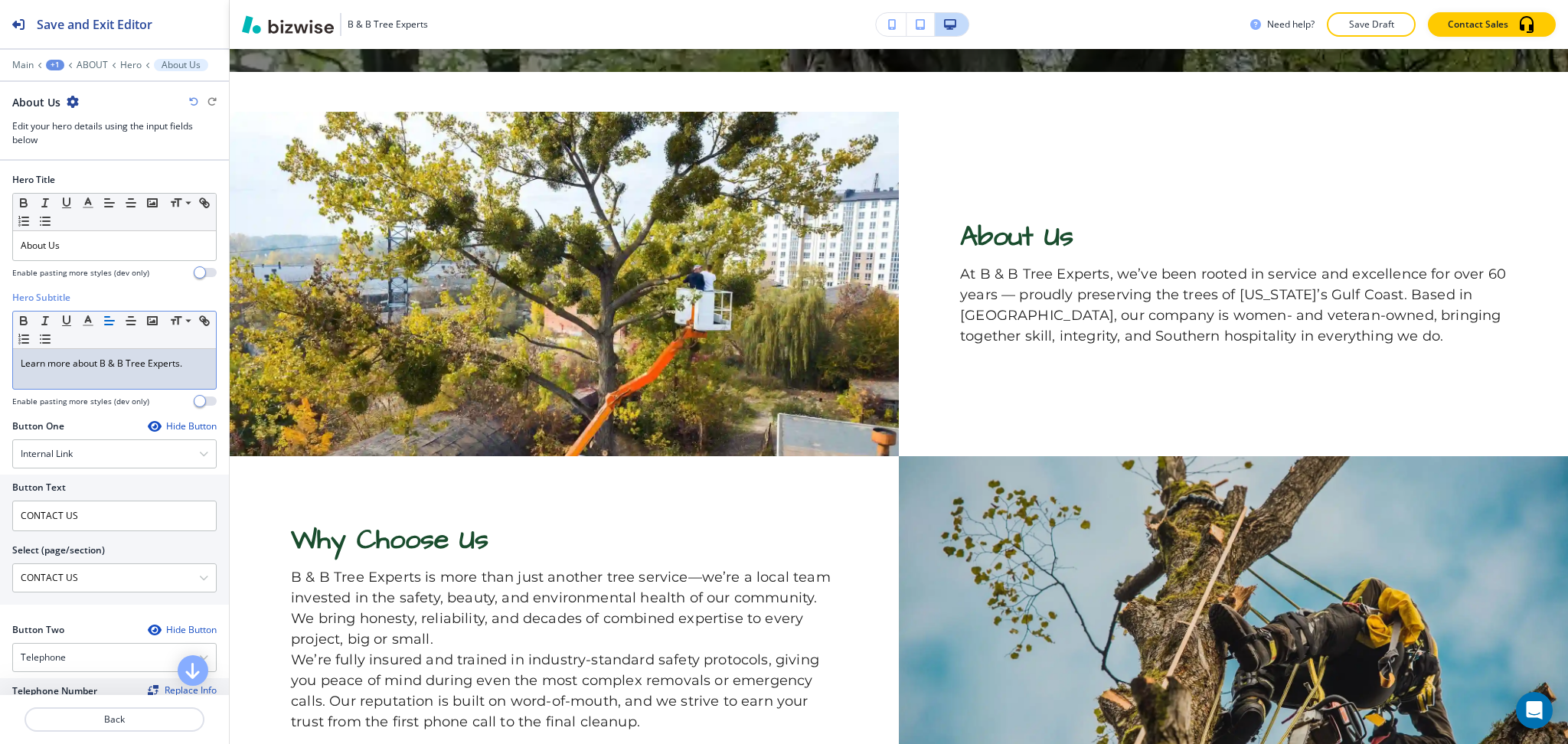
scroll to position [727, 0]
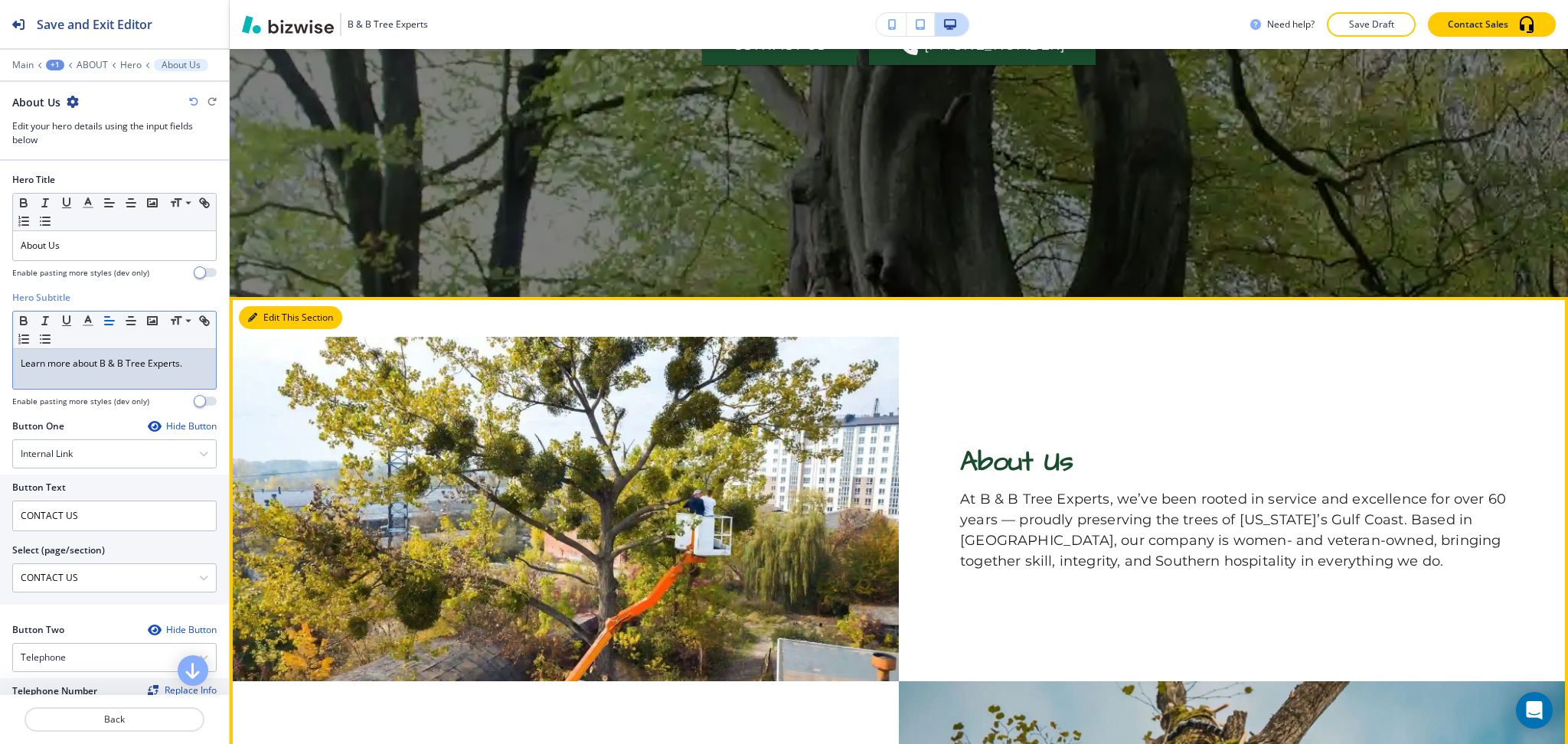
click at [273, 321] on button "Edit This Section" at bounding box center [290, 317] width 103 height 23
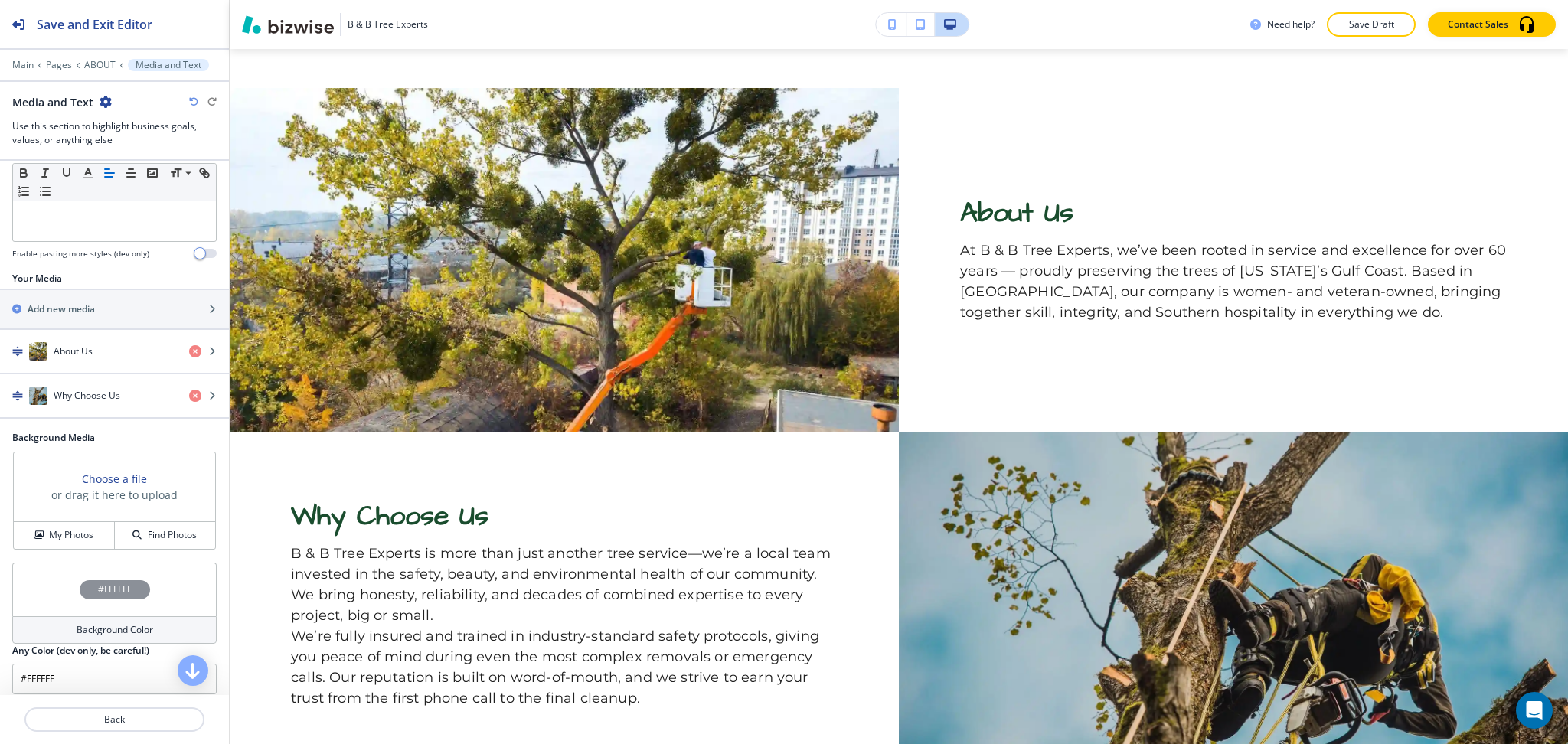
scroll to position [234, 0]
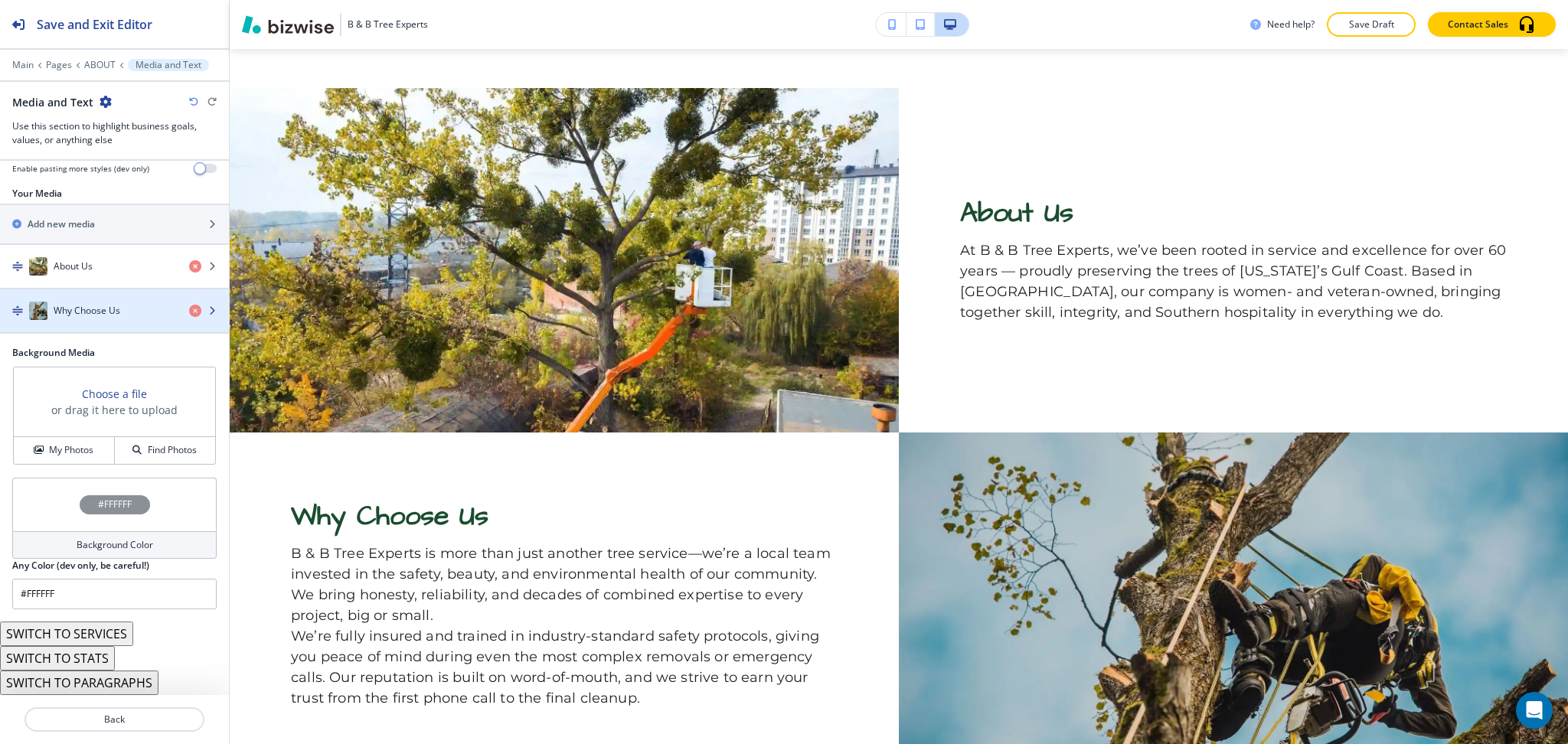
click at [90, 296] on div "button" at bounding box center [114, 296] width 229 height 12
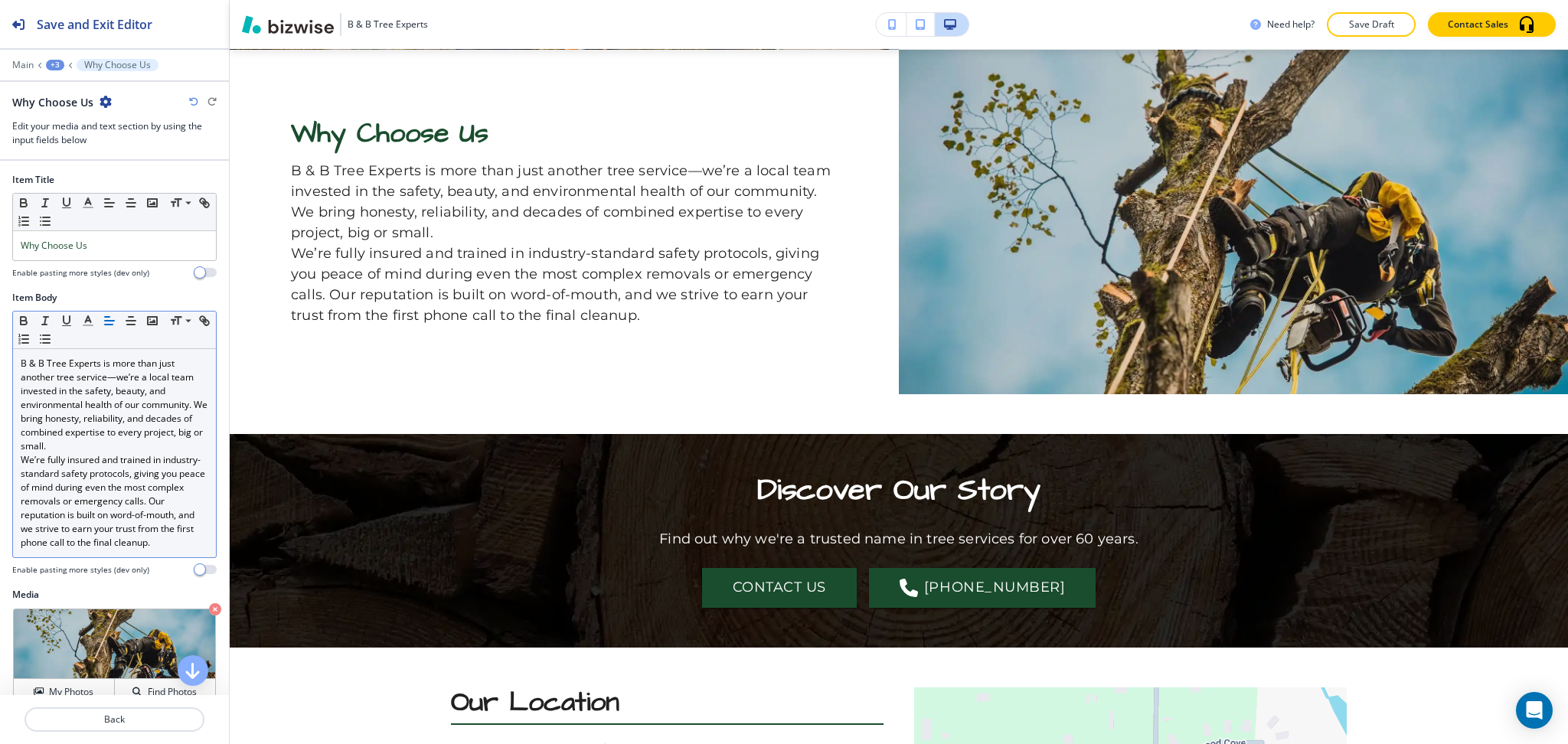
scroll to position [1061, 0]
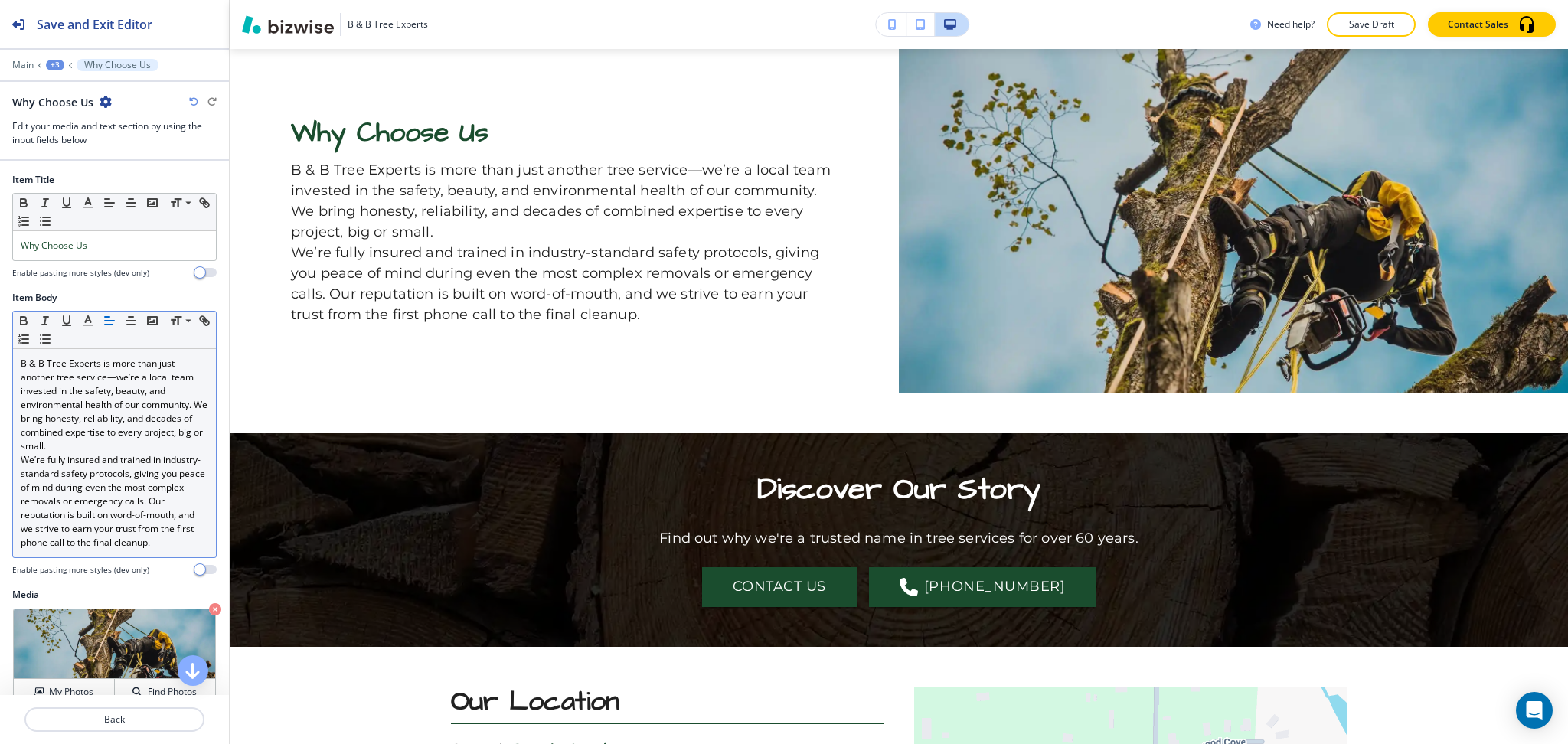
click at [197, 448] on div "B & B Tree Experts is more than just another tree service—we’re a local team in…" at bounding box center [114, 452] width 203 height 208
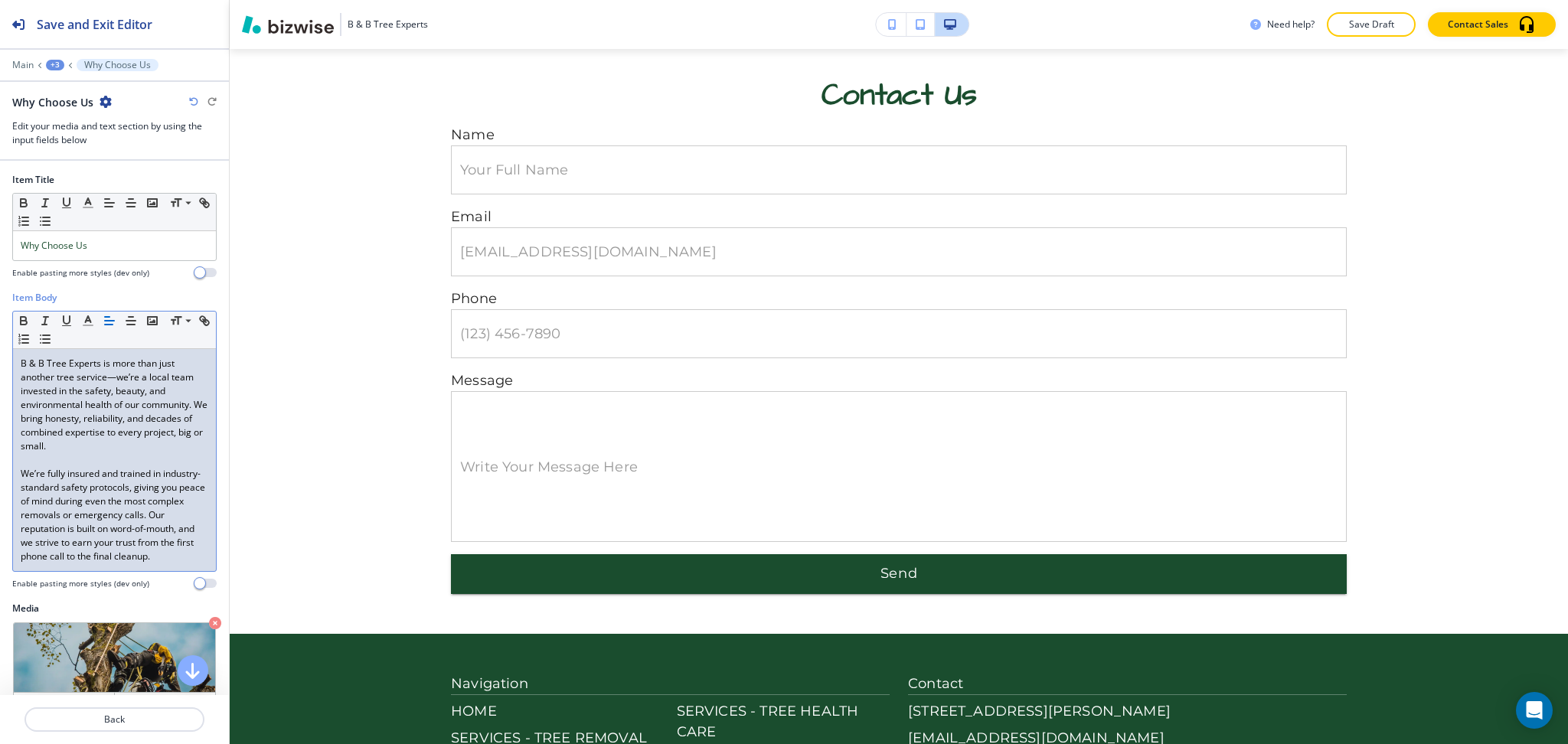
scroll to position [0, 0]
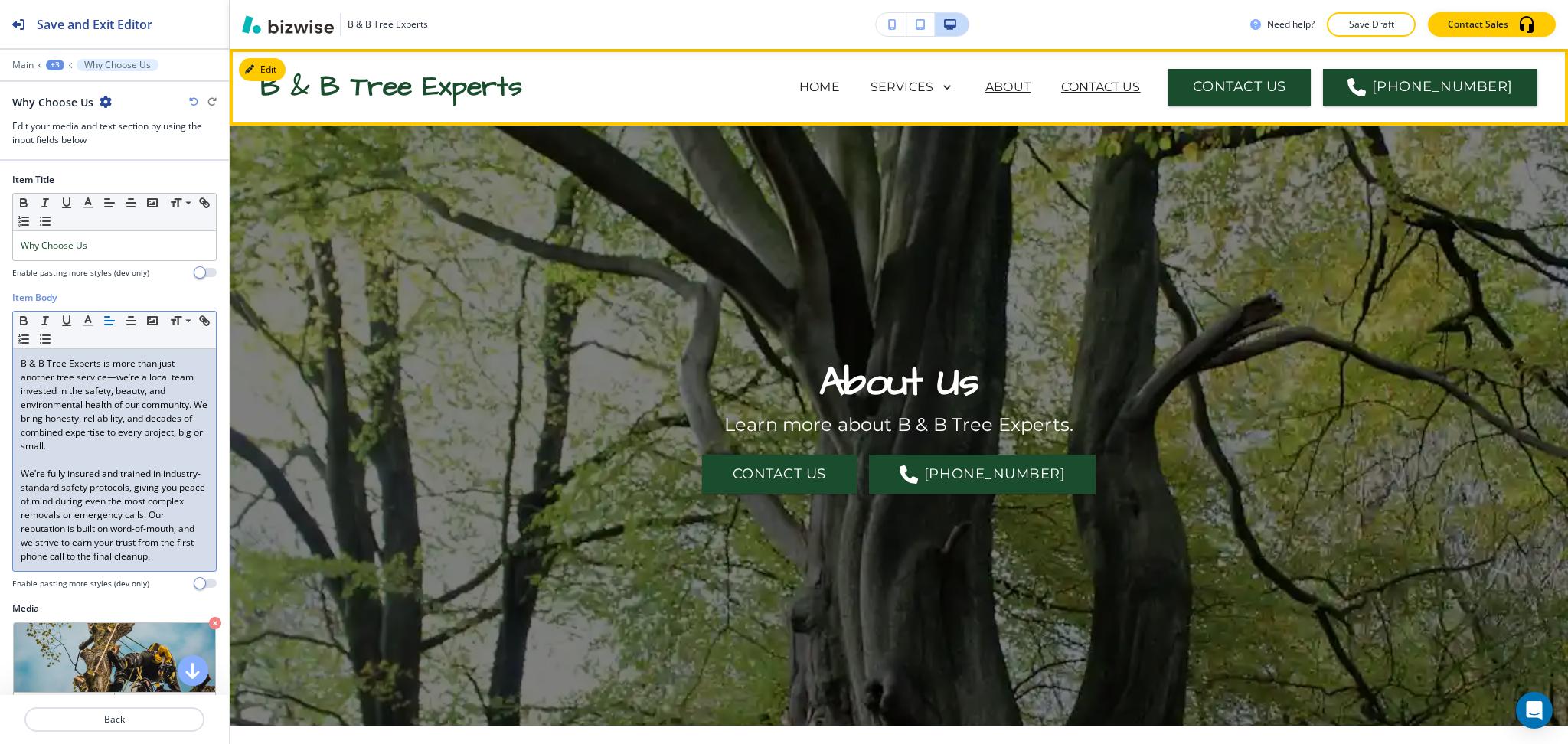
click at [1127, 88] on p "CONTACT US" at bounding box center [1101, 87] width 80 height 19
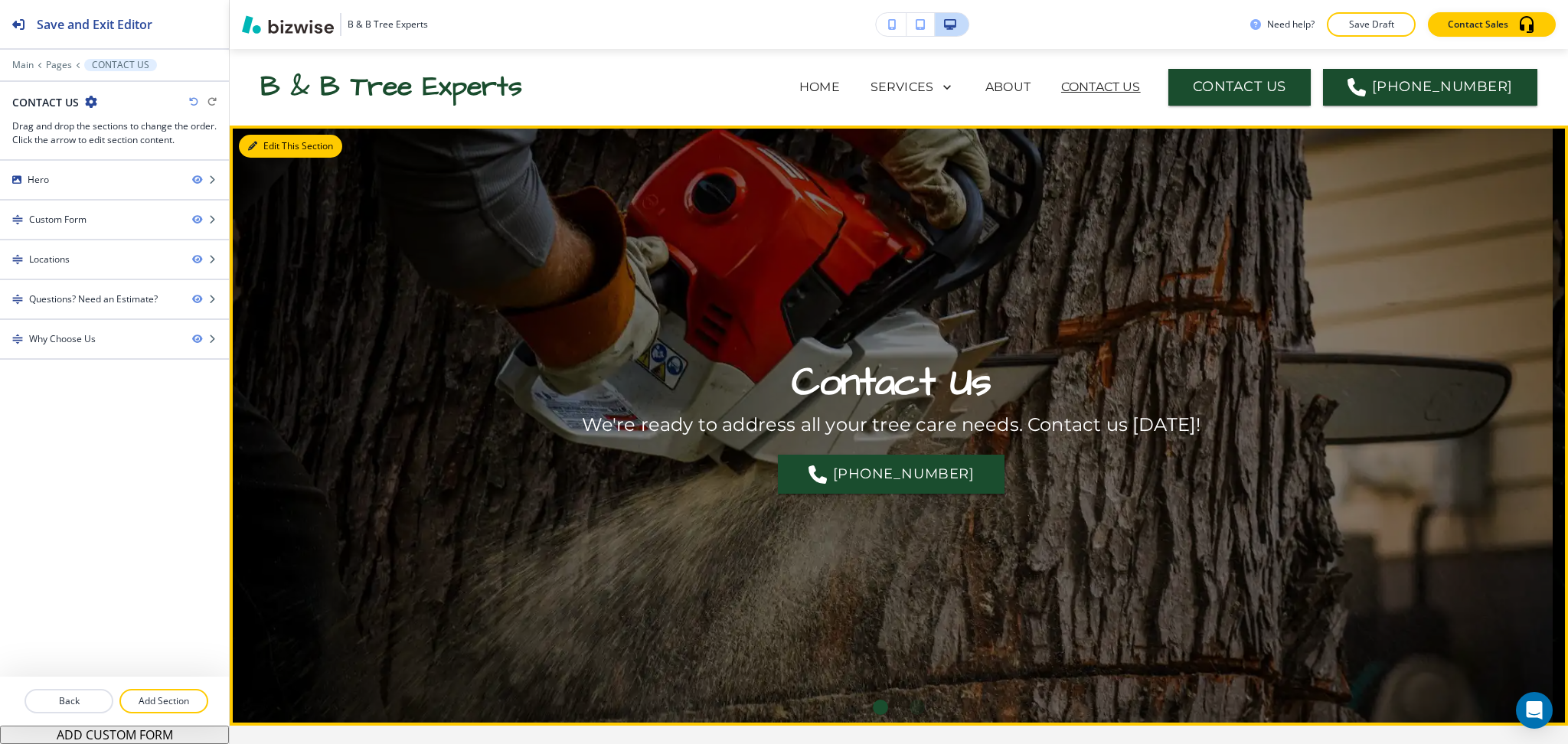
click at [259, 146] on button "Edit This Section" at bounding box center [290, 146] width 103 height 23
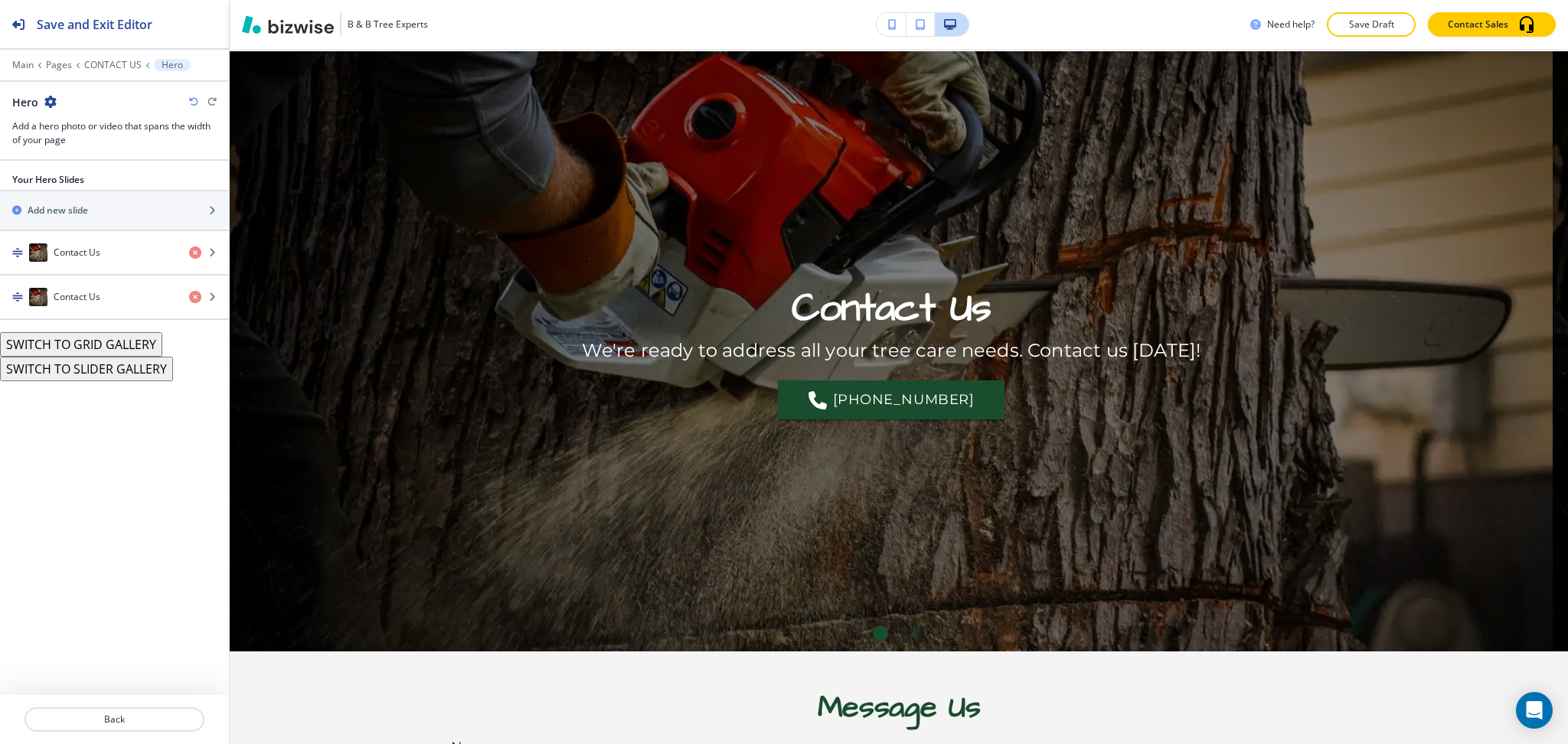
scroll to position [77, 0]
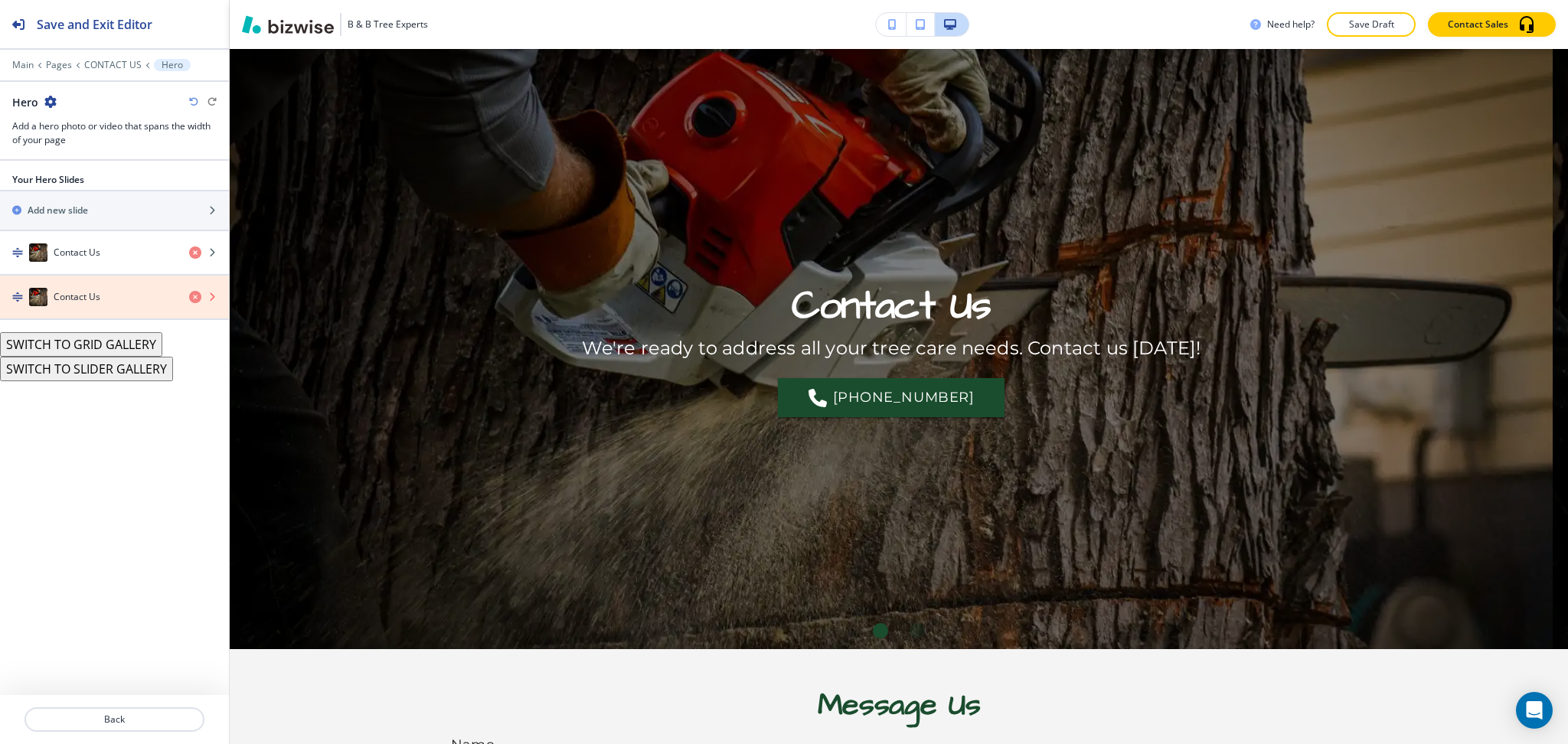
click at [199, 298] on icon "button" at bounding box center [195, 297] width 12 height 12
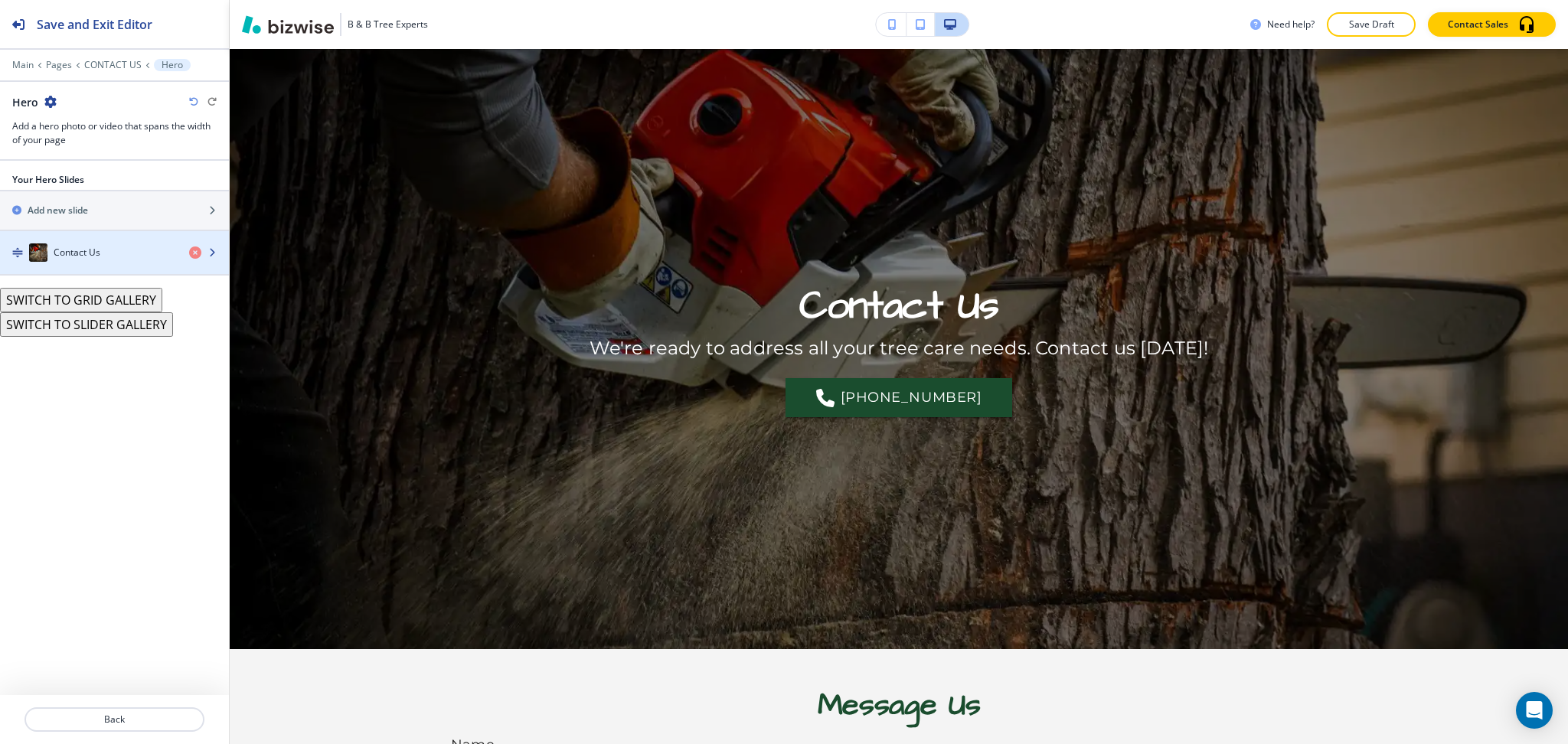
click at [117, 245] on div "Contact Us" at bounding box center [88, 252] width 176 height 19
click at [60, 237] on div "button" at bounding box center [114, 237] width 229 height 12
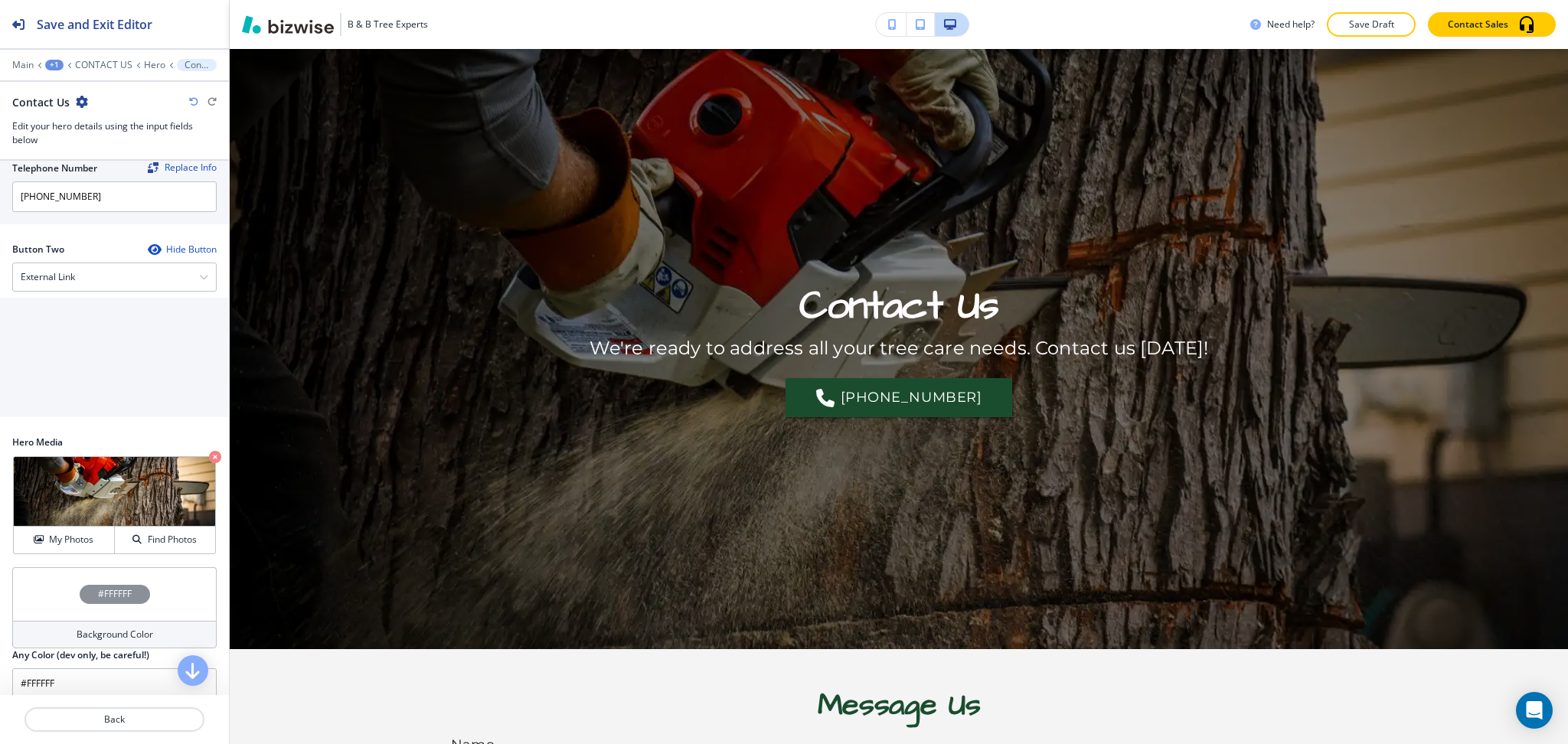
scroll to position [338, 0]
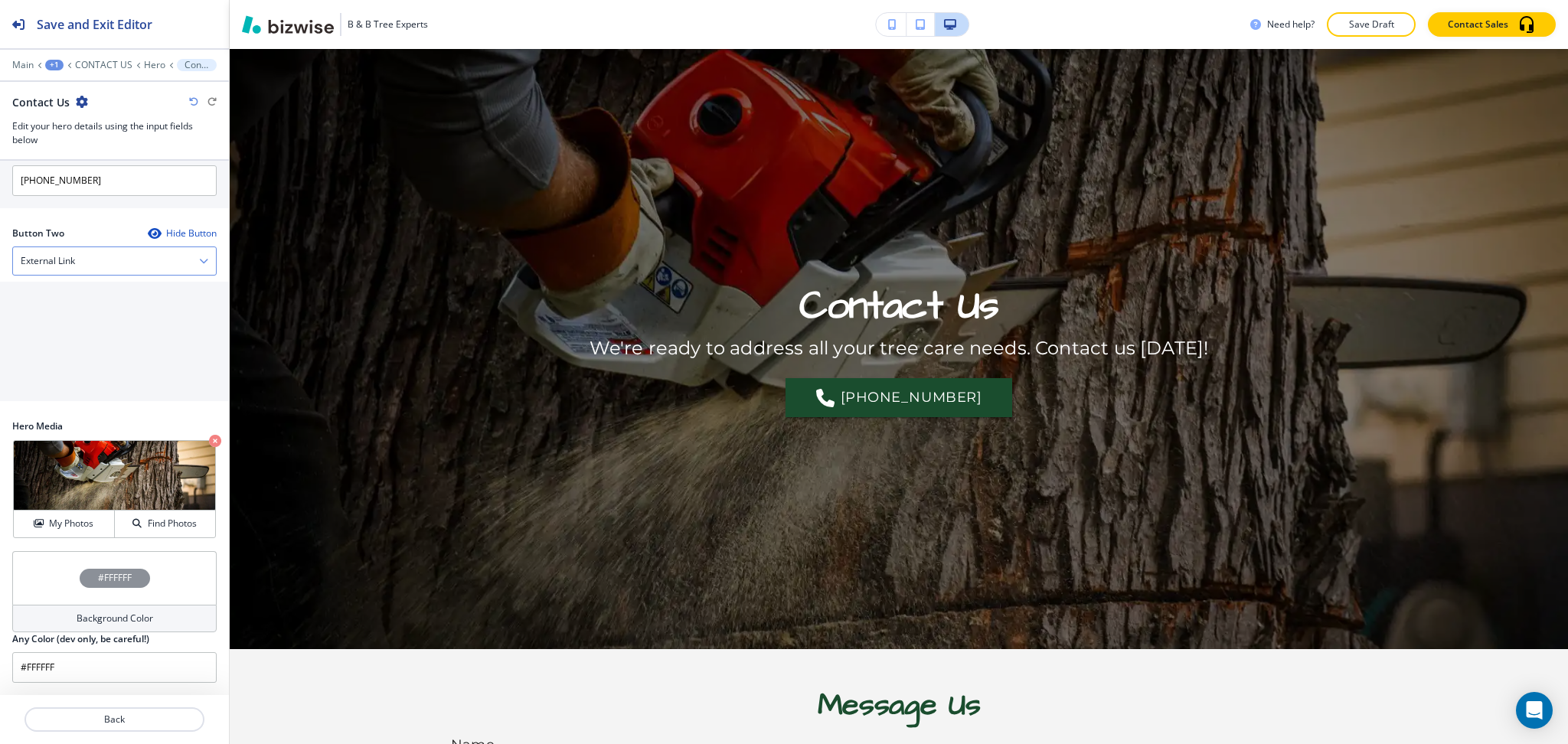
click at [80, 263] on div "External Link" at bounding box center [114, 261] width 203 height 28
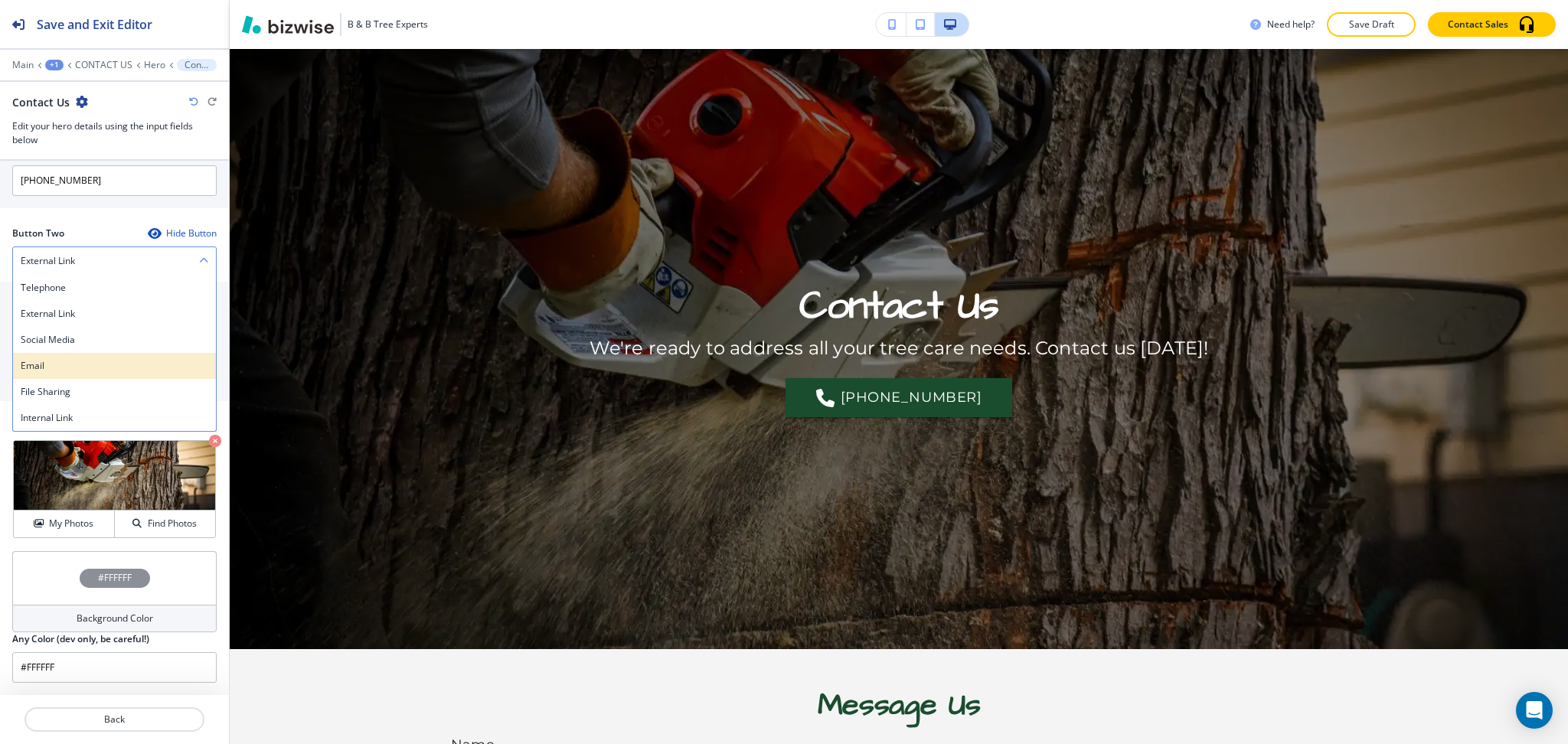
click at [60, 363] on h4 "Email" at bounding box center [114, 366] width 187 height 14
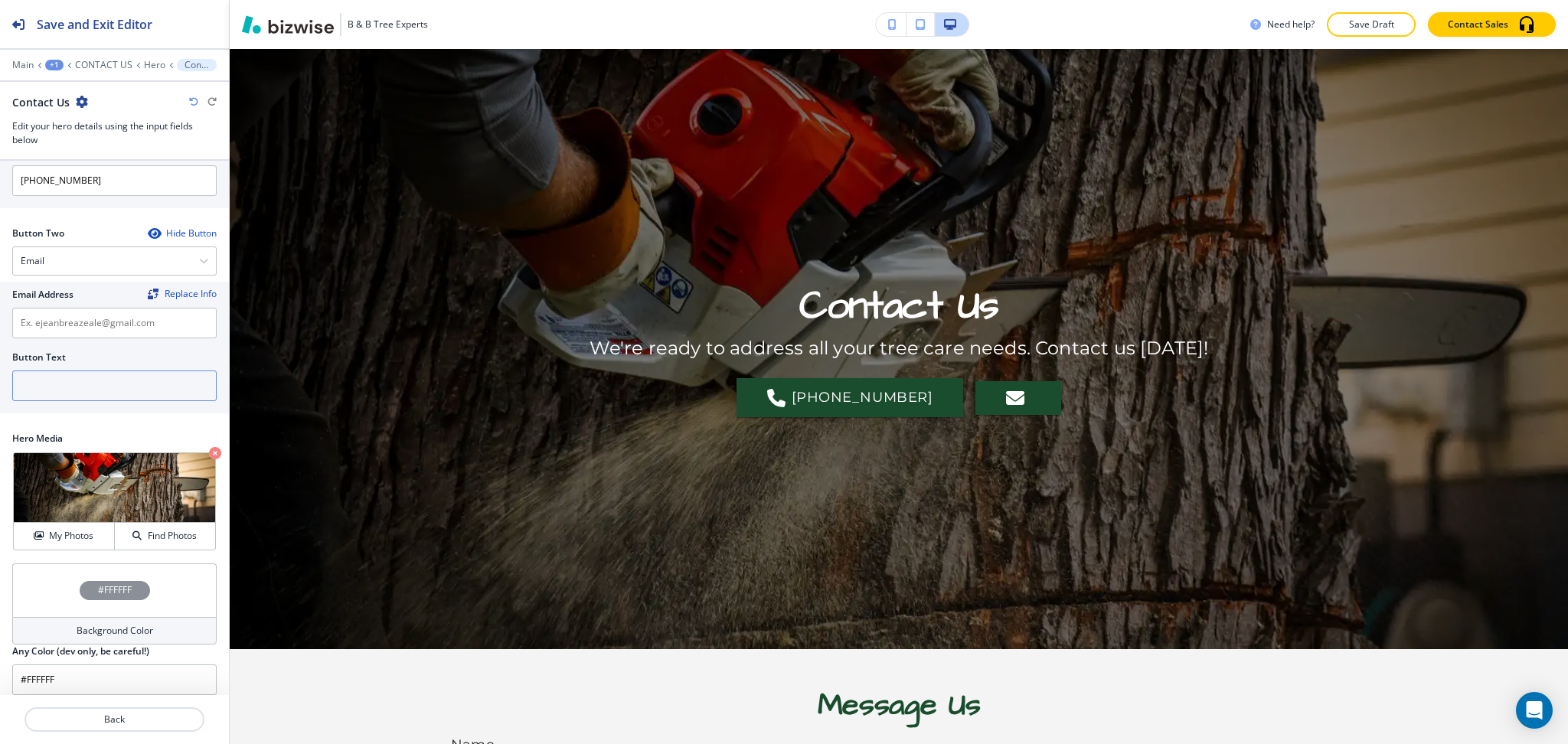
drag, startPoint x: 65, startPoint y: 390, endPoint x: 55, endPoint y: 407, distance: 19.7
click at [64, 390] on input "text" at bounding box center [113, 385] width 204 height 31
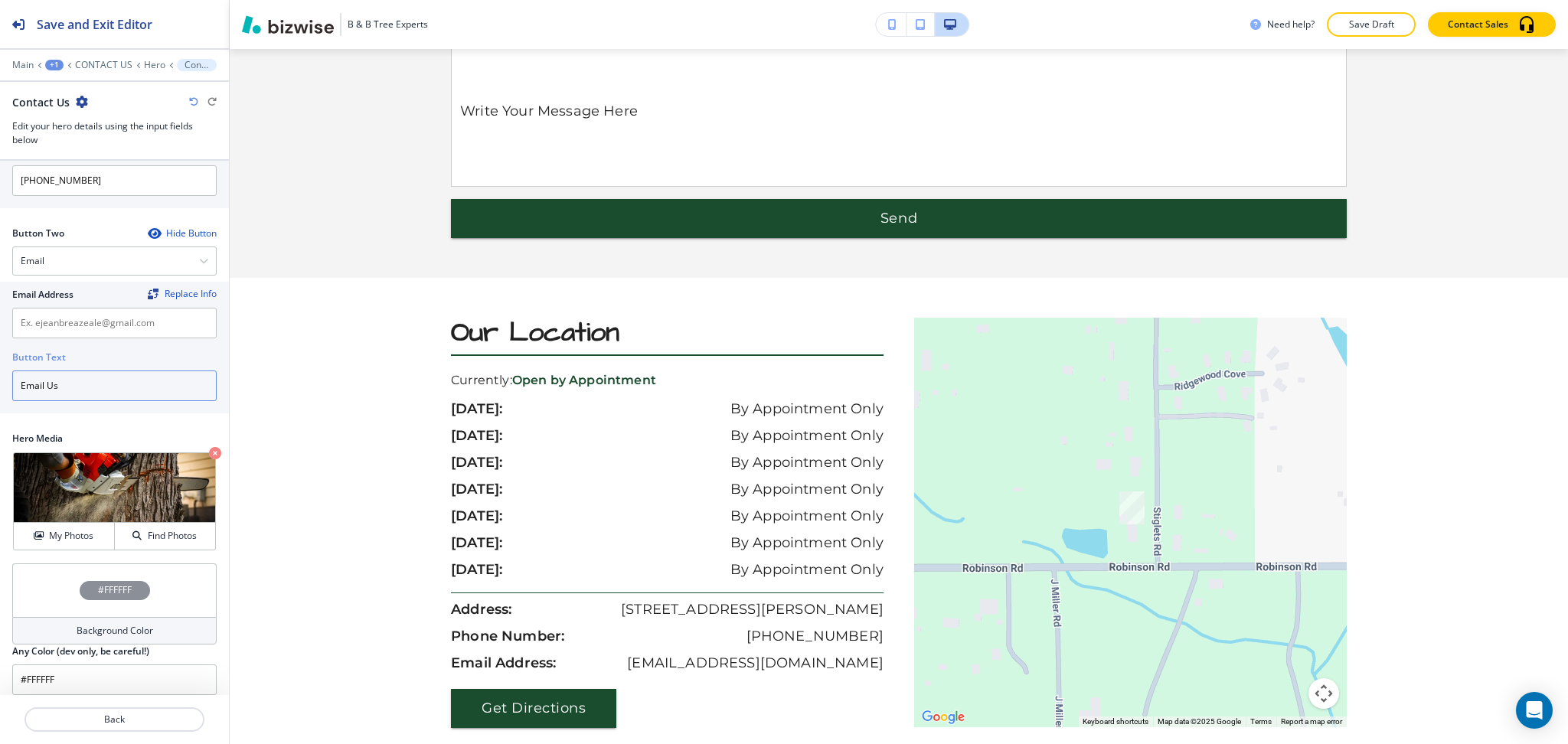
scroll to position [1049, 0]
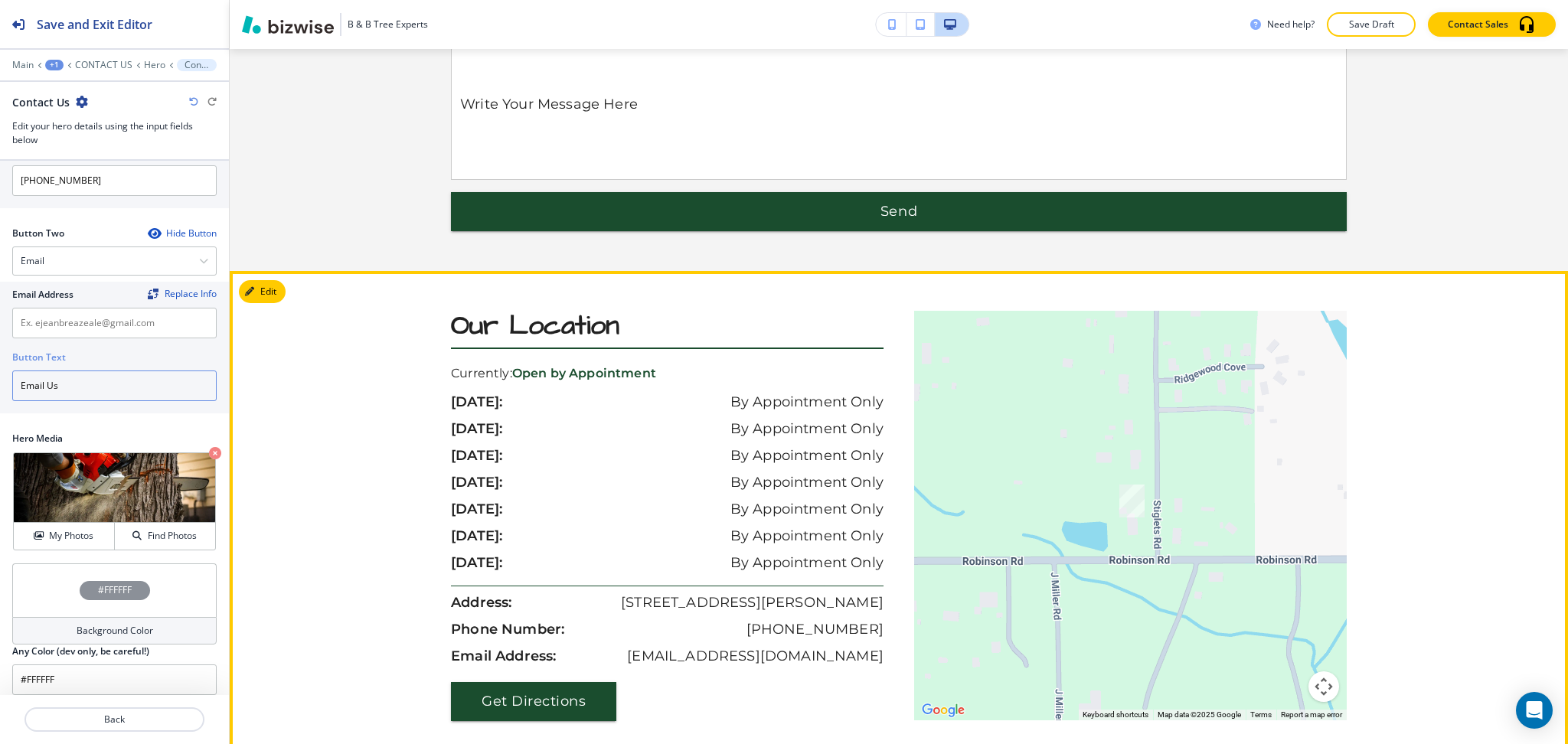
type input "Email Us"
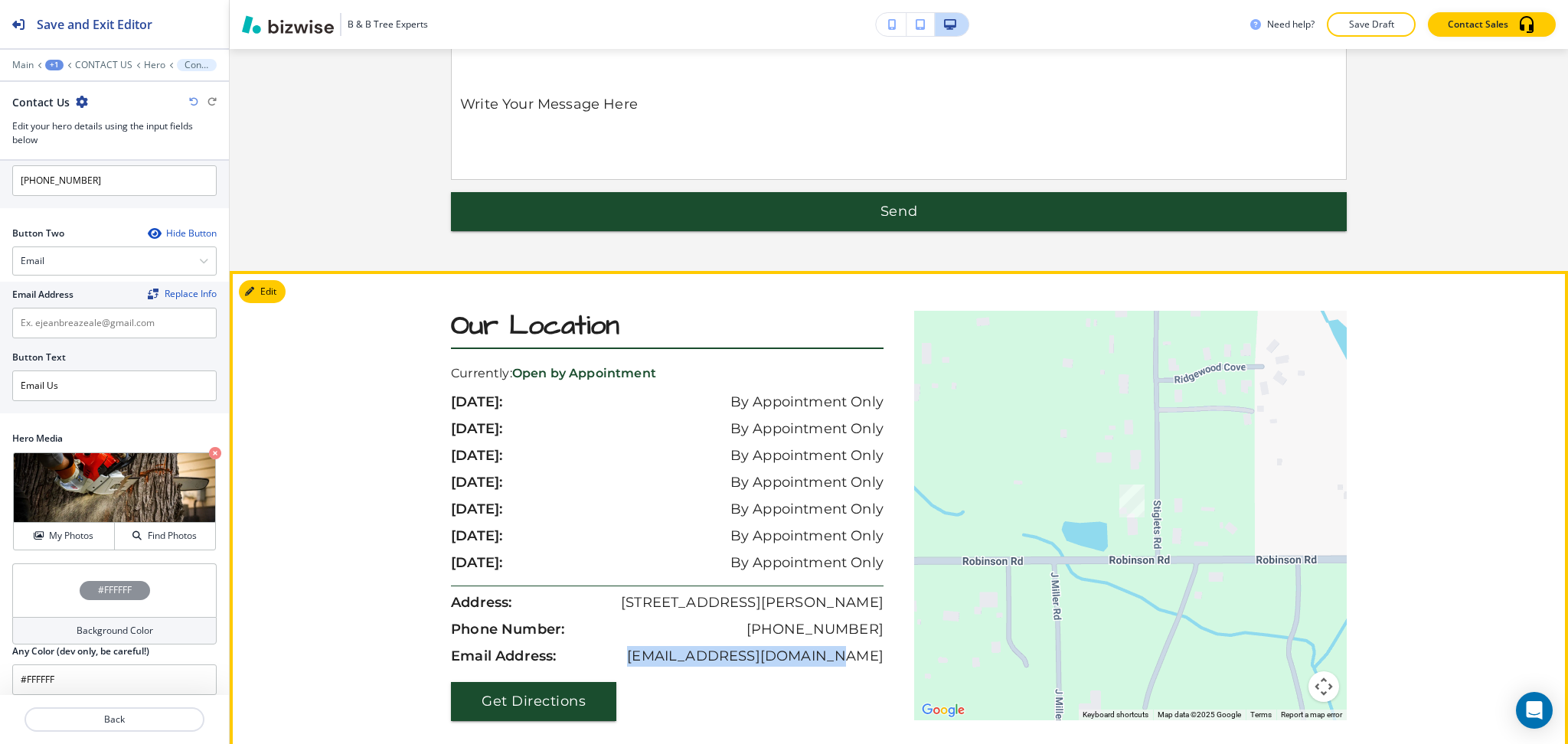
drag, startPoint x: 885, startPoint y: 661, endPoint x: 652, endPoint y: 664, distance: 233.0
click at [652, 664] on div "Our Location Currently: Open by Appointment sunday: By Appointment Only monday:…" at bounding box center [675, 515] width 448 height 410
copy p "ejeanbreazeale@gmail.com"
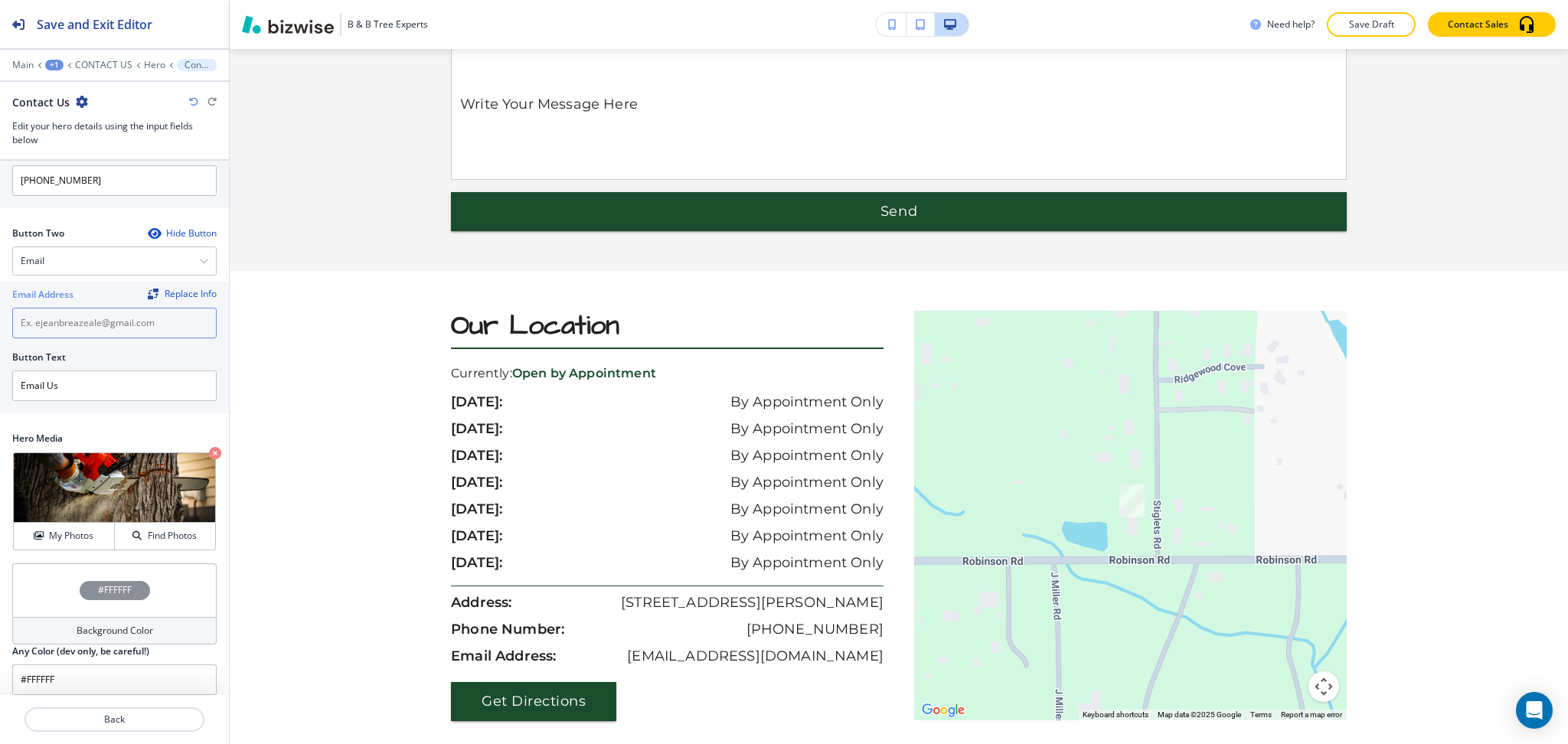
click at [82, 328] on input "text" at bounding box center [113, 322] width 204 height 31
paste input "ejeanbreazeale@gmail.com"
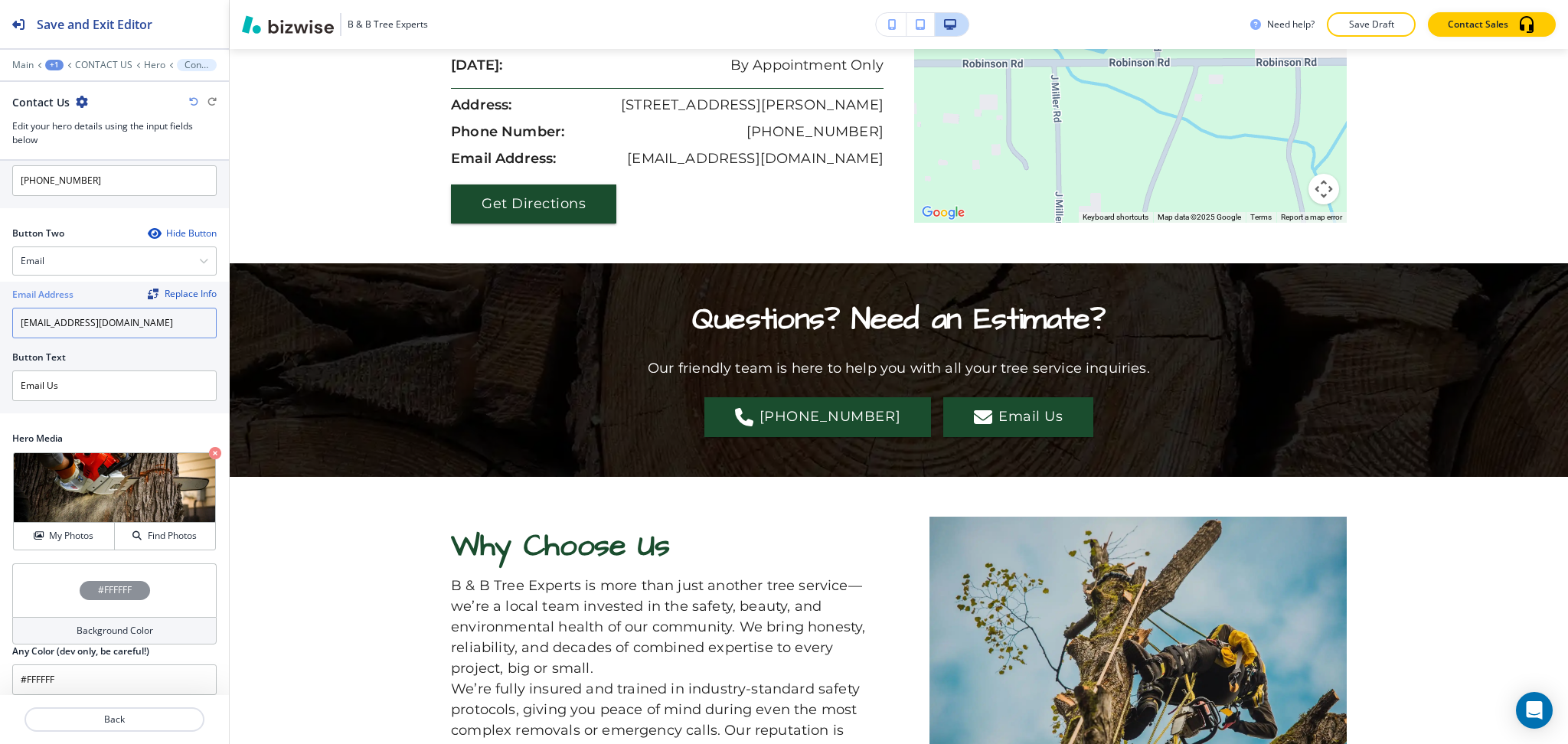
scroll to position [1568, 0]
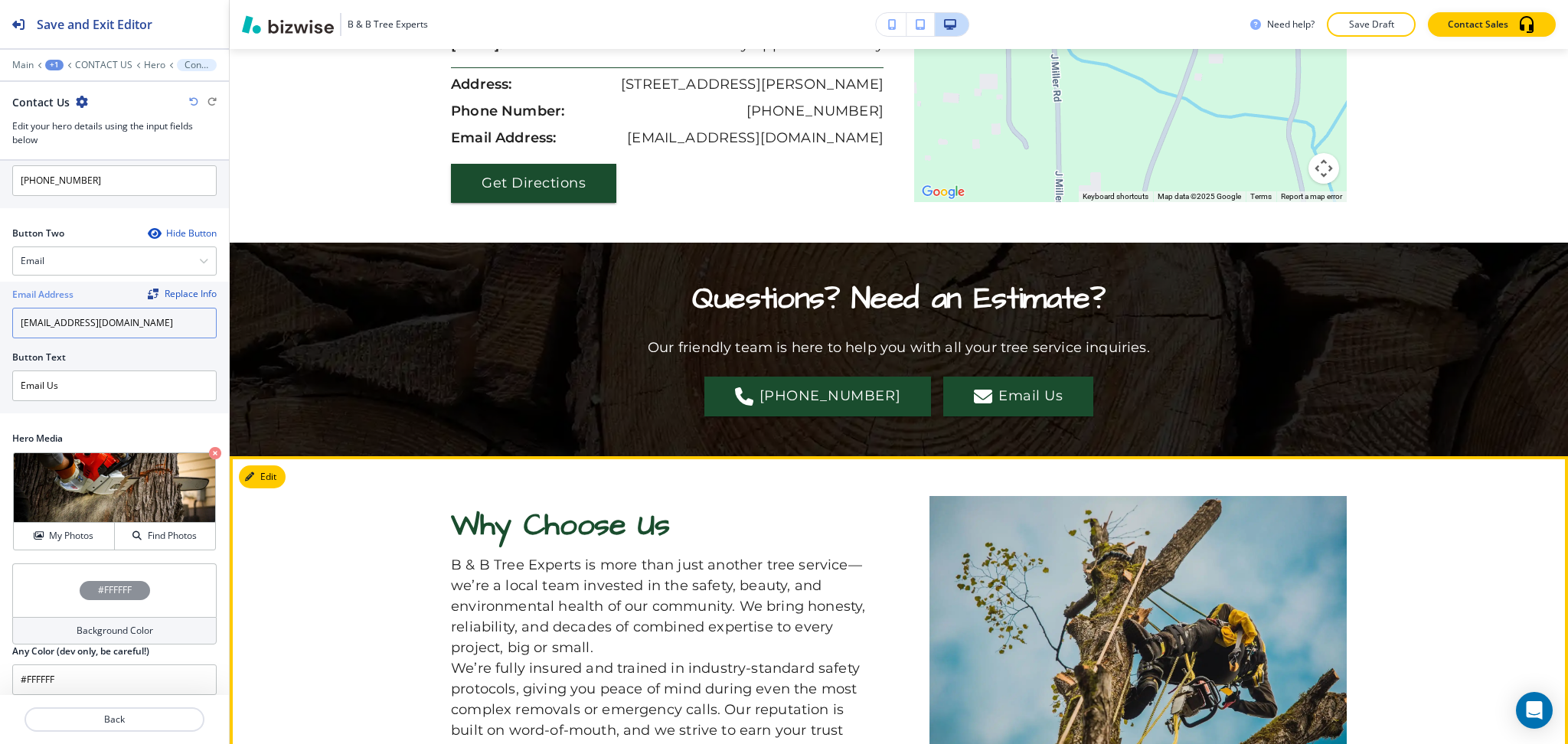
type input "ejeanbreazeale@gmail.com"
click at [292, 479] on section "Why Choose Us B & B Tree Experts is more than just another tree service—we’re a…" at bounding box center [899, 635] width 1338 height 358
click at [277, 476] on button "Edit" at bounding box center [261, 476] width 46 height 23
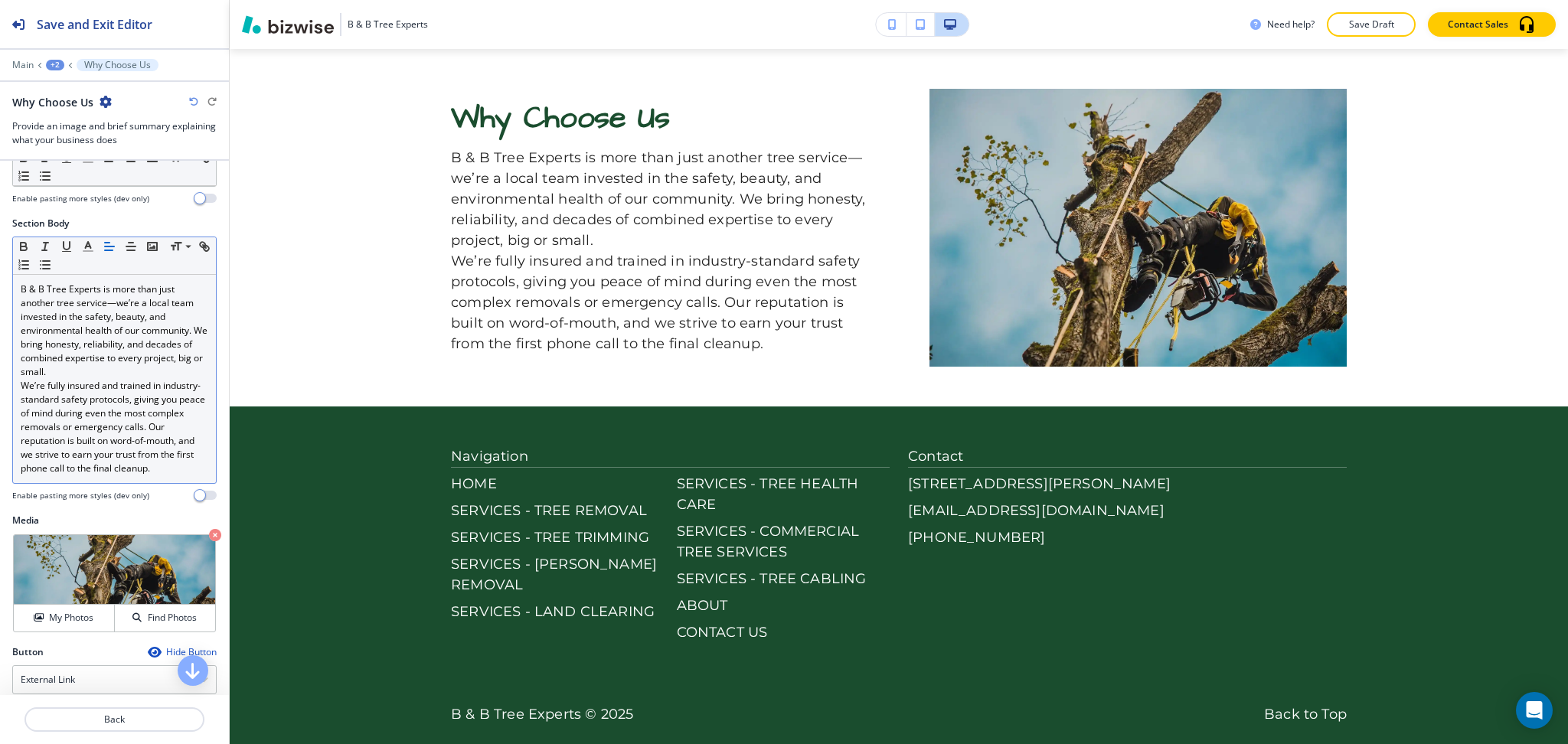
scroll to position [204, 0]
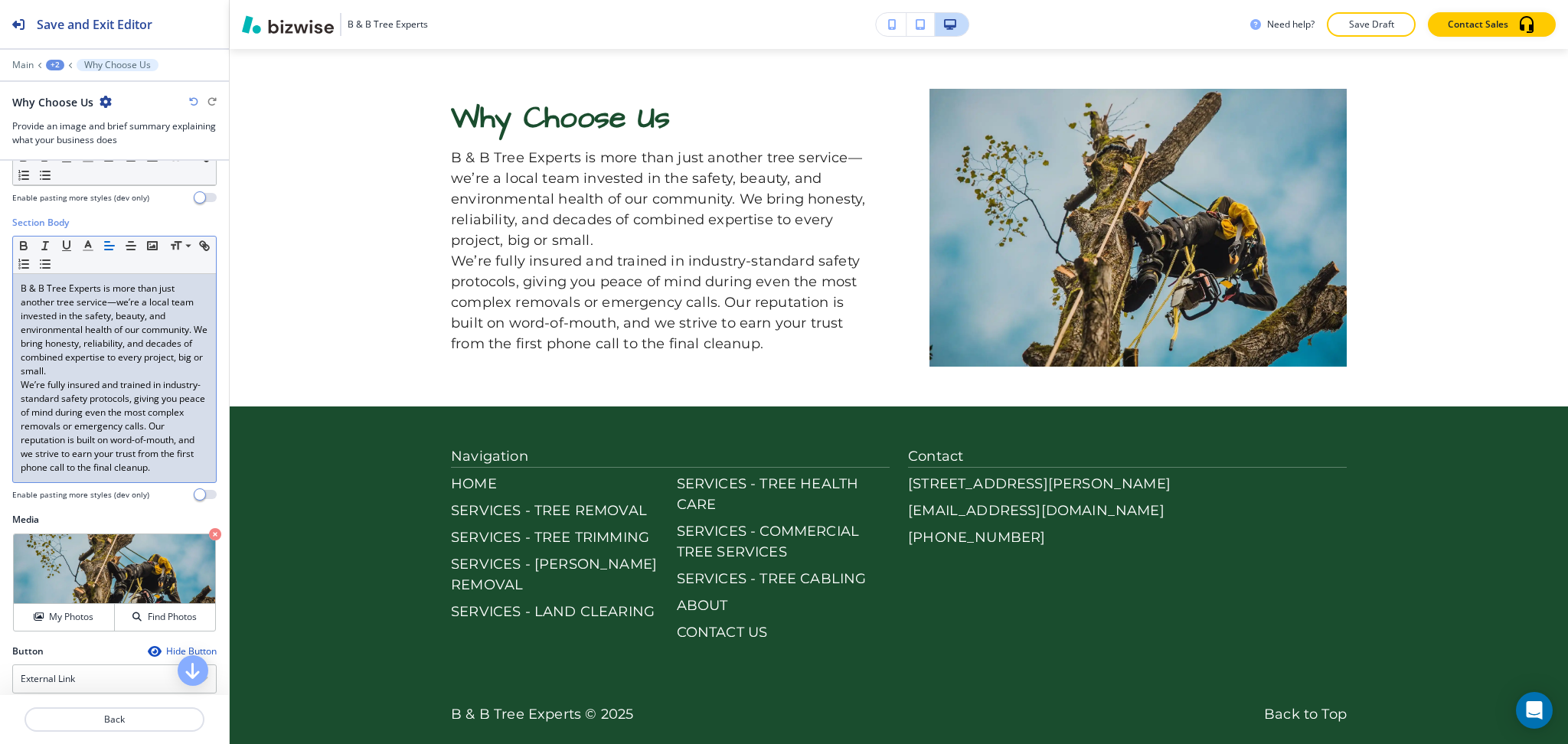
click at [190, 372] on p "B & B Tree Experts is more than just another tree service—we’re a local team in…" at bounding box center [114, 330] width 187 height 97
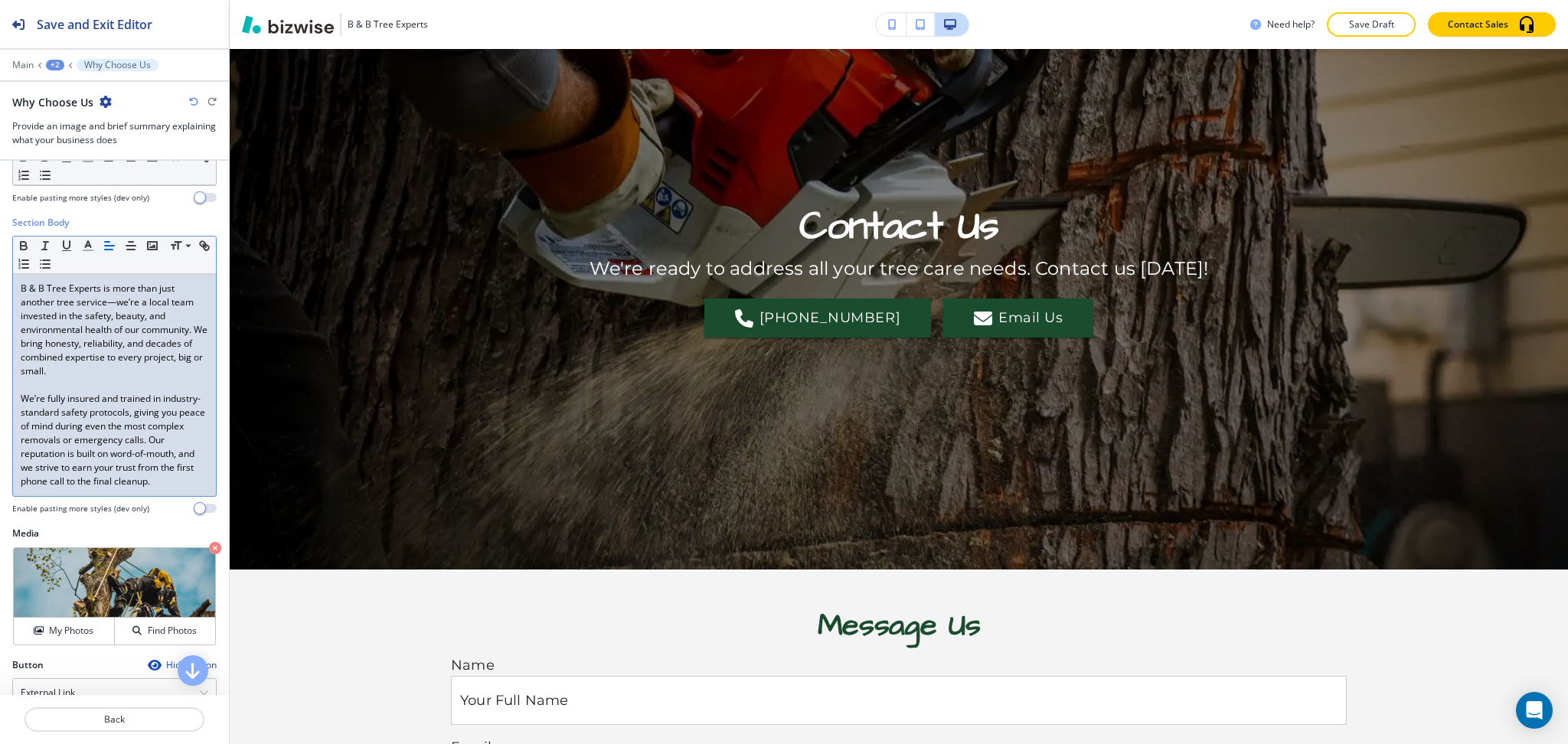
scroll to position [0, 0]
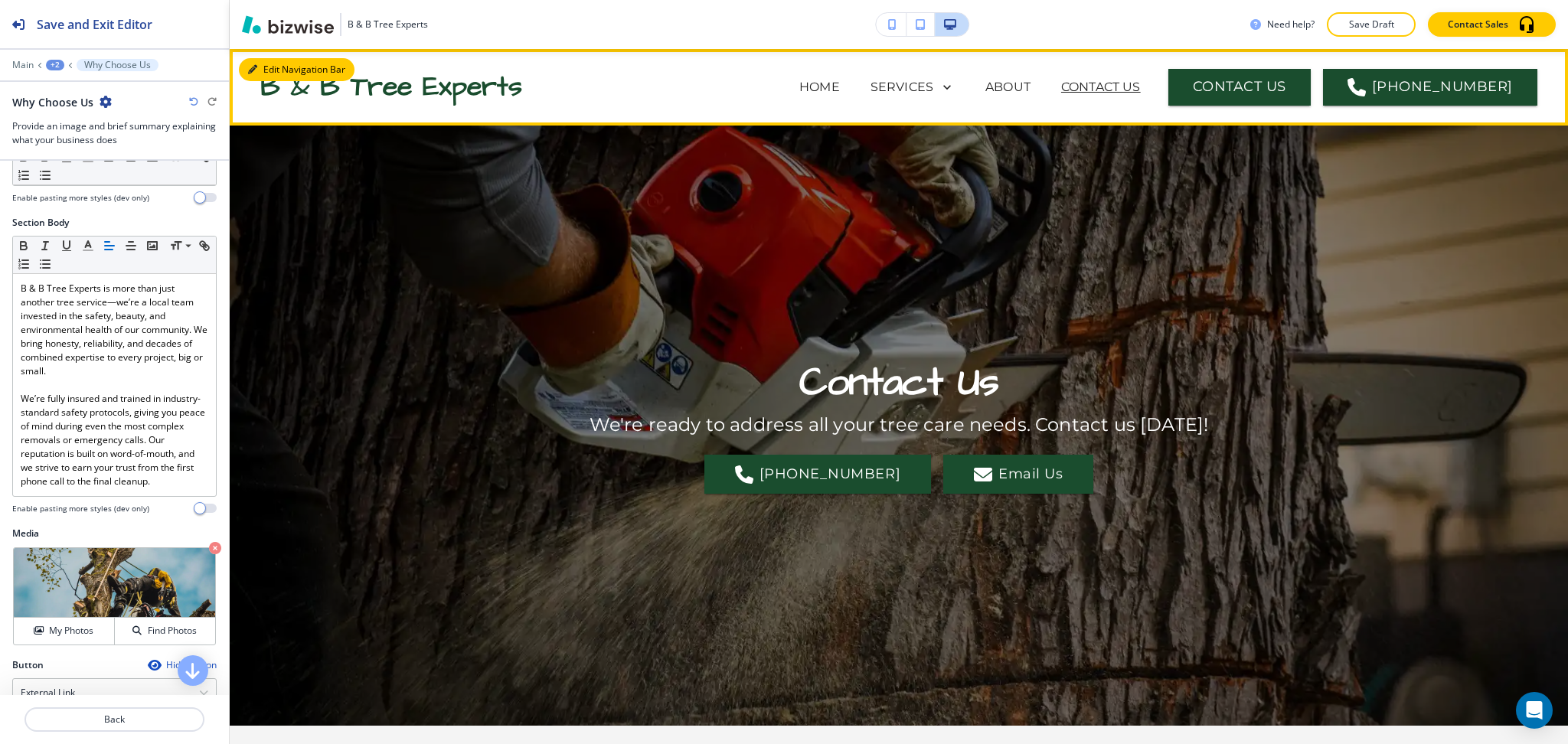
drag, startPoint x: 278, startPoint y: 66, endPoint x: 233, endPoint y: 117, distance: 68.0
click at [277, 66] on button "Edit Navigation Bar" at bounding box center [296, 69] width 115 height 23
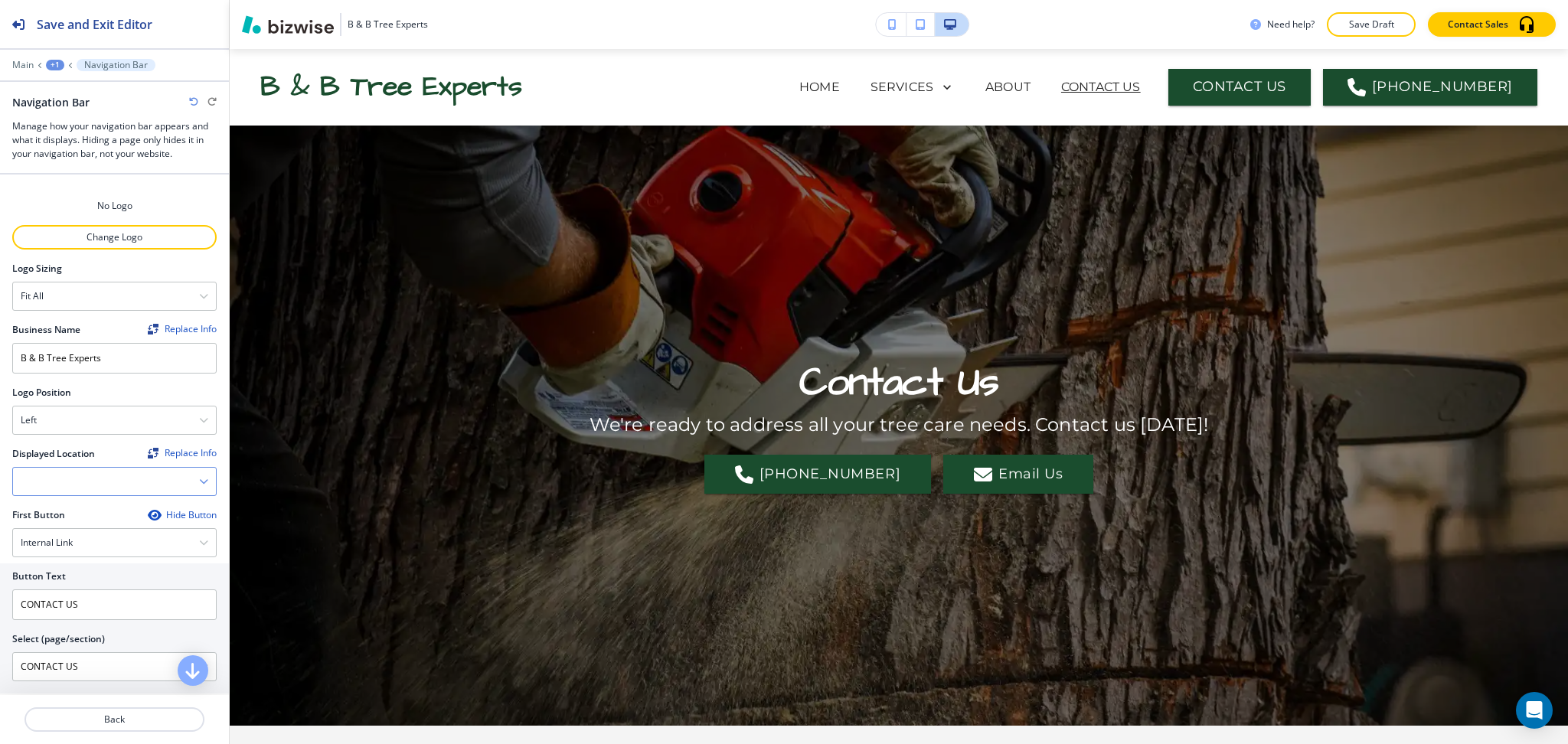
click at [199, 478] on icon "button" at bounding box center [203, 481] width 9 height 9
click at [119, 533] on h4 "12285 Stiglets Rd, Gulfport, MS 39503, USA" at bounding box center [114, 534] width 187 height 14
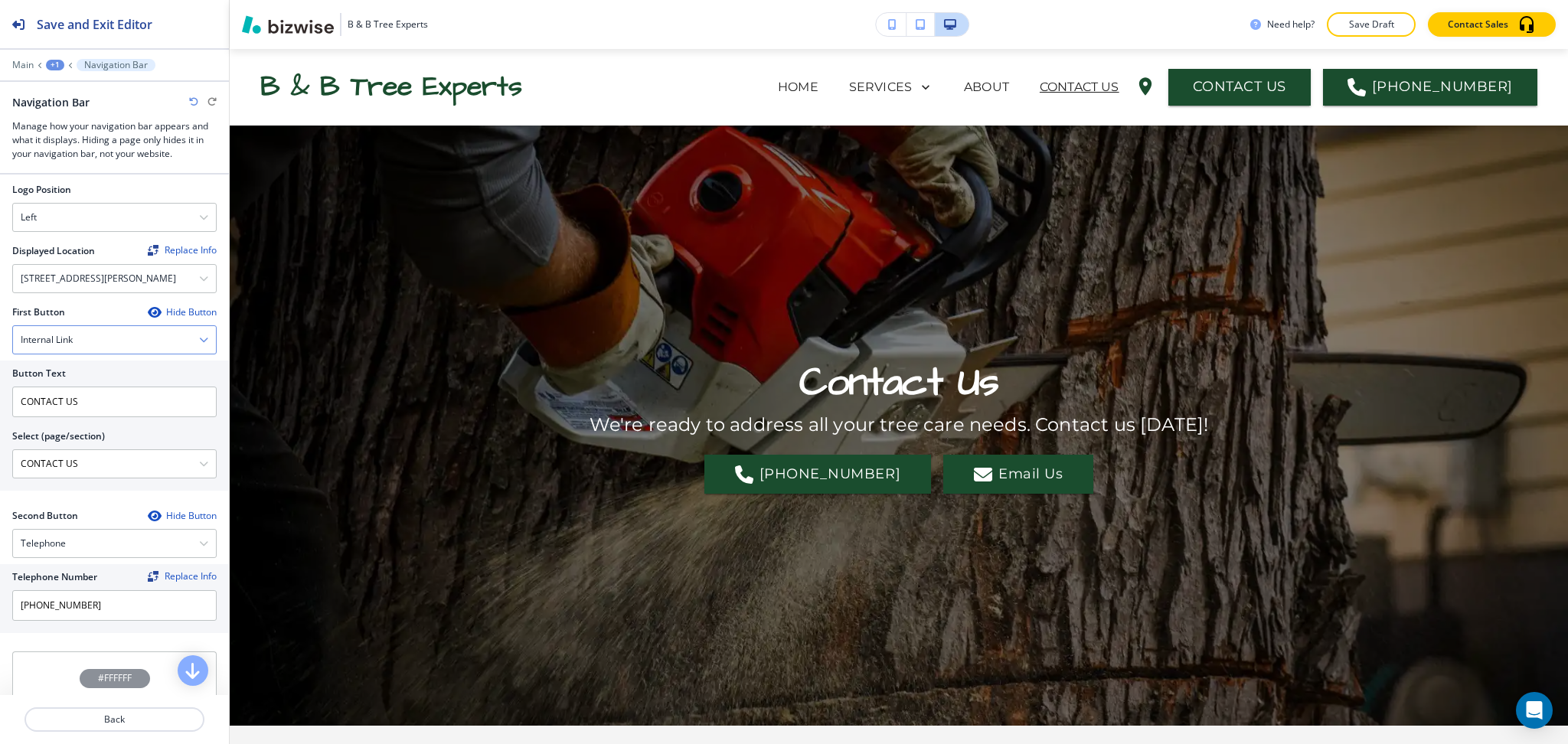
scroll to position [204, 0]
click at [139, 613] on input "(228) 861-8502" at bounding box center [113, 604] width 204 height 31
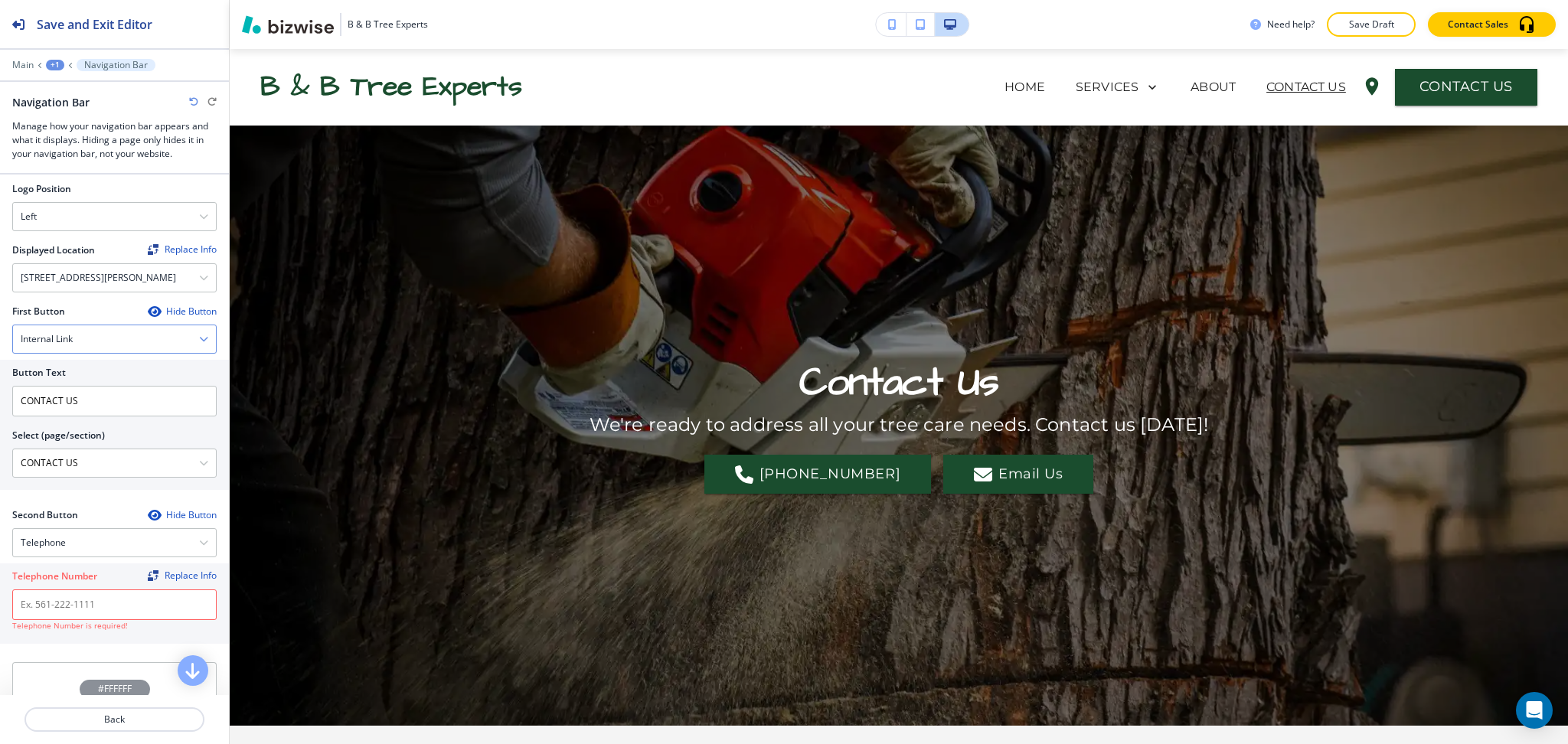
click at [57, 346] on h4 "Internal Link" at bounding box center [46, 339] width 52 height 14
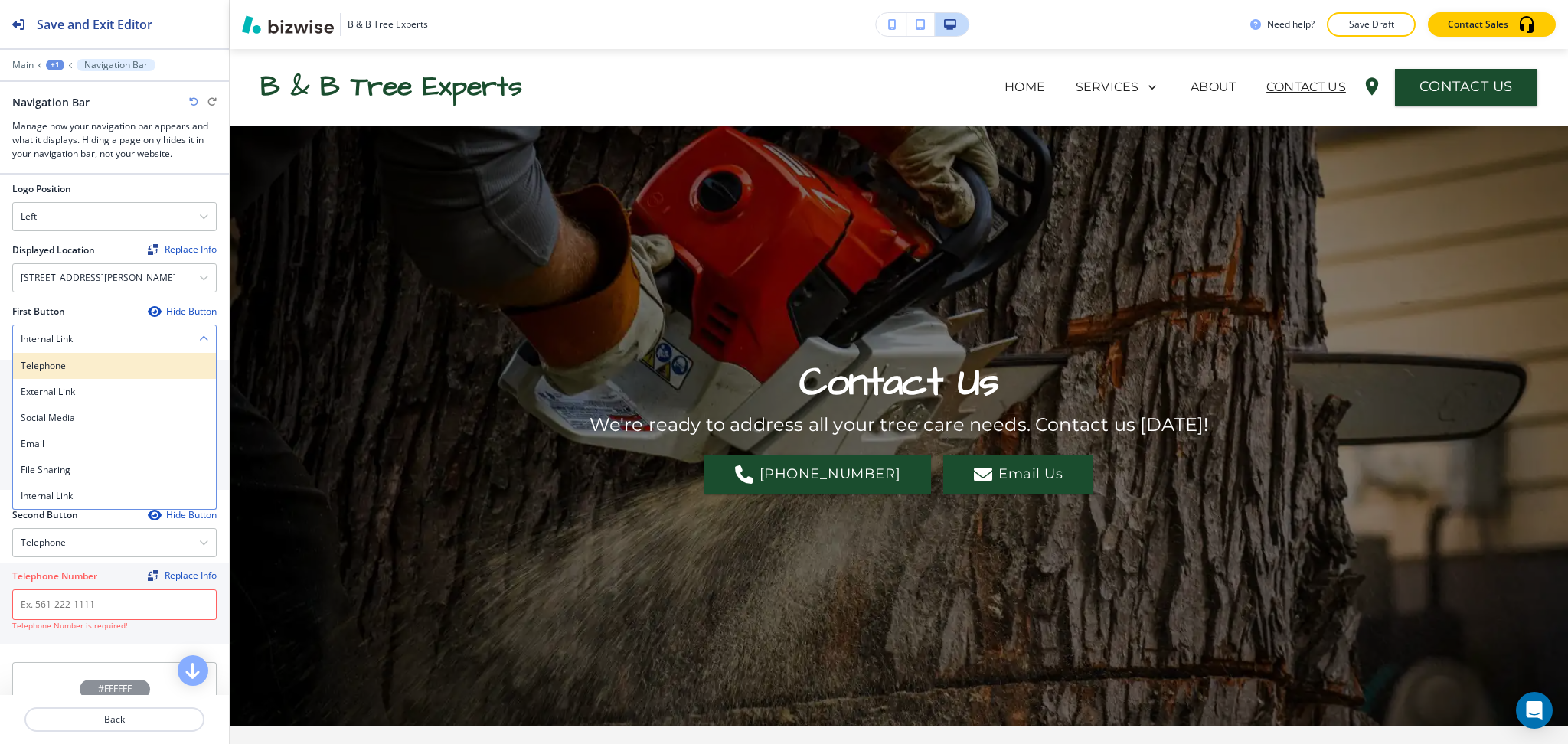
click at [69, 372] on h4 "Telephone" at bounding box center [114, 366] width 187 height 14
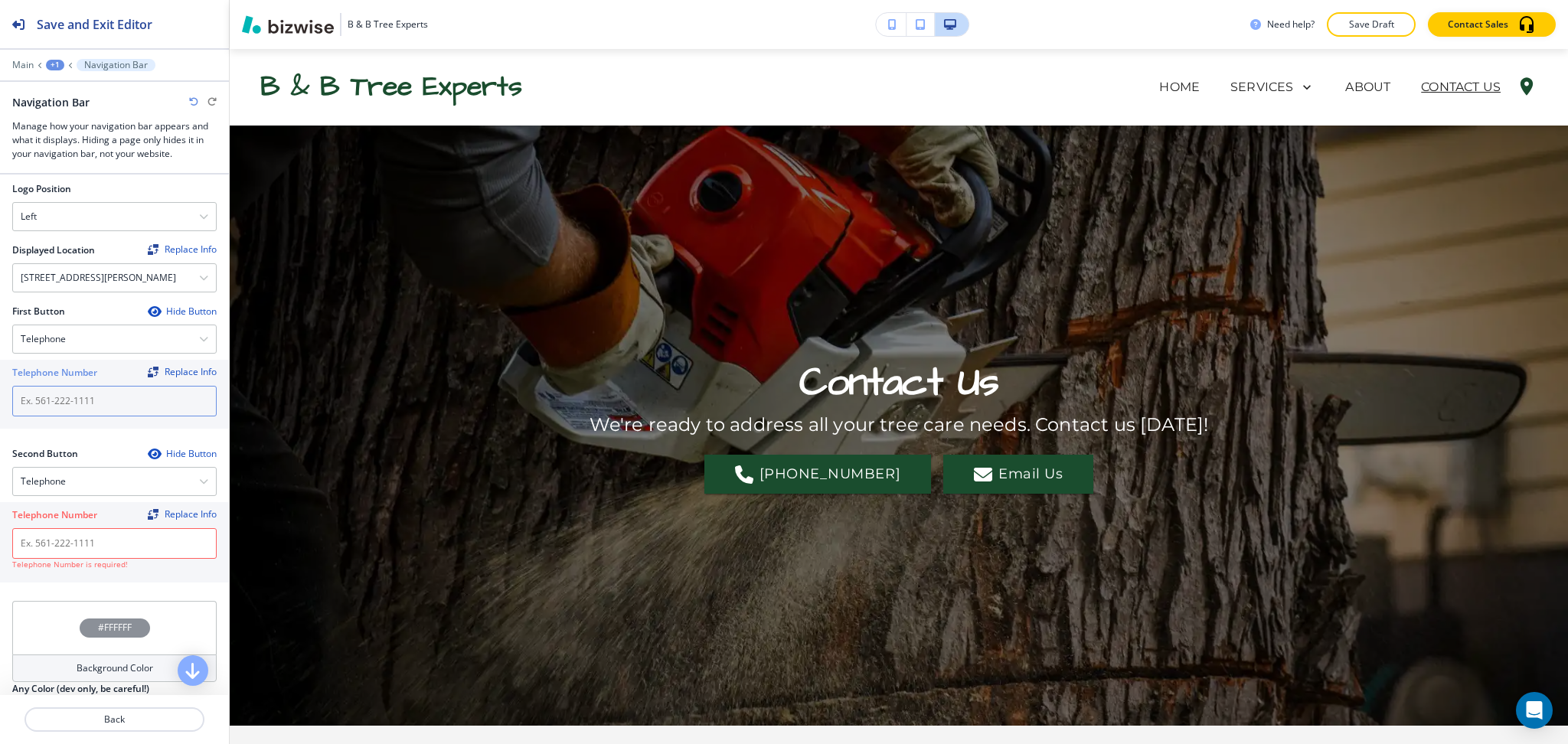
click at [83, 417] on input "text" at bounding box center [113, 401] width 204 height 31
paste input "(228) 861-8502"
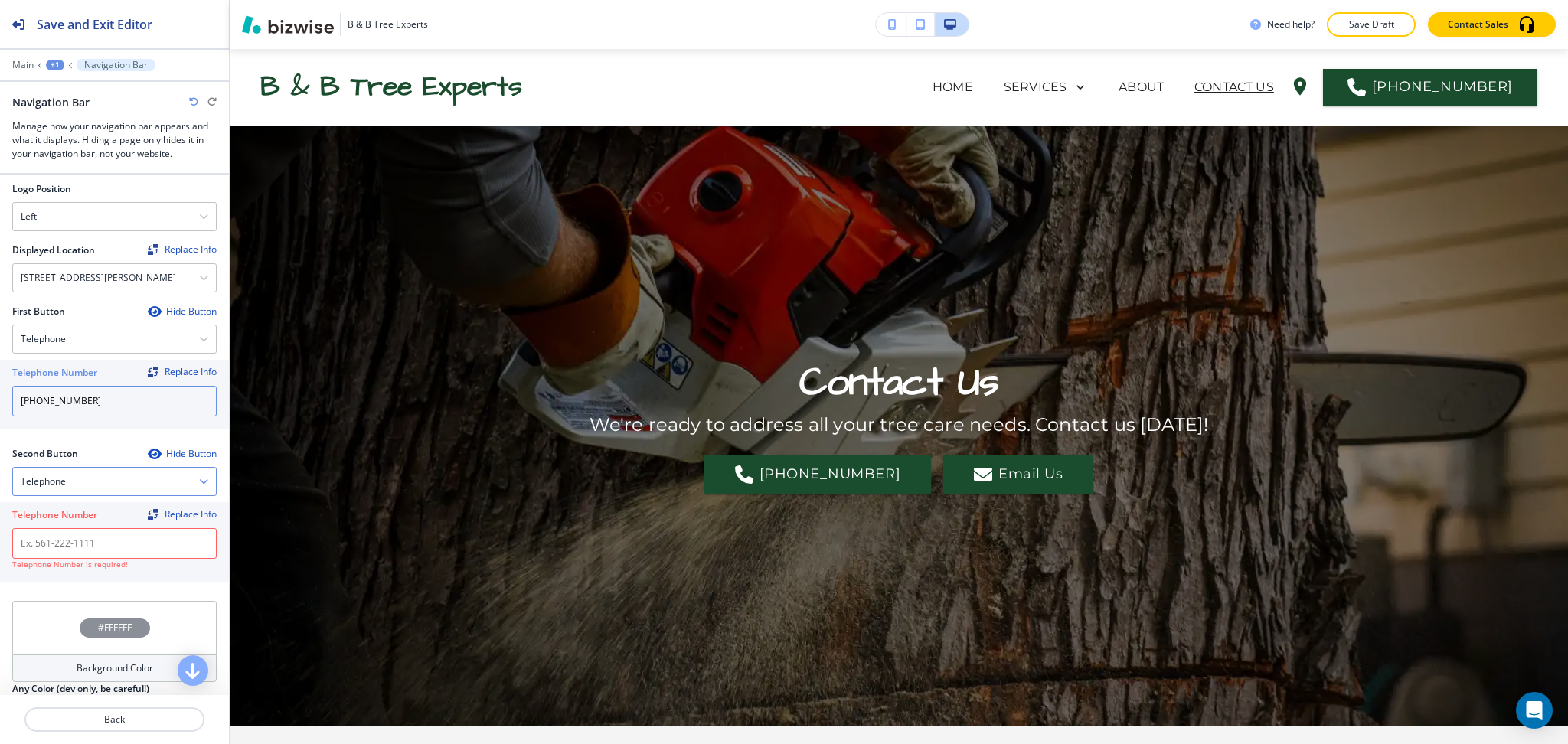
type input "(228) 861-8502"
click at [88, 496] on div "Telephone" at bounding box center [114, 482] width 203 height 28
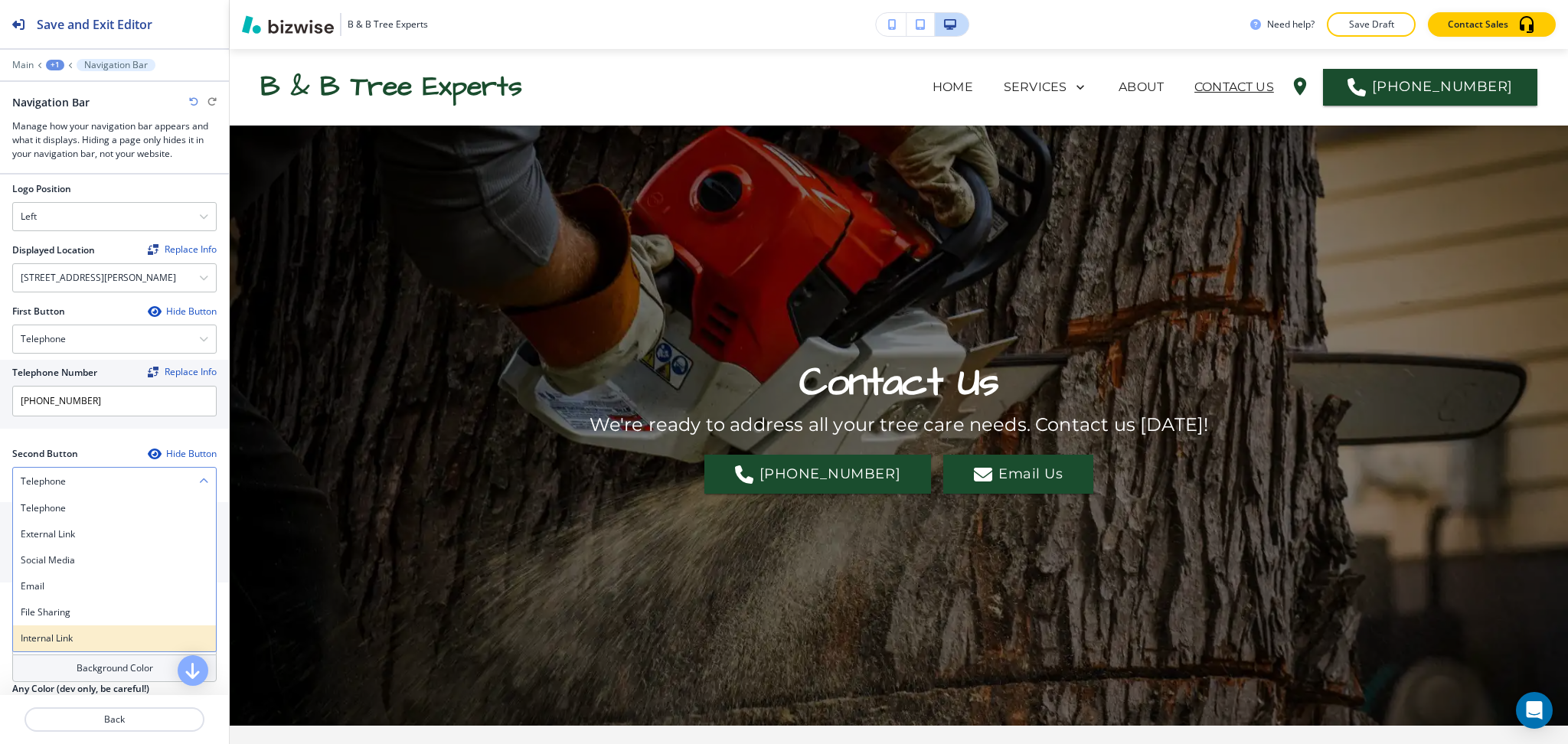
click at [87, 645] on h4 "Internal Link" at bounding box center [114, 639] width 187 height 14
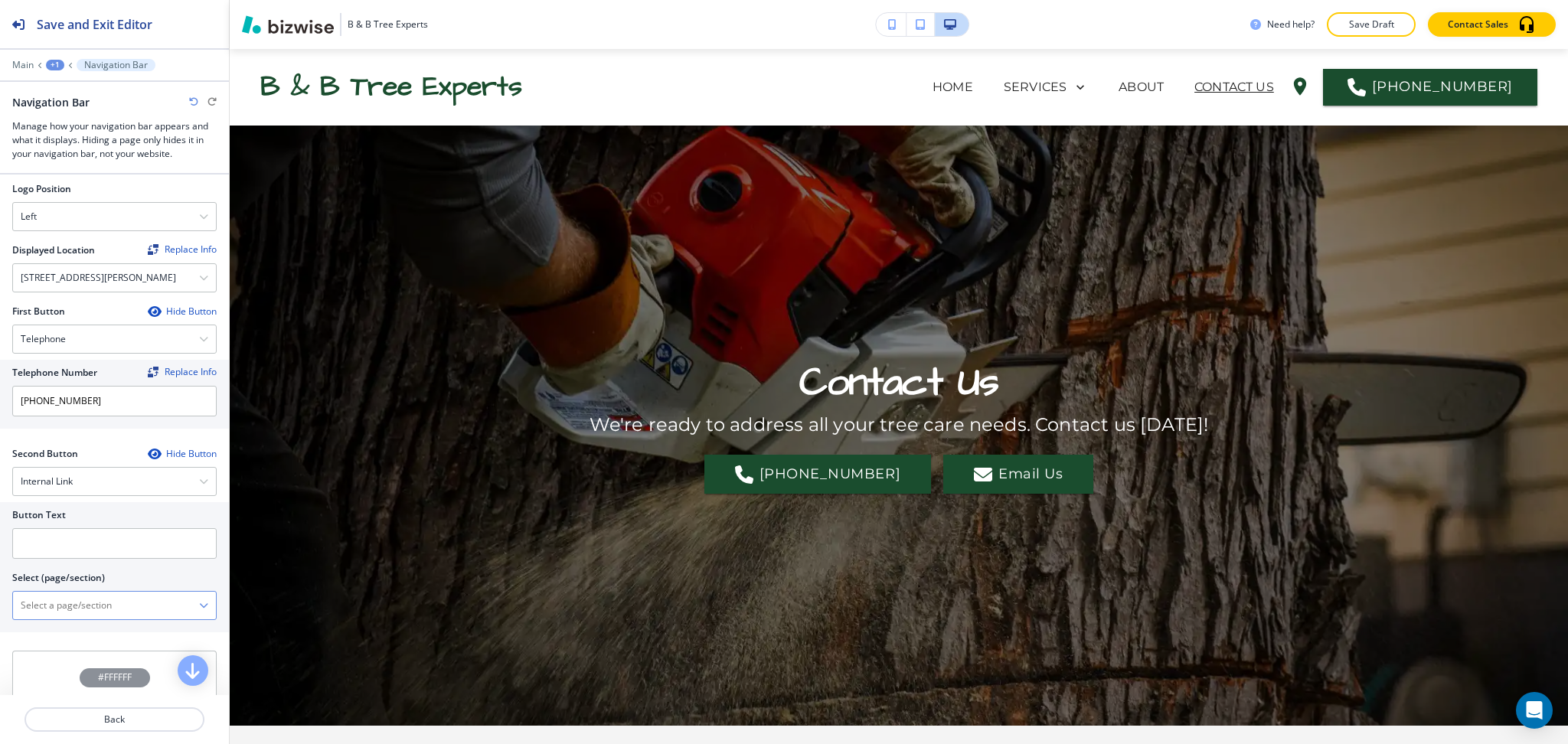
click at [84, 618] on \(page\/section\) "Manual Input" at bounding box center [105, 605] width 186 height 26
click at [123, 353] on div "Telephone" at bounding box center [114, 339] width 203 height 28
click at [138, 390] on div "External Link" at bounding box center [114, 392] width 203 height 26
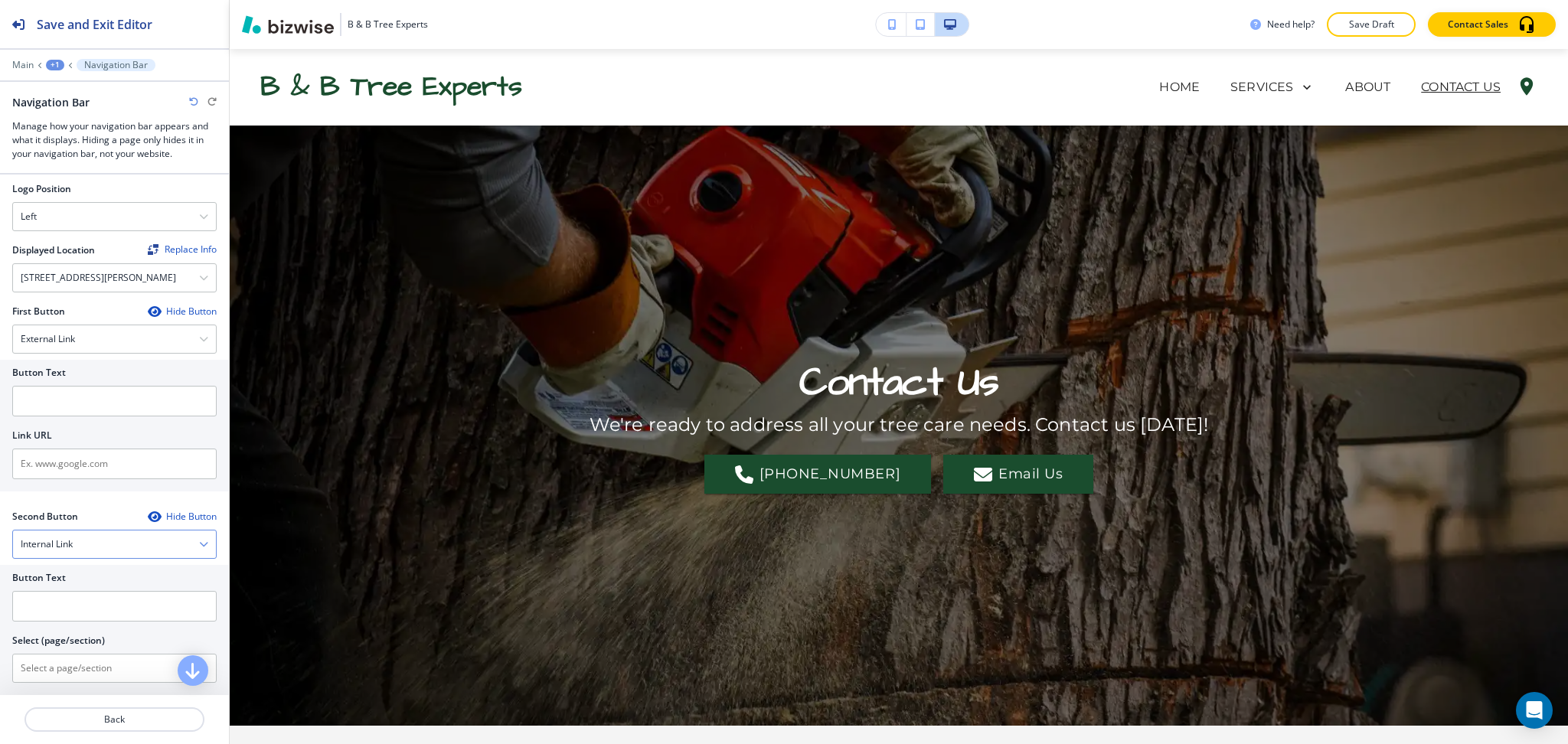
click at [99, 548] on div "Internal Link" at bounding box center [114, 544] width 203 height 28
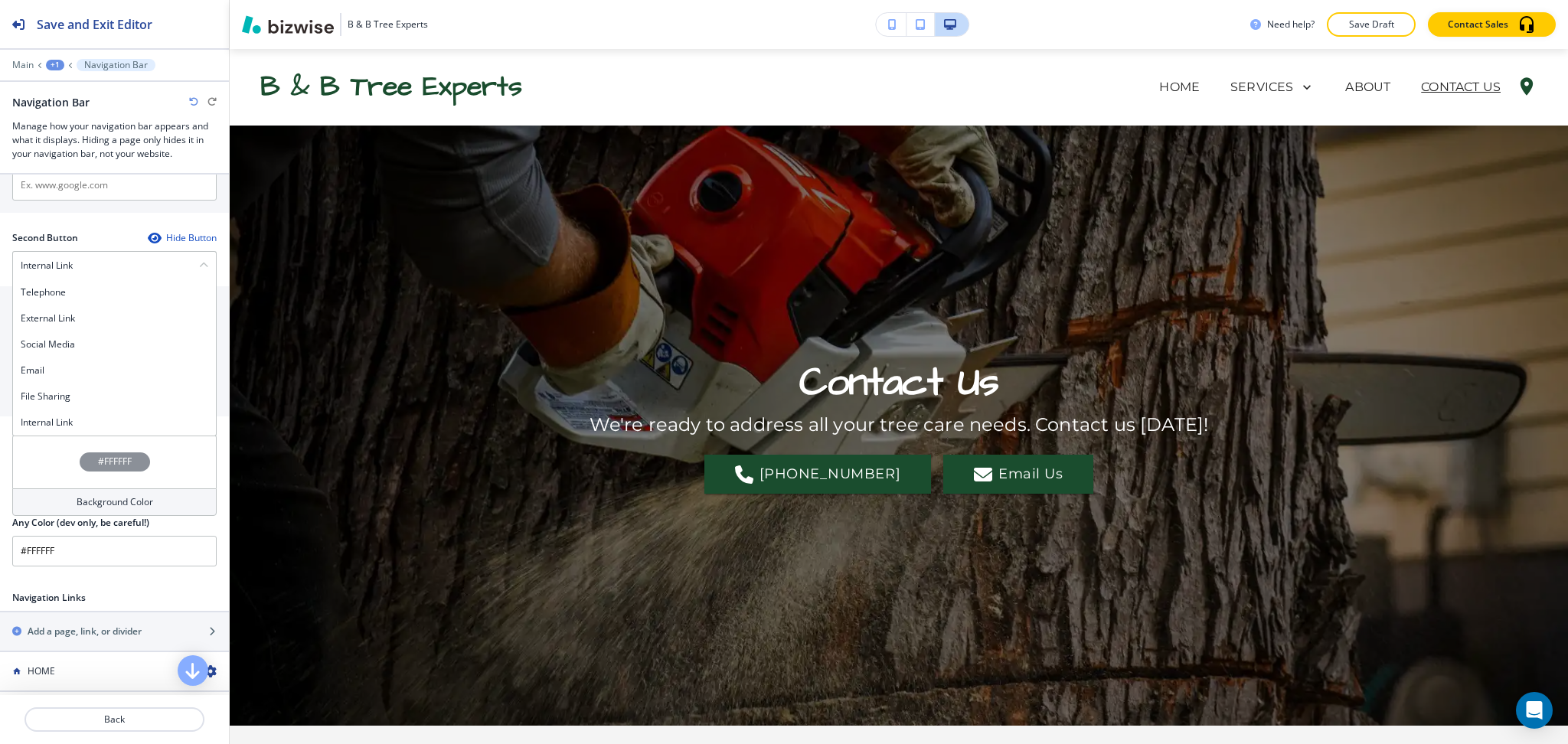
click at [192, 98] on icon "button" at bounding box center [193, 101] width 9 height 9
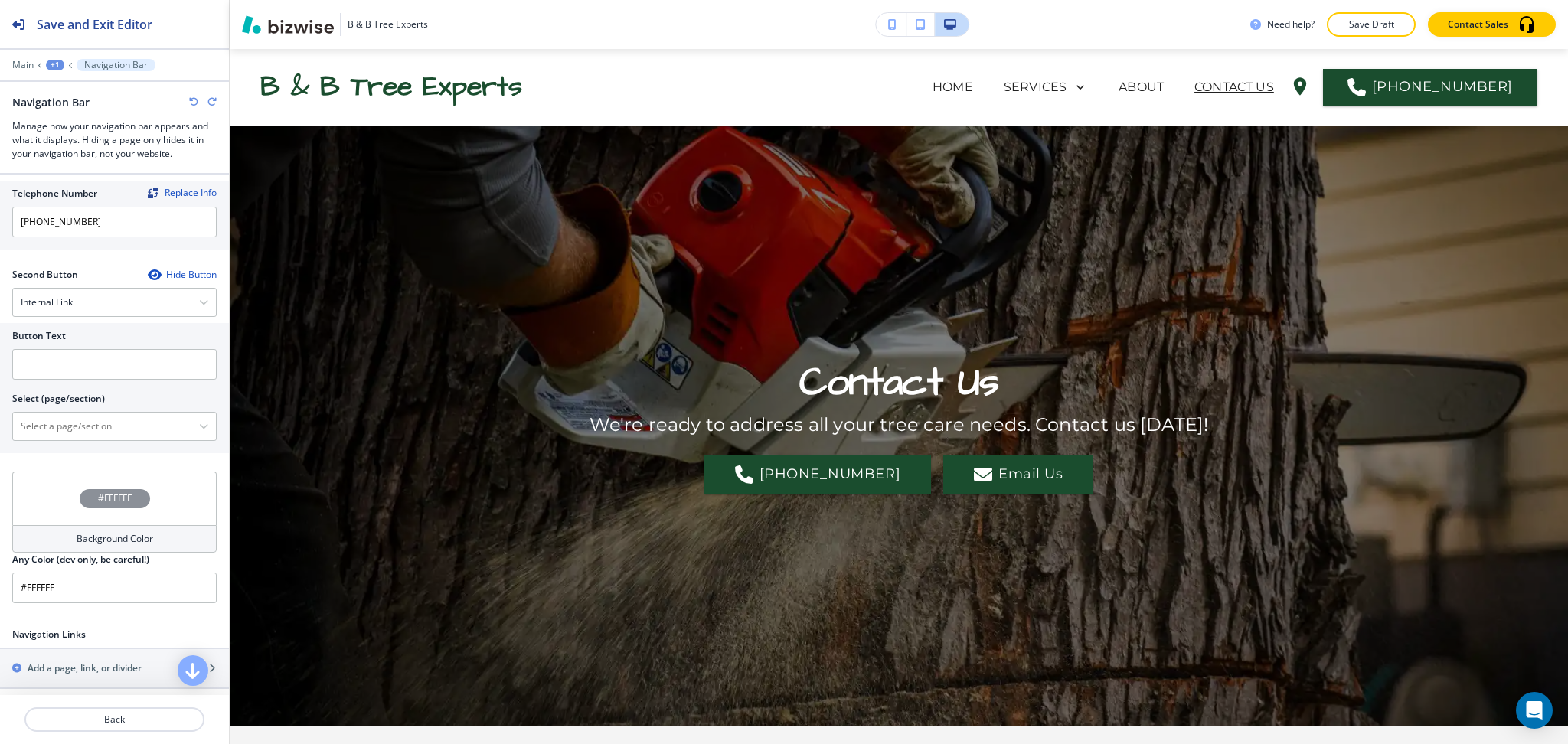
scroll to position [381, 0]
click at [194, 441] on div at bounding box center [114, 428] width 203 height 28
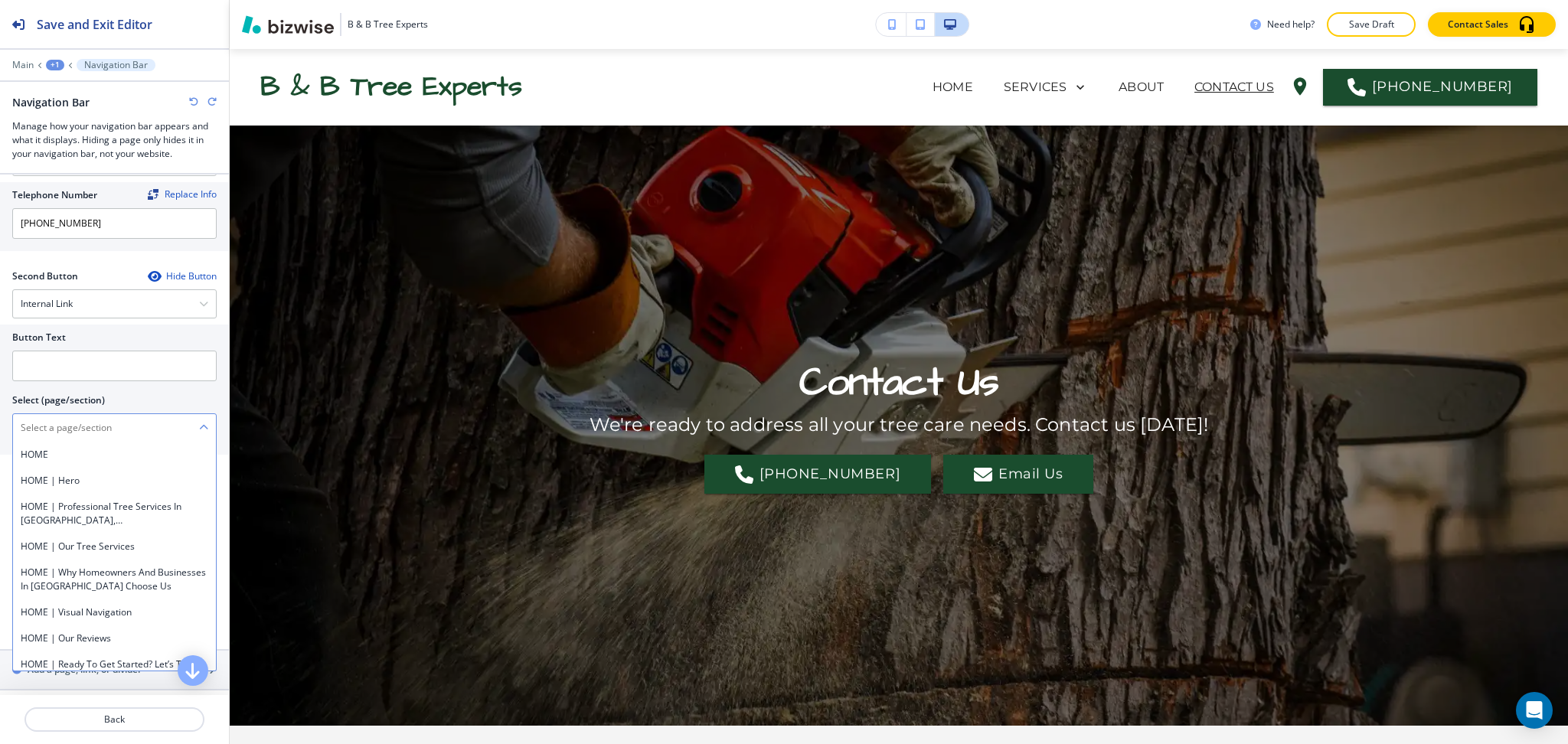
click at [111, 440] on \(page\/section\) "Manual Input" at bounding box center [105, 428] width 186 height 26
type \(page\/section\) "CONTACT US"
drag, startPoint x: 103, startPoint y: 444, endPoint x: 0, endPoint y: 417, distance: 106.5
click at [0, 417] on div "Button Text Select (page/section) CONTACT US CONTACT US CONTACT US | Hero CONTA…" at bounding box center [114, 389] width 229 height 130
drag, startPoint x: 56, startPoint y: 462, endPoint x: 60, endPoint y: 451, distance: 11.7
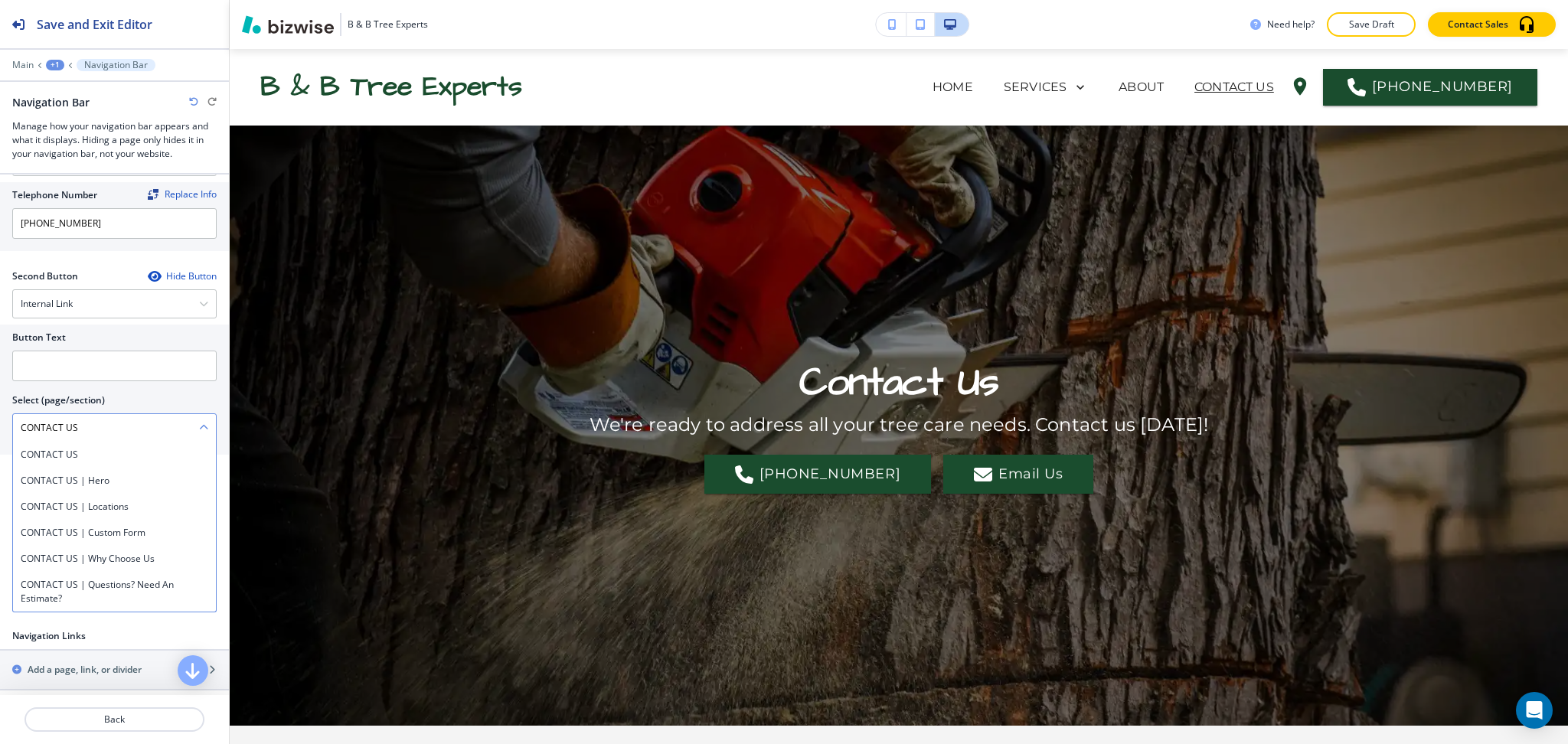
click at [56, 461] on h4 "CONTACT US" at bounding box center [114, 455] width 187 height 14
click at [91, 351] on div at bounding box center [113, 348] width 204 height 6
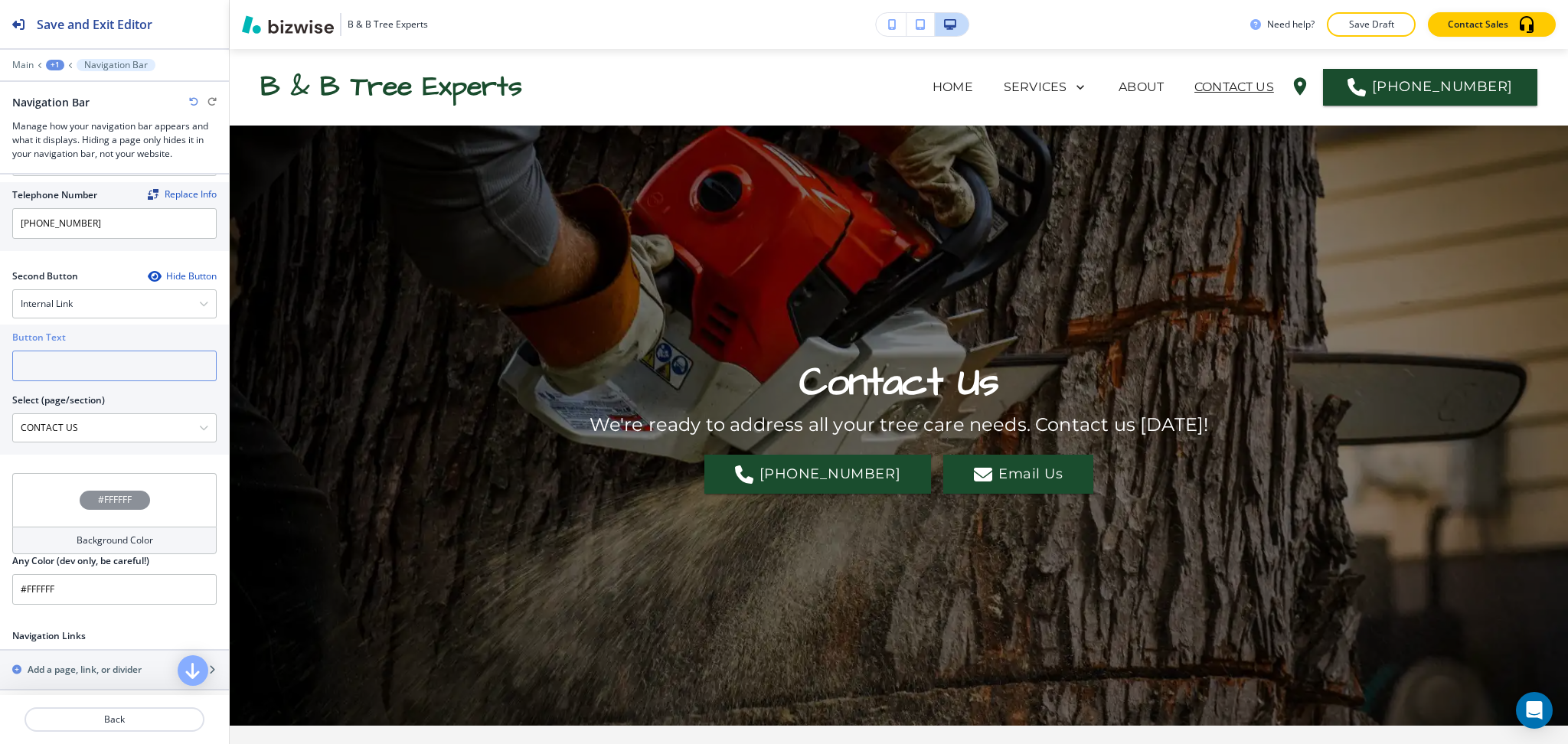
paste input "CONTACT US"
click at [102, 381] on input "CONTACT US" at bounding box center [113, 366] width 204 height 31
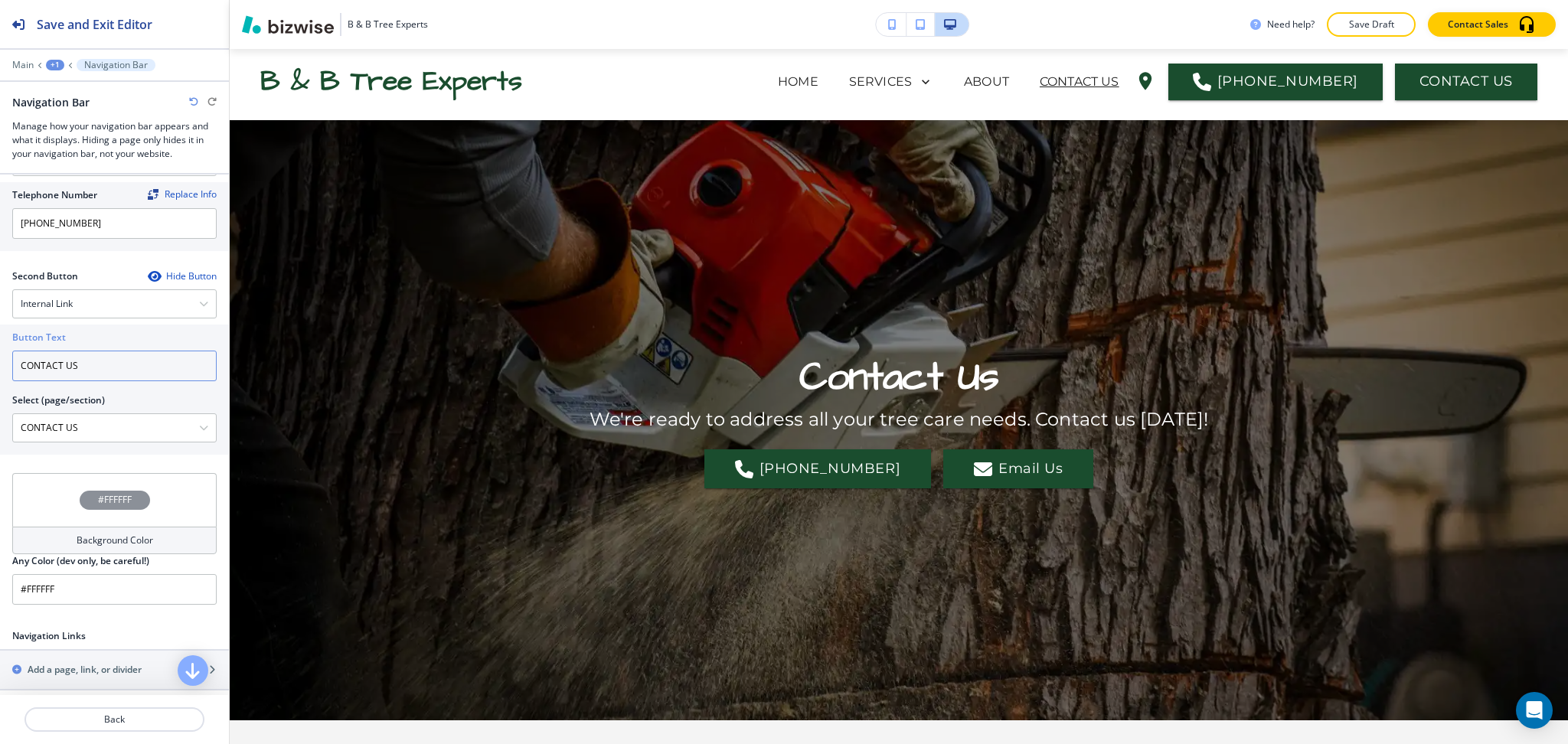
scroll to position [0, 0]
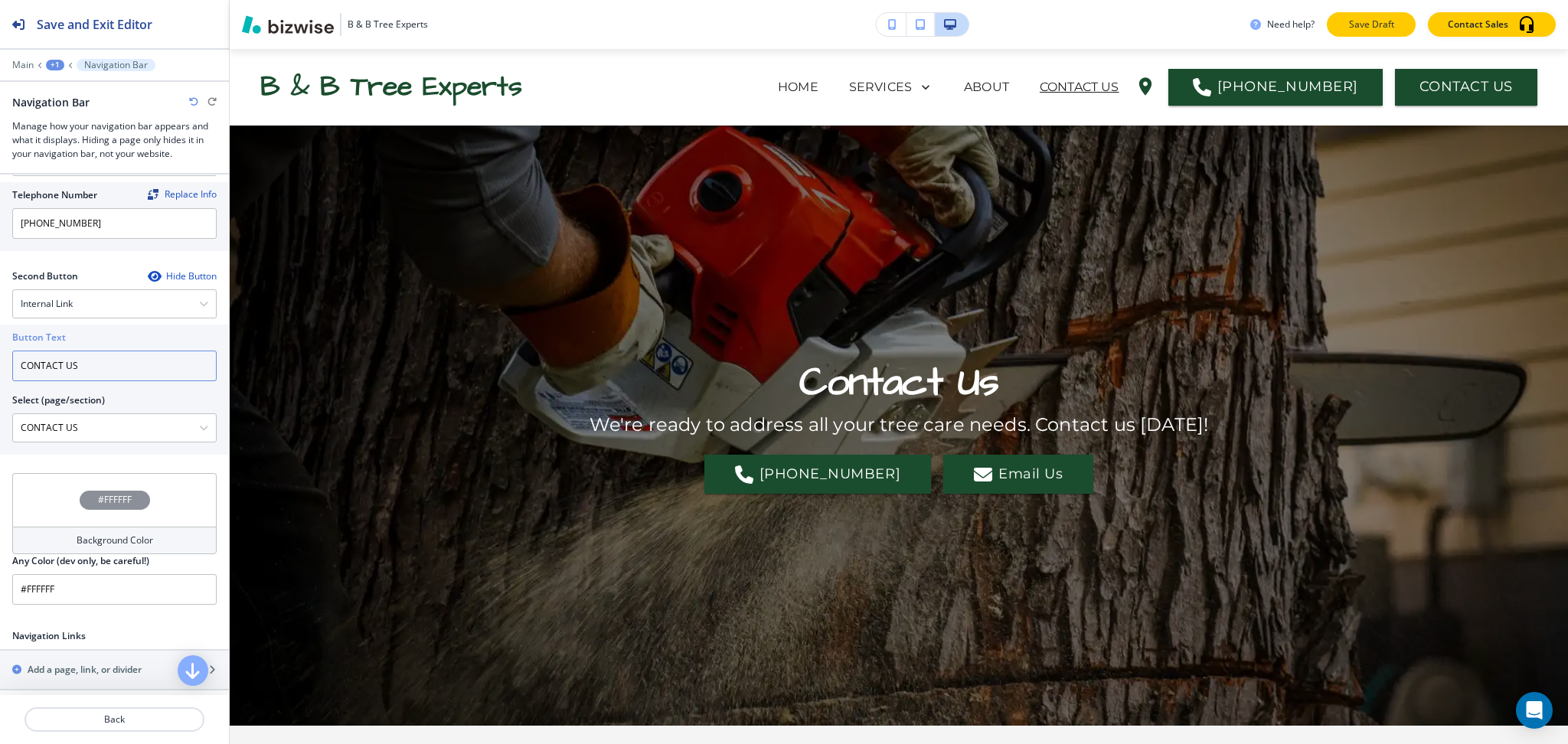
type input "CONTACT US"
click at [1372, 26] on p "Save Draft" at bounding box center [1372, 25] width 49 height 14
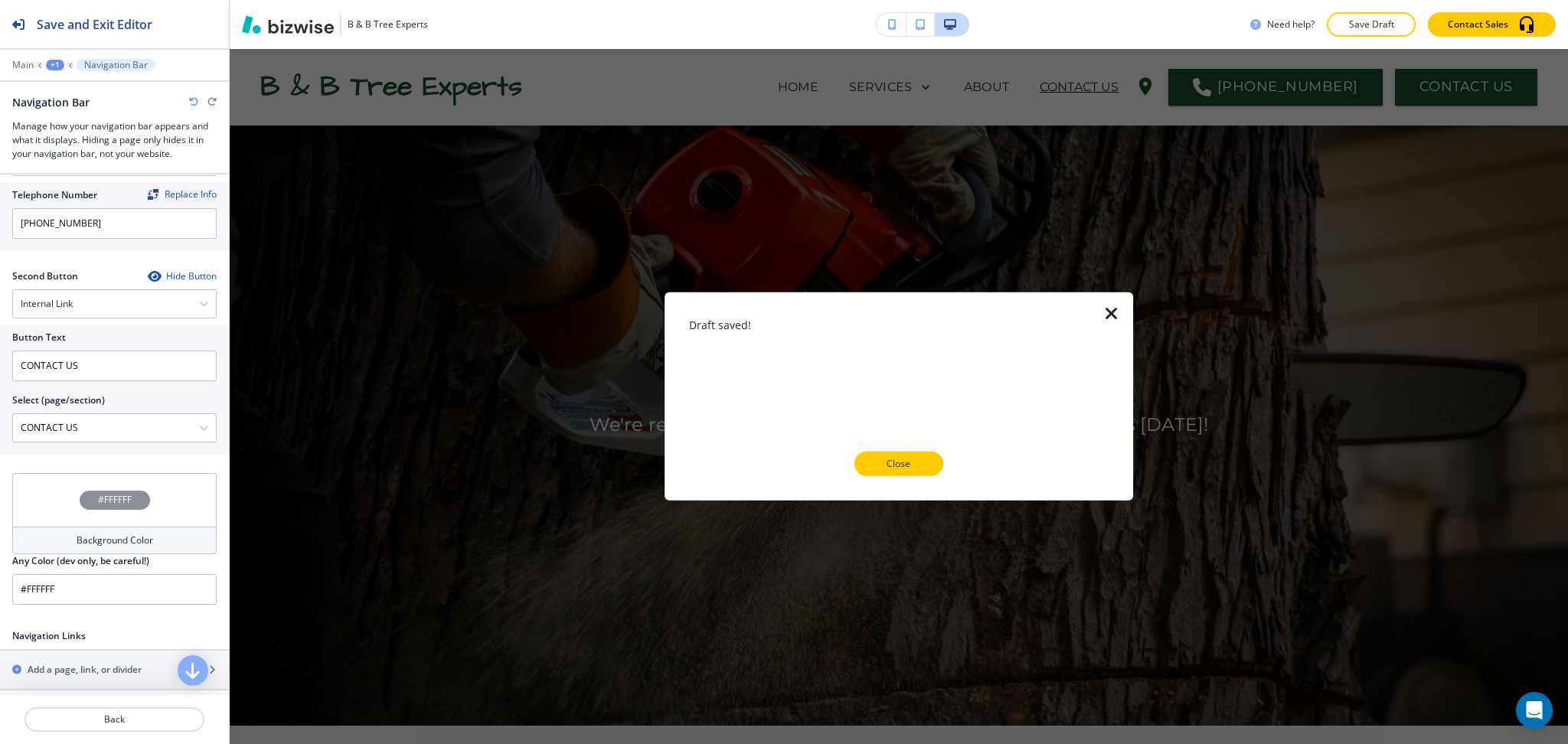
click at [1114, 304] on icon "button" at bounding box center [1112, 313] width 19 height 19
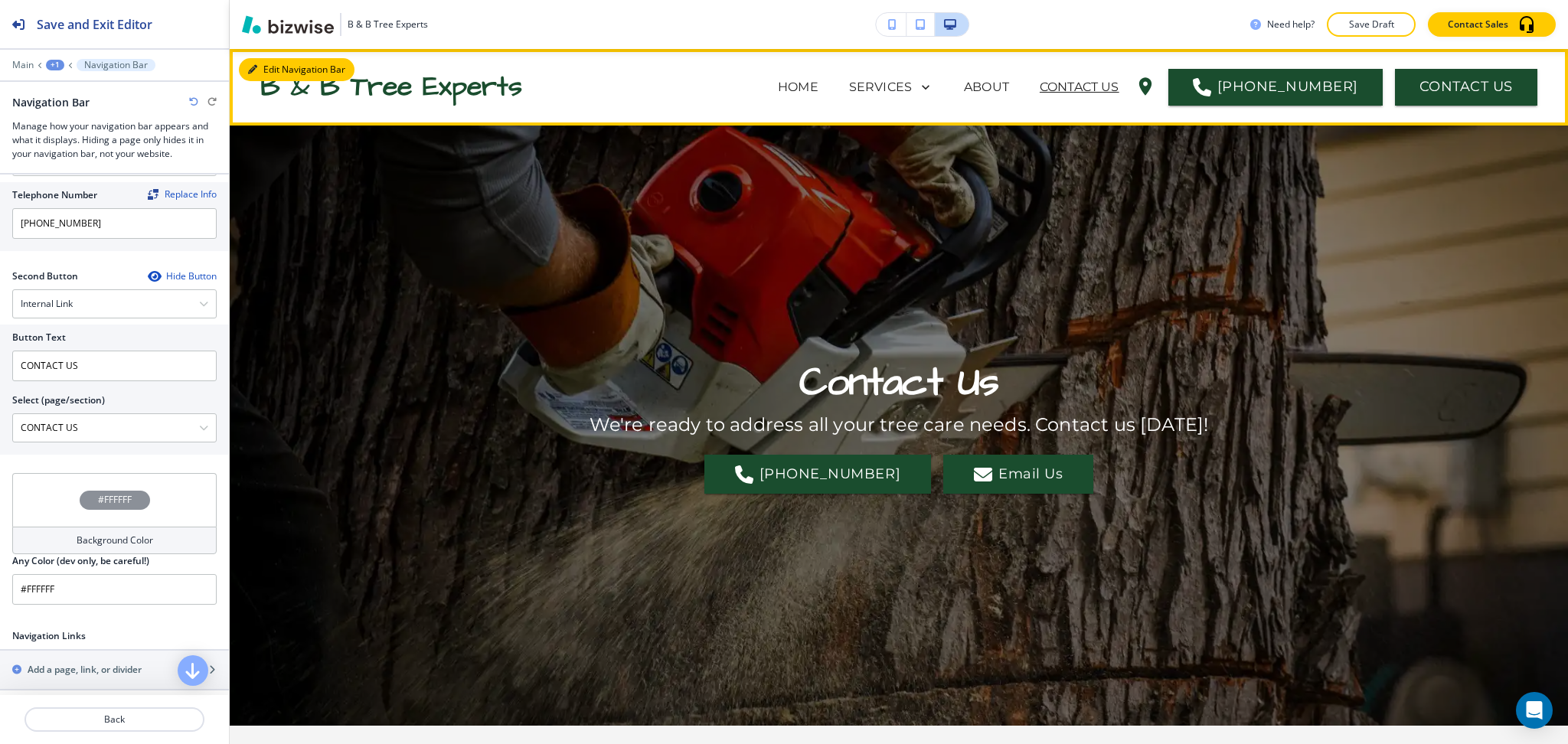
click at [260, 61] on button "Edit Navigation Bar" at bounding box center [296, 69] width 115 height 23
